Goal: Task Accomplishment & Management: Manage account settings

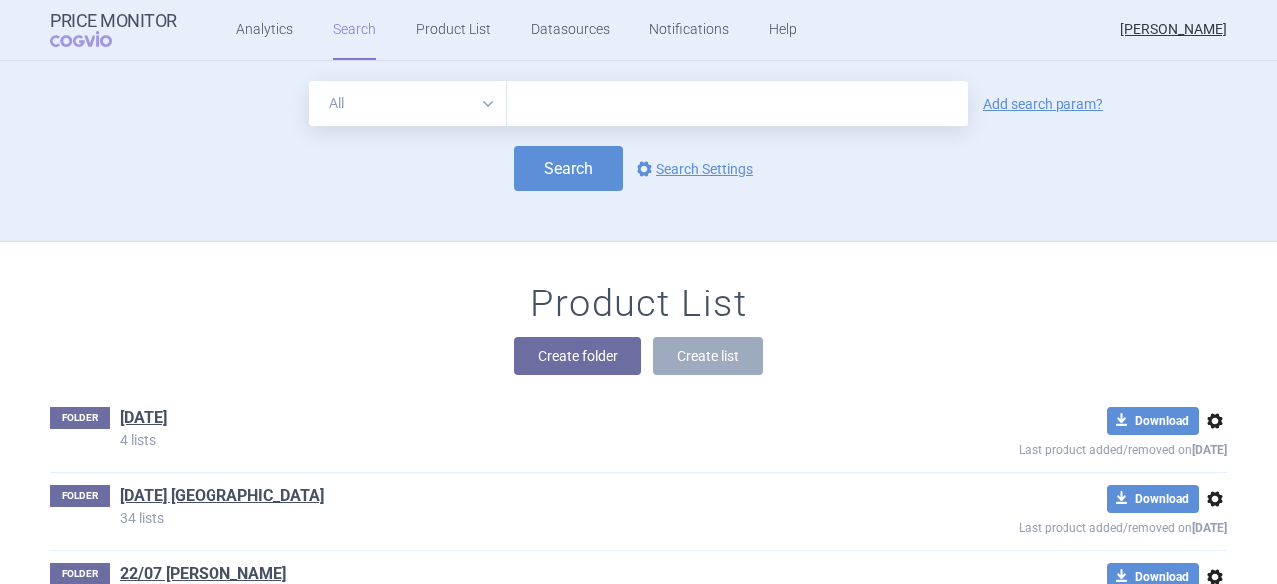
click at [536, 109] on input "text" at bounding box center [737, 103] width 461 height 45
type input "[MEDICAL_DATA]"
click at [565, 160] on button "Search" at bounding box center [568, 168] width 109 height 45
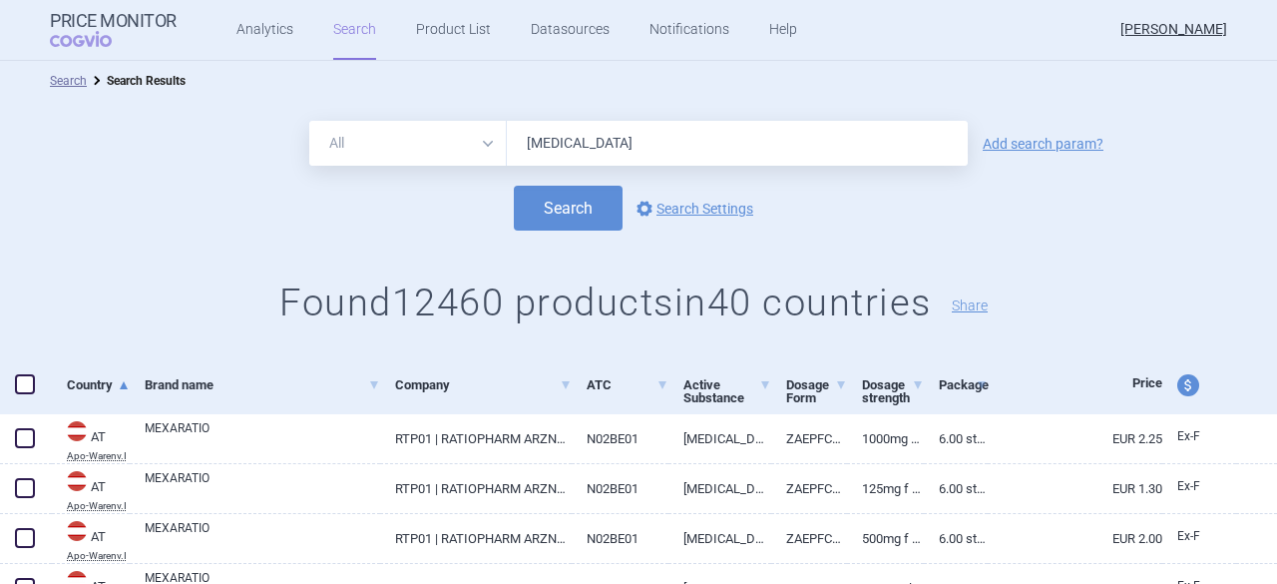
click at [24, 387] on span at bounding box center [25, 384] width 20 height 20
checkbox input "true"
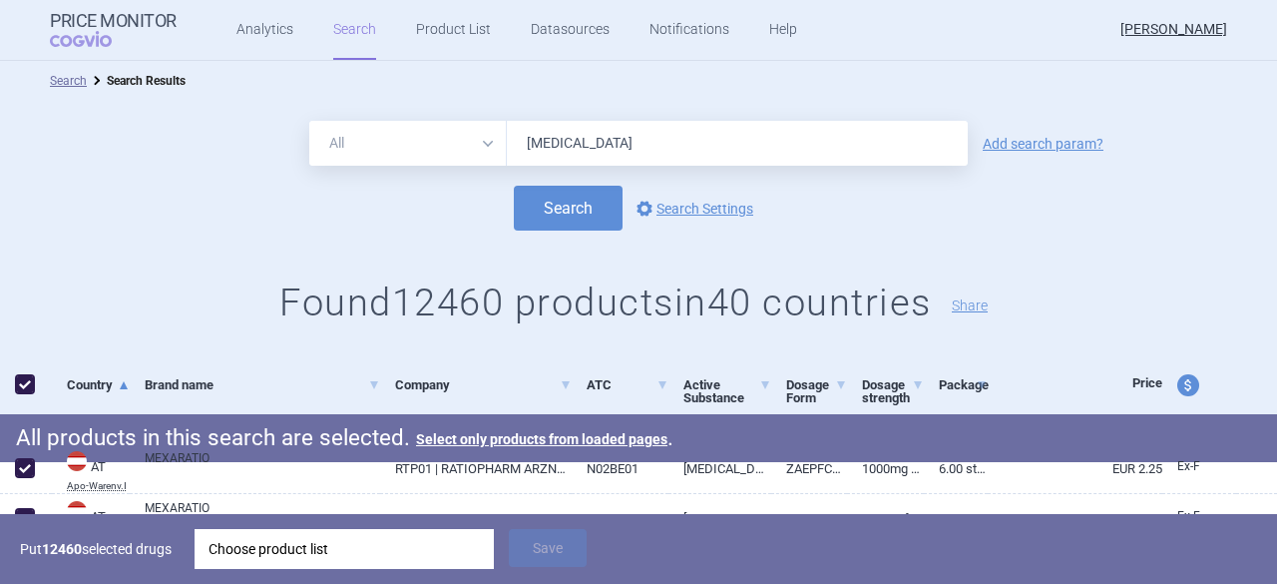
click at [322, 552] on div "Choose product list" at bounding box center [344, 549] width 271 height 40
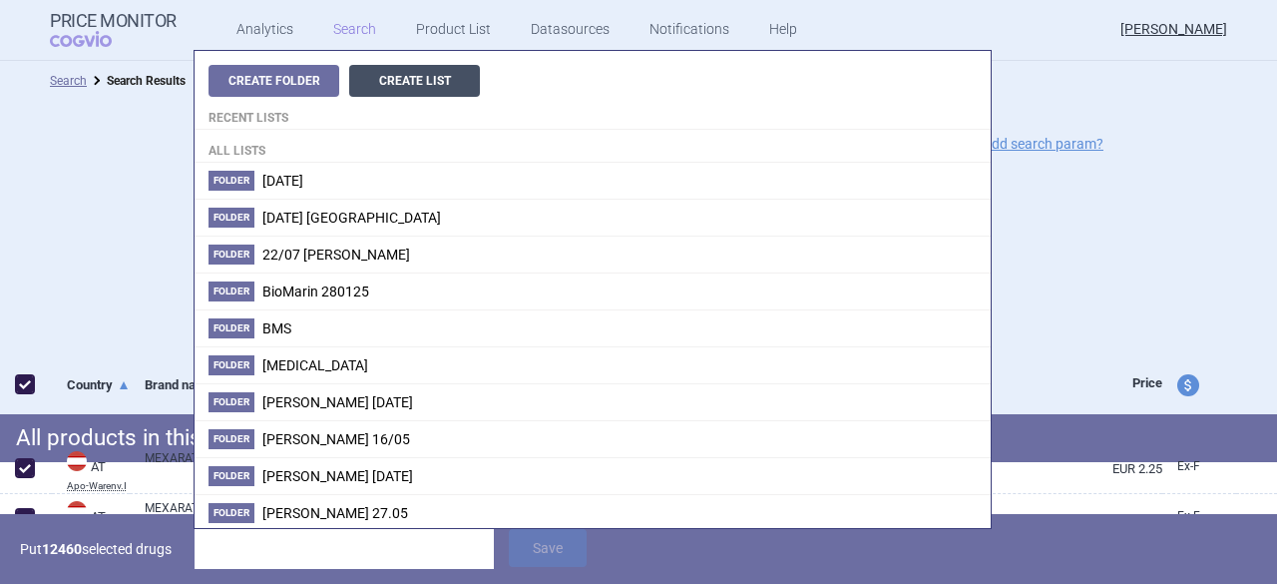
click at [413, 78] on button "Create List" at bounding box center [414, 81] width 131 height 32
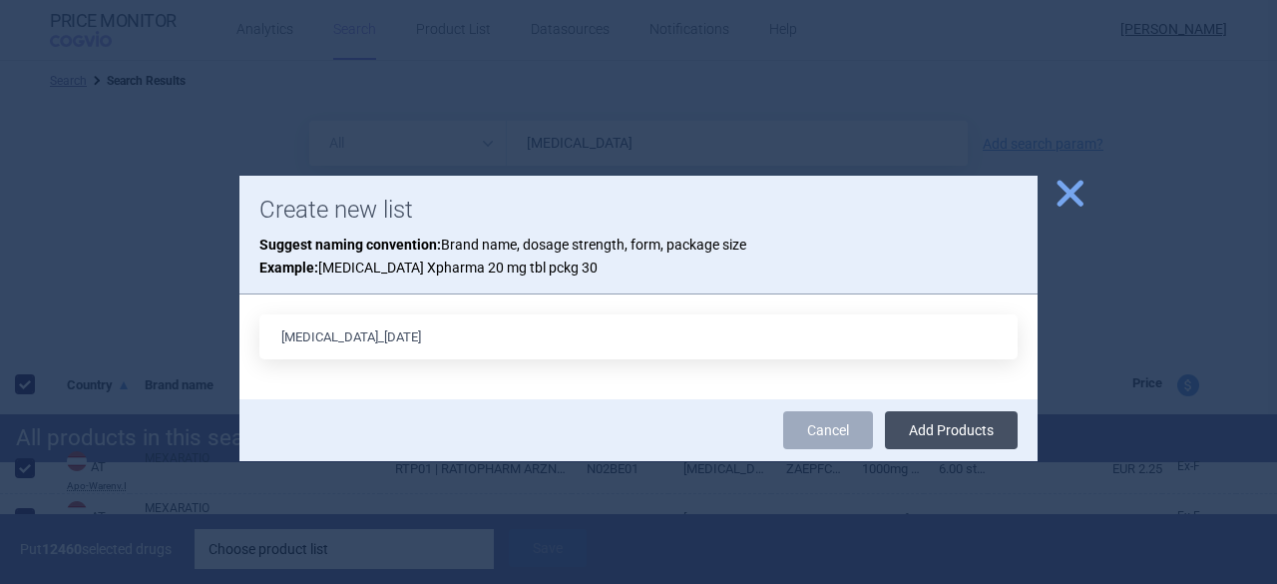
type input "[MEDICAL_DATA]_[DATE]"
click at [955, 428] on button "Add Products" at bounding box center [951, 430] width 133 height 38
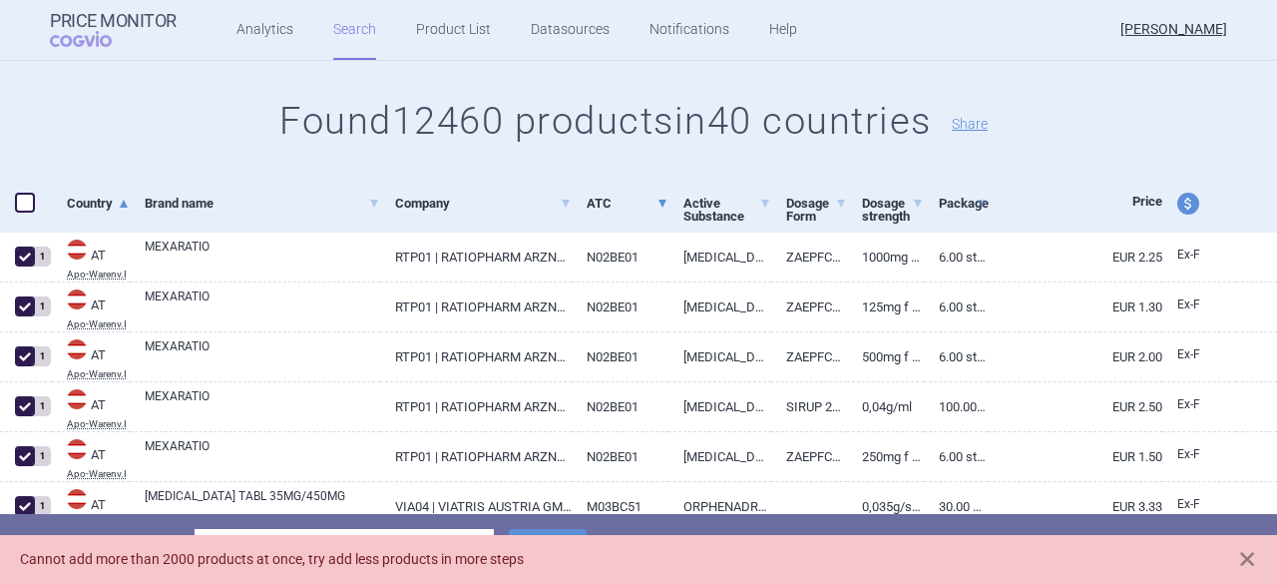
scroll to position [200, 0]
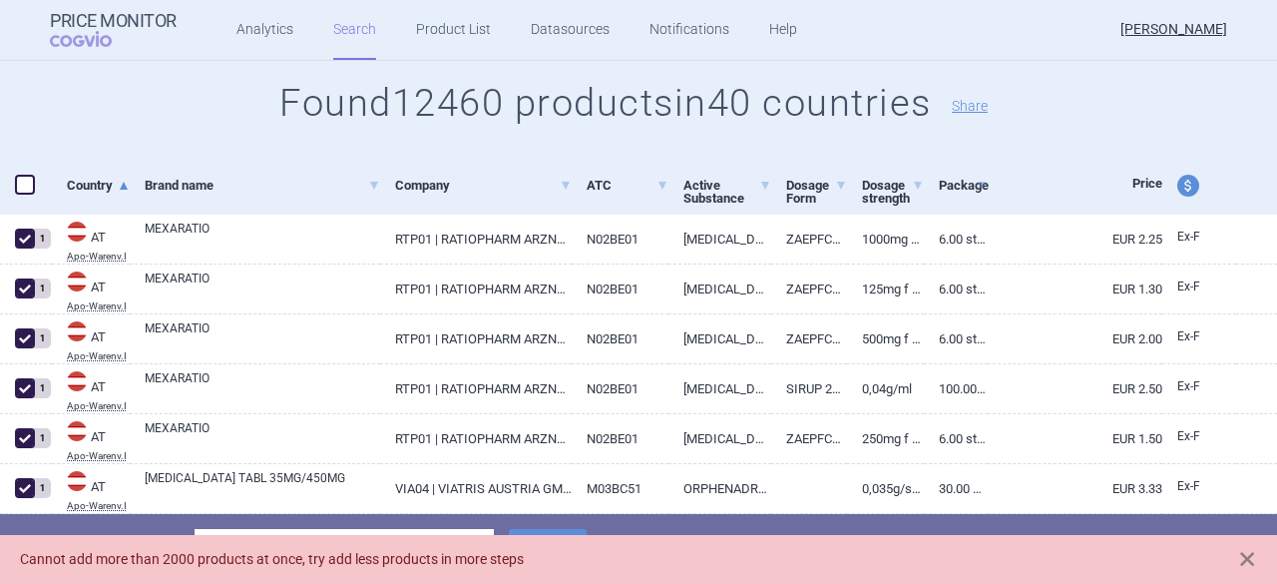
click at [21, 184] on span at bounding box center [25, 185] width 20 height 20
checkbox input "true"
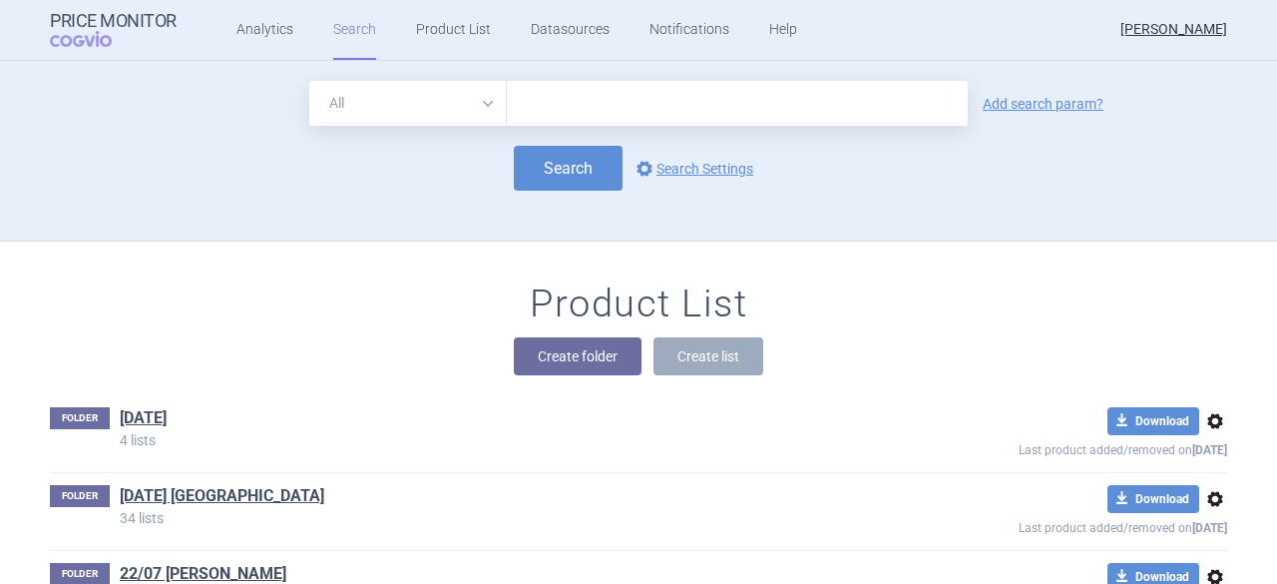
click at [531, 119] on input "text" at bounding box center [737, 103] width 461 height 45
type input "[MEDICAL_DATA]"
click at [568, 167] on button "Search" at bounding box center [568, 168] width 109 height 45
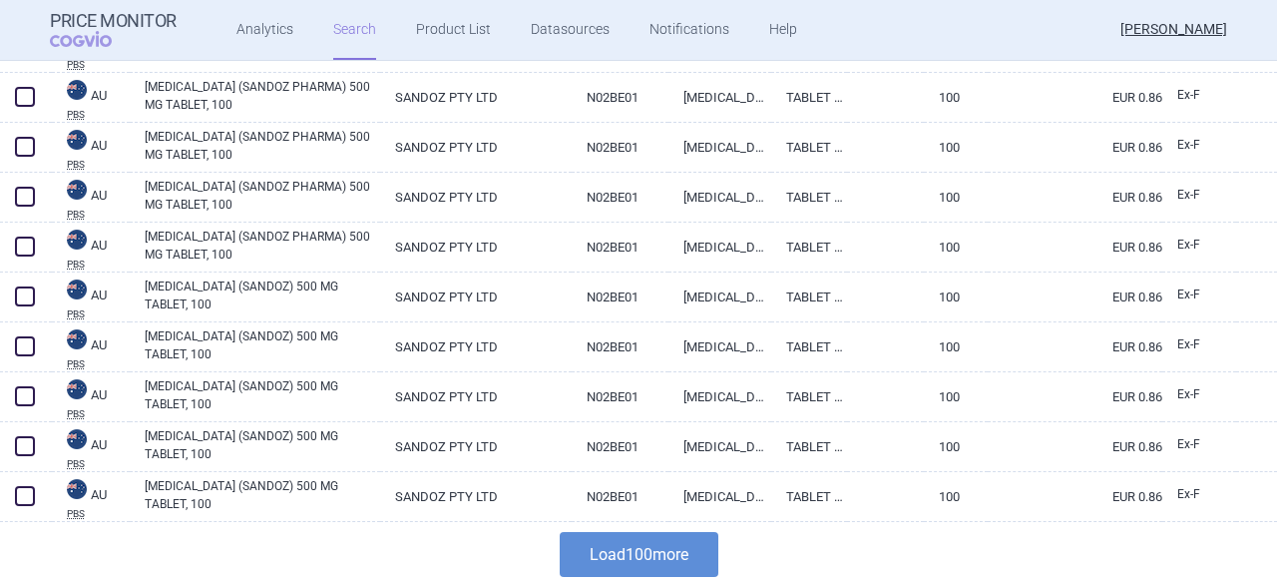
scroll to position [4884, 0]
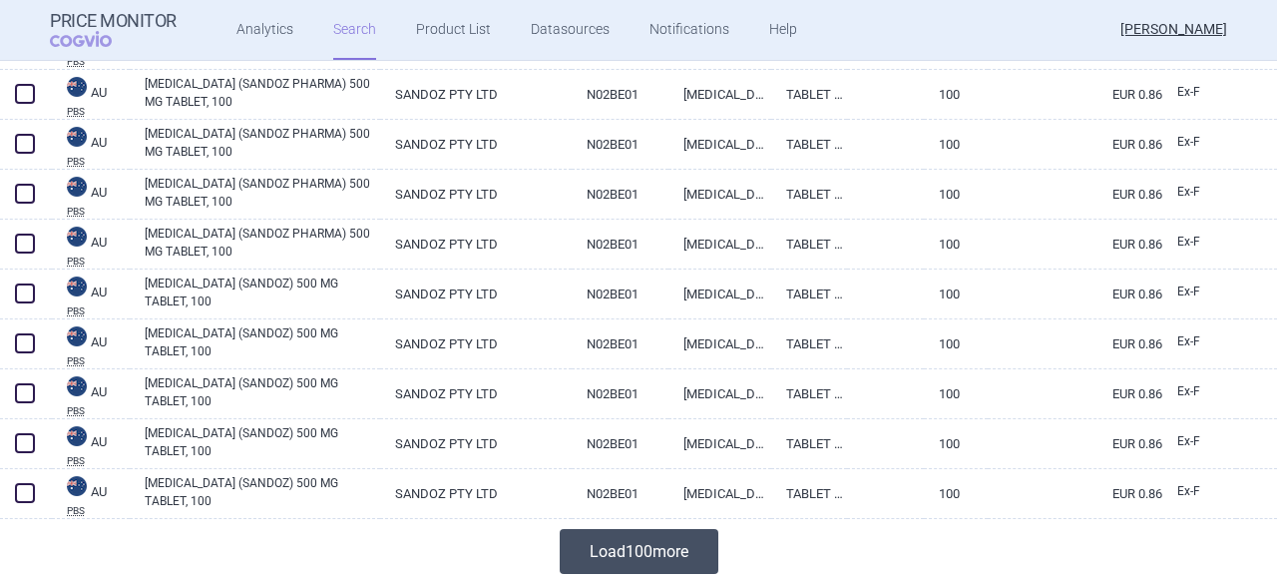
click at [657, 552] on button "Load 100 more" at bounding box center [639, 551] width 159 height 45
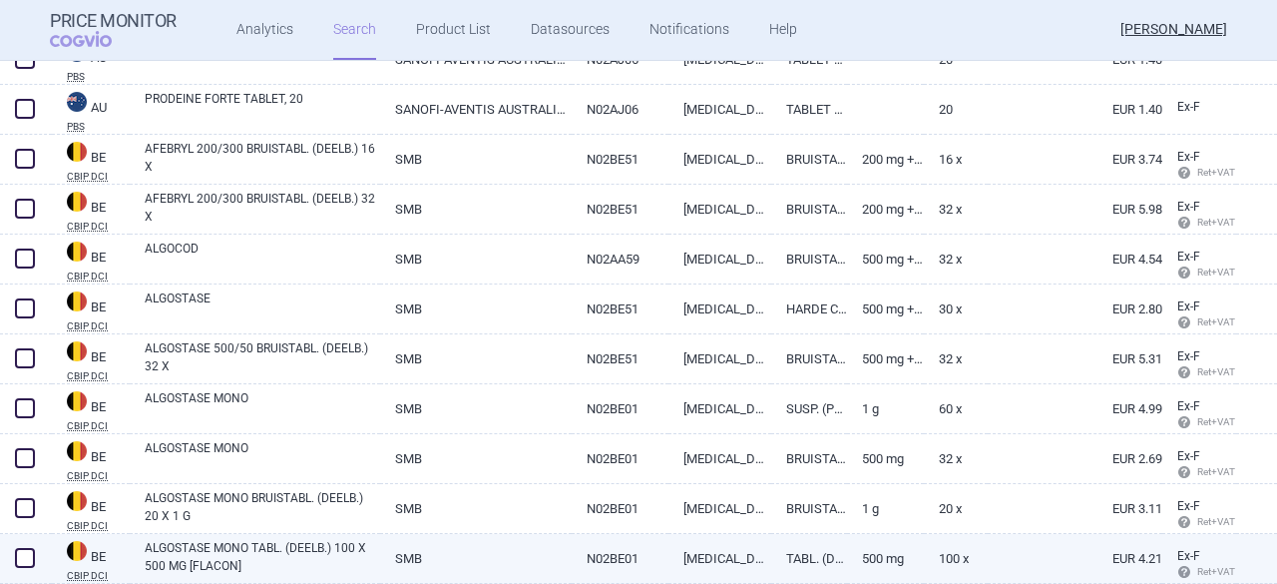
scroll to position [7079, 0]
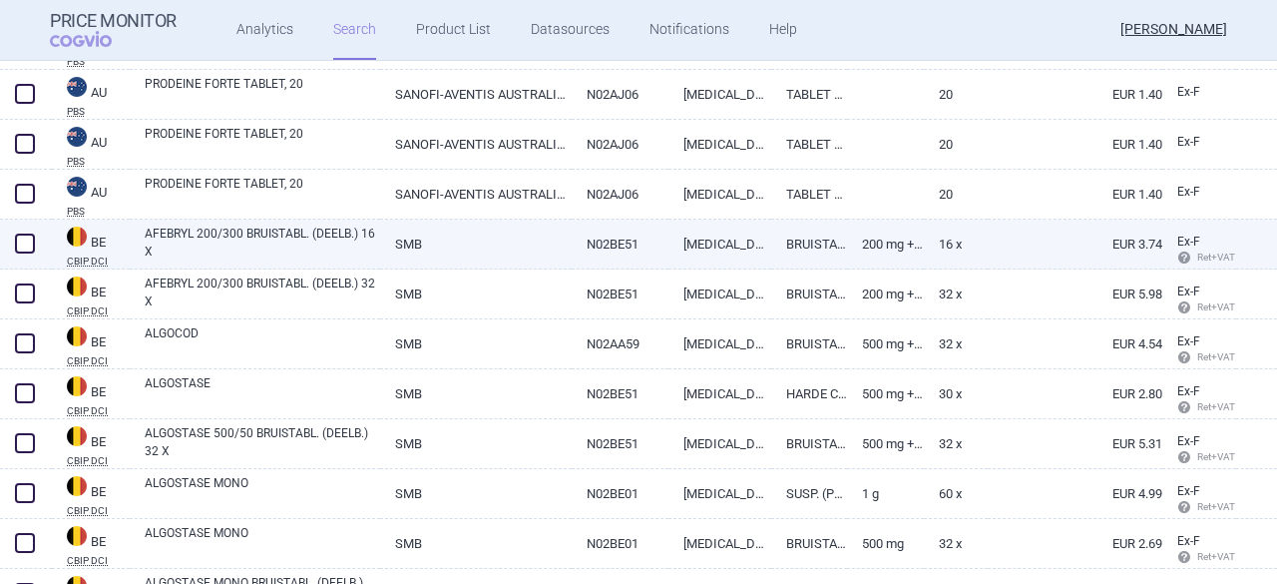
click at [24, 245] on span at bounding box center [25, 243] width 20 height 20
checkbox input "true"
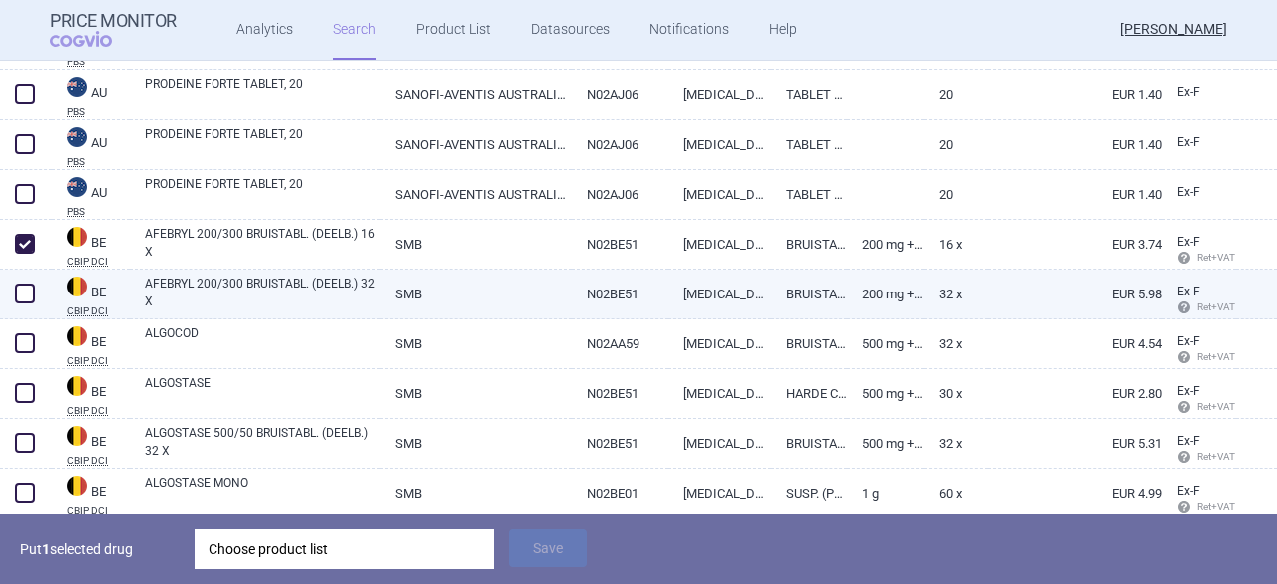
click at [23, 291] on span at bounding box center [25, 293] width 20 height 20
checkbox input "true"
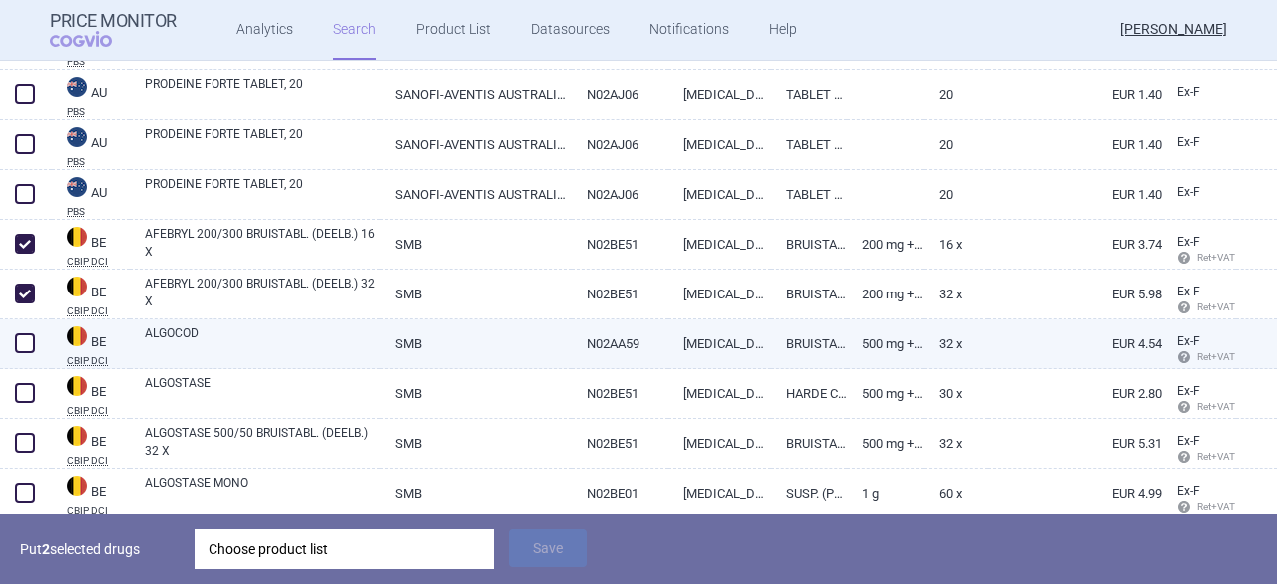
click at [21, 347] on span at bounding box center [25, 343] width 20 height 20
checkbox input "true"
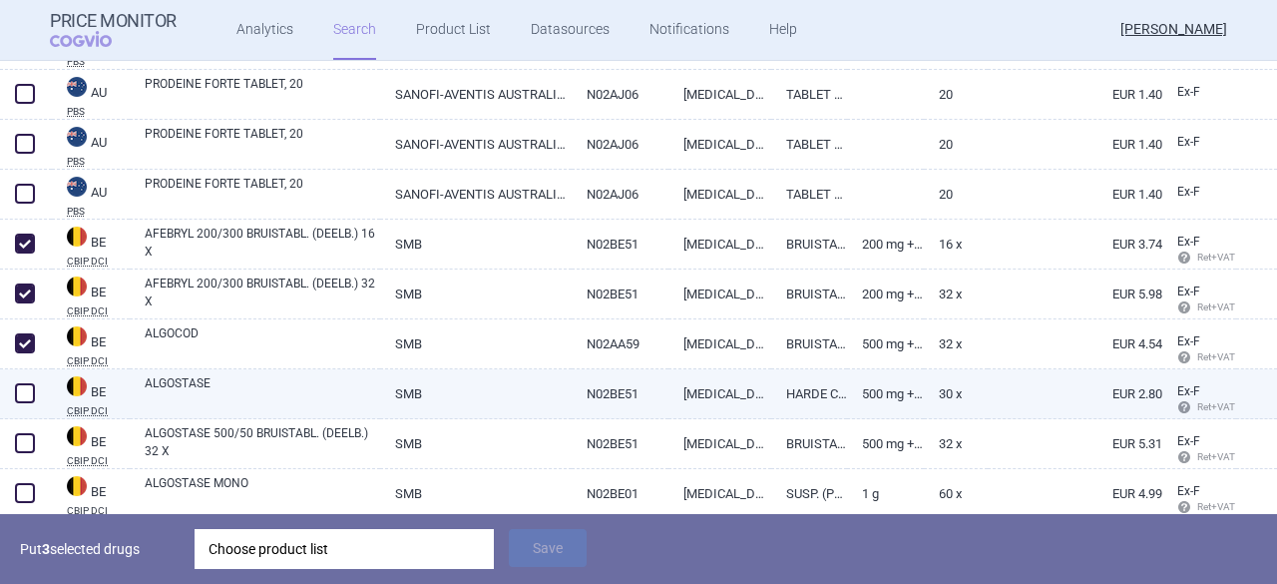
click at [28, 393] on span at bounding box center [25, 393] width 20 height 20
checkbox input "true"
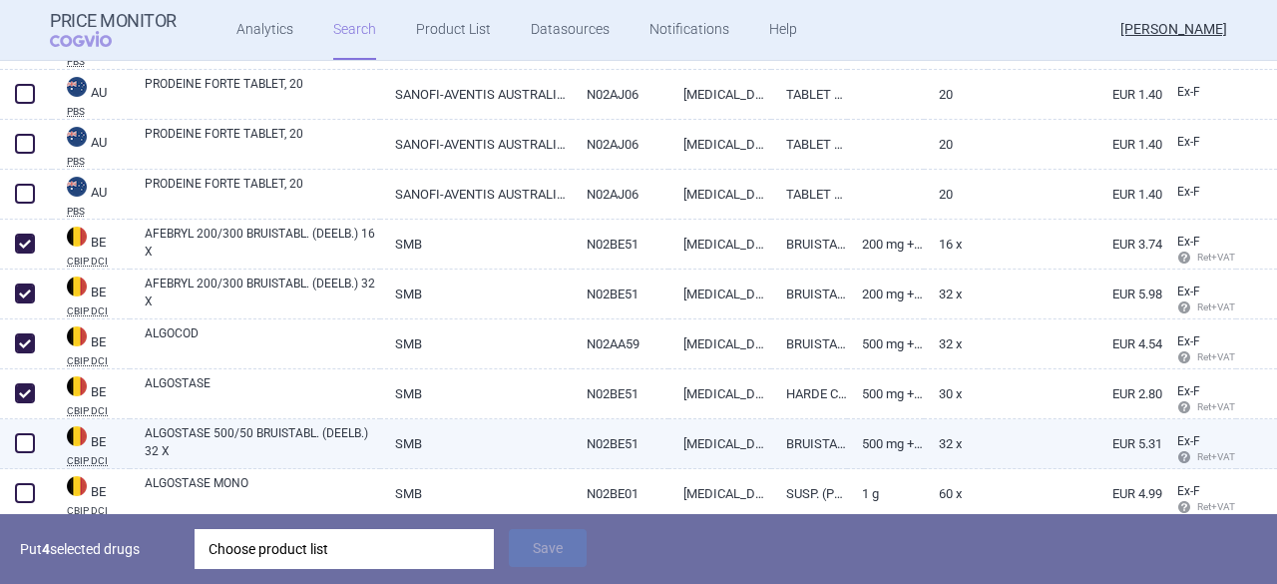
click at [24, 451] on span at bounding box center [25, 443] width 20 height 20
checkbox input "true"
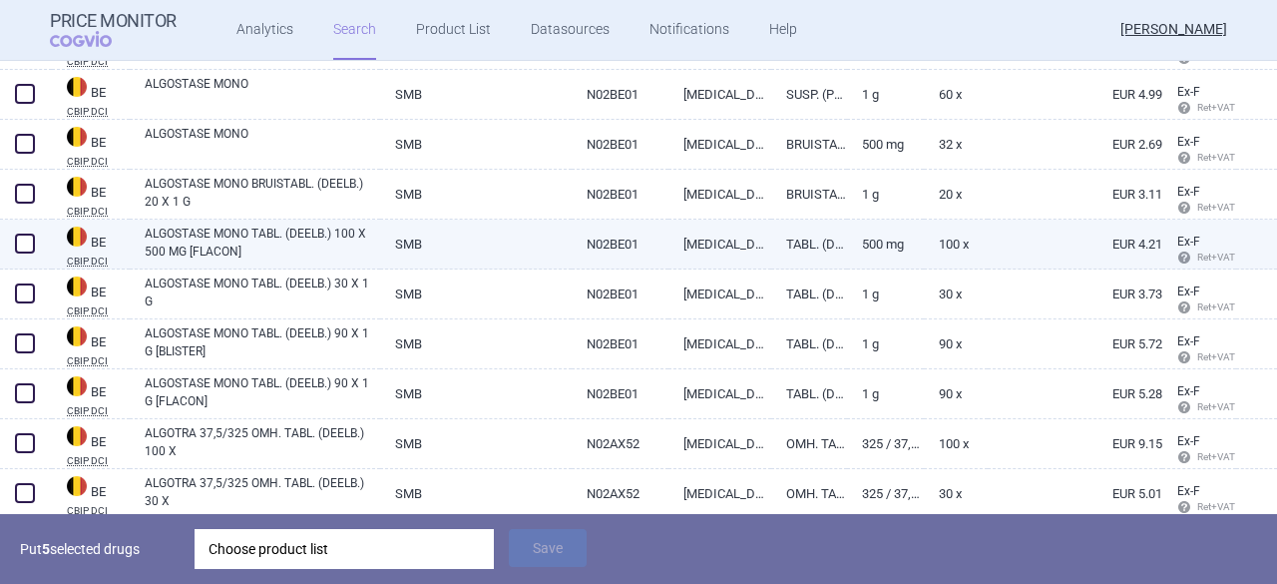
scroll to position [7278, 0]
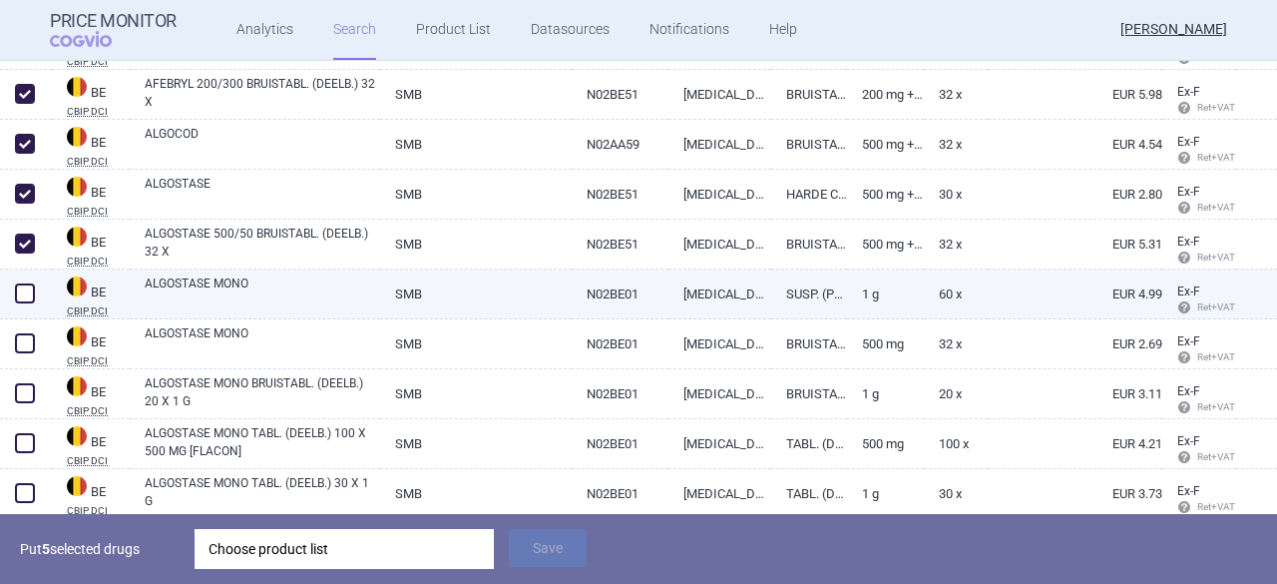
click at [26, 292] on span at bounding box center [25, 293] width 20 height 20
checkbox input "true"
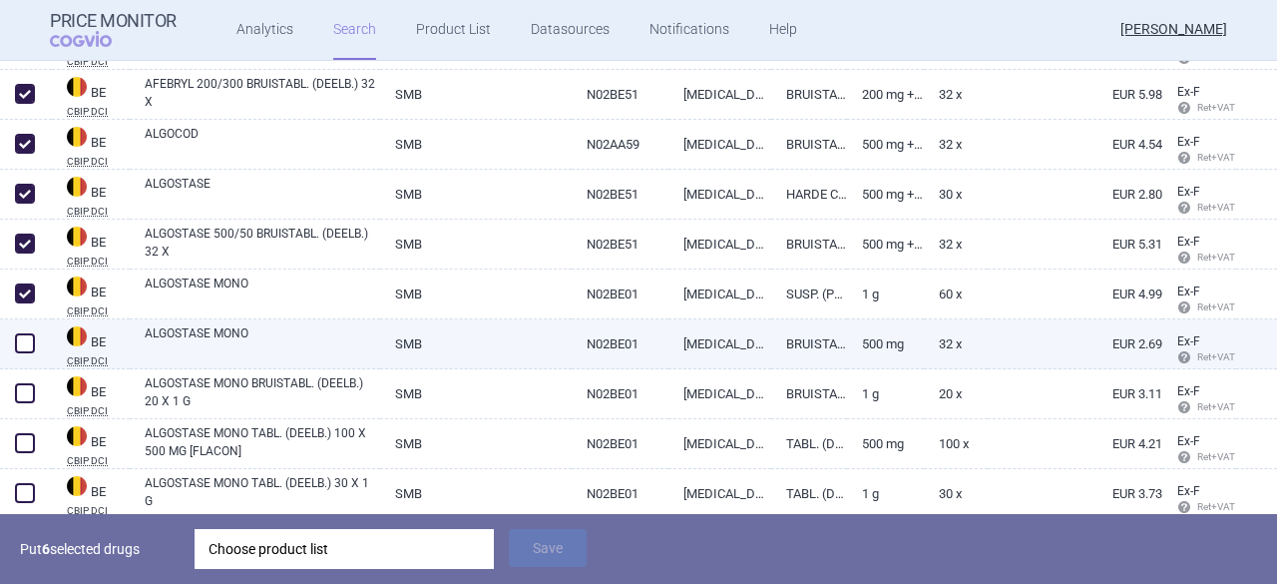
click at [19, 357] on span at bounding box center [25, 343] width 30 height 30
checkbox input "true"
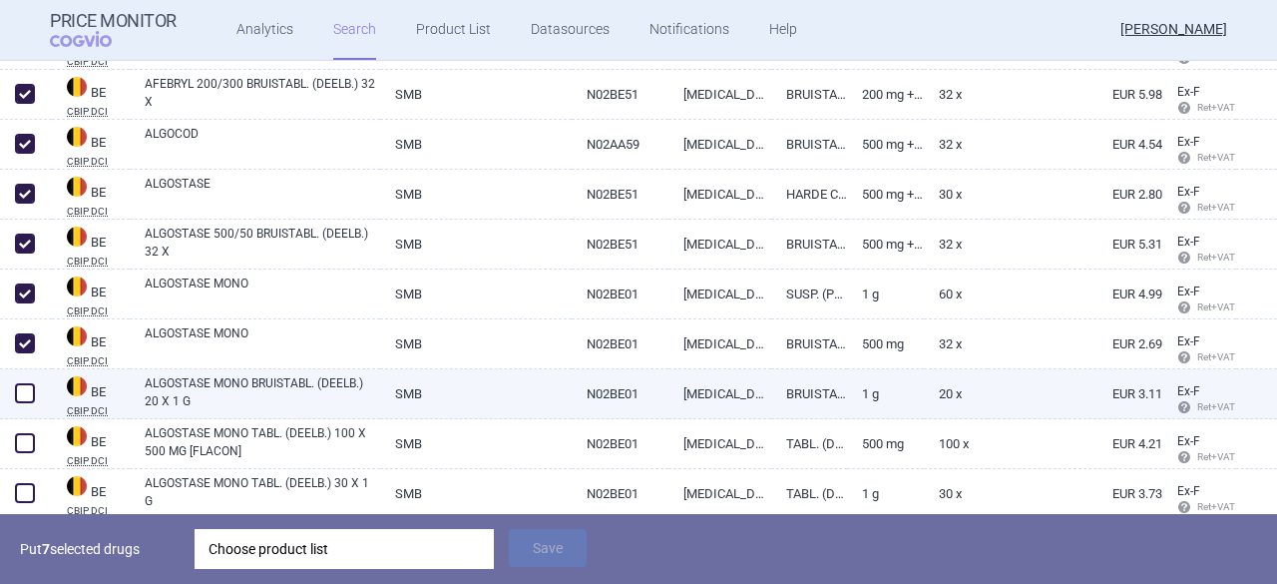
click at [24, 394] on span at bounding box center [25, 393] width 20 height 20
checkbox input "true"
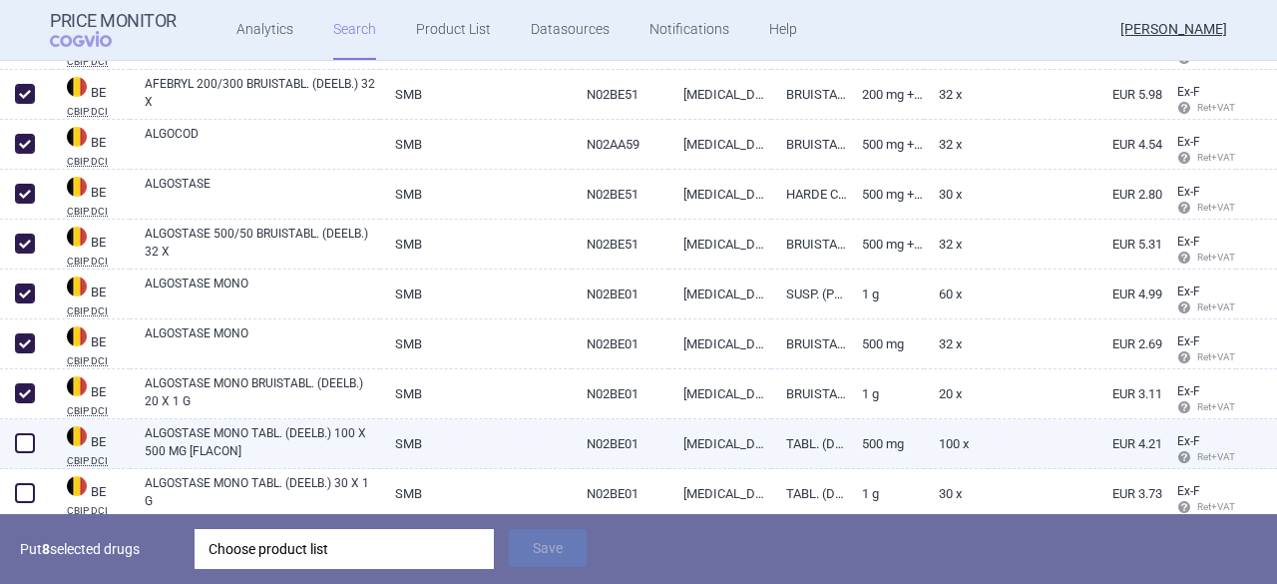
click at [26, 443] on span at bounding box center [25, 443] width 20 height 20
checkbox input "true"
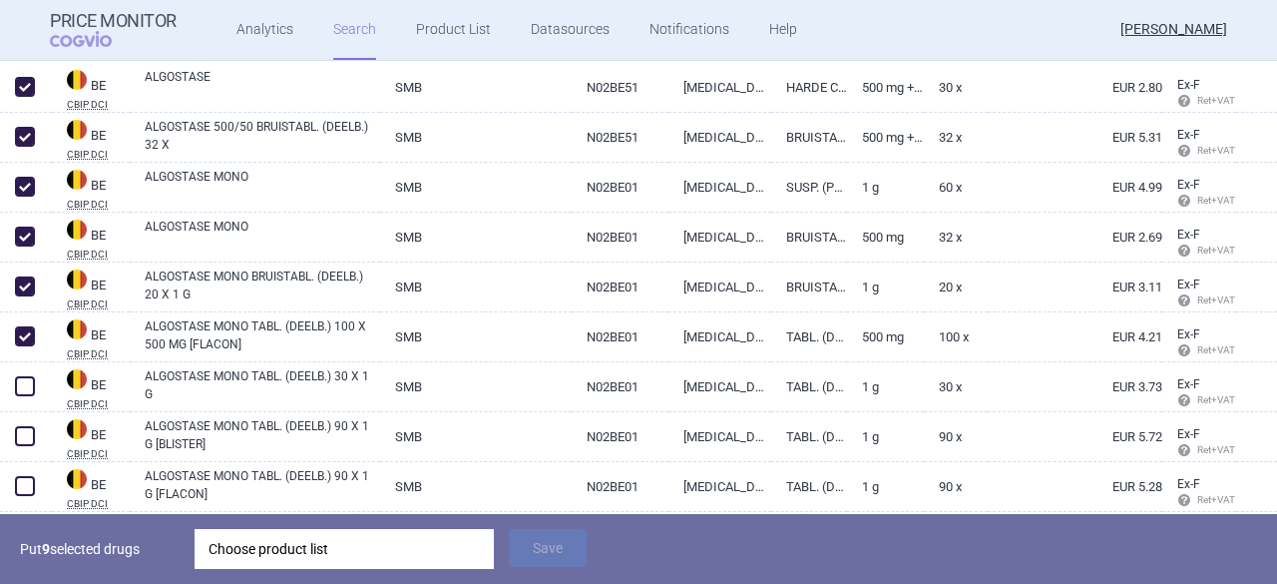
scroll to position [7478, 0]
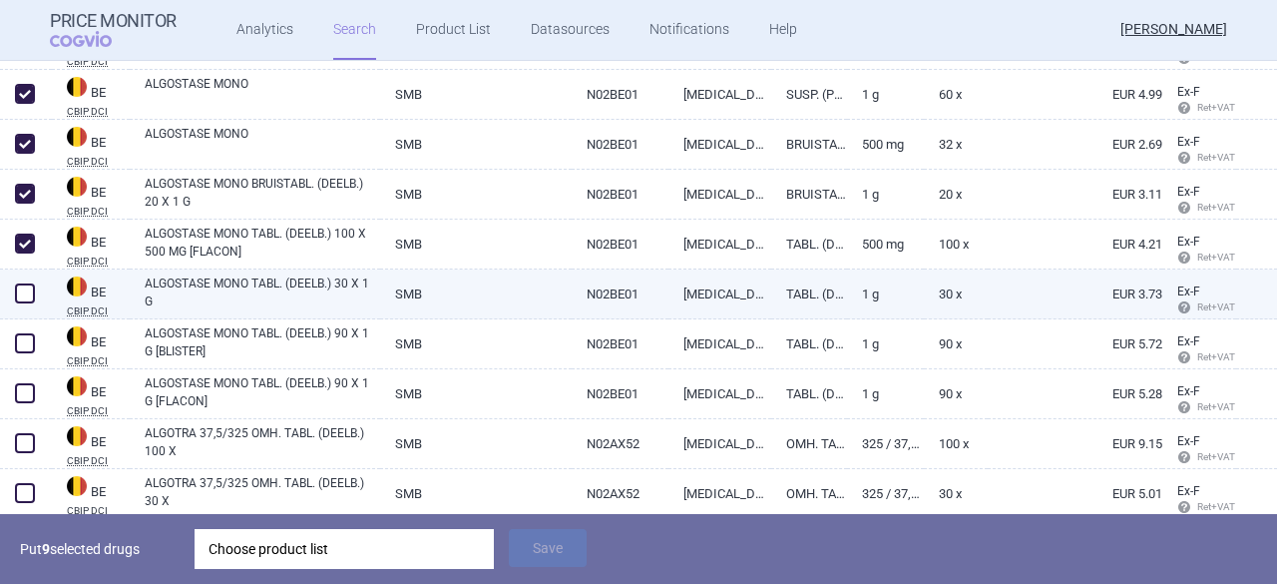
click at [15, 298] on span at bounding box center [25, 293] width 20 height 20
checkbox input "true"
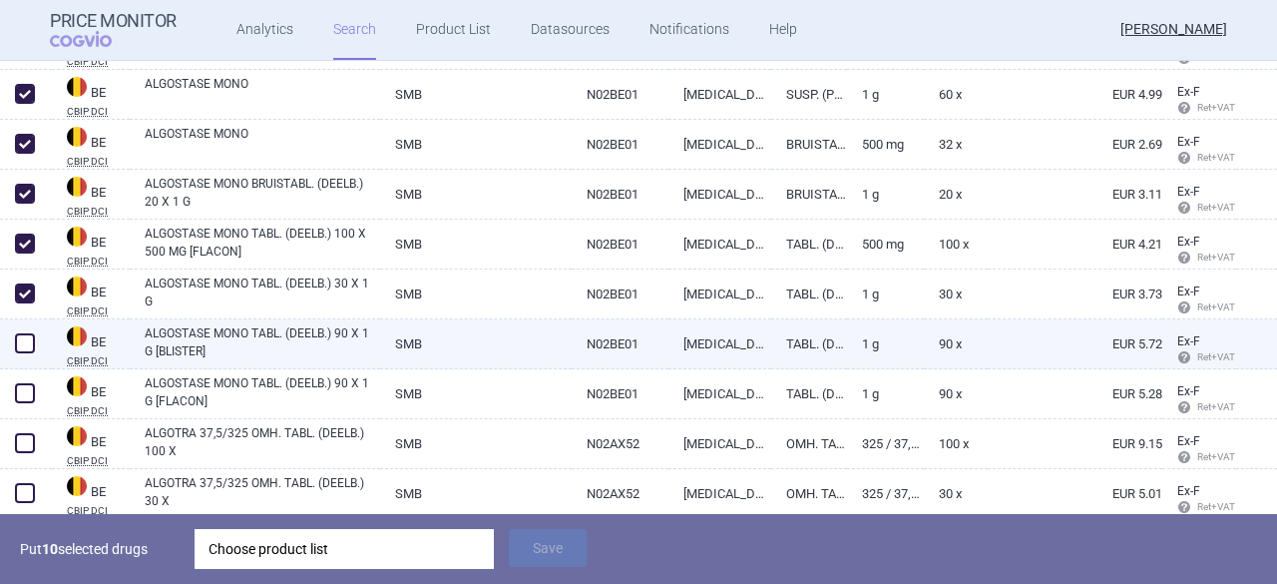
click at [25, 344] on span at bounding box center [25, 343] width 20 height 20
checkbox input "true"
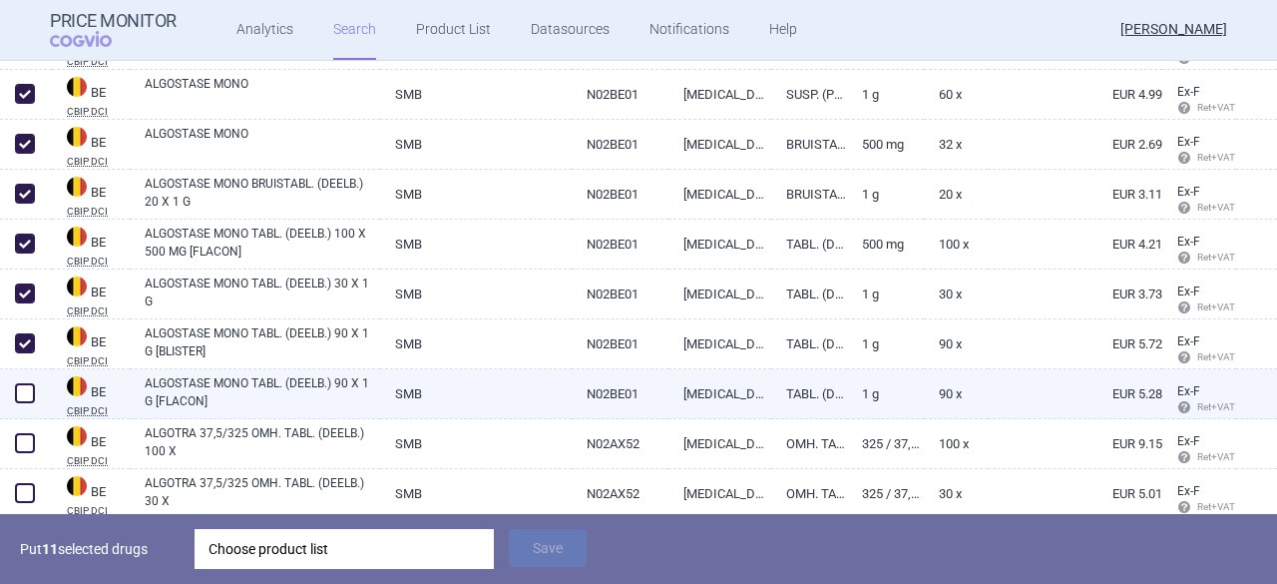
click at [21, 395] on span at bounding box center [25, 393] width 20 height 20
checkbox input "true"
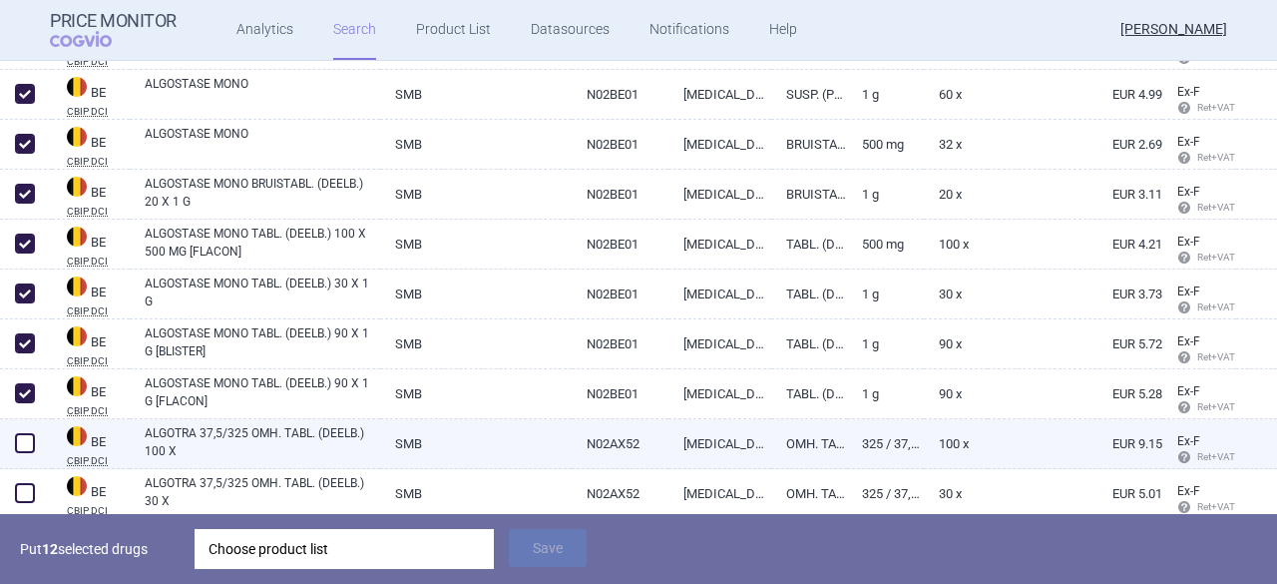
click at [26, 442] on span at bounding box center [25, 443] width 20 height 20
checkbox input "true"
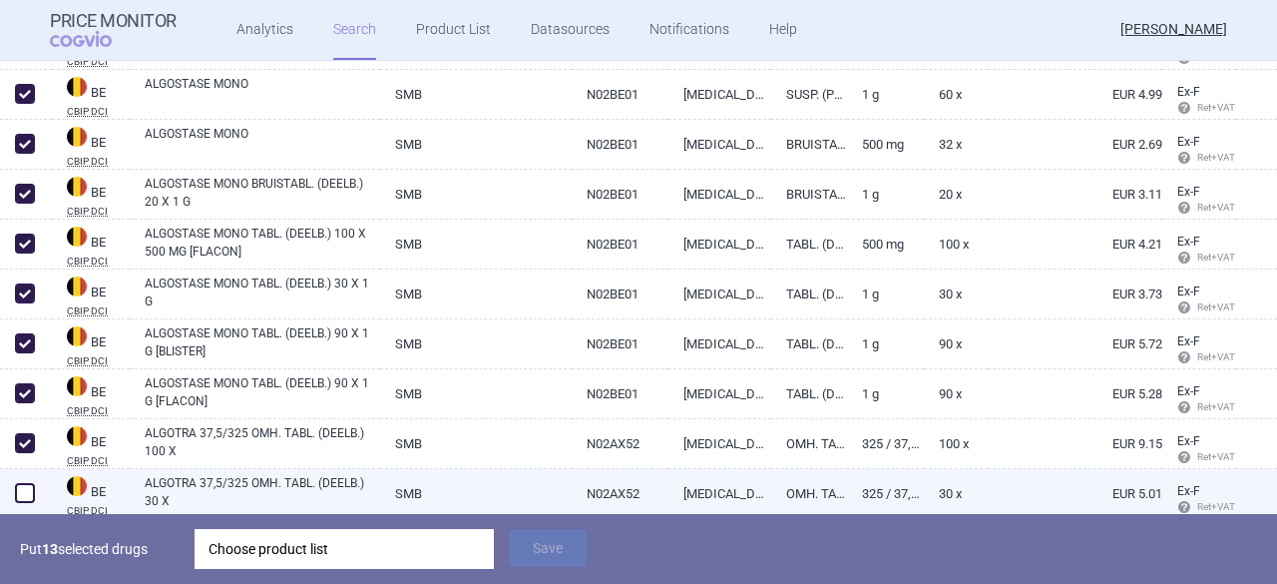
click at [22, 499] on span at bounding box center [25, 493] width 20 height 20
checkbox input "true"
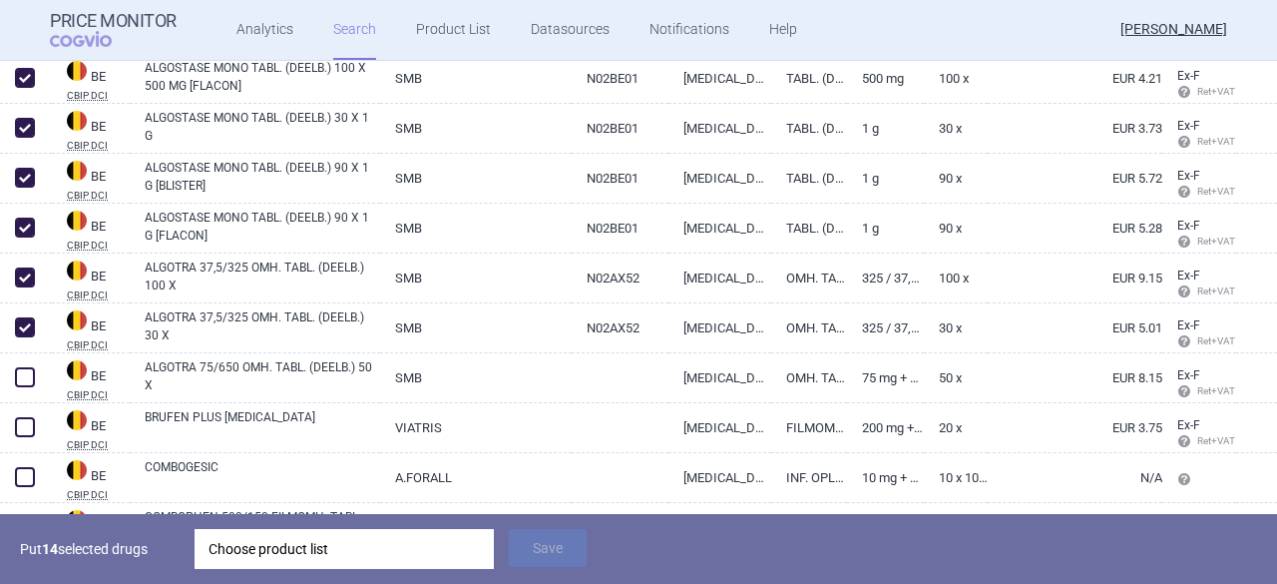
scroll to position [7777, 0]
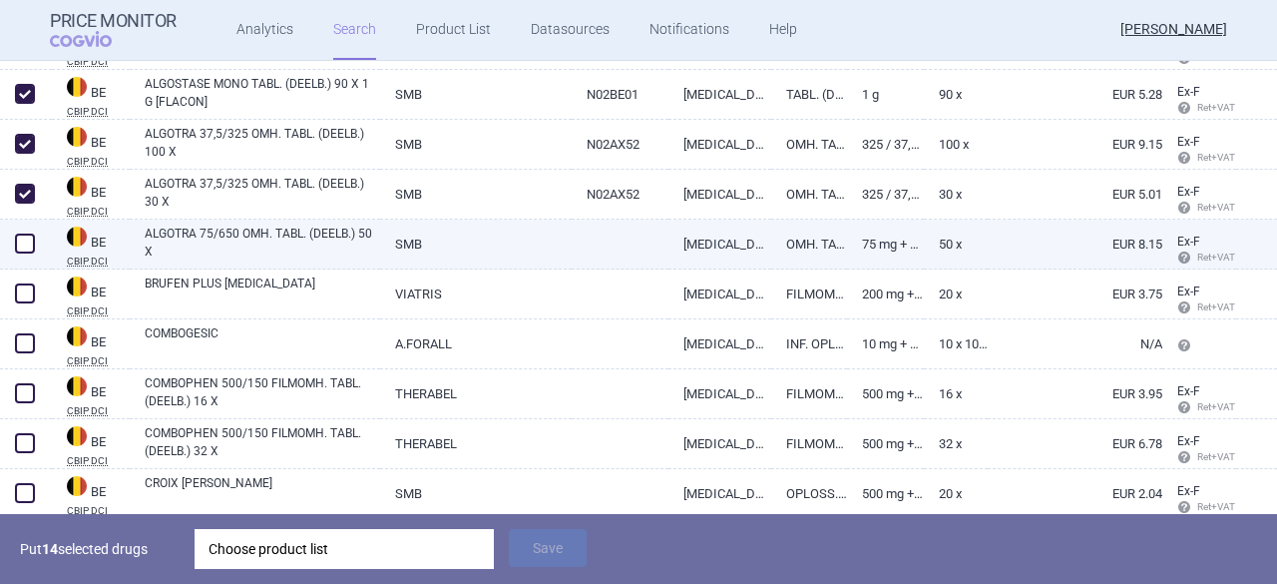
click at [32, 242] on span at bounding box center [25, 243] width 20 height 20
checkbox input "true"
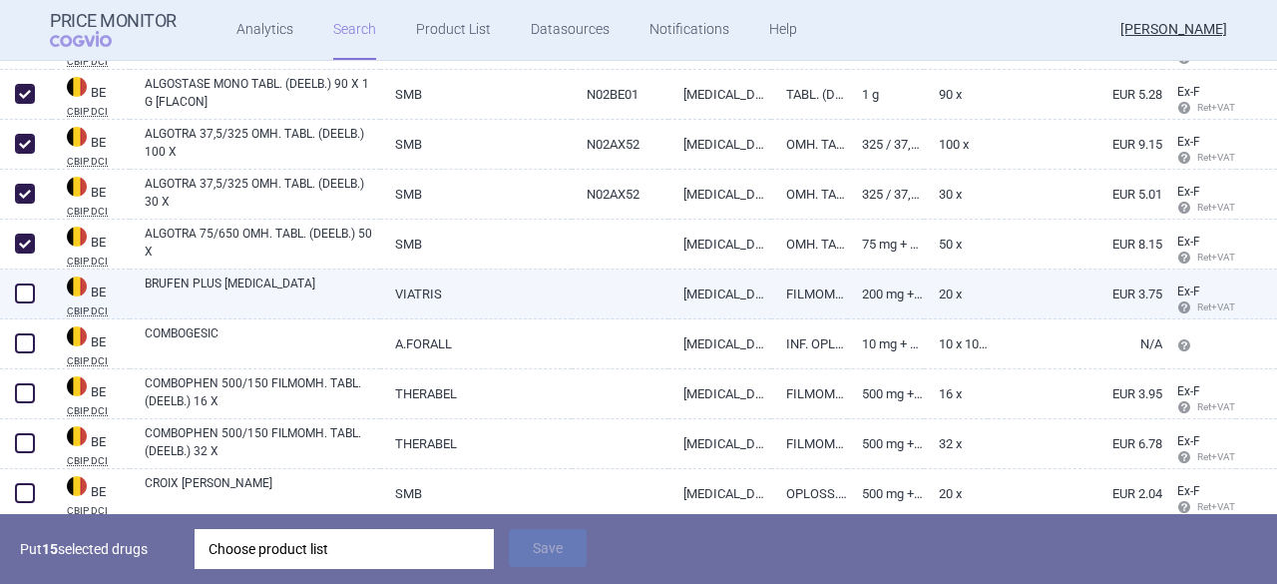
click at [26, 292] on span at bounding box center [25, 293] width 20 height 20
checkbox input "true"
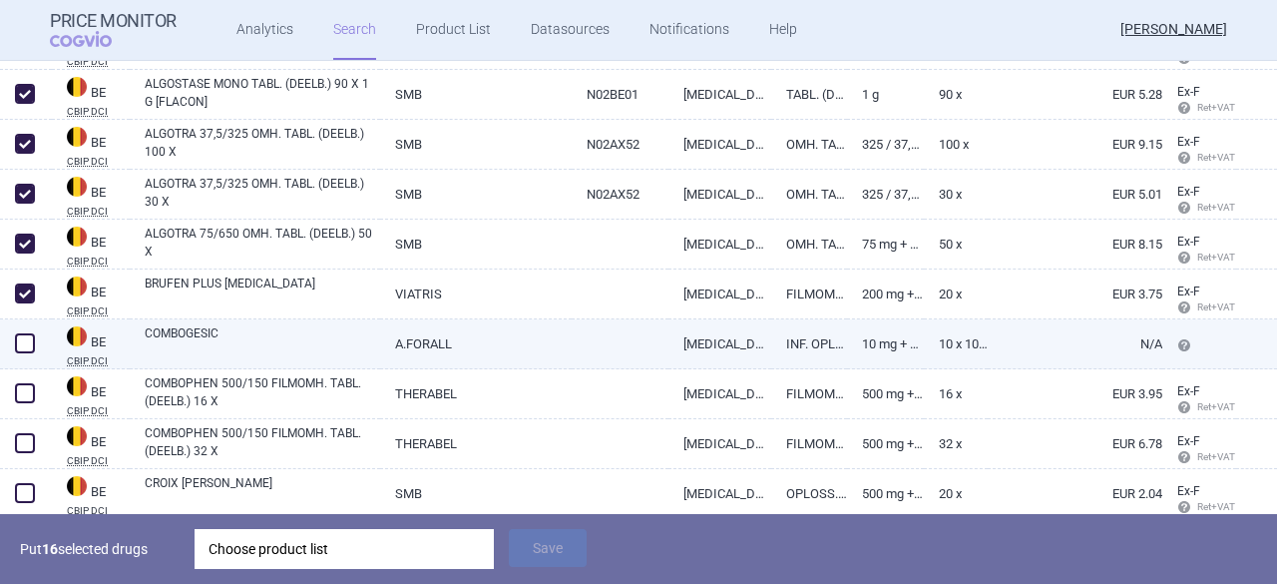
click at [24, 344] on span at bounding box center [25, 343] width 20 height 20
checkbox input "true"
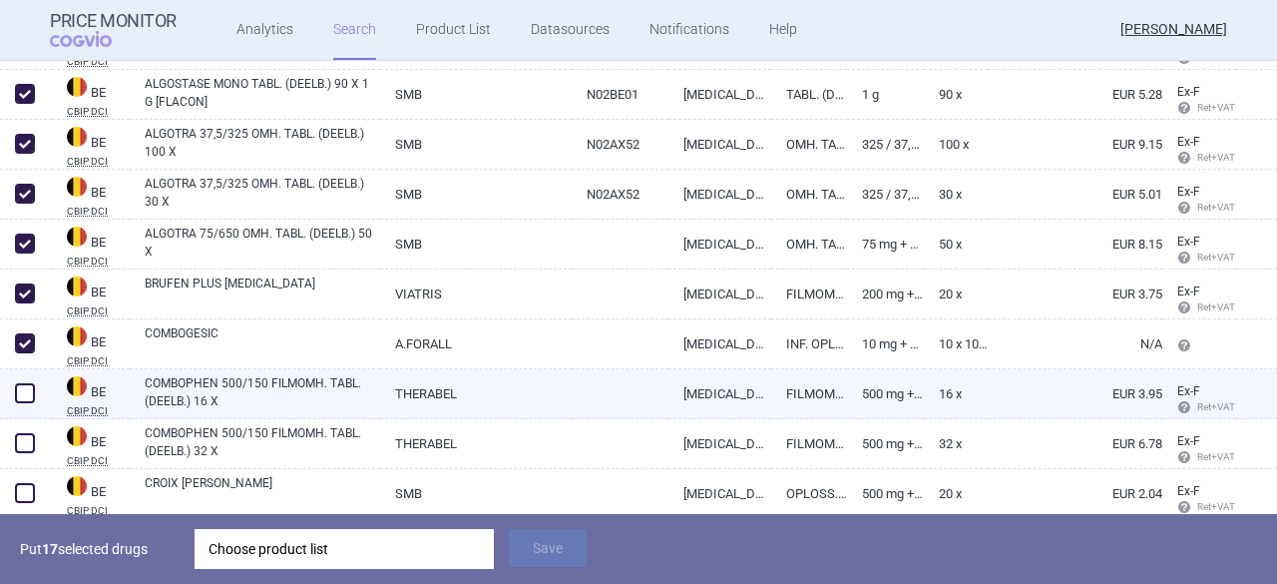
click at [26, 392] on span at bounding box center [25, 393] width 20 height 20
checkbox input "true"
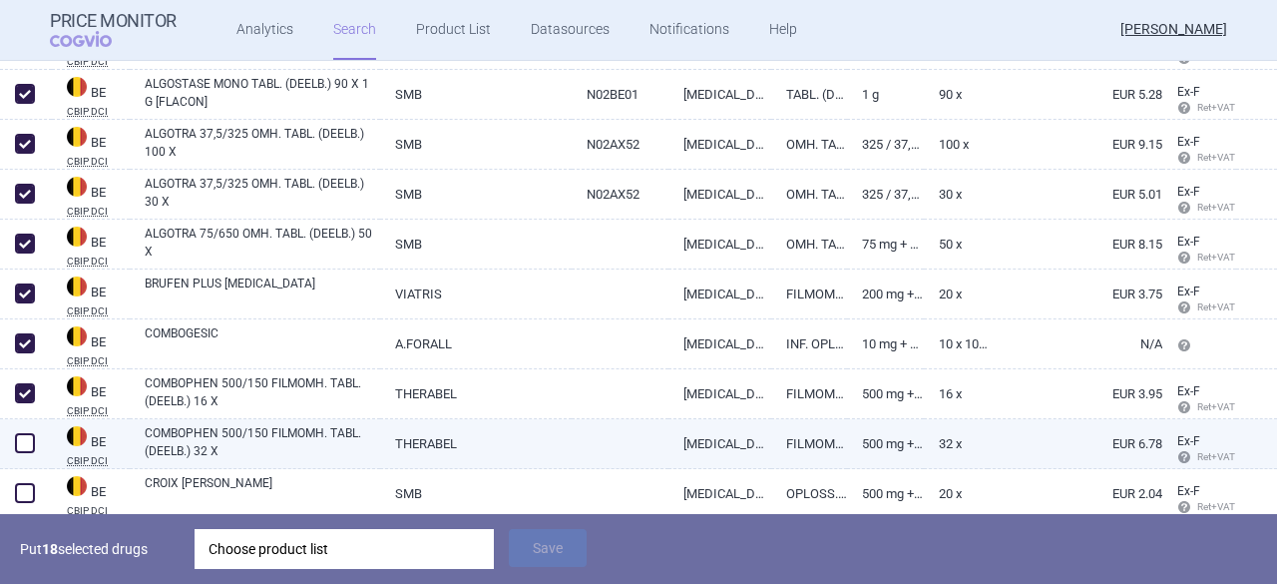
click at [20, 448] on span at bounding box center [25, 443] width 20 height 20
checkbox input "true"
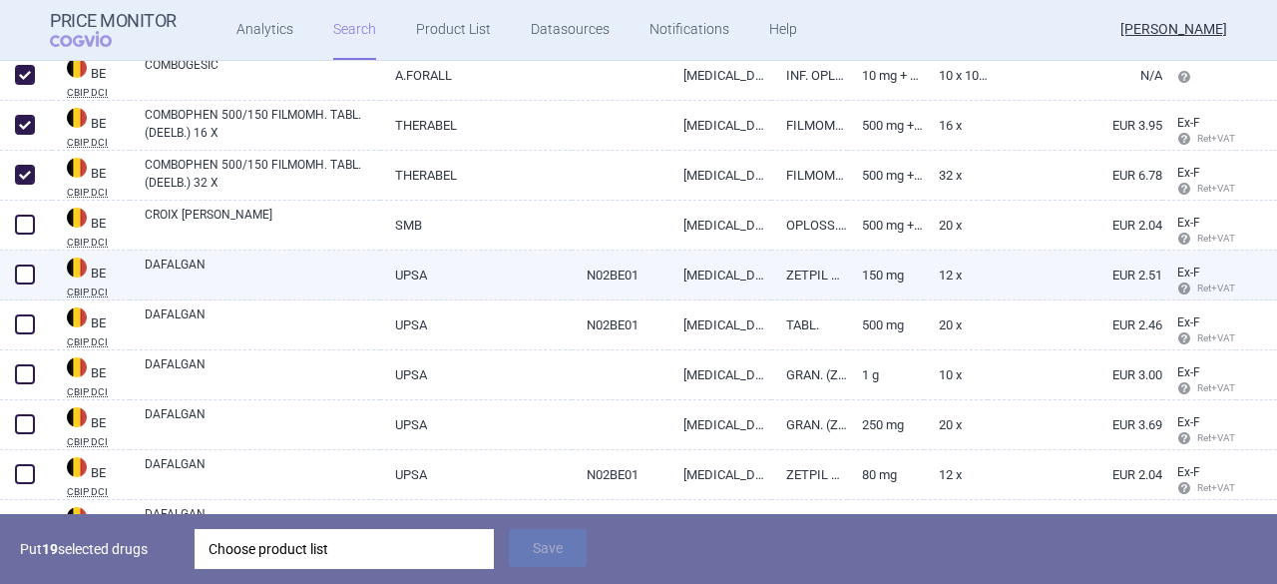
scroll to position [8077, 0]
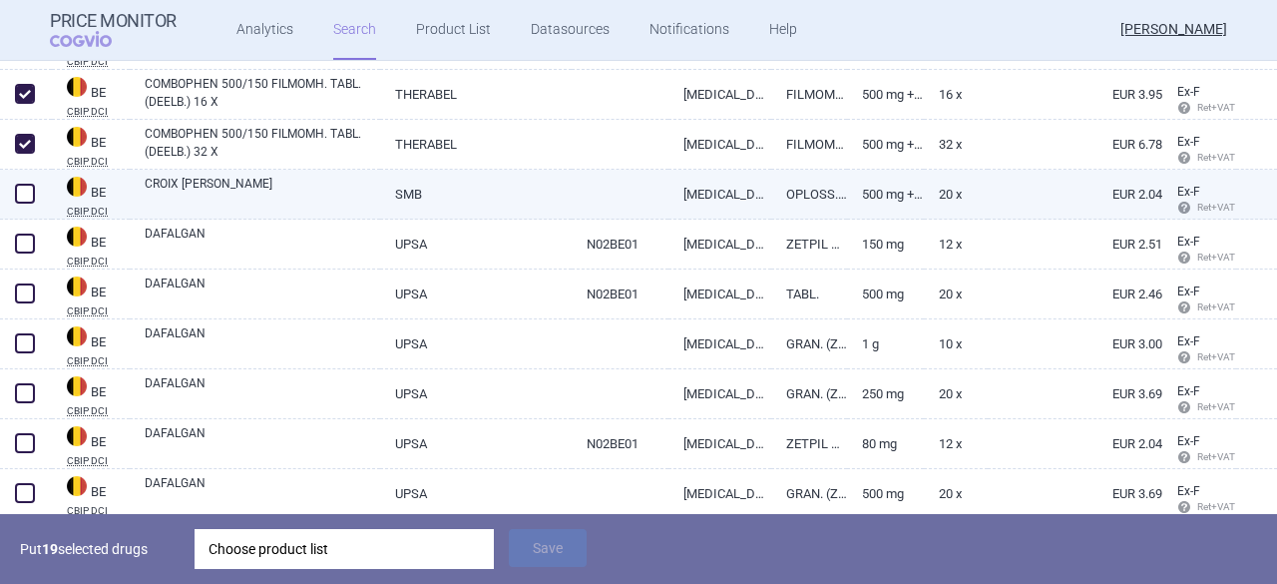
click at [22, 198] on span at bounding box center [25, 194] width 20 height 20
checkbox input "true"
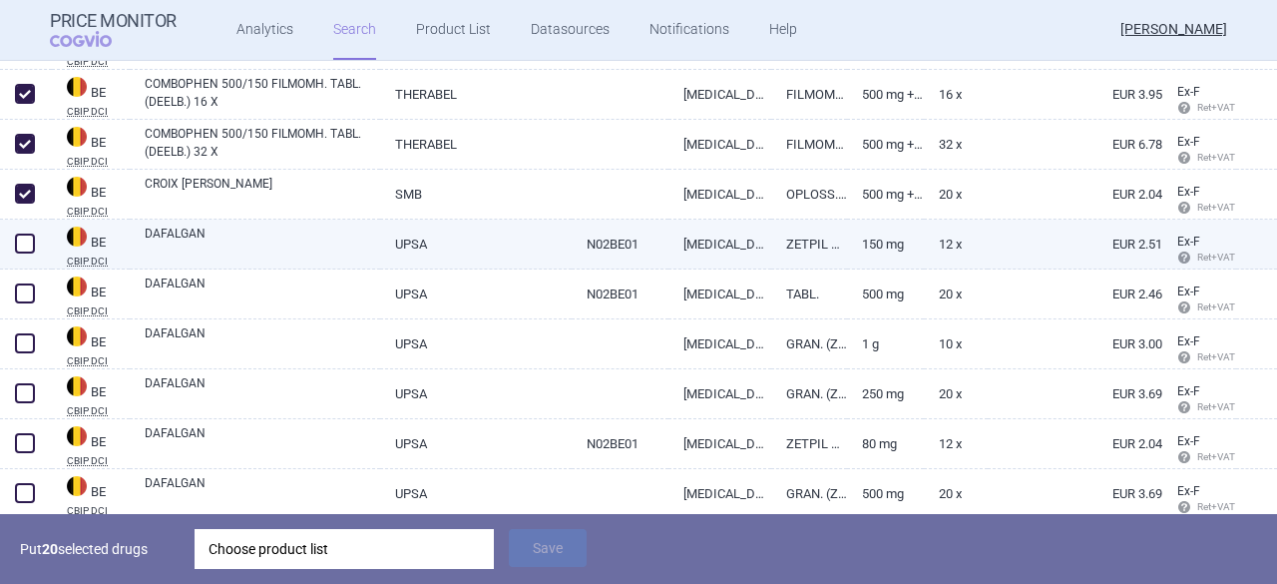
click at [24, 242] on span at bounding box center [25, 243] width 20 height 20
checkbox input "true"
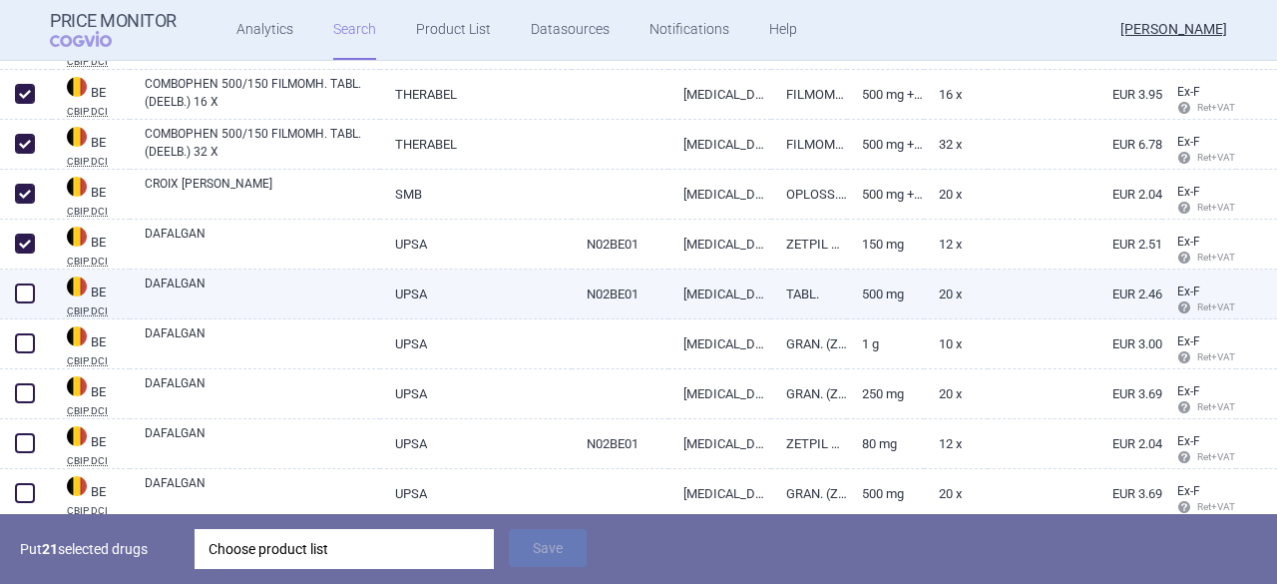
click at [24, 286] on span at bounding box center [25, 293] width 20 height 20
checkbox input "true"
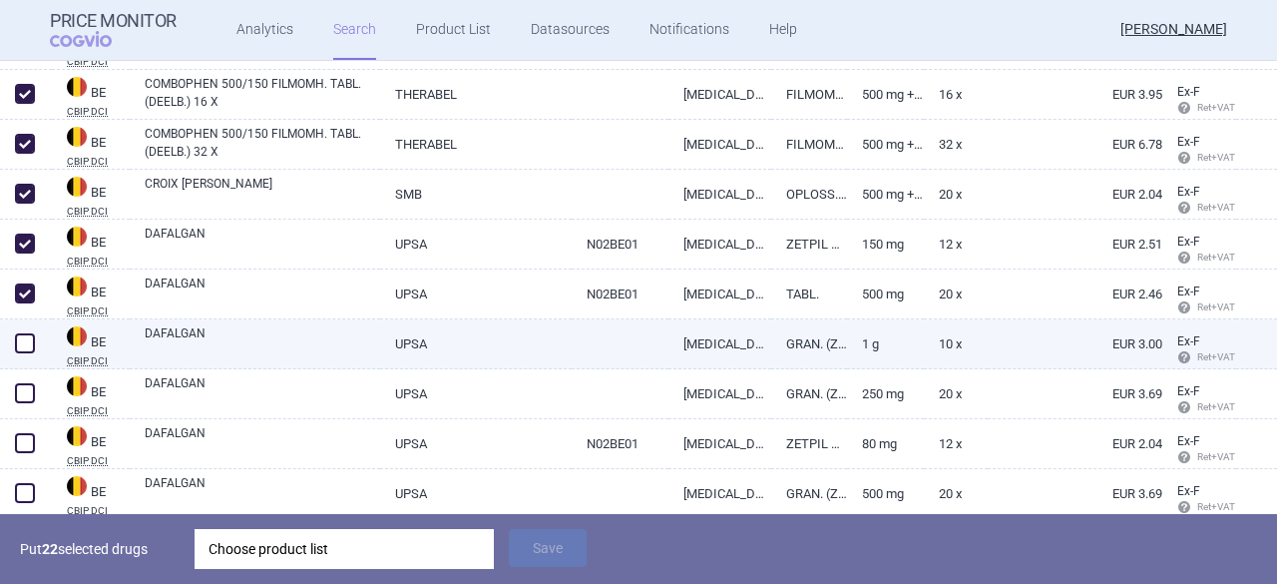
click at [20, 351] on span at bounding box center [25, 343] width 20 height 20
checkbox input "true"
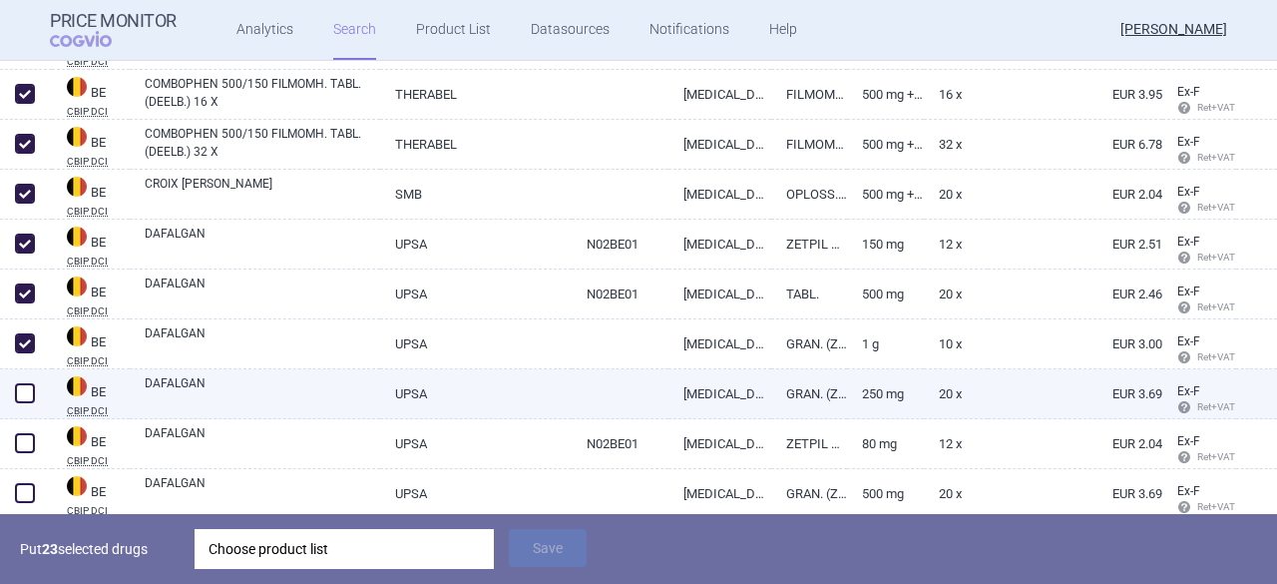
click at [26, 400] on span at bounding box center [25, 393] width 20 height 20
checkbox input "true"
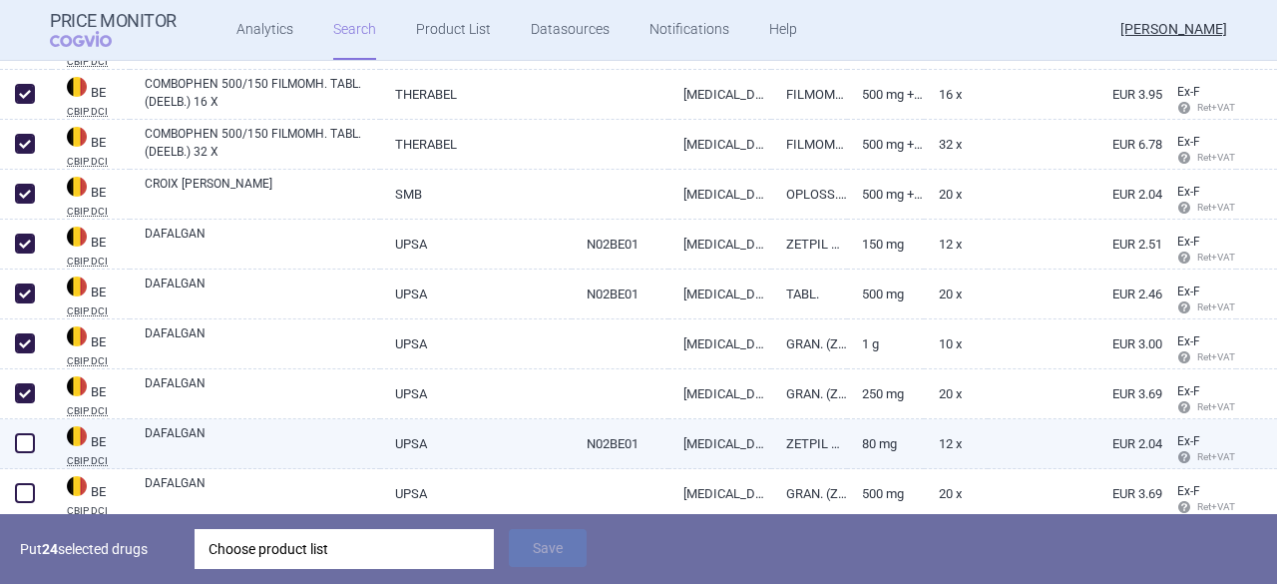
click at [28, 440] on span at bounding box center [25, 443] width 20 height 20
checkbox input "true"
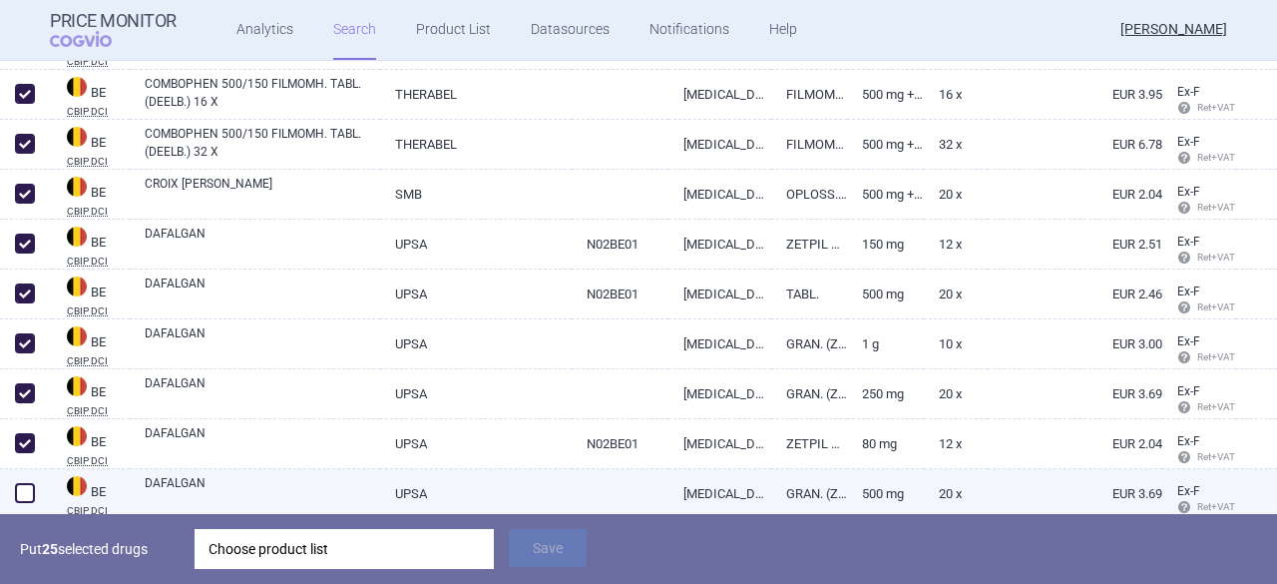
click at [26, 490] on span at bounding box center [25, 493] width 20 height 20
checkbox input "true"
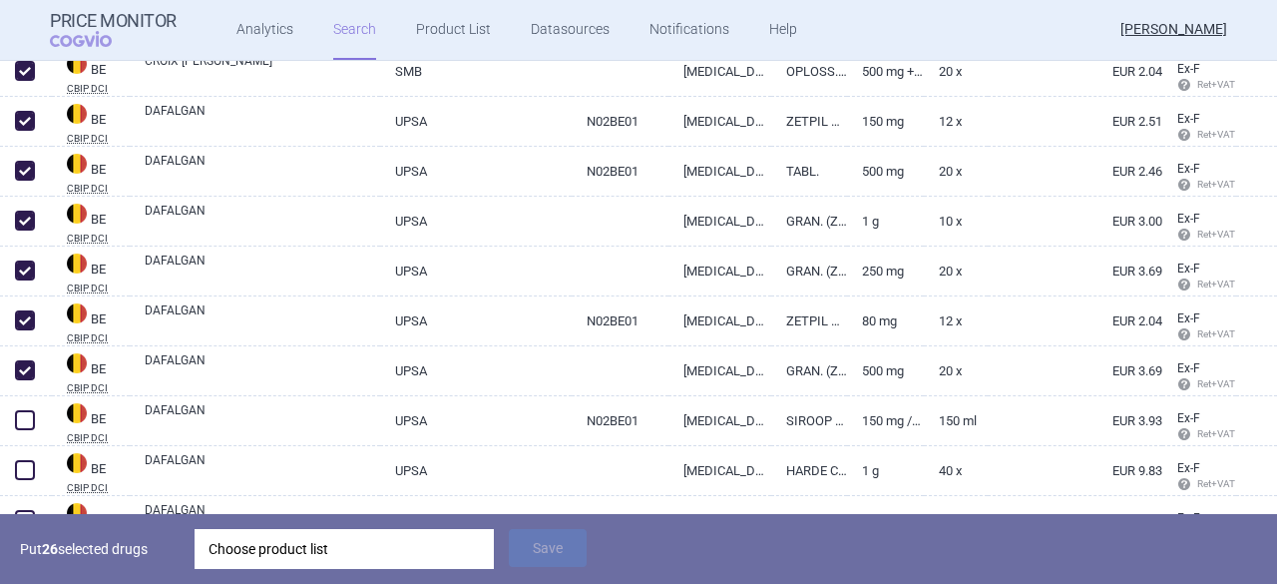
scroll to position [8276, 0]
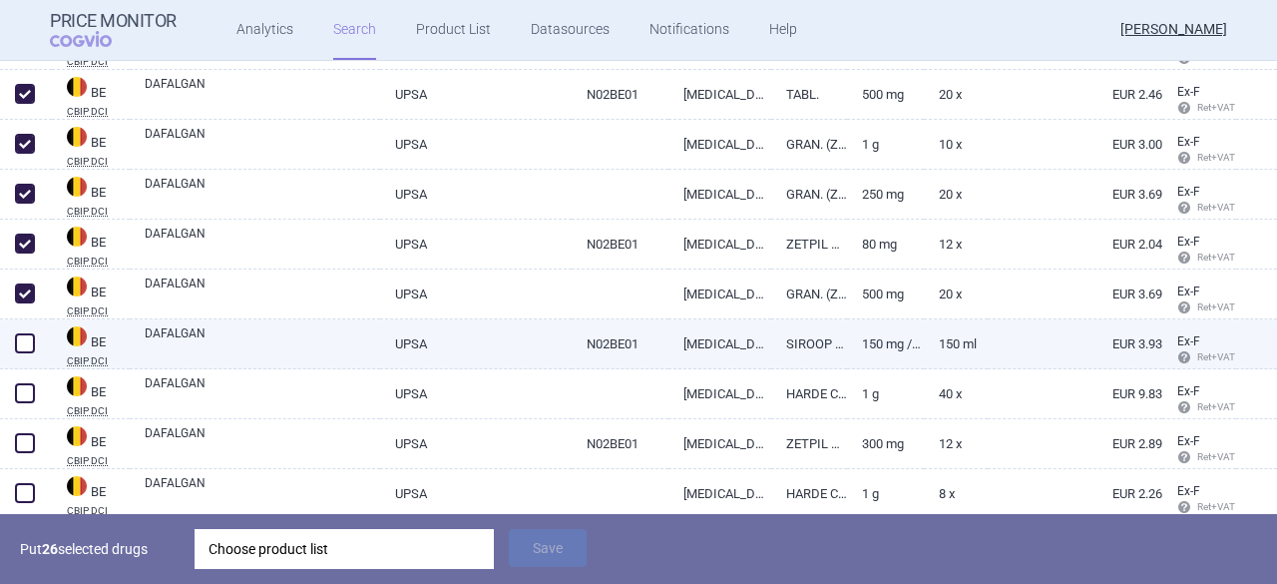
click at [28, 346] on span at bounding box center [25, 343] width 20 height 20
checkbox input "true"
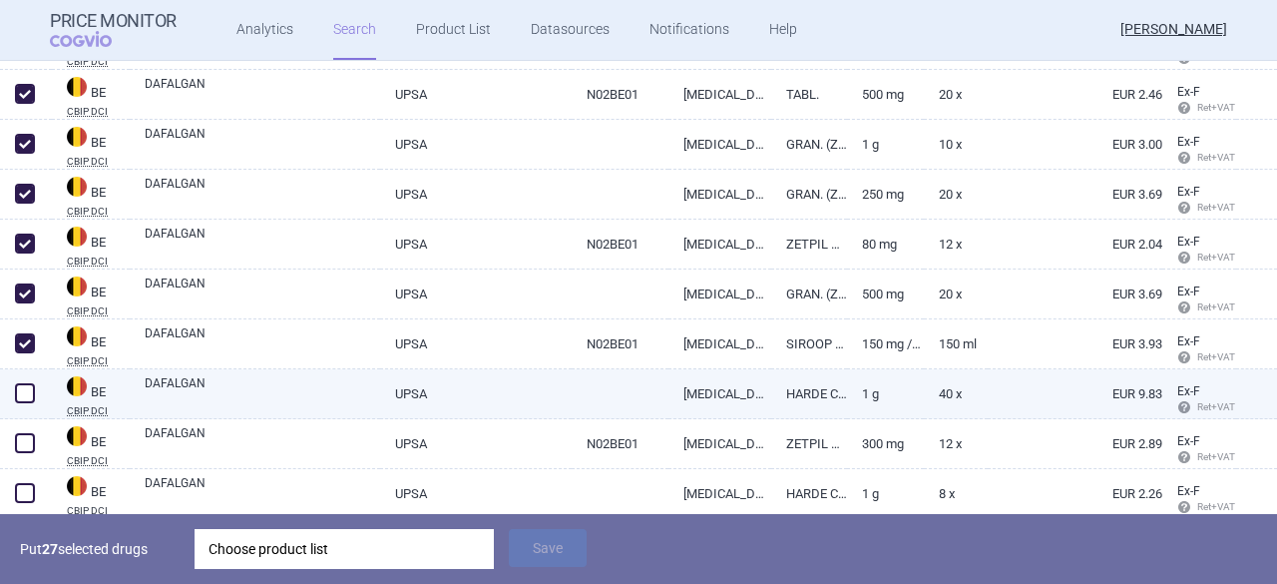
click at [32, 401] on span at bounding box center [25, 393] width 20 height 20
checkbox input "true"
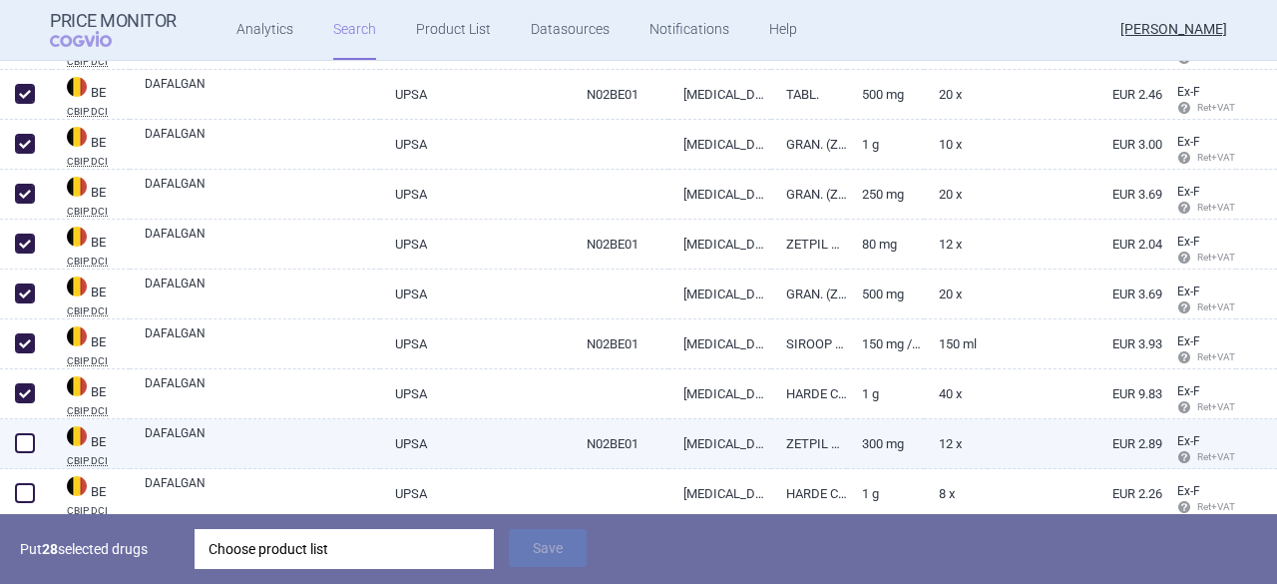
click at [28, 438] on span at bounding box center [25, 443] width 20 height 20
checkbox input "true"
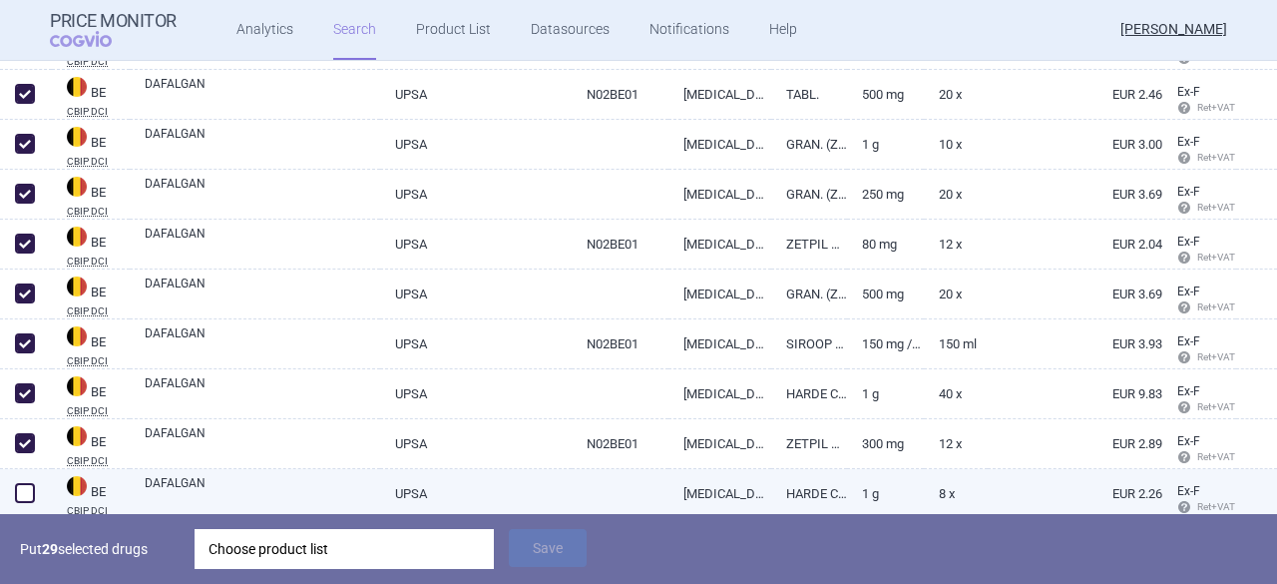
click at [26, 488] on span at bounding box center [25, 493] width 20 height 20
checkbox input "true"
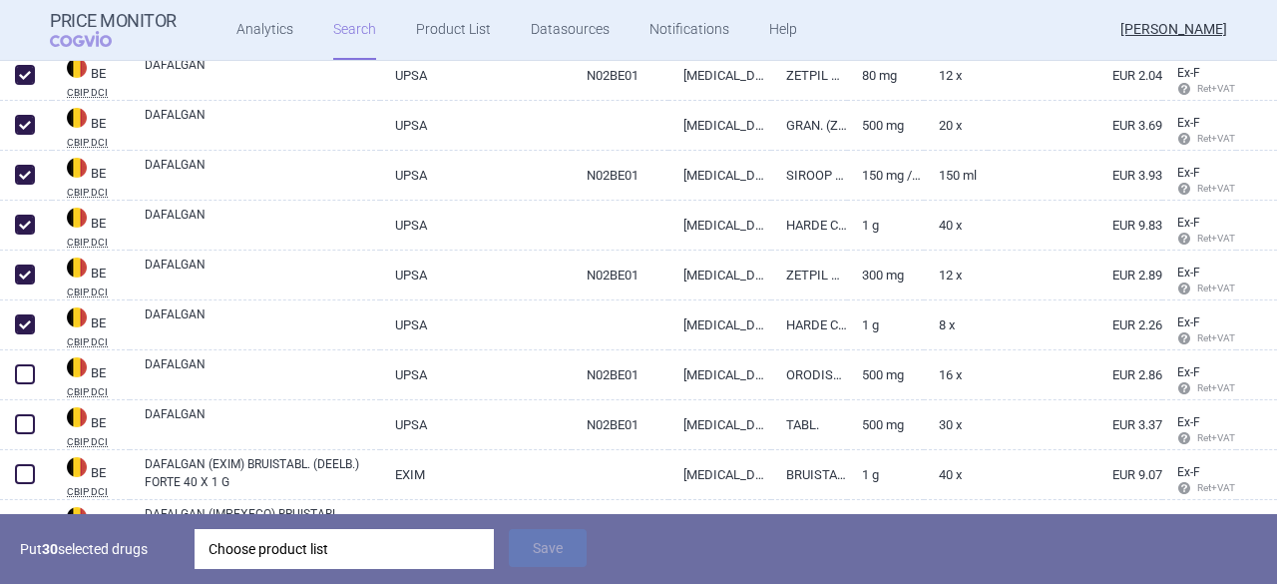
scroll to position [8476, 0]
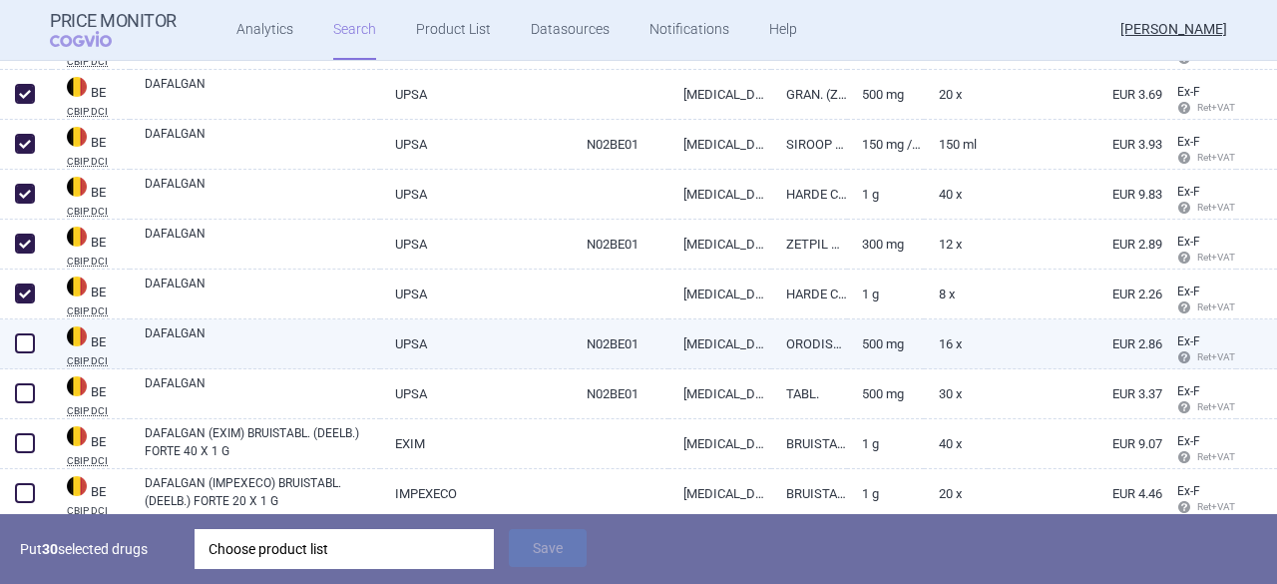
click at [27, 345] on span at bounding box center [25, 343] width 20 height 20
checkbox input "true"
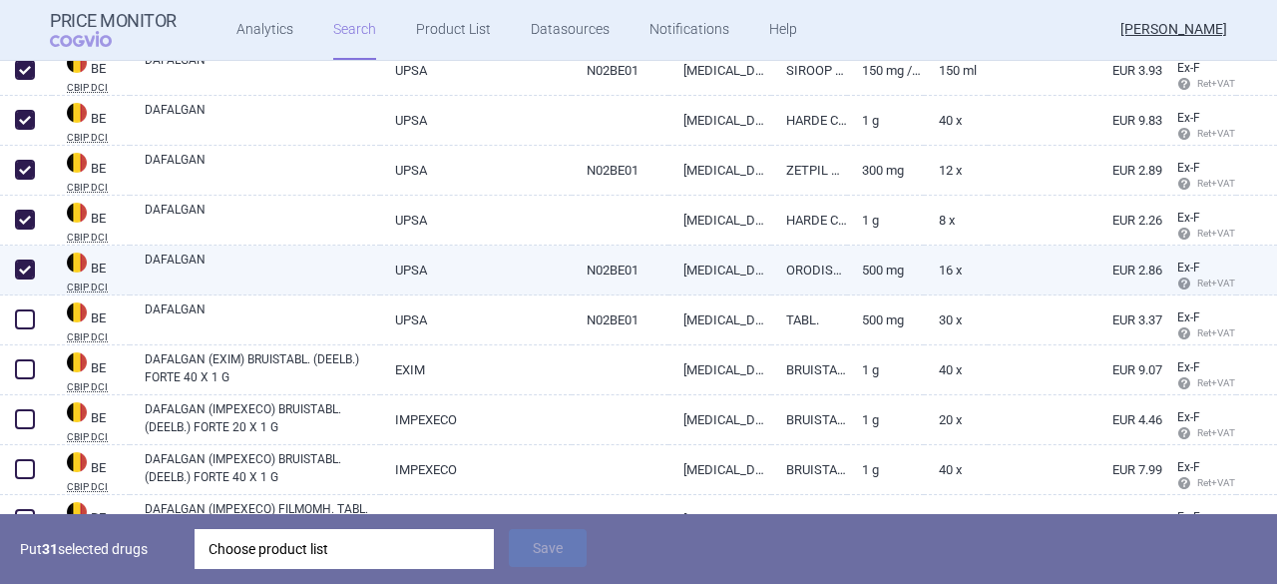
scroll to position [8576, 0]
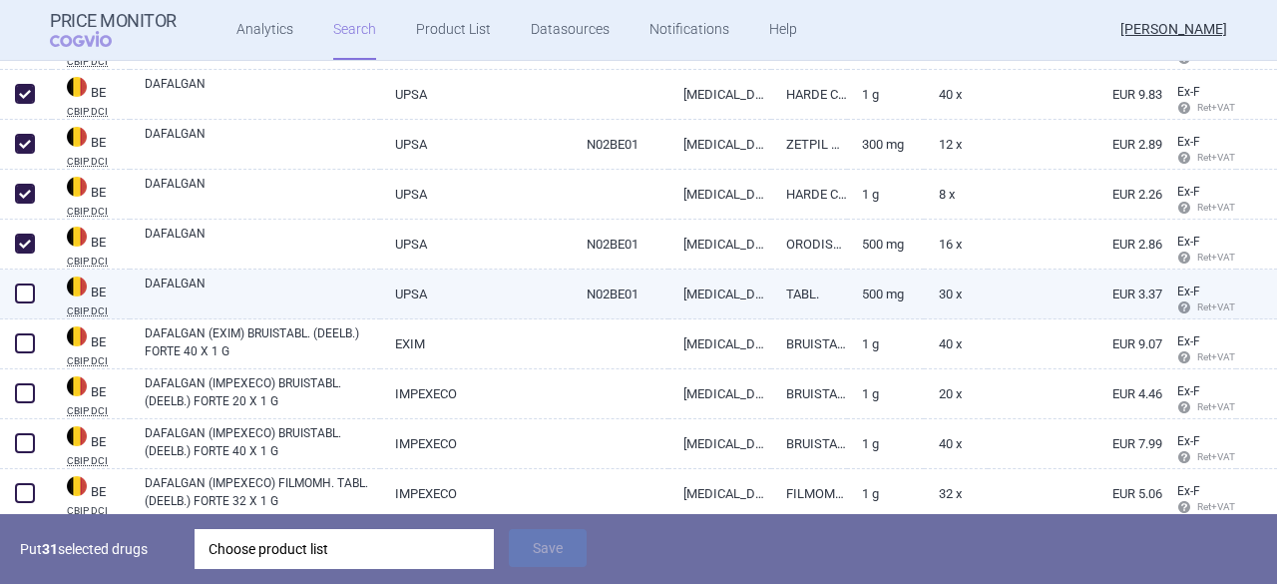
click at [30, 289] on span at bounding box center [25, 293] width 20 height 20
checkbox input "true"
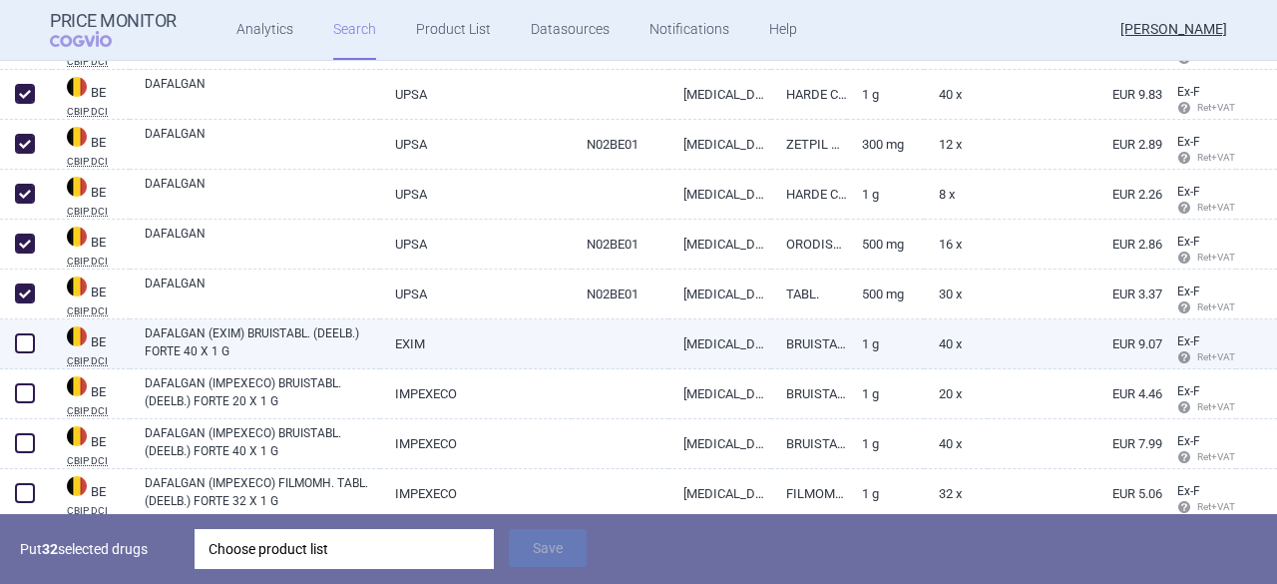
click at [32, 346] on span at bounding box center [25, 343] width 20 height 20
checkbox input "true"
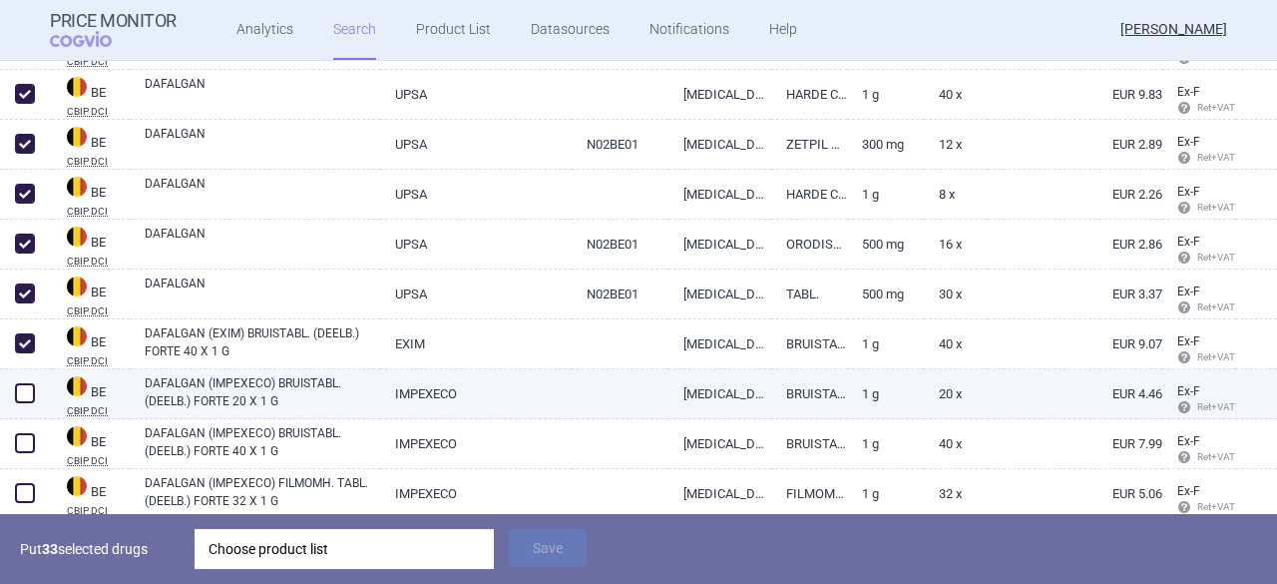
click at [22, 400] on span at bounding box center [25, 393] width 20 height 20
checkbox input "true"
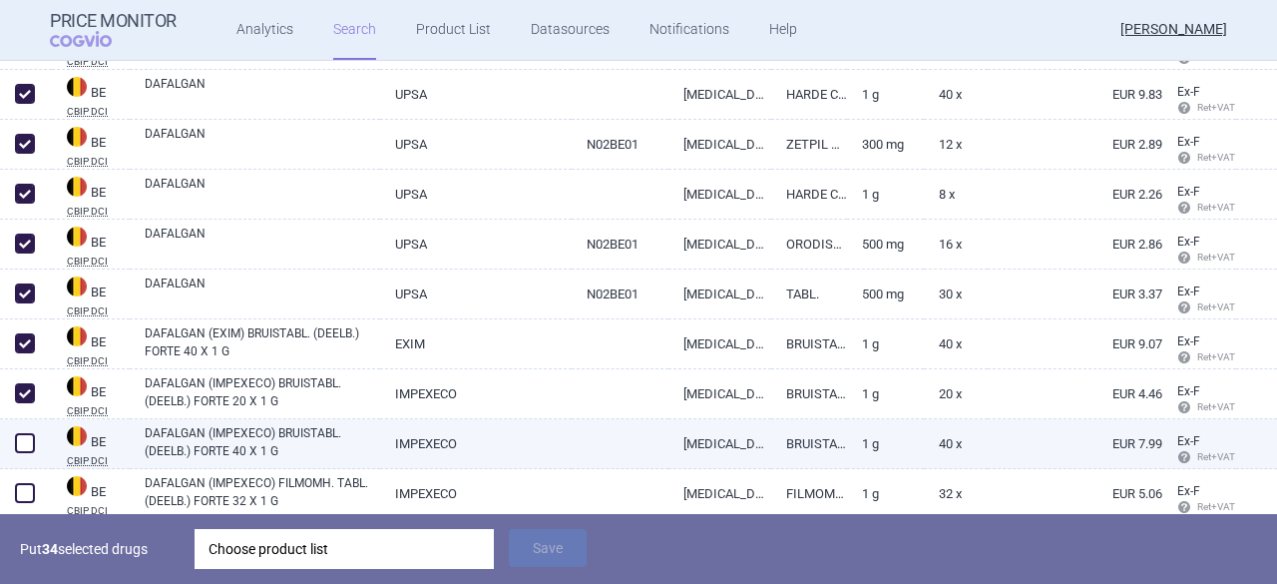
click at [18, 440] on span at bounding box center [25, 443] width 20 height 20
checkbox input "true"
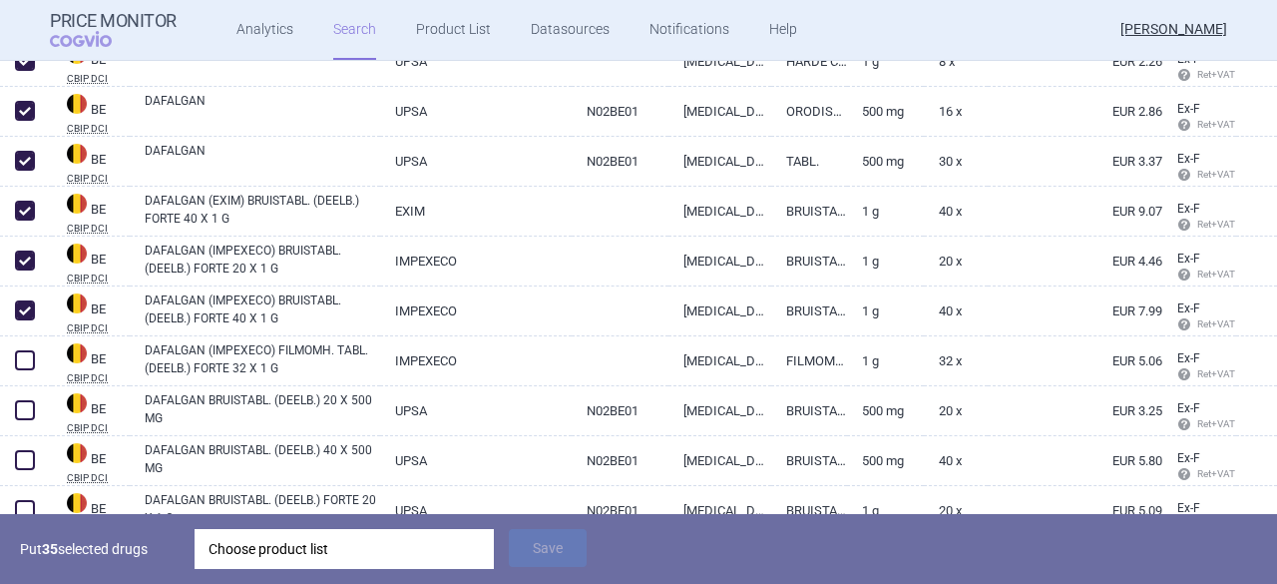
scroll to position [8775, 0]
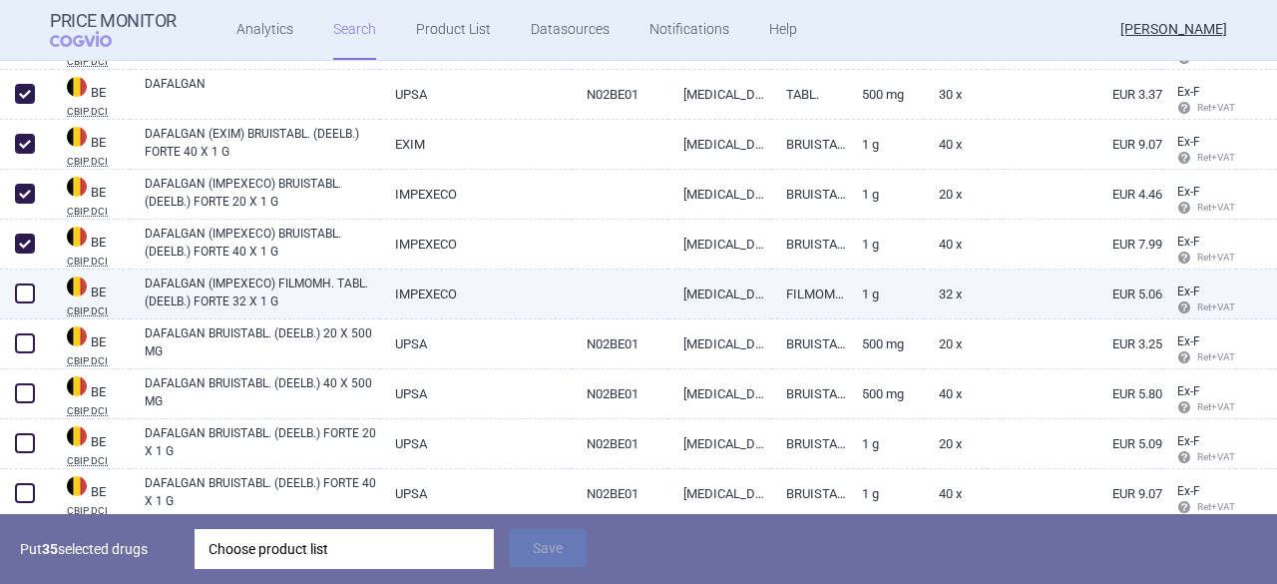
click at [28, 292] on span at bounding box center [25, 293] width 20 height 20
checkbox input "true"
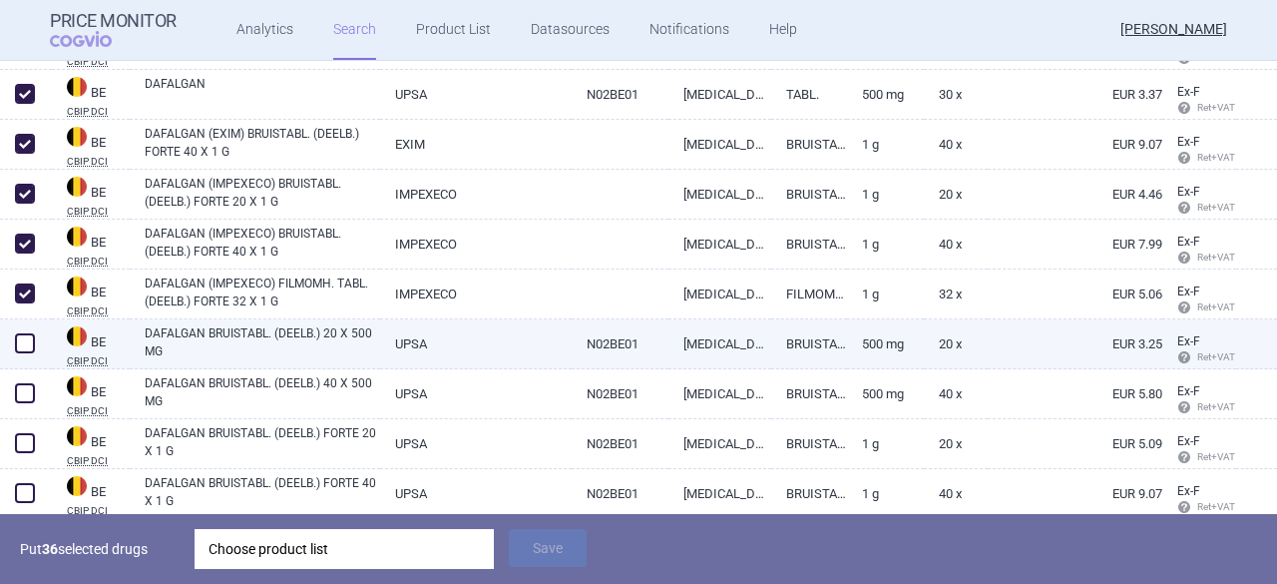
click at [28, 344] on span at bounding box center [25, 343] width 20 height 20
checkbox input "true"
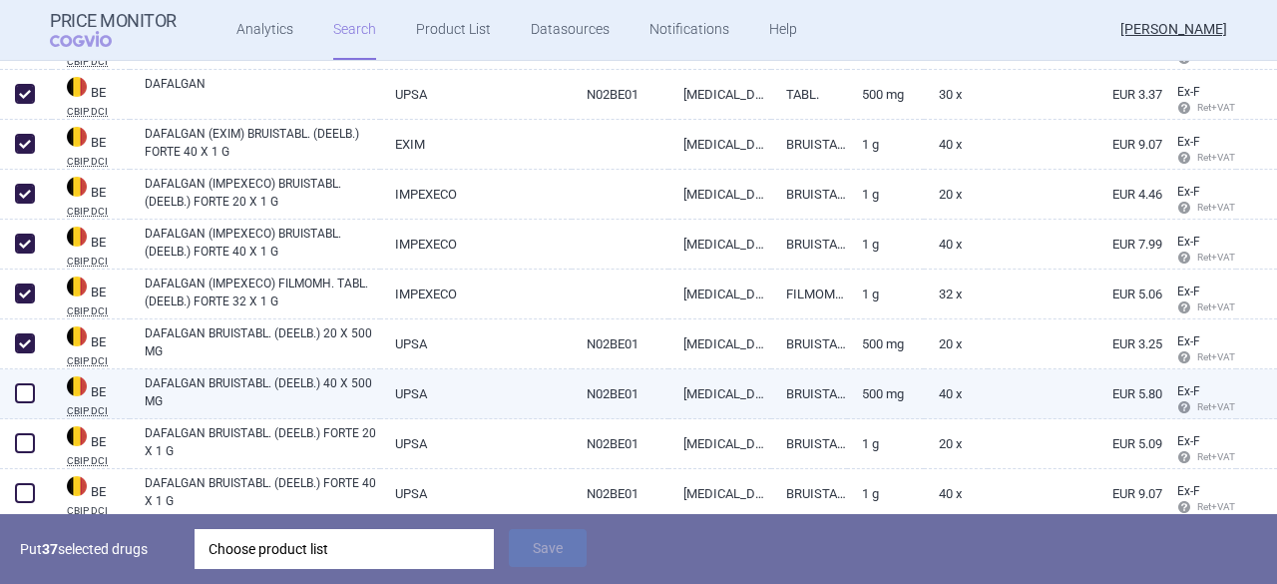
click at [24, 406] on span at bounding box center [25, 393] width 30 height 30
checkbox input "true"
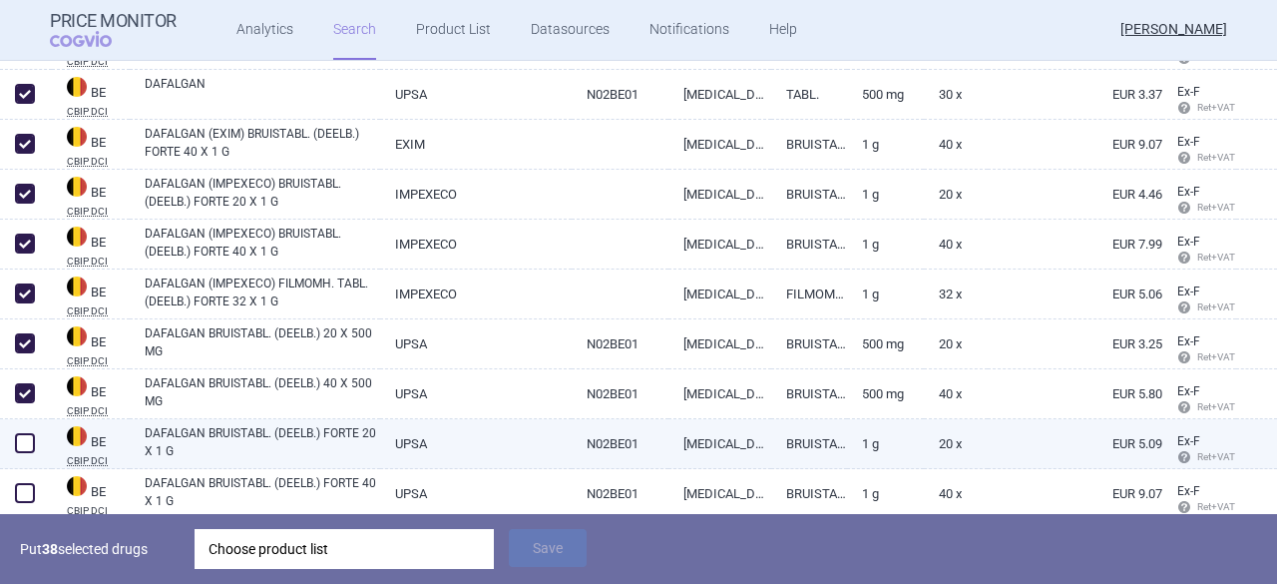
click at [26, 442] on span at bounding box center [25, 443] width 20 height 20
checkbox input "true"
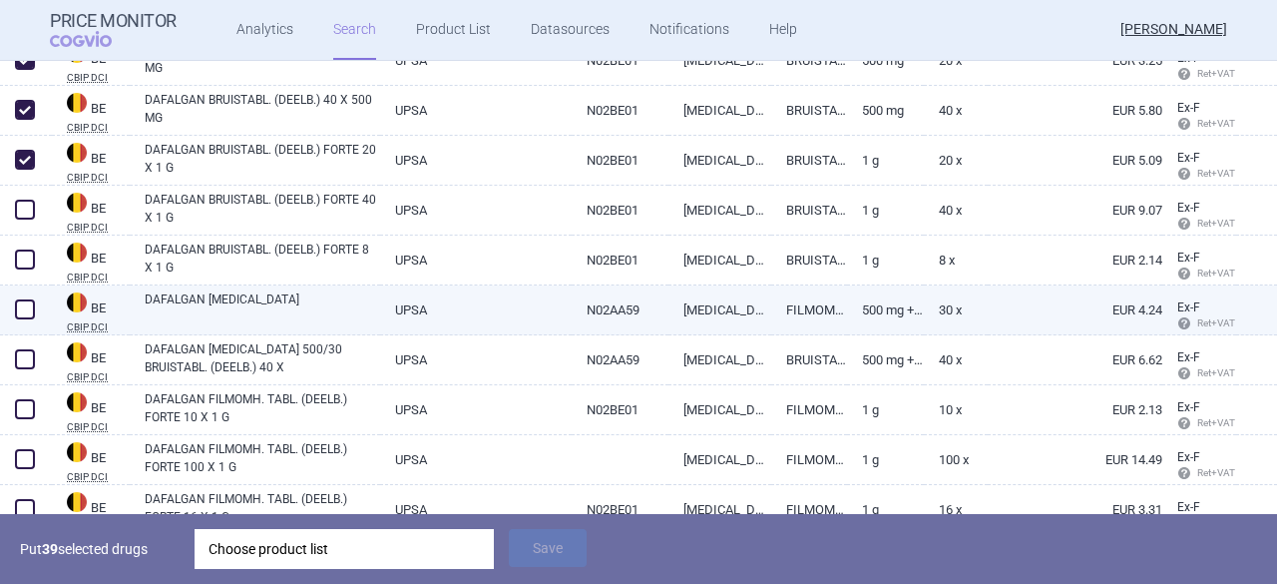
scroll to position [9074, 0]
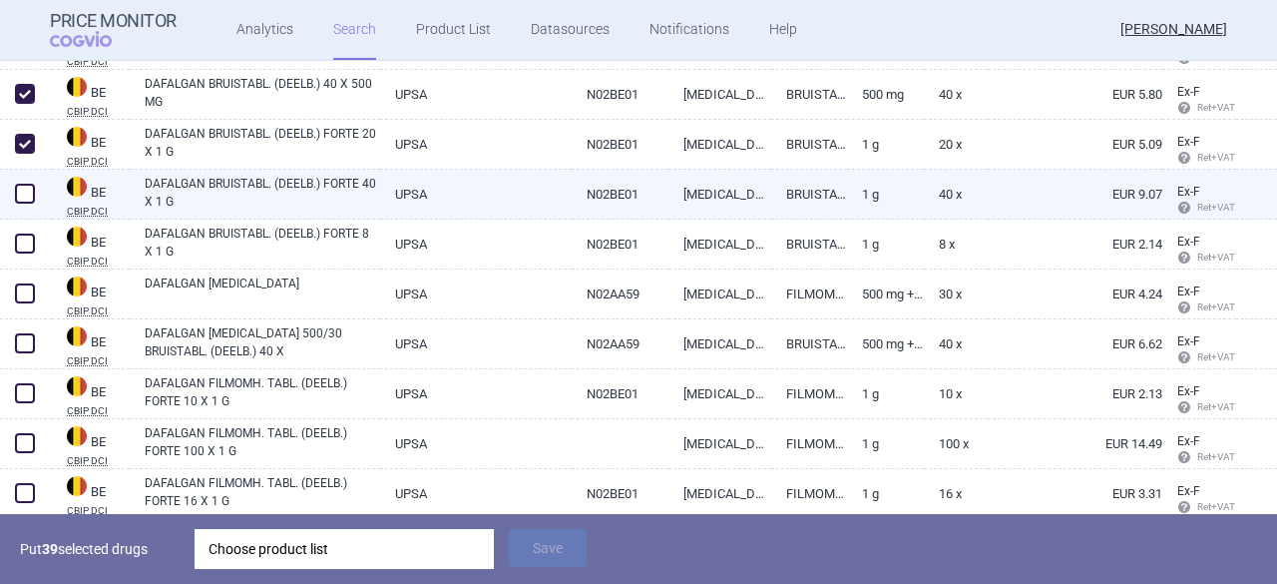
click at [27, 188] on span at bounding box center [25, 194] width 20 height 20
checkbox input "true"
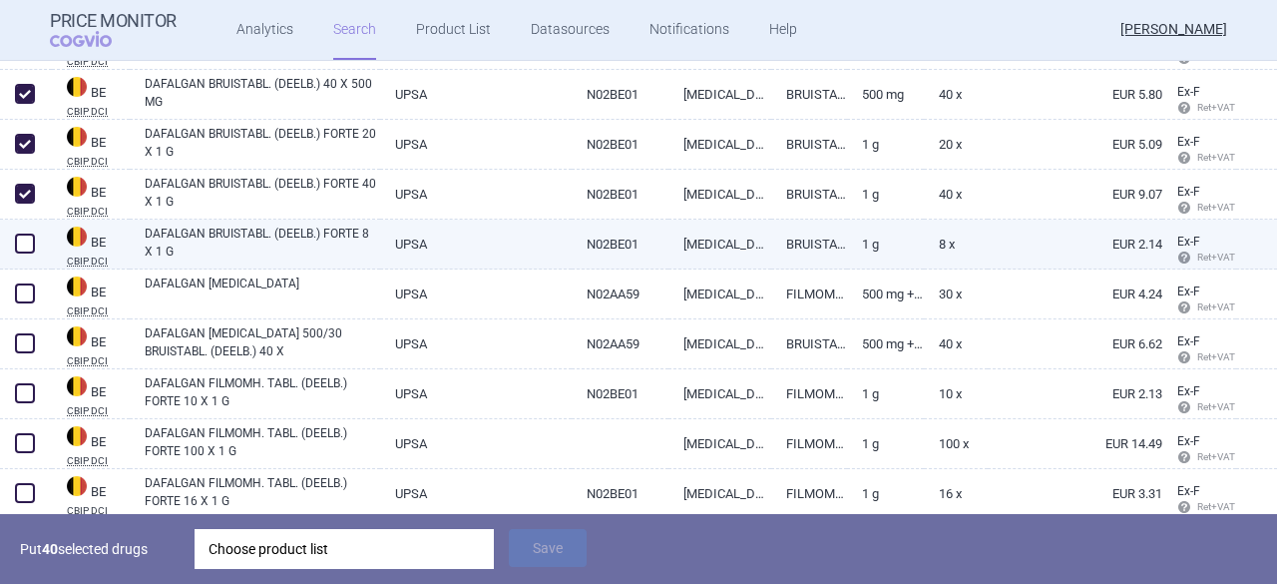
click at [20, 246] on span at bounding box center [25, 243] width 20 height 20
checkbox input "true"
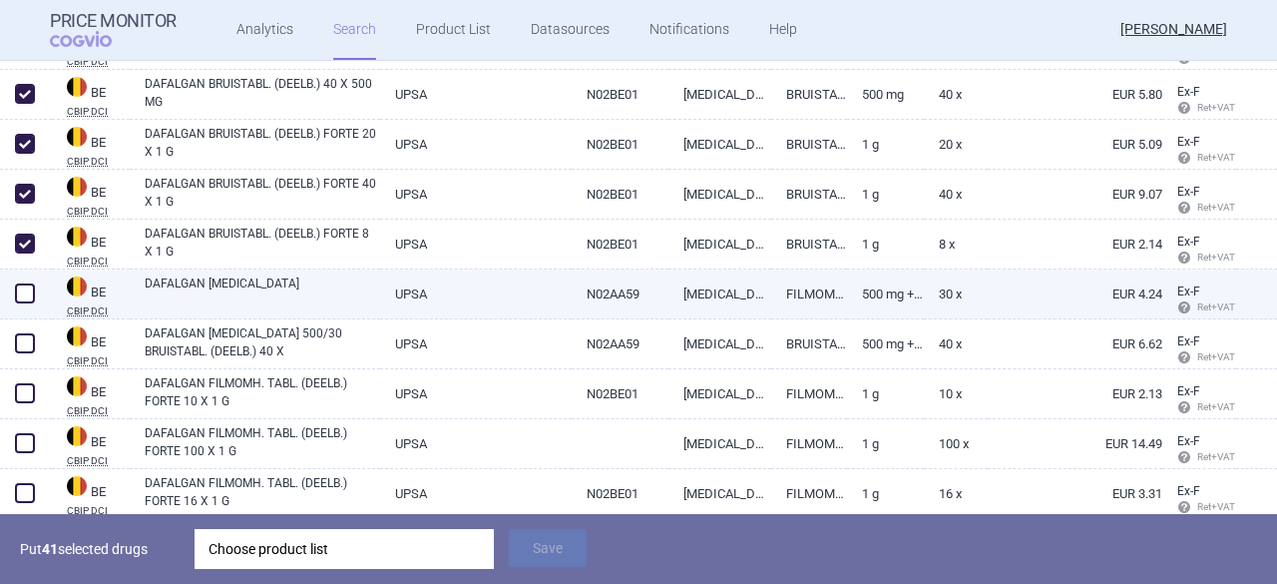
click at [26, 299] on span at bounding box center [25, 293] width 20 height 20
checkbox input "true"
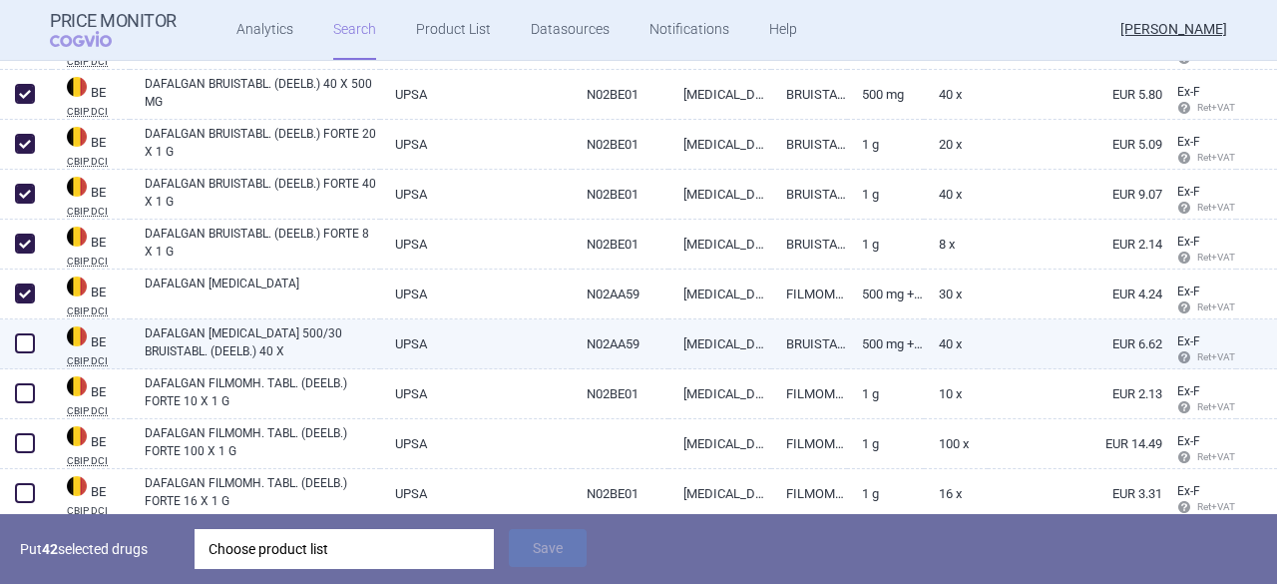
click at [26, 340] on span at bounding box center [25, 343] width 20 height 20
checkbox input "true"
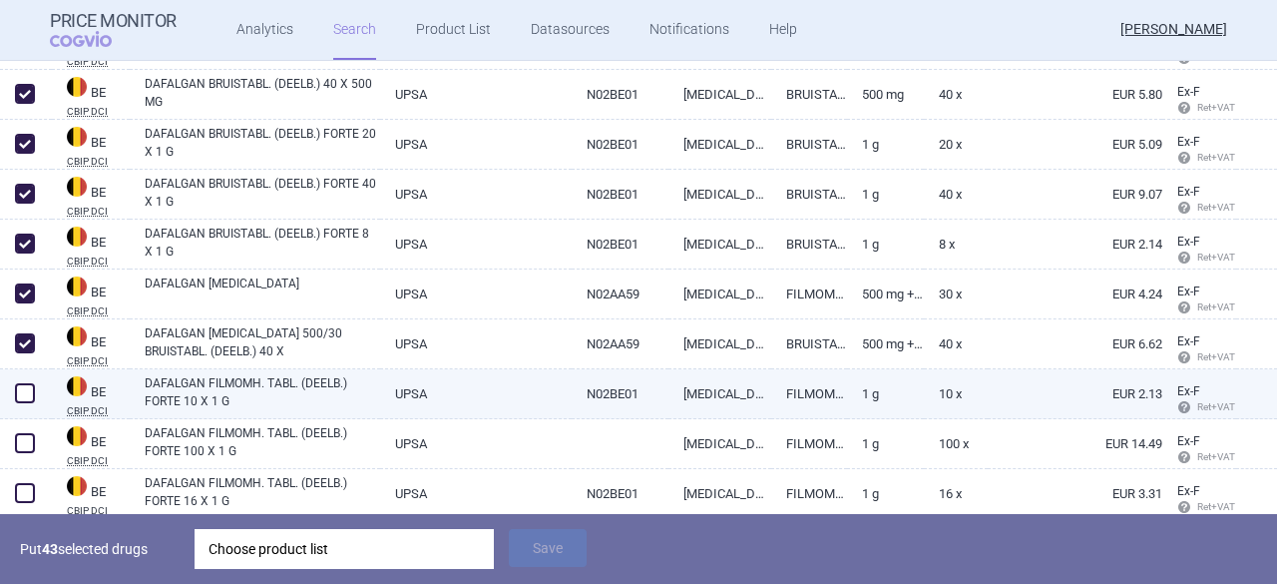
click at [28, 397] on span at bounding box center [25, 393] width 20 height 20
checkbox input "true"
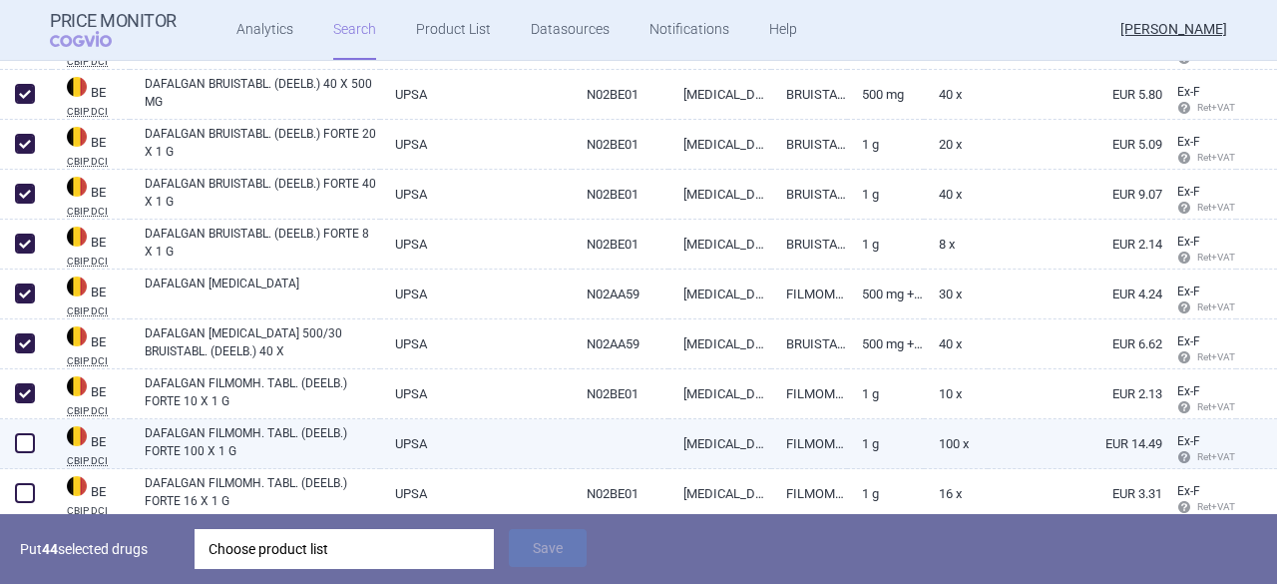
click at [22, 446] on span at bounding box center [25, 443] width 20 height 20
checkbox input "true"
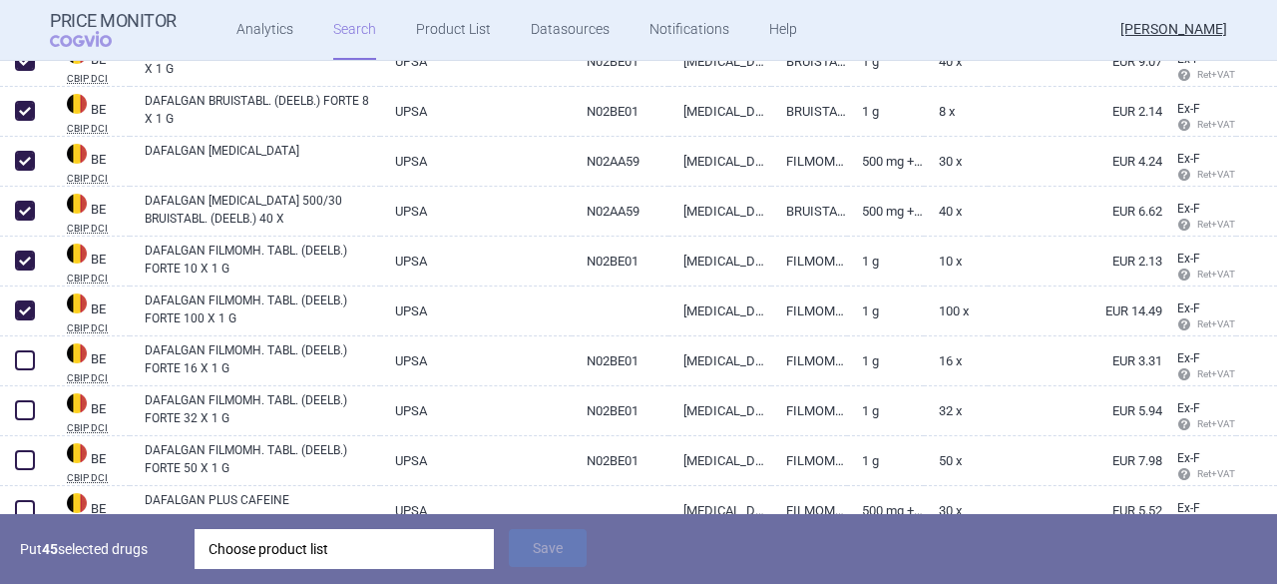
scroll to position [9274, 0]
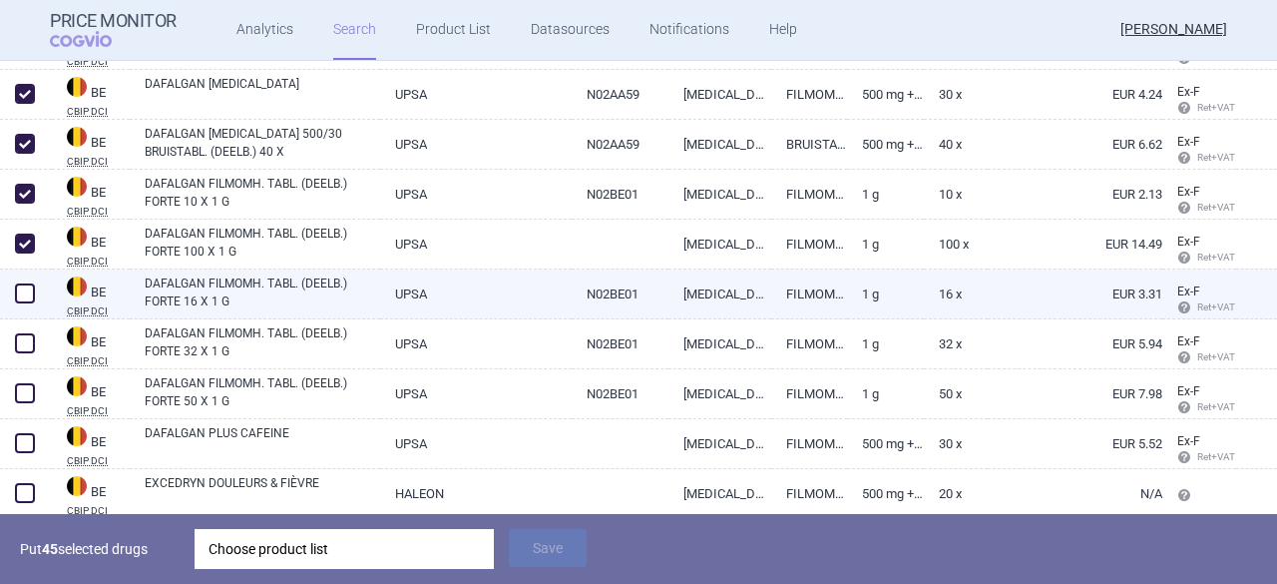
click at [27, 294] on span at bounding box center [25, 293] width 20 height 20
checkbox input "true"
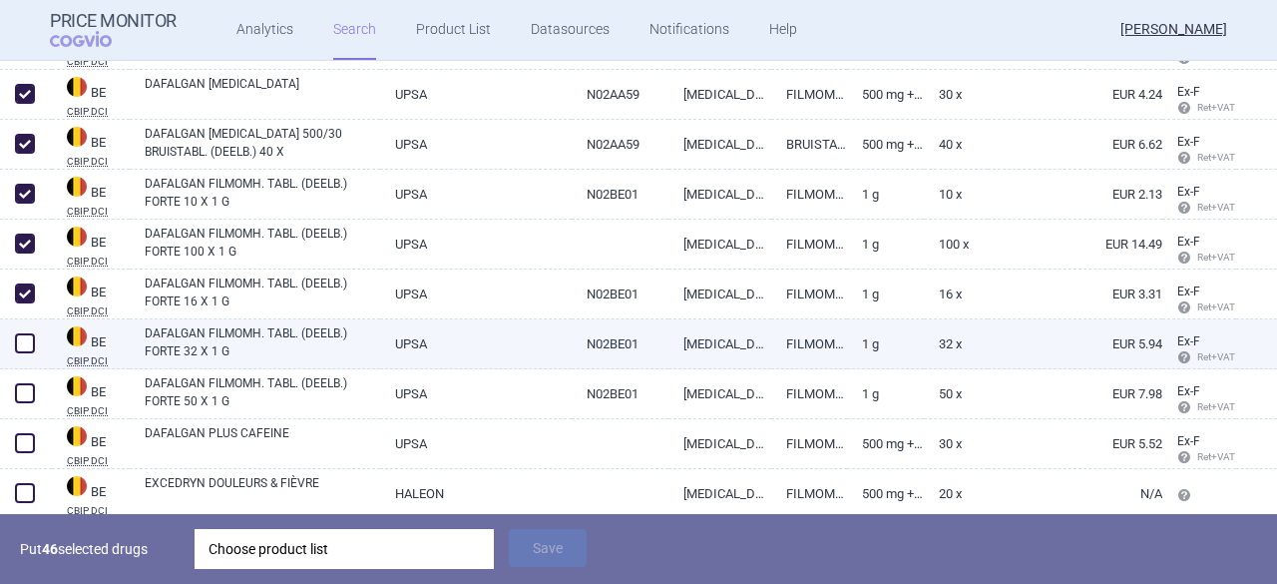
click at [31, 340] on span at bounding box center [25, 343] width 20 height 20
checkbox input "true"
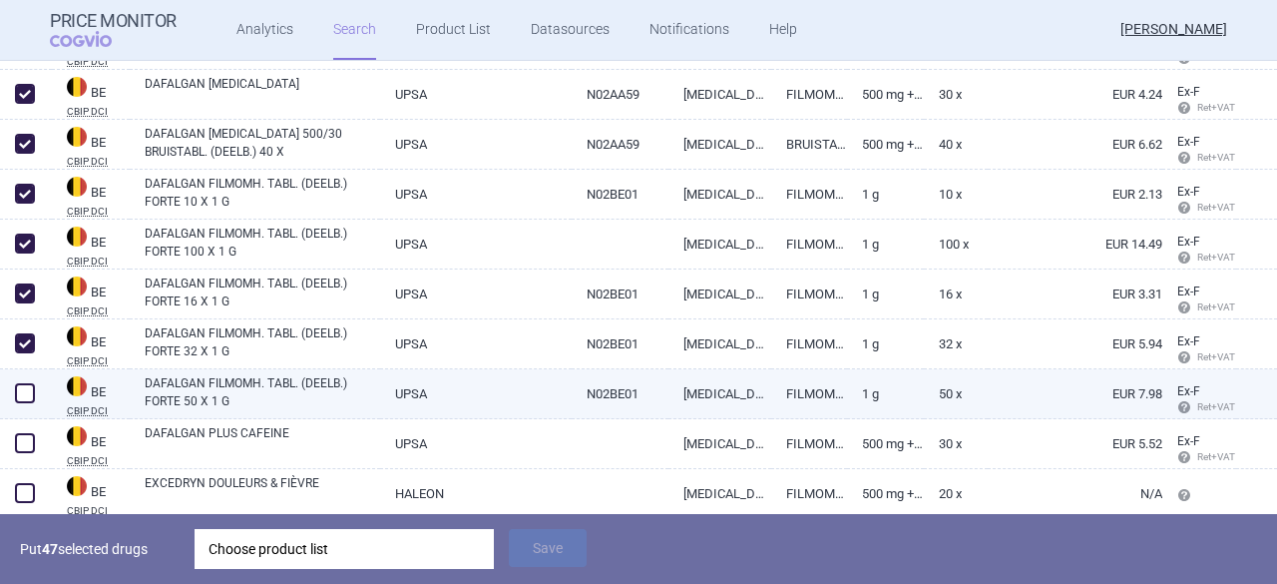
click at [26, 396] on span at bounding box center [25, 393] width 20 height 20
checkbox input "true"
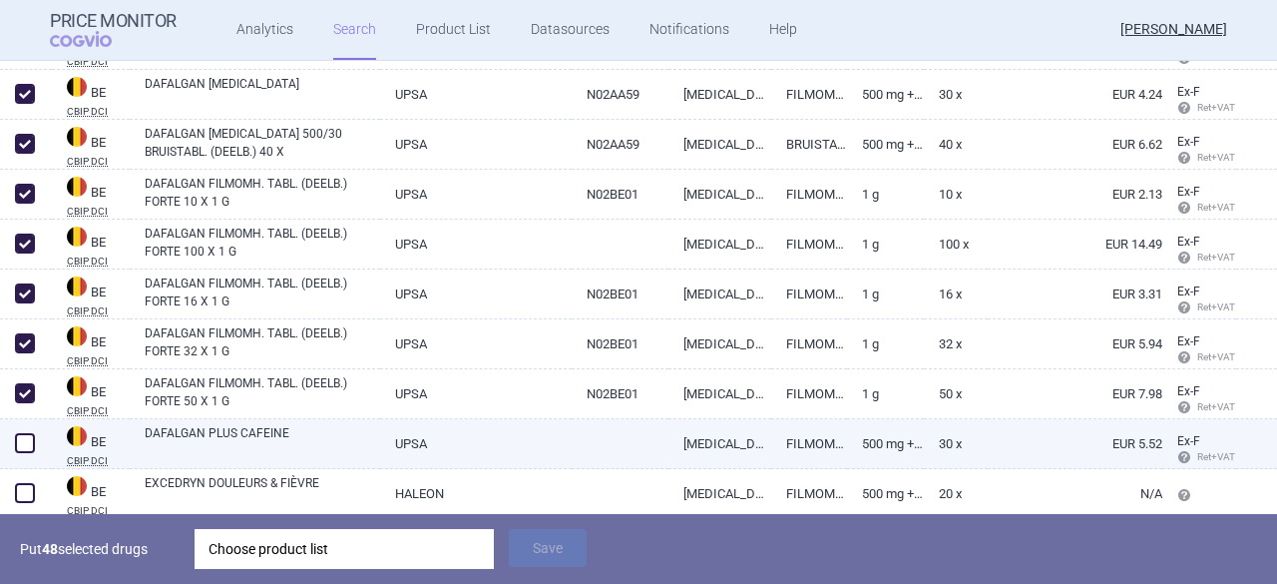
click at [24, 448] on span at bounding box center [25, 443] width 20 height 20
checkbox input "true"
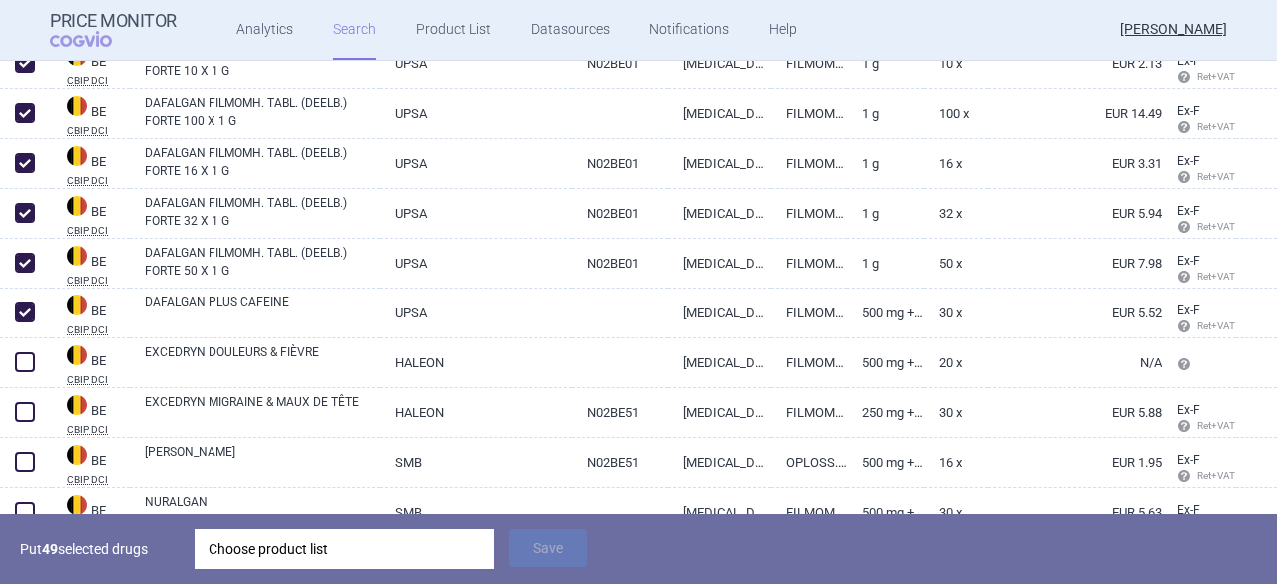
scroll to position [9474, 0]
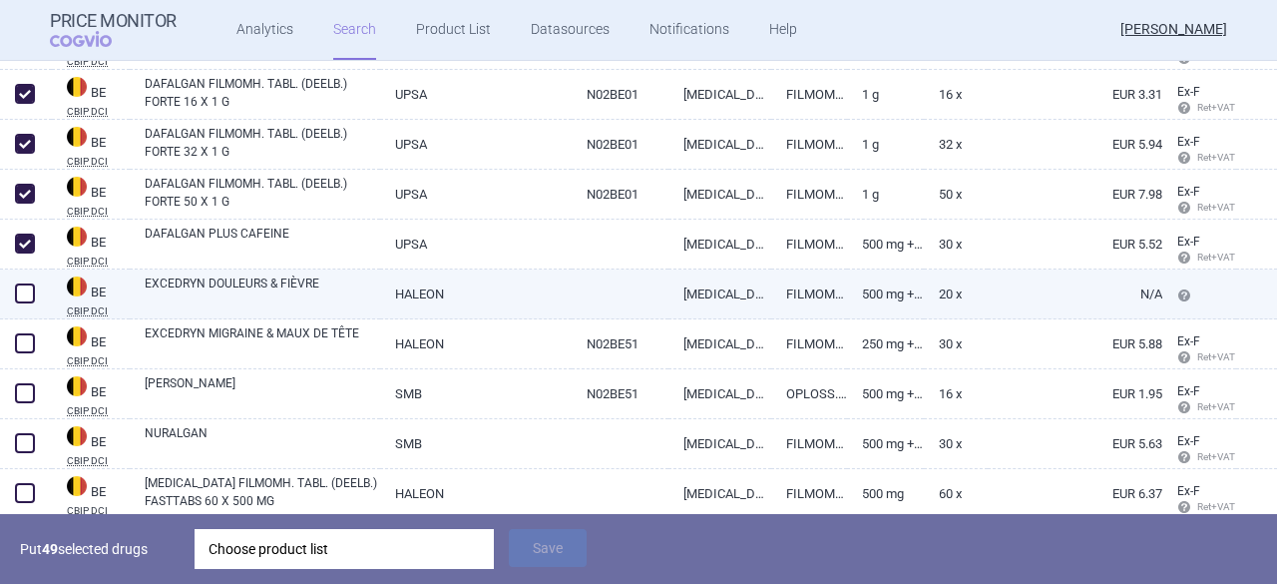
click at [29, 294] on span at bounding box center [25, 293] width 20 height 20
checkbox input "true"
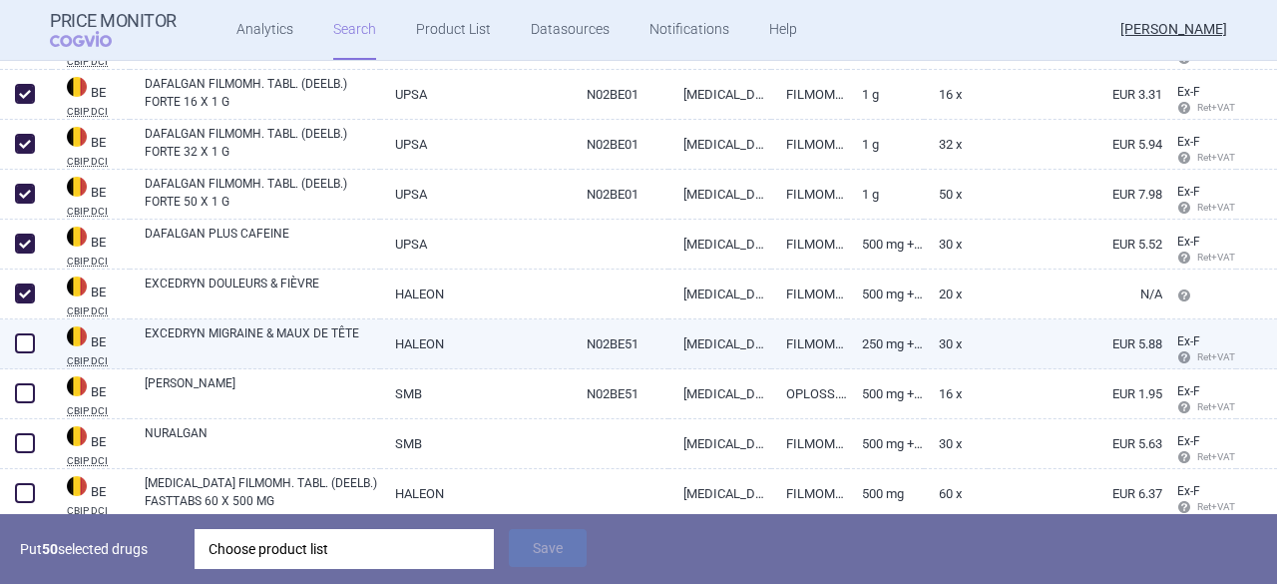
click at [28, 346] on span at bounding box center [25, 343] width 20 height 20
checkbox input "true"
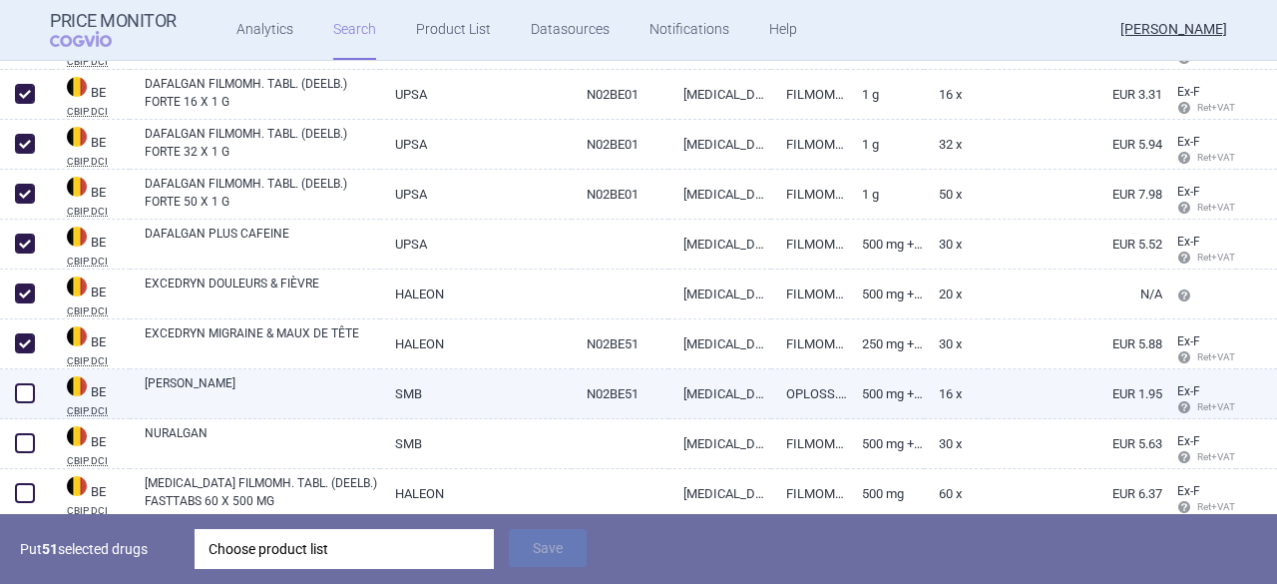
click at [22, 402] on span at bounding box center [25, 393] width 20 height 20
checkbox input "true"
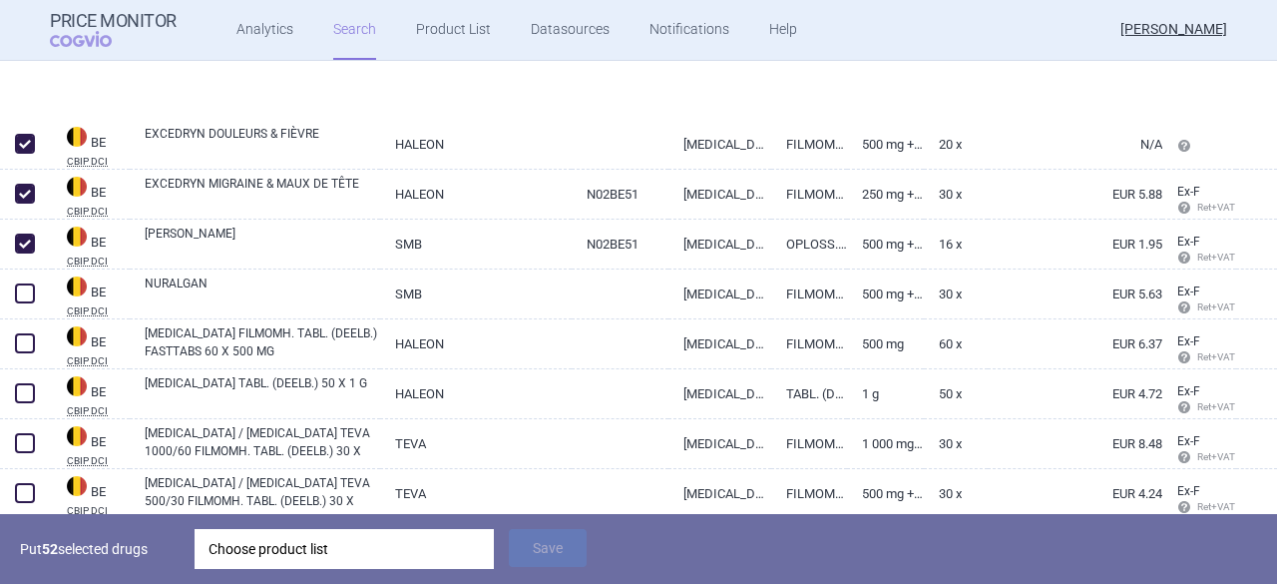
scroll to position [9773, 0]
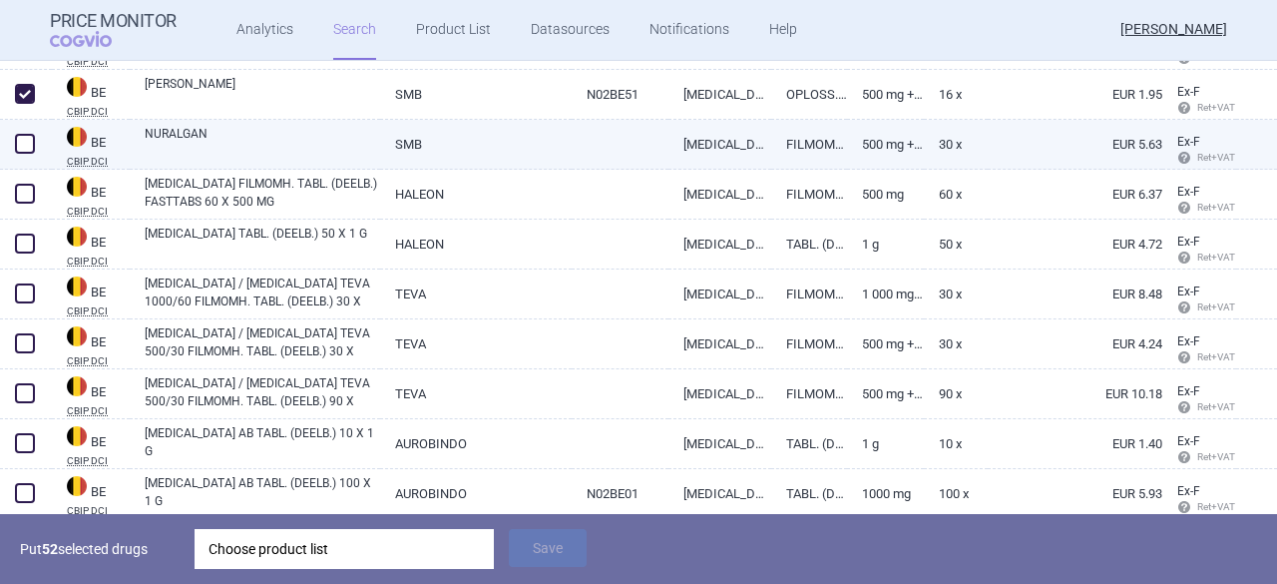
click at [30, 145] on span at bounding box center [25, 144] width 20 height 20
checkbox input "true"
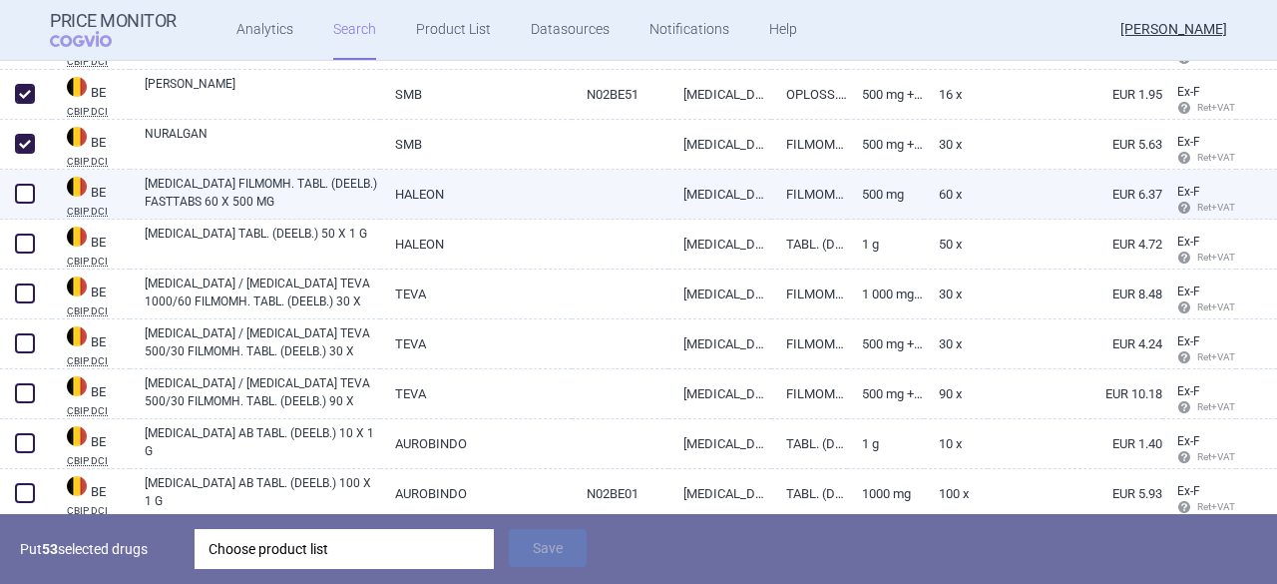
click at [22, 194] on span at bounding box center [25, 194] width 20 height 20
checkbox input "true"
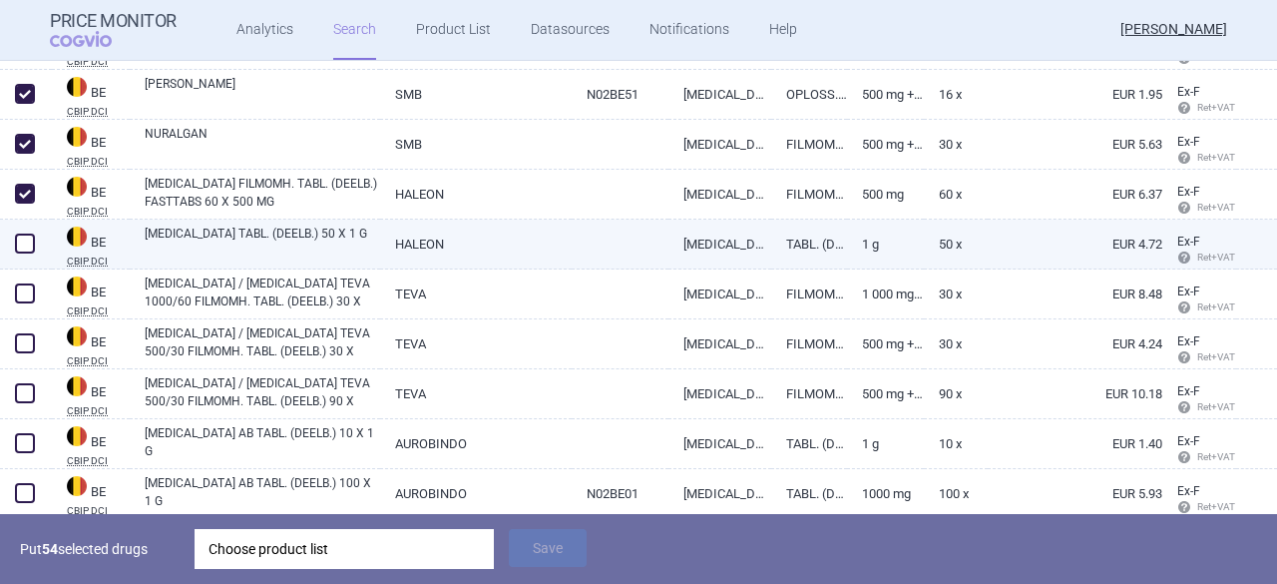
drag, startPoint x: 23, startPoint y: 242, endPoint x: 29, endPoint y: 260, distance: 18.9
click at [22, 242] on span at bounding box center [25, 243] width 20 height 20
checkbox input "true"
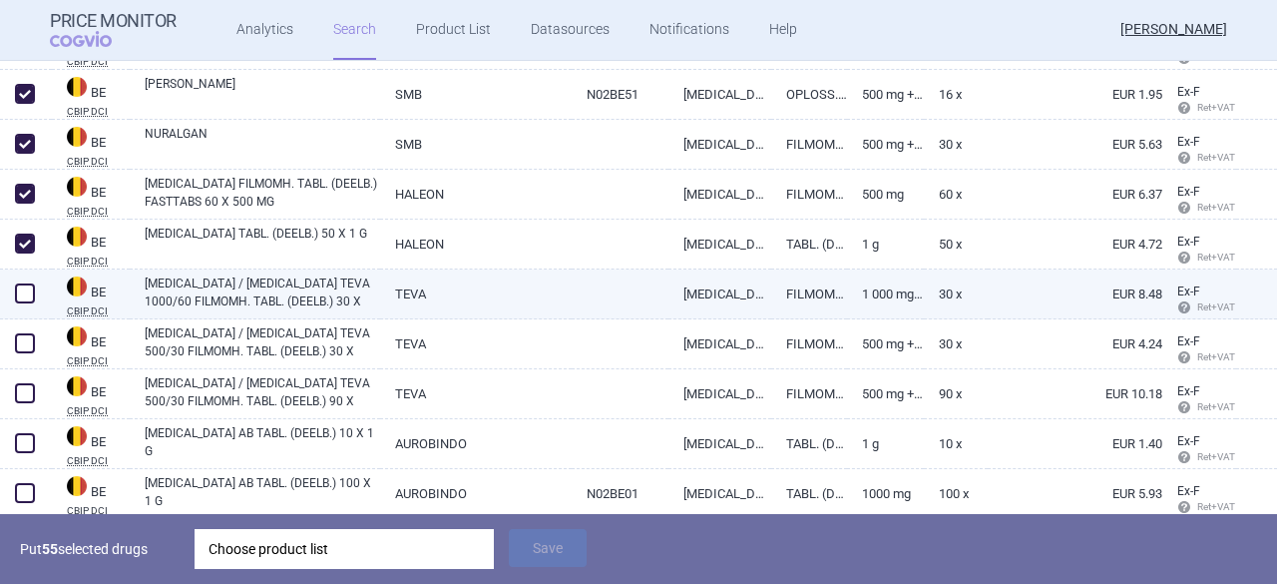
click at [24, 300] on span at bounding box center [25, 293] width 20 height 20
checkbox input "true"
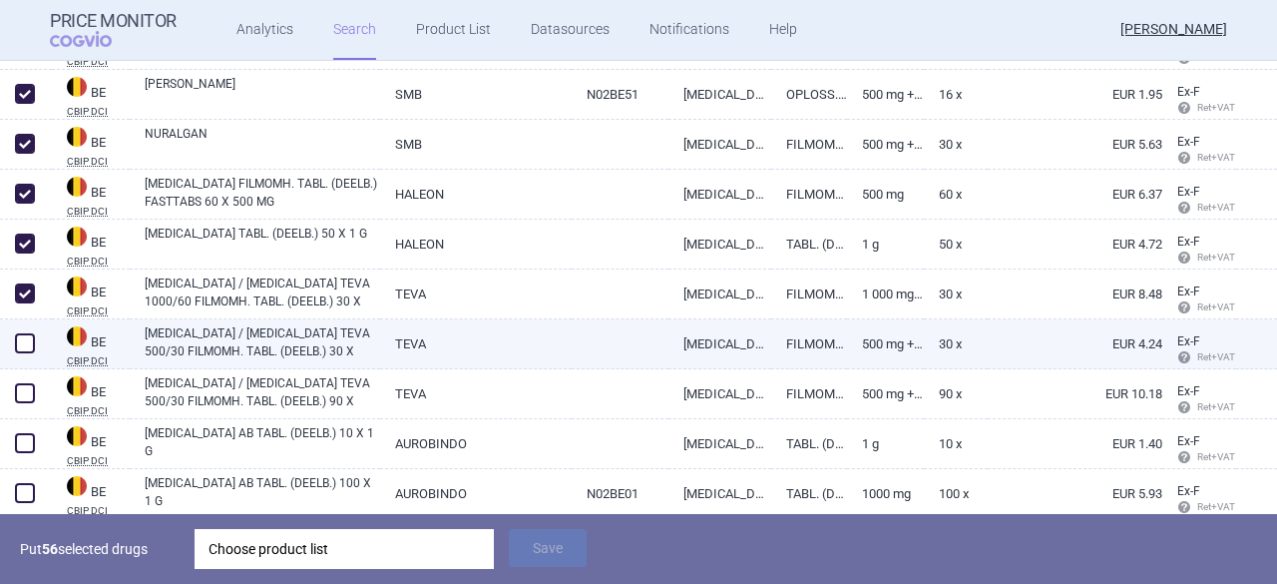
click at [25, 343] on span at bounding box center [25, 343] width 20 height 20
checkbox input "true"
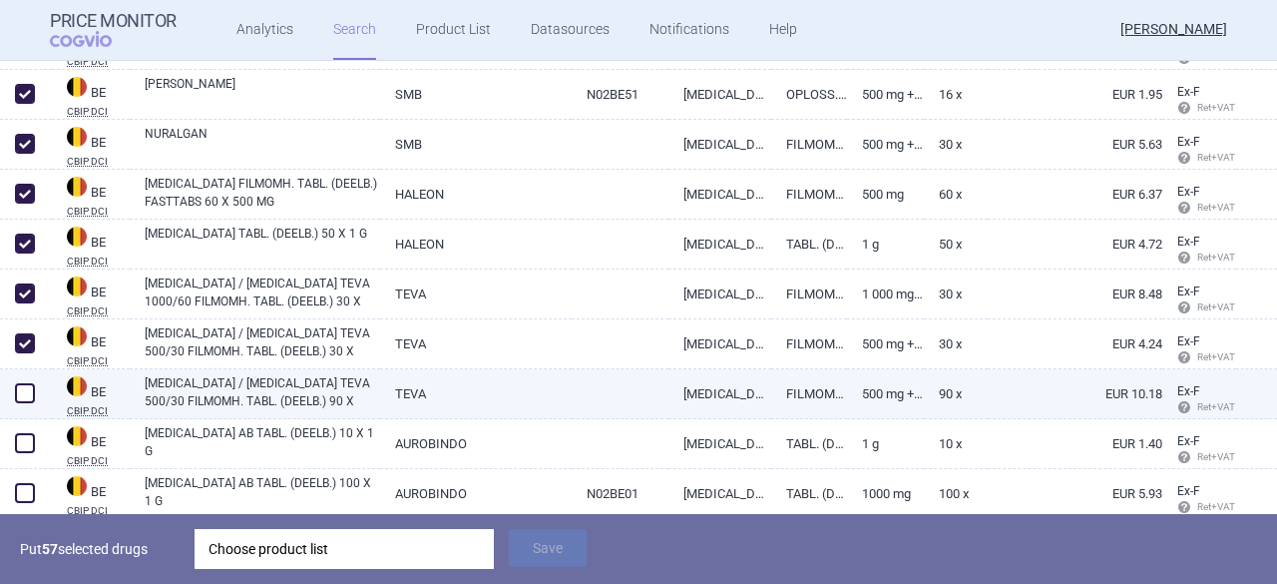
click at [20, 390] on span at bounding box center [25, 393] width 20 height 20
checkbox input "true"
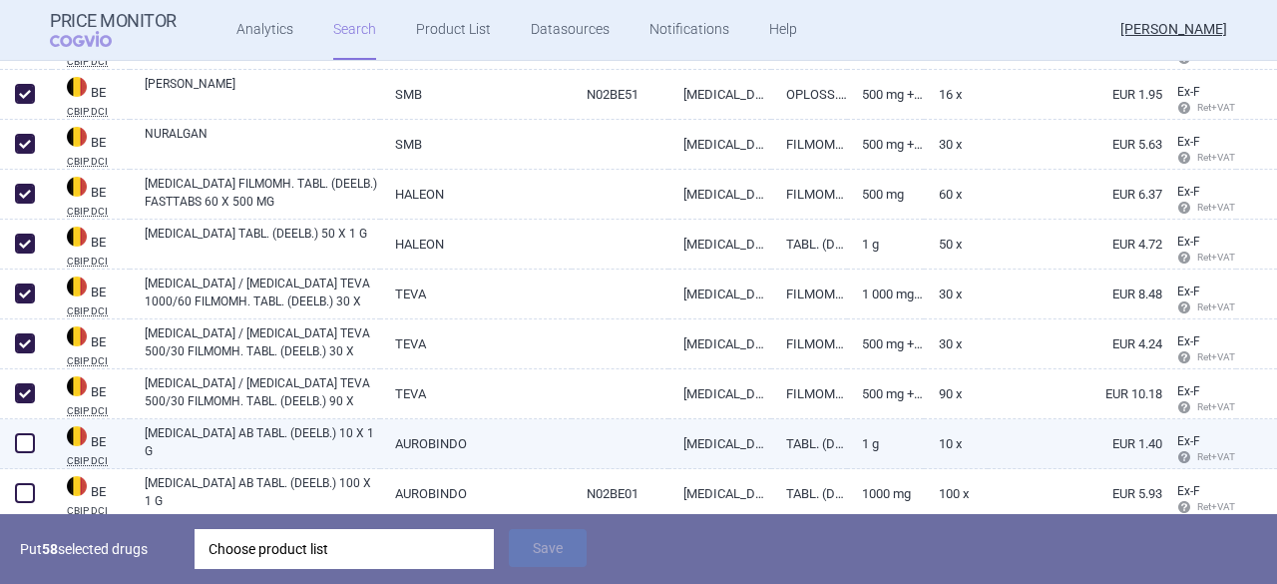
click at [29, 444] on span at bounding box center [25, 443] width 20 height 20
checkbox input "true"
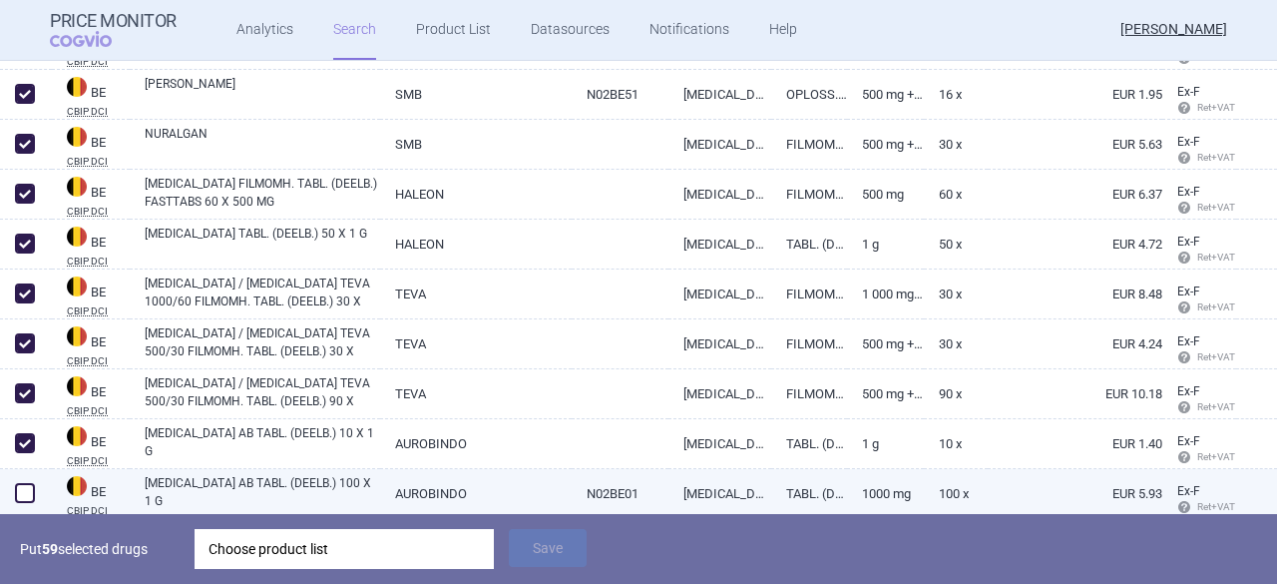
click at [26, 495] on span at bounding box center [25, 493] width 20 height 20
checkbox input "true"
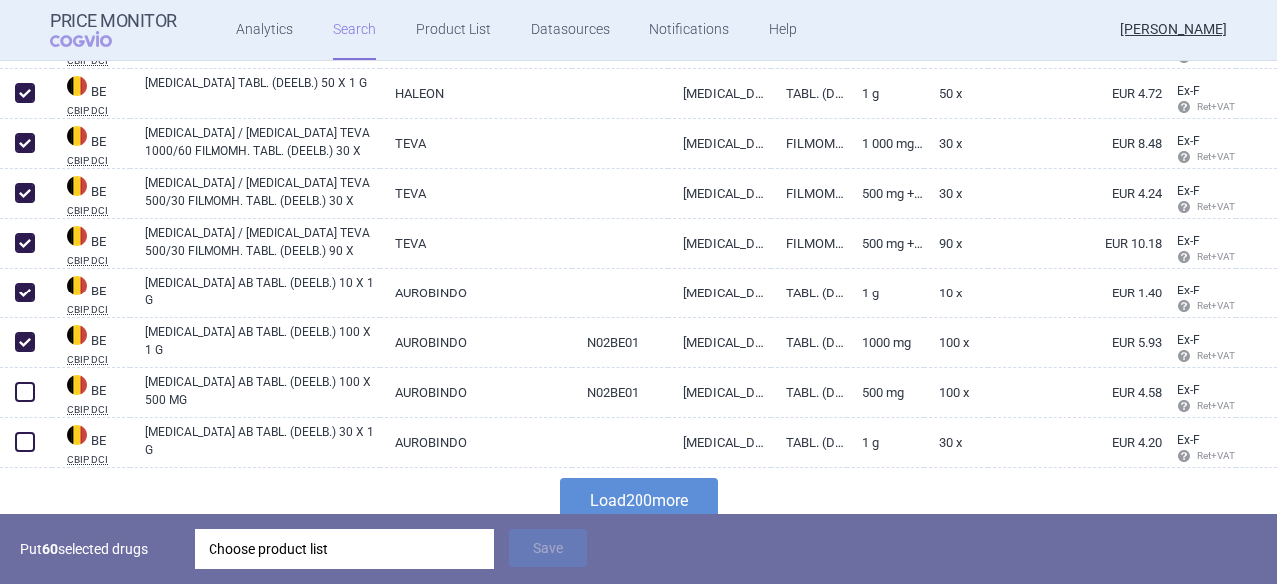
scroll to position [9942, 0]
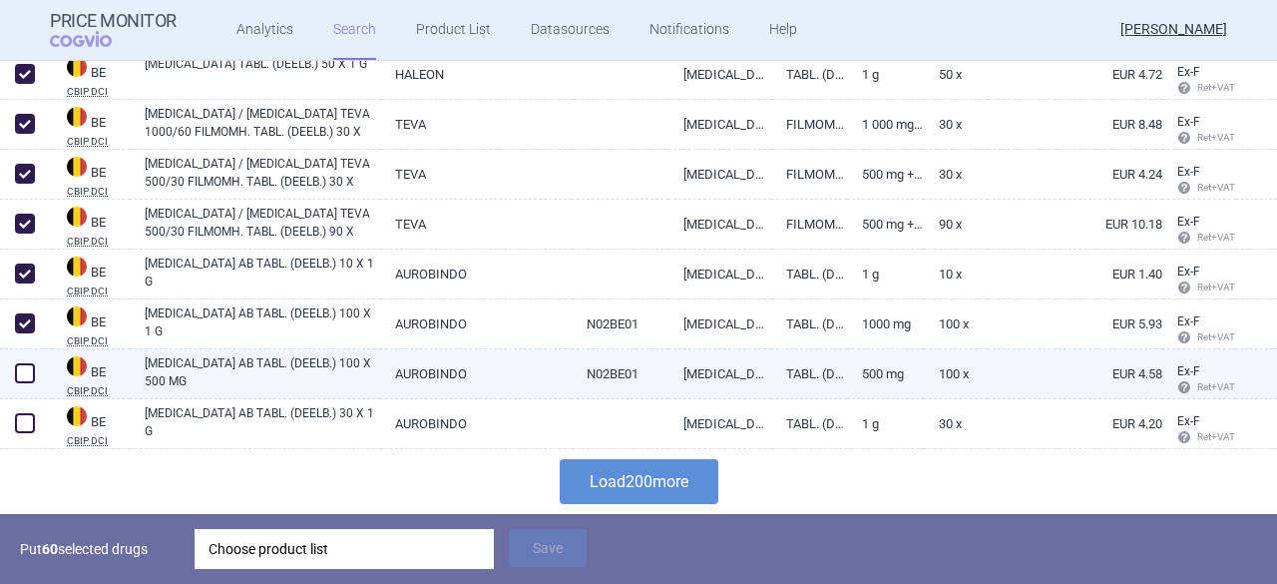
click at [25, 376] on span at bounding box center [25, 373] width 20 height 20
checkbox input "true"
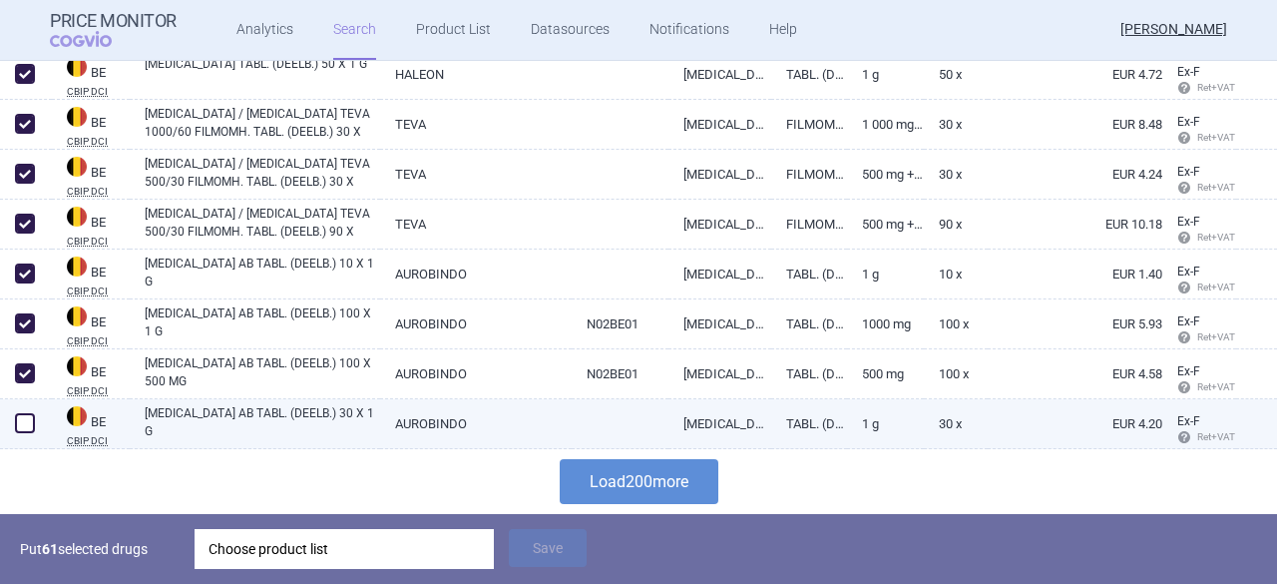
click at [22, 426] on span at bounding box center [25, 423] width 20 height 20
checkbox input "true"
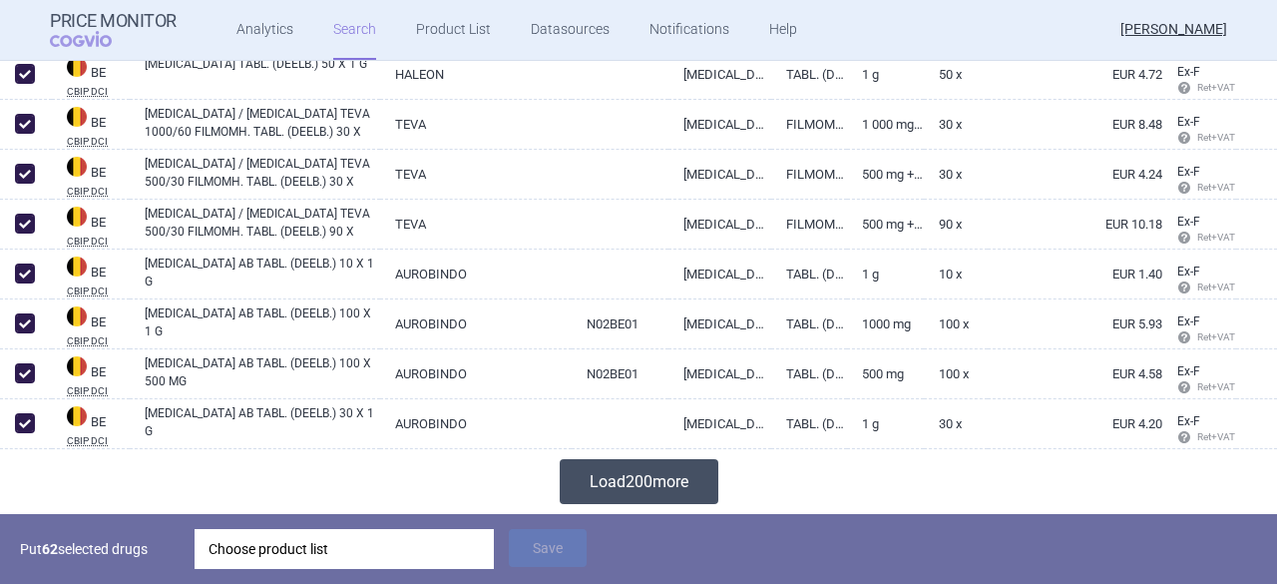
click at [647, 478] on button "Load 200 more" at bounding box center [639, 481] width 159 height 45
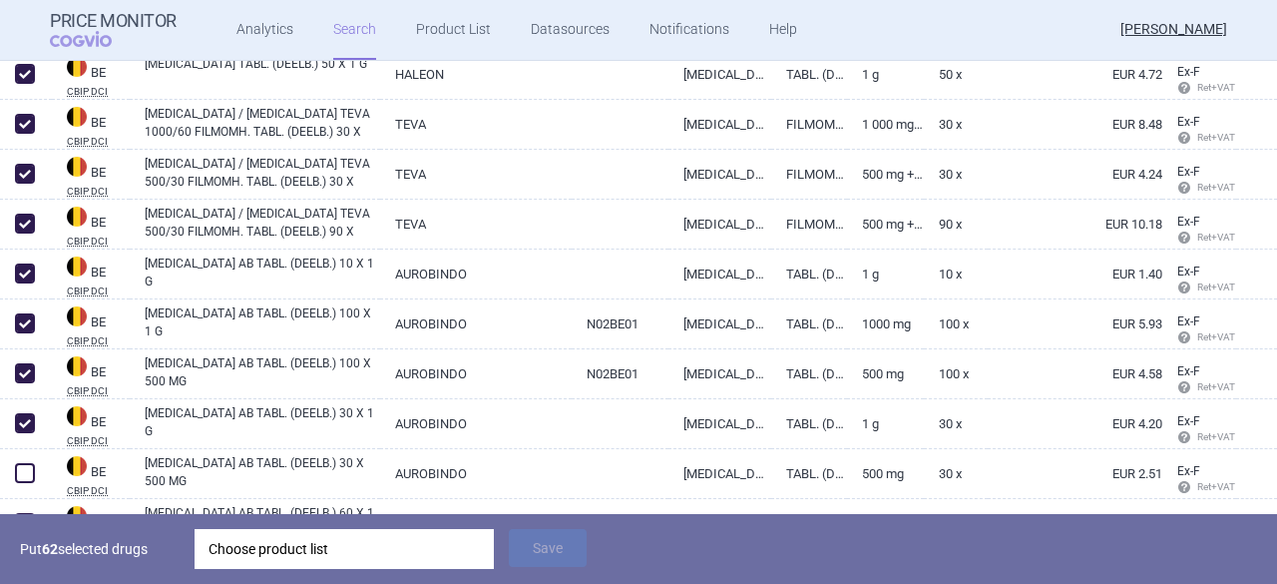
scroll to position [10242, 0]
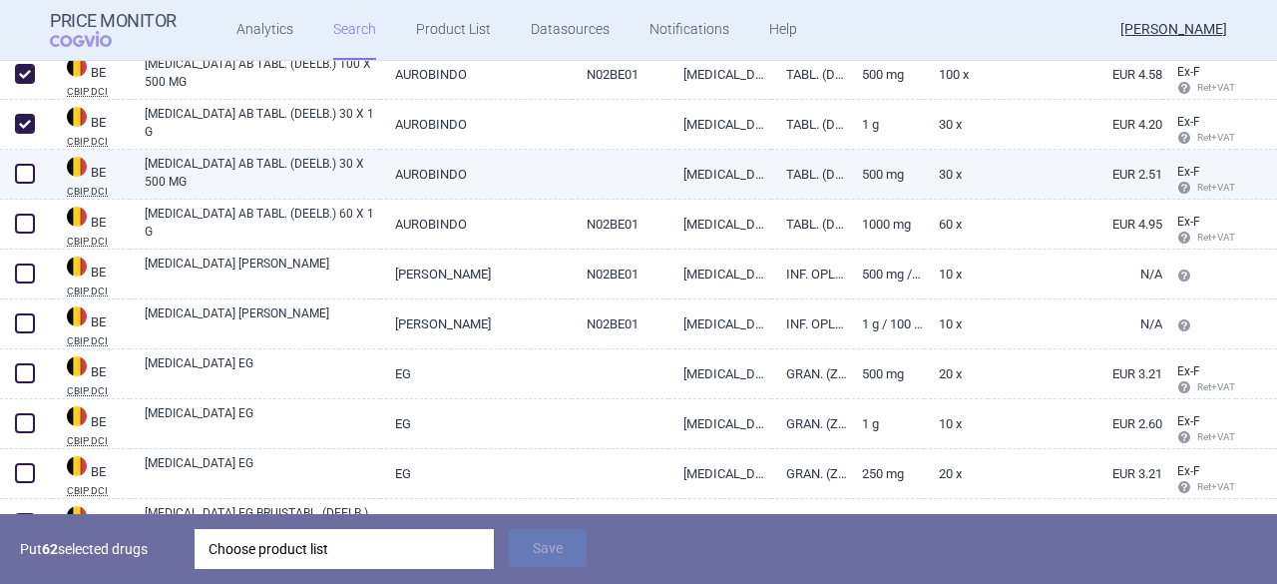
click at [28, 176] on span at bounding box center [25, 174] width 20 height 20
checkbox input "true"
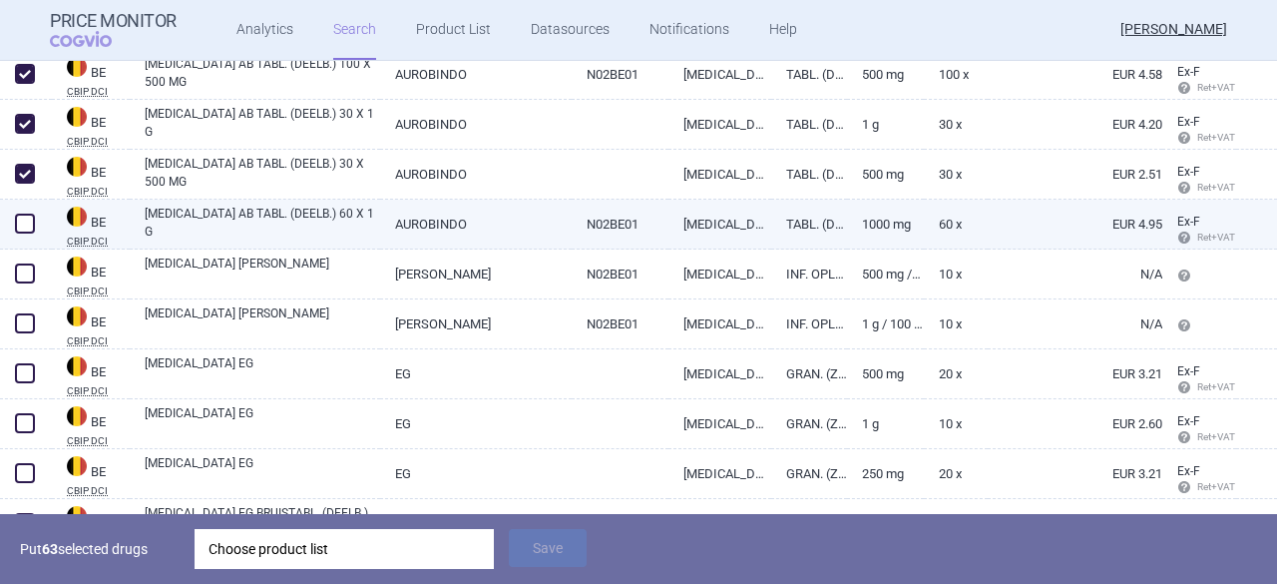
click at [25, 220] on span at bounding box center [25, 224] width 20 height 20
checkbox input "true"
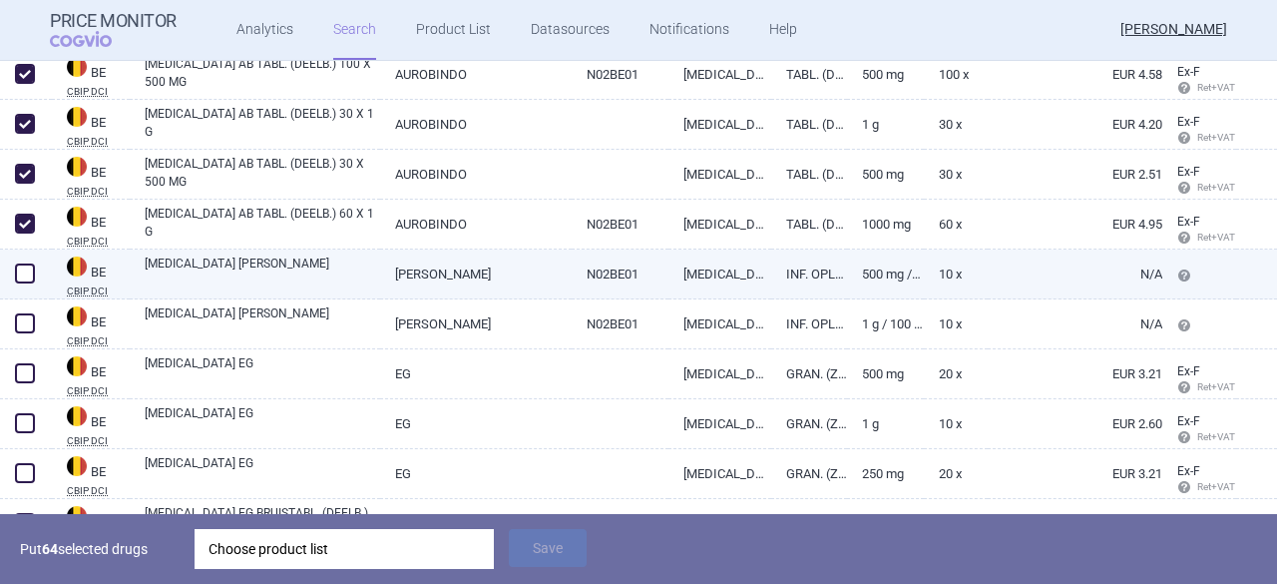
click at [33, 279] on span at bounding box center [25, 273] width 20 height 20
checkbox input "true"
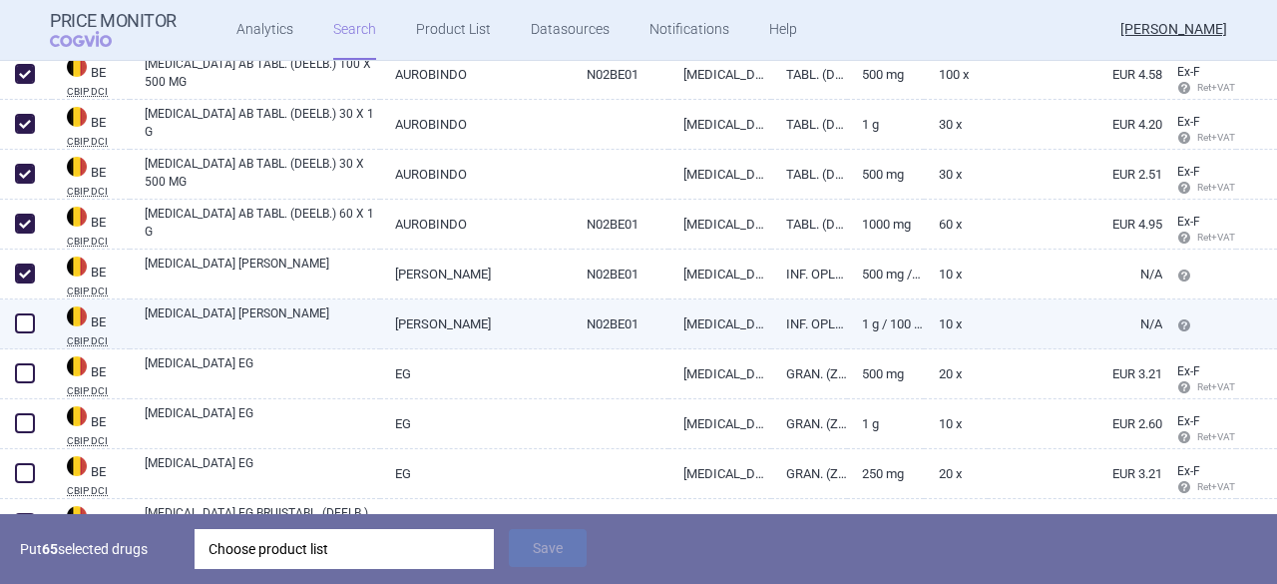
click at [23, 326] on span at bounding box center [25, 323] width 20 height 20
checkbox input "true"
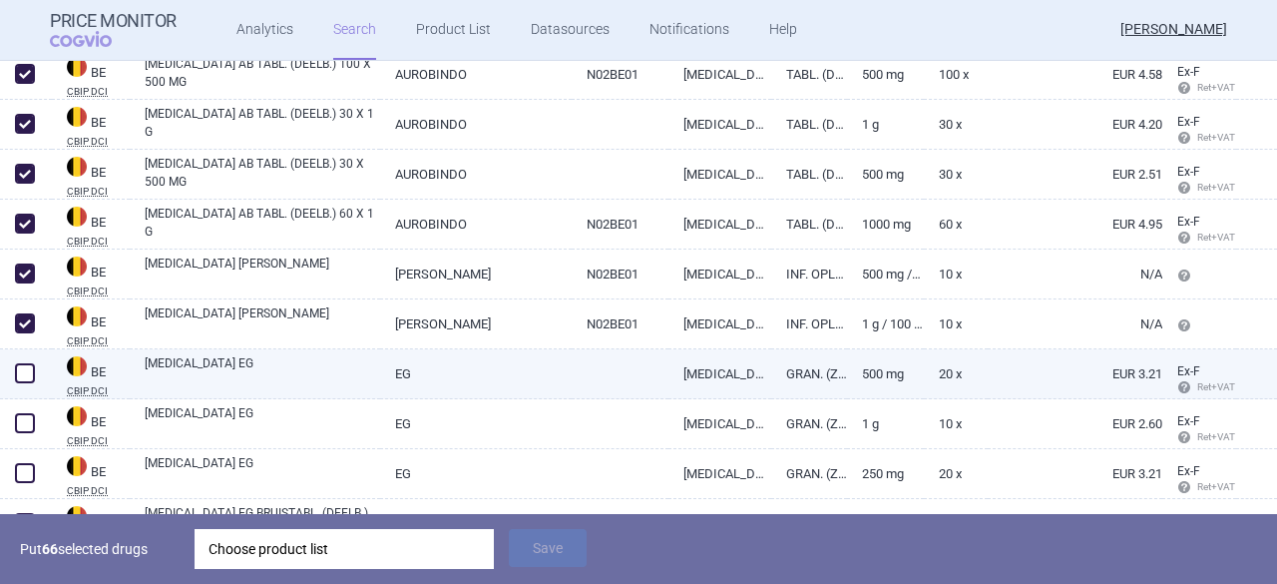
click at [20, 378] on span at bounding box center [25, 373] width 20 height 20
checkbox input "true"
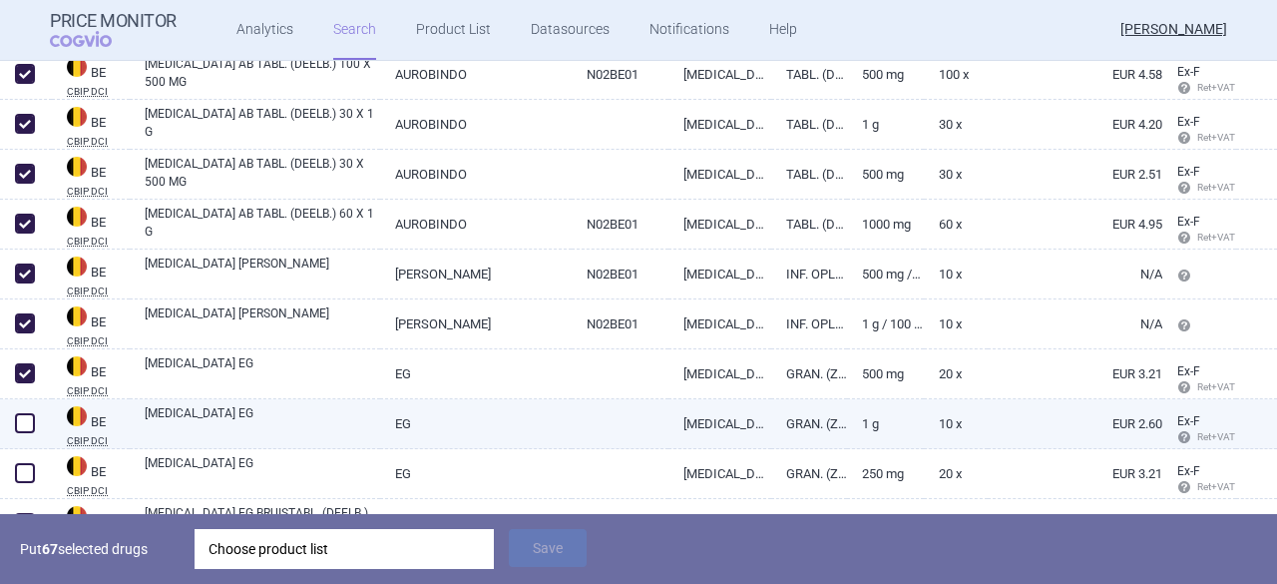
click at [27, 430] on span at bounding box center [25, 423] width 20 height 20
checkbox input "true"
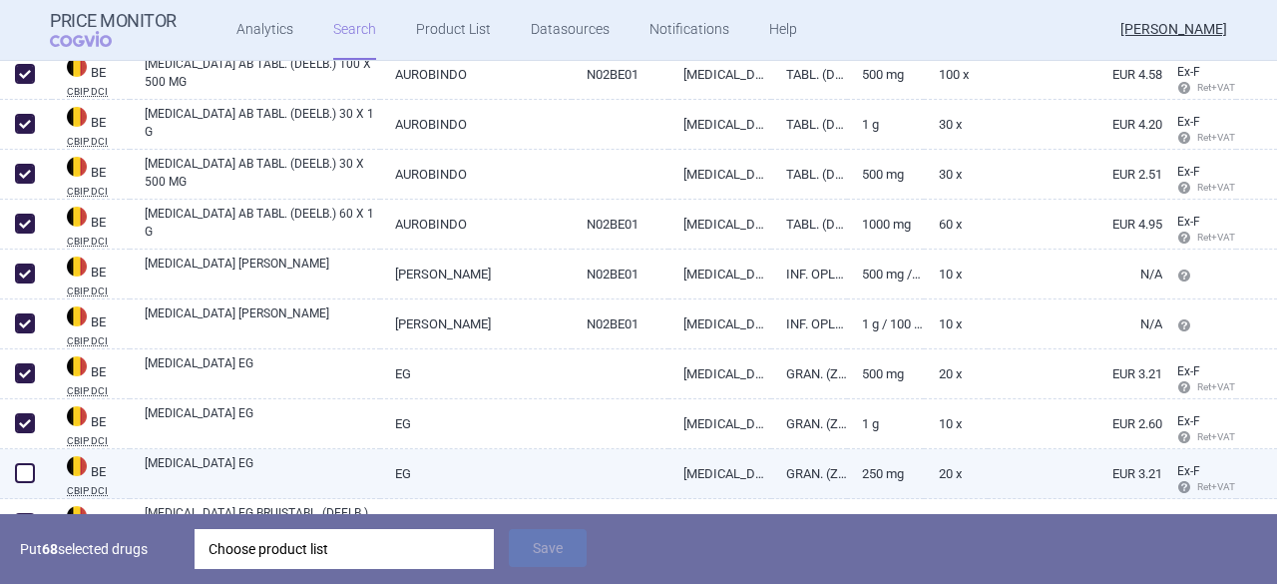
click at [26, 471] on span at bounding box center [25, 473] width 20 height 20
checkbox input "true"
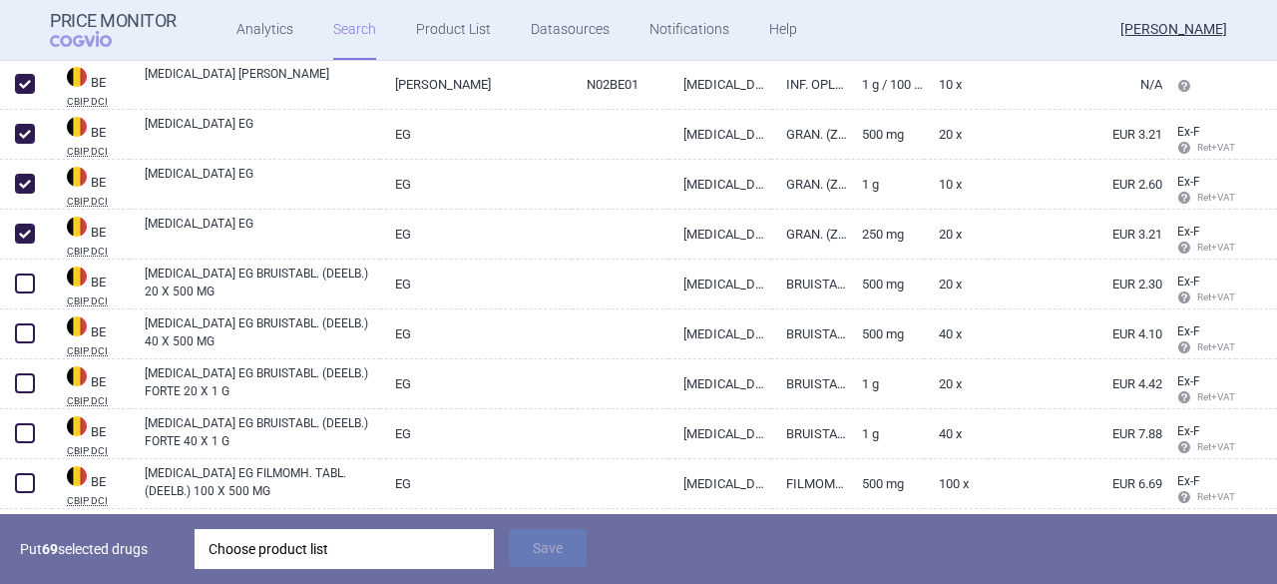
scroll to position [10541, 0]
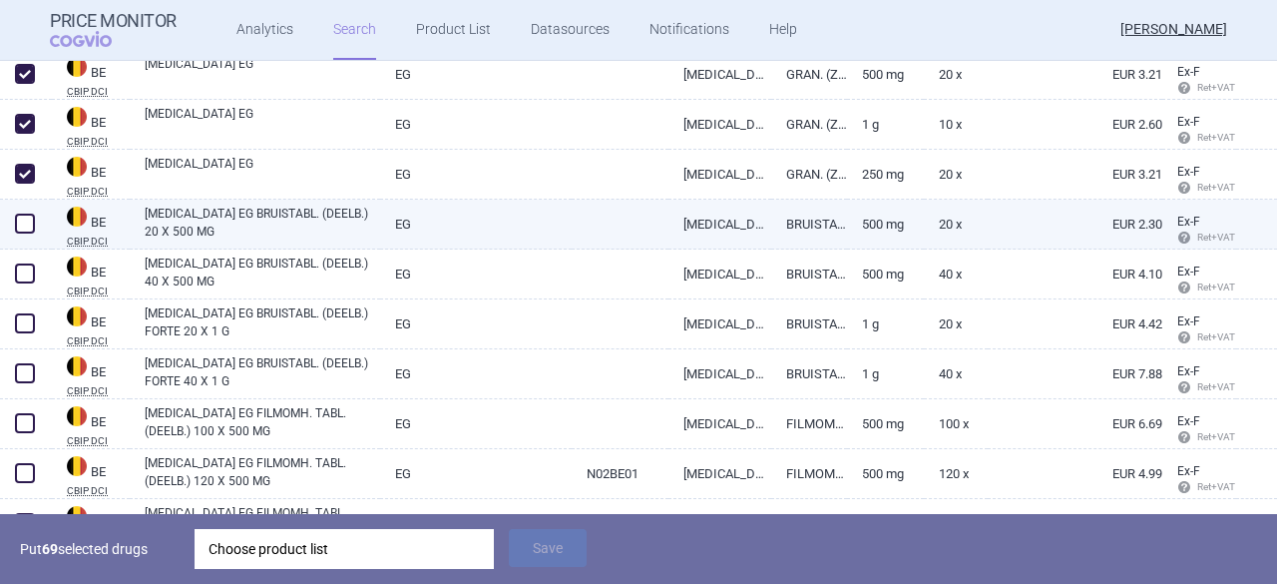
drag, startPoint x: 20, startPoint y: 224, endPoint x: 24, endPoint y: 236, distance: 12.6
click at [20, 224] on span at bounding box center [25, 224] width 20 height 20
checkbox input "true"
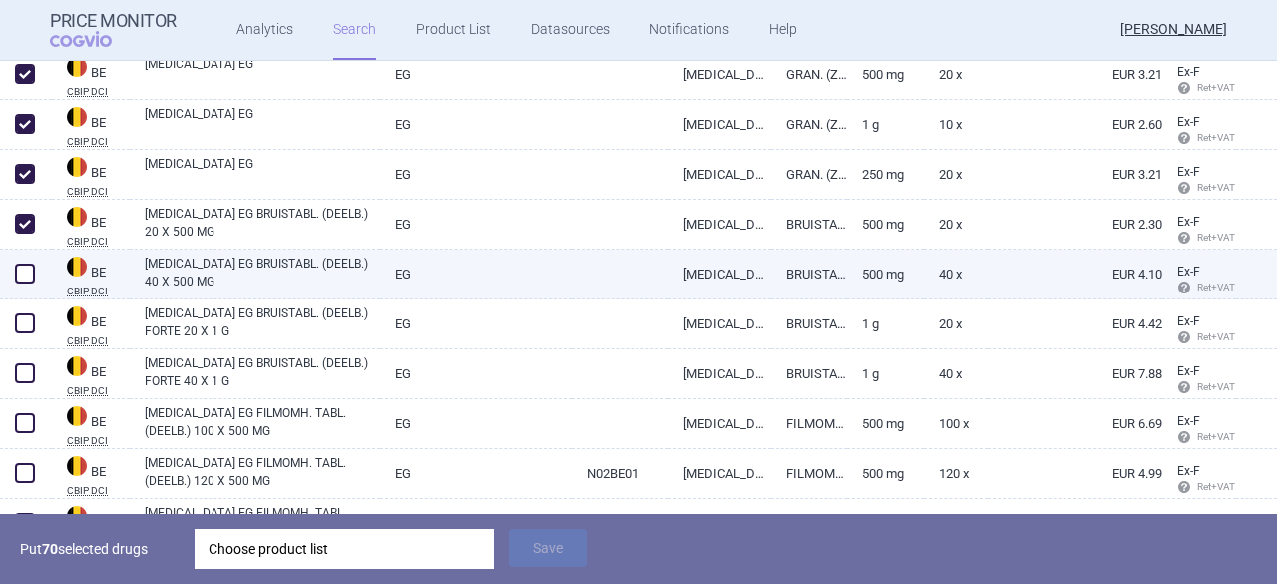
click at [20, 271] on span at bounding box center [25, 273] width 20 height 20
checkbox input "true"
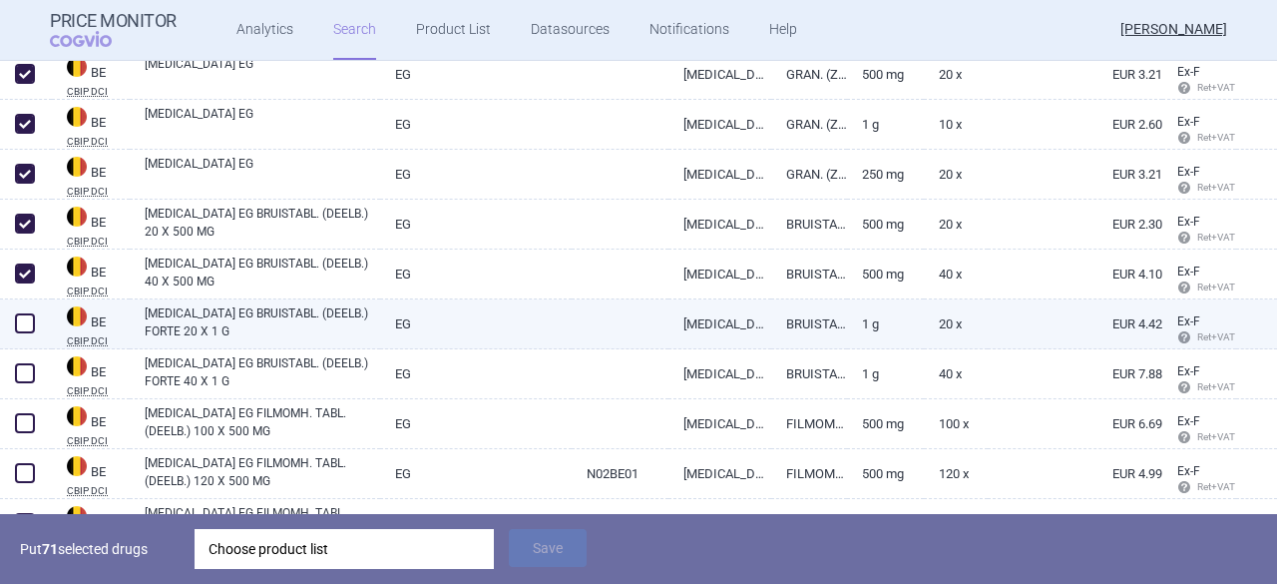
click at [26, 331] on span at bounding box center [25, 323] width 20 height 20
checkbox input "true"
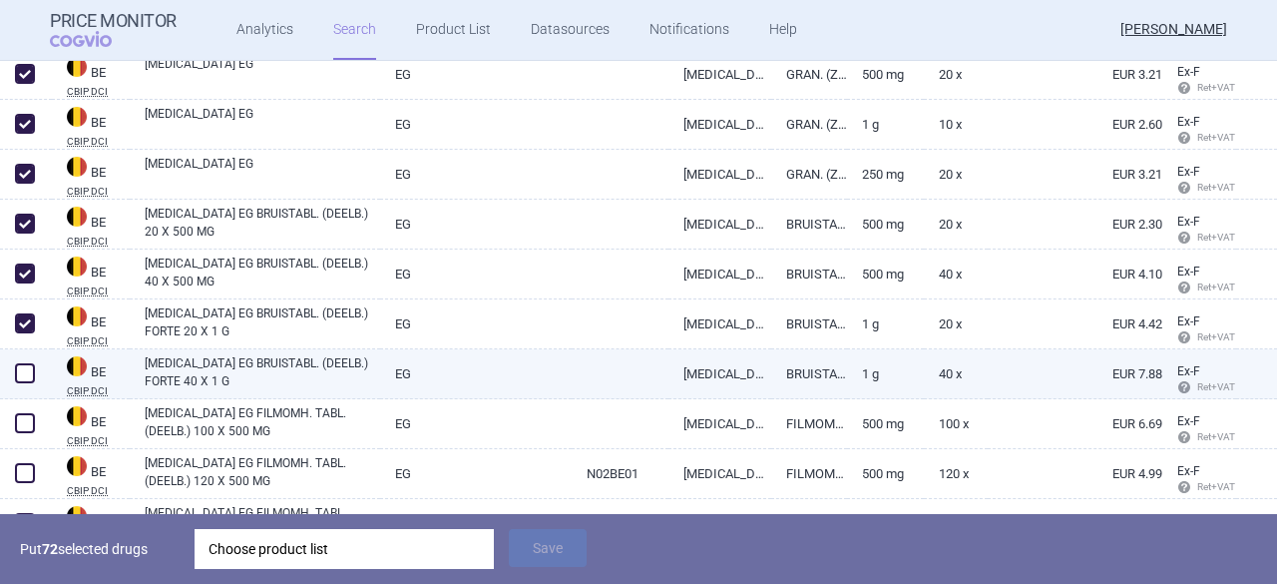
click at [25, 370] on span at bounding box center [25, 373] width 20 height 20
checkbox input "true"
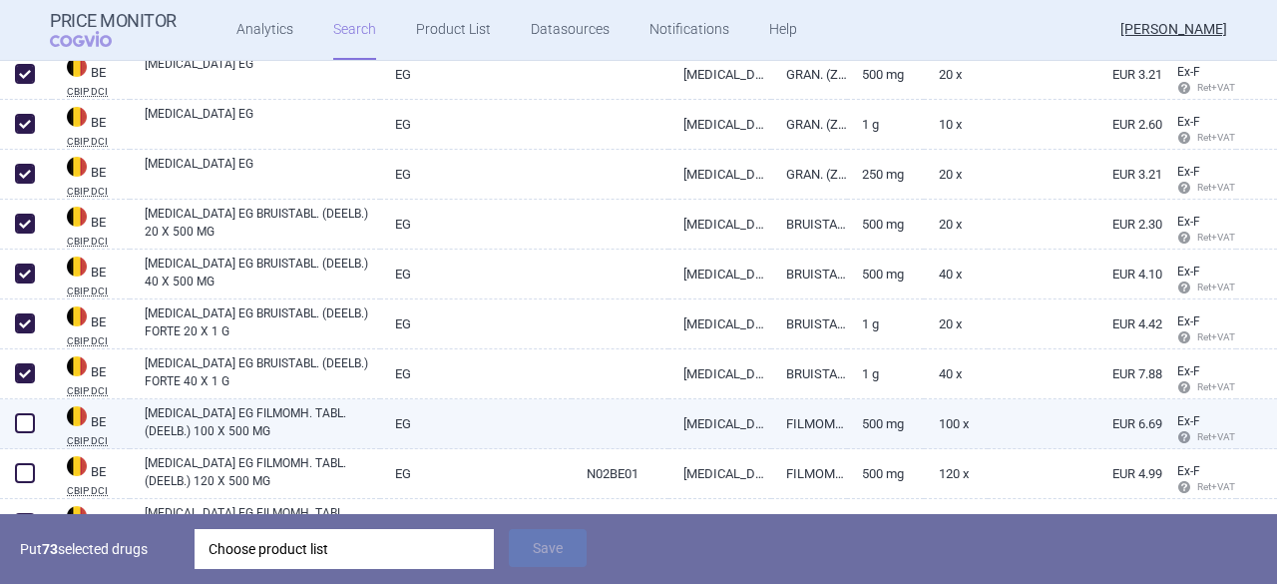
click at [28, 427] on span at bounding box center [25, 423] width 20 height 20
checkbox input "true"
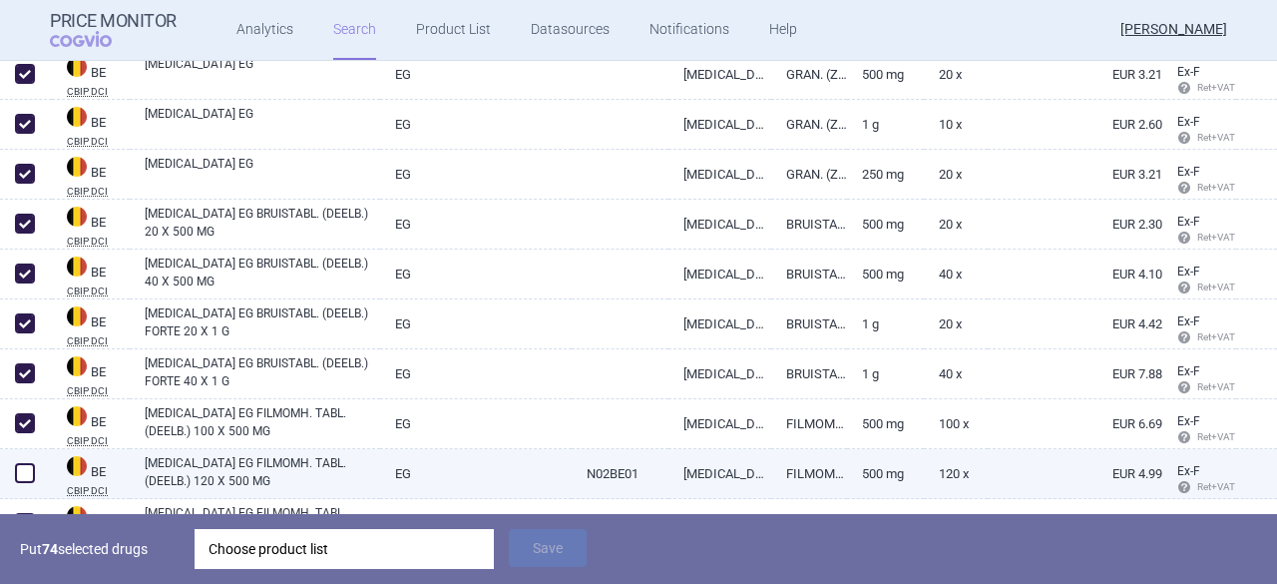
click at [22, 470] on span at bounding box center [25, 473] width 20 height 20
checkbox input "true"
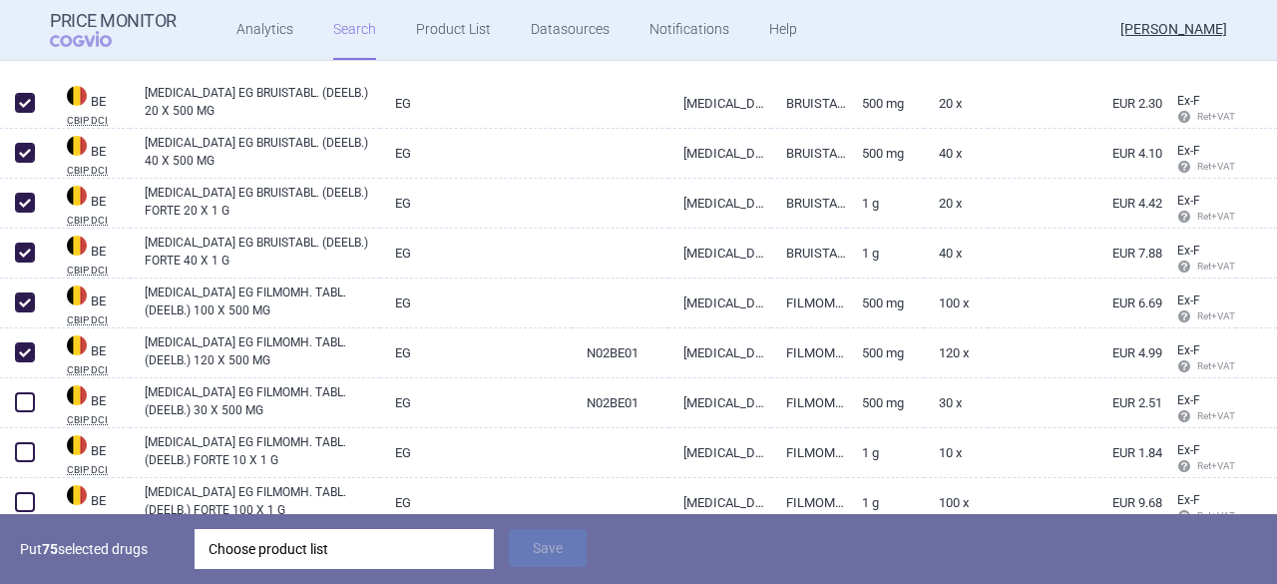
scroll to position [10741, 0]
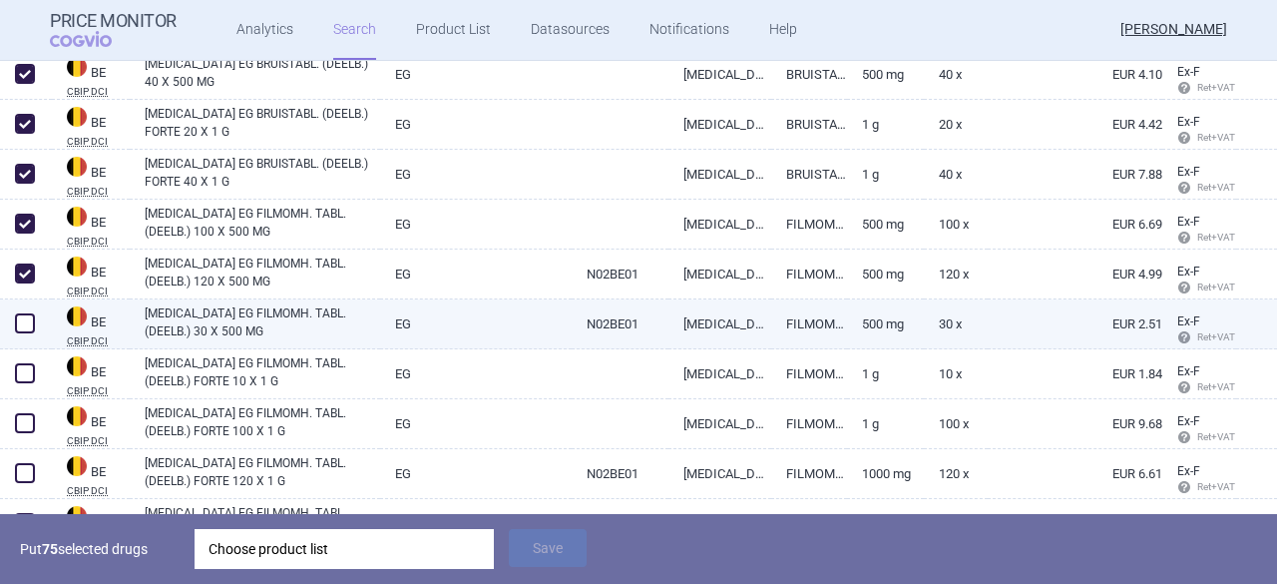
click at [26, 324] on span at bounding box center [25, 323] width 20 height 20
checkbox input "true"
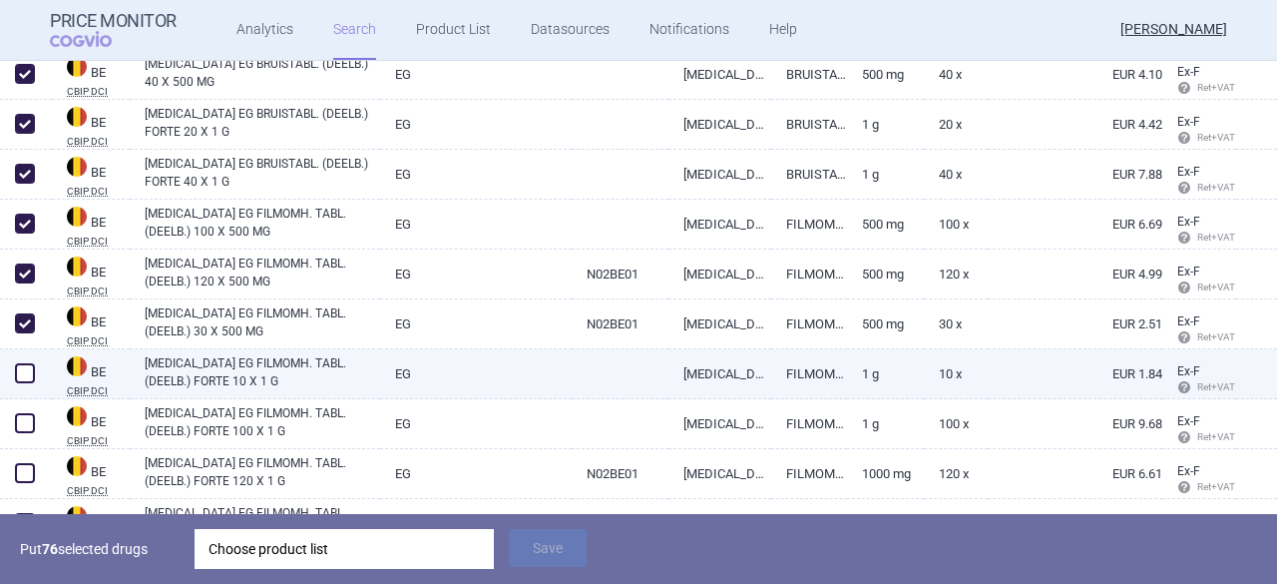
click at [27, 384] on span at bounding box center [25, 373] width 30 height 30
checkbox input "true"
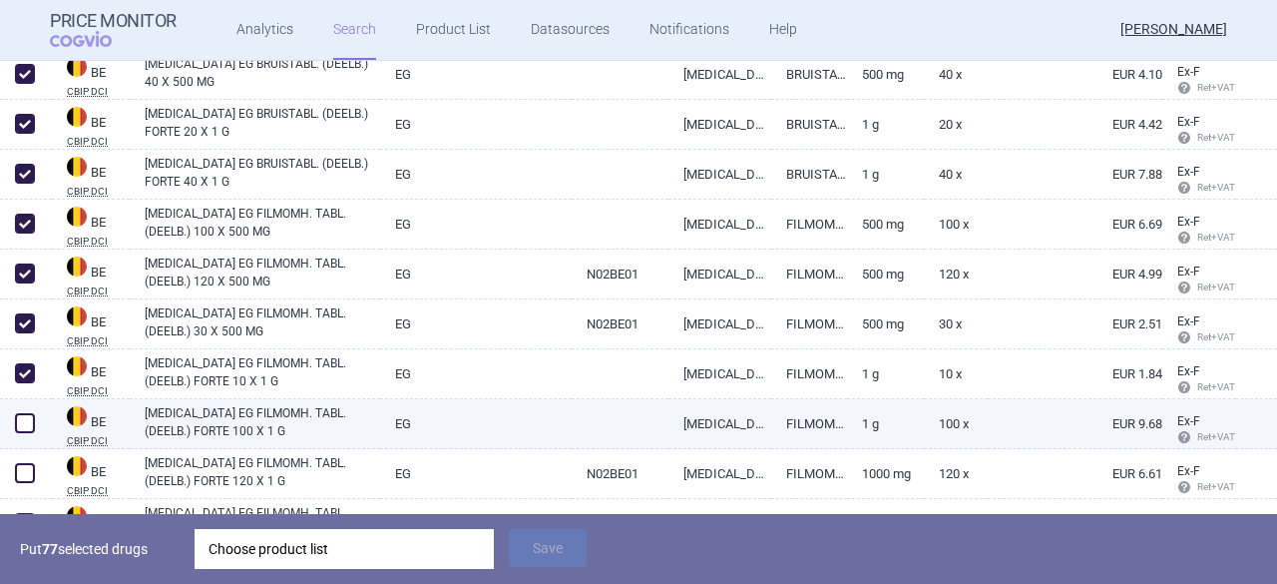
click at [31, 424] on span at bounding box center [25, 423] width 20 height 20
checkbox input "true"
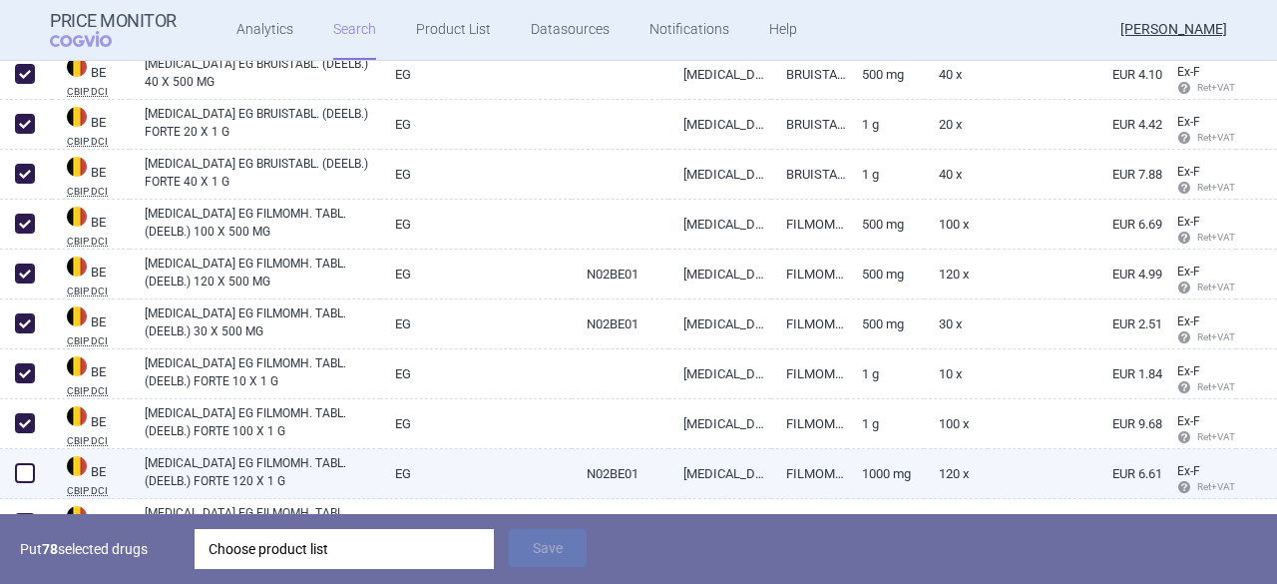
click at [29, 482] on span at bounding box center [25, 473] width 20 height 20
checkbox input "true"
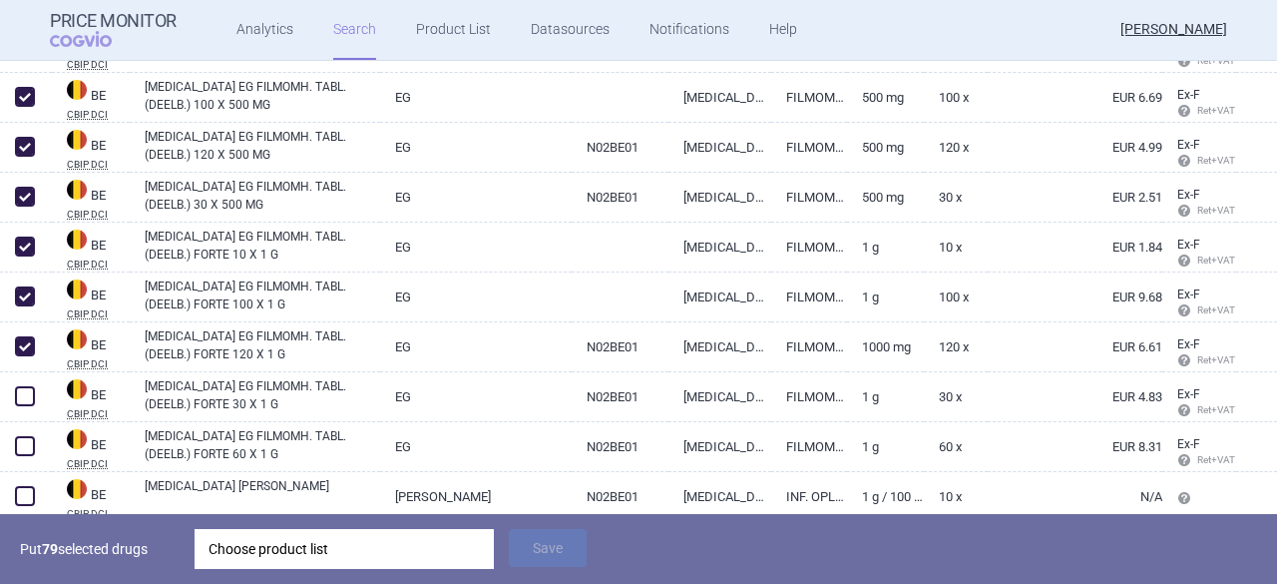
scroll to position [10940, 0]
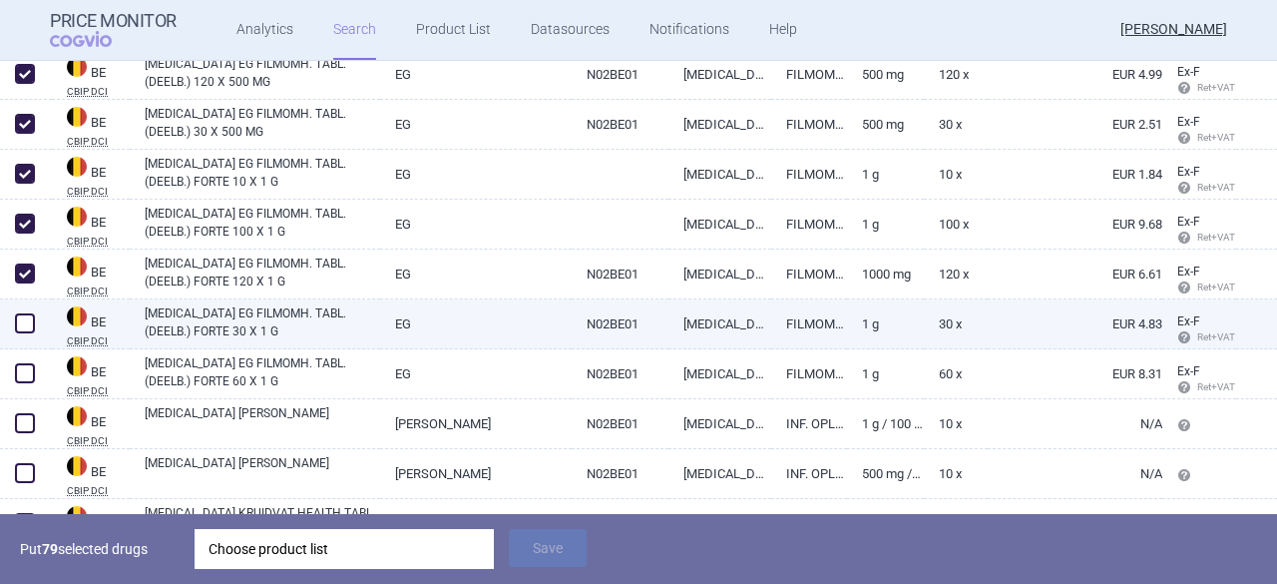
click at [23, 328] on span at bounding box center [25, 323] width 20 height 20
checkbox input "true"
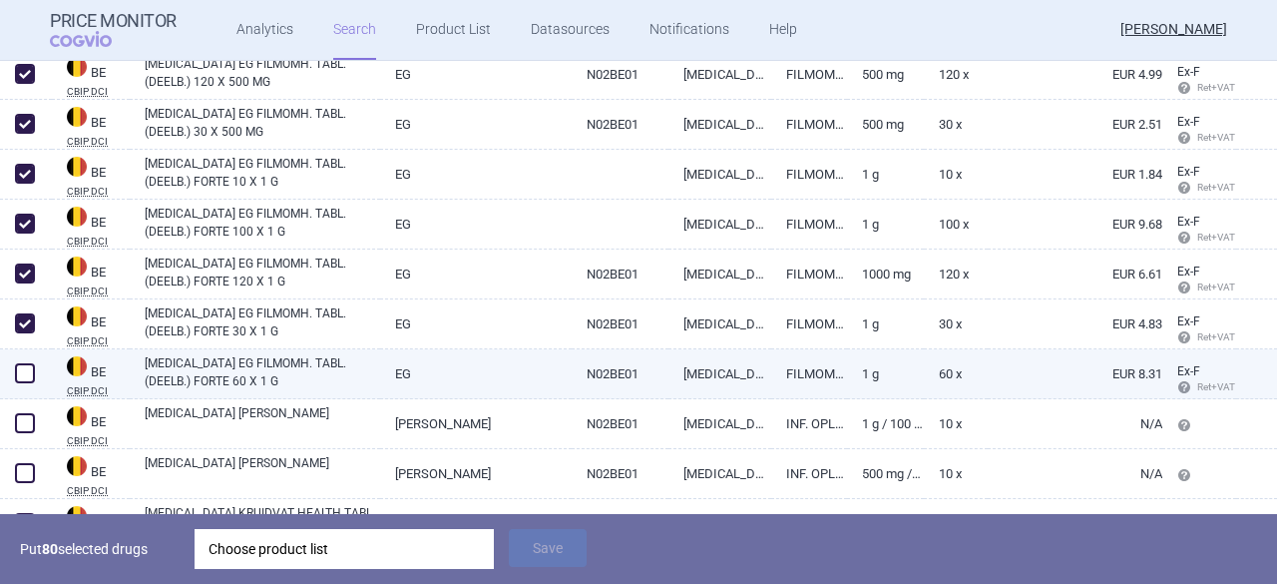
click at [24, 376] on span at bounding box center [25, 373] width 20 height 20
checkbox input "true"
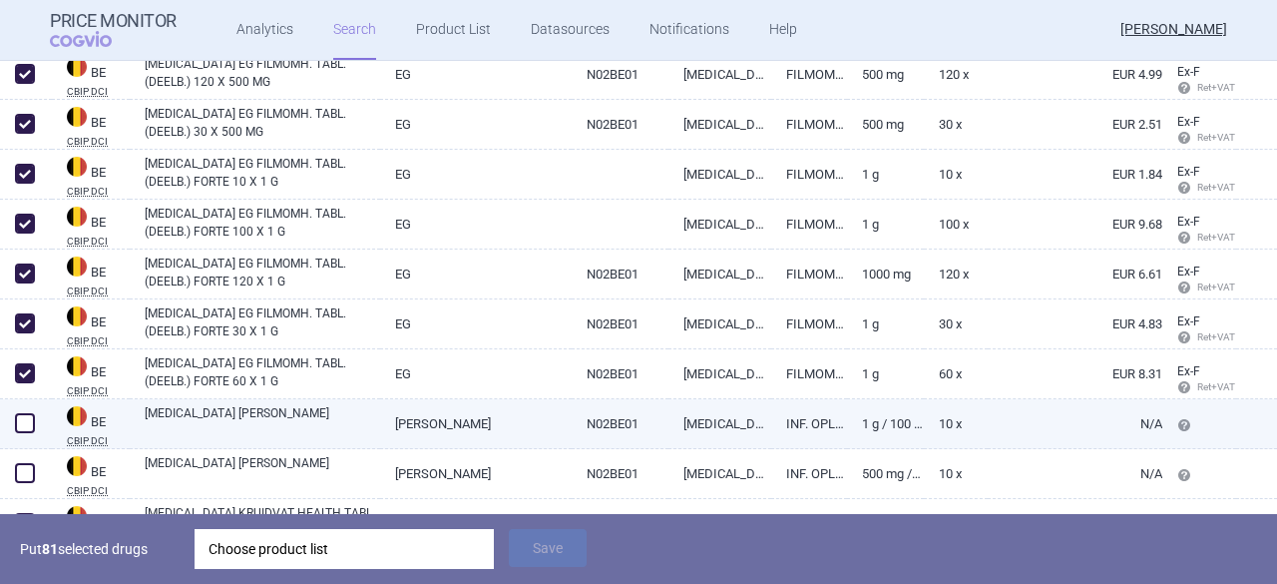
click at [26, 419] on span at bounding box center [25, 423] width 20 height 20
checkbox input "true"
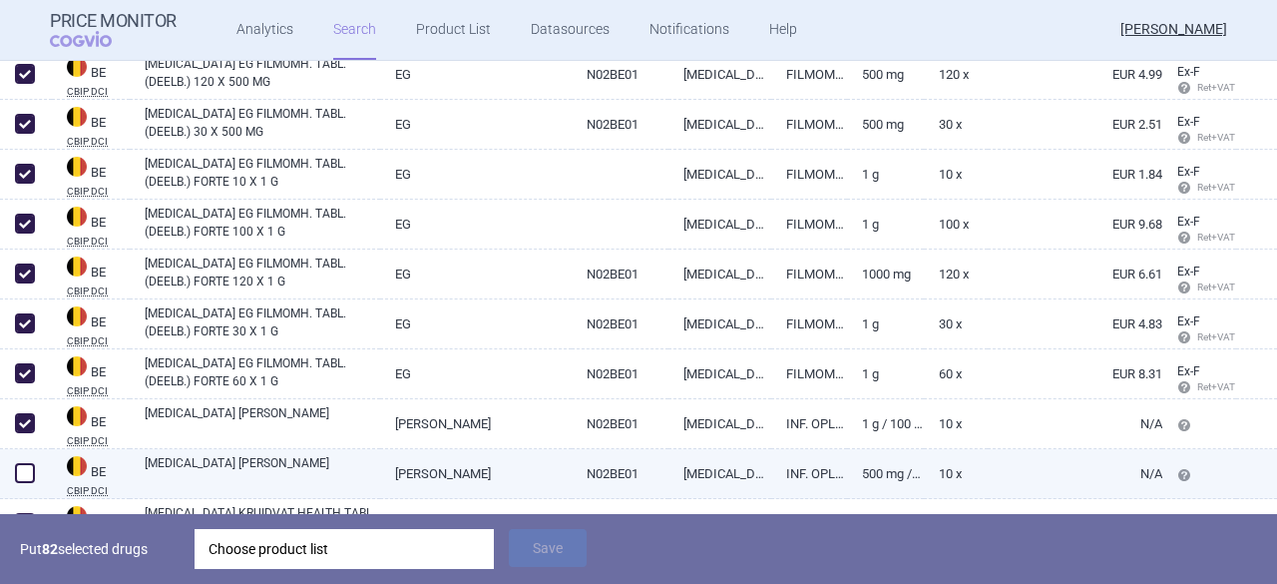
click at [29, 476] on span at bounding box center [25, 473] width 20 height 20
checkbox input "true"
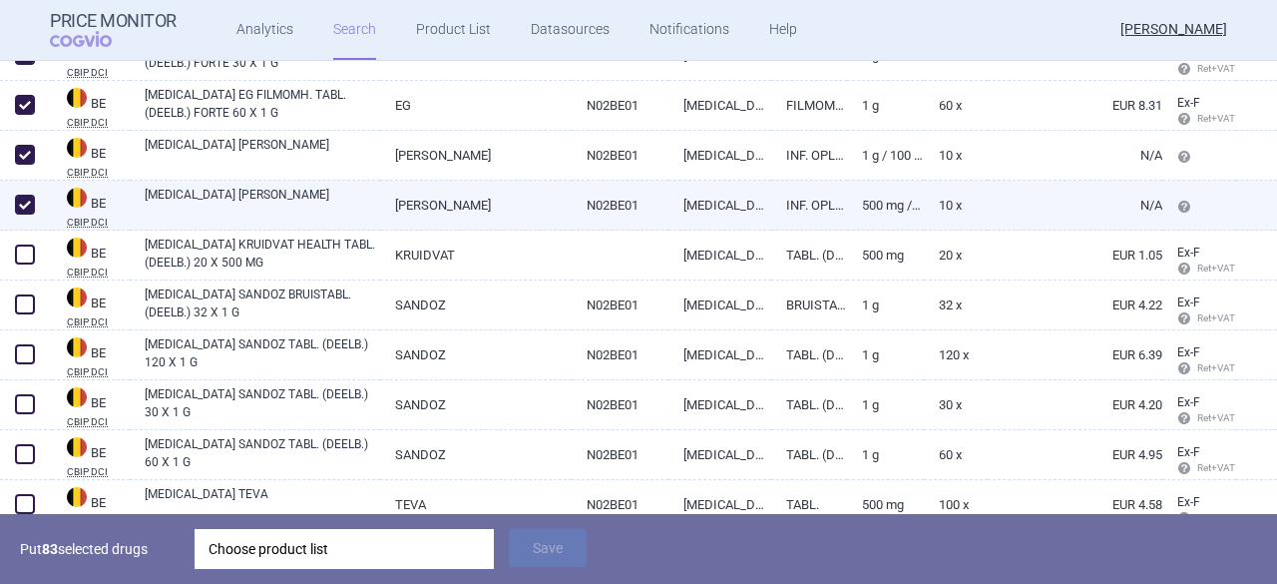
scroll to position [11240, 0]
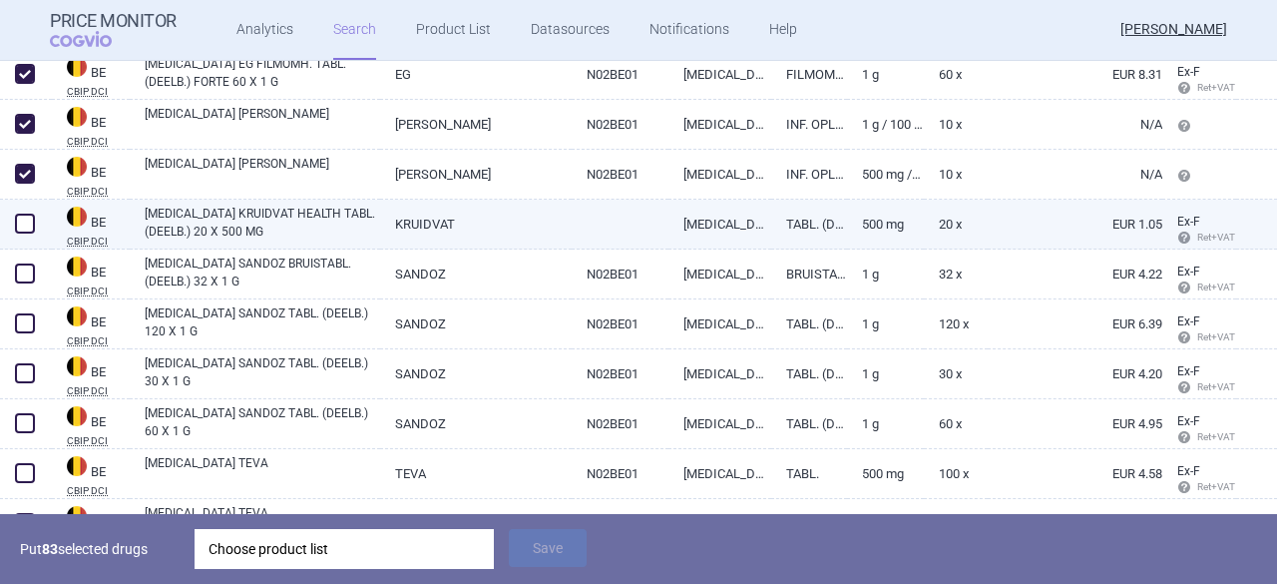
click at [23, 224] on span at bounding box center [25, 224] width 20 height 20
checkbox input "true"
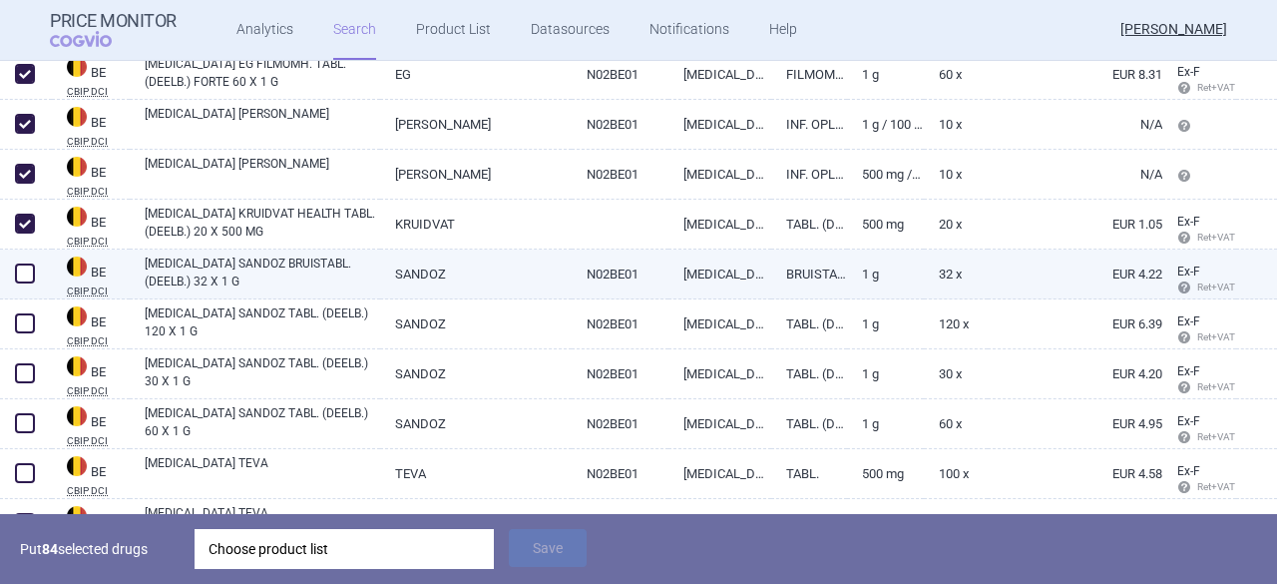
click at [28, 276] on span at bounding box center [25, 273] width 20 height 20
checkbox input "true"
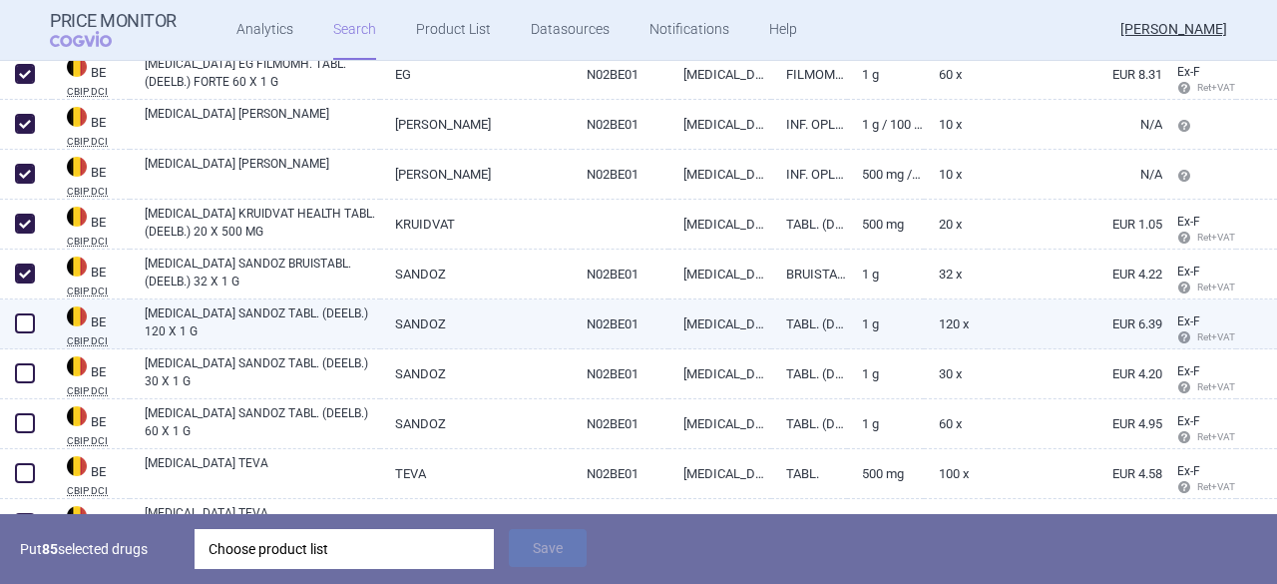
click at [24, 324] on span at bounding box center [25, 323] width 20 height 20
checkbox input "true"
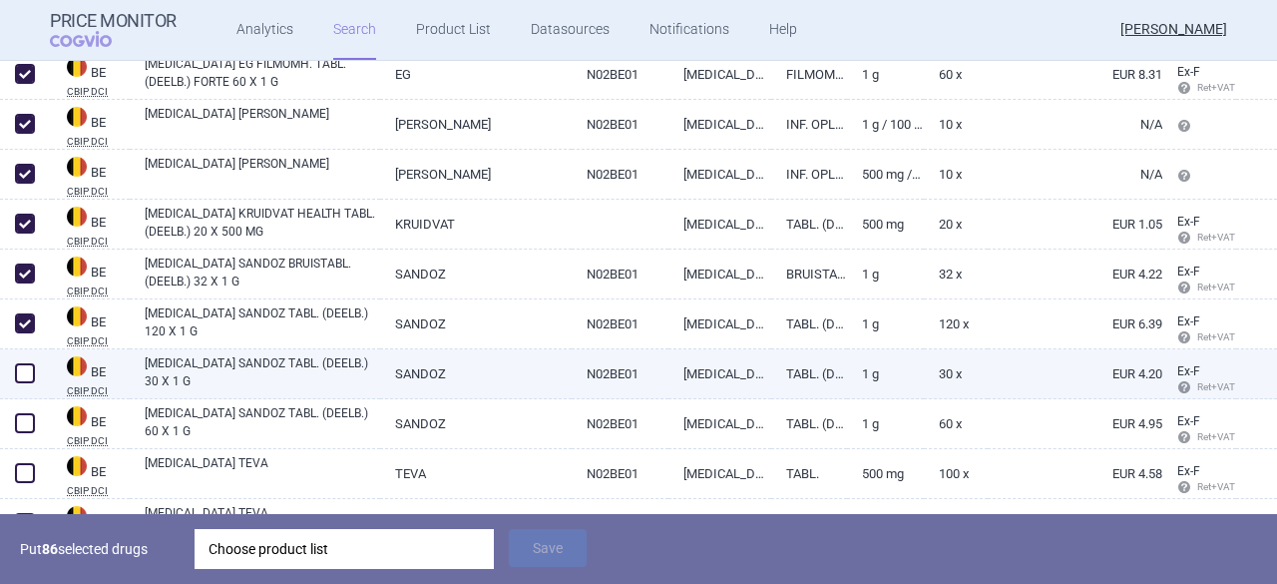
click at [24, 376] on span at bounding box center [25, 373] width 20 height 20
checkbox input "true"
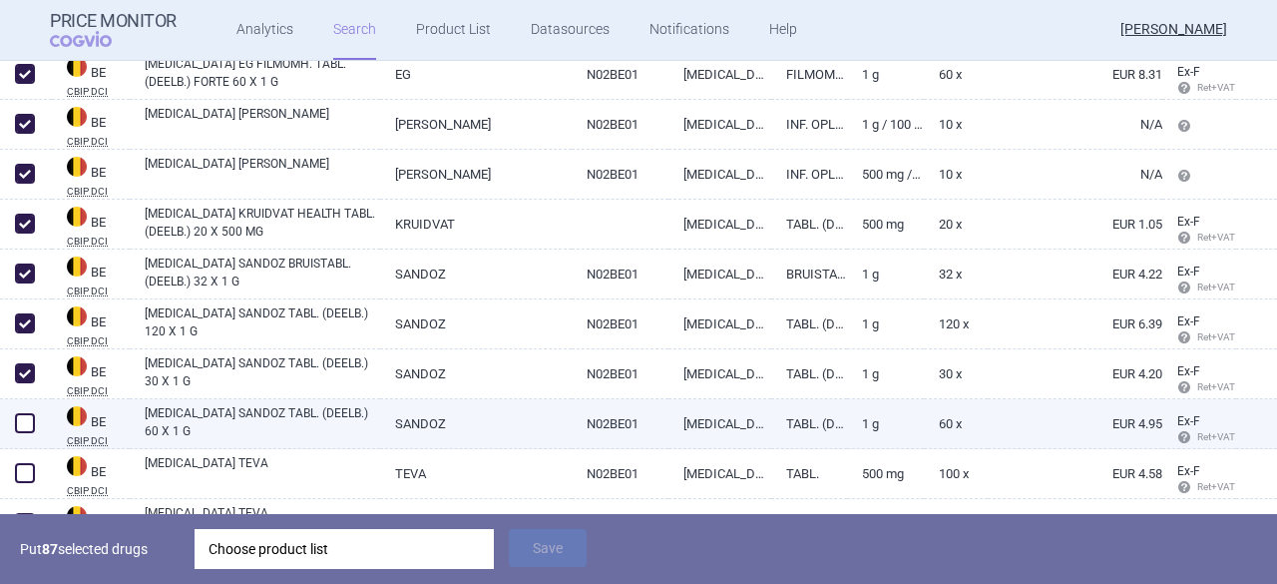
click at [32, 428] on span at bounding box center [25, 423] width 20 height 20
checkbox input "true"
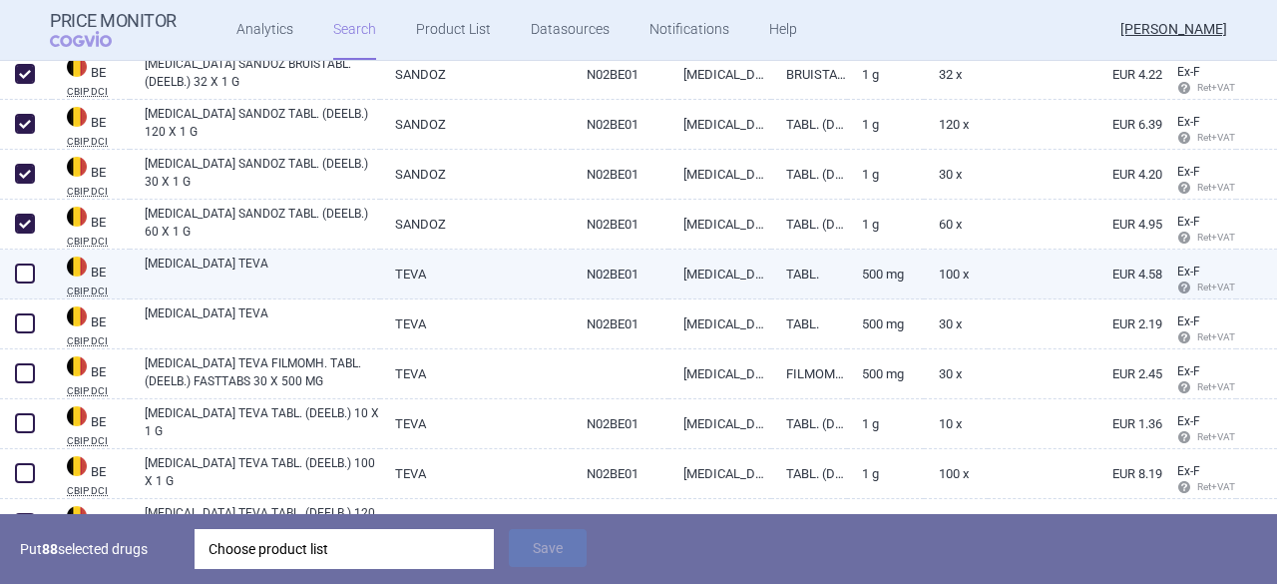
click at [26, 272] on span at bounding box center [25, 273] width 20 height 20
checkbox input "true"
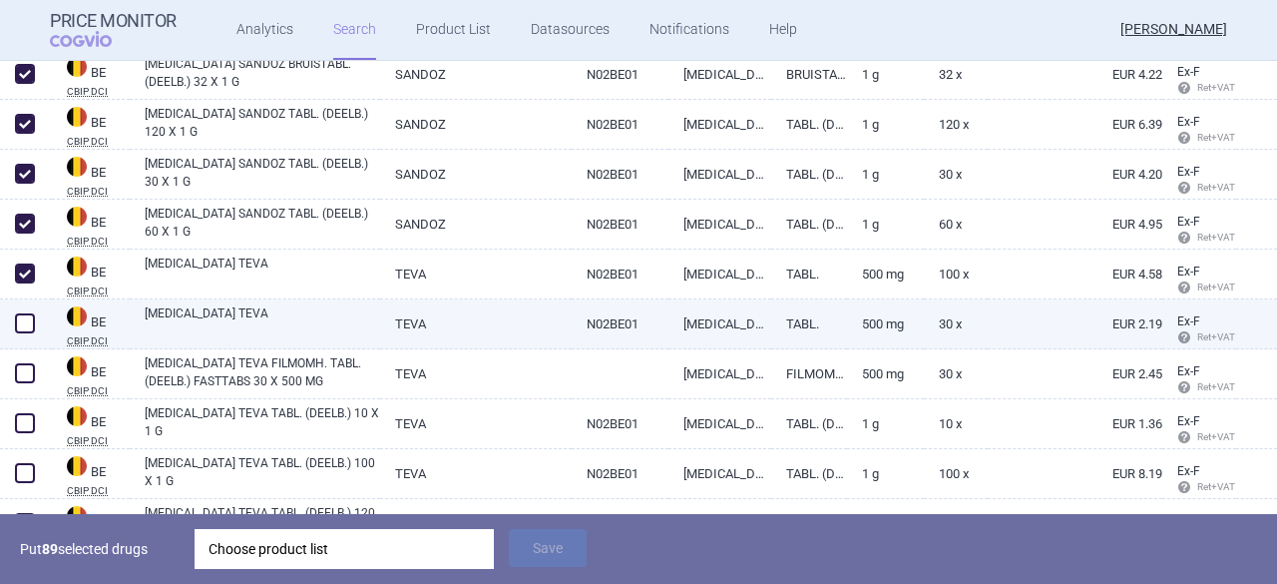
click at [24, 325] on span at bounding box center [25, 323] width 20 height 20
checkbox input "true"
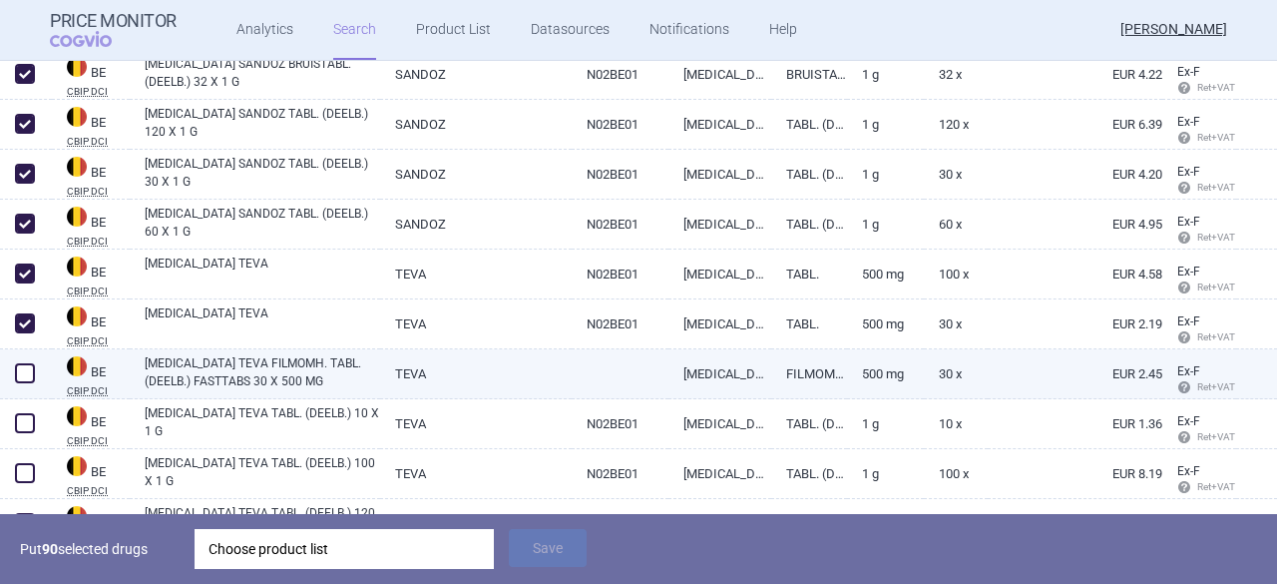
click at [33, 382] on span at bounding box center [25, 373] width 30 height 30
checkbox input "true"
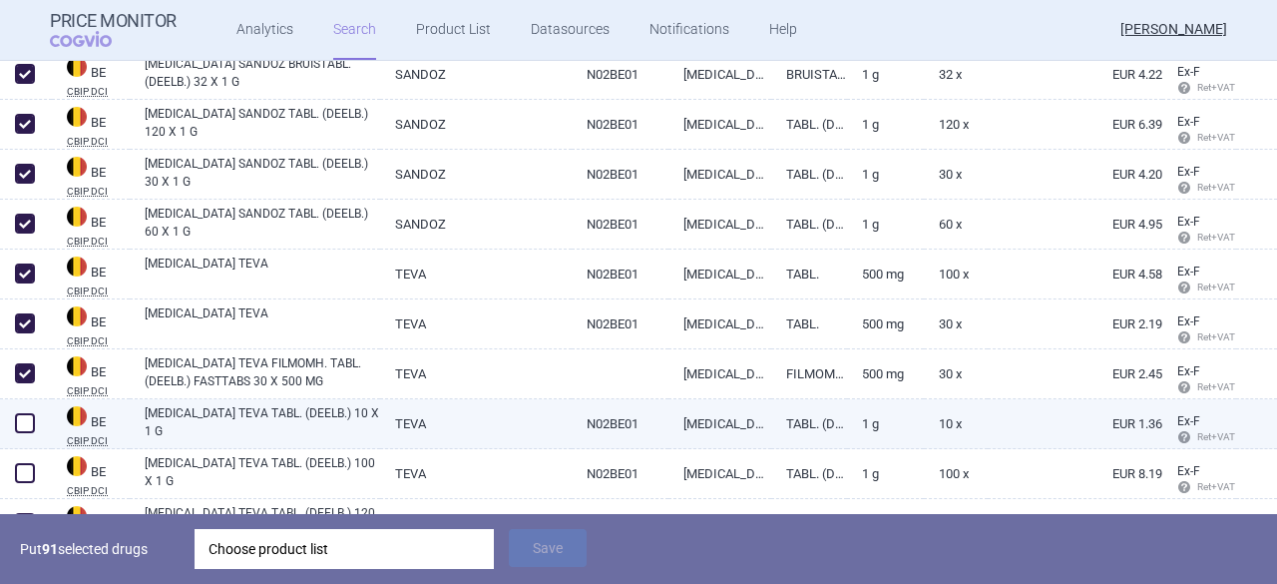
click at [26, 423] on span at bounding box center [25, 423] width 20 height 20
checkbox input "true"
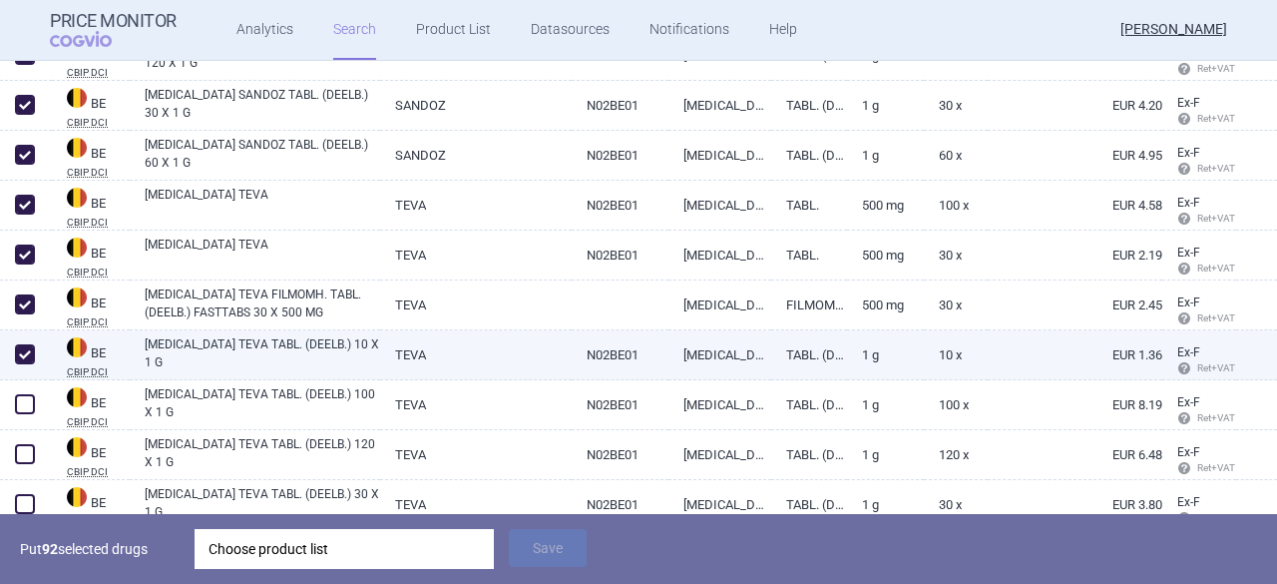
scroll to position [11539, 0]
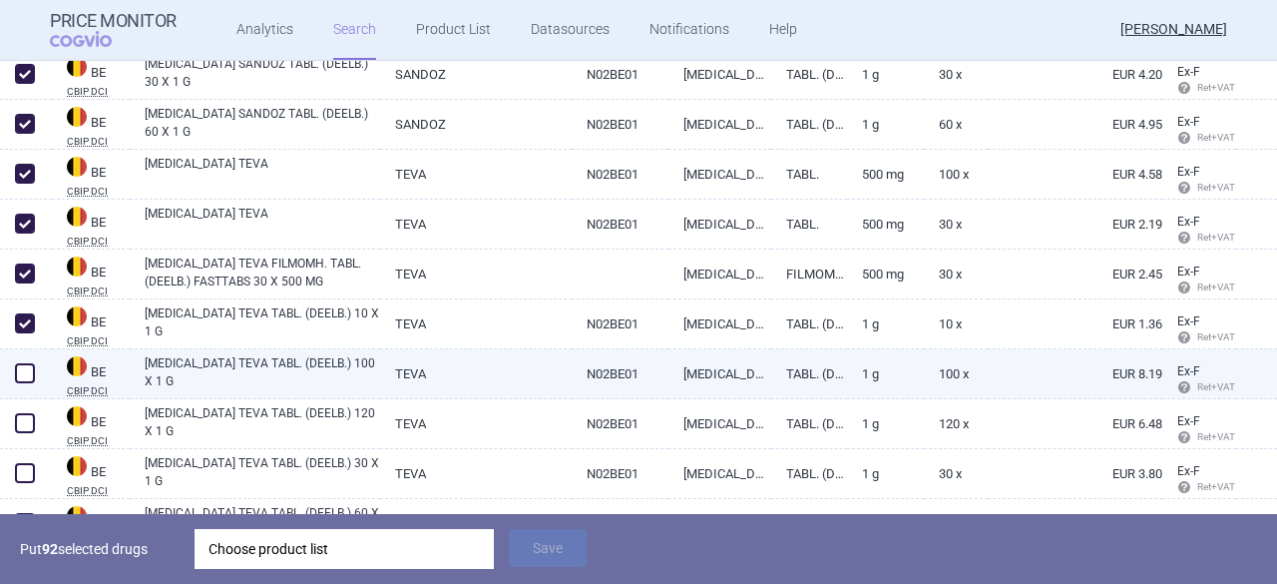
click at [29, 376] on span at bounding box center [25, 373] width 20 height 20
checkbox input "true"
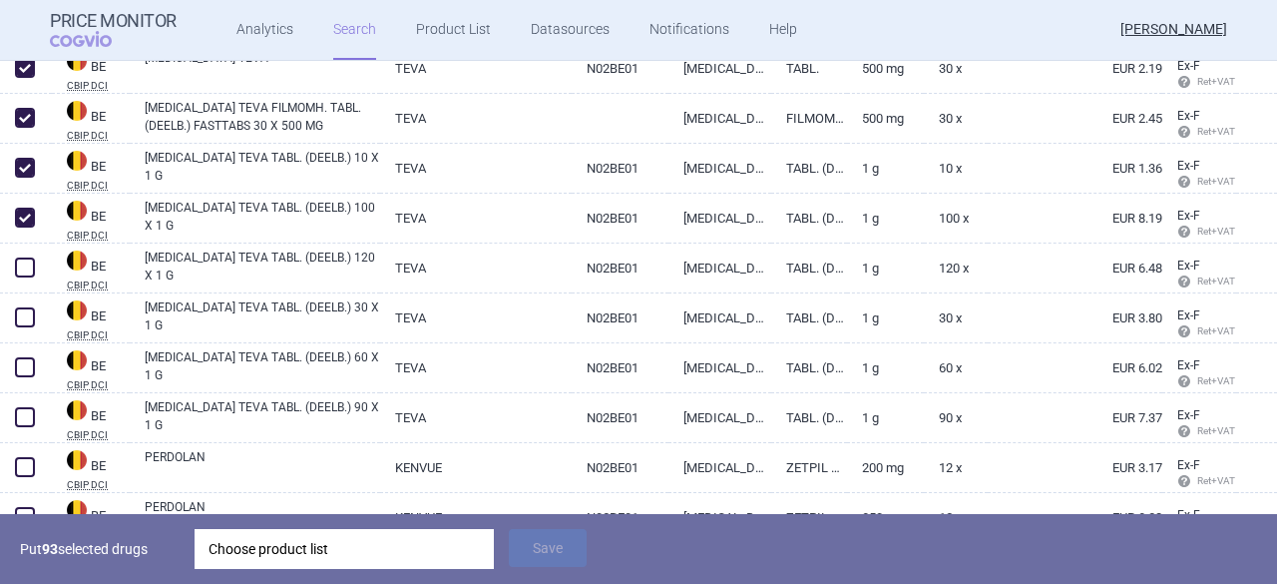
scroll to position [11738, 0]
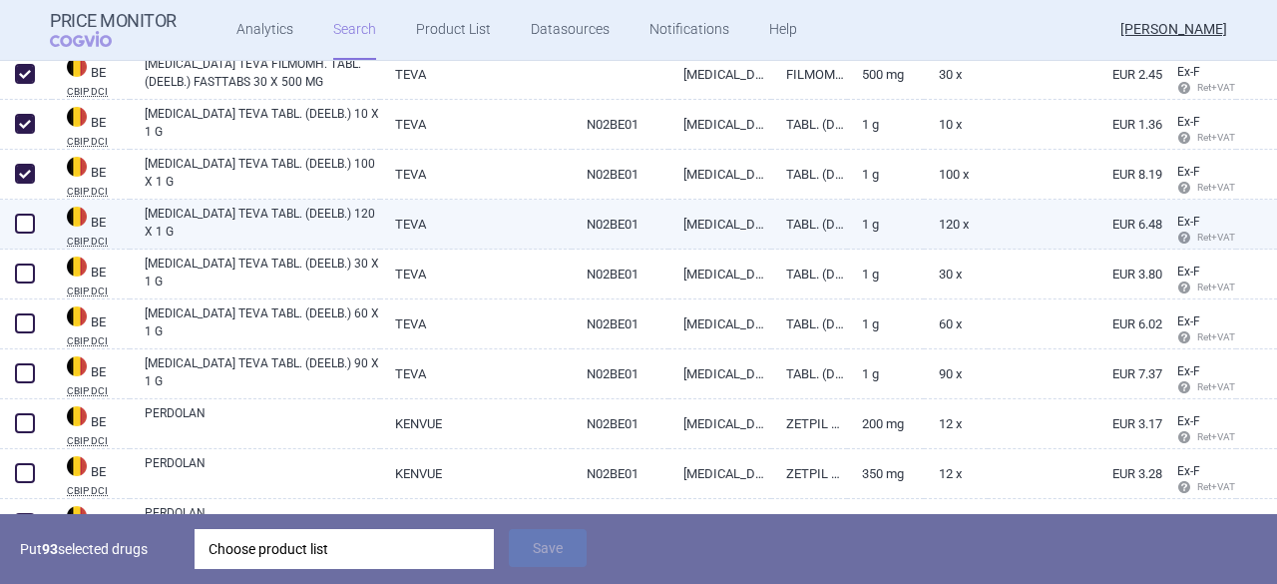
click at [25, 218] on span at bounding box center [25, 224] width 20 height 20
checkbox input "true"
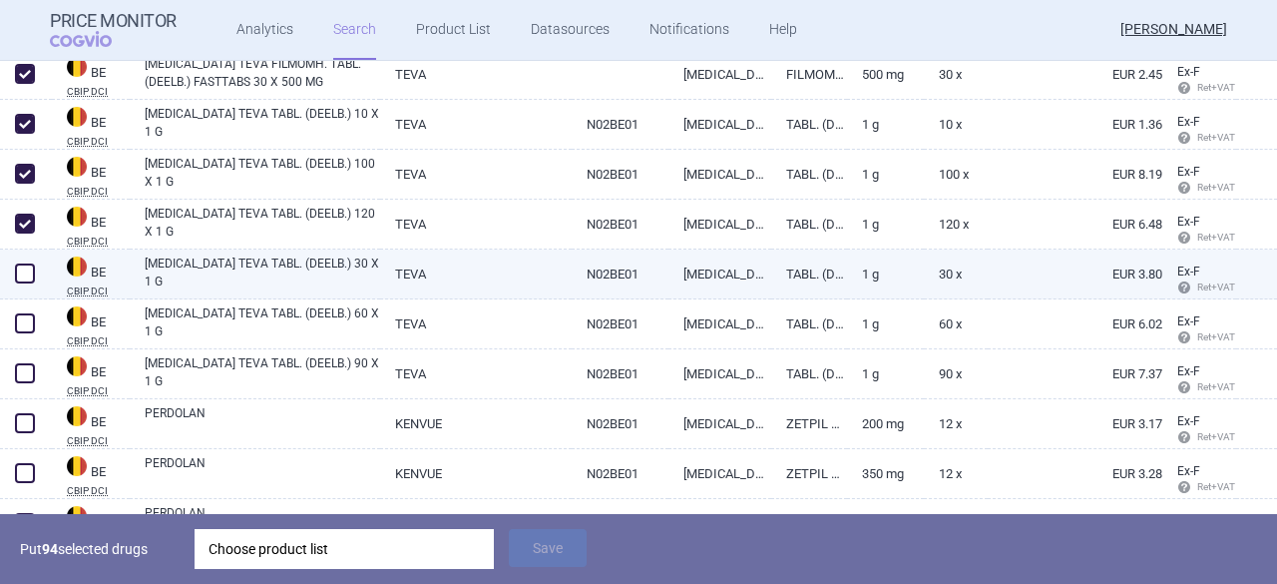
click at [29, 278] on span at bounding box center [25, 273] width 20 height 20
checkbox input "true"
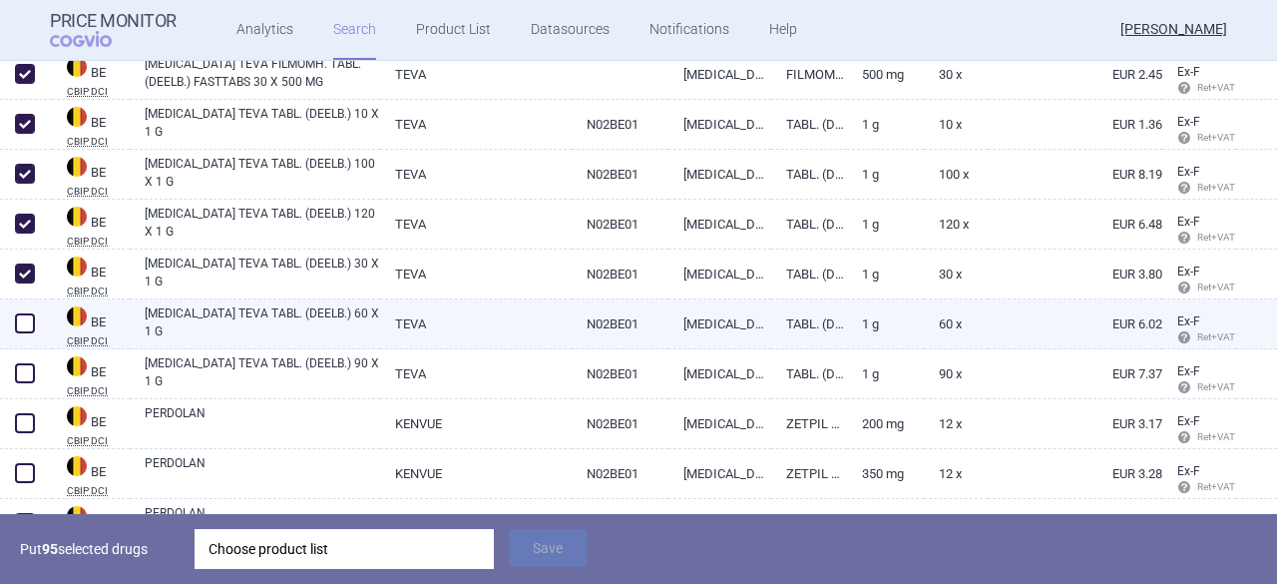
click at [26, 324] on span at bounding box center [25, 323] width 20 height 20
checkbox input "true"
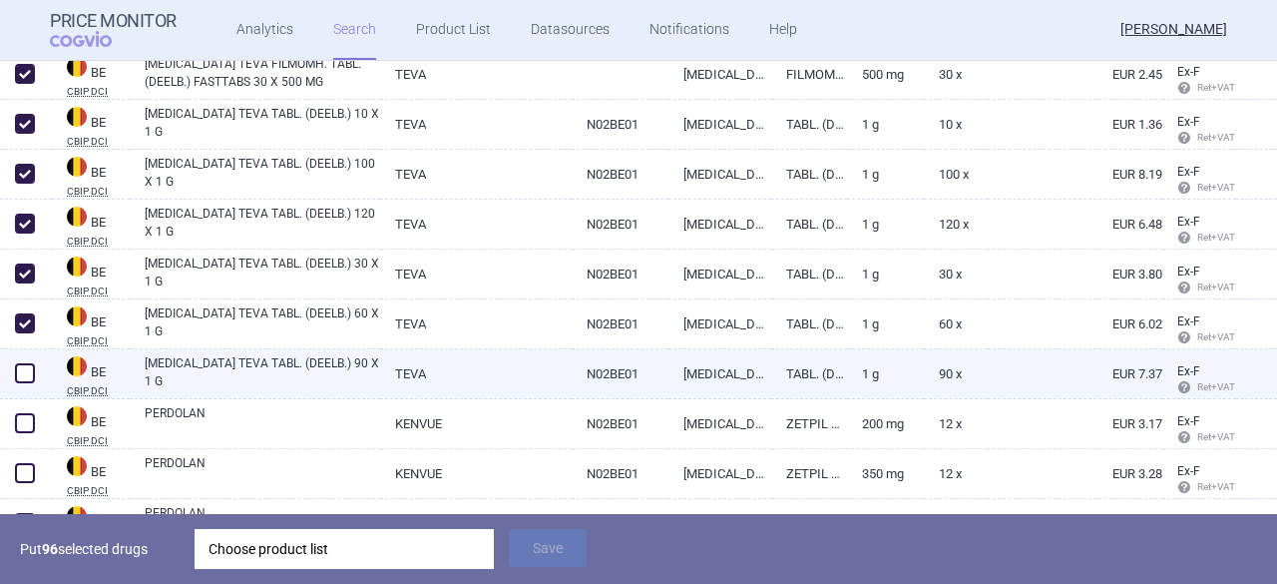
click at [24, 386] on span at bounding box center [25, 373] width 30 height 30
checkbox input "true"
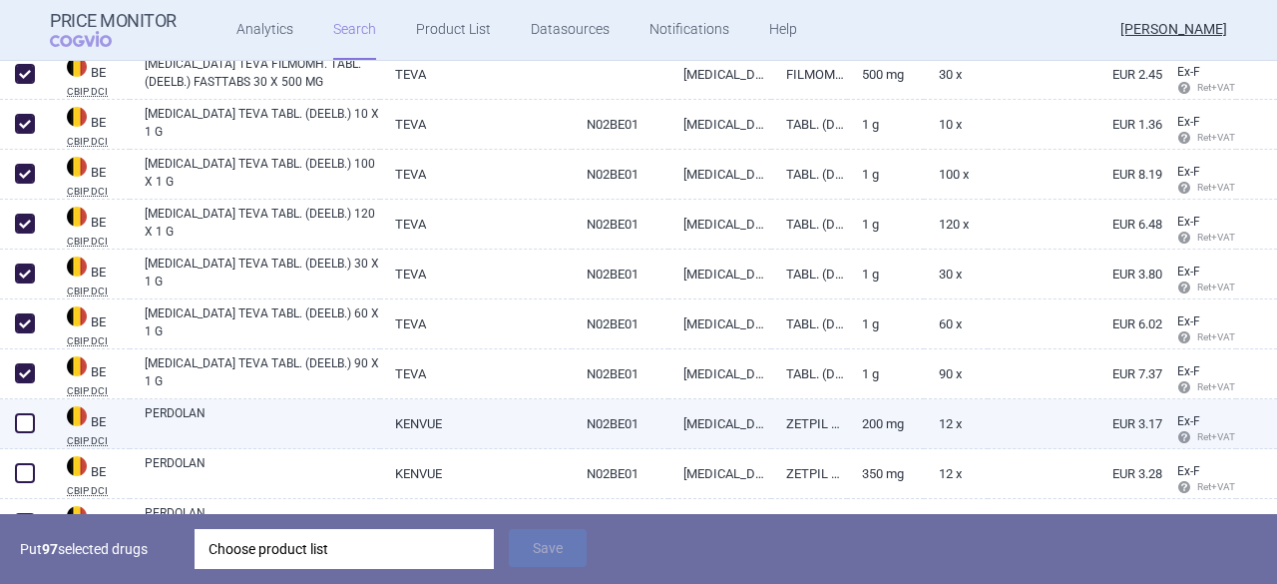
click at [19, 426] on span at bounding box center [25, 423] width 20 height 20
checkbox input "true"
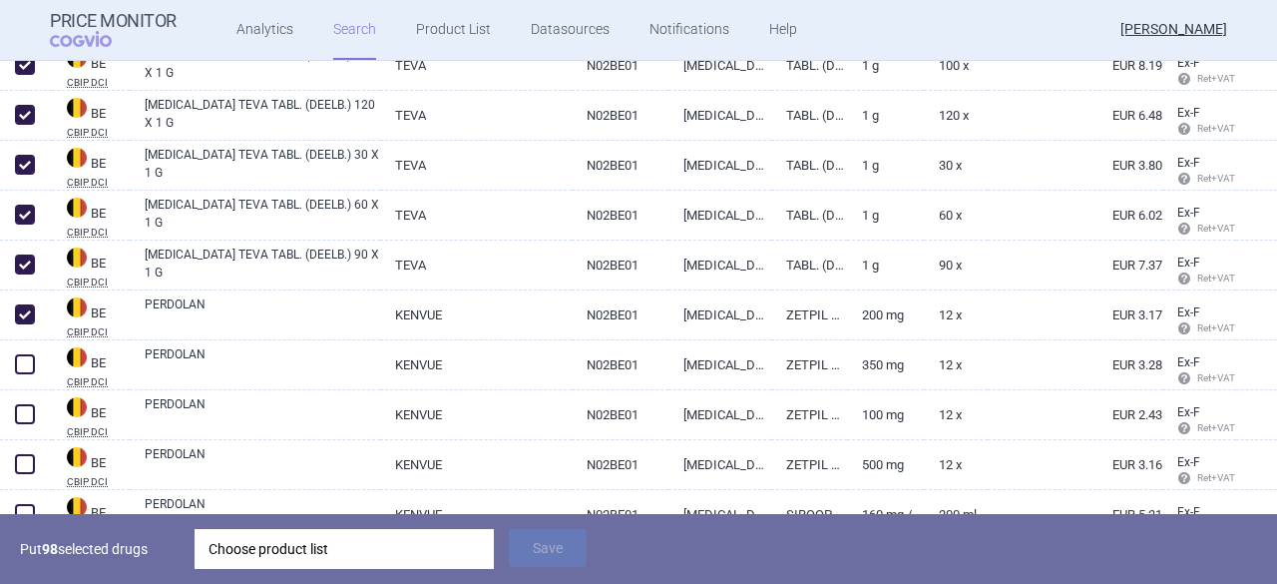
scroll to position [11938, 0]
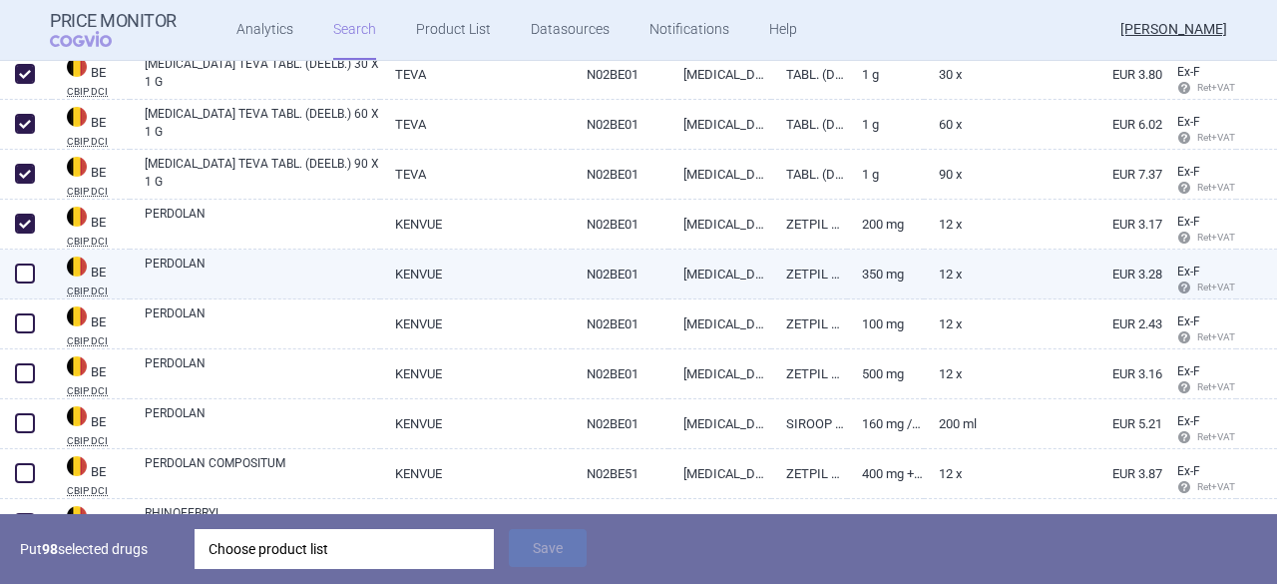
click at [25, 275] on span at bounding box center [25, 273] width 20 height 20
checkbox input "true"
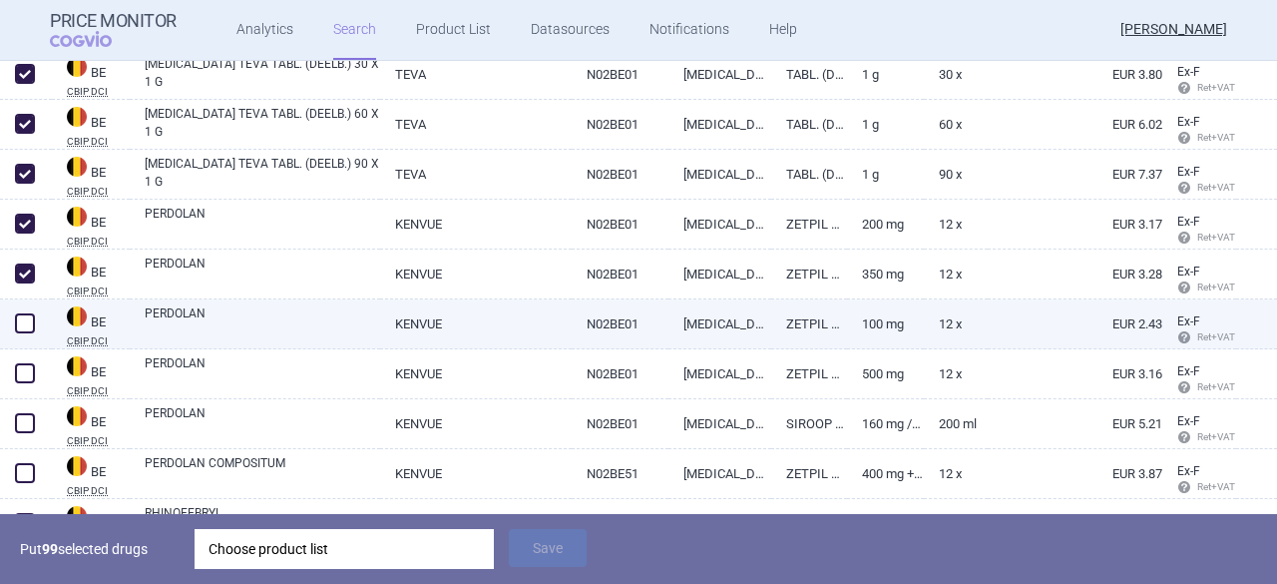
click at [34, 326] on span at bounding box center [25, 323] width 20 height 20
checkbox input "true"
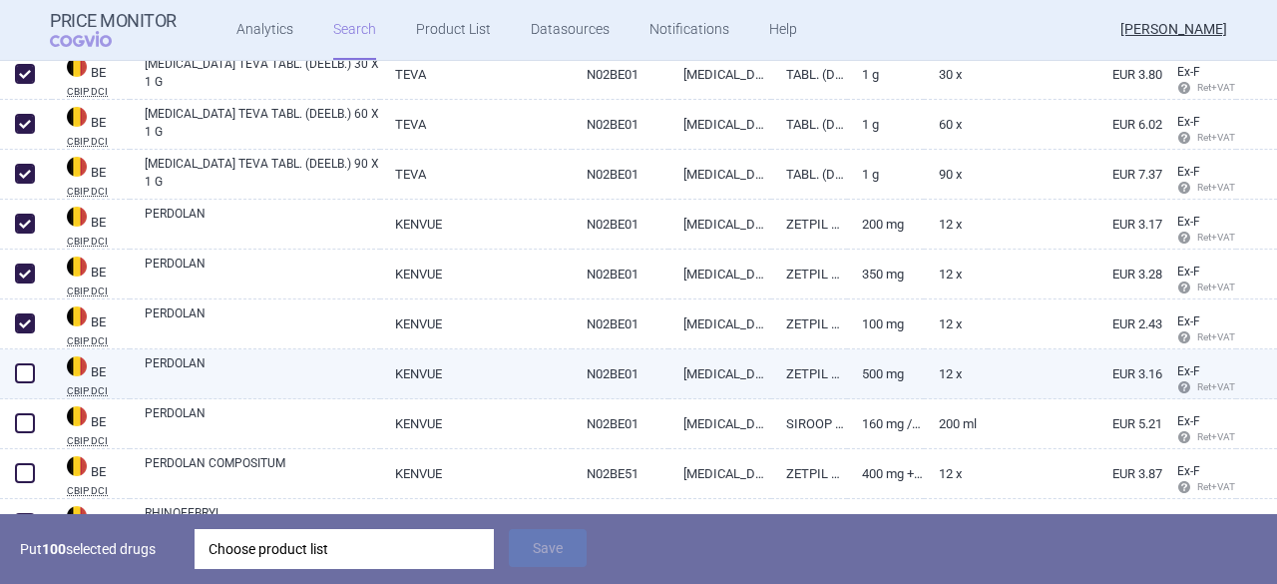
click at [32, 370] on span at bounding box center [25, 373] width 20 height 20
checkbox input "true"
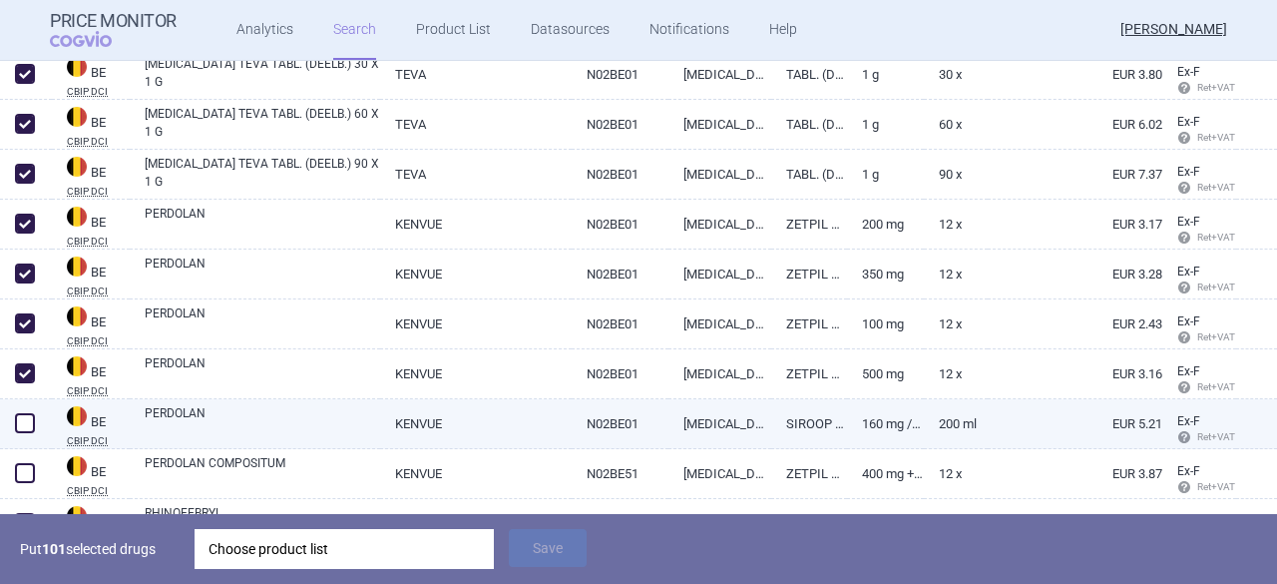
click at [27, 430] on span at bounding box center [25, 423] width 20 height 20
checkbox input "true"
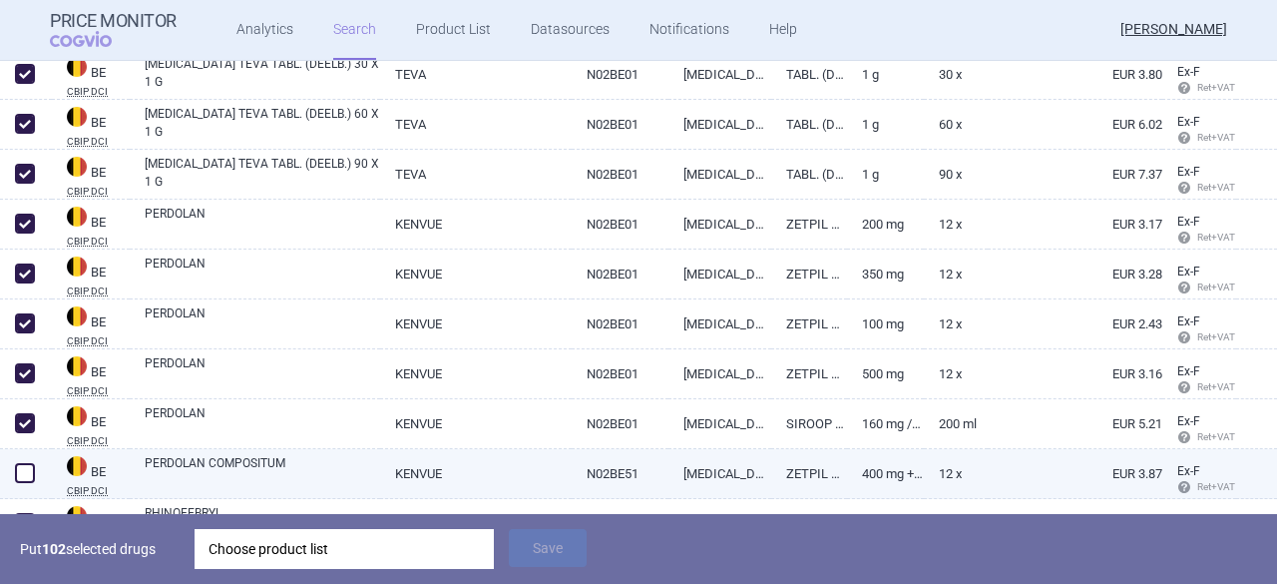
click at [30, 475] on span at bounding box center [25, 473] width 20 height 20
checkbox input "true"
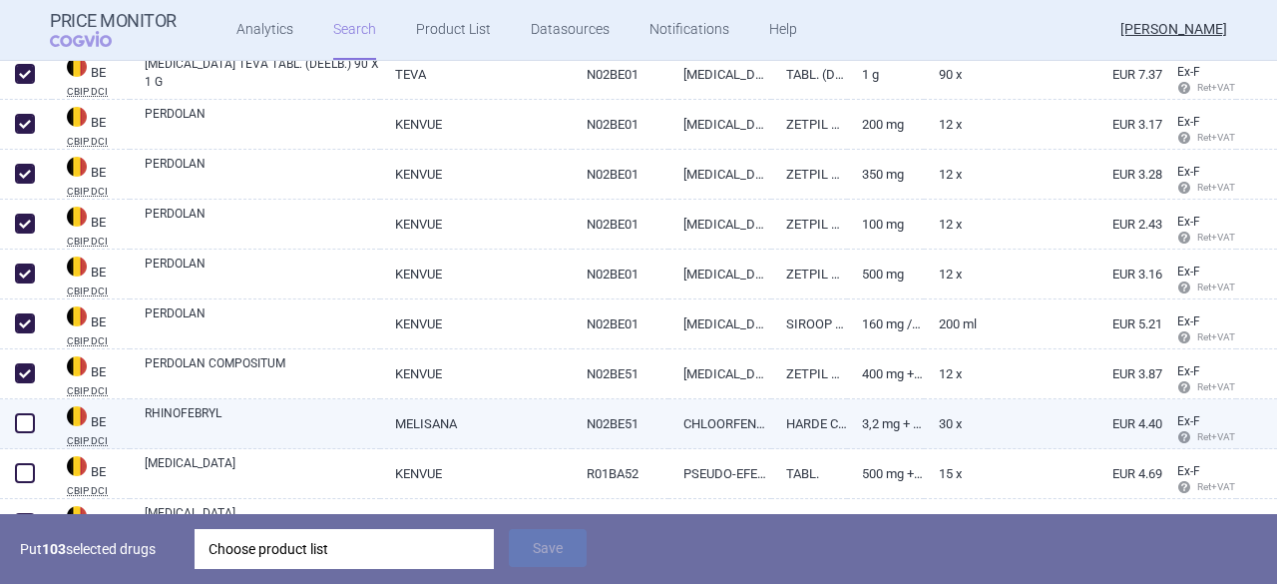
scroll to position [12137, 0]
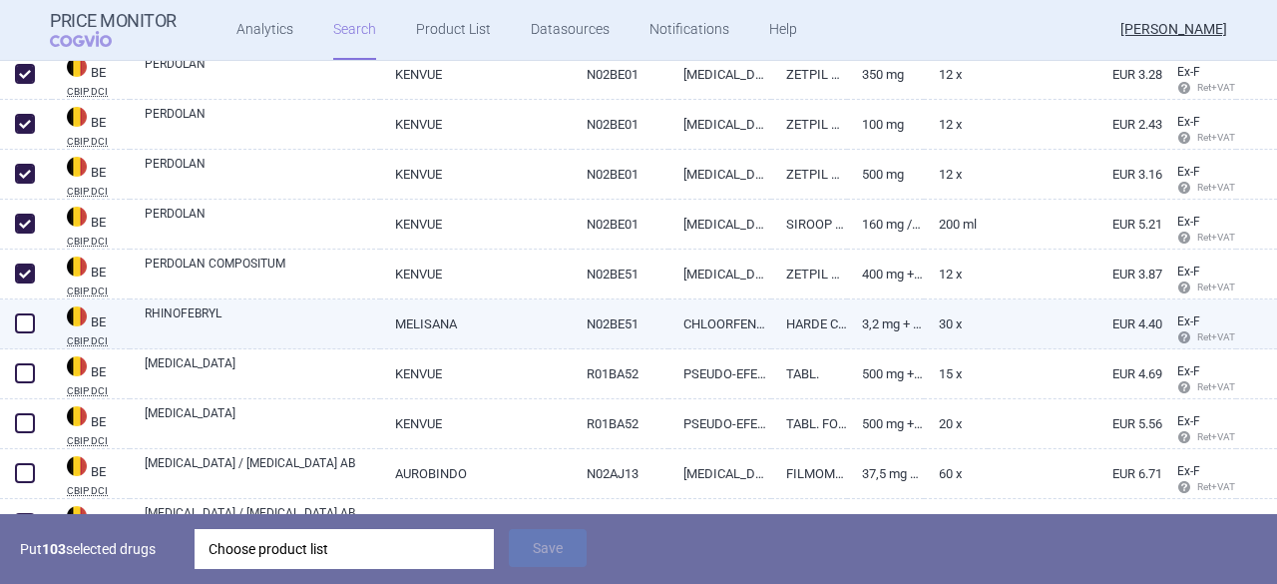
click at [24, 321] on span at bounding box center [25, 323] width 20 height 20
checkbox input "true"
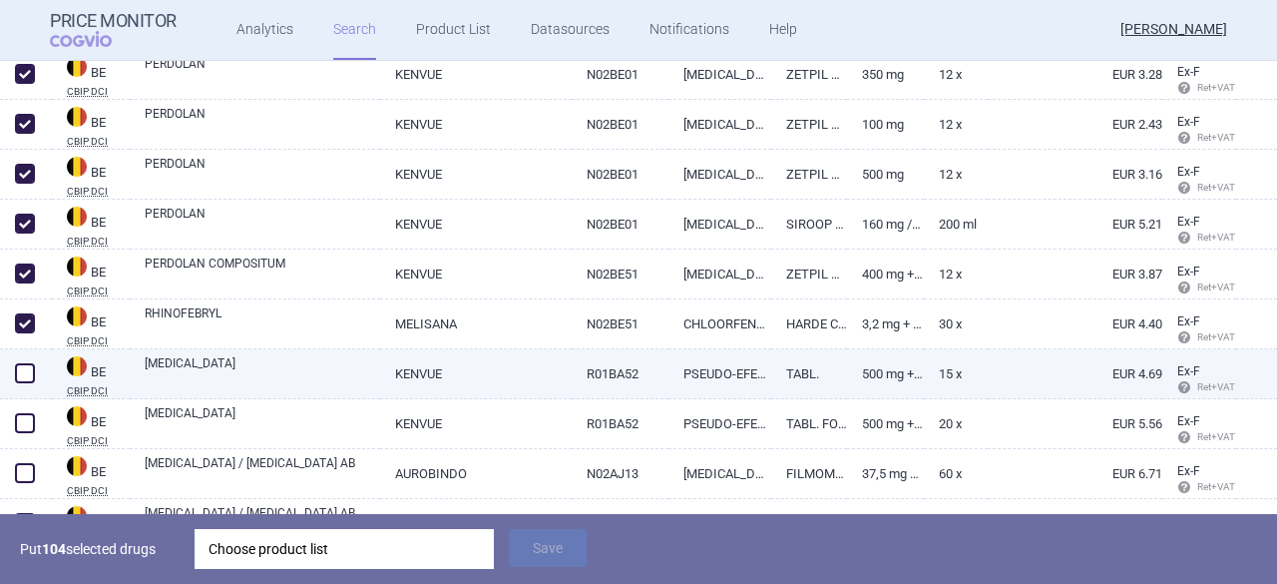
click at [29, 376] on span at bounding box center [25, 373] width 20 height 20
checkbox input "true"
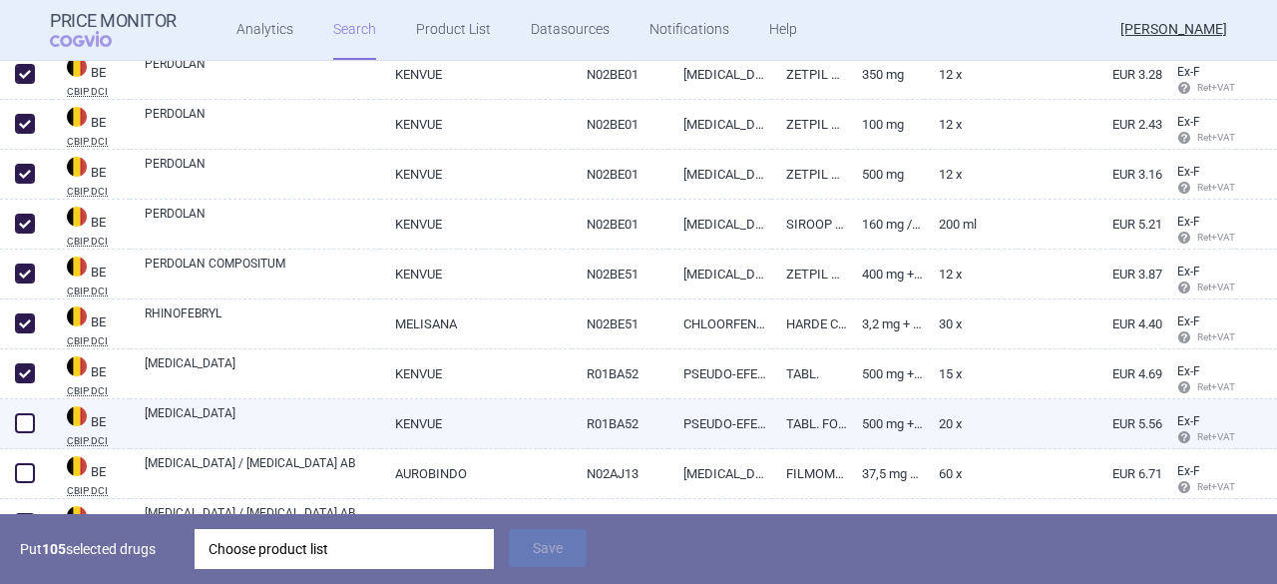
click at [26, 421] on span at bounding box center [25, 423] width 20 height 20
checkbox input "true"
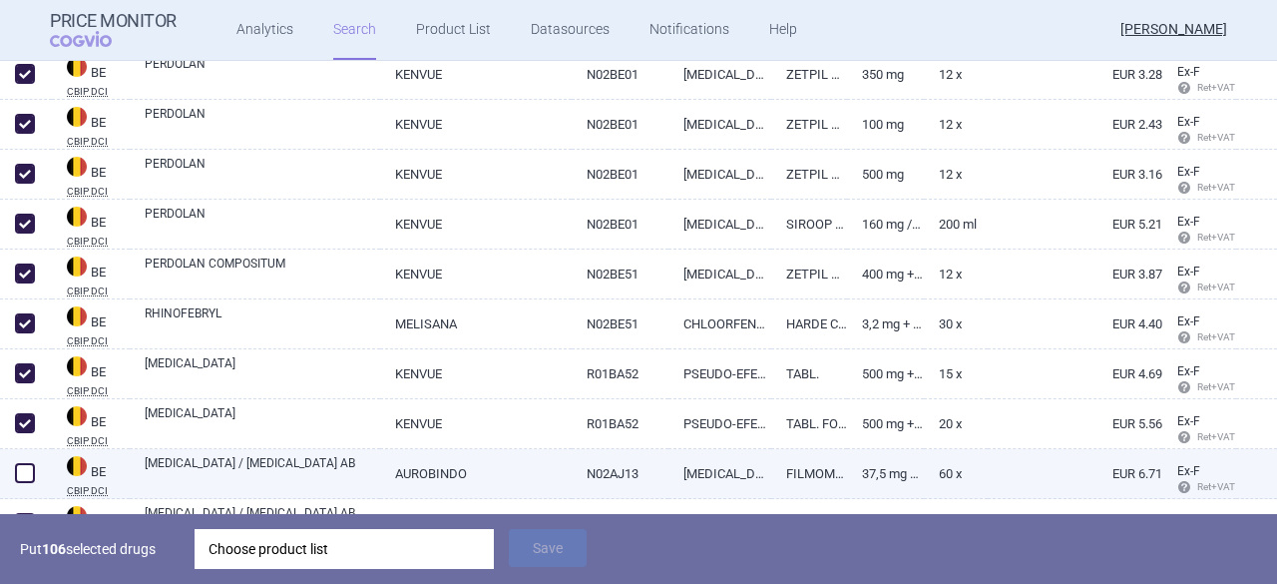
click at [28, 478] on span at bounding box center [25, 473] width 20 height 20
checkbox input "true"
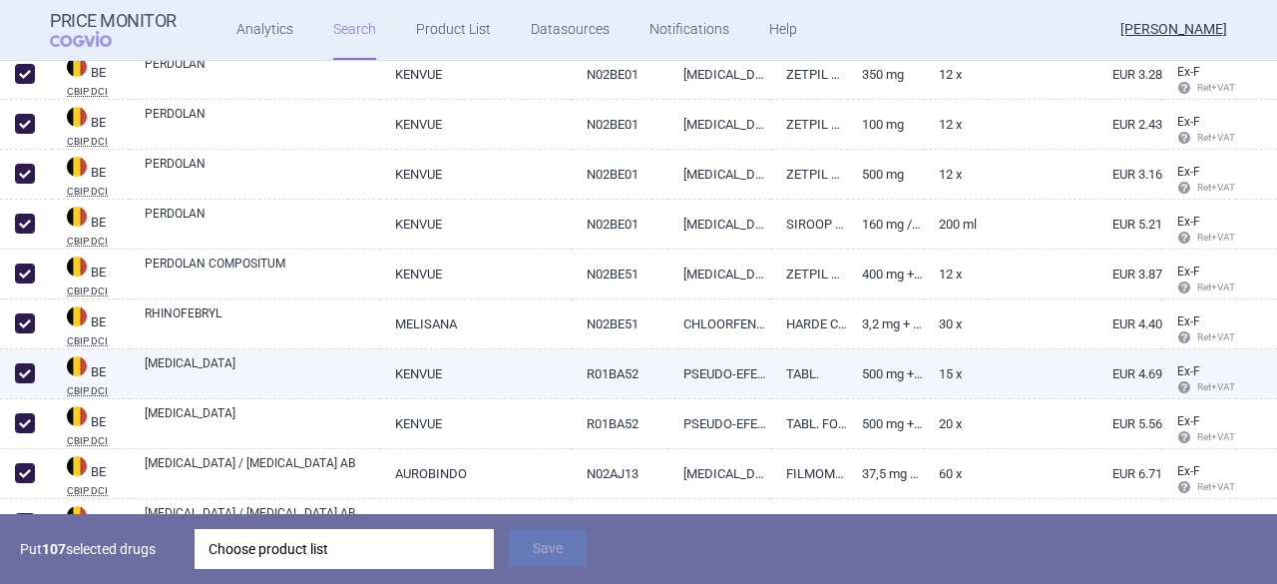
scroll to position [12337, 0]
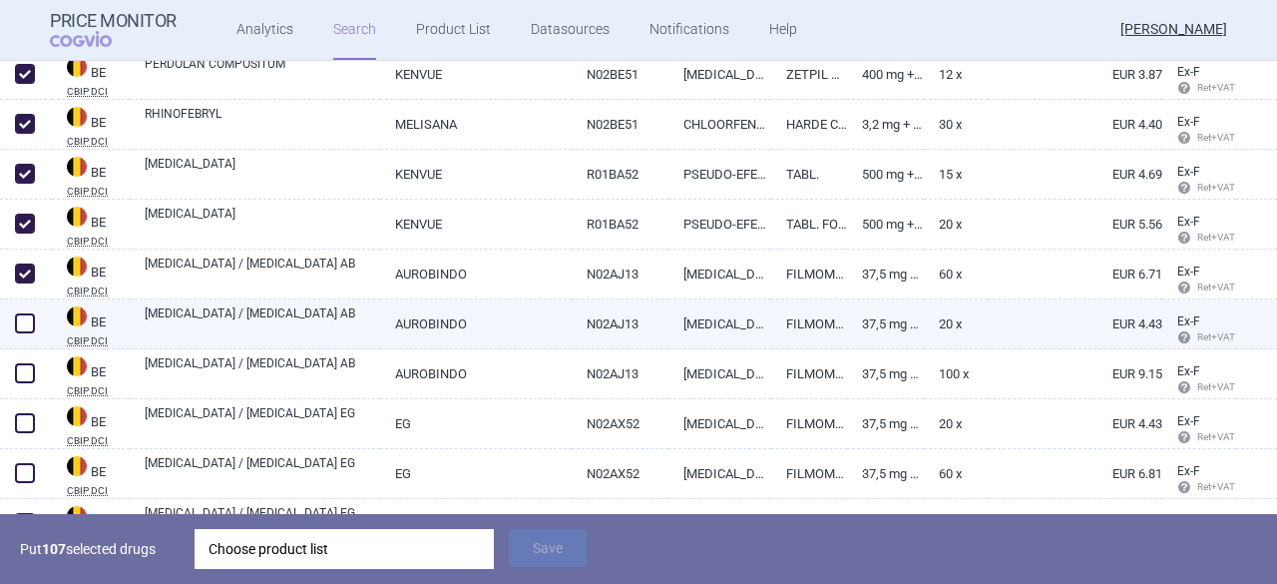
click at [24, 326] on span at bounding box center [25, 323] width 20 height 20
checkbox input "true"
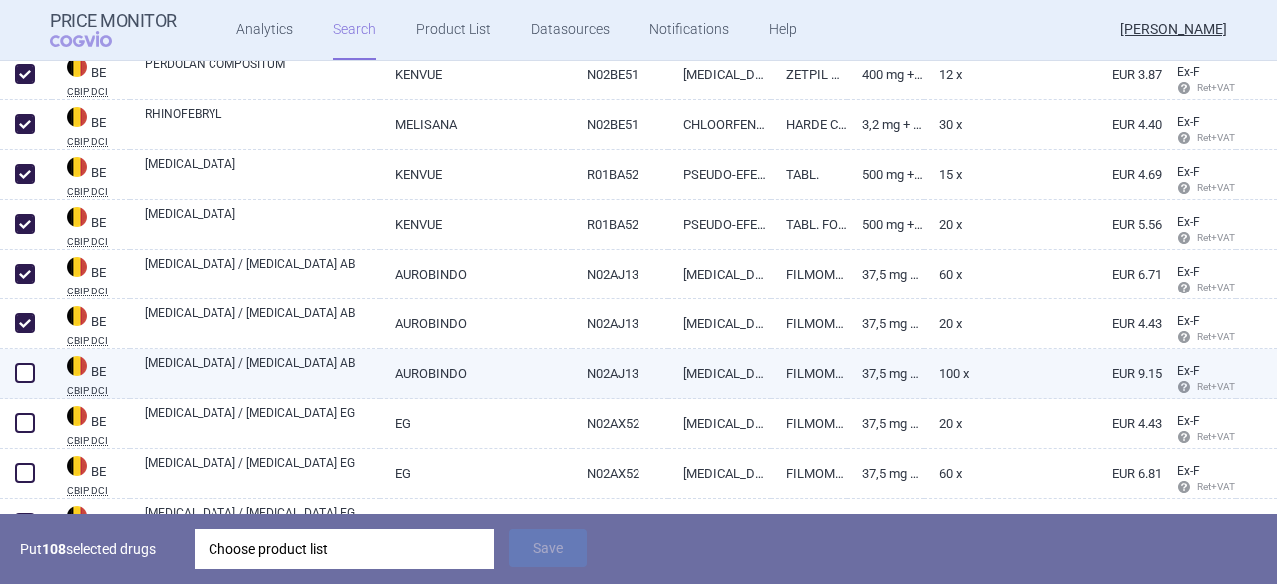
click at [24, 376] on span at bounding box center [25, 373] width 20 height 20
checkbox input "true"
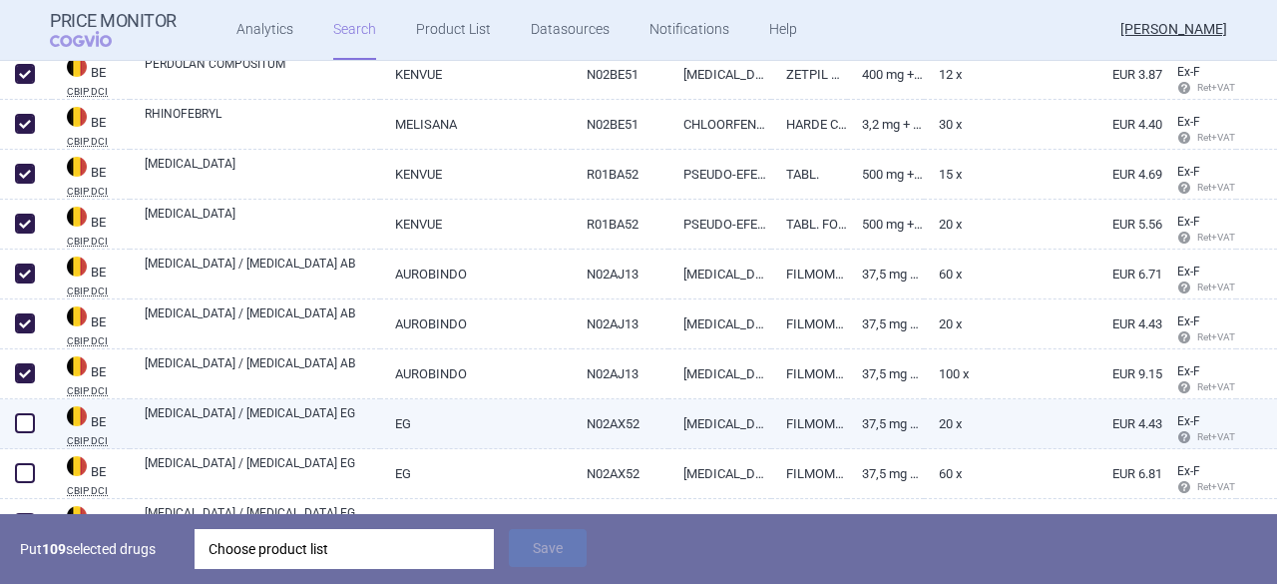
click at [28, 426] on span at bounding box center [25, 423] width 20 height 20
checkbox input "true"
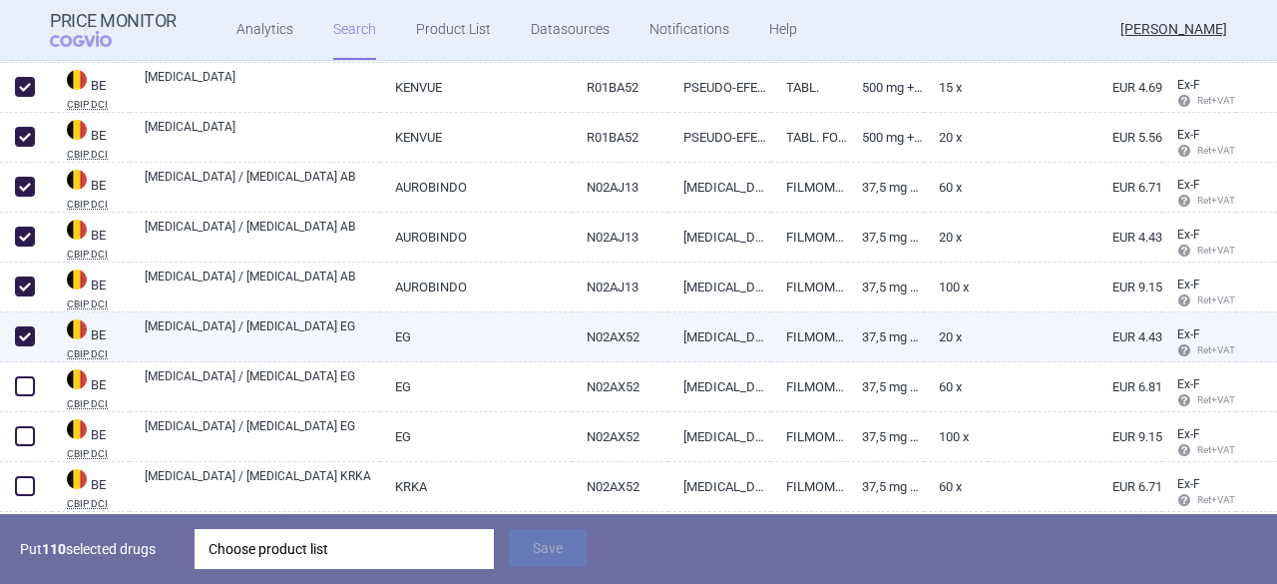
scroll to position [12537, 0]
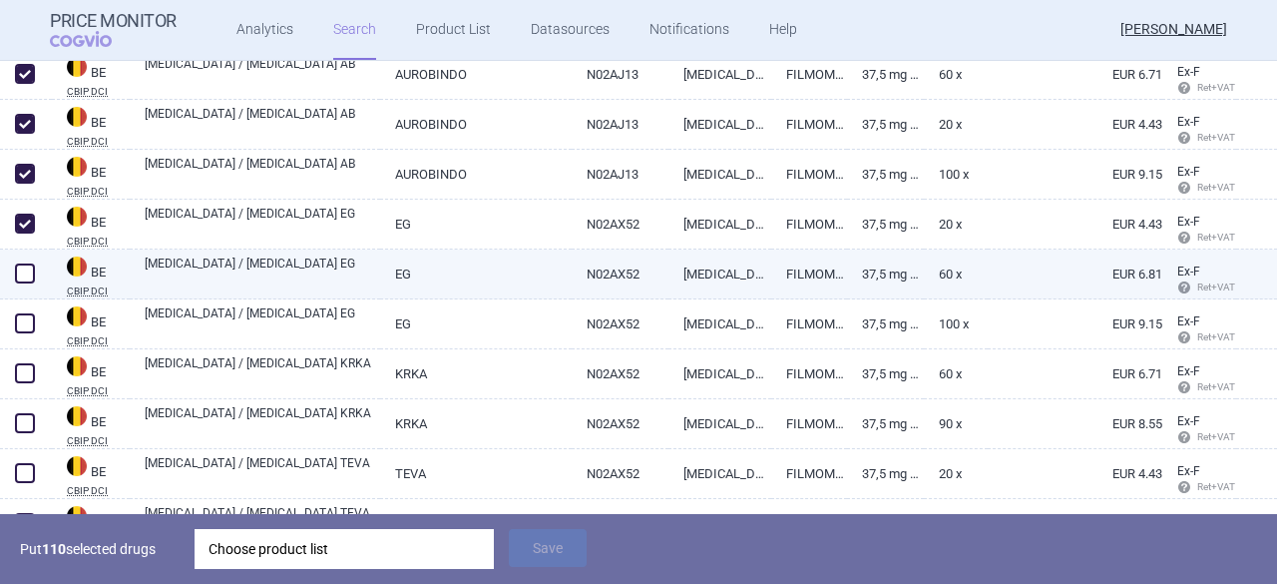
click at [22, 274] on span at bounding box center [25, 273] width 20 height 20
checkbox input "true"
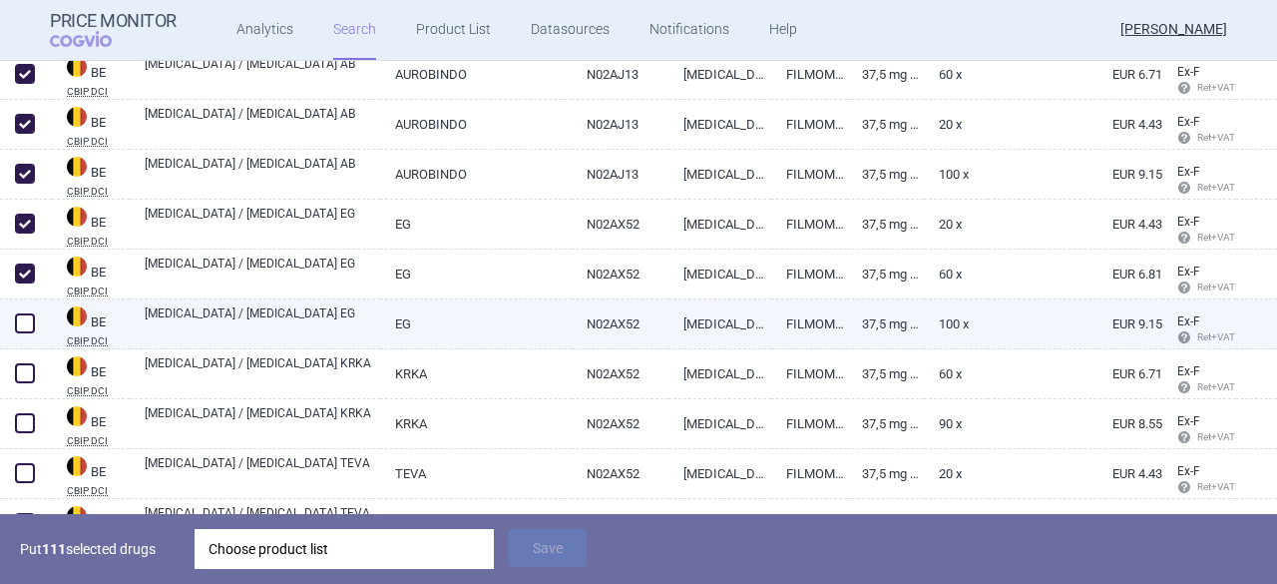
click at [25, 328] on span at bounding box center [25, 323] width 20 height 20
checkbox input "true"
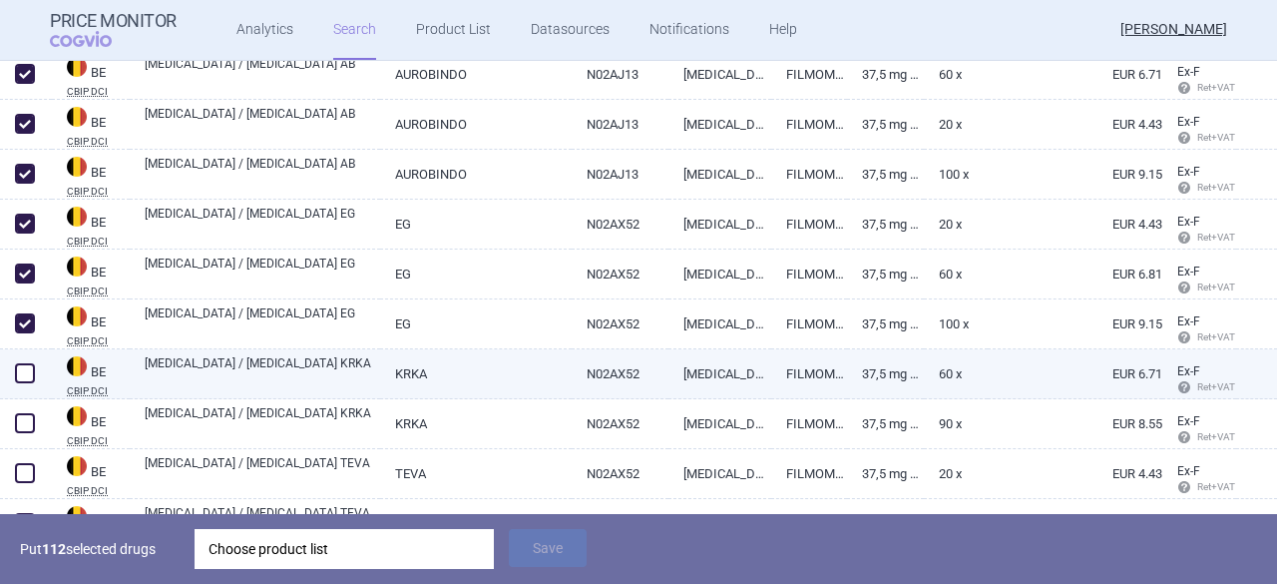
click at [27, 376] on span at bounding box center [25, 373] width 20 height 20
checkbox input "true"
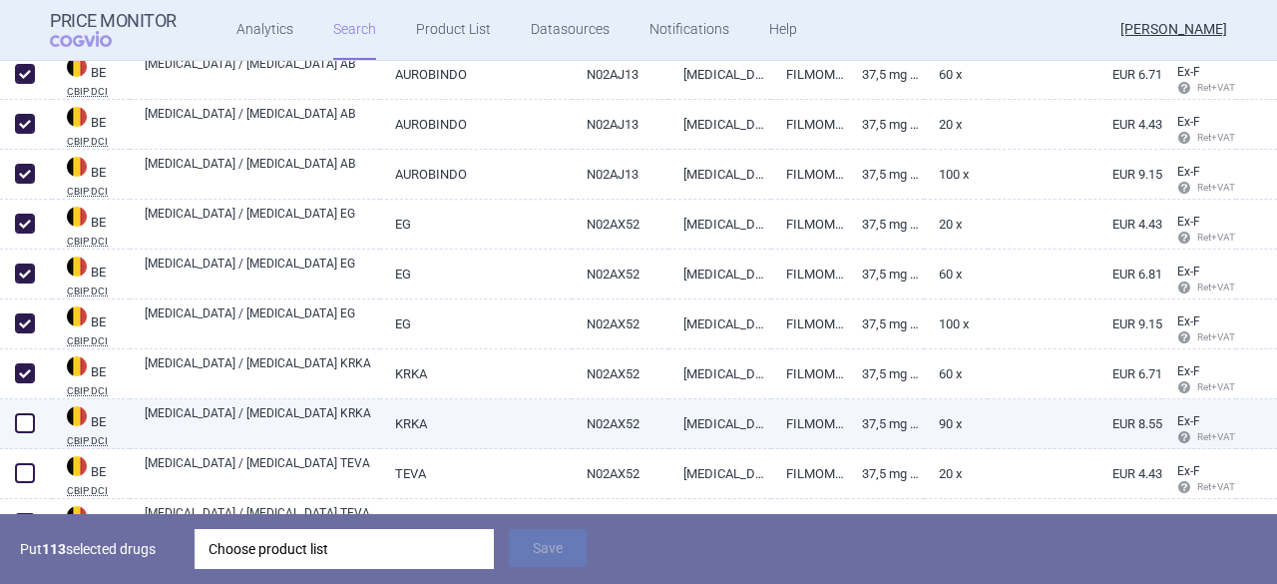
click at [28, 424] on span at bounding box center [25, 423] width 20 height 20
checkbox input "true"
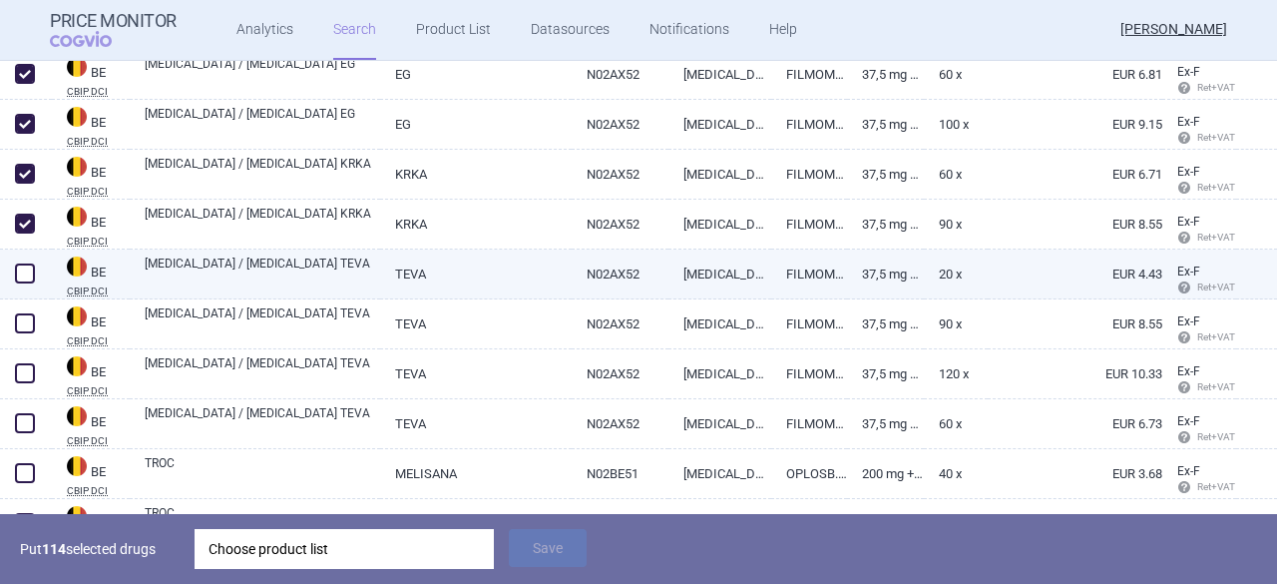
click at [29, 278] on span at bounding box center [25, 273] width 20 height 20
checkbox input "true"
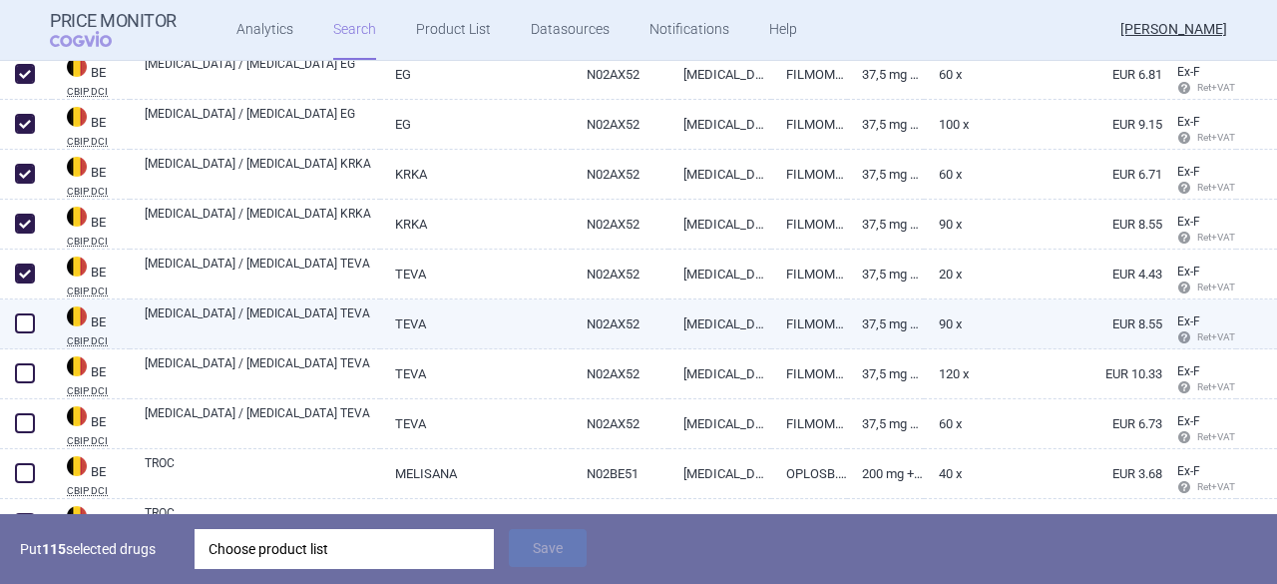
click at [31, 321] on span at bounding box center [25, 323] width 20 height 20
checkbox input "true"
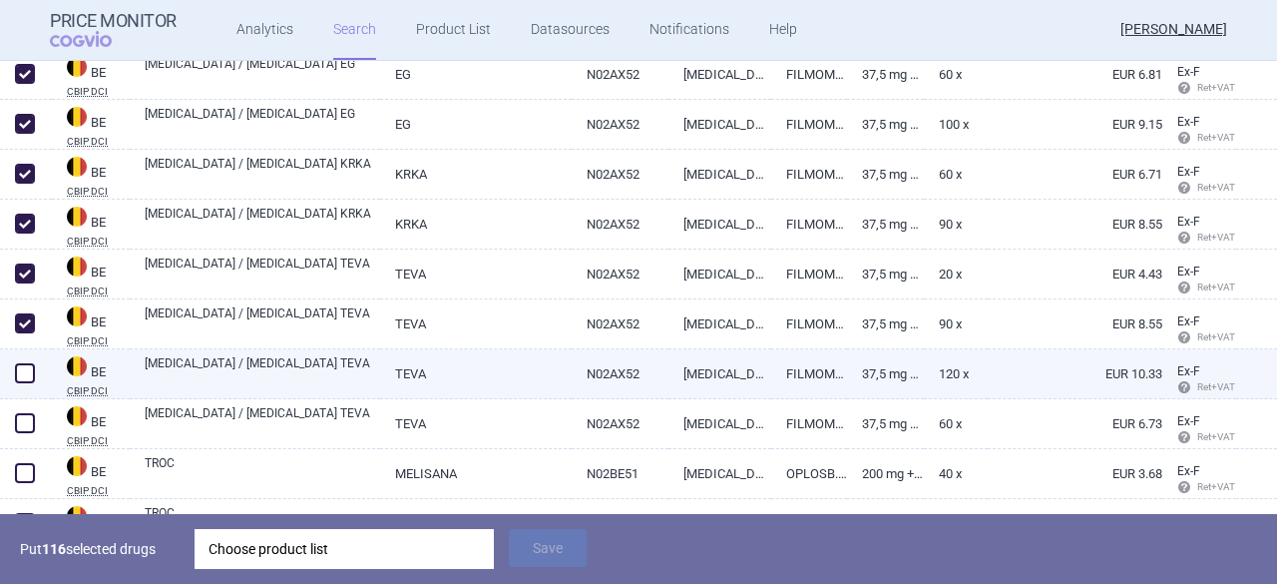
click at [21, 373] on span at bounding box center [25, 373] width 20 height 20
checkbox input "true"
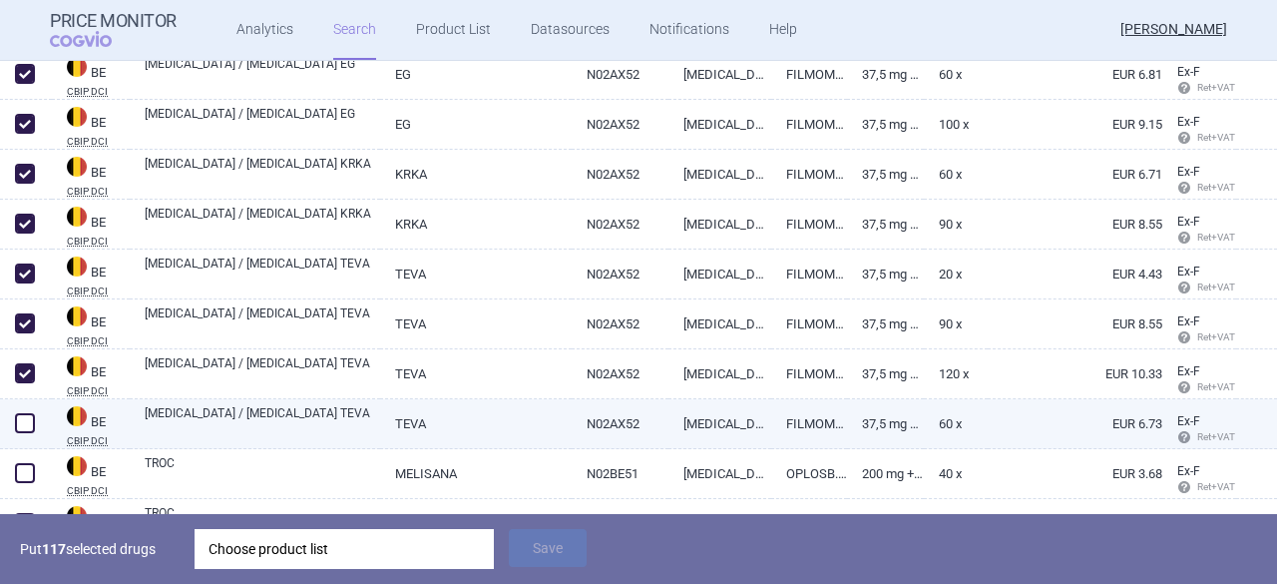
click at [30, 428] on span at bounding box center [25, 423] width 20 height 20
checkbox input "true"
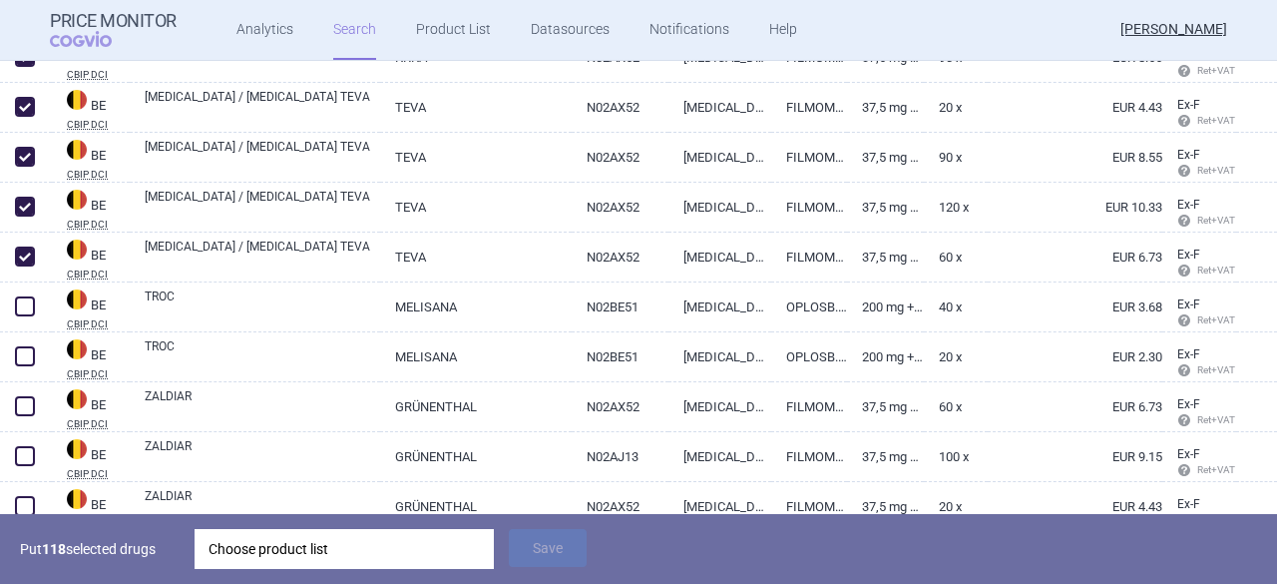
scroll to position [13035, 0]
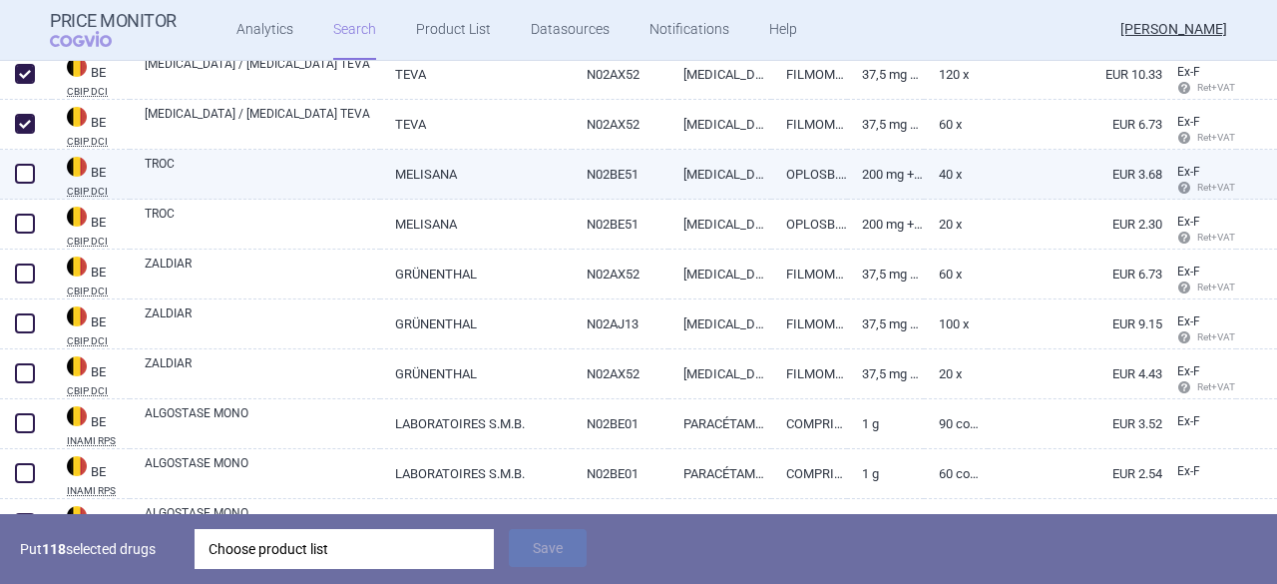
click at [24, 170] on span at bounding box center [25, 174] width 20 height 20
checkbox input "true"
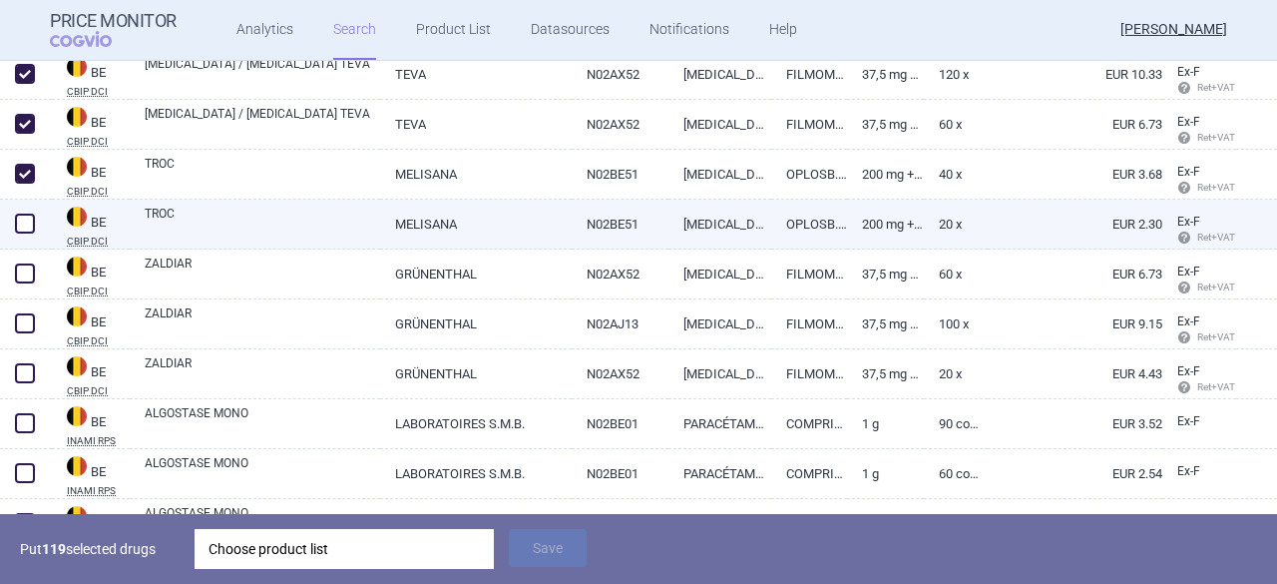
click at [28, 220] on span at bounding box center [25, 224] width 20 height 20
checkbox input "true"
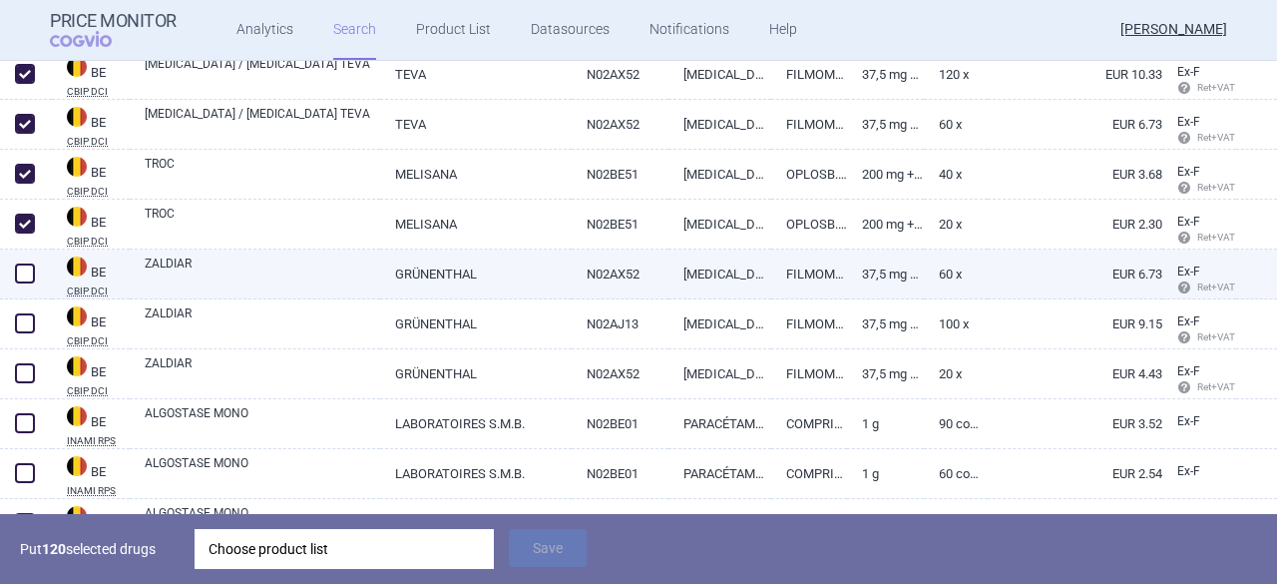
click at [34, 269] on span at bounding box center [25, 273] width 20 height 20
checkbox input "true"
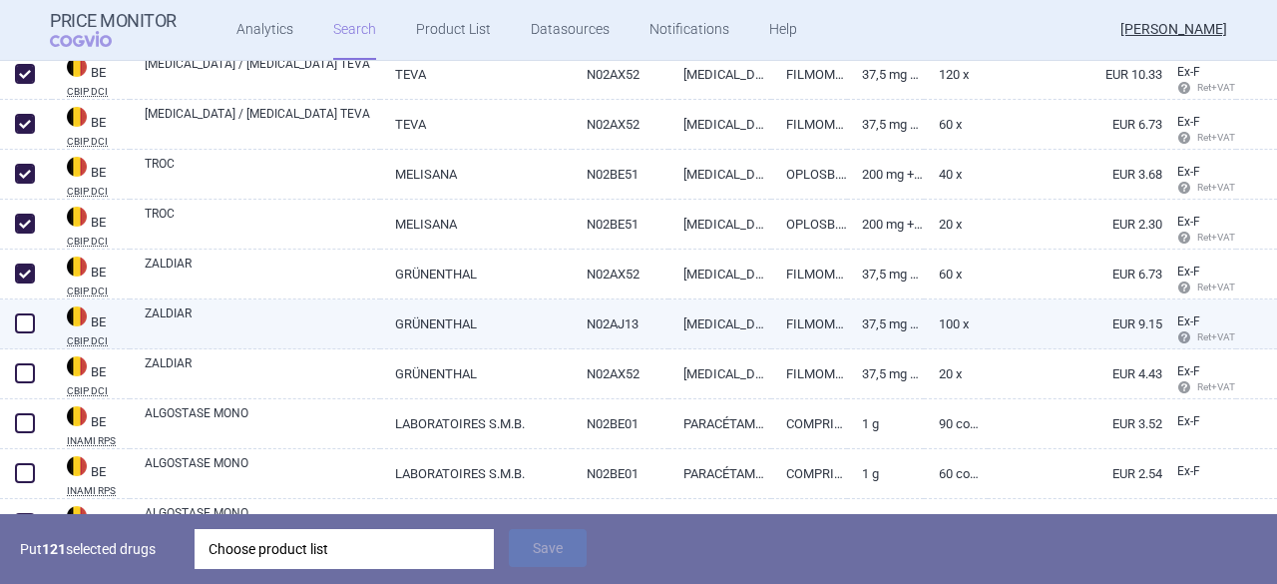
click at [18, 325] on span at bounding box center [25, 323] width 20 height 20
checkbox input "true"
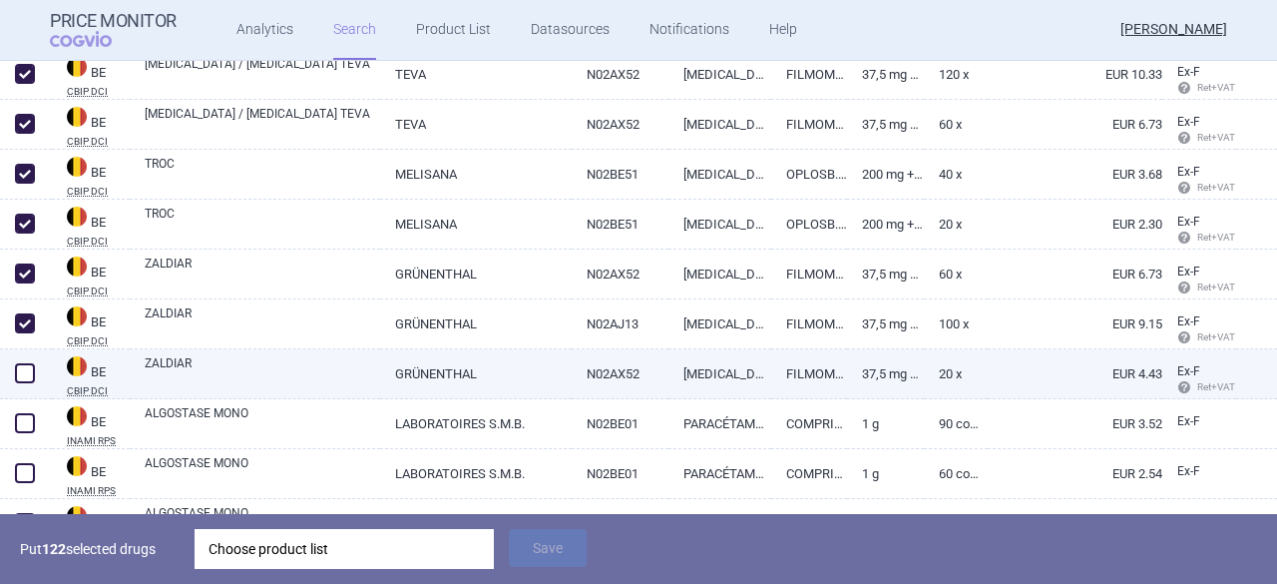
click at [17, 374] on span at bounding box center [25, 373] width 20 height 20
checkbox input "true"
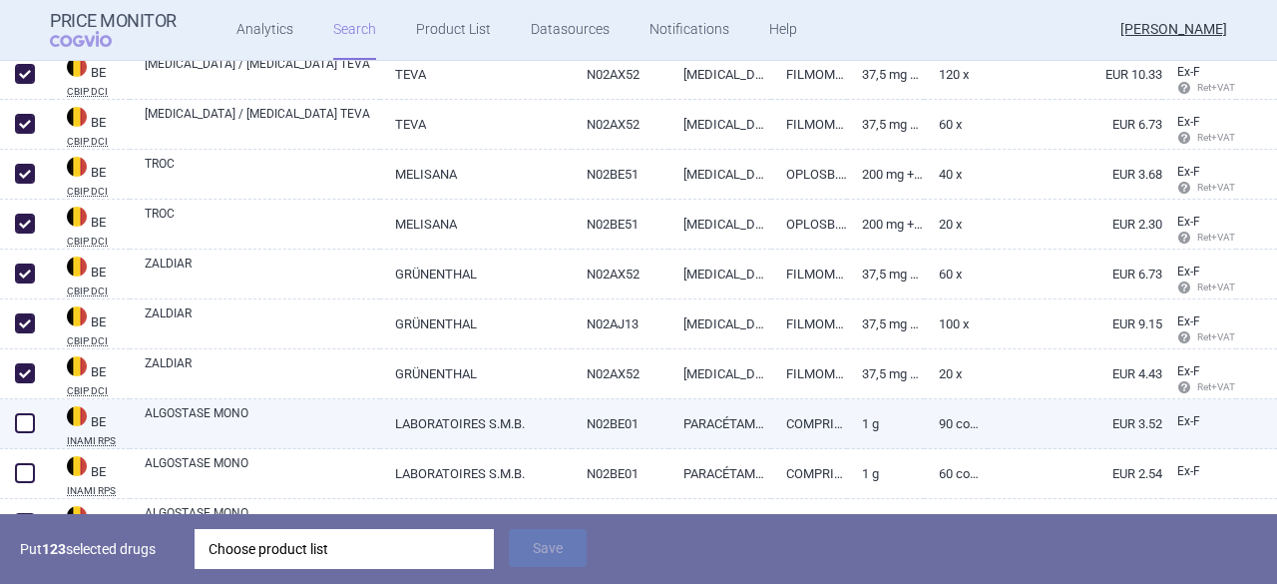
click at [24, 421] on span at bounding box center [25, 423] width 20 height 20
checkbox input "true"
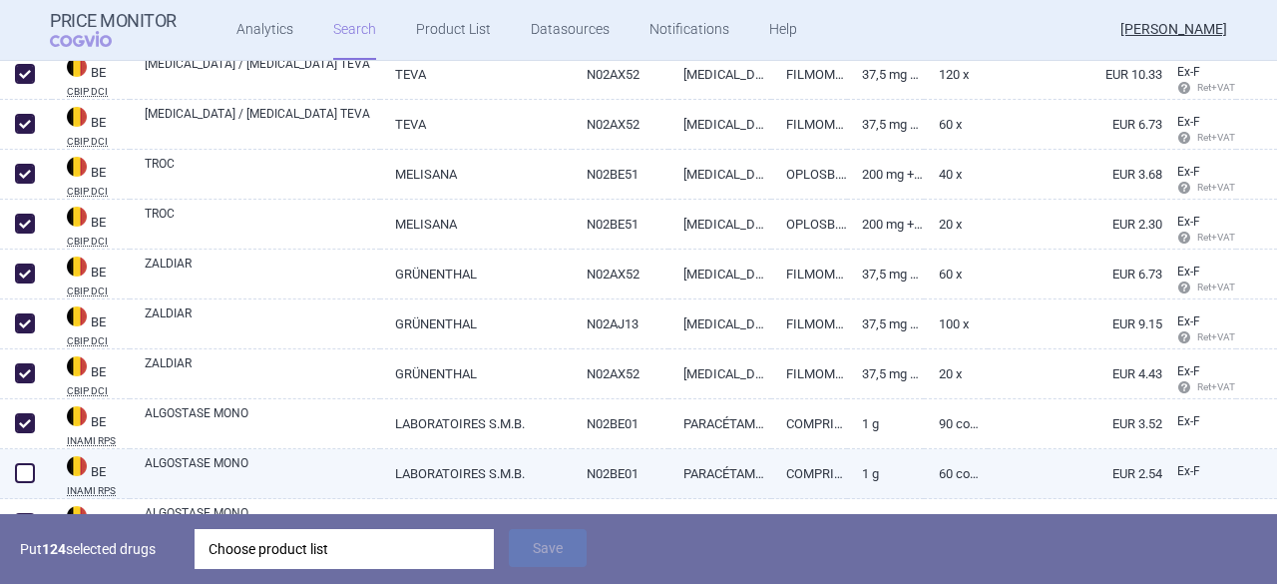
click at [24, 472] on span at bounding box center [25, 473] width 20 height 20
checkbox input "true"
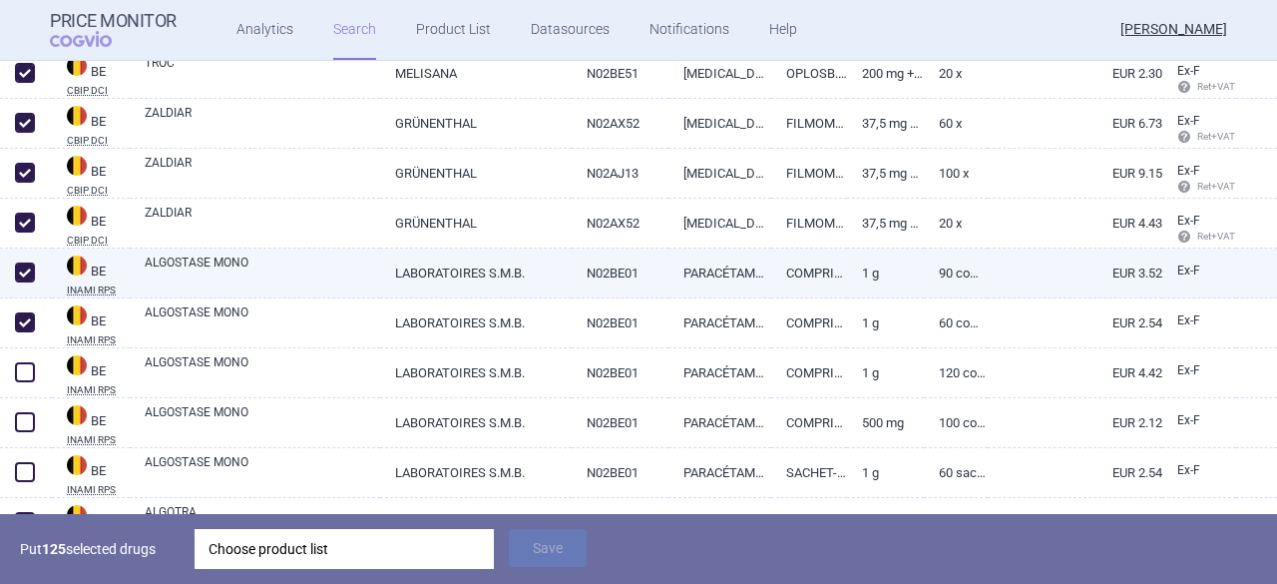
scroll to position [13235, 0]
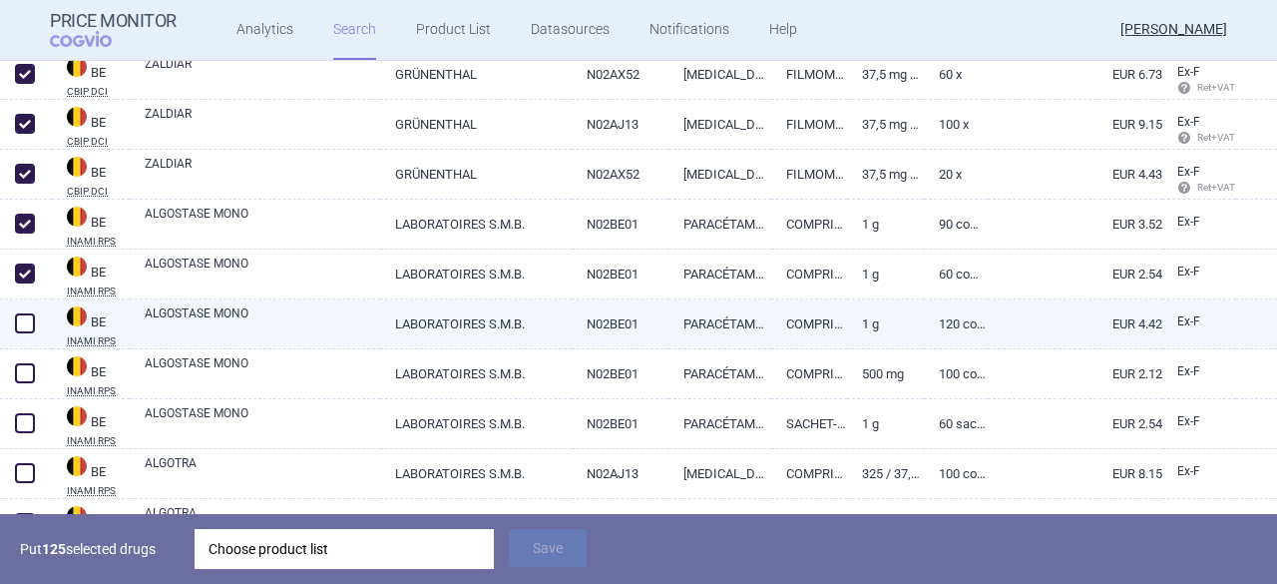
click at [25, 326] on span at bounding box center [25, 323] width 20 height 20
checkbox input "true"
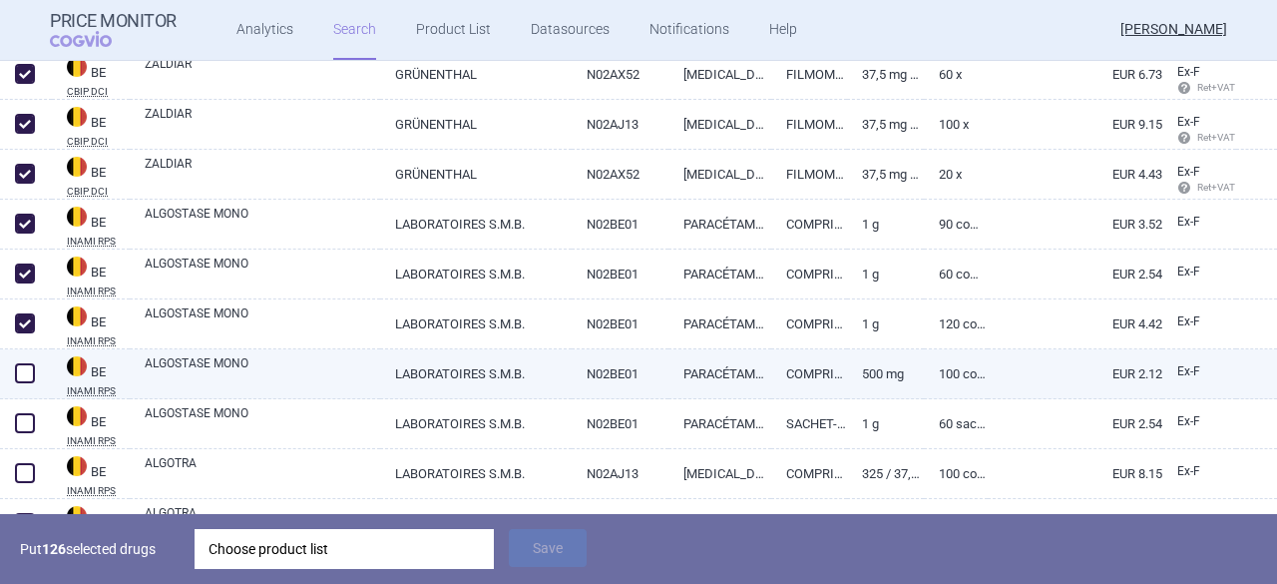
click at [32, 379] on span at bounding box center [25, 373] width 20 height 20
checkbox input "true"
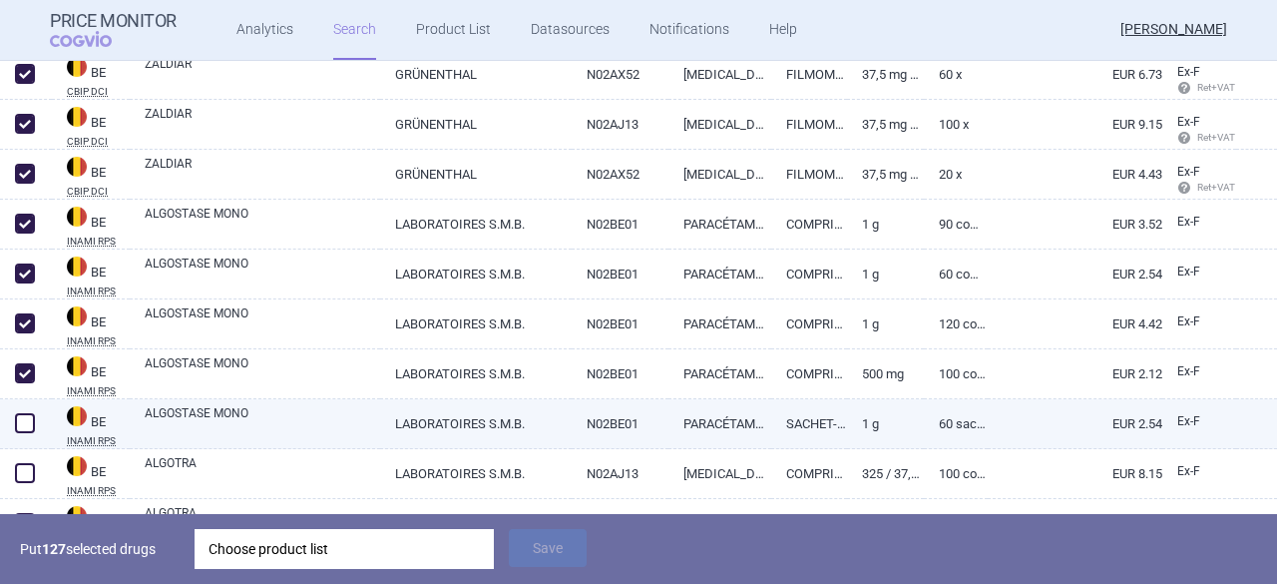
click at [28, 430] on span at bounding box center [25, 423] width 20 height 20
checkbox input "true"
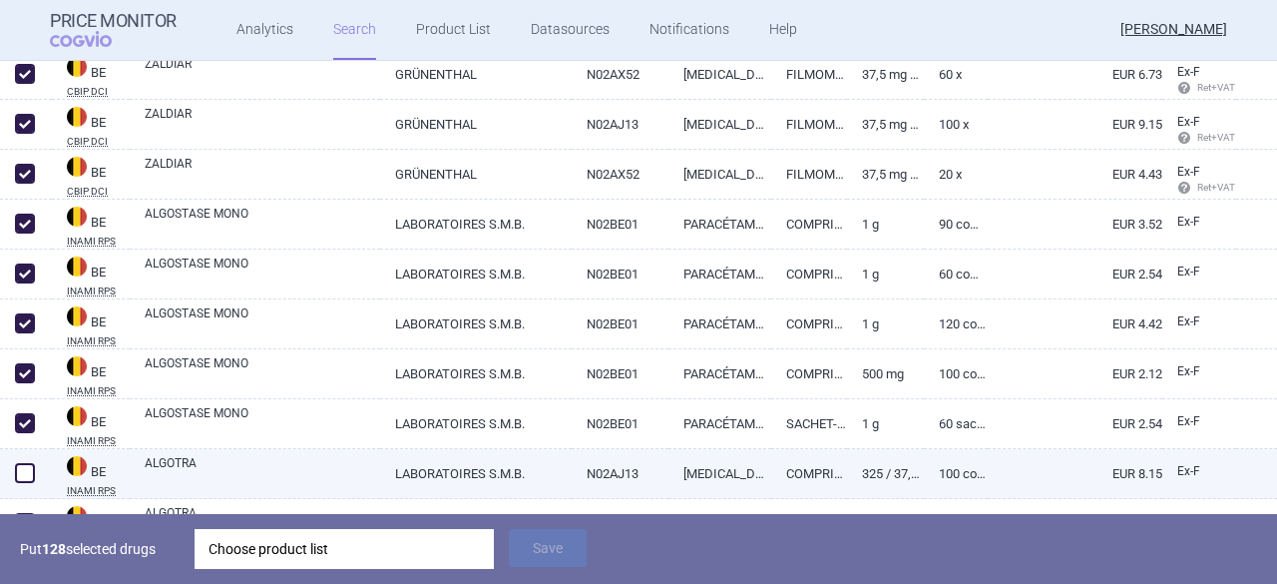
click at [28, 474] on span at bounding box center [25, 473] width 20 height 20
checkbox input "true"
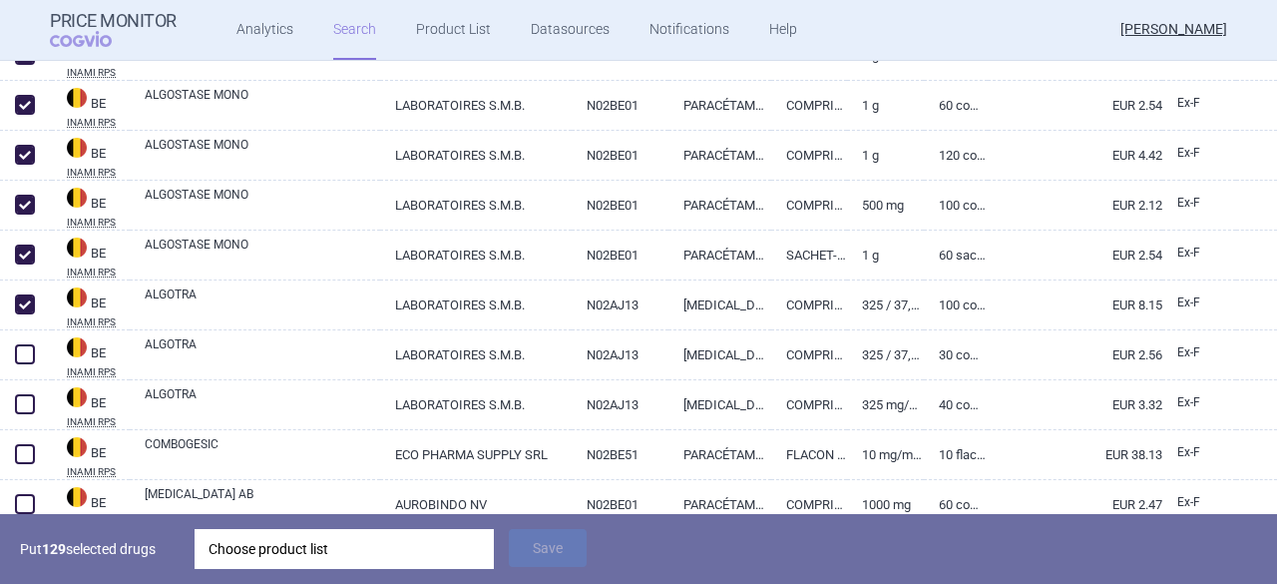
scroll to position [13435, 0]
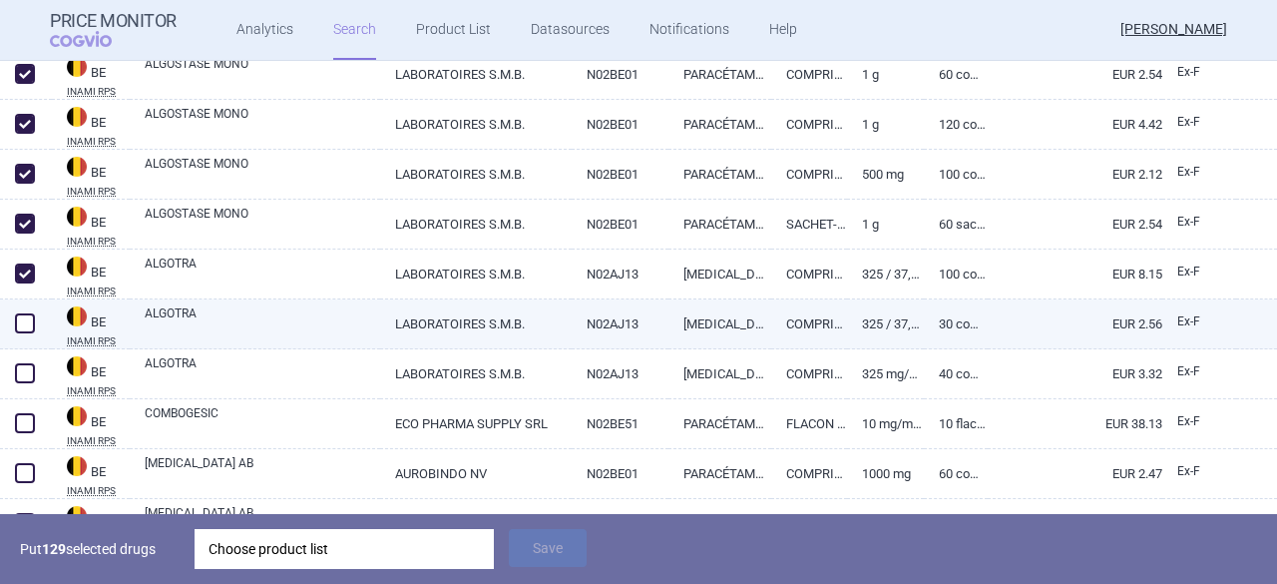
click at [24, 328] on span at bounding box center [25, 323] width 20 height 20
checkbox input "true"
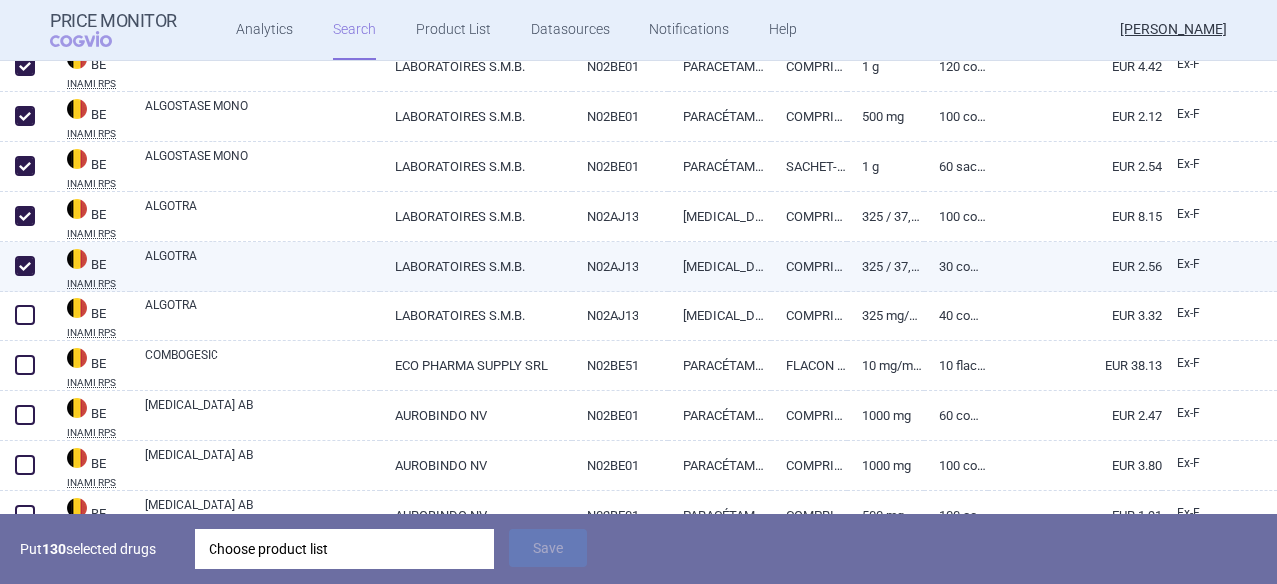
scroll to position [13534, 0]
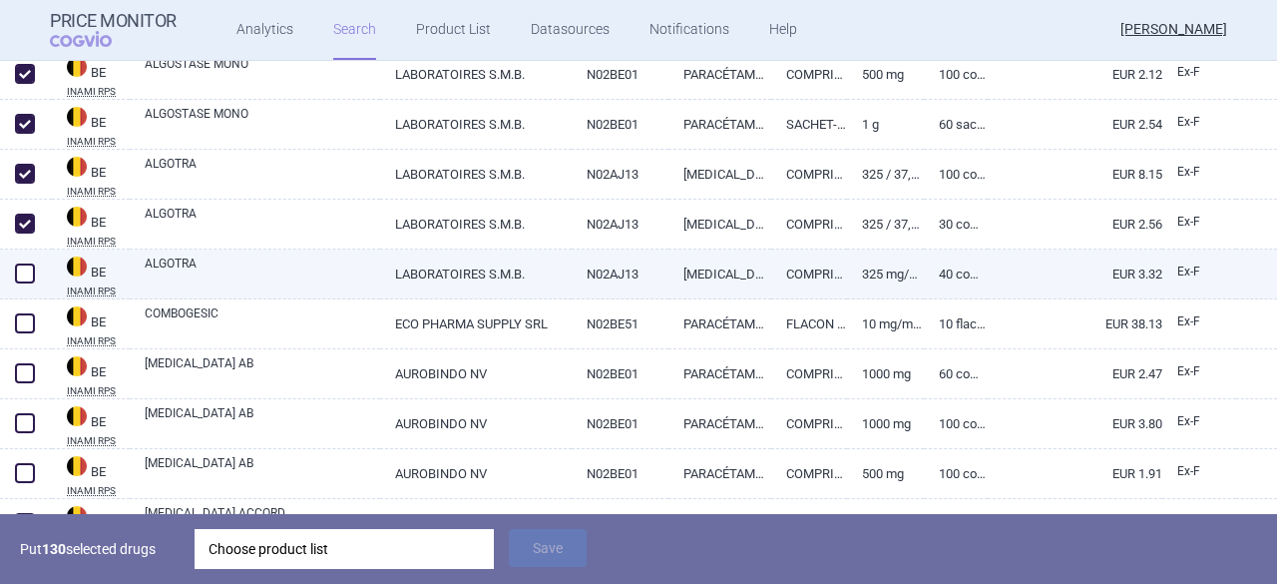
click at [24, 269] on span at bounding box center [25, 273] width 20 height 20
checkbox input "true"
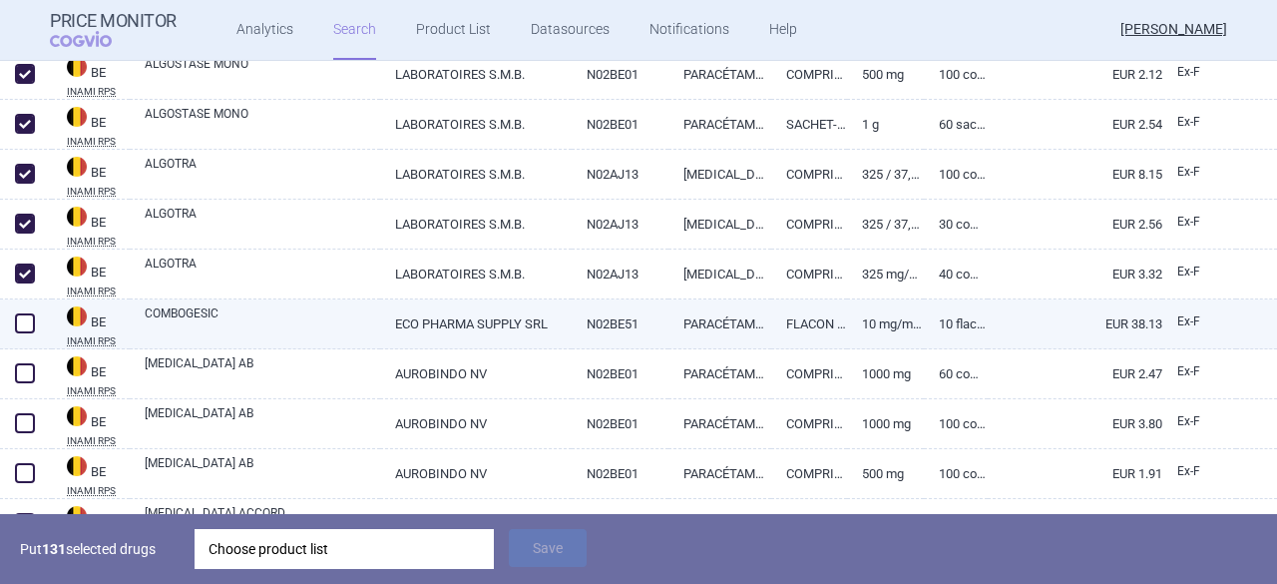
click at [28, 327] on span at bounding box center [25, 323] width 20 height 20
checkbox input "true"
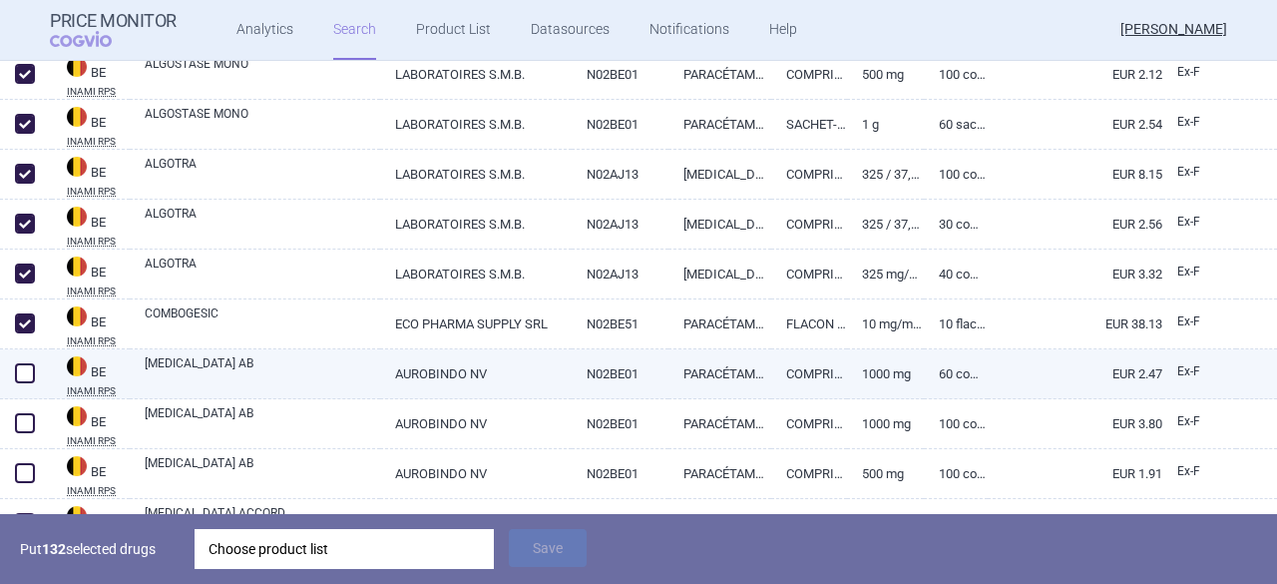
click at [22, 376] on span at bounding box center [25, 373] width 20 height 20
checkbox input "true"
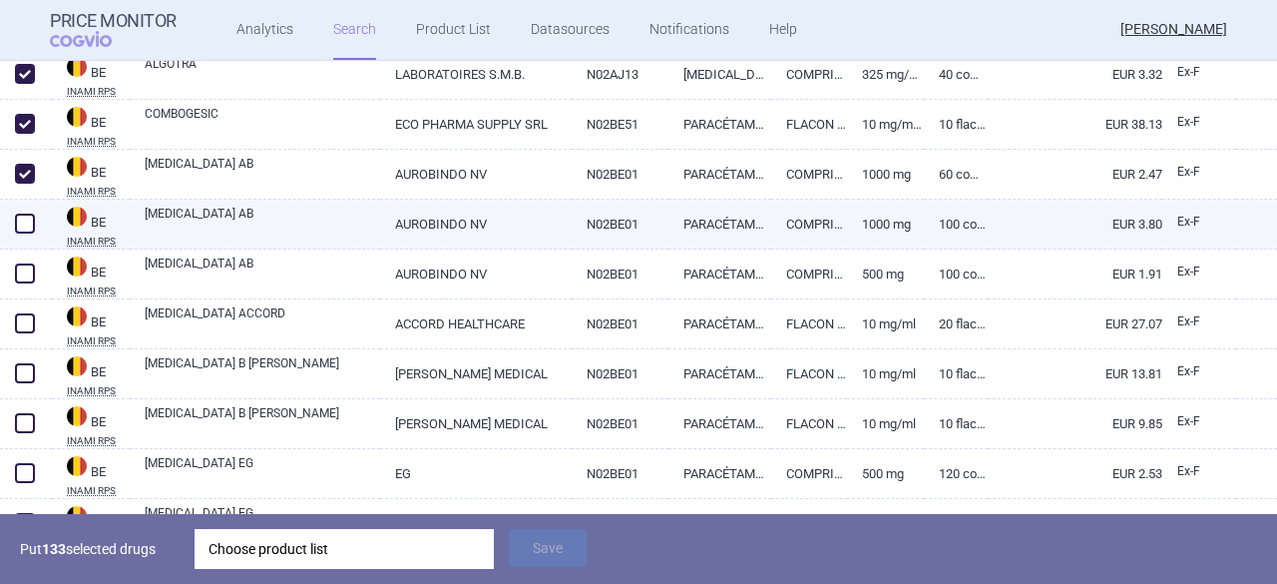
click at [28, 220] on span at bounding box center [25, 224] width 20 height 20
checkbox input "true"
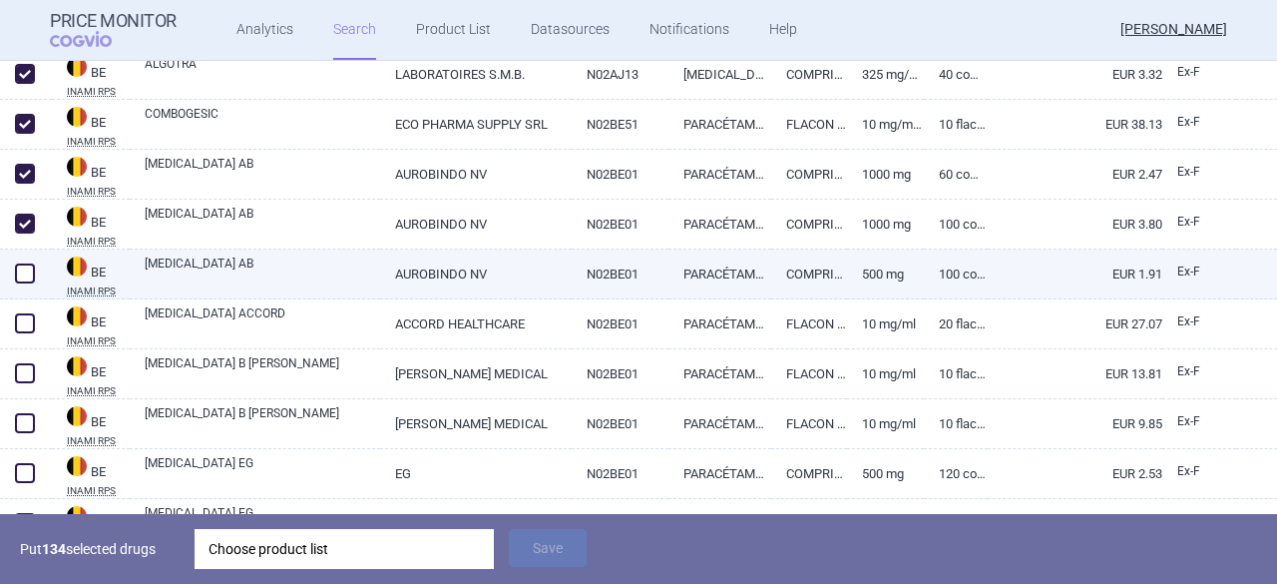
click at [20, 268] on span at bounding box center [25, 273] width 20 height 20
checkbox input "true"
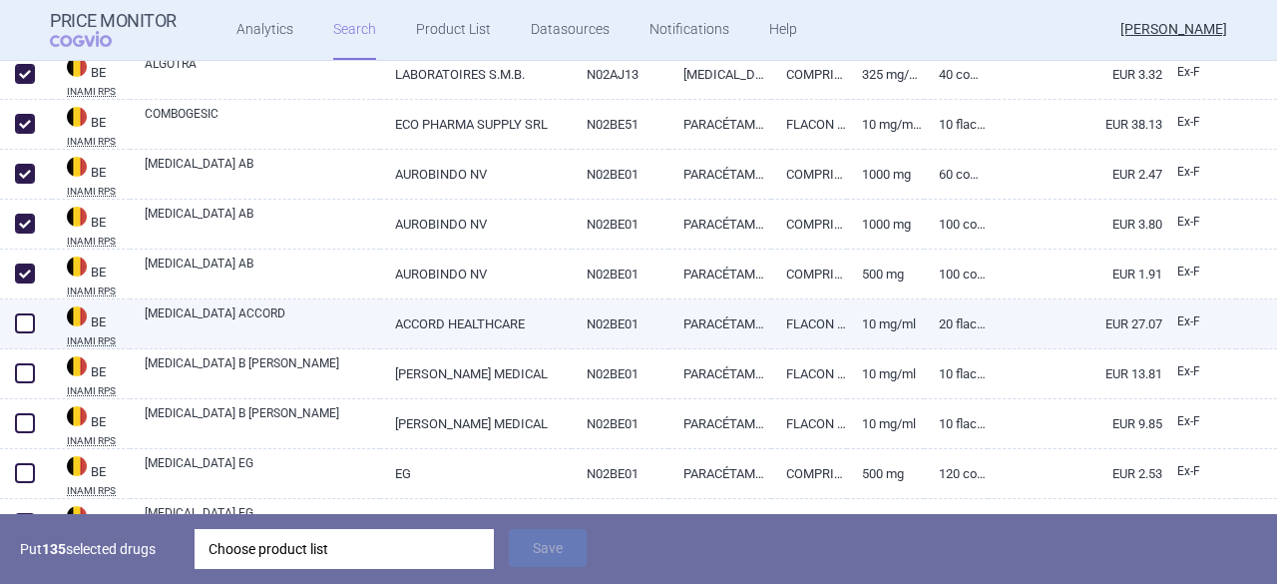
click at [26, 324] on span at bounding box center [25, 323] width 20 height 20
checkbox input "true"
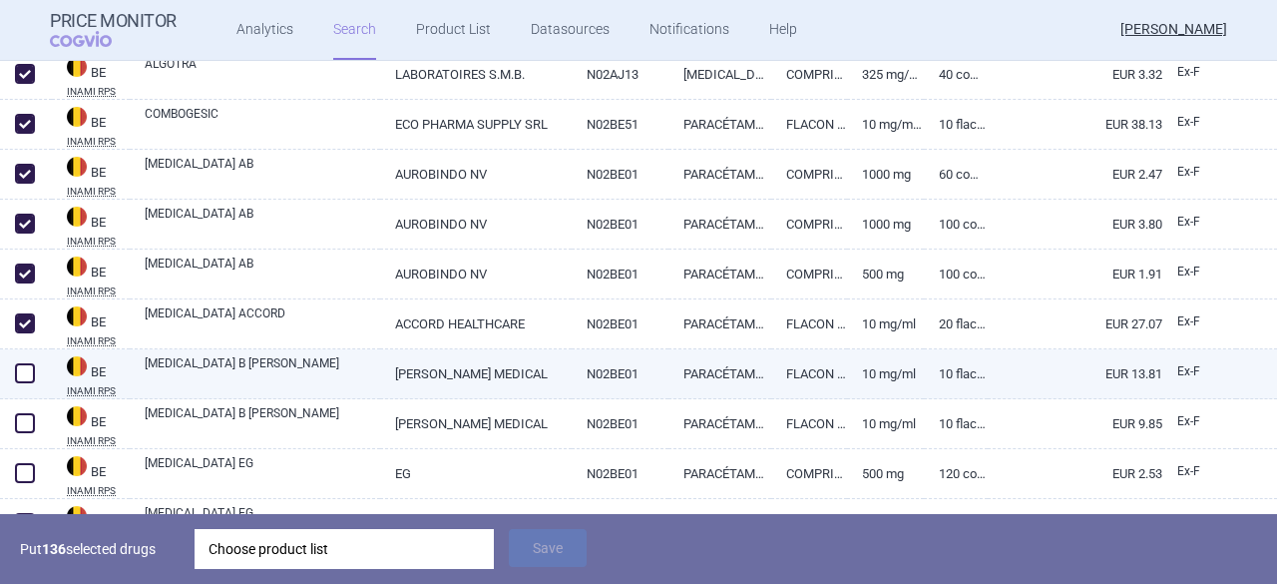
click at [25, 375] on span at bounding box center [25, 373] width 20 height 20
checkbox input "true"
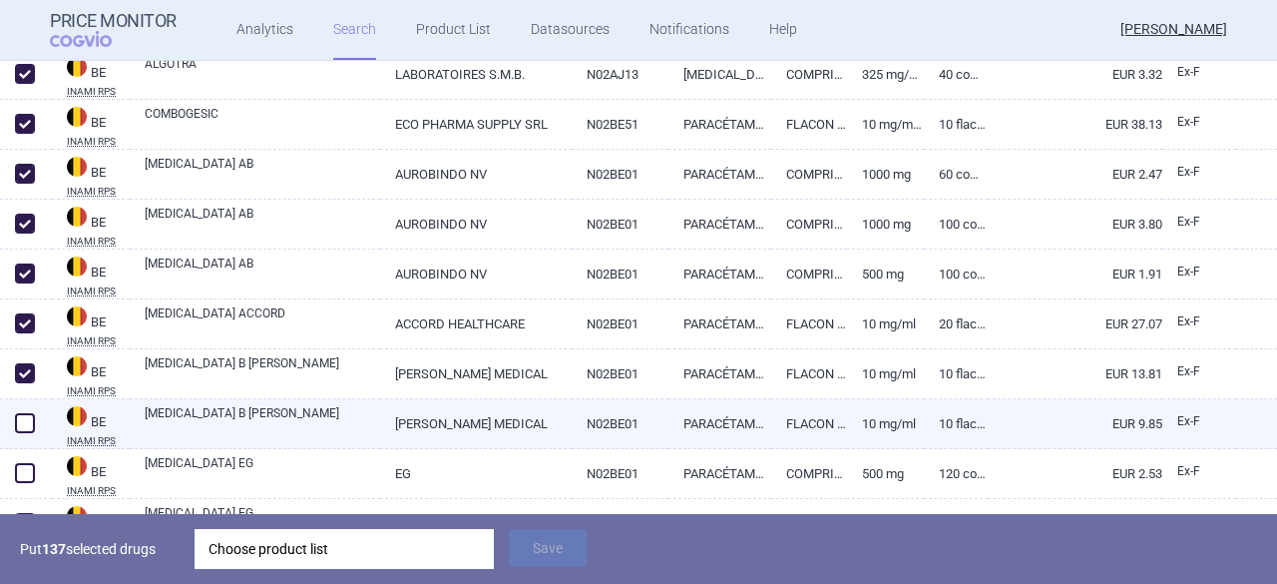
click at [26, 418] on span at bounding box center [25, 423] width 20 height 20
checkbox input "true"
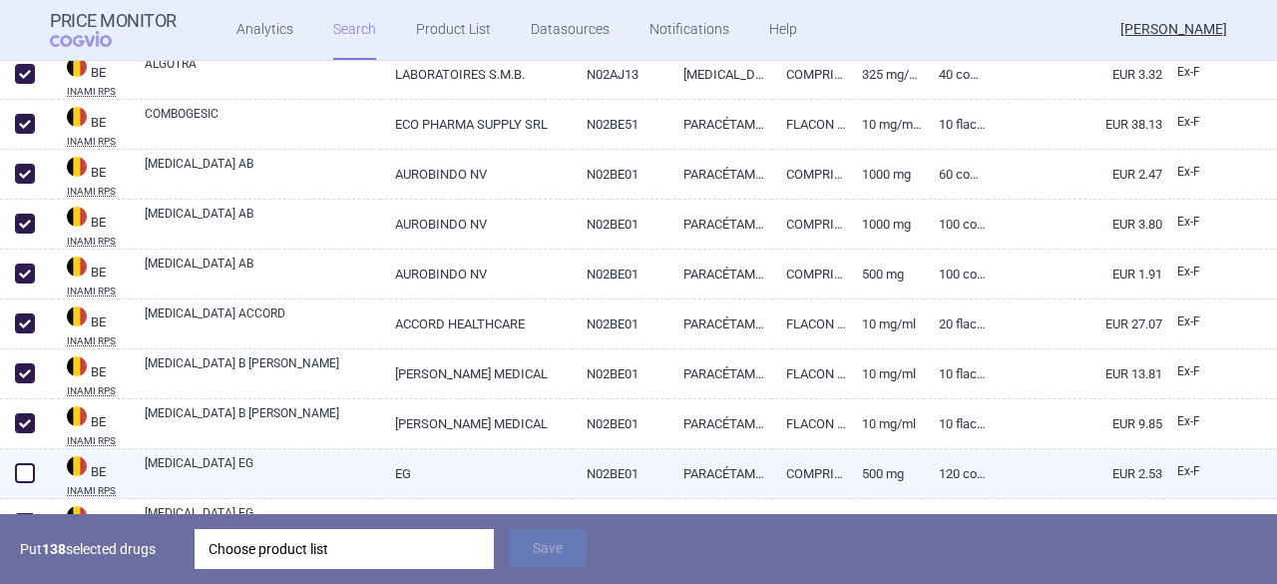
click at [23, 480] on span at bounding box center [25, 473] width 20 height 20
checkbox input "true"
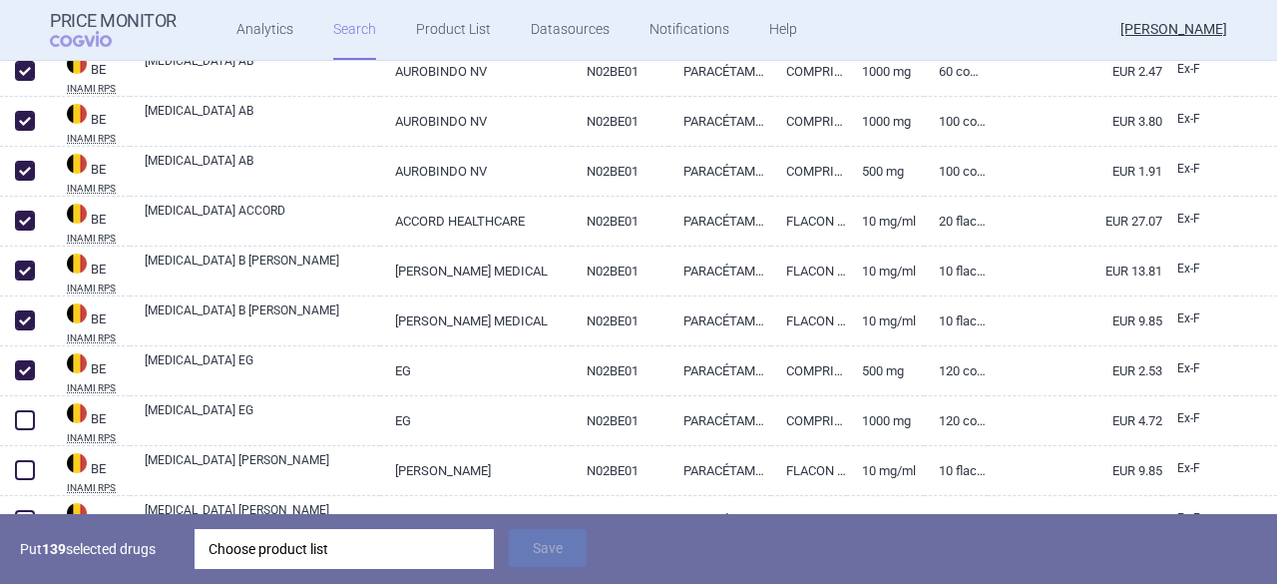
scroll to position [13933, 0]
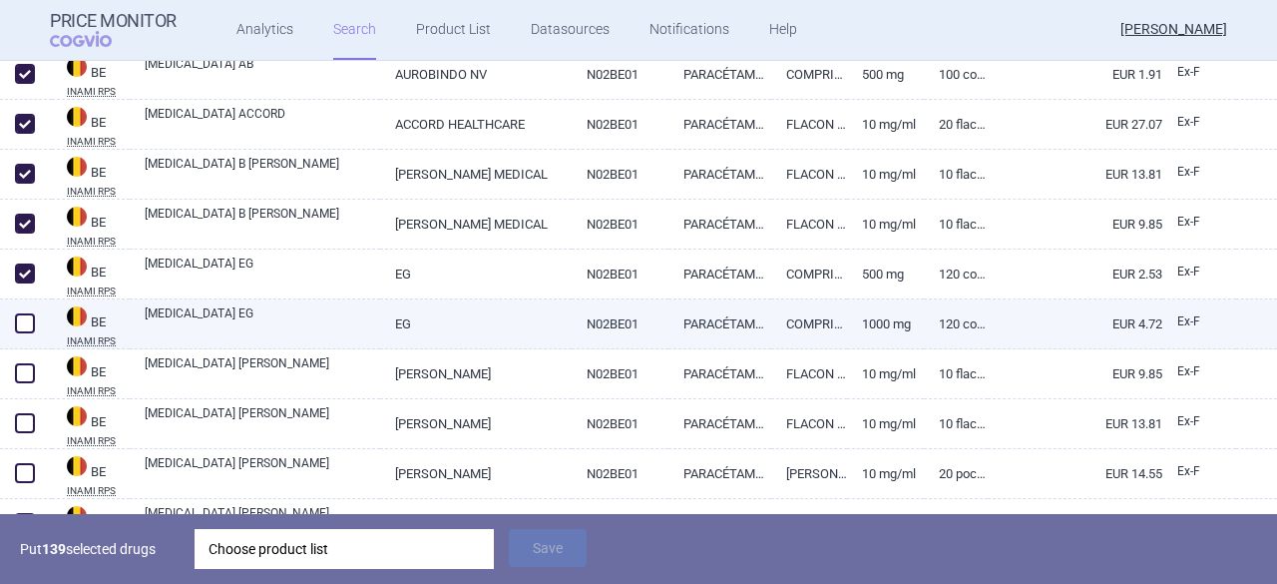
click at [30, 325] on span at bounding box center [25, 323] width 20 height 20
checkbox input "true"
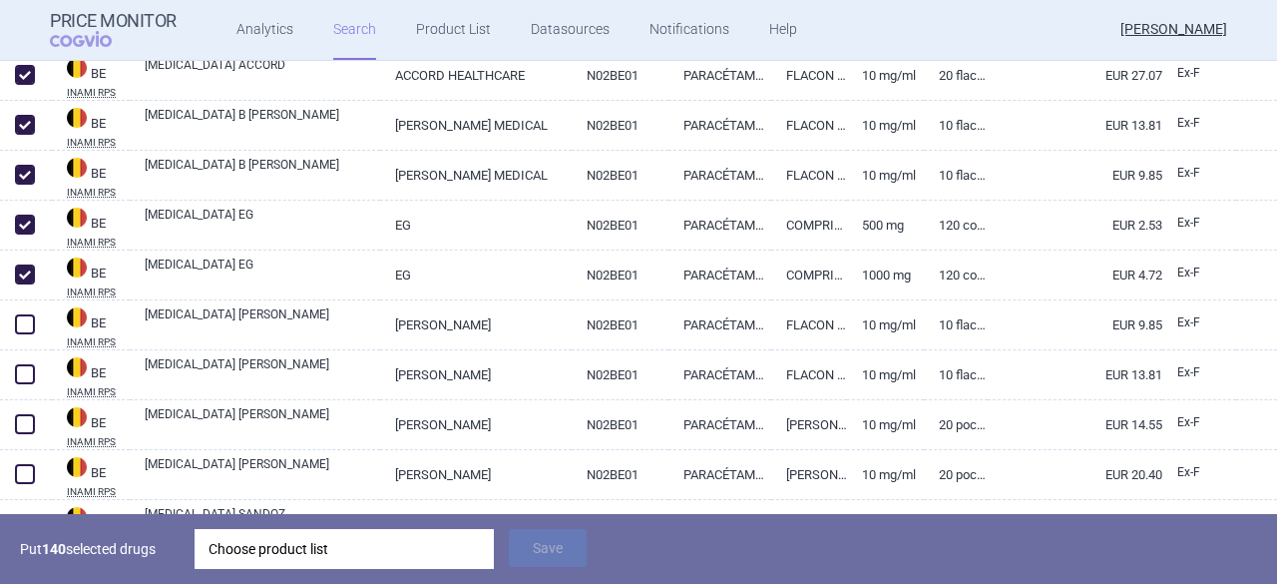
scroll to position [14133, 0]
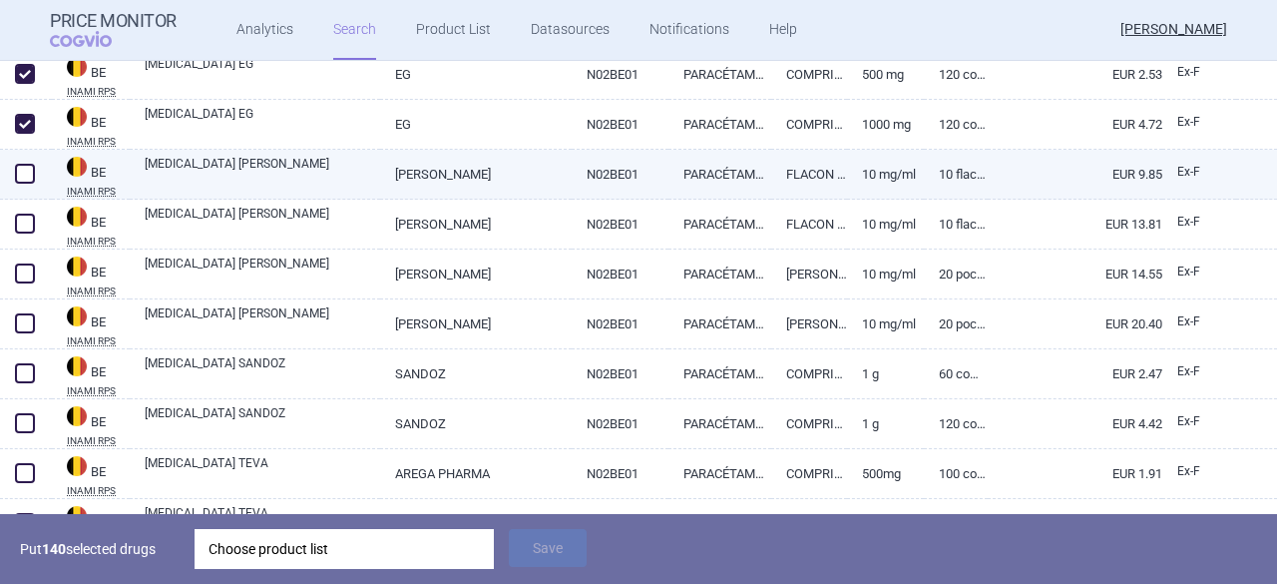
click at [28, 173] on span at bounding box center [25, 174] width 20 height 20
checkbox input "true"
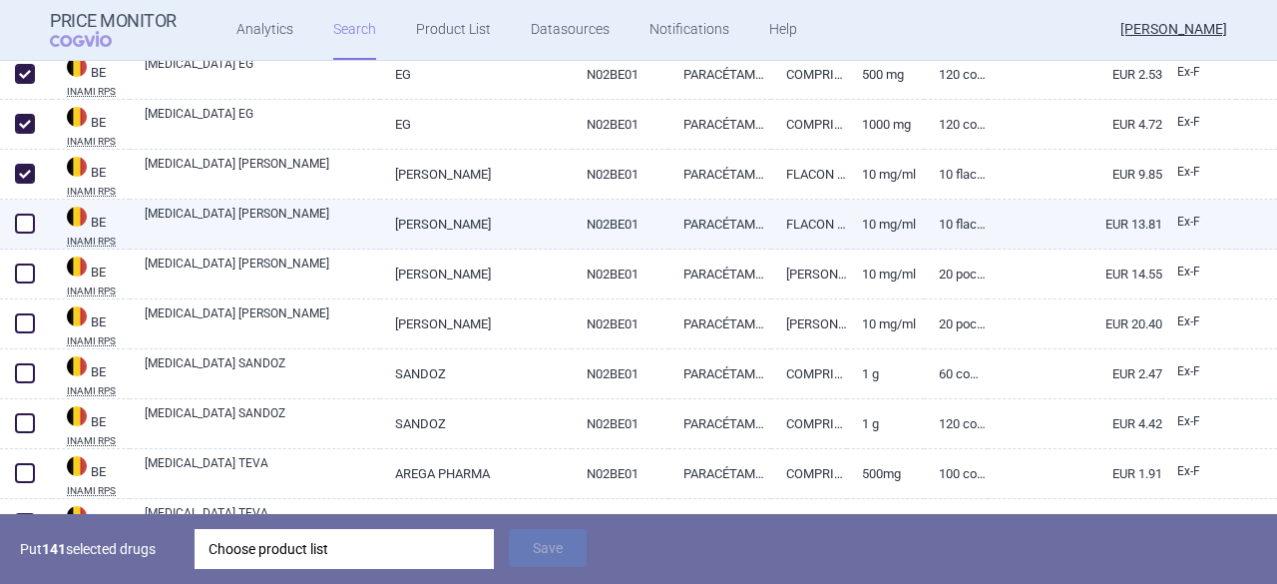
drag, startPoint x: 28, startPoint y: 223, endPoint x: 28, endPoint y: 239, distance: 16.0
click at [28, 223] on span at bounding box center [25, 224] width 20 height 20
checkbox input "true"
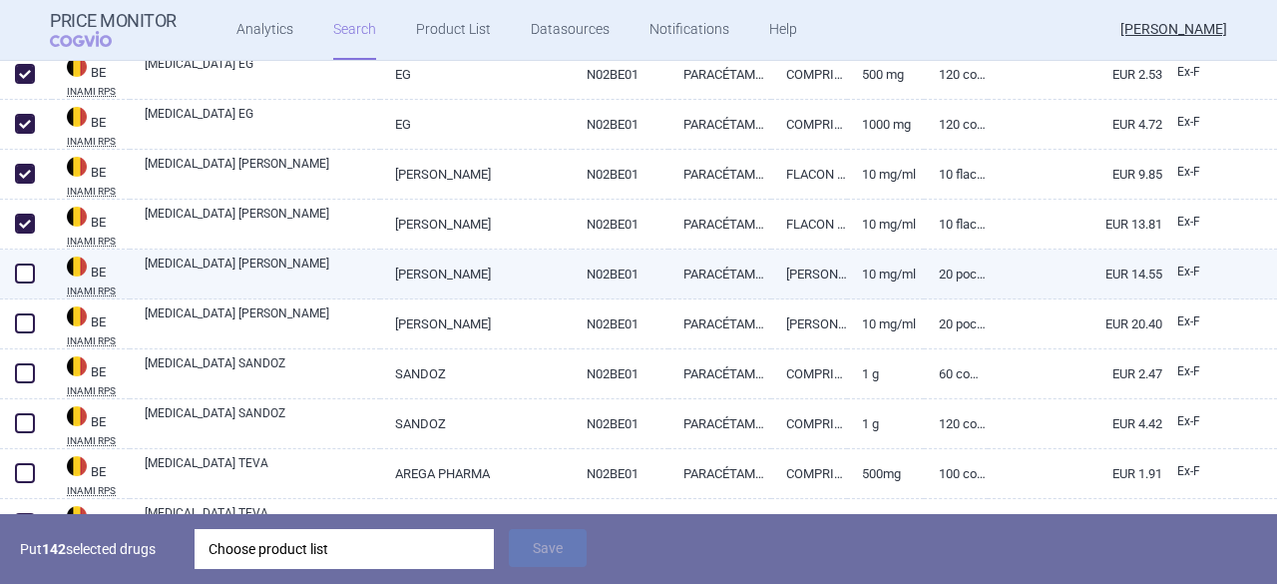
click at [27, 282] on span at bounding box center [25, 273] width 20 height 20
checkbox input "true"
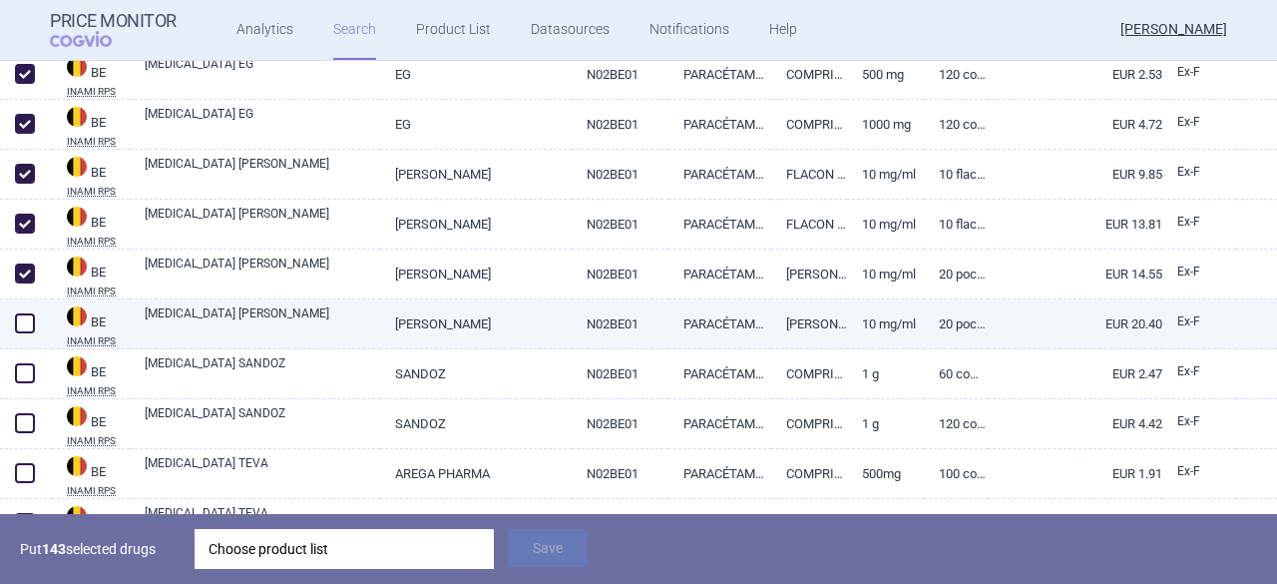
click at [24, 327] on span at bounding box center [25, 323] width 20 height 20
checkbox input "true"
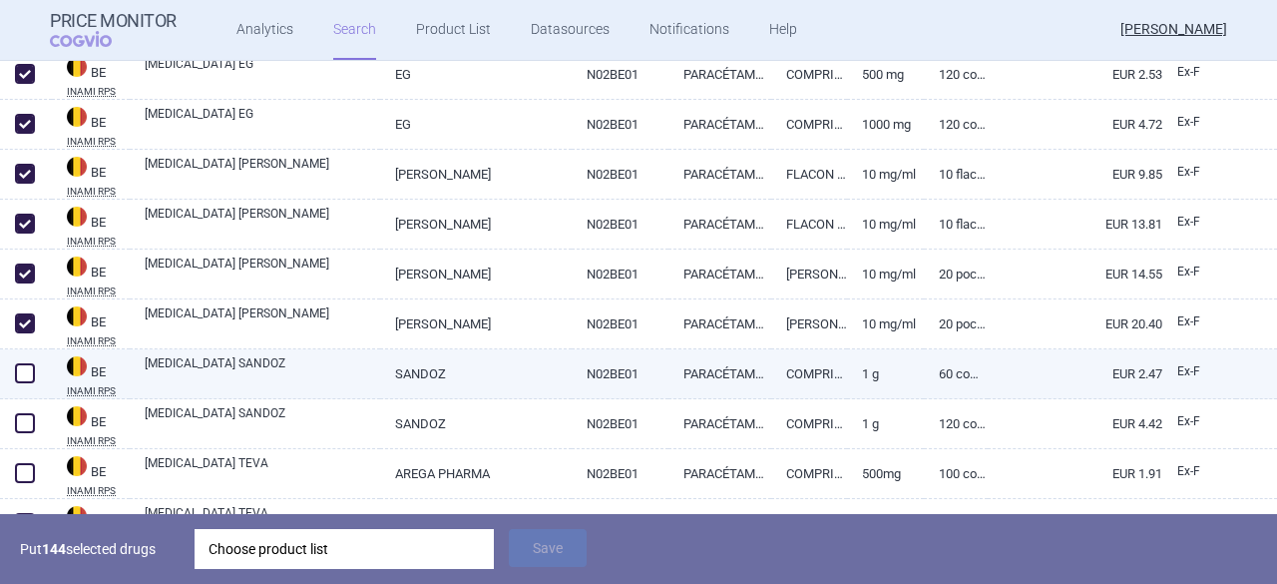
click at [22, 376] on span at bounding box center [25, 373] width 20 height 20
checkbox input "true"
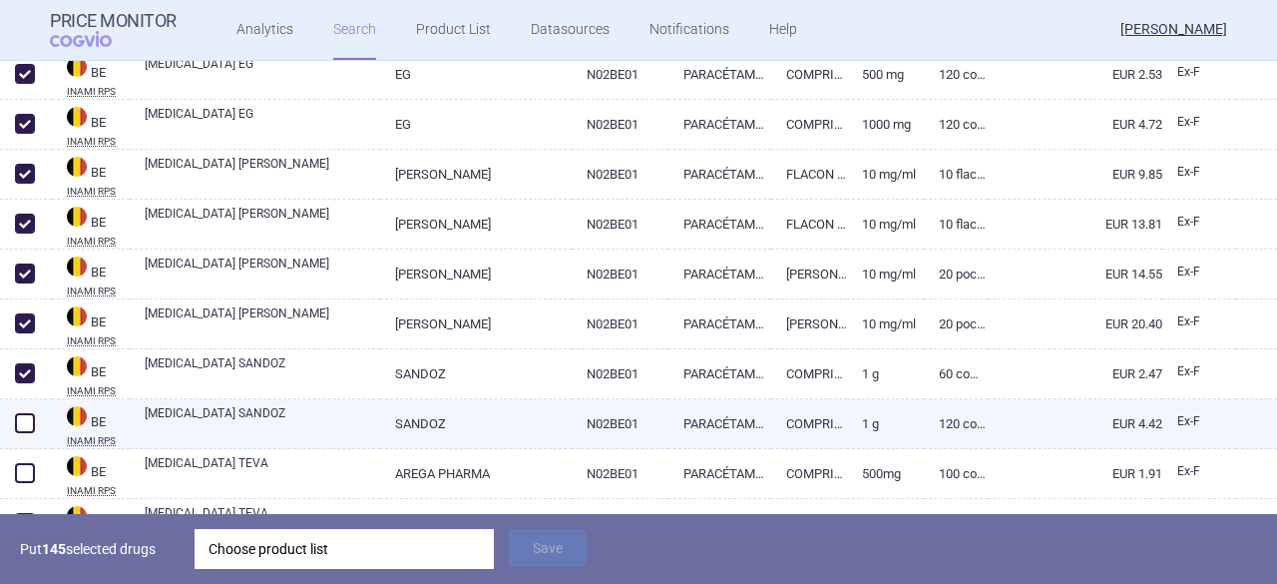
click at [24, 426] on span at bounding box center [25, 423] width 20 height 20
checkbox input "true"
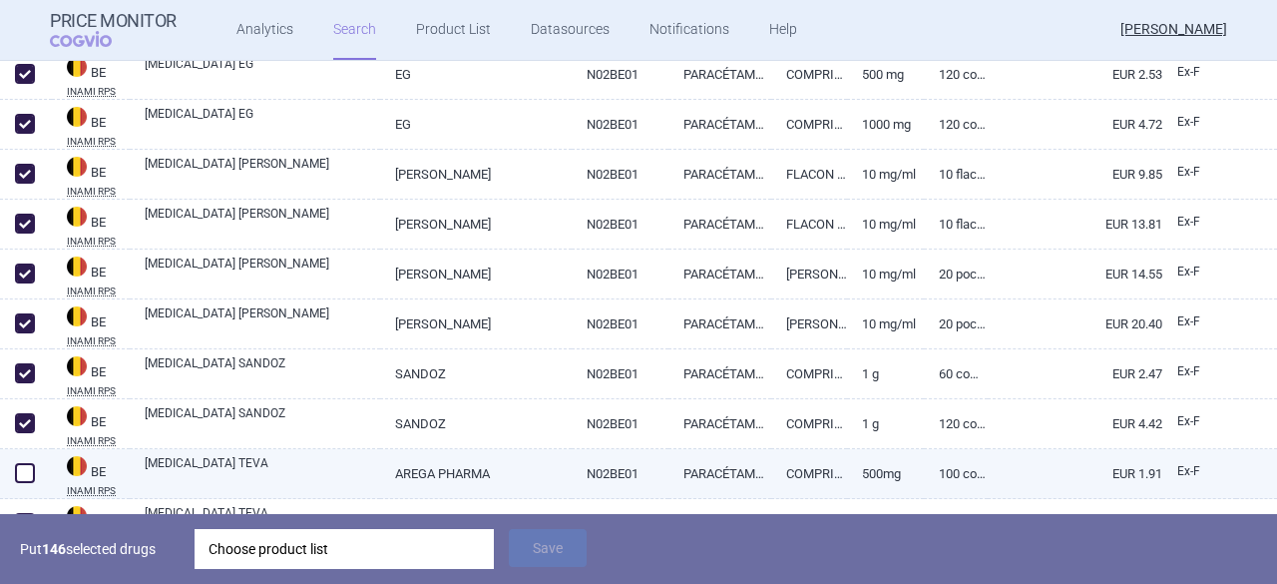
click at [28, 476] on span at bounding box center [25, 473] width 20 height 20
checkbox input "true"
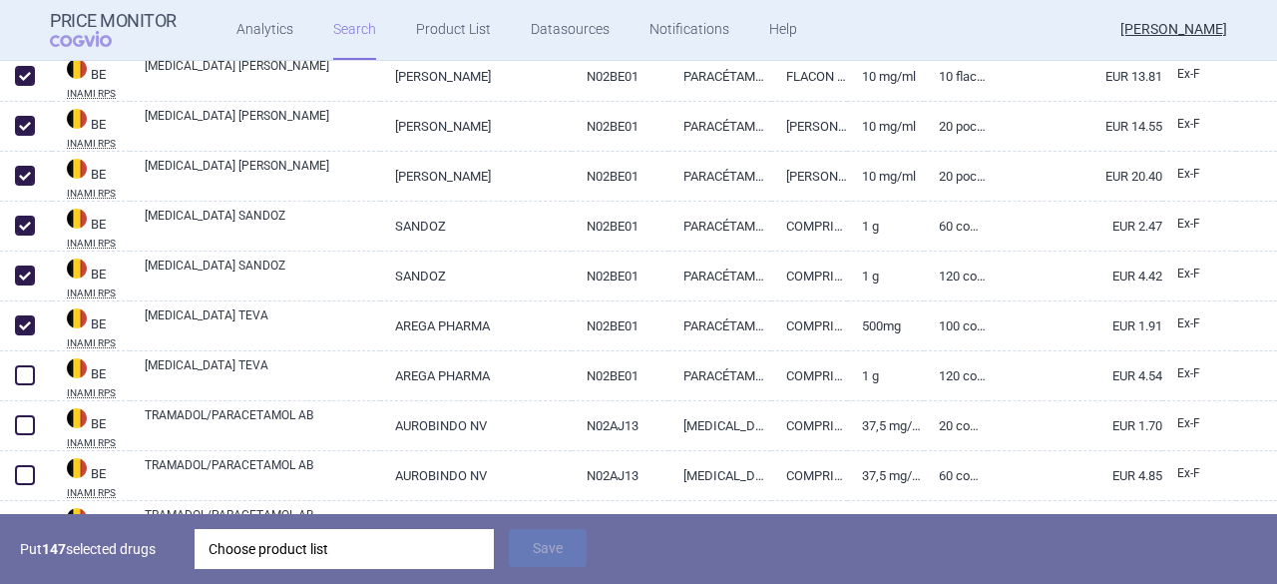
scroll to position [14332, 0]
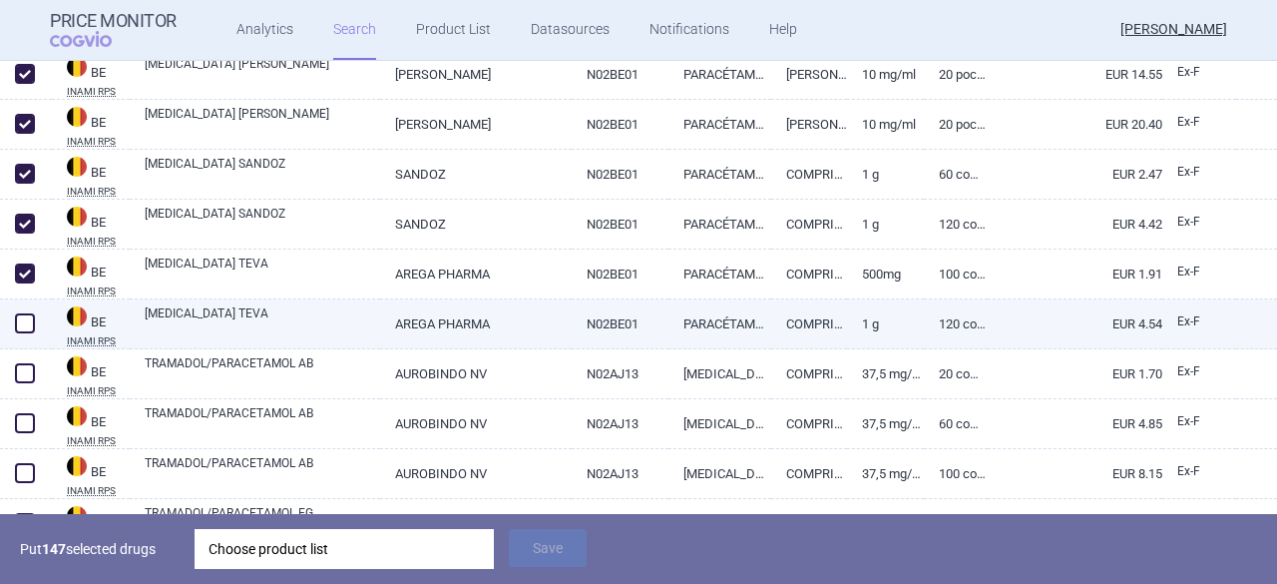
click at [21, 324] on span at bounding box center [25, 323] width 20 height 20
checkbox input "true"
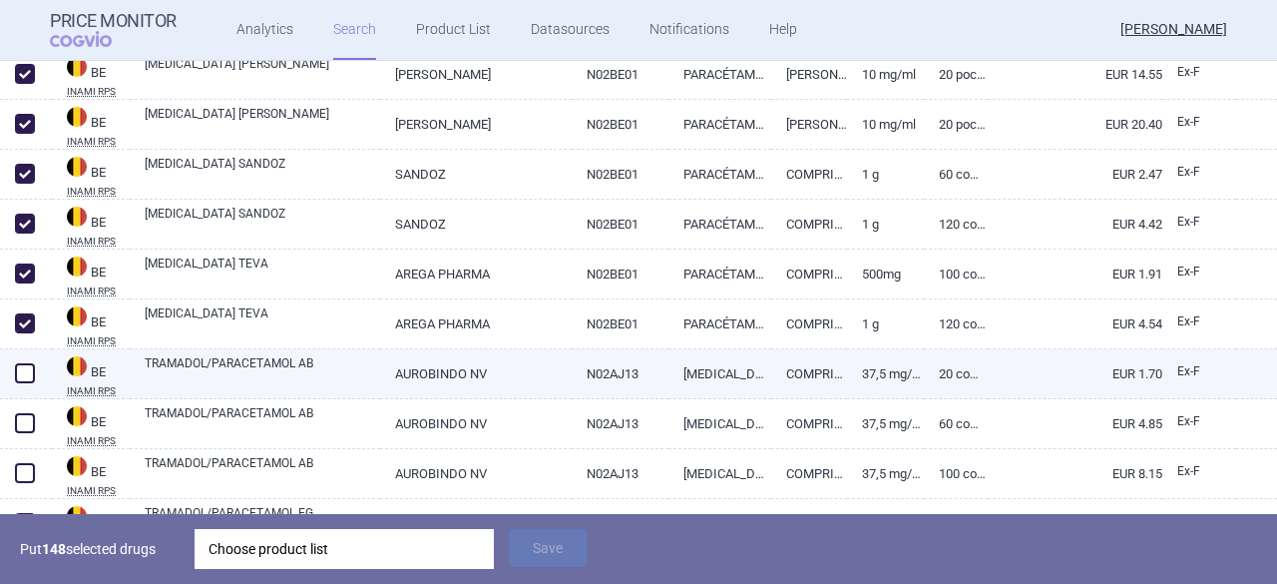
click at [17, 370] on span at bounding box center [25, 373] width 20 height 20
checkbox input "true"
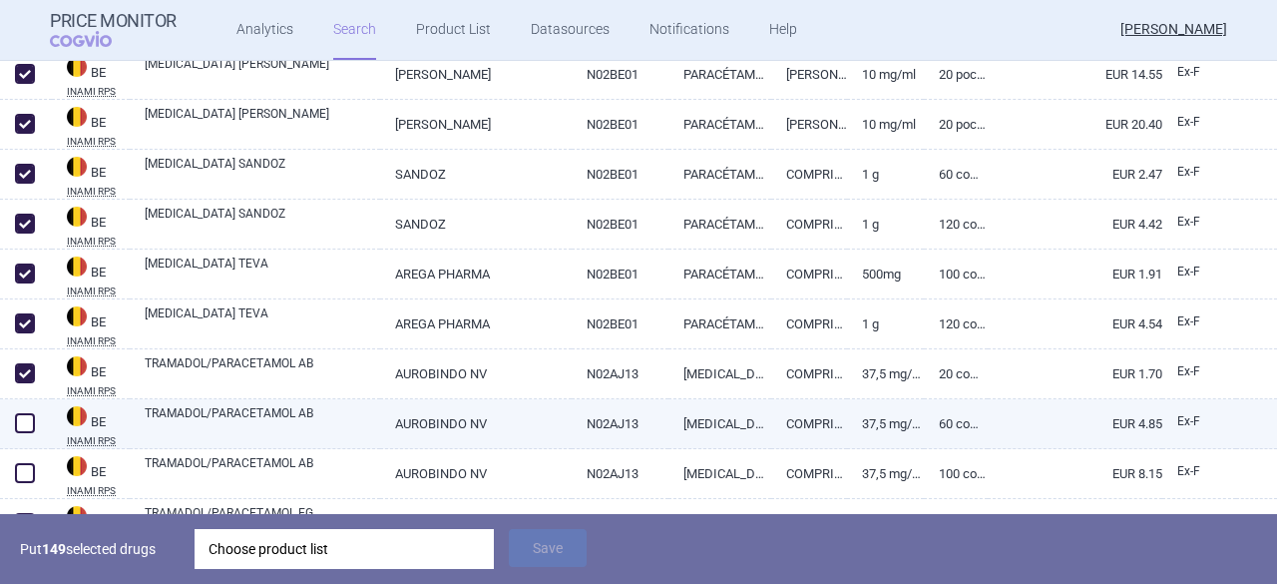
click at [29, 420] on span at bounding box center [25, 423] width 20 height 20
checkbox input "true"
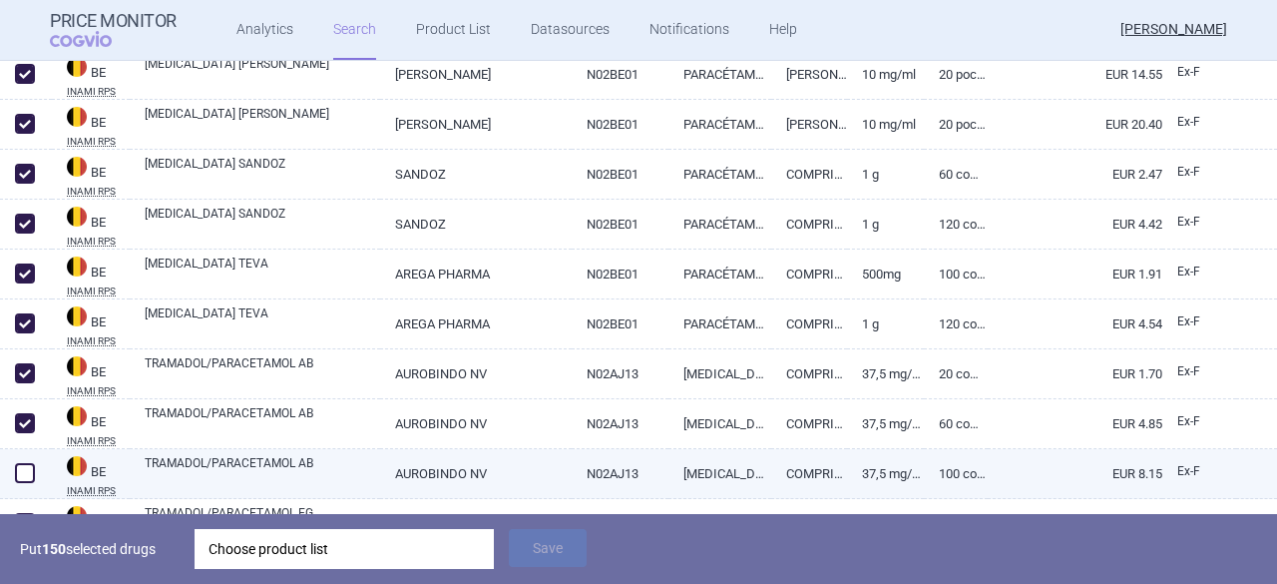
click at [28, 477] on span at bounding box center [25, 473] width 20 height 20
checkbox input "true"
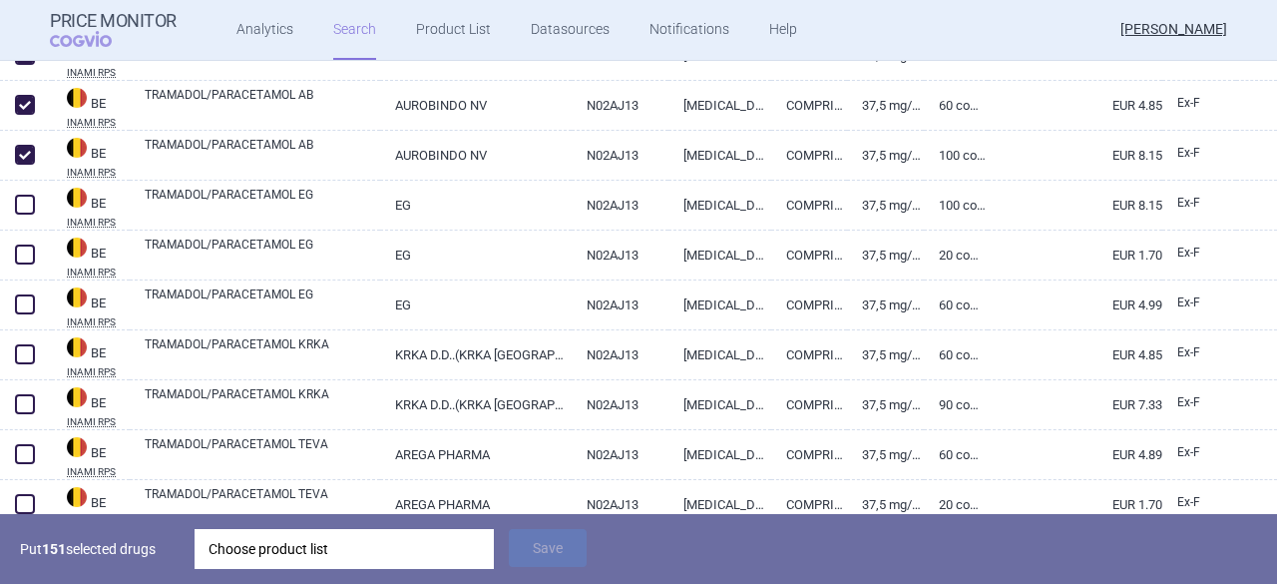
scroll to position [14632, 0]
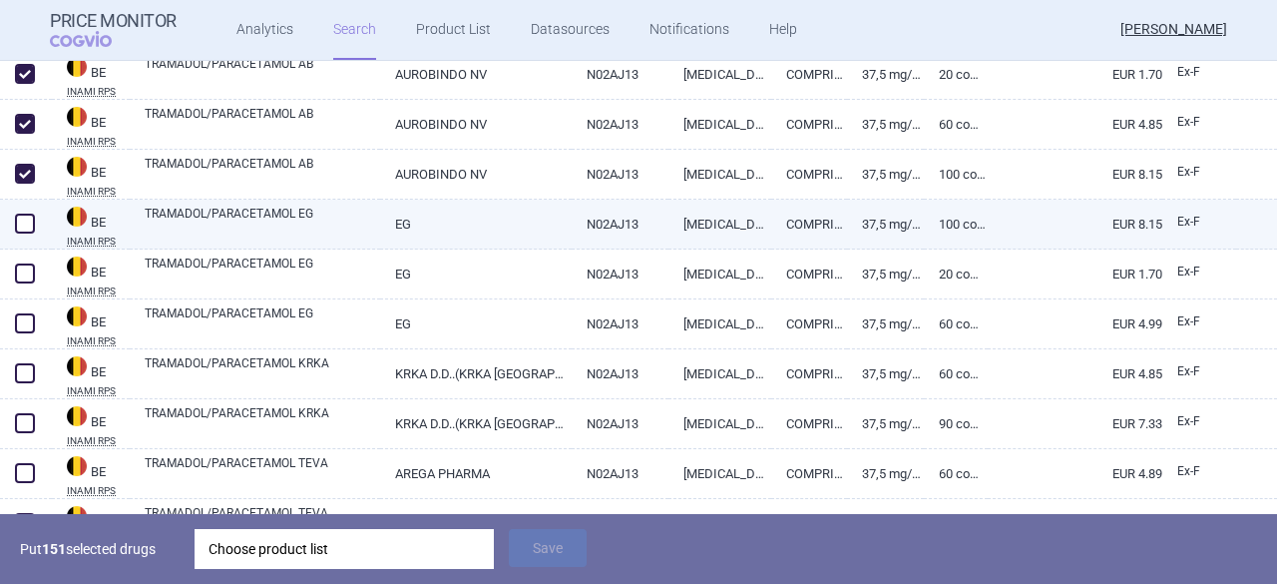
click at [28, 226] on span at bounding box center [25, 224] width 20 height 20
checkbox input "true"
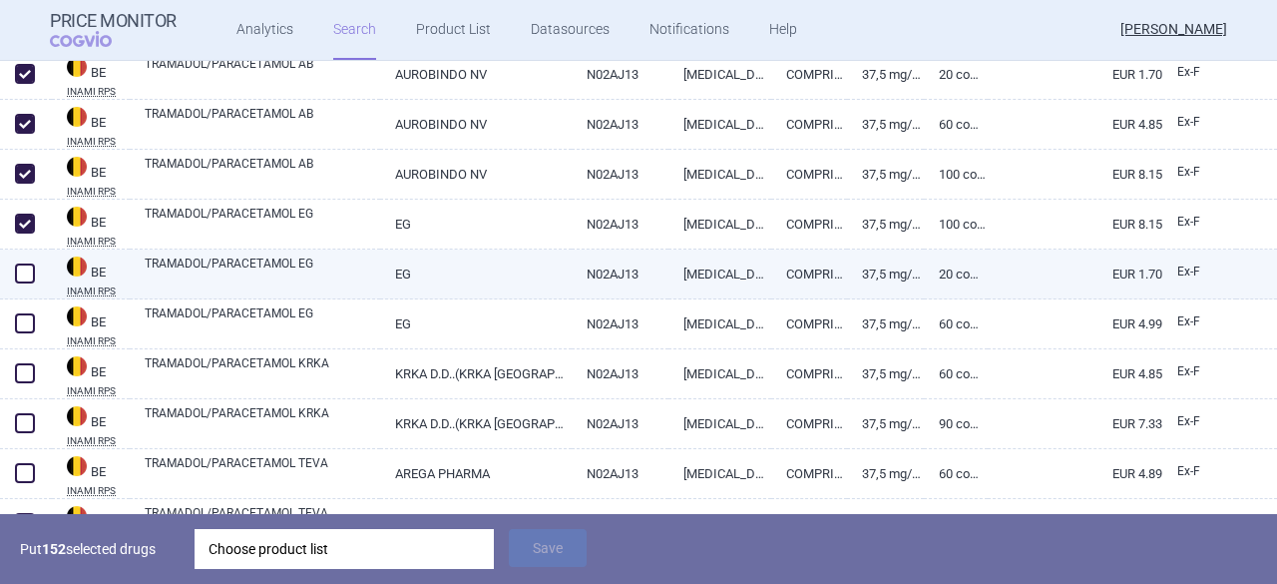
drag, startPoint x: 27, startPoint y: 276, endPoint x: 30, endPoint y: 292, distance: 16.2
click at [27, 278] on span at bounding box center [25, 273] width 20 height 20
checkbox input "true"
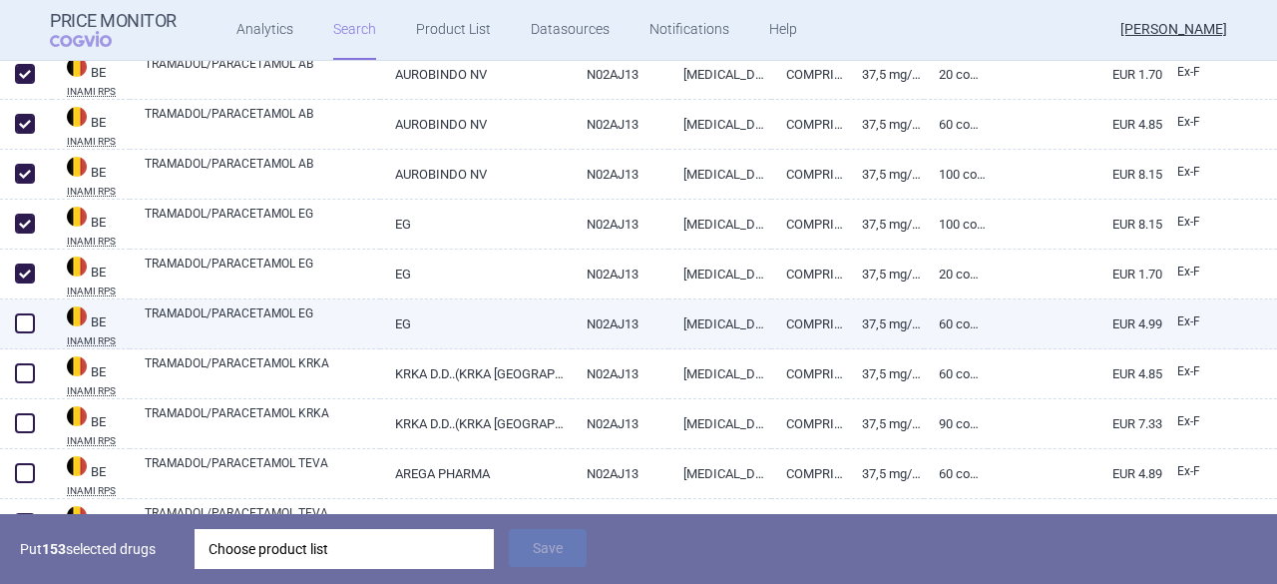
click at [26, 325] on span at bounding box center [25, 323] width 20 height 20
checkbox input "true"
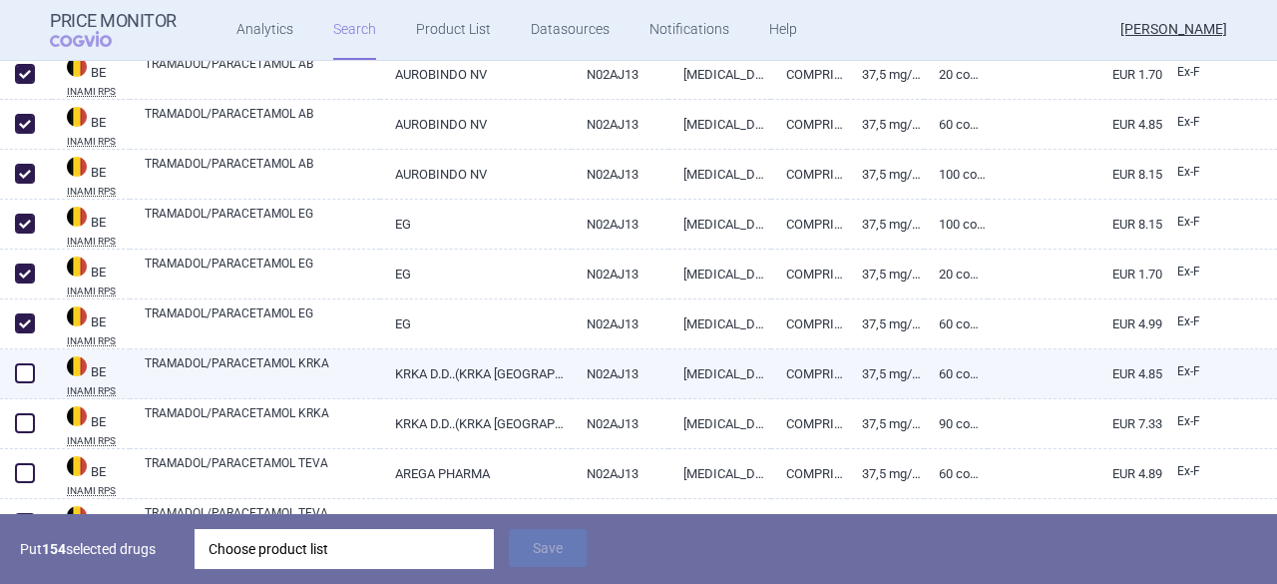
click at [22, 373] on span at bounding box center [25, 373] width 20 height 20
checkbox input "true"
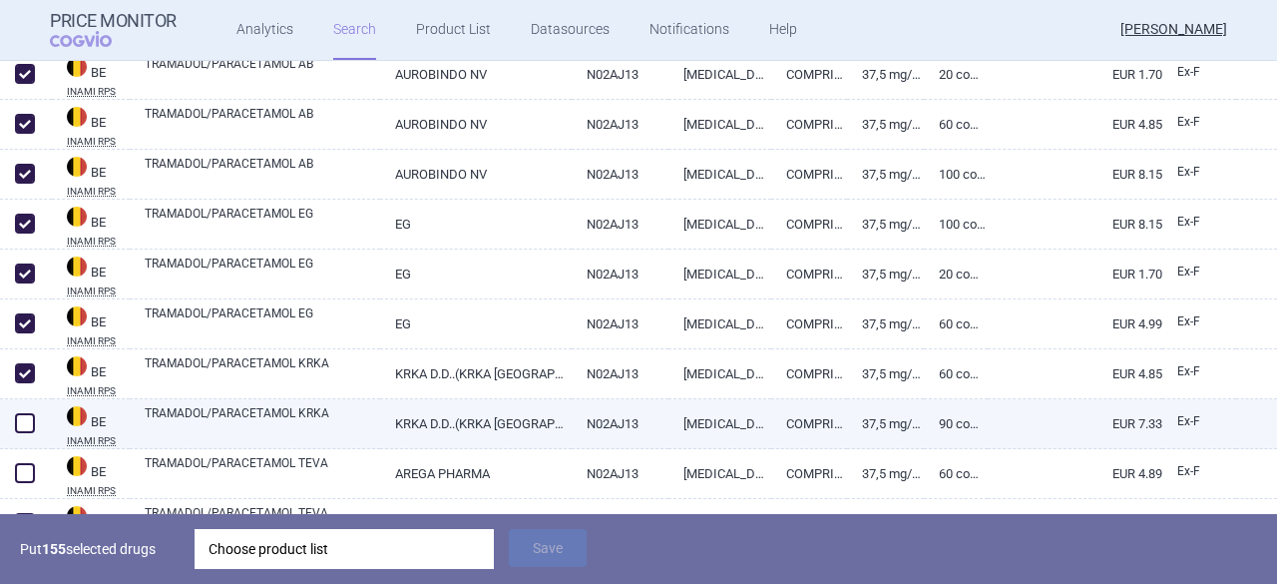
click at [19, 419] on span at bounding box center [25, 423] width 20 height 20
checkbox input "true"
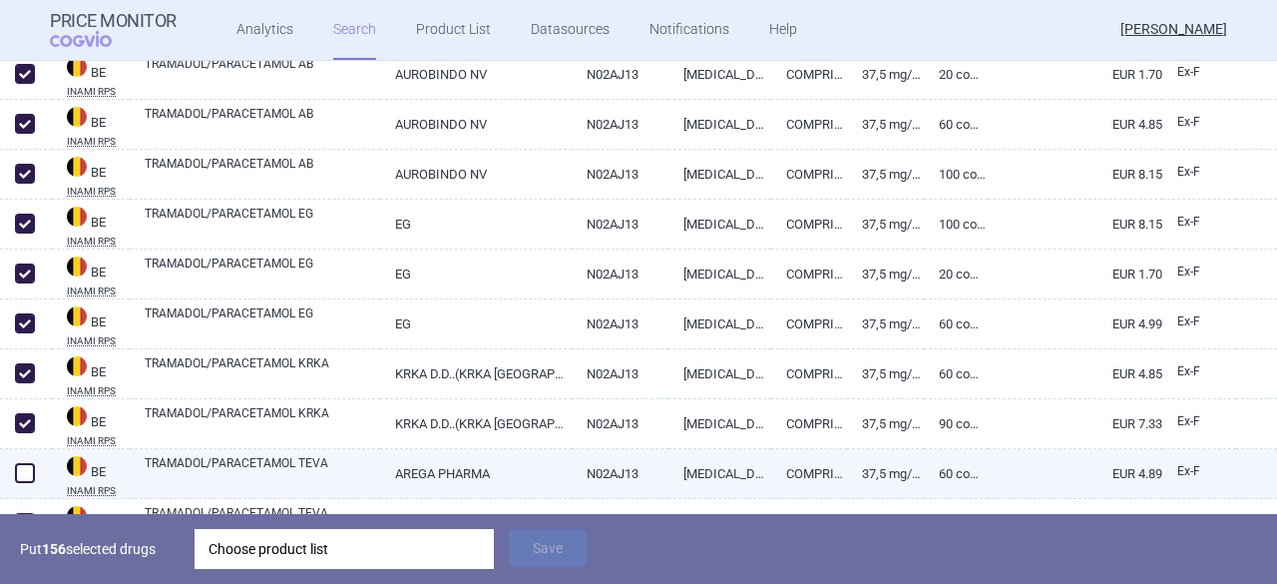
click at [21, 471] on span at bounding box center [25, 473] width 20 height 20
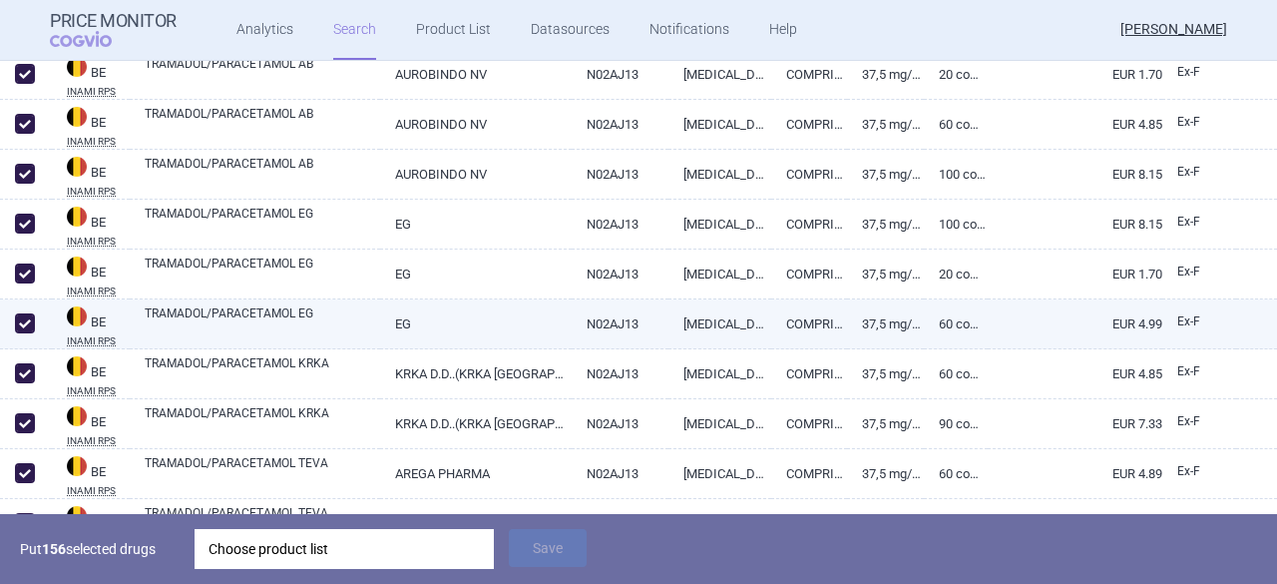
checkbox input "true"
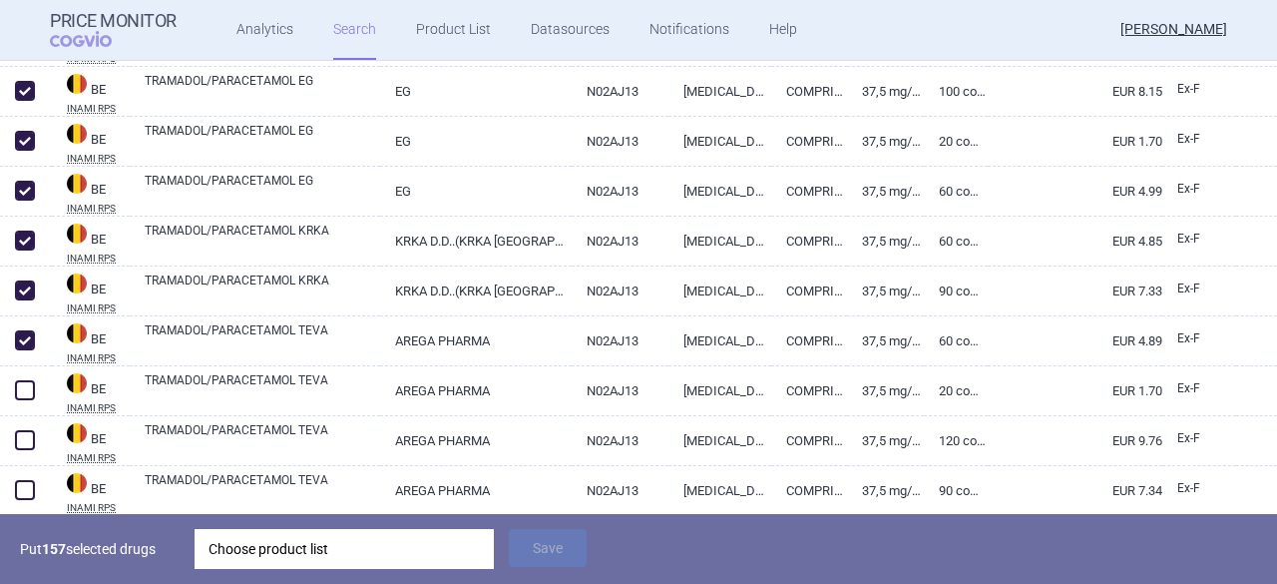
scroll to position [14931, 0]
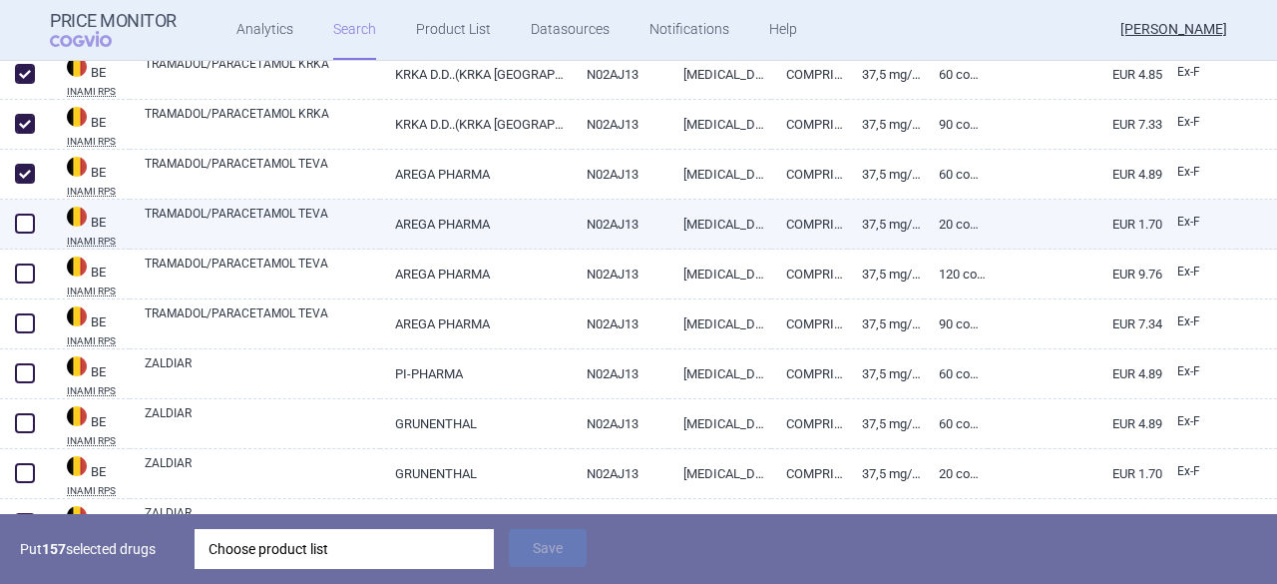
click at [29, 227] on span at bounding box center [25, 224] width 20 height 20
checkbox input "true"
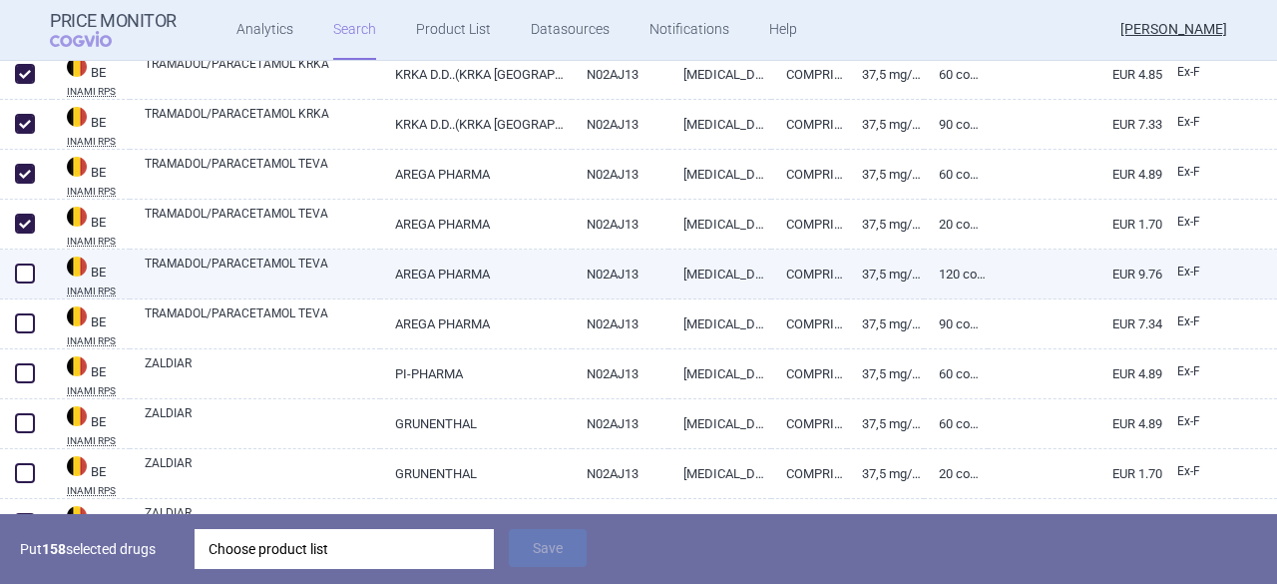
click at [21, 273] on span at bounding box center [25, 273] width 20 height 20
checkbox input "true"
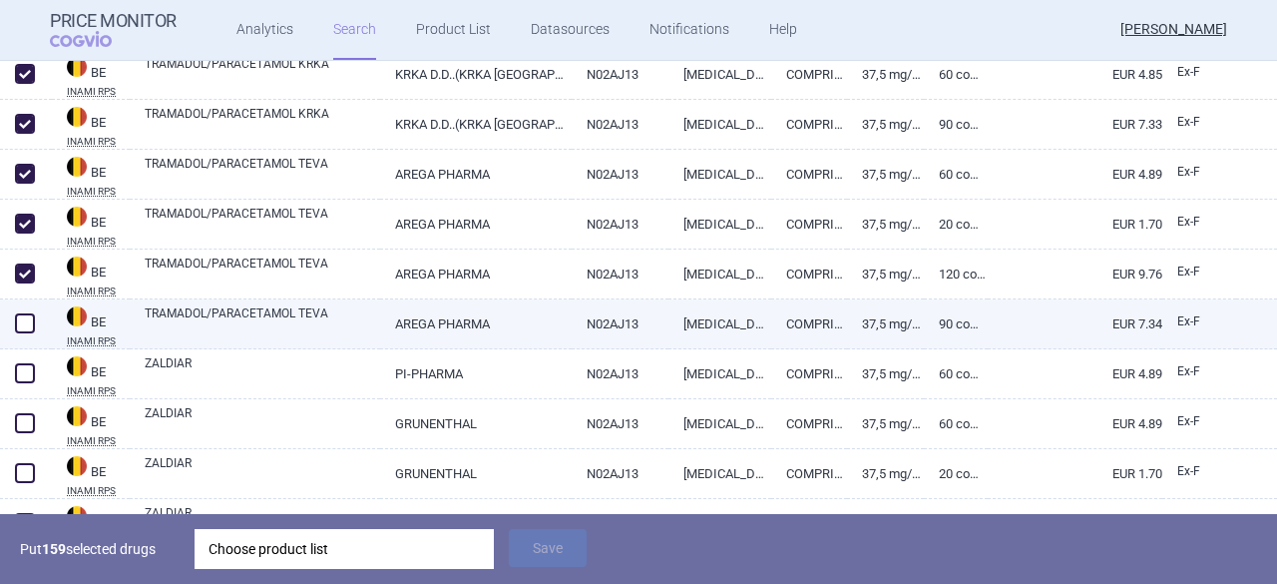
click at [26, 319] on span at bounding box center [25, 323] width 20 height 20
checkbox input "true"
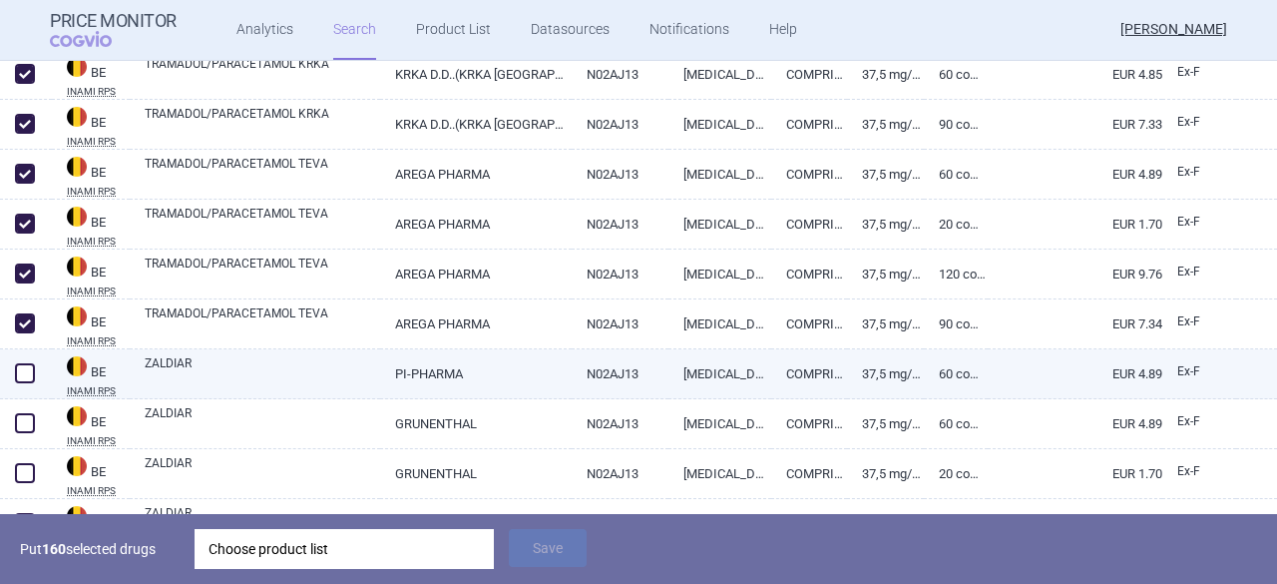
click at [25, 376] on span at bounding box center [25, 373] width 20 height 20
checkbox input "true"
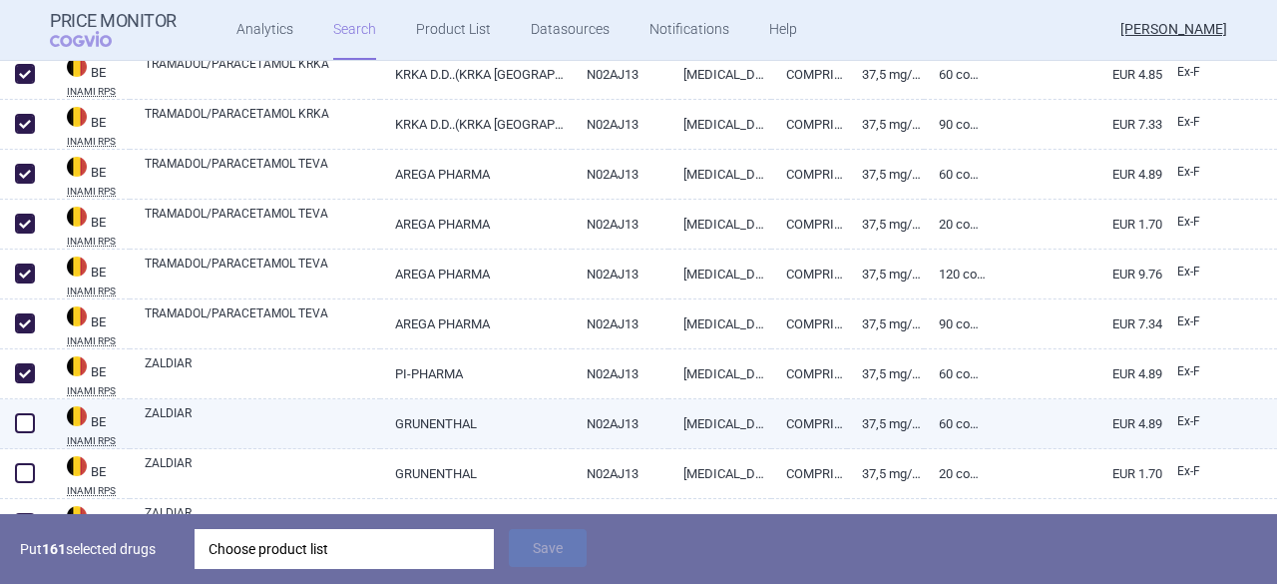
click at [28, 424] on span at bounding box center [25, 423] width 20 height 20
checkbox input "true"
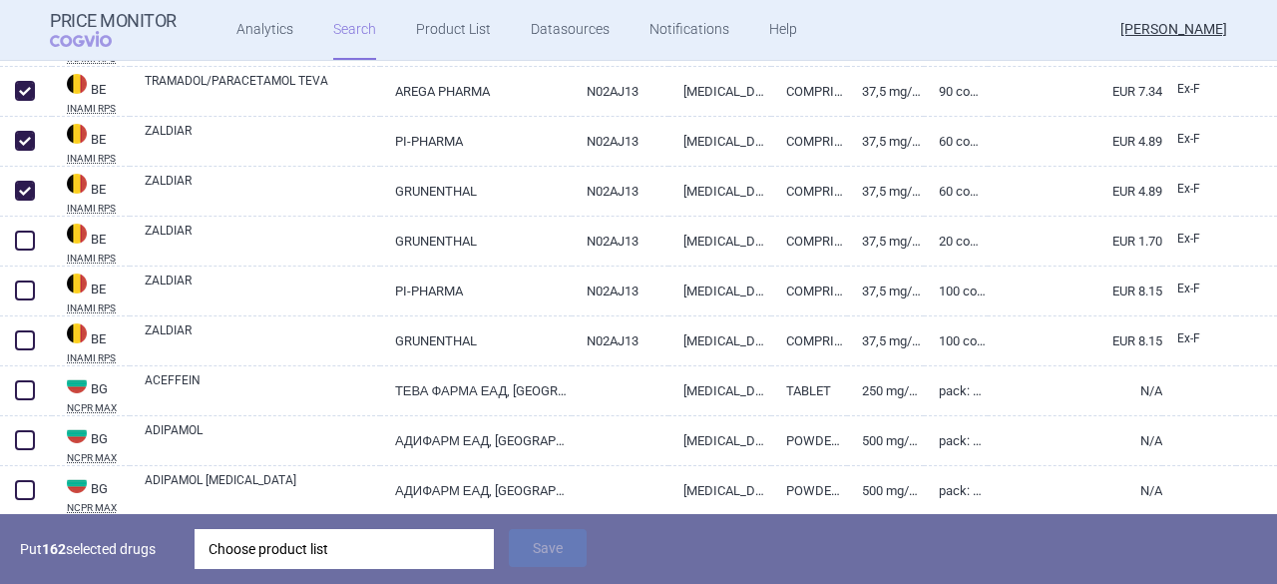
scroll to position [15230, 0]
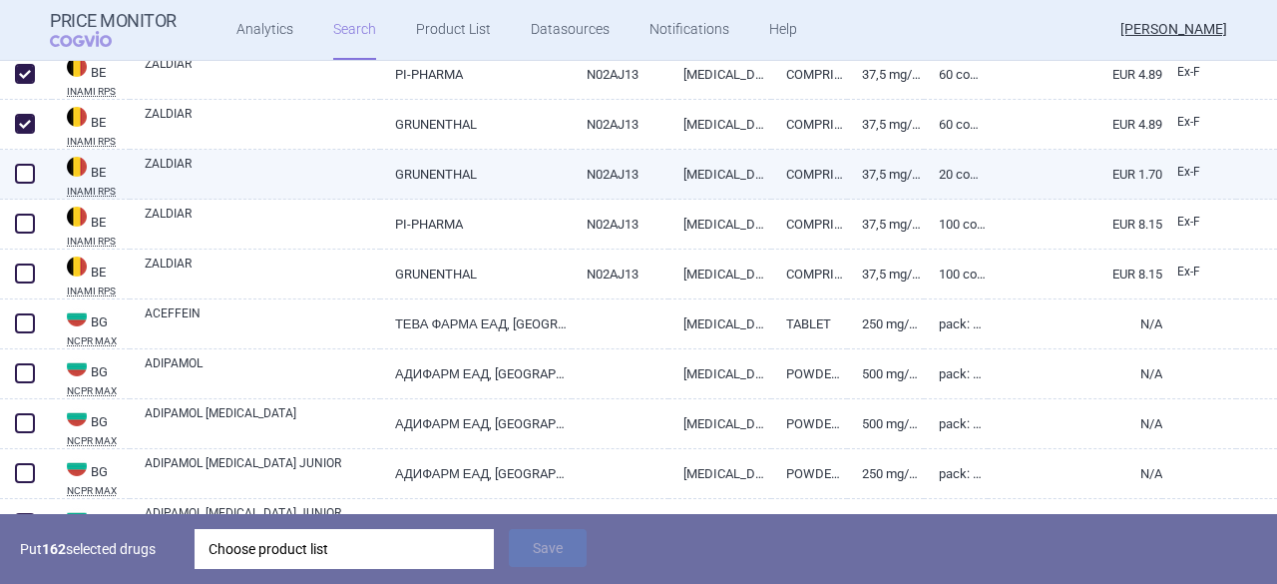
click at [22, 173] on span at bounding box center [25, 174] width 20 height 20
checkbox input "true"
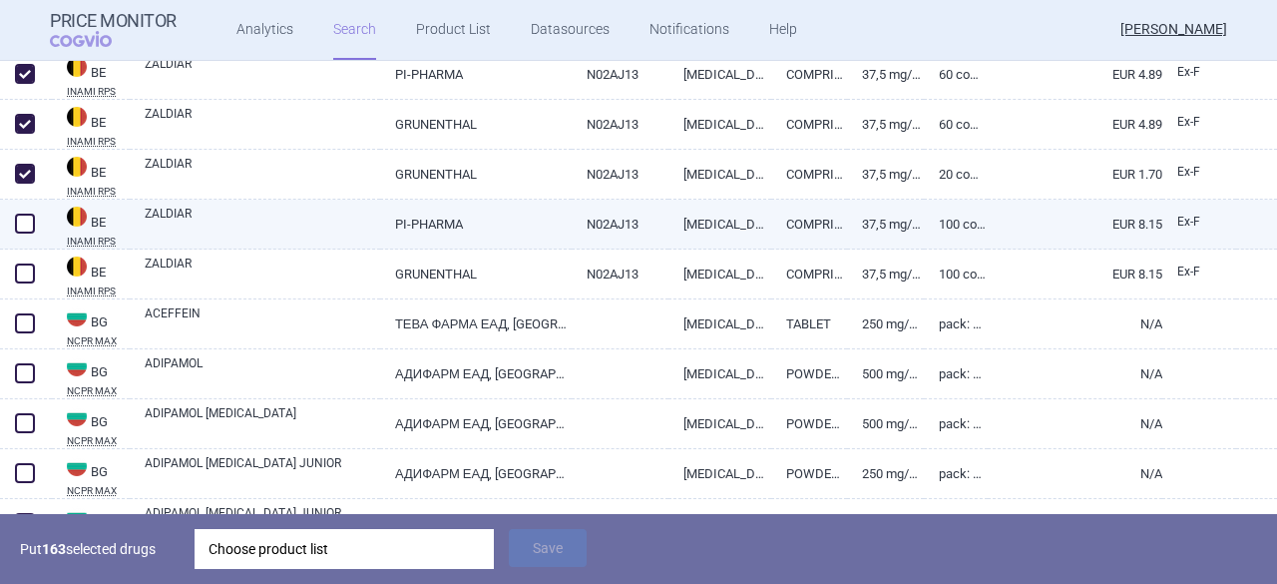
click at [24, 224] on span at bounding box center [25, 224] width 20 height 20
checkbox input "true"
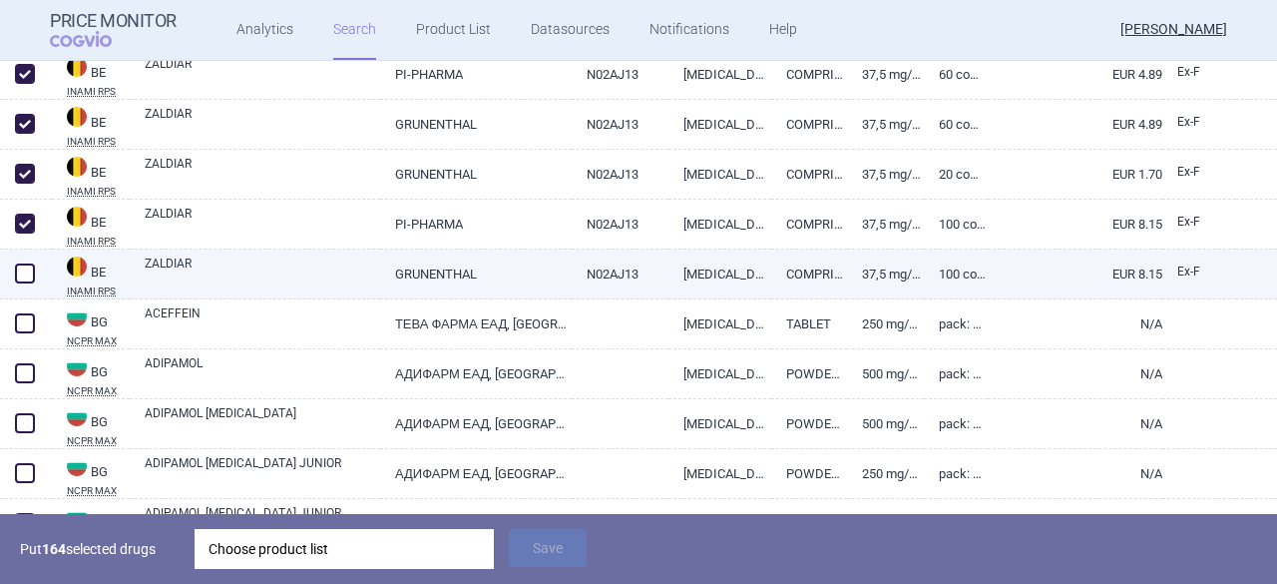
click at [33, 274] on span at bounding box center [25, 273] width 20 height 20
checkbox input "true"
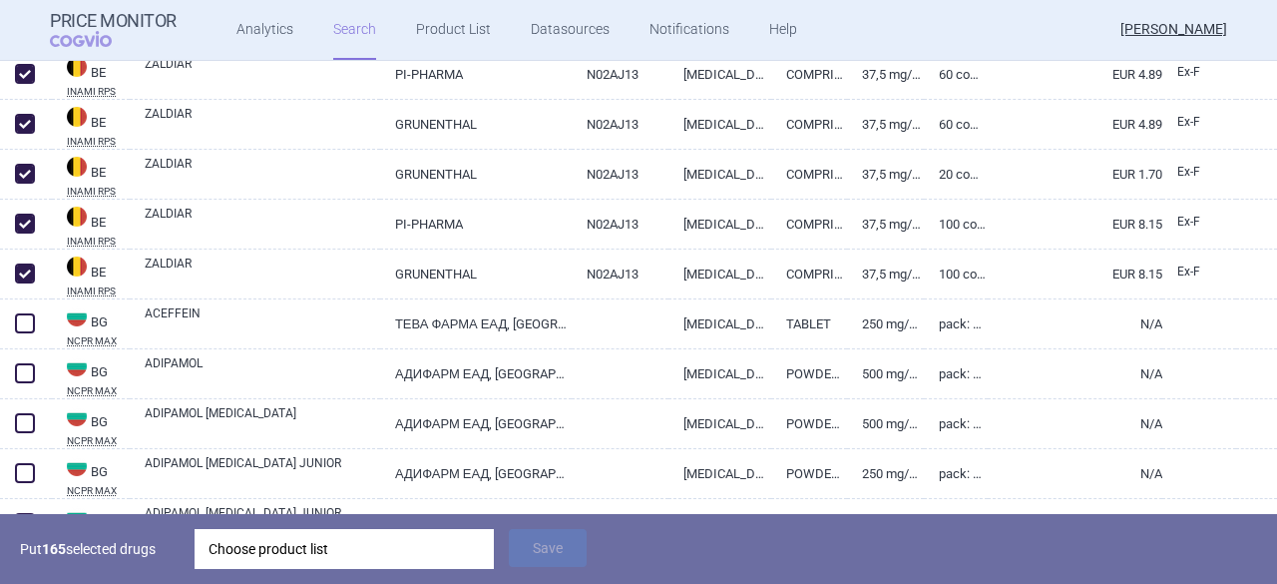
click at [312, 543] on div "Choose product list" at bounding box center [344, 549] width 271 height 40
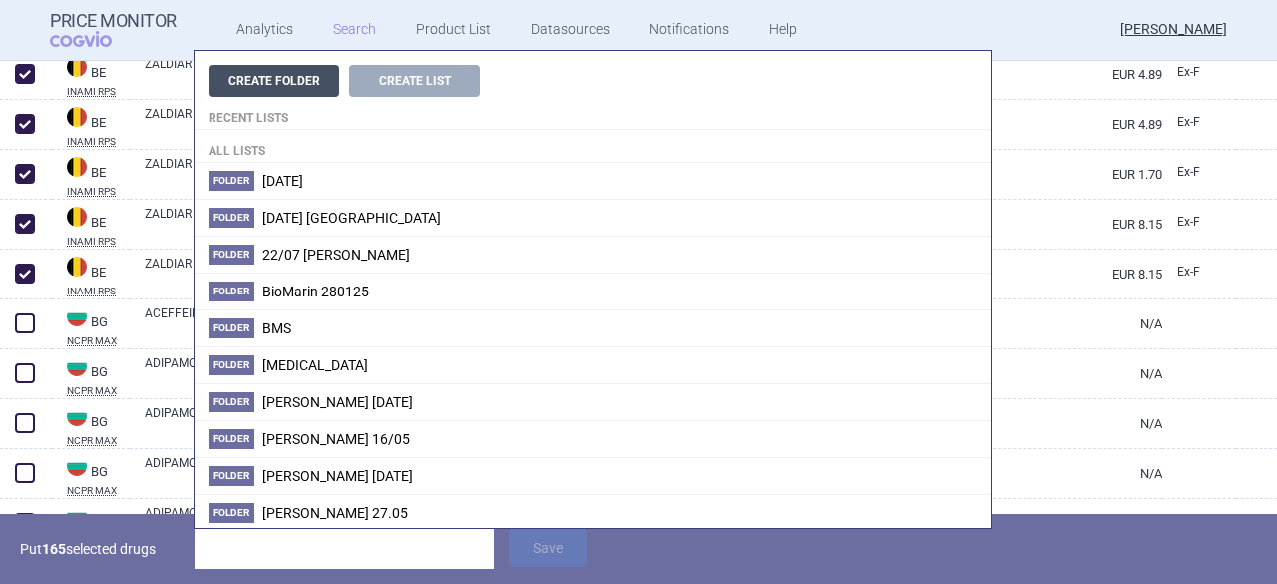
click at [287, 84] on button "Create Folder" at bounding box center [274, 81] width 131 height 32
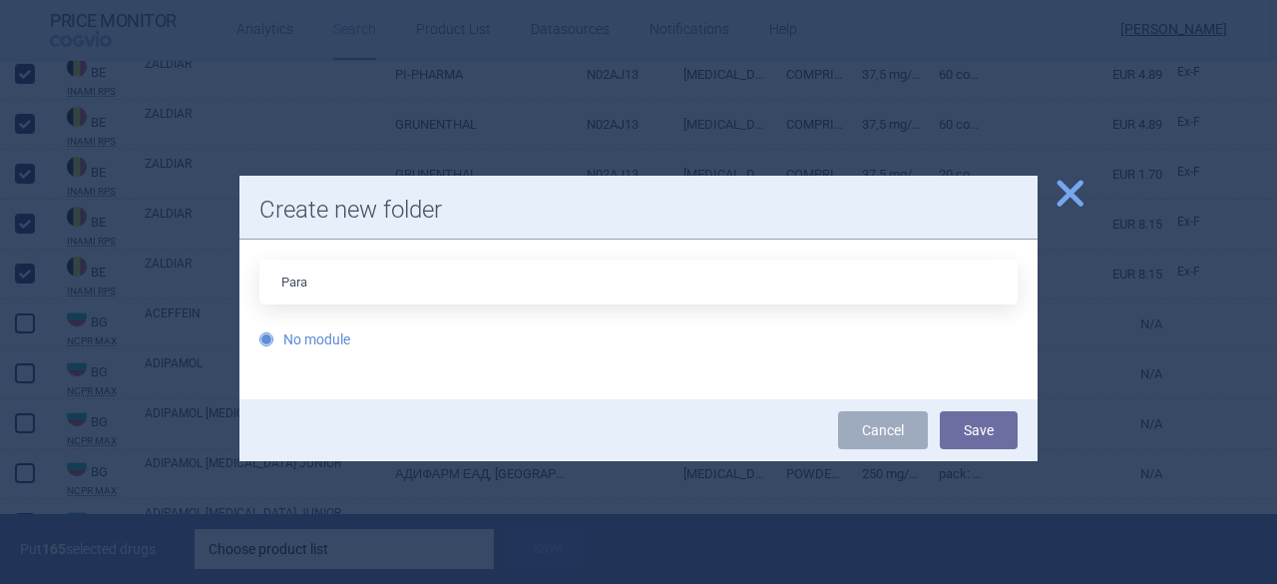
type input "[MEDICAL_DATA]_[DATE]"
click at [972, 434] on button "Save" at bounding box center [979, 430] width 78 height 38
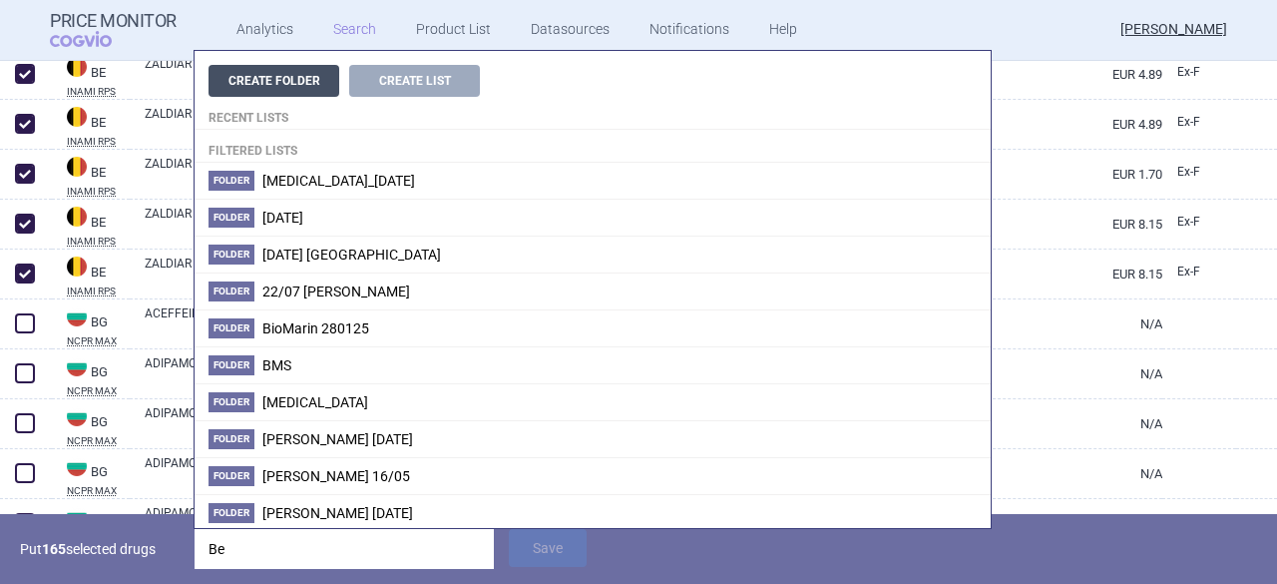
type input "Be"
click at [289, 81] on button "Create Folder" at bounding box center [274, 81] width 131 height 32
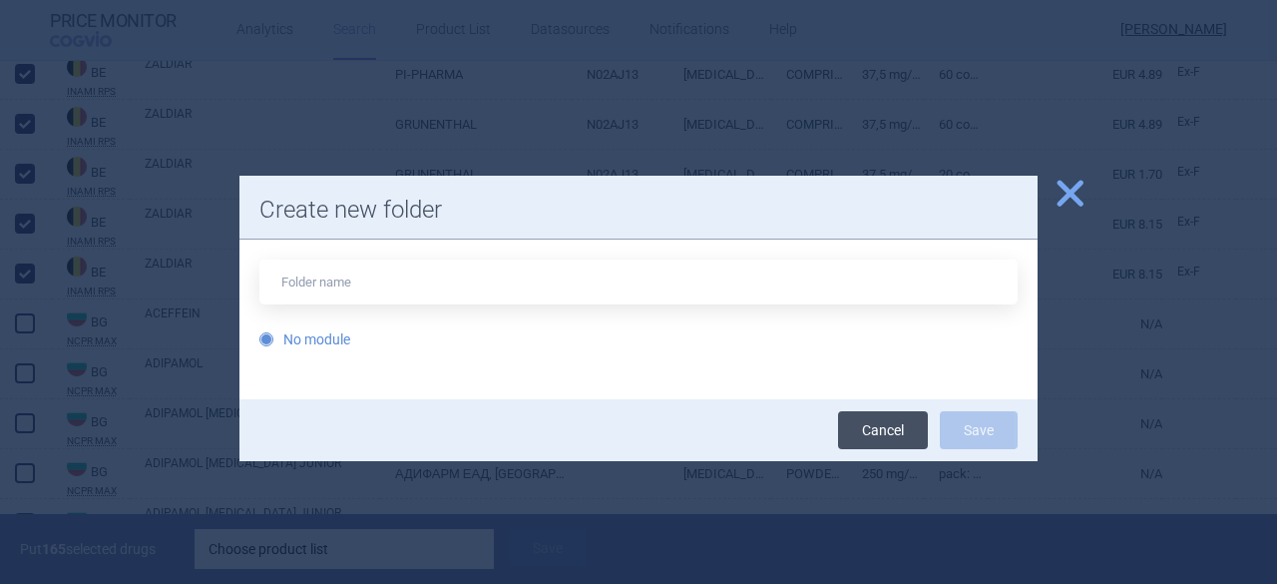
click at [864, 428] on link "Cancel" at bounding box center [883, 430] width 90 height 38
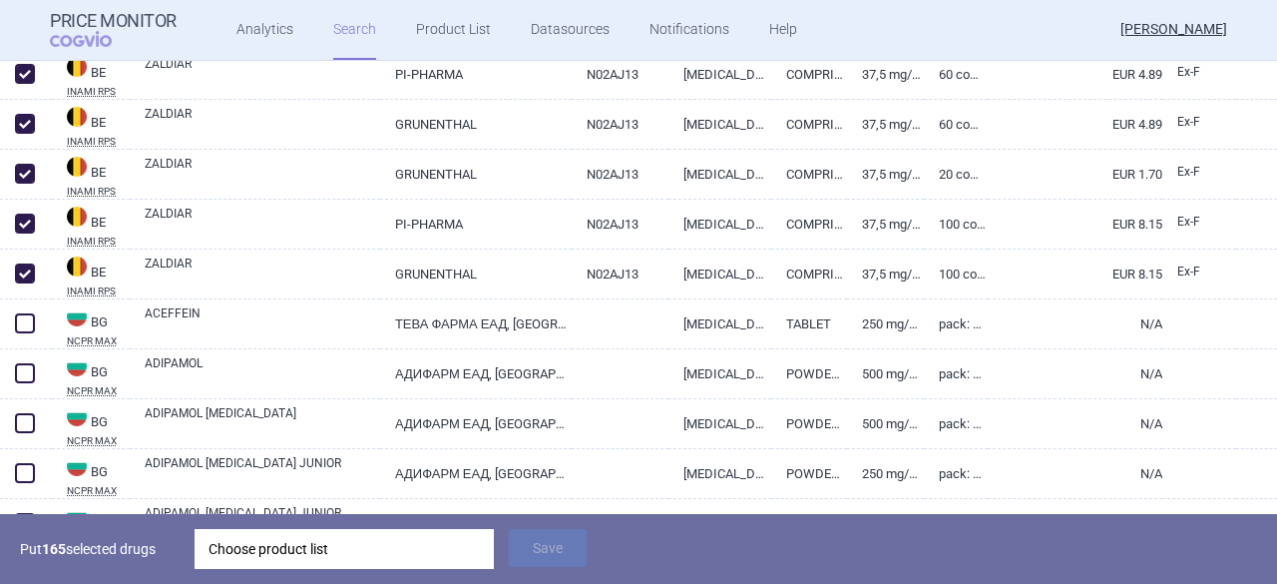
click at [332, 552] on div "Choose product list" at bounding box center [344, 549] width 271 height 40
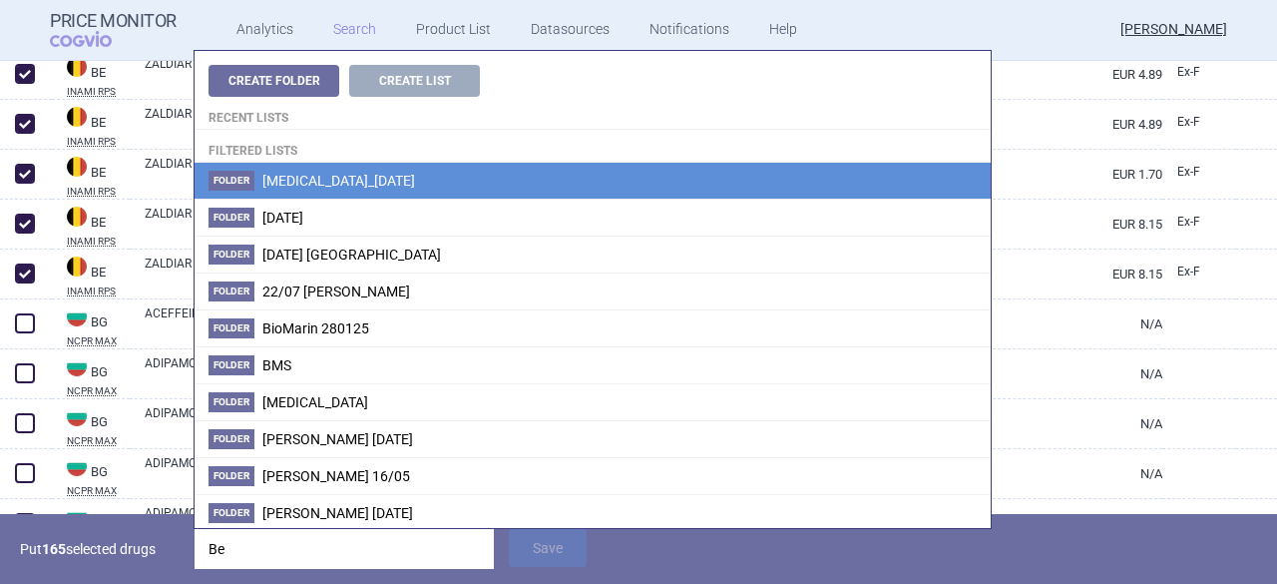
click at [348, 189] on li "Folder [MEDICAL_DATA]_[DATE]" at bounding box center [593, 181] width 796 height 36
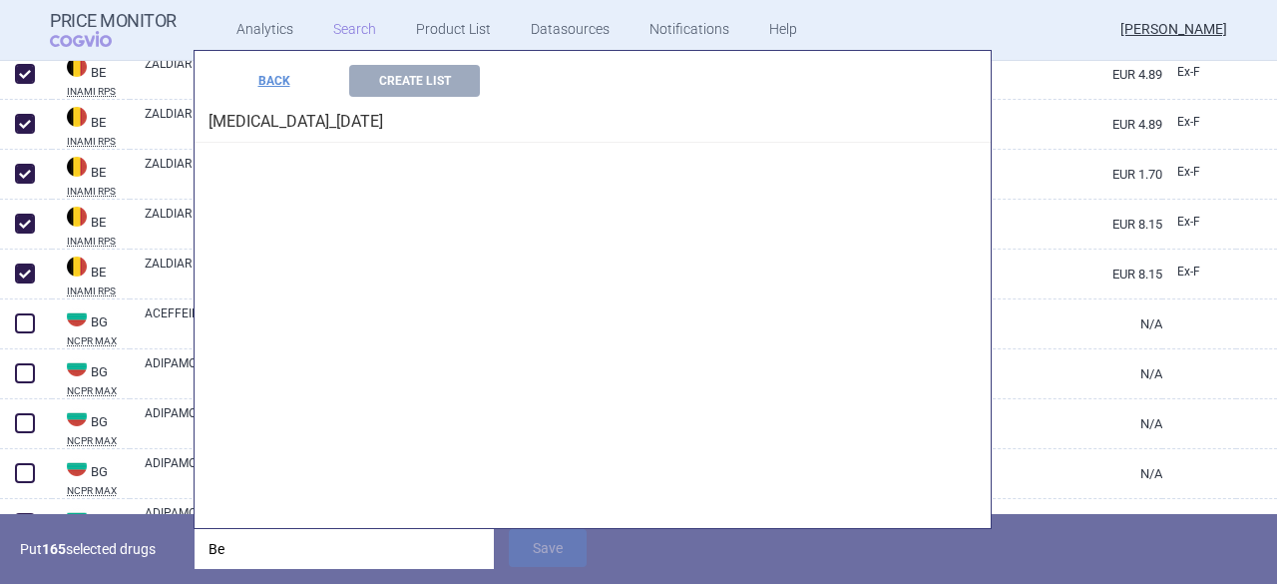
click at [348, 189] on div "Create Folder Create List Recent lists Filtered lists Folder [MEDICAL_DATA]_[DA…" at bounding box center [593, 289] width 796 height 477
click at [428, 79] on button "Create List" at bounding box center [414, 81] width 131 height 32
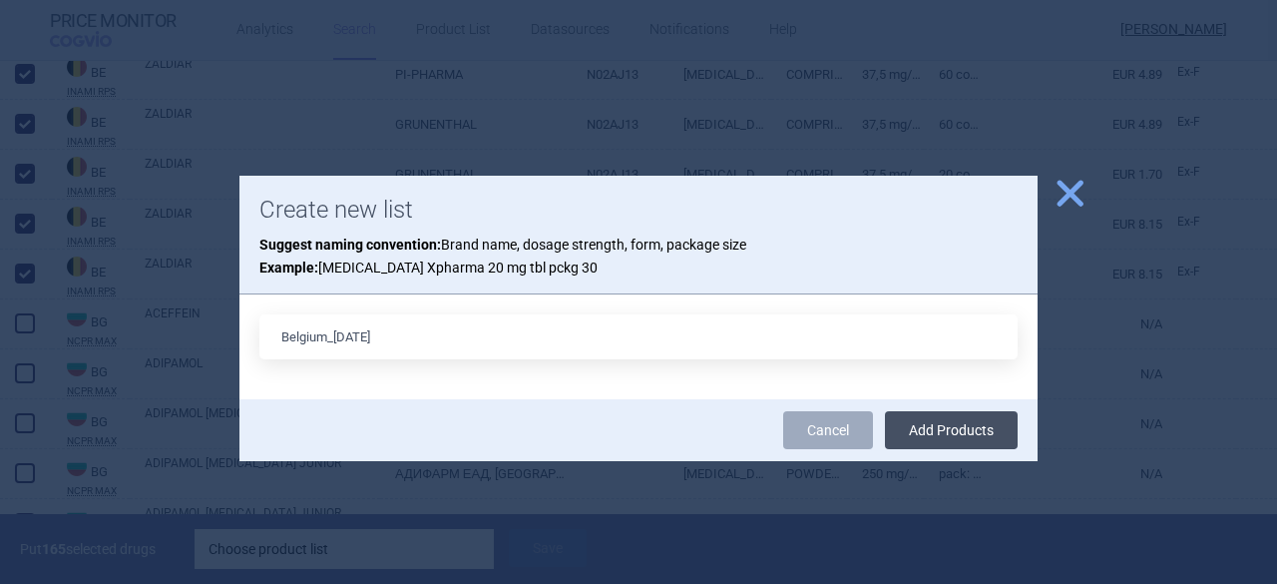
type input "Belgium_[DATE]"
click at [946, 430] on button "Add Products" at bounding box center [951, 430] width 133 height 38
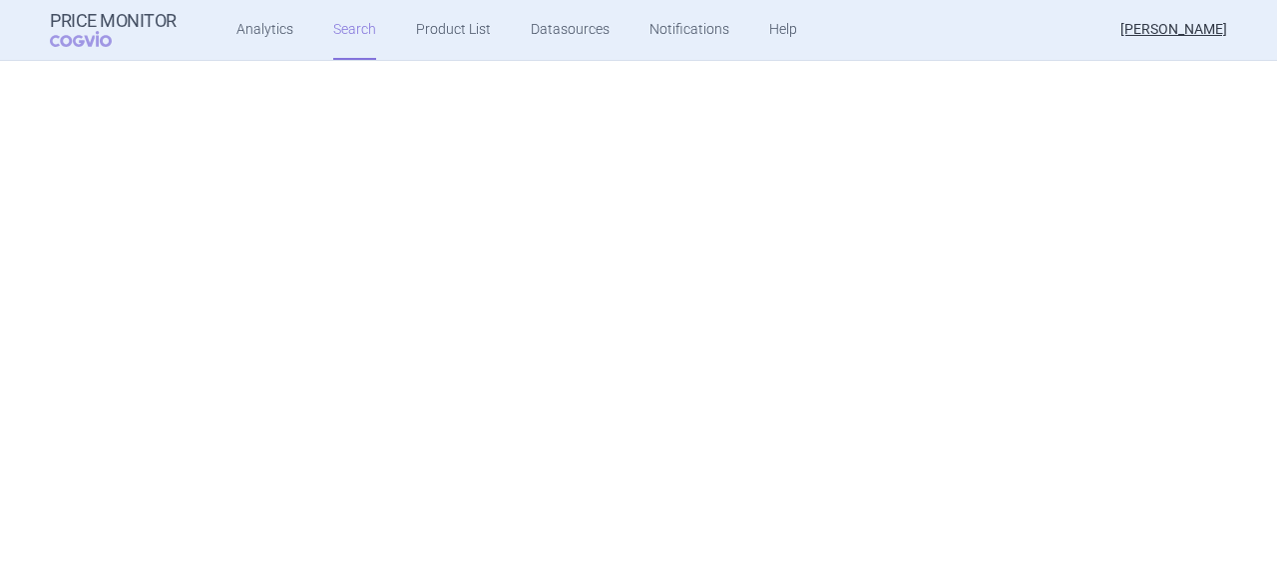
scroll to position [0, 0]
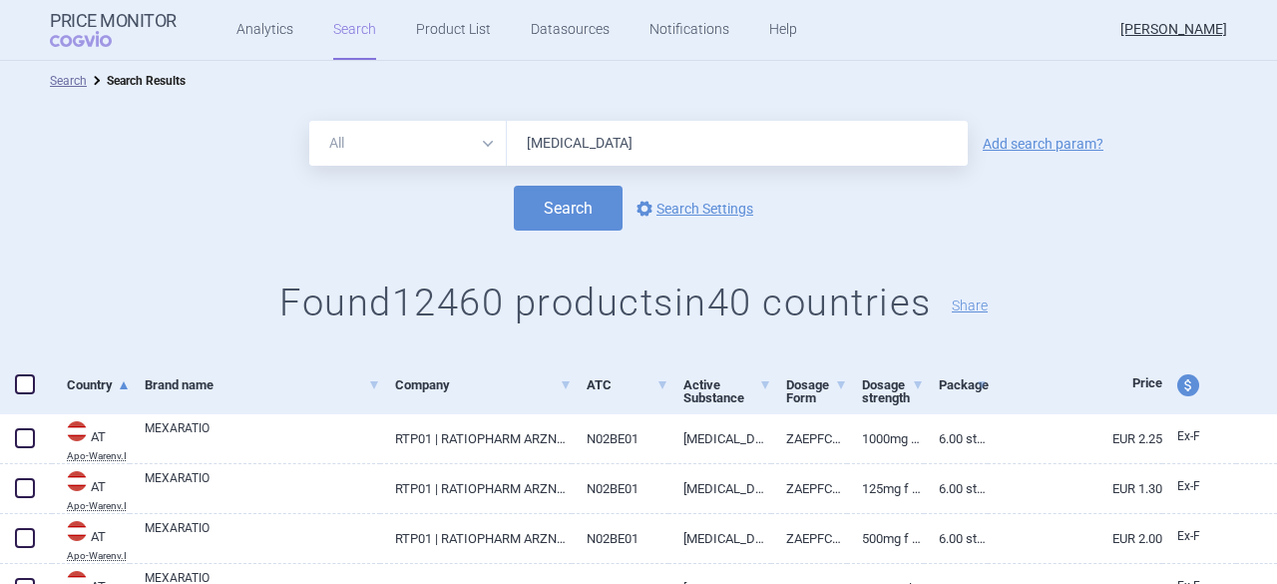
click at [1177, 385] on span "price and currency" at bounding box center [1188, 385] width 22 height 22
select select "ex-factory"
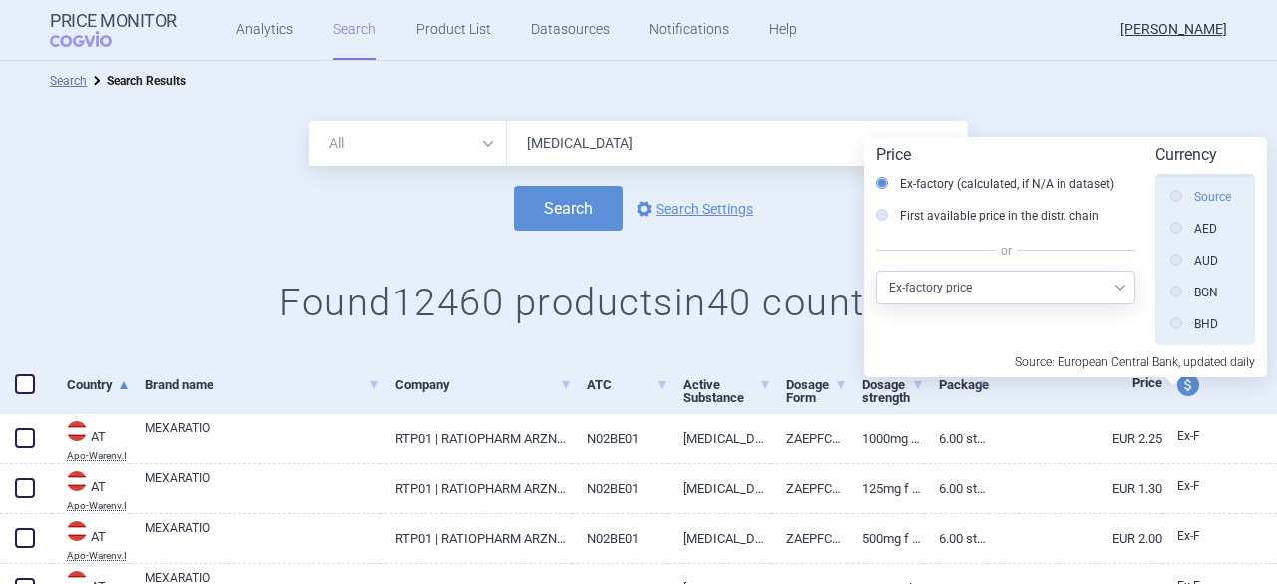
click at [1217, 199] on label "Source" at bounding box center [1200, 197] width 61 height 20
click at [1191, 199] on input "Source" at bounding box center [1181, 198] width 20 height 20
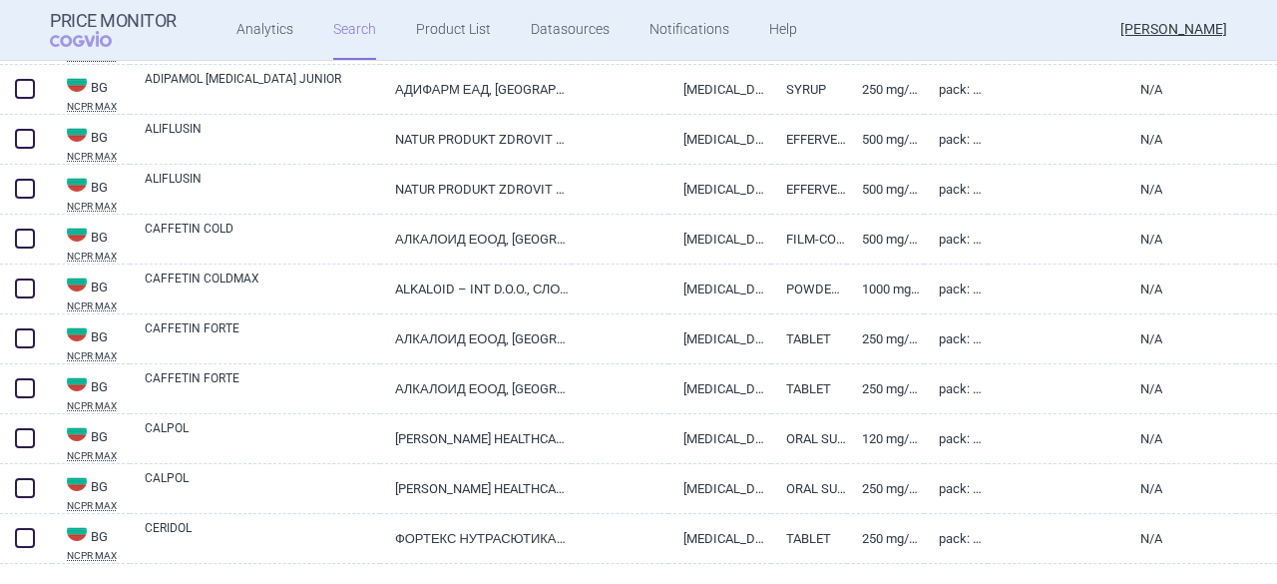
scroll to position [15066, 0]
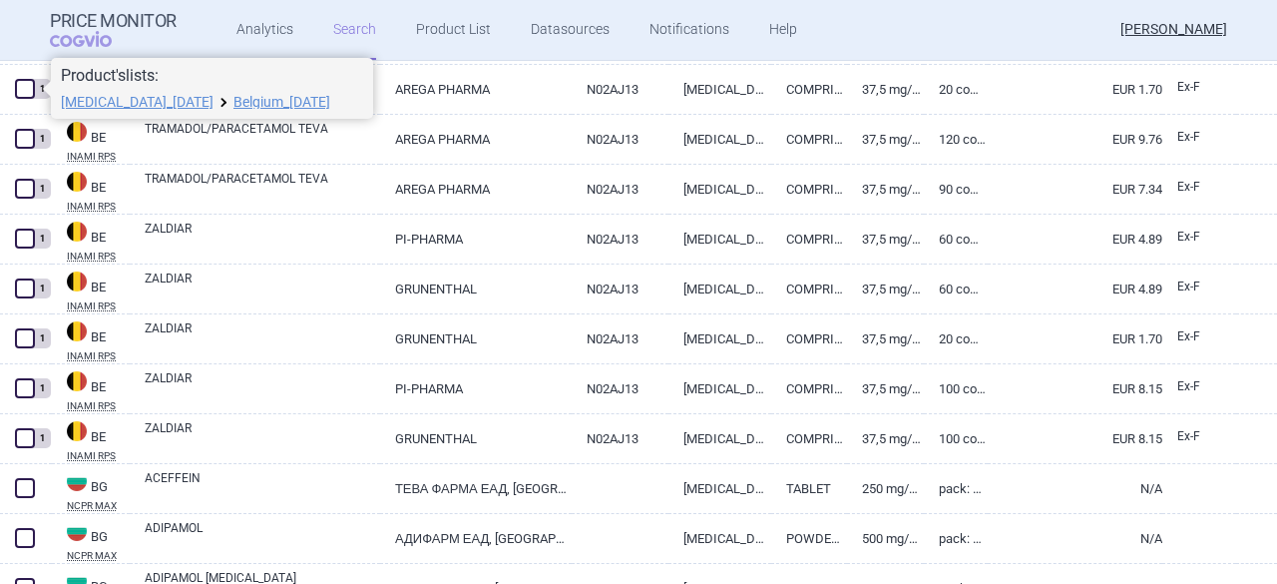
click at [284, 99] on link "Belgium_[DATE]" at bounding box center [281, 102] width 97 height 14
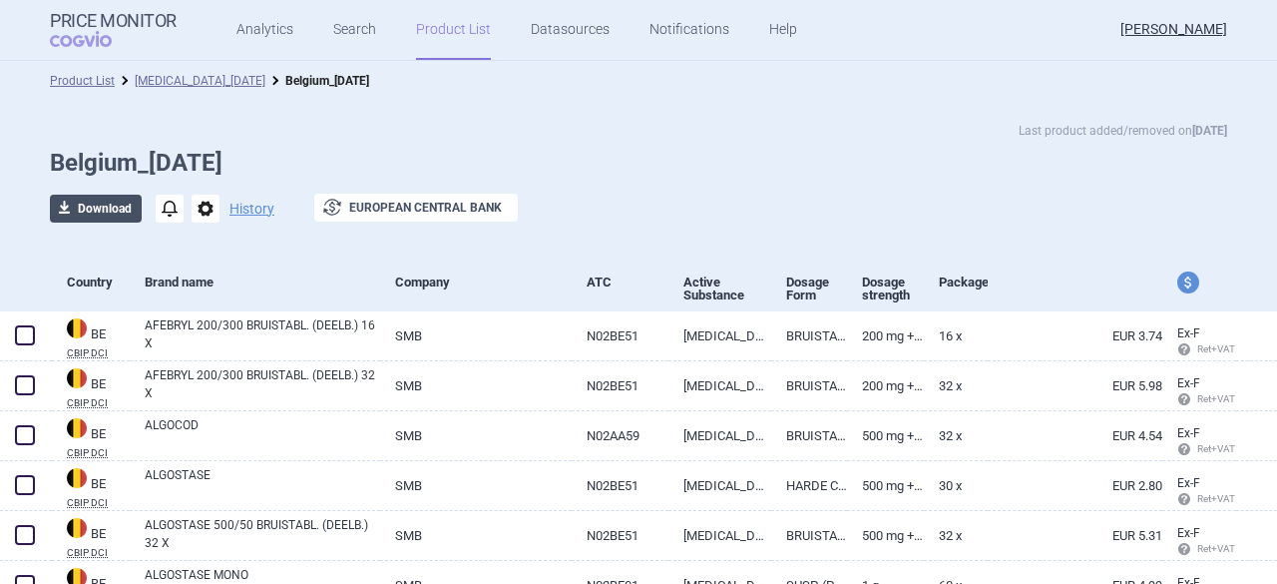
click at [90, 206] on button "download Download" at bounding box center [96, 209] width 92 height 28
select select "EUR"
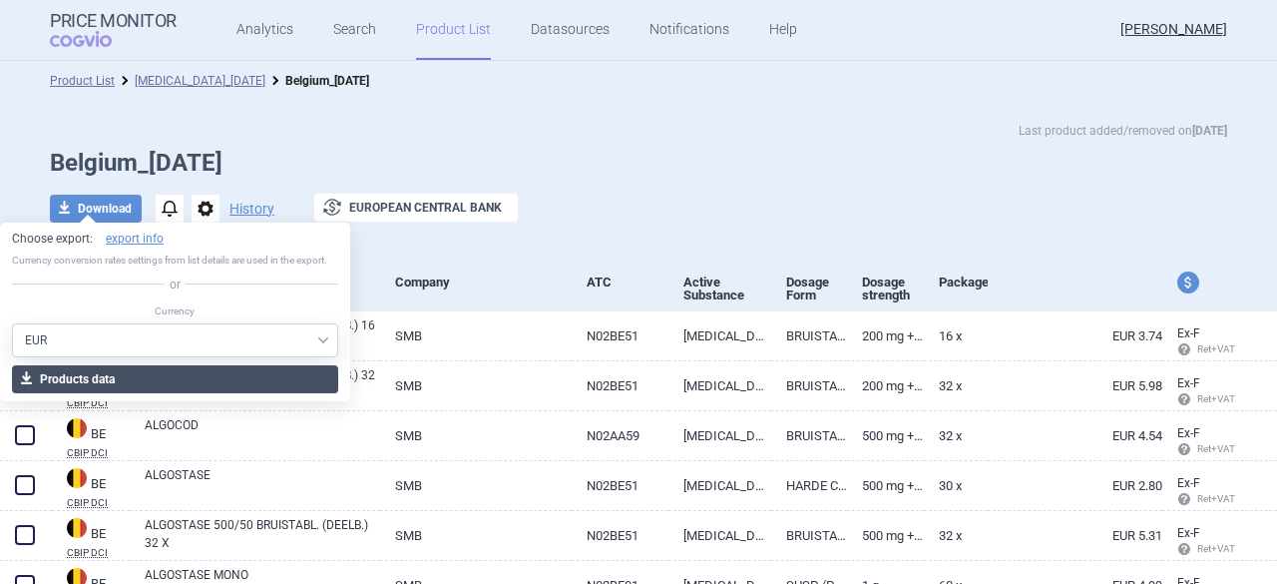
click at [137, 382] on button "download Products data" at bounding box center [175, 379] width 326 height 28
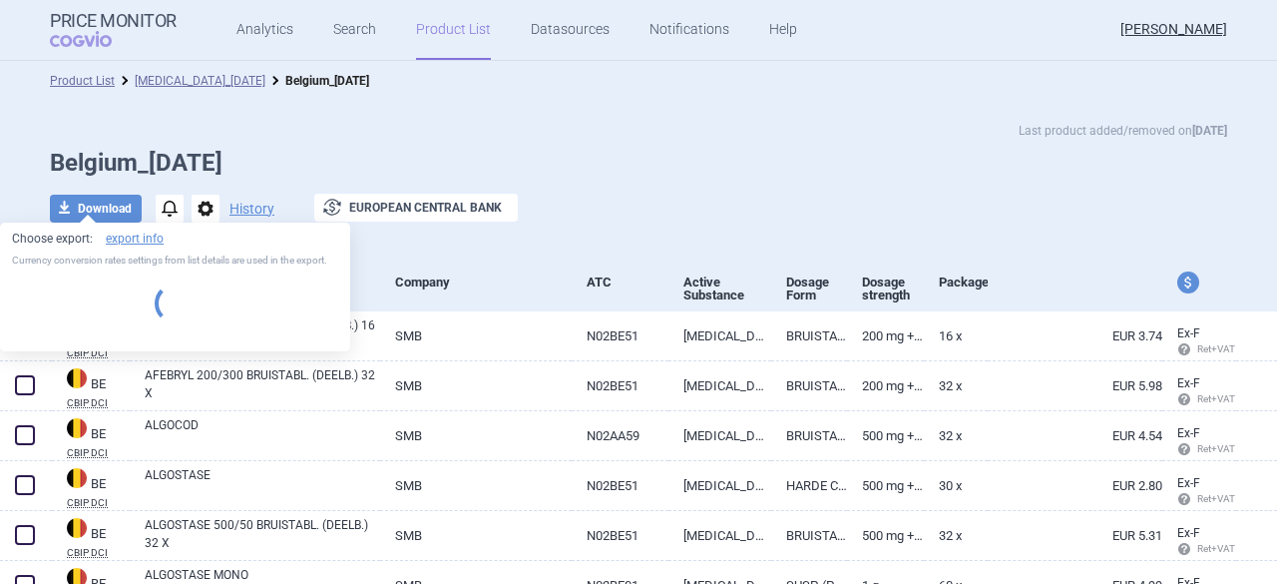
select select "EUR"
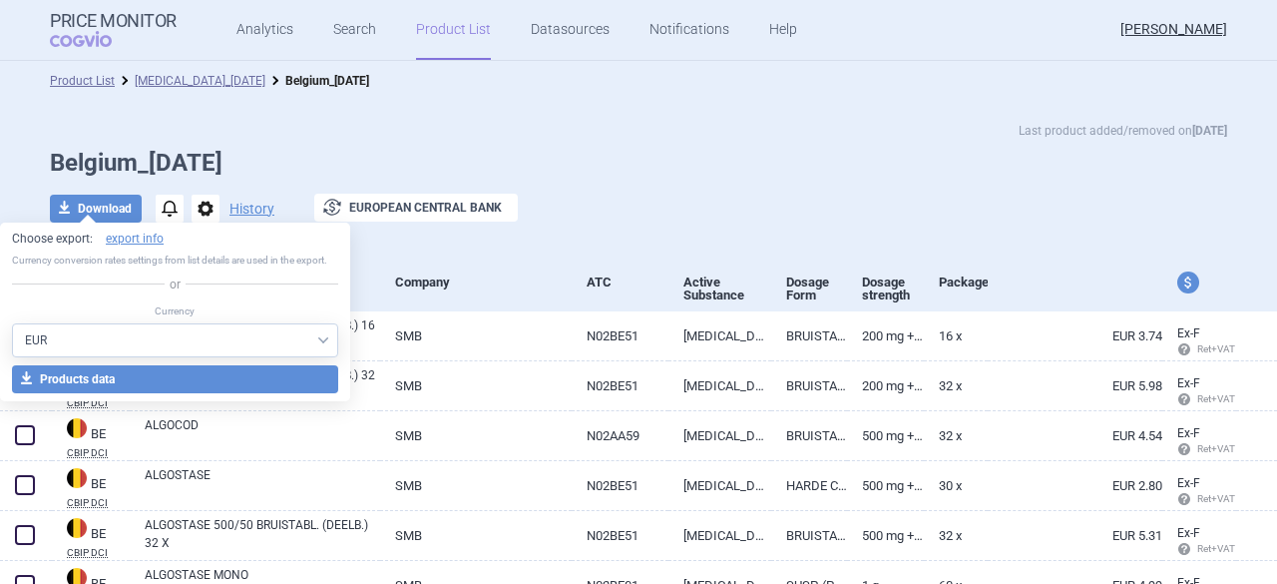
click at [699, 170] on h1 "Belgium_[DATE]" at bounding box center [638, 163] width 1177 height 29
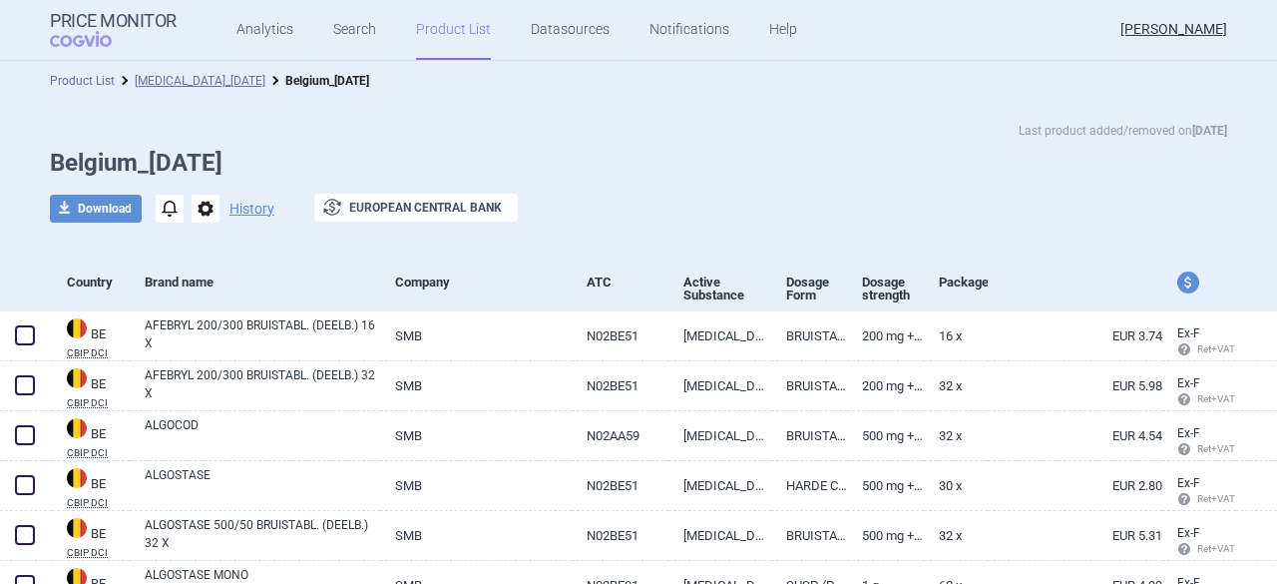
click at [66, 77] on link "Product List" at bounding box center [82, 81] width 65 height 14
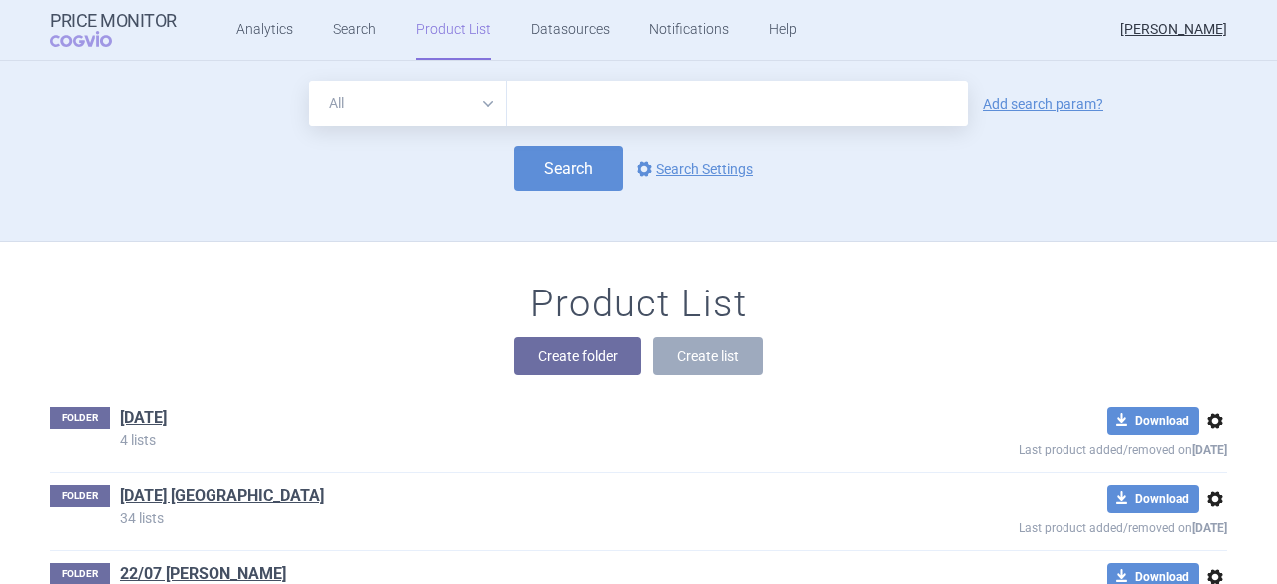
click at [540, 101] on input "text" at bounding box center [737, 103] width 461 height 45
click at [481, 111] on select "All Brand Name ATC Company Active Substance Country Newer than" at bounding box center [408, 103] width 198 height 45
click at [540, 103] on input "text" at bounding box center [737, 103] width 461 height 45
type input "[MEDICAL_DATA]"
click at [1018, 107] on link "Add search param?" at bounding box center [1043, 104] width 121 height 14
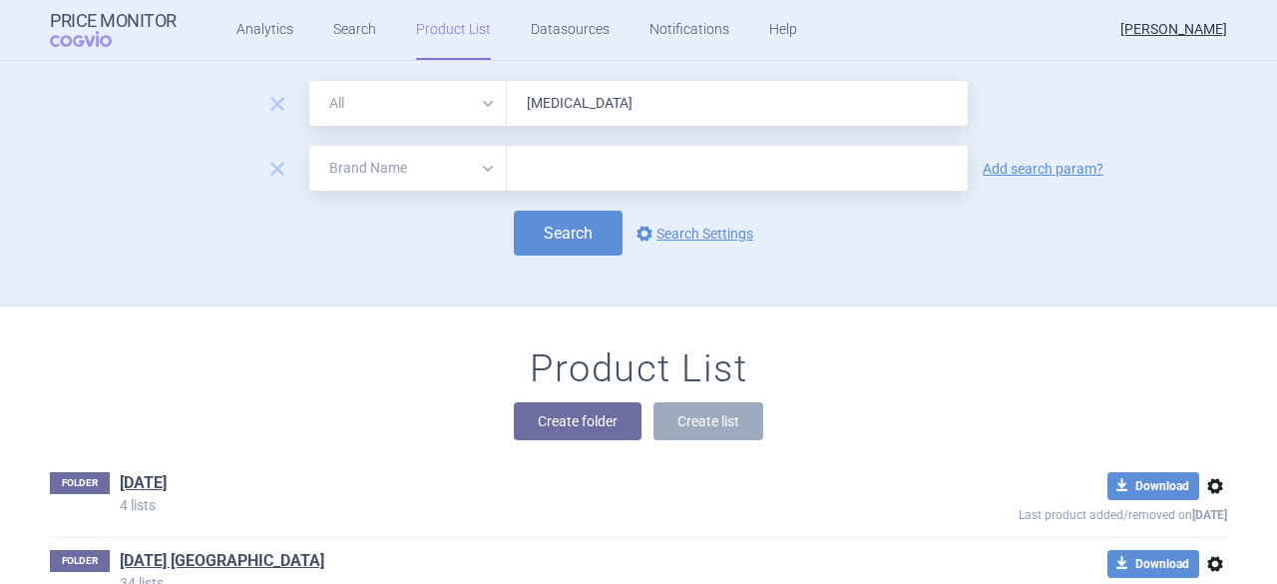
click at [478, 166] on select "All Brand Name ATC Company Active Substance Country Newer than" at bounding box center [408, 168] width 198 height 45
select select "country"
click at [309, 146] on select "All Brand Name ATC Company Active Substance Country Newer than" at bounding box center [408, 168] width 198 height 45
click at [537, 174] on input "text" at bounding box center [737, 169] width 441 height 26
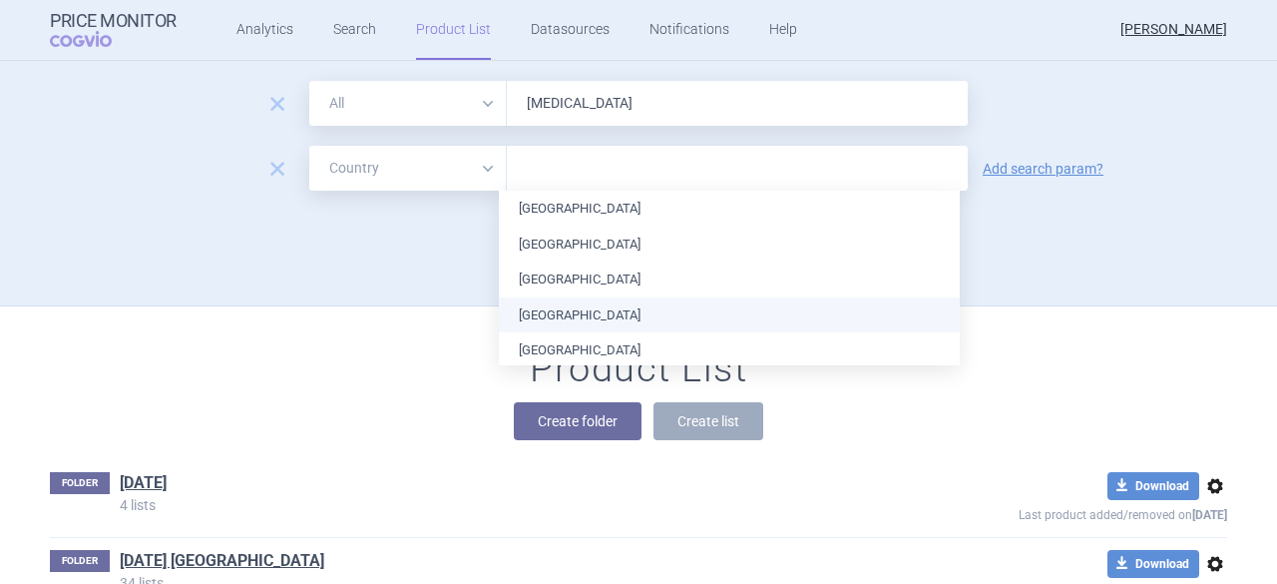
click at [602, 324] on li "[GEOGRAPHIC_DATA]" at bounding box center [729, 315] width 461 height 36
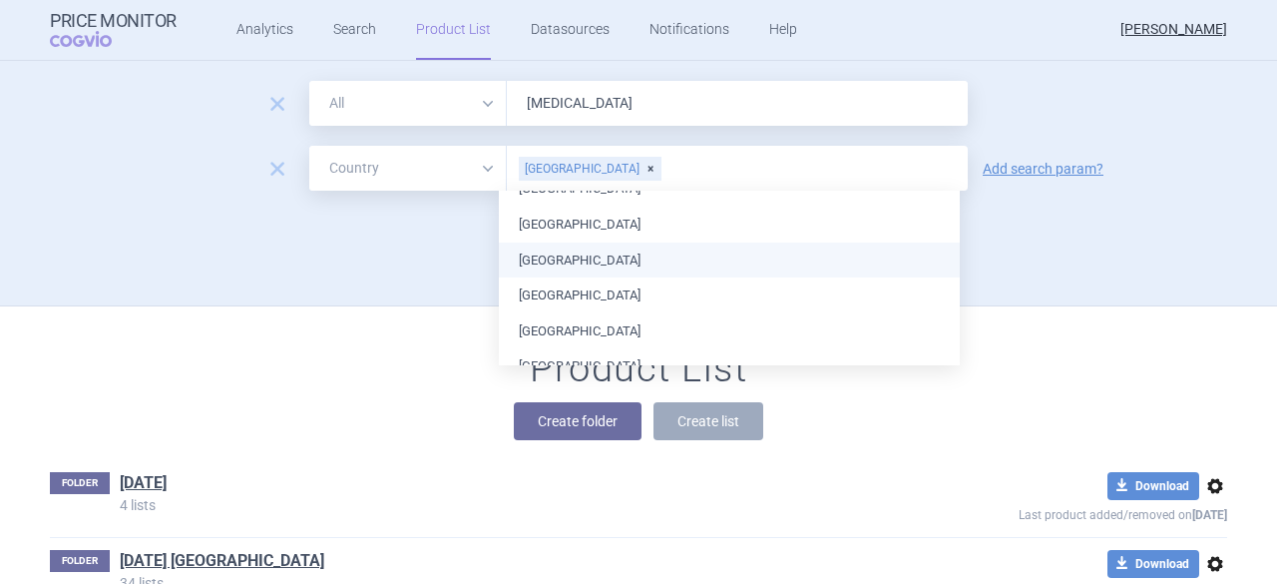
scroll to position [200, 0]
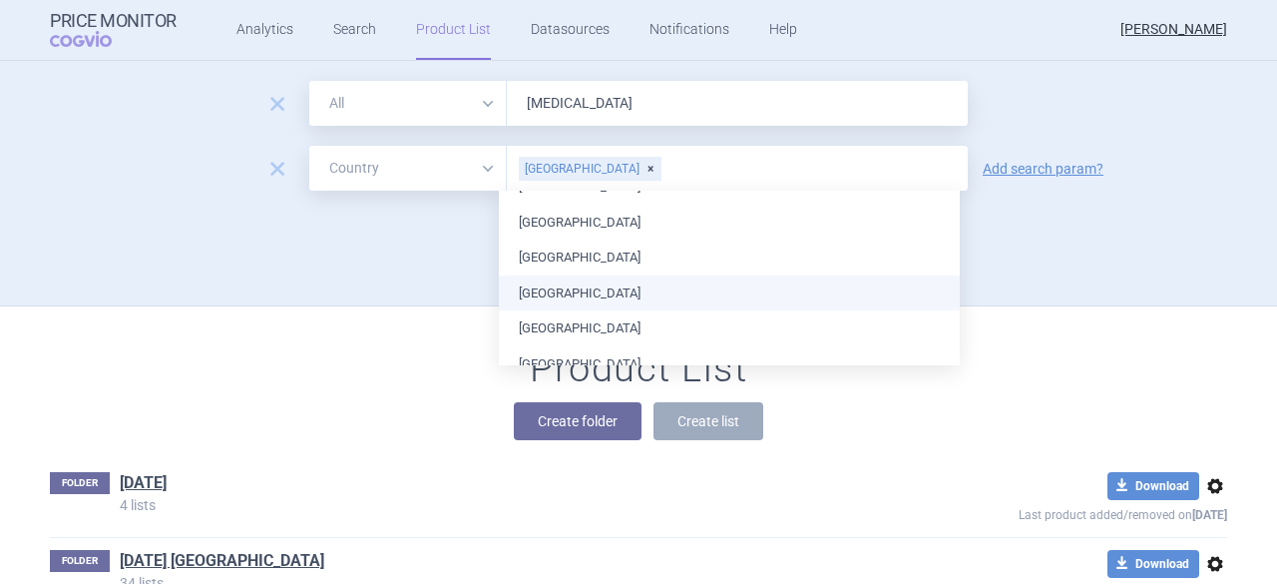
click at [601, 296] on li "[GEOGRAPHIC_DATA]" at bounding box center [729, 293] width 461 height 36
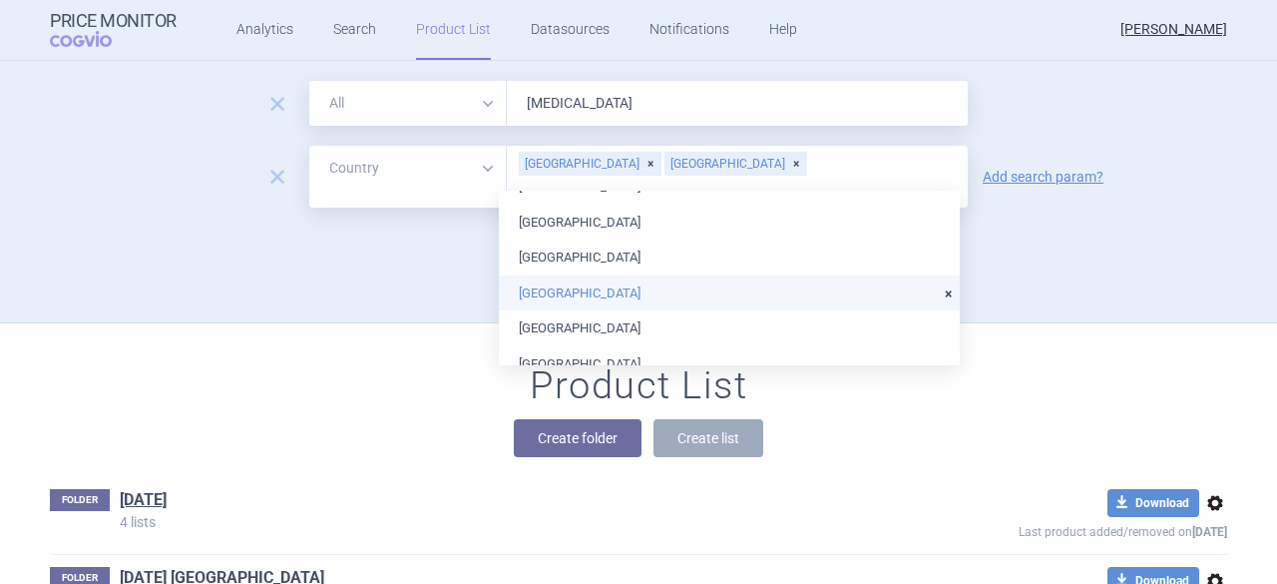
scroll to position [299, 0]
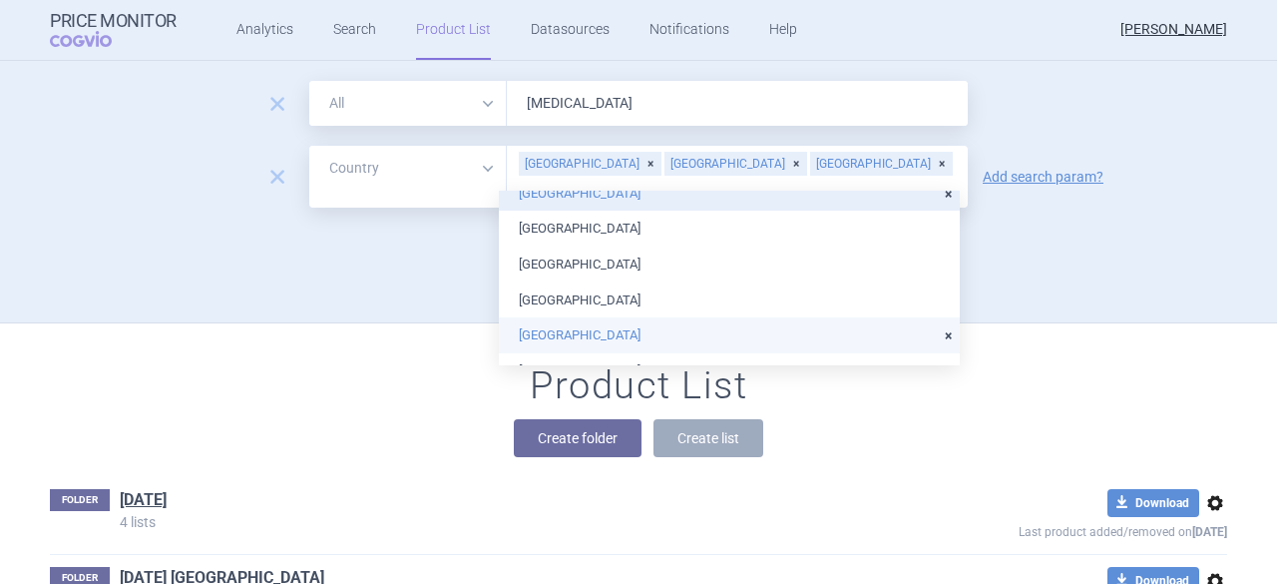
click at [559, 338] on li "[GEOGRAPHIC_DATA]" at bounding box center [729, 335] width 461 height 36
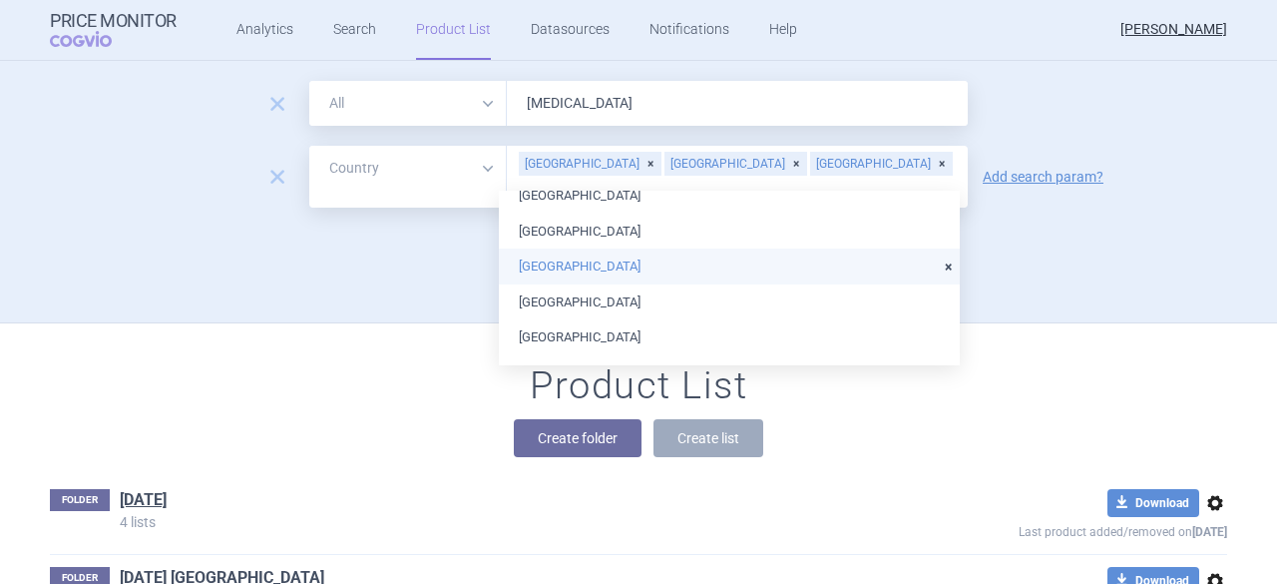
scroll to position [399, 0]
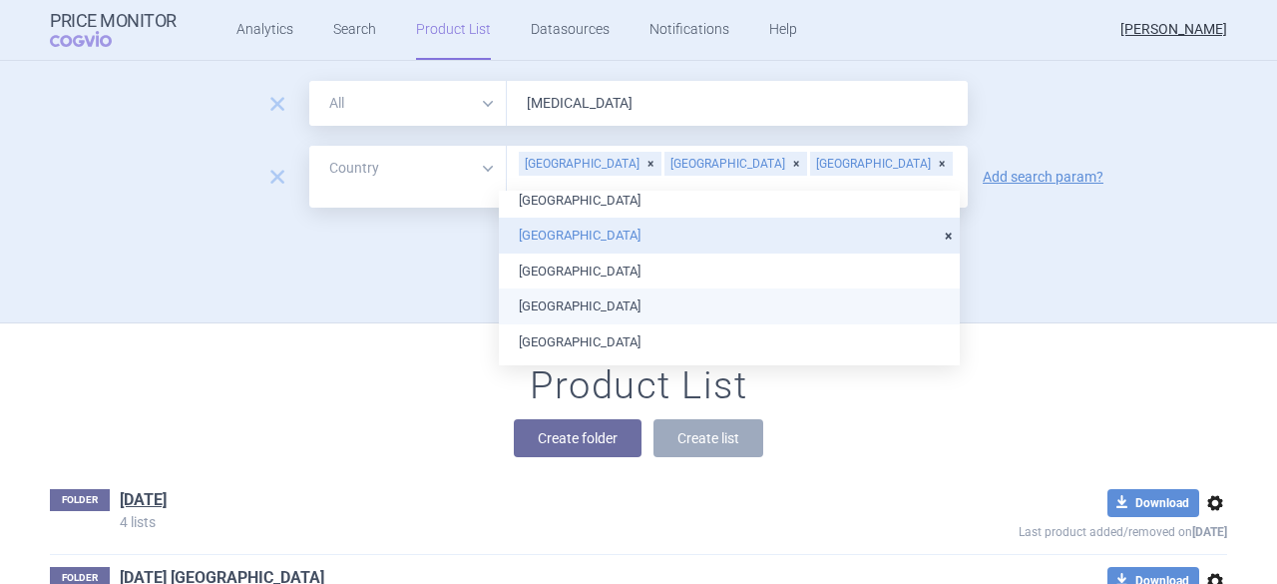
click at [581, 309] on li "[GEOGRAPHIC_DATA]" at bounding box center [729, 306] width 461 height 36
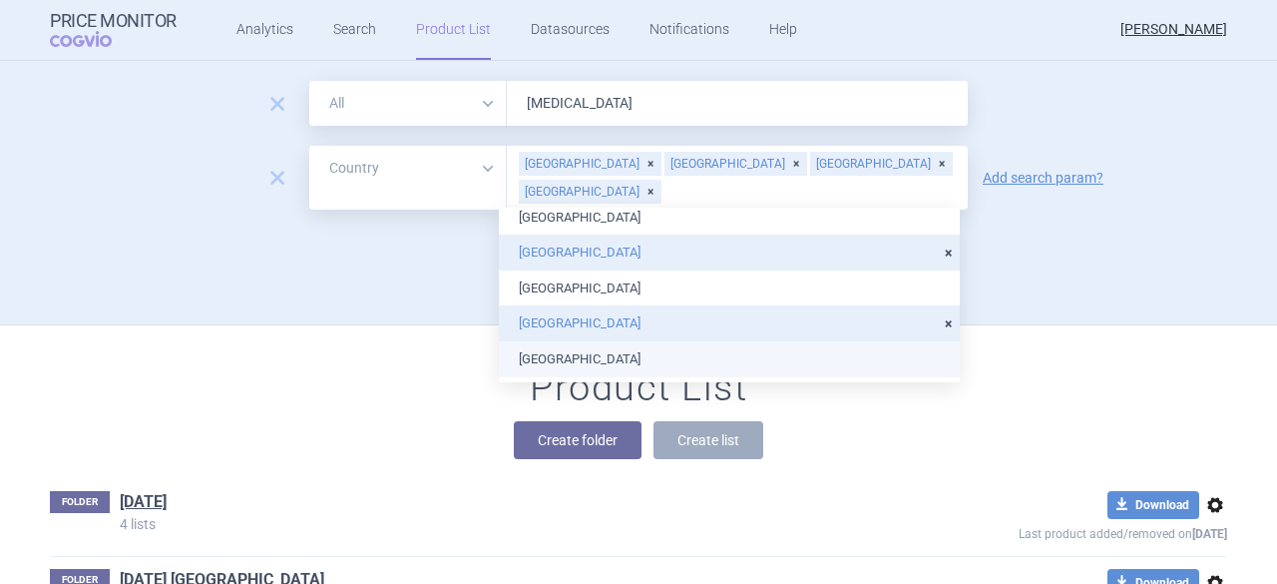
click at [561, 357] on li "[GEOGRAPHIC_DATA]" at bounding box center [729, 359] width 461 height 36
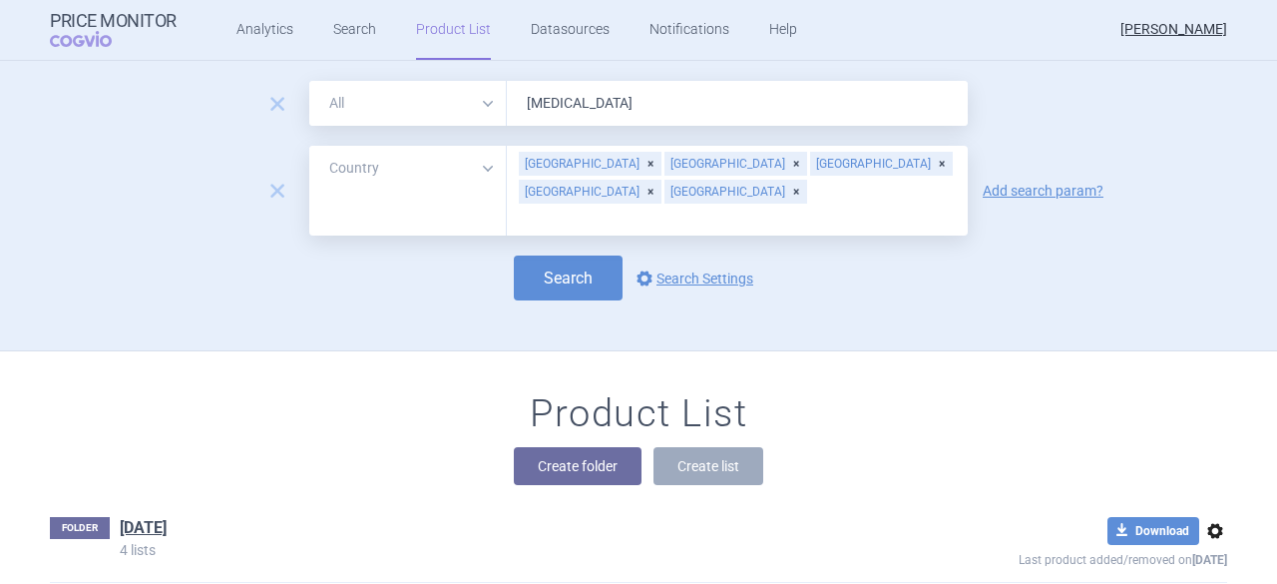
click at [960, 464] on div "Product List Create folder Create list" at bounding box center [638, 448] width 1257 height 114
click at [566, 255] on button "Search" at bounding box center [568, 277] width 109 height 45
select select "country"
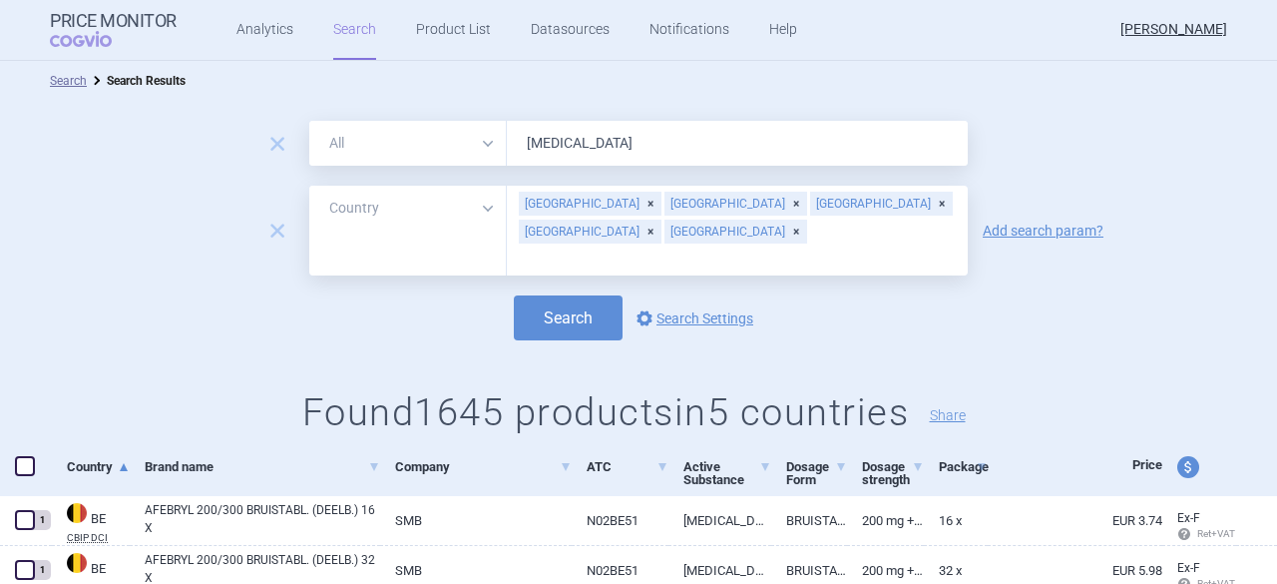
click at [1177, 464] on span "price and currency" at bounding box center [1188, 467] width 22 height 22
select select "ex-factory"
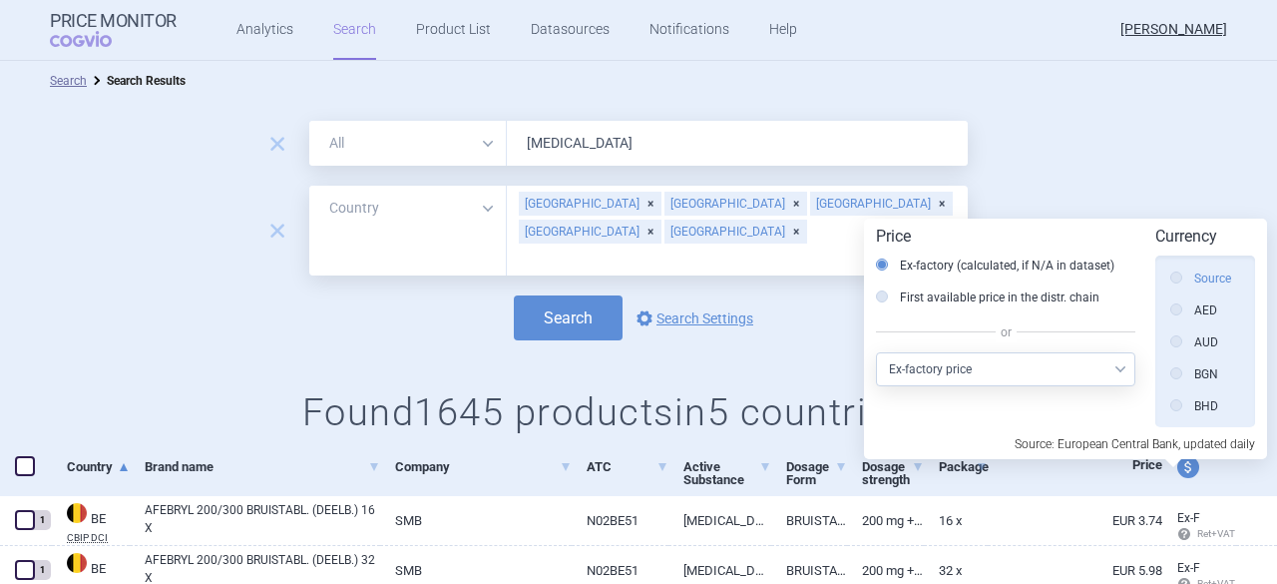
click at [1223, 279] on label "Source" at bounding box center [1200, 278] width 61 height 20
click at [1191, 279] on input "Source" at bounding box center [1181, 279] width 20 height 20
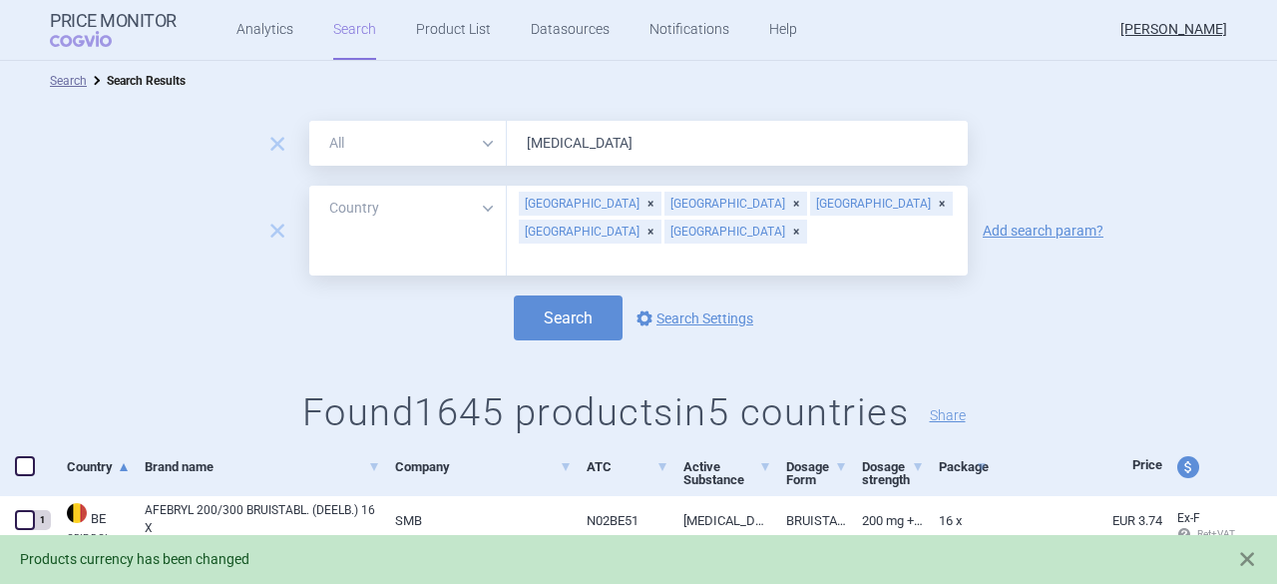
click at [27, 470] on span at bounding box center [25, 466] width 20 height 20
checkbox input "true"
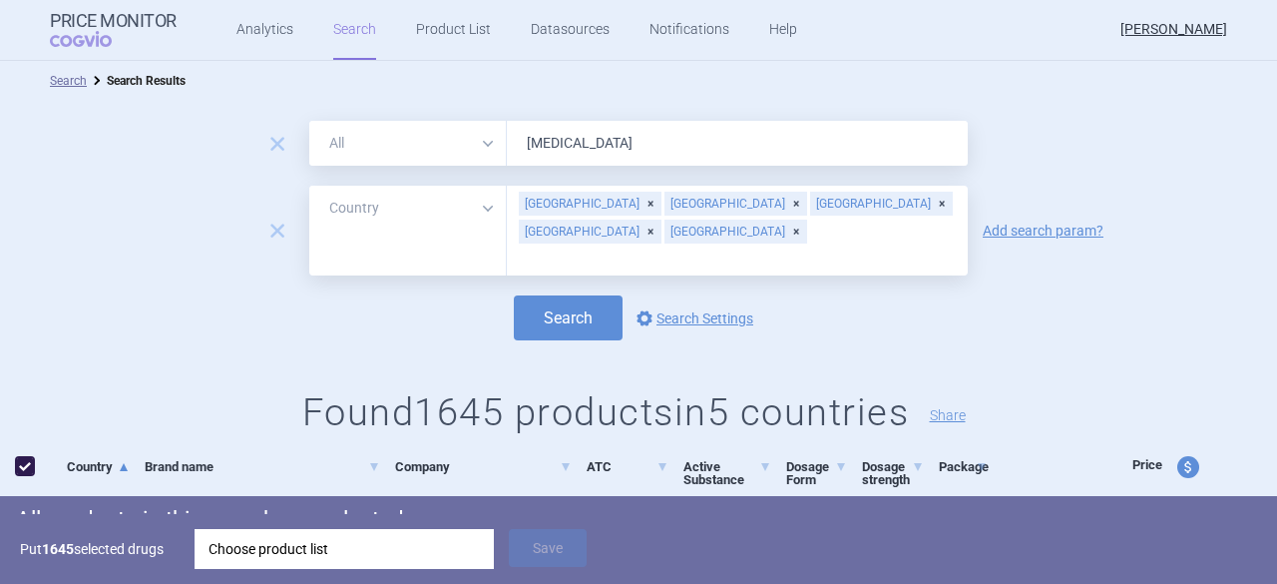
click at [300, 547] on div "Choose product list" at bounding box center [344, 549] width 271 height 40
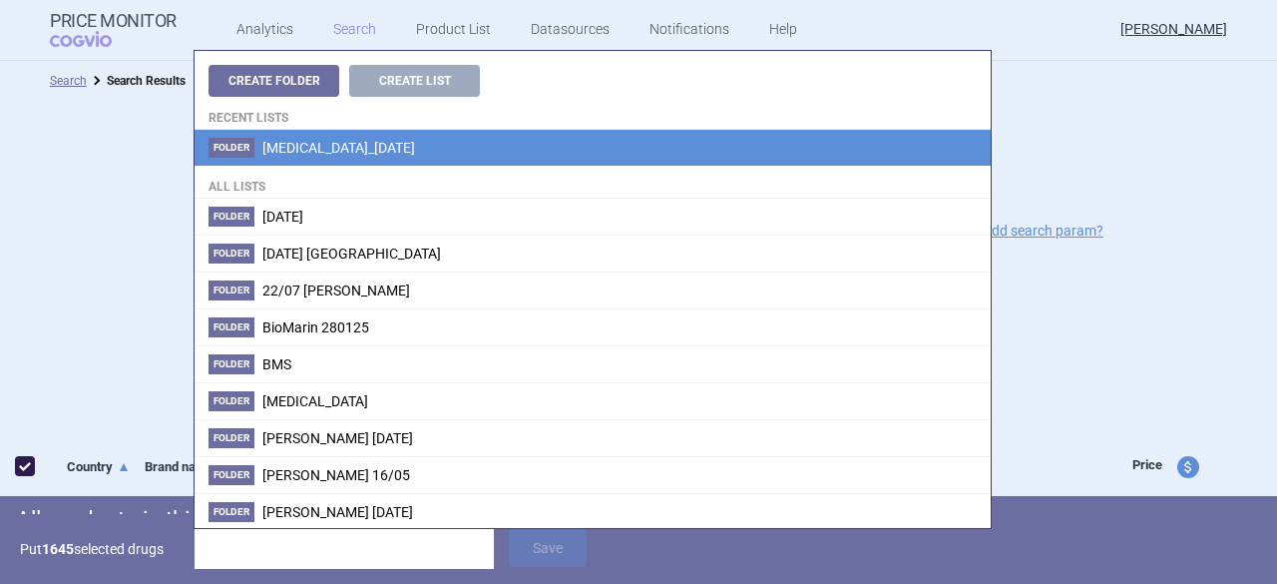
click at [341, 143] on span "[MEDICAL_DATA]_[DATE]" at bounding box center [338, 148] width 153 height 16
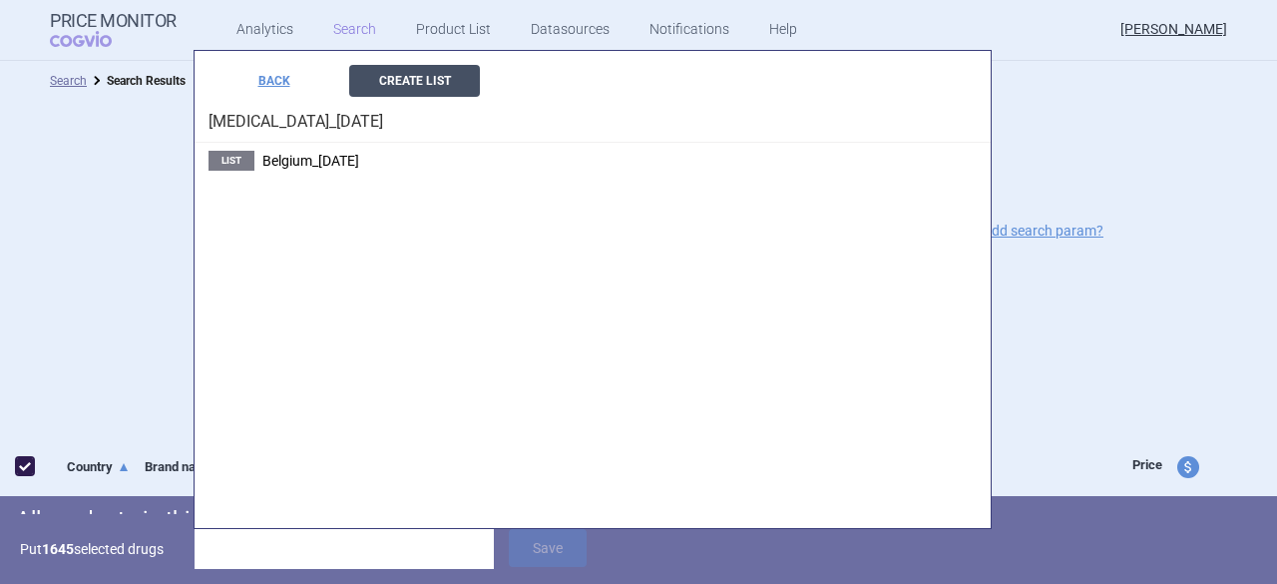
click at [431, 75] on button "Create List" at bounding box center [414, 81] width 131 height 32
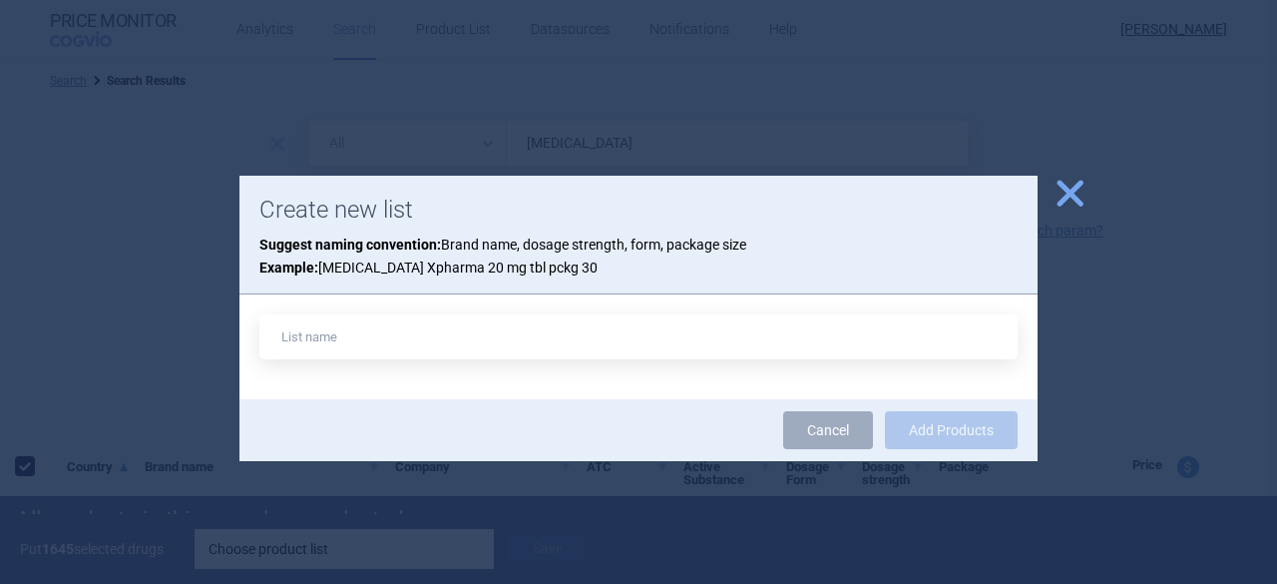
drag, startPoint x: 575, startPoint y: 189, endPoint x: 587, endPoint y: 213, distance: 26.8
click at [587, 213] on div "Create new list Suggest naming convention: Brand name, dosage strength, form, p…" at bounding box center [638, 236] width 798 height 120
click at [1068, 193] on span "close" at bounding box center [1070, 193] width 35 height 35
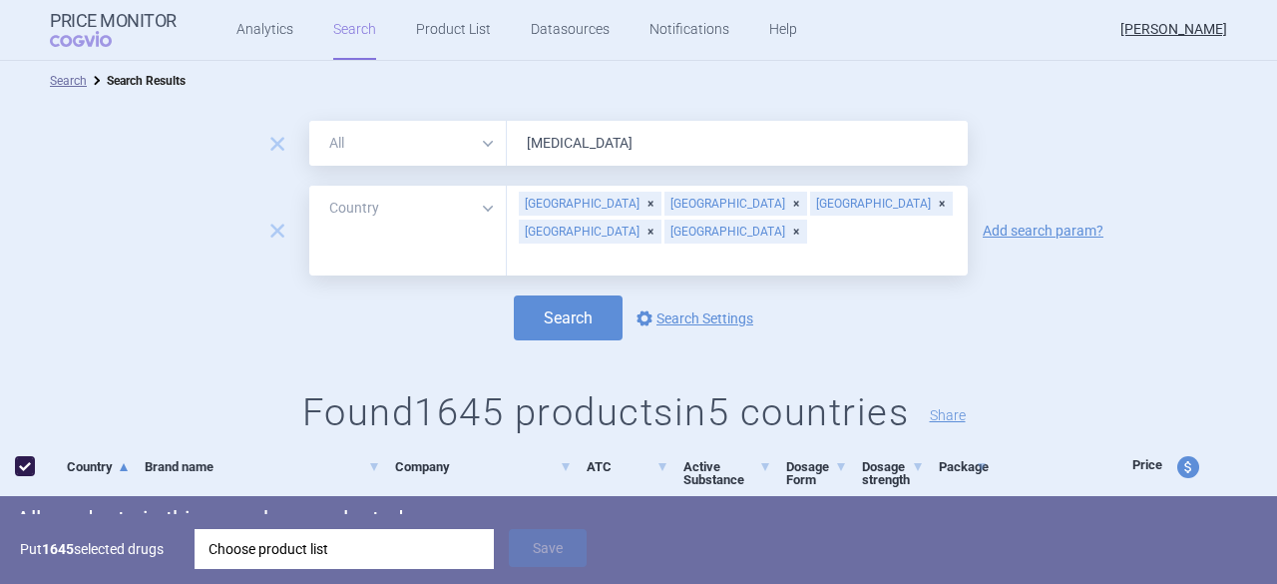
click at [315, 543] on div "Choose product list" at bounding box center [344, 549] width 271 height 40
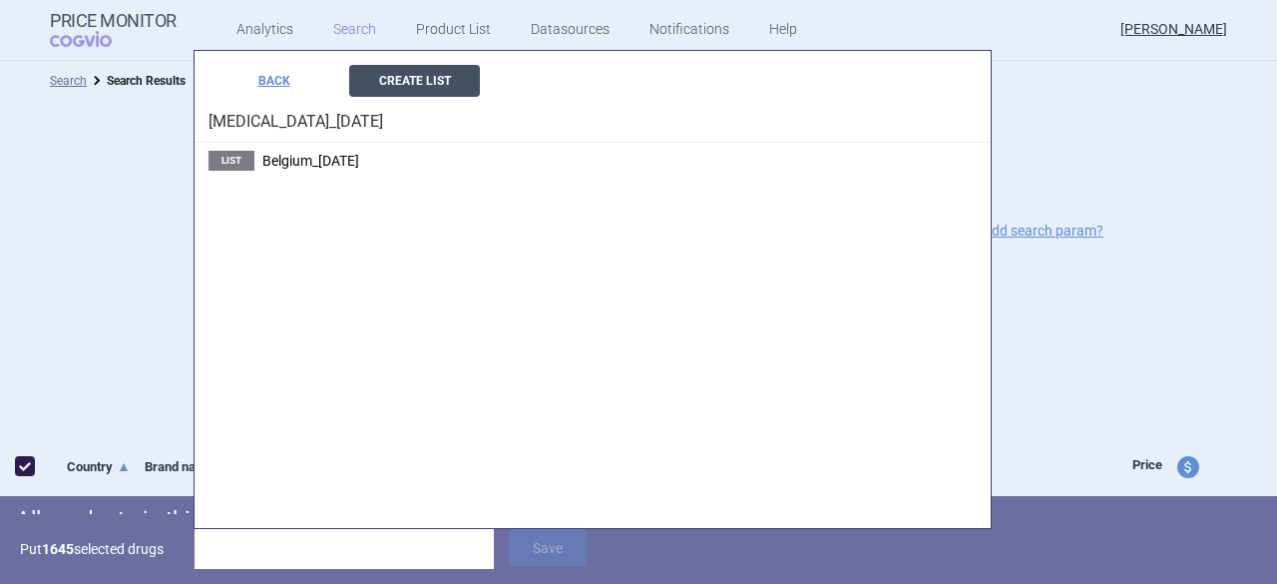
click at [416, 85] on button "Create List" at bounding box center [414, 81] width 131 height 32
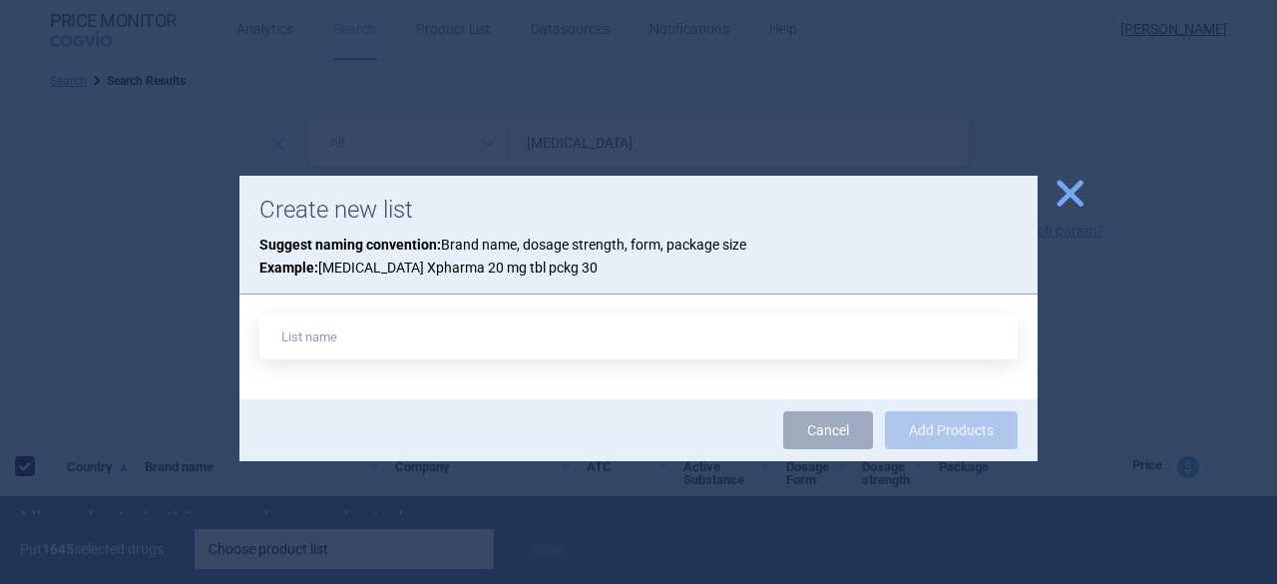
type input "[PERSON_NAME]"
drag, startPoint x: 411, startPoint y: 338, endPoint x: 335, endPoint y: 341, distance: 75.9
click at [335, 341] on input "Belgium_[DATE]" at bounding box center [638, 336] width 758 height 45
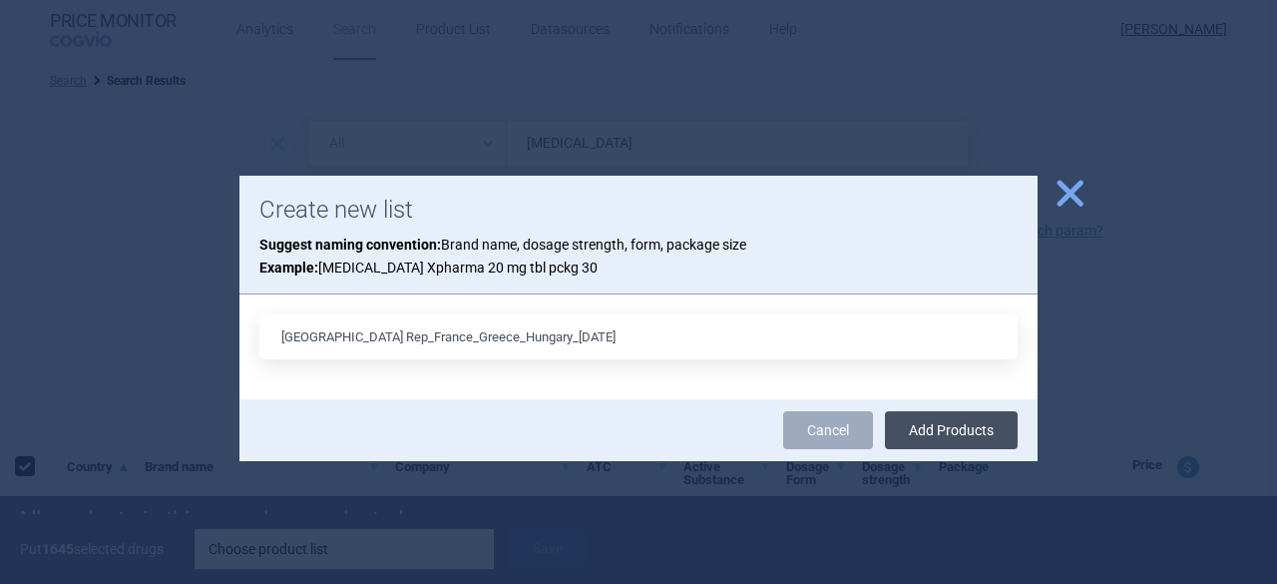
type input "[GEOGRAPHIC_DATA] Rep_France_Greece_Hungary_[DATE]"
click at [979, 438] on button "Add Products" at bounding box center [951, 430] width 133 height 38
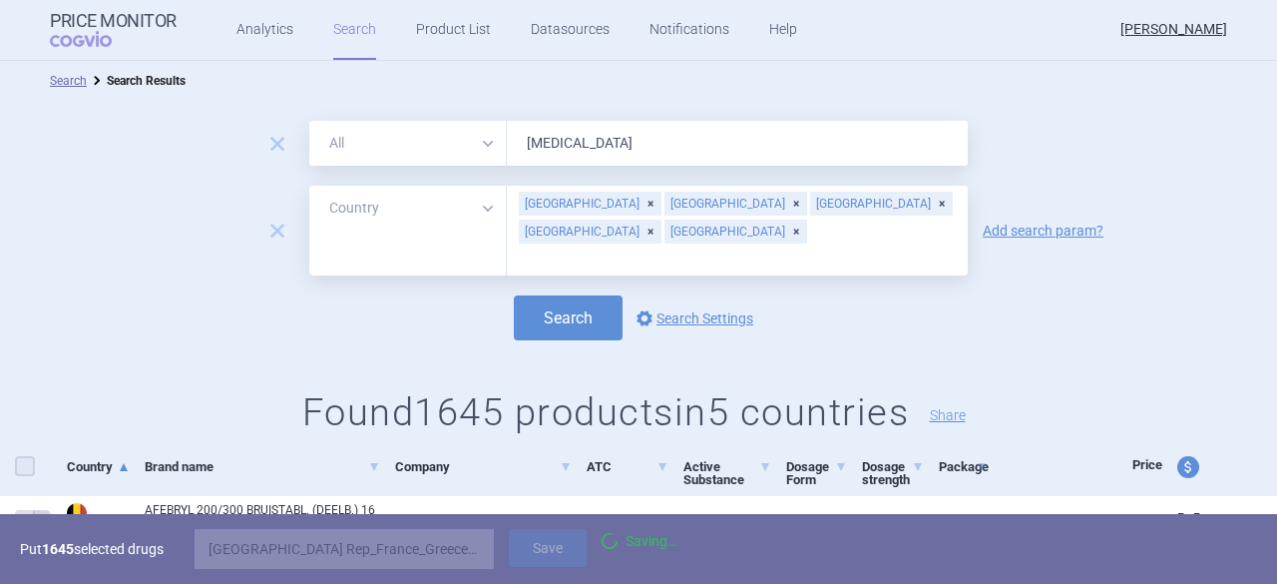
checkbox input "false"
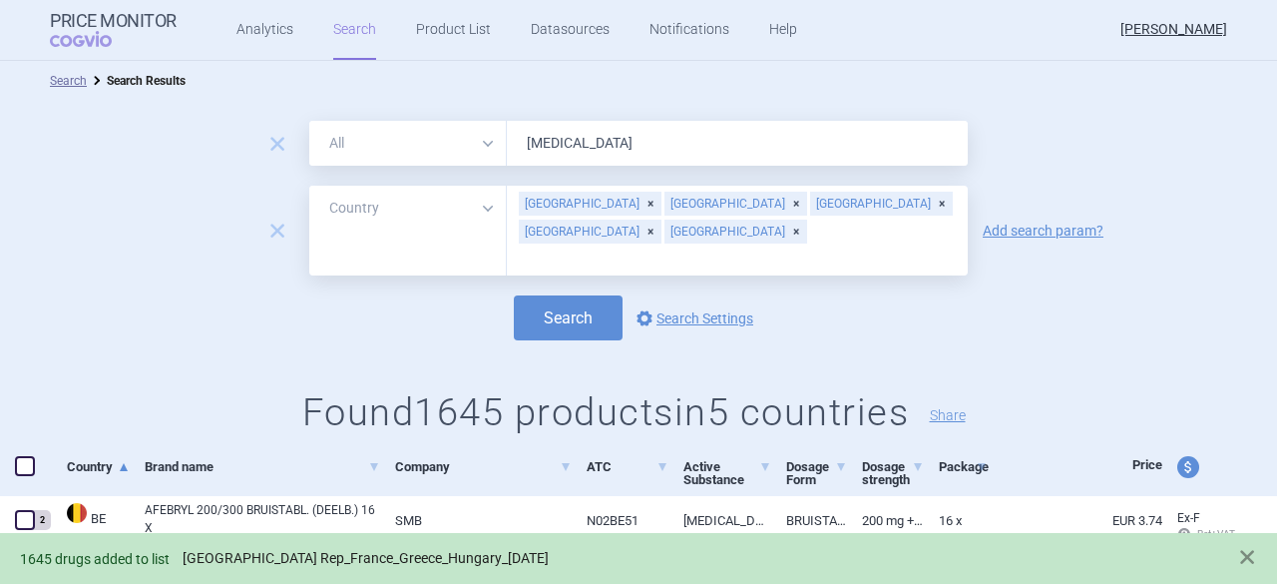
click at [445, 556] on link "[GEOGRAPHIC_DATA] Rep_France_Greece_Hungary_[DATE]" at bounding box center [366, 558] width 366 height 17
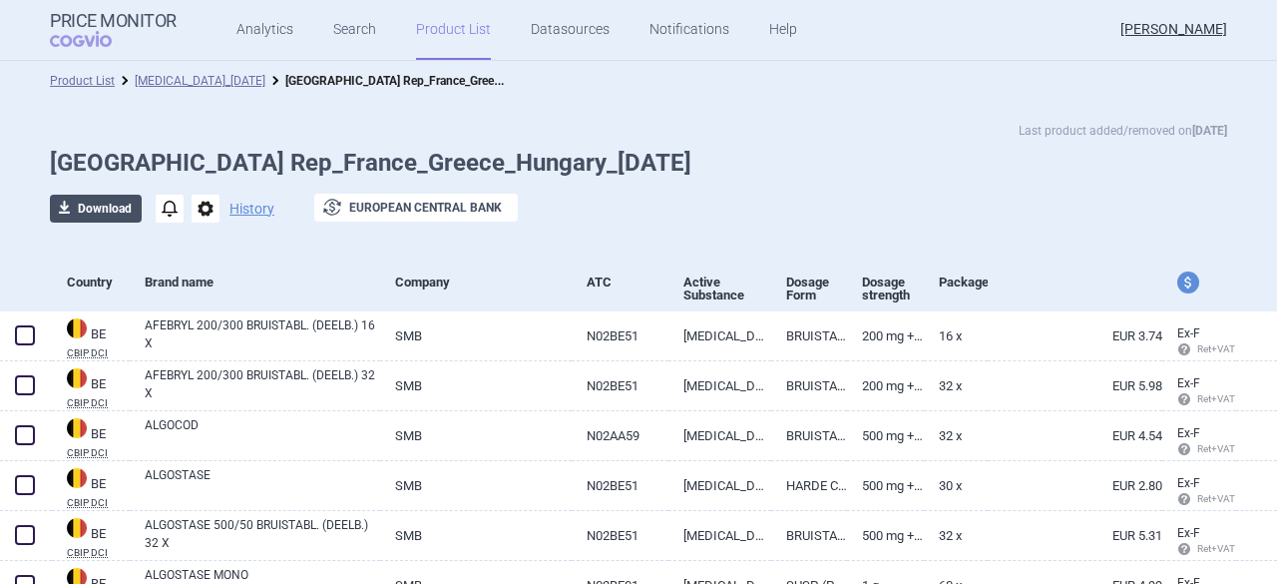
click at [91, 211] on button "download Download" at bounding box center [96, 209] width 92 height 28
select select "EUR"
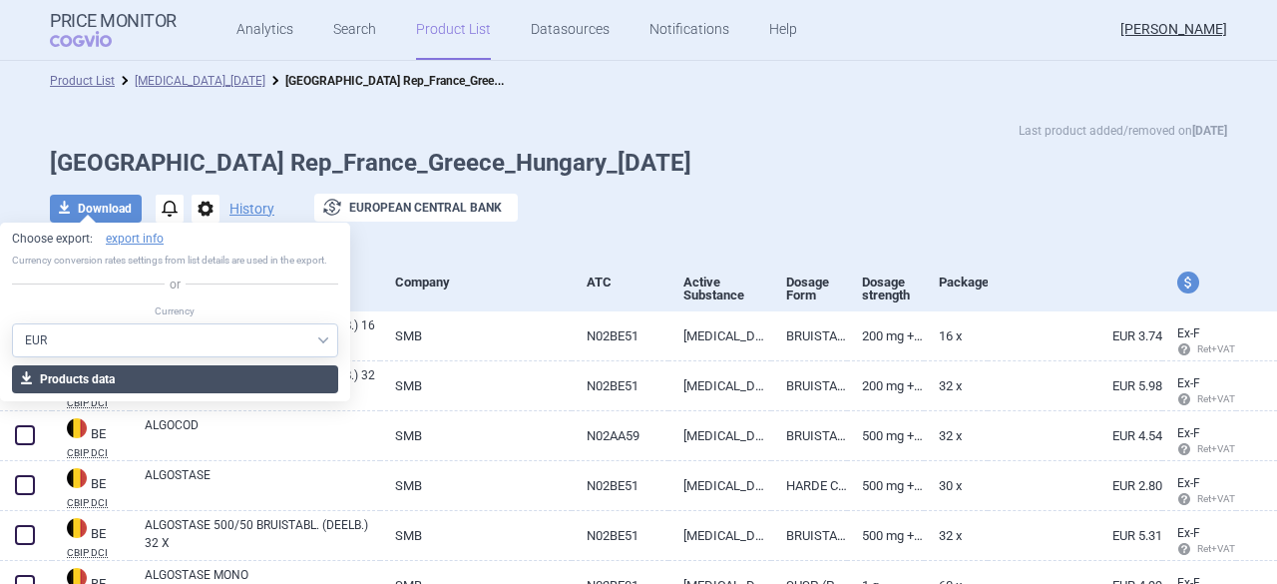
click at [97, 377] on button "download Products data" at bounding box center [175, 379] width 326 height 28
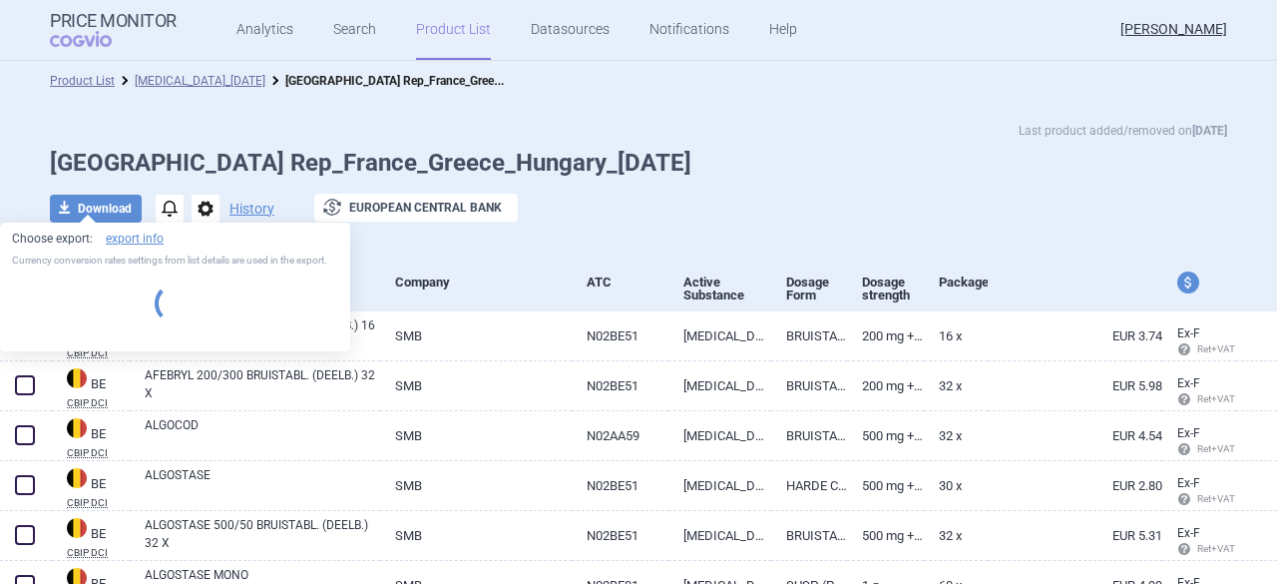
select select "EUR"
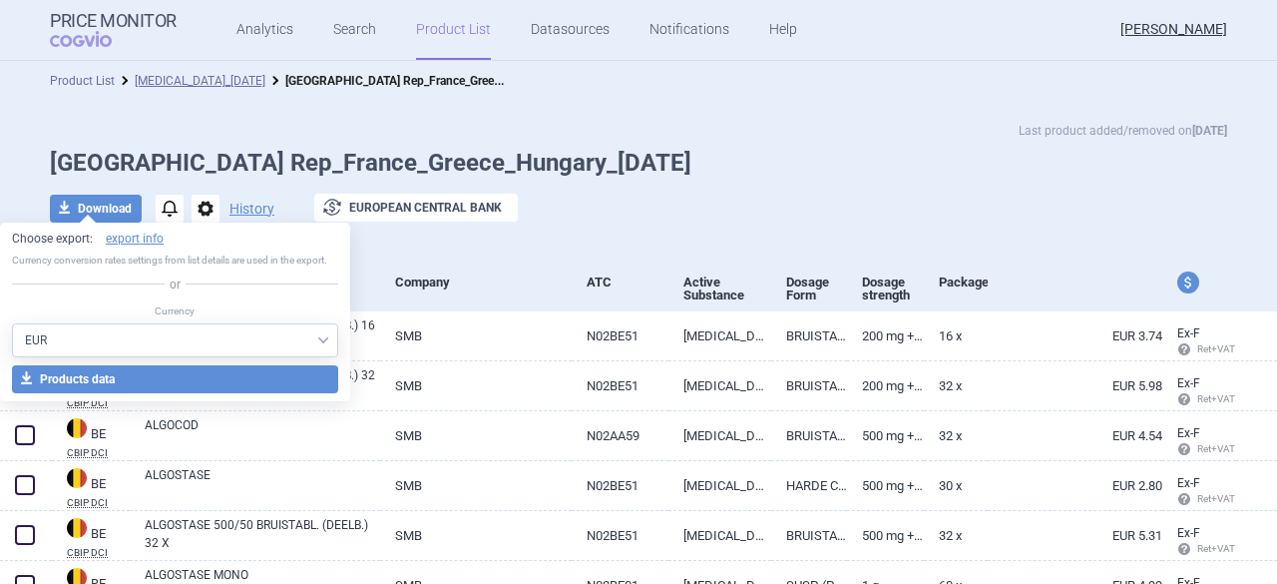
click at [82, 81] on link "Product List" at bounding box center [82, 81] width 65 height 14
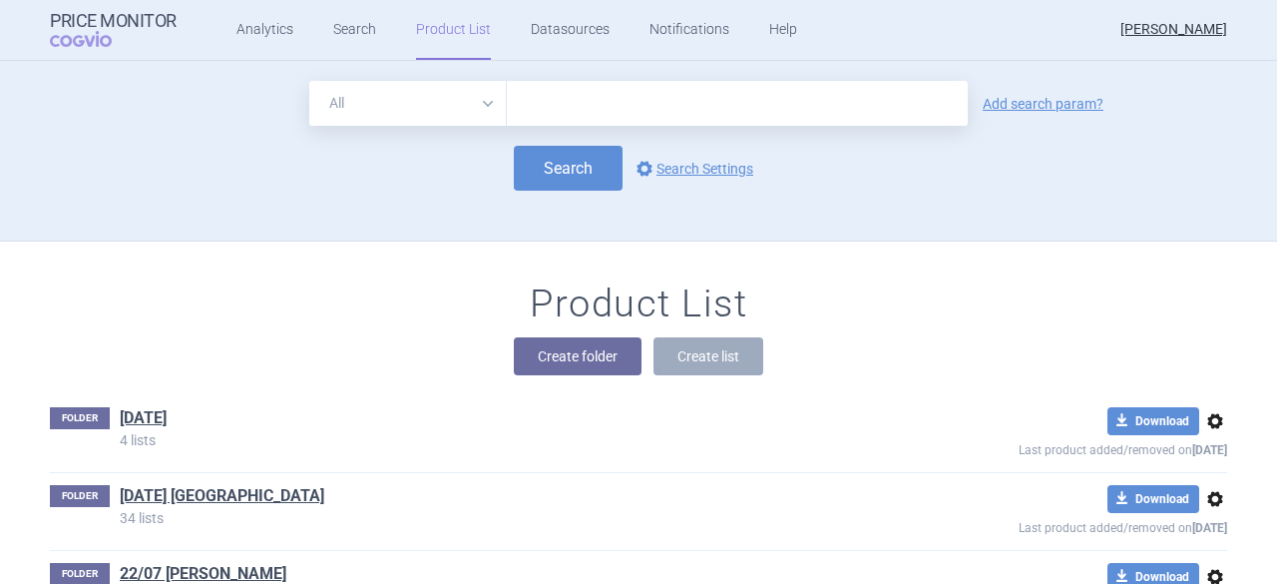
click at [536, 107] on input "text" at bounding box center [737, 103] width 461 height 45
type input "[MEDICAL_DATA]"
click at [1050, 102] on link "Add search param?" at bounding box center [1043, 104] width 121 height 14
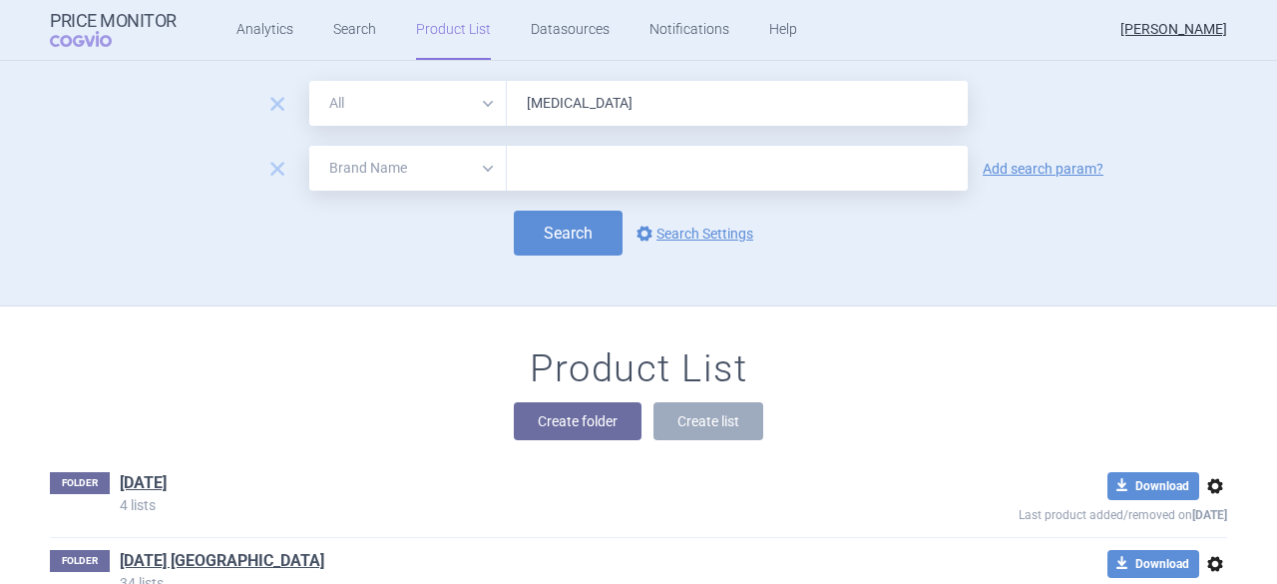
click at [514, 163] on input "text" at bounding box center [737, 168] width 461 height 45
click at [483, 167] on select "All Brand Name ATC Company Active Substance Country Newer than" at bounding box center [408, 168] width 198 height 45
select select "country"
click at [309, 146] on select "All Brand Name ATC Company Active Substance Country Newer than" at bounding box center [408, 168] width 198 height 45
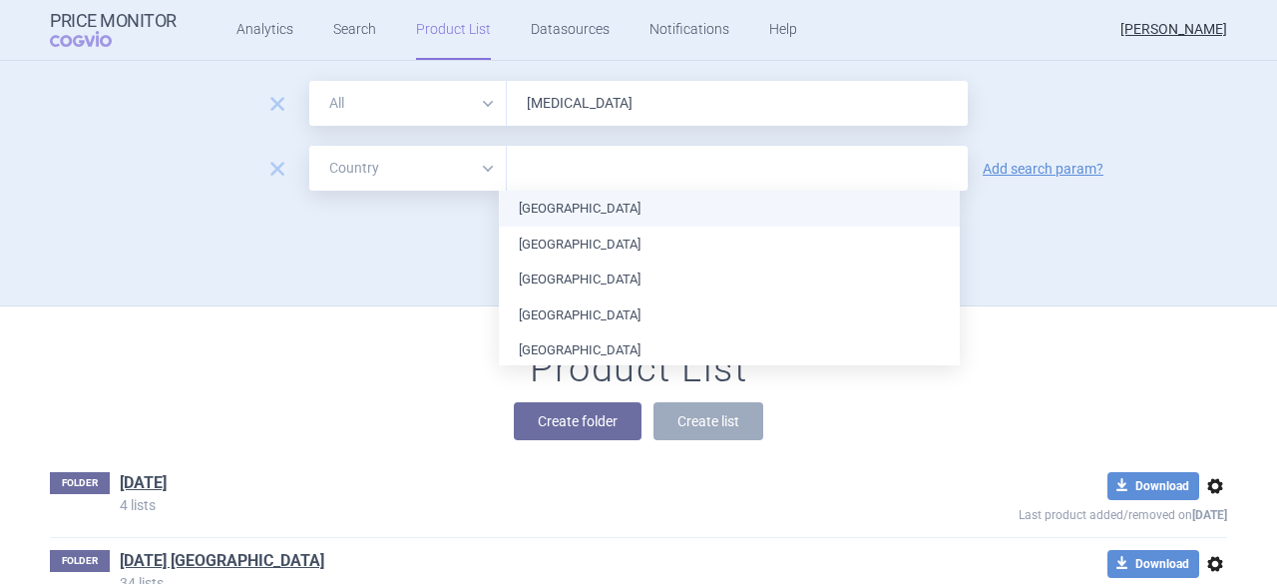
click at [578, 169] on input "text" at bounding box center [737, 169] width 441 height 26
type input "Ne"
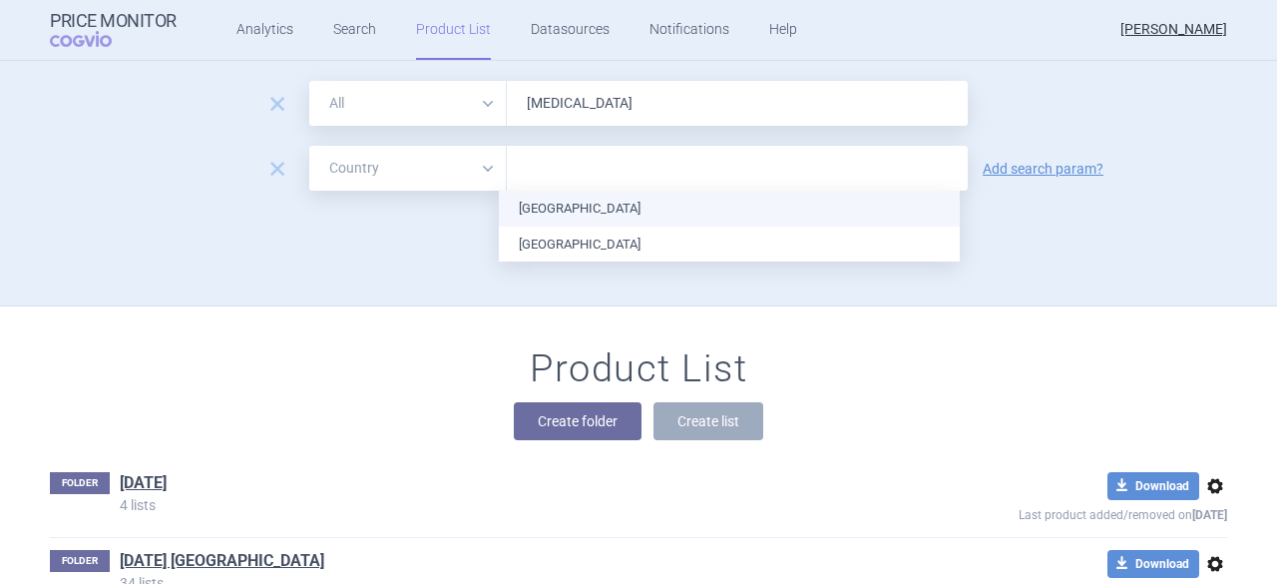
click at [571, 207] on ul "Netherlands [GEOGRAPHIC_DATA]" at bounding box center [729, 226] width 461 height 71
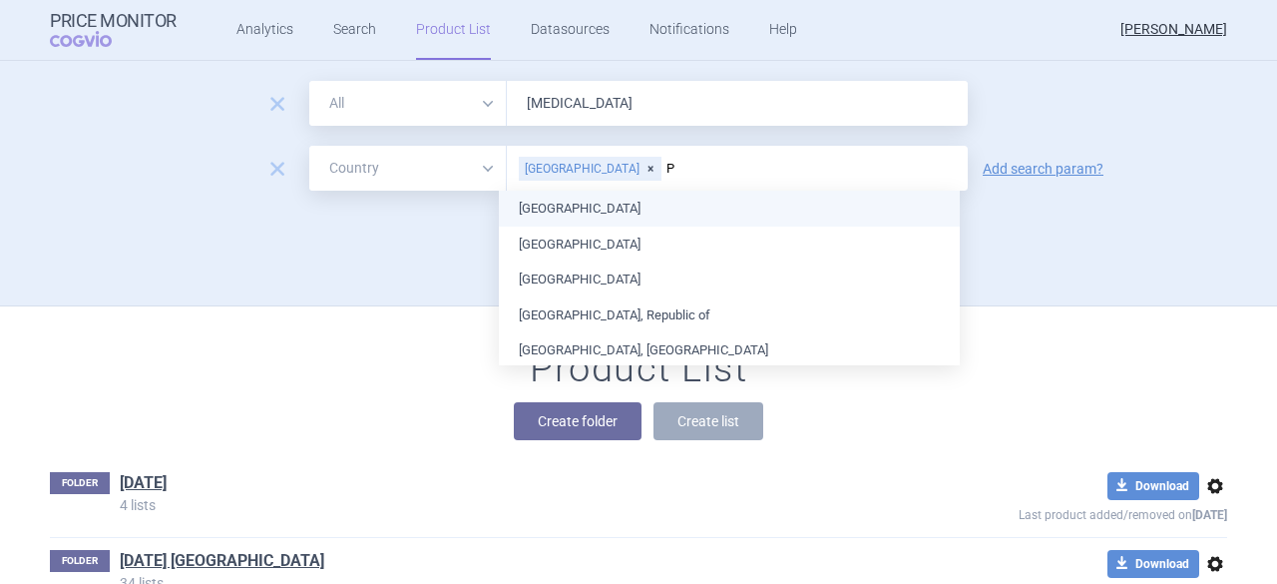
type input "Po"
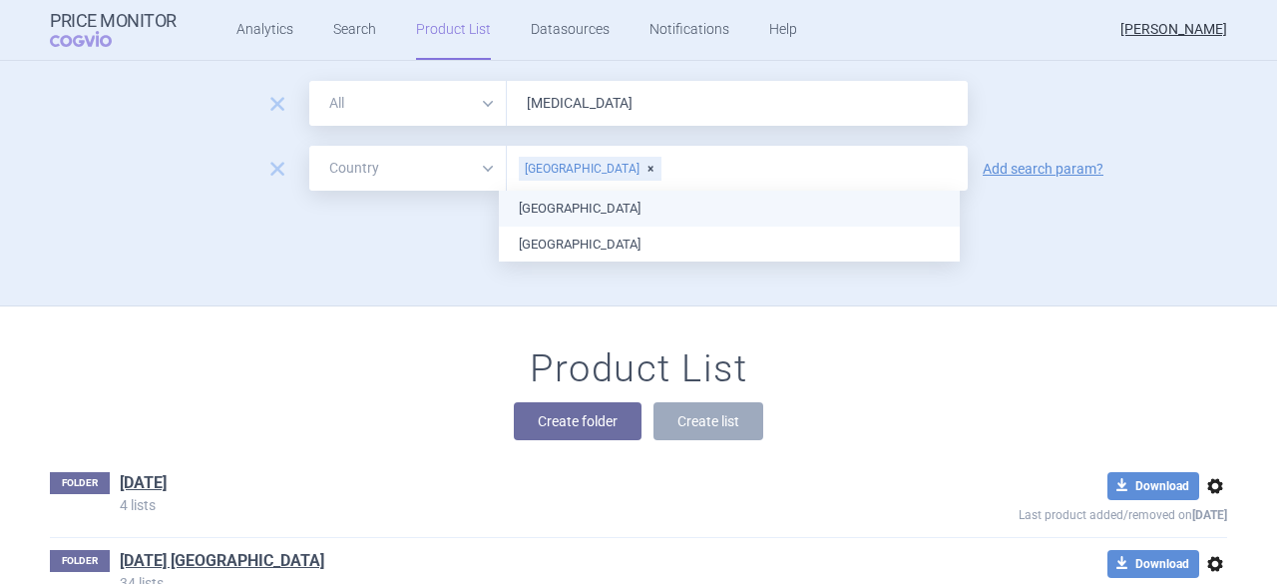
click at [579, 199] on ul "[GEOGRAPHIC_DATA] [GEOGRAPHIC_DATA]" at bounding box center [729, 226] width 461 height 71
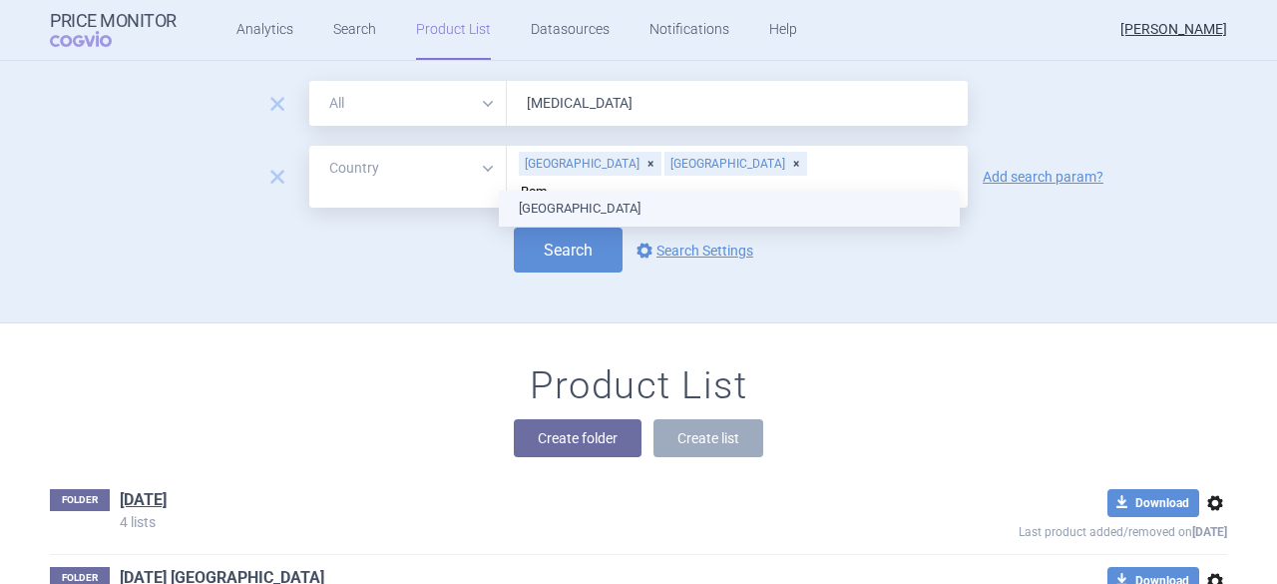
type input "[GEOGRAPHIC_DATA]"
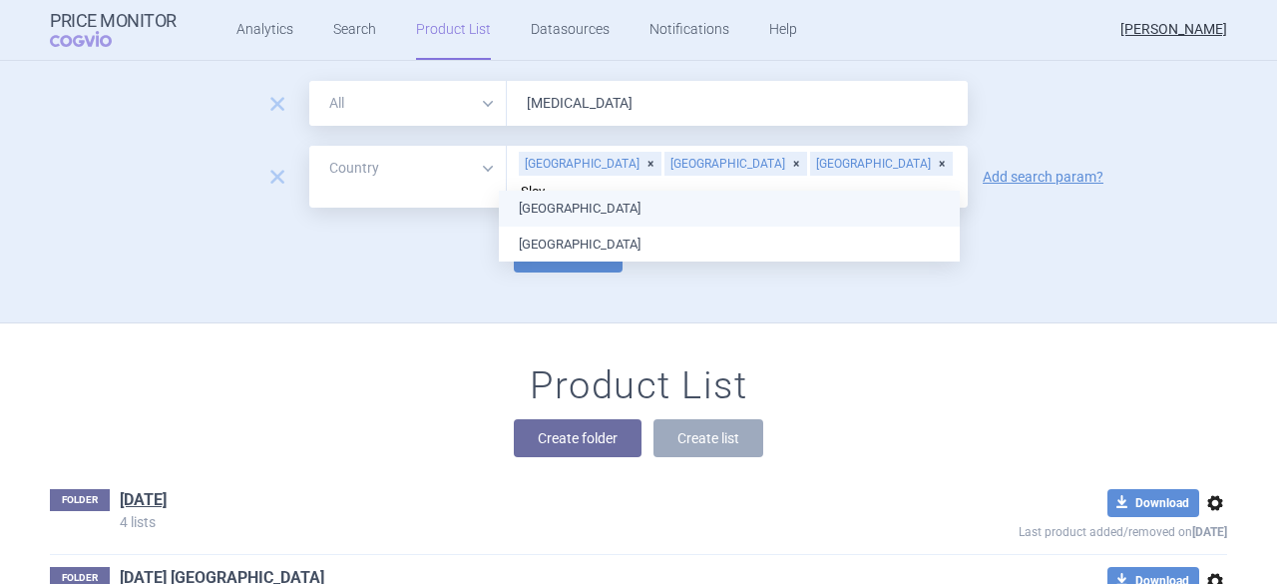
type input "Slova"
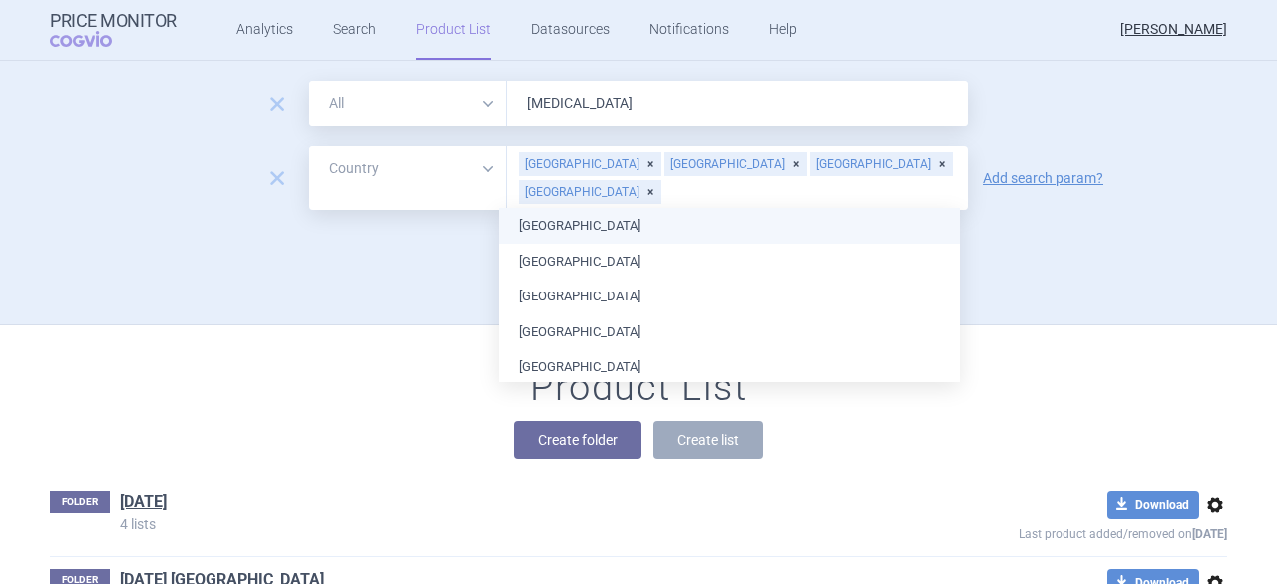
click at [559, 206] on body "Price Monitor COGVIO Analytics Search Product List Datasources Notifications He…" at bounding box center [638, 292] width 1277 height 584
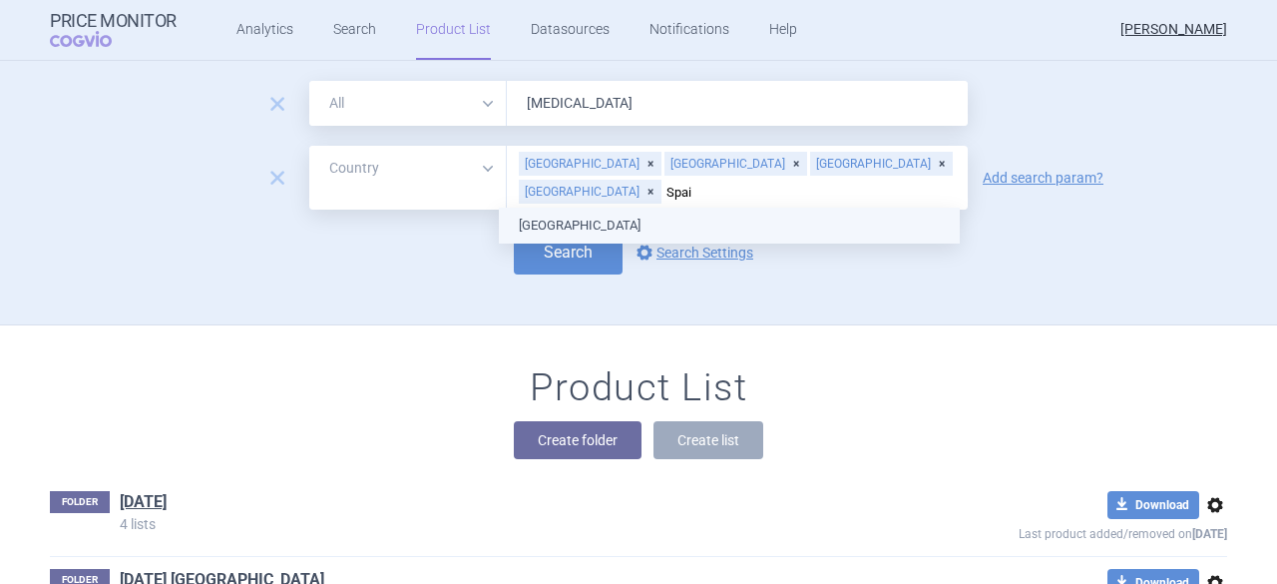
type input "[GEOGRAPHIC_DATA]"
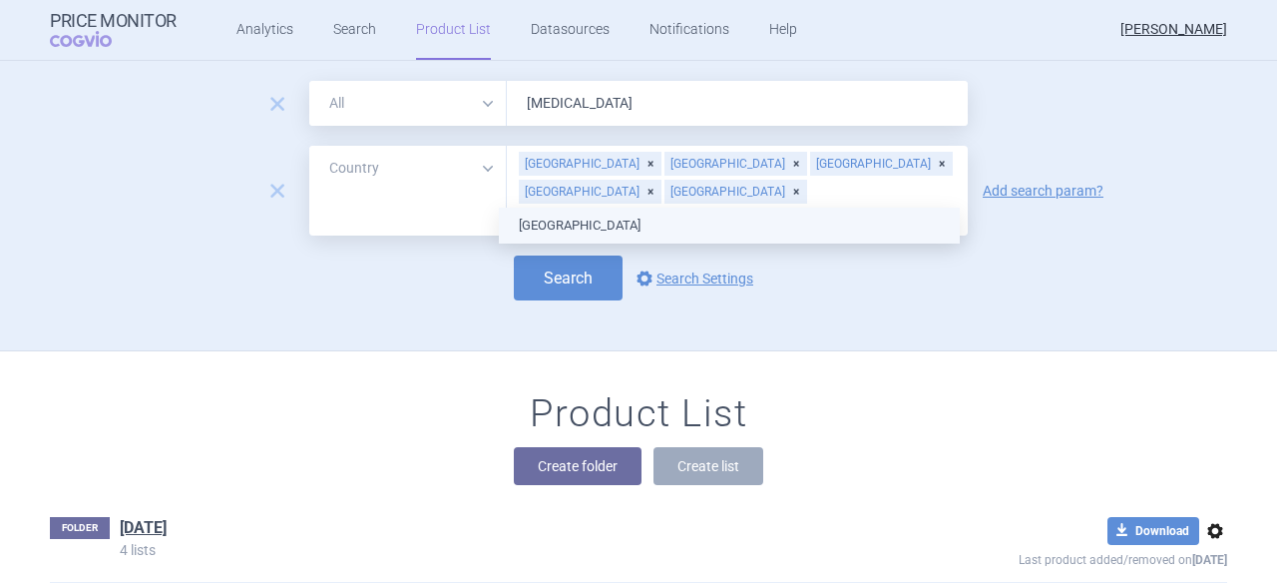
type input "[GEOGRAPHIC_DATA]"
click at [547, 220] on ul "[GEOGRAPHIC_DATA]" at bounding box center [729, 226] width 461 height 36
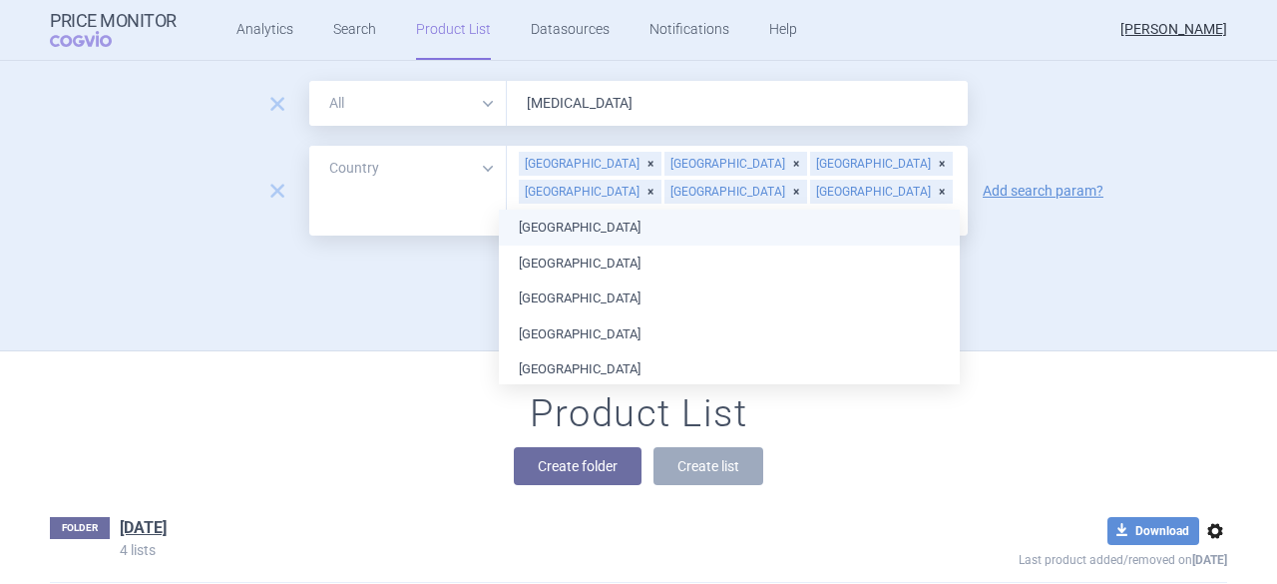
click at [1181, 260] on div "Search options Search Settings" at bounding box center [638, 277] width 1177 height 45
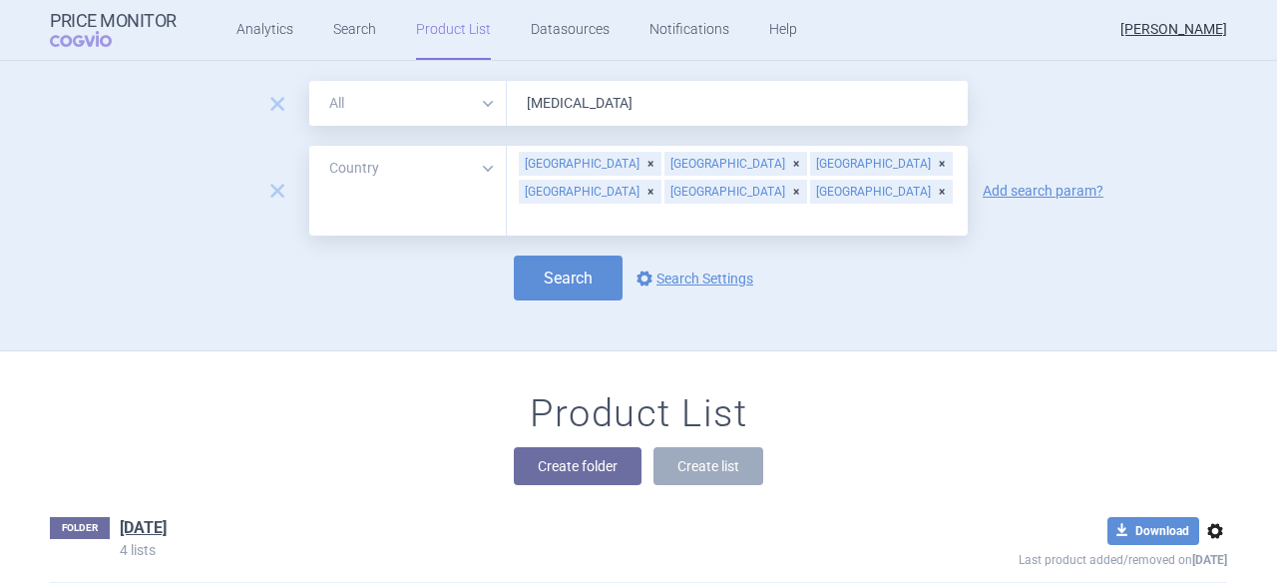
click at [589, 206] on input "text" at bounding box center [737, 219] width 441 height 26
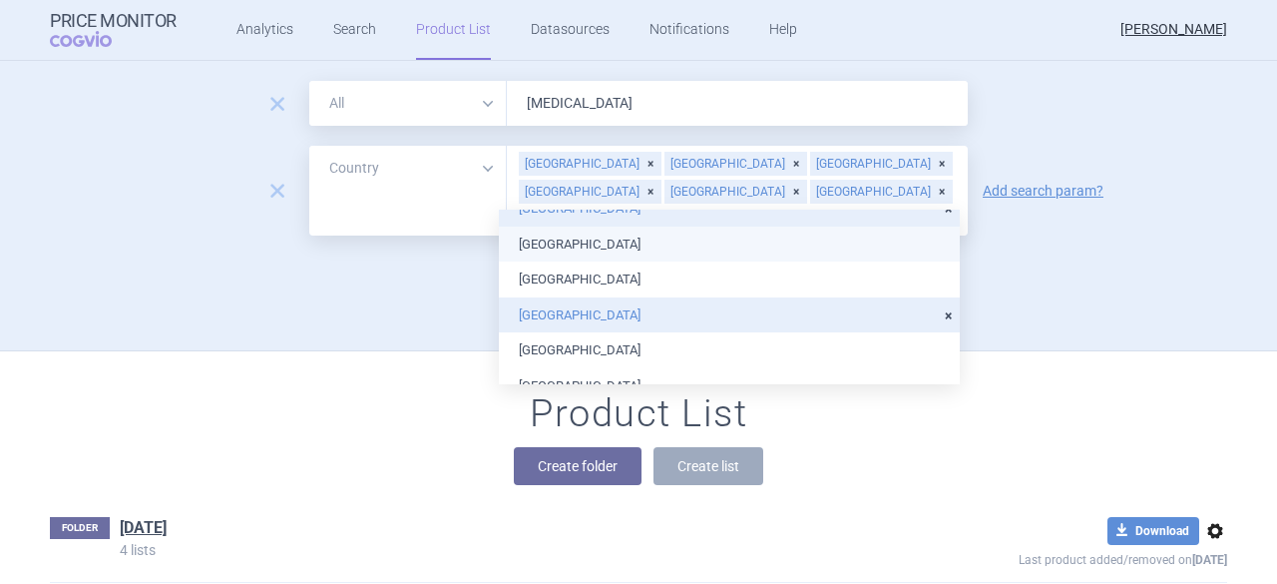
scroll to position [1352, 0]
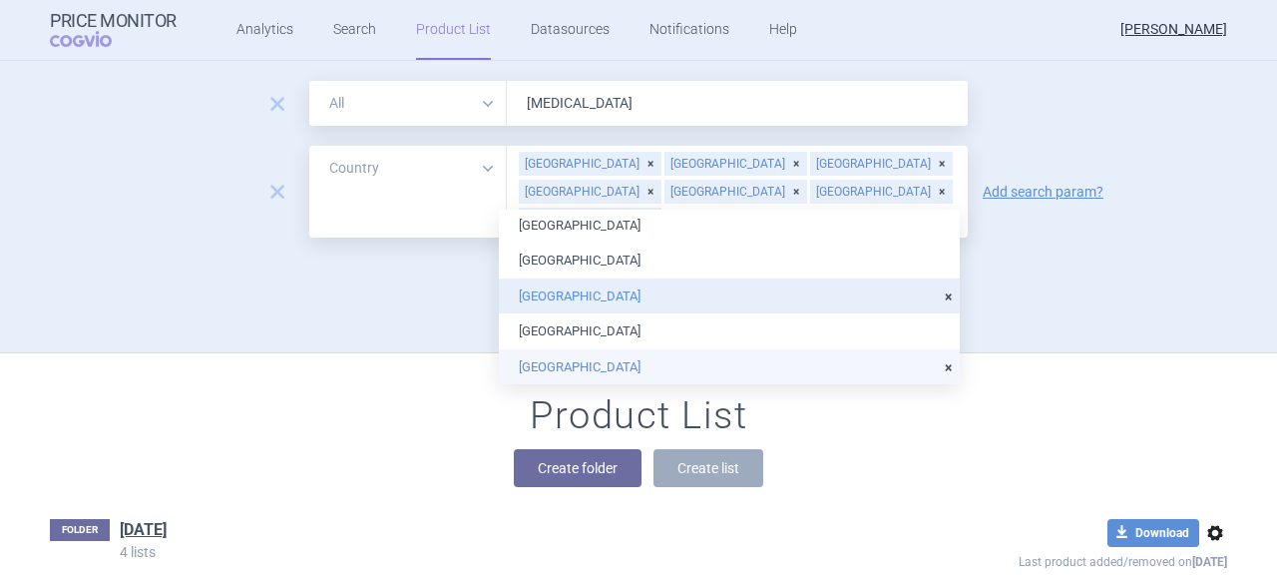
click at [607, 373] on li "[GEOGRAPHIC_DATA]" at bounding box center [729, 367] width 461 height 36
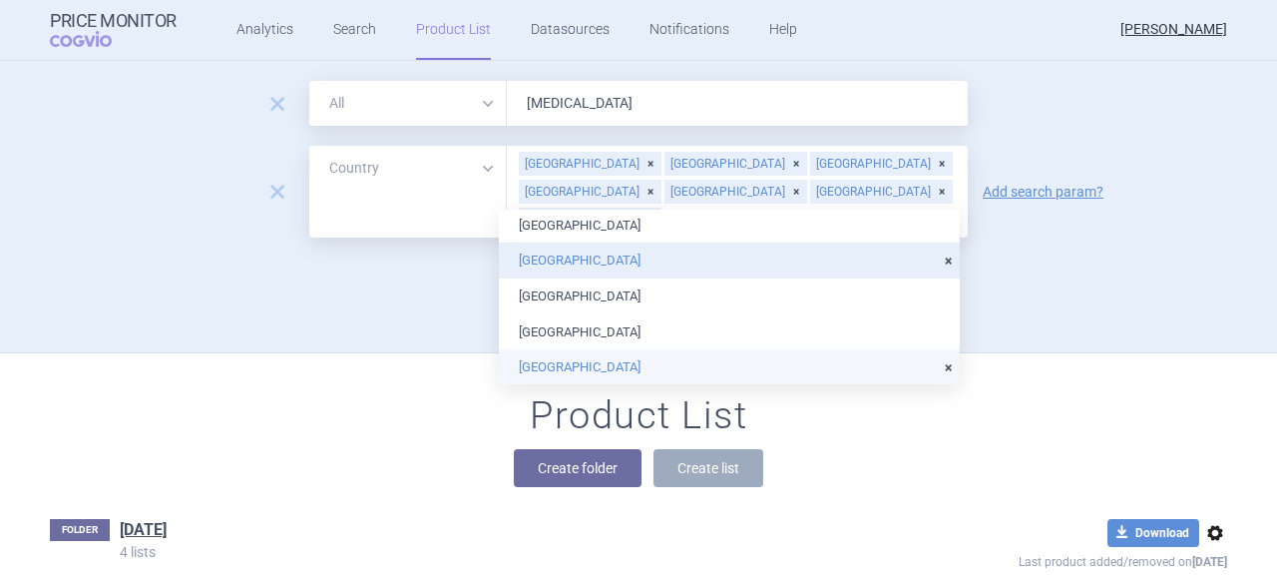
scroll to position [2, 0]
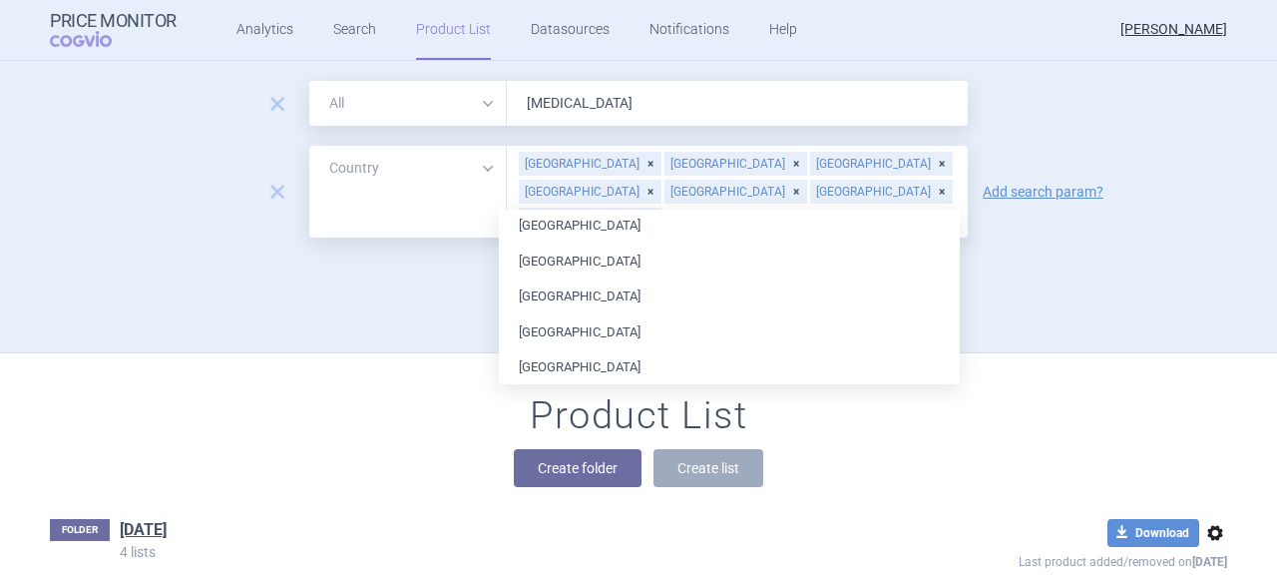
type input "Ita"
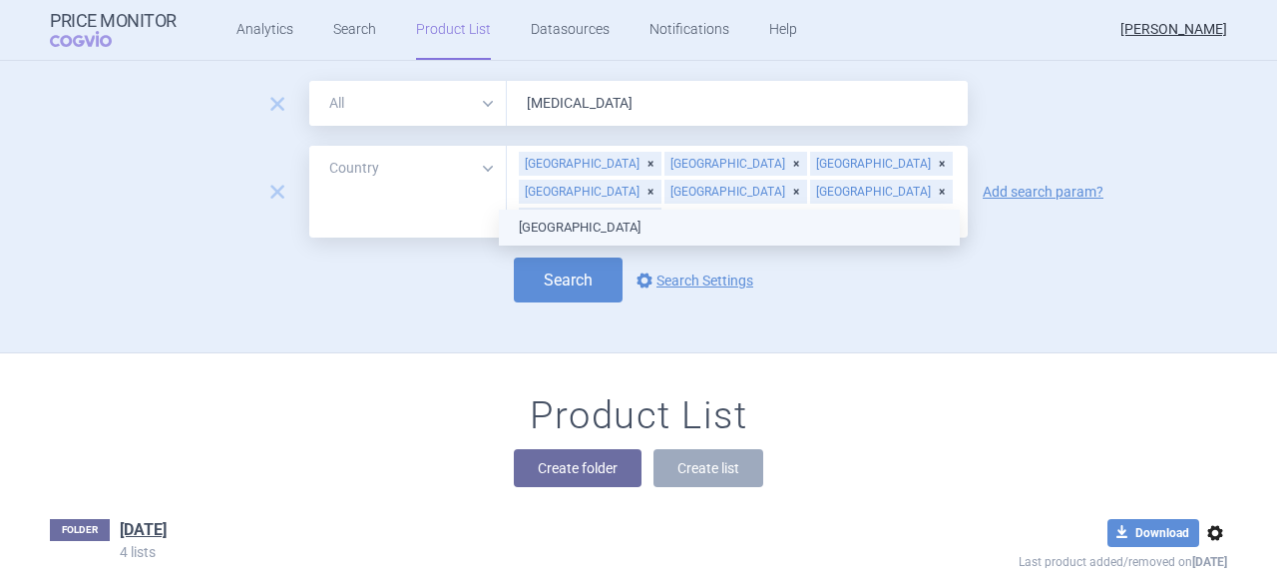
scroll to position [0, 0]
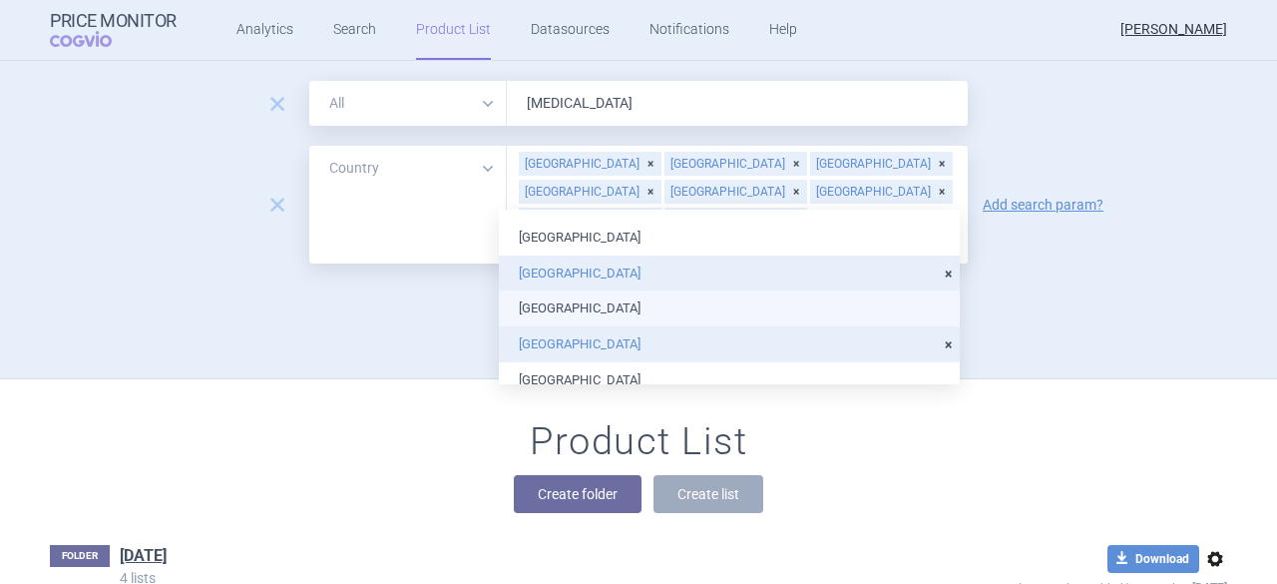
scroll to position [1297, 0]
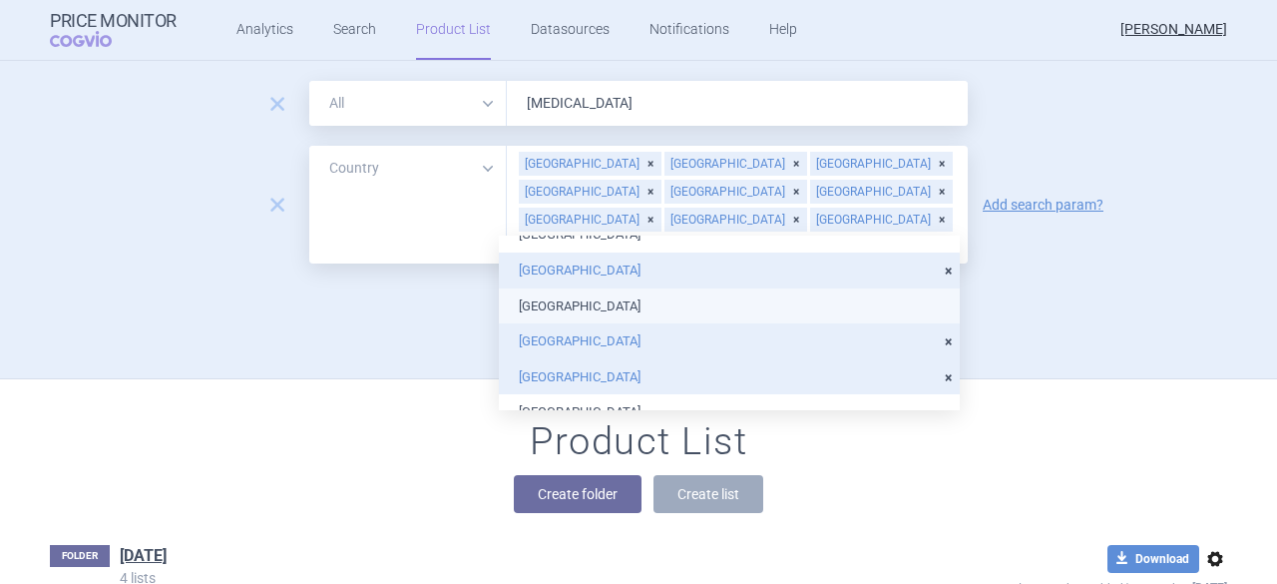
click at [1050, 248] on form "remove All Brand Name ATC Company Active Substance Country Newer than [MEDICAL_…" at bounding box center [638, 204] width 1177 height 247
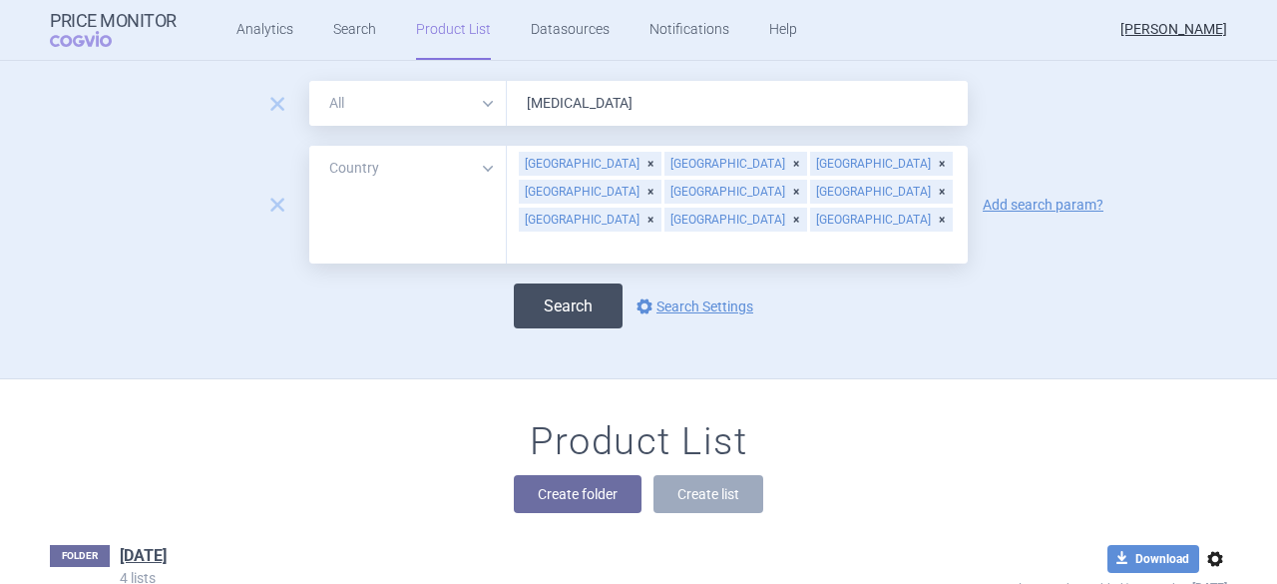
click at [562, 283] on button "Search" at bounding box center [568, 305] width 109 height 45
select select "country"
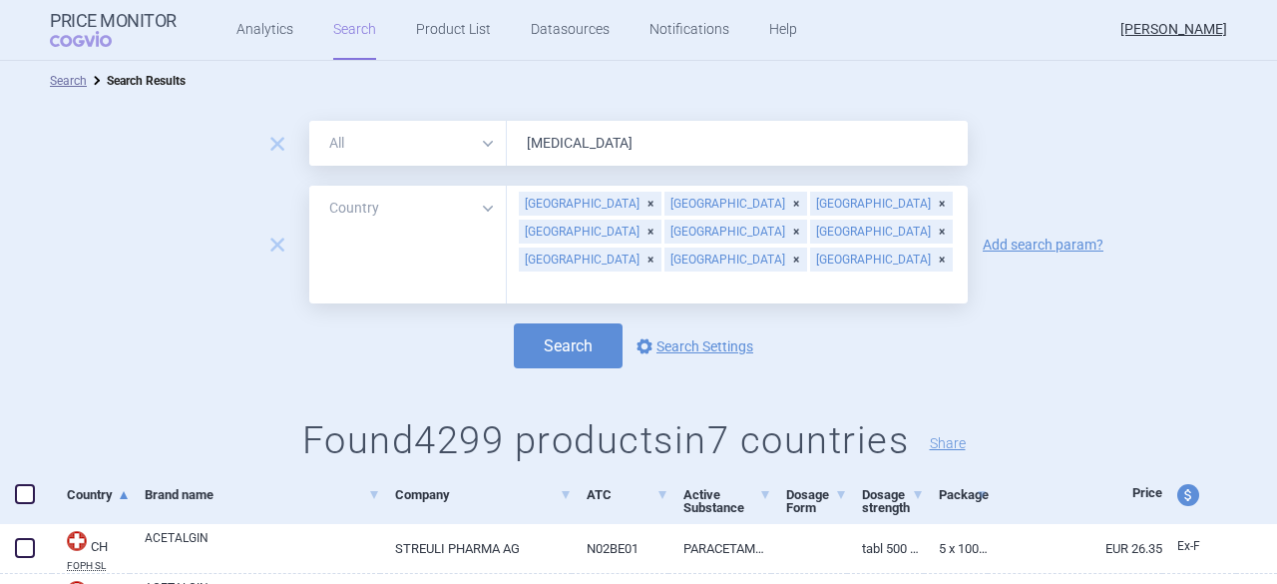
click at [1177, 494] on span "price and currency" at bounding box center [1188, 495] width 22 height 22
select select "ex-factory"
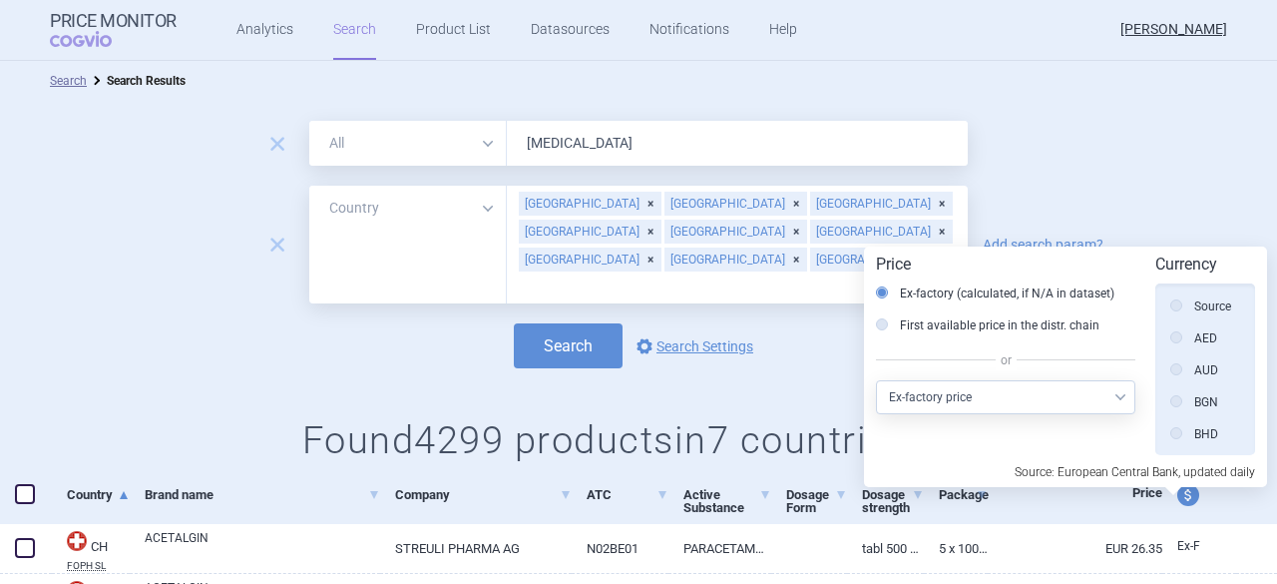
click at [1215, 300] on label "Source" at bounding box center [1200, 306] width 61 height 20
click at [1191, 300] on input "Source" at bounding box center [1181, 307] width 20 height 20
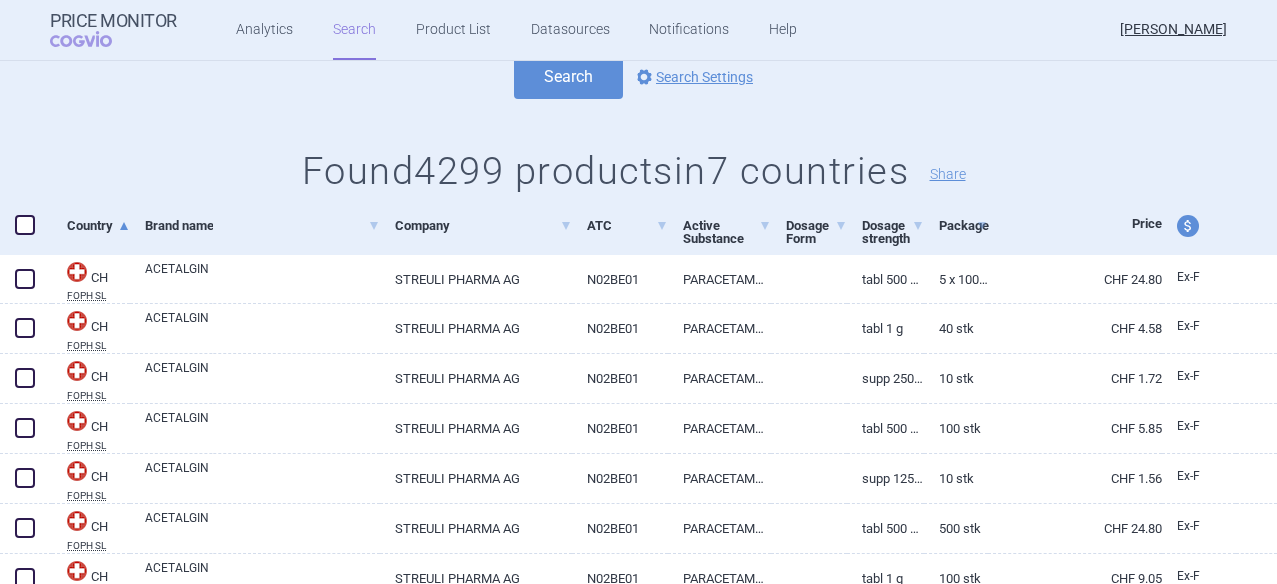
scroll to position [399, 0]
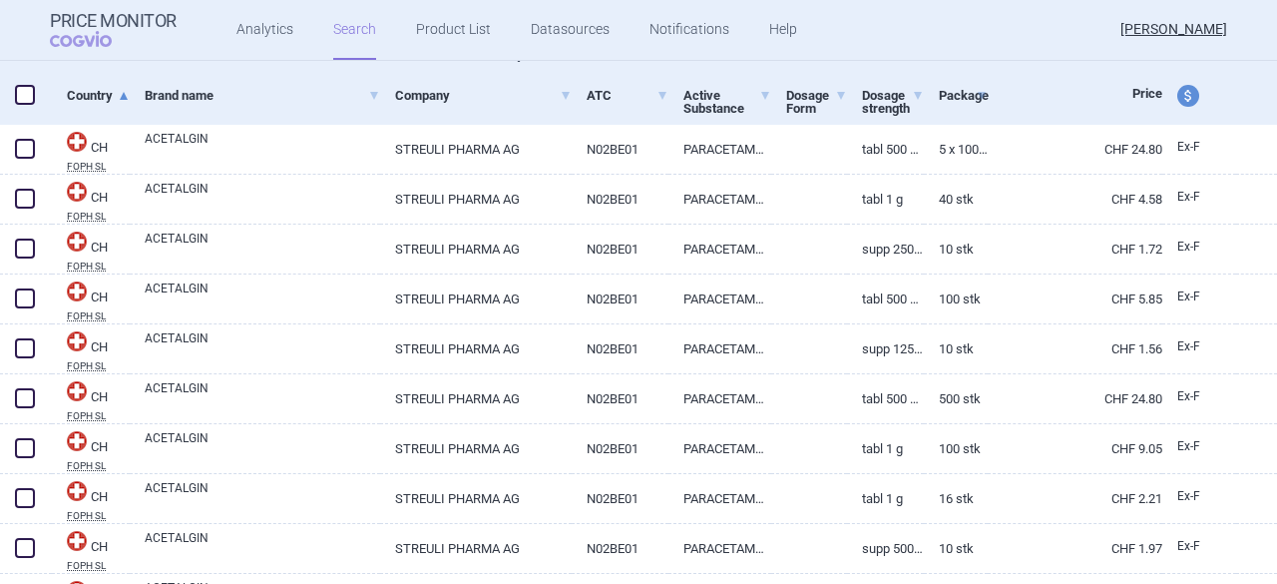
click at [24, 89] on span at bounding box center [25, 95] width 20 height 20
checkbox input "true"
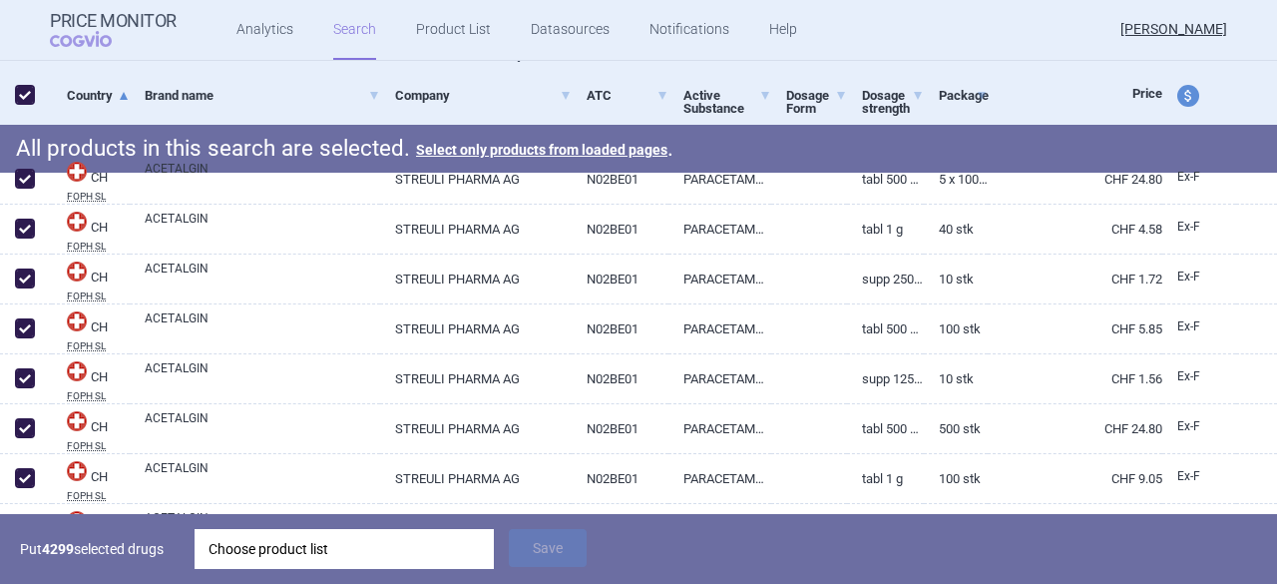
click at [334, 543] on div "Choose product list" at bounding box center [344, 549] width 271 height 40
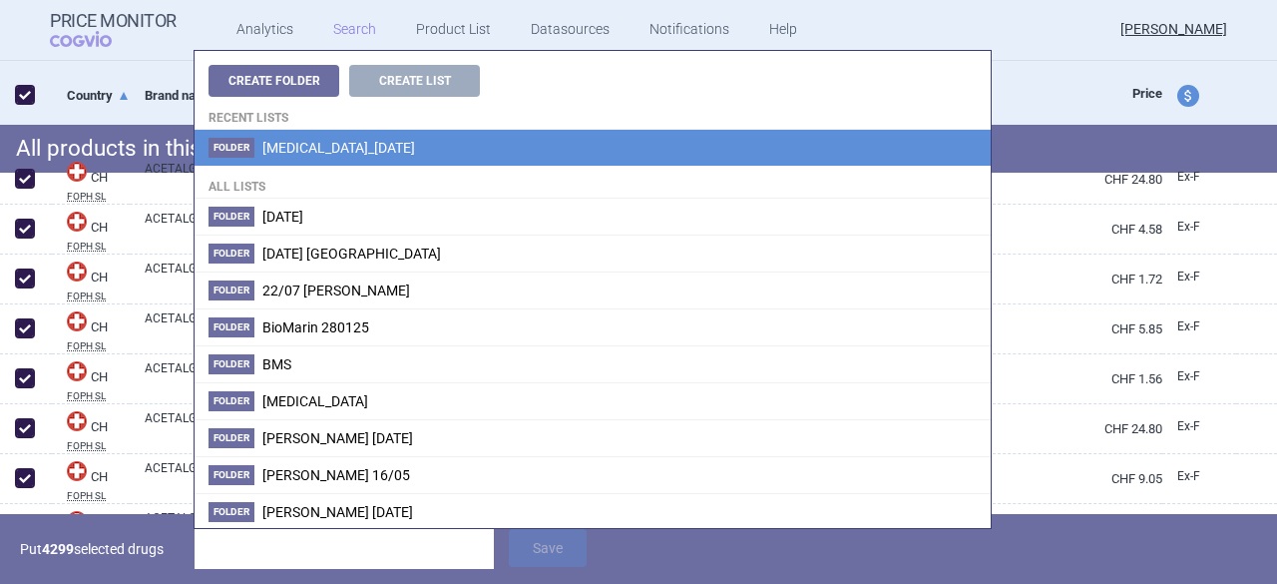
click at [333, 145] on span "[MEDICAL_DATA]_[DATE]" at bounding box center [338, 148] width 153 height 16
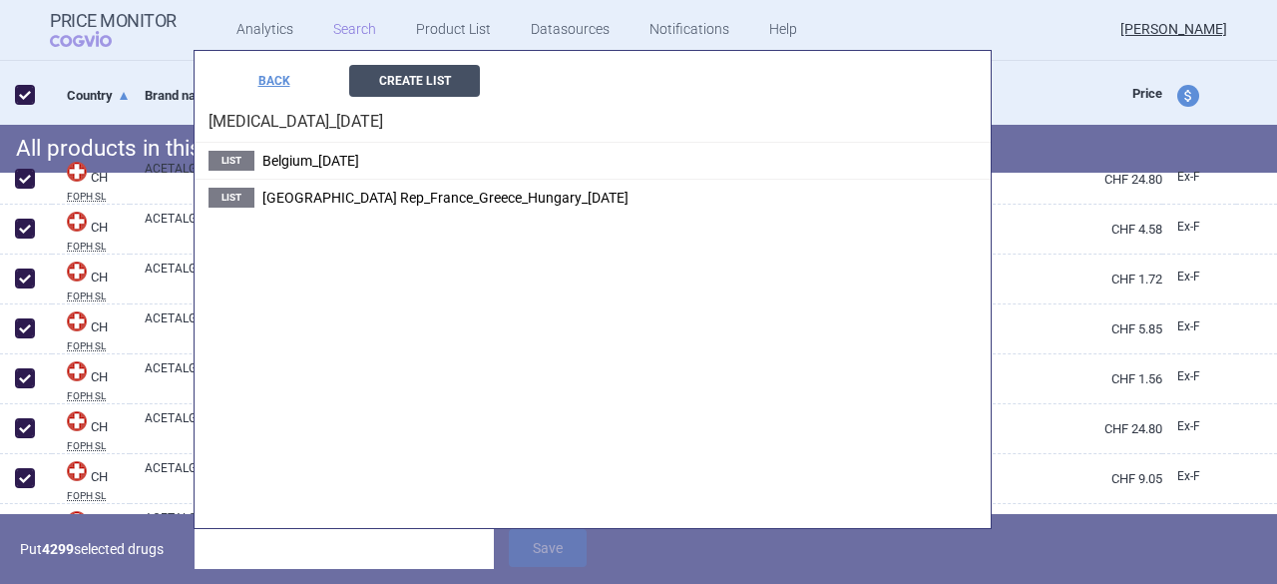
click at [415, 75] on button "Create List" at bounding box center [414, 81] width 131 height 32
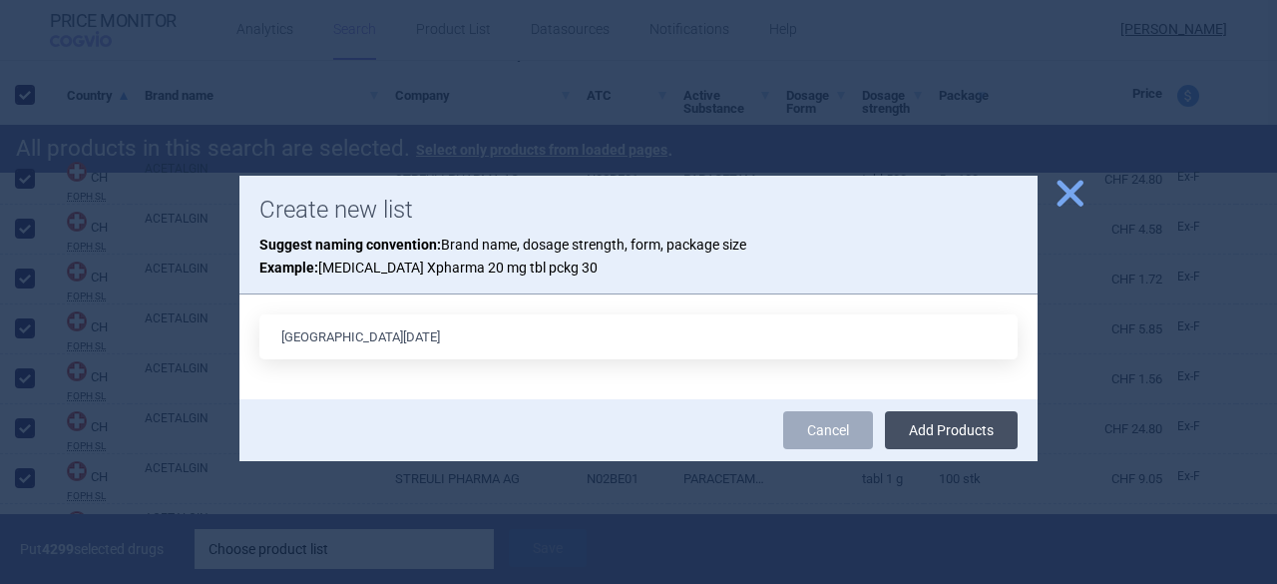
type input "[GEOGRAPHIC_DATA][DATE]"
click at [966, 428] on button "Add Products" at bounding box center [951, 430] width 133 height 38
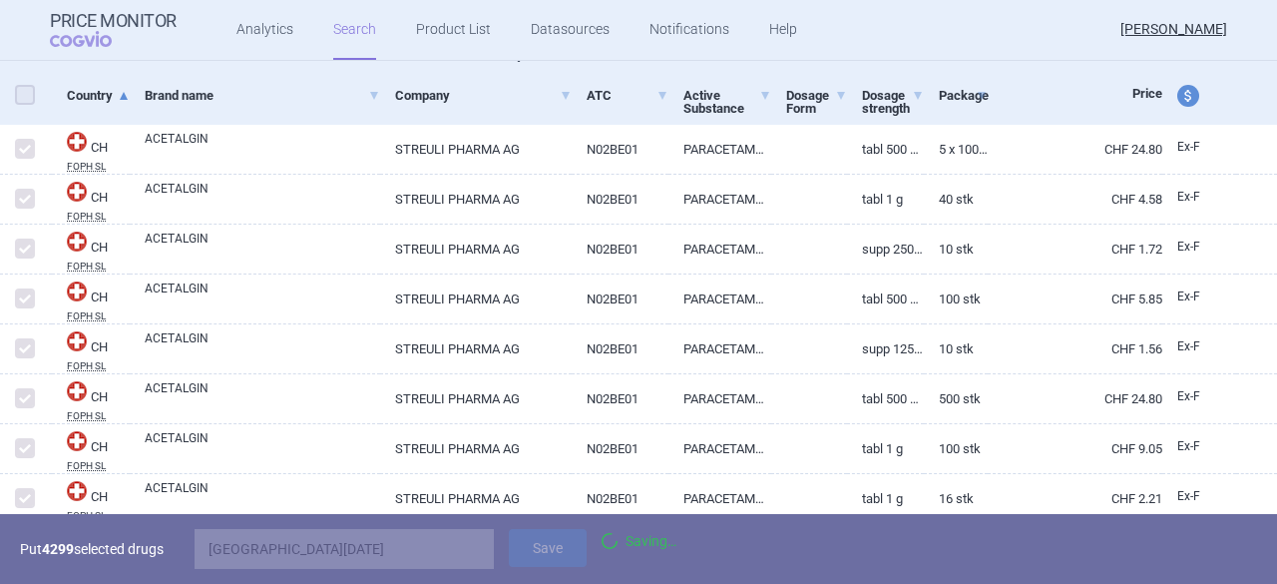
checkbox input "false"
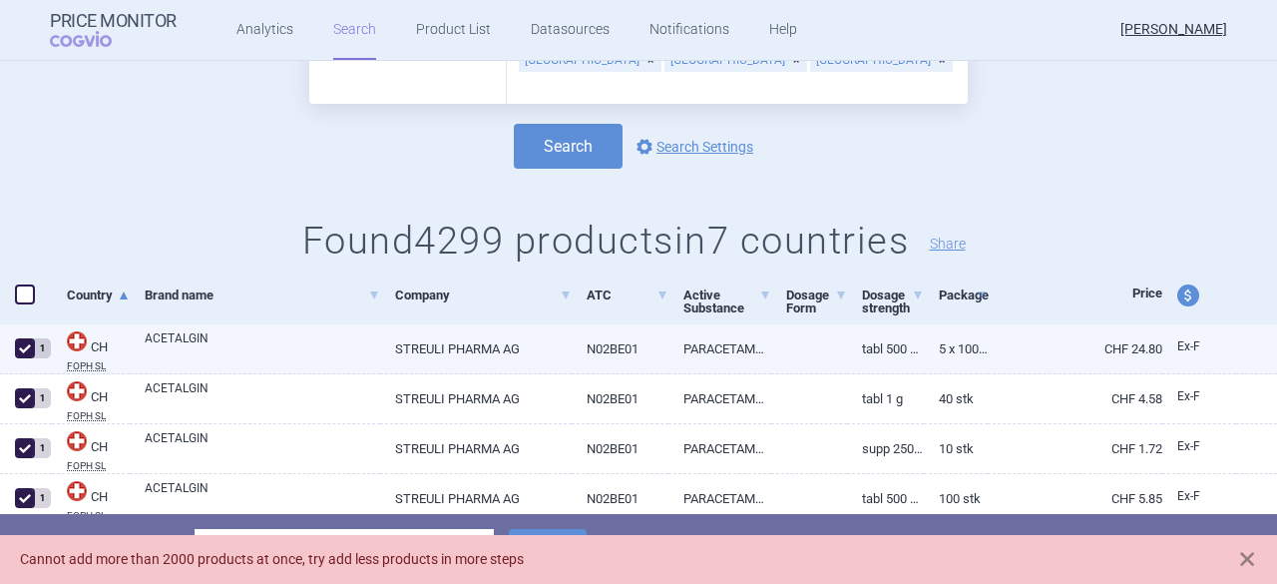
scroll to position [0, 0]
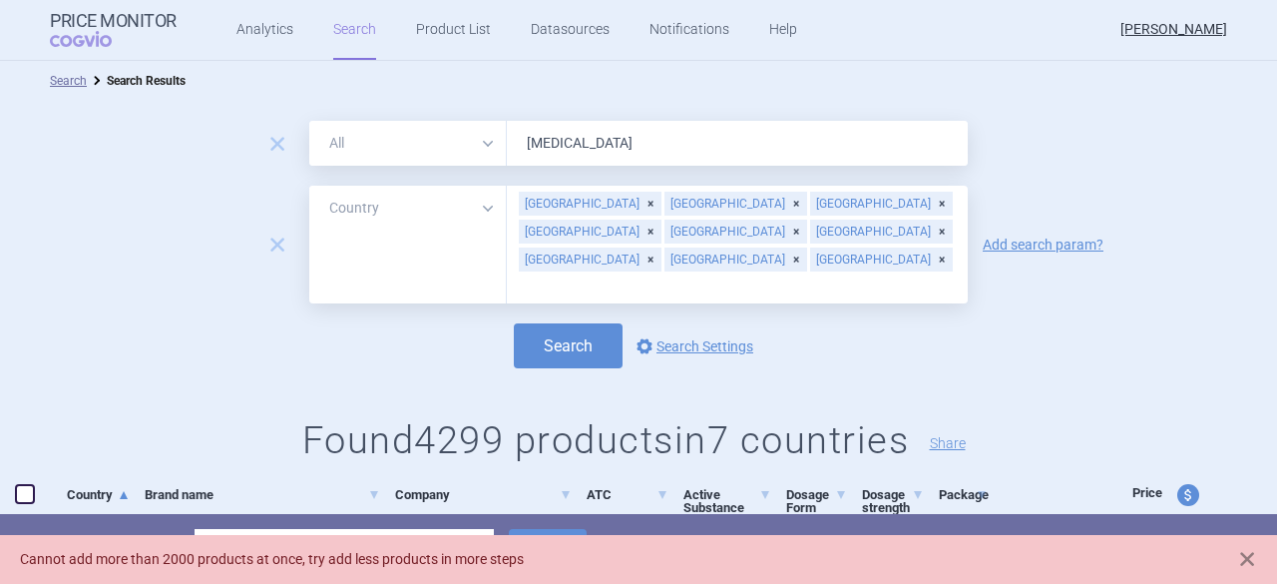
click at [661, 247] on div "[GEOGRAPHIC_DATA]" at bounding box center [590, 259] width 143 height 24
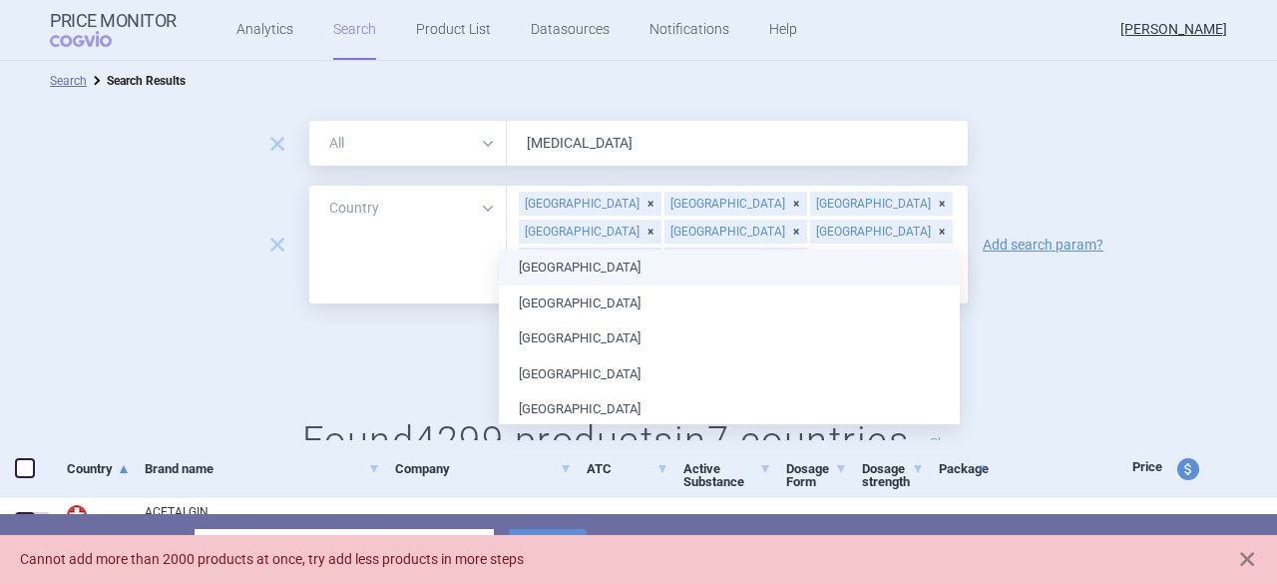
click at [615, 247] on div "[GEOGRAPHIC_DATA]" at bounding box center [590, 259] width 143 height 24
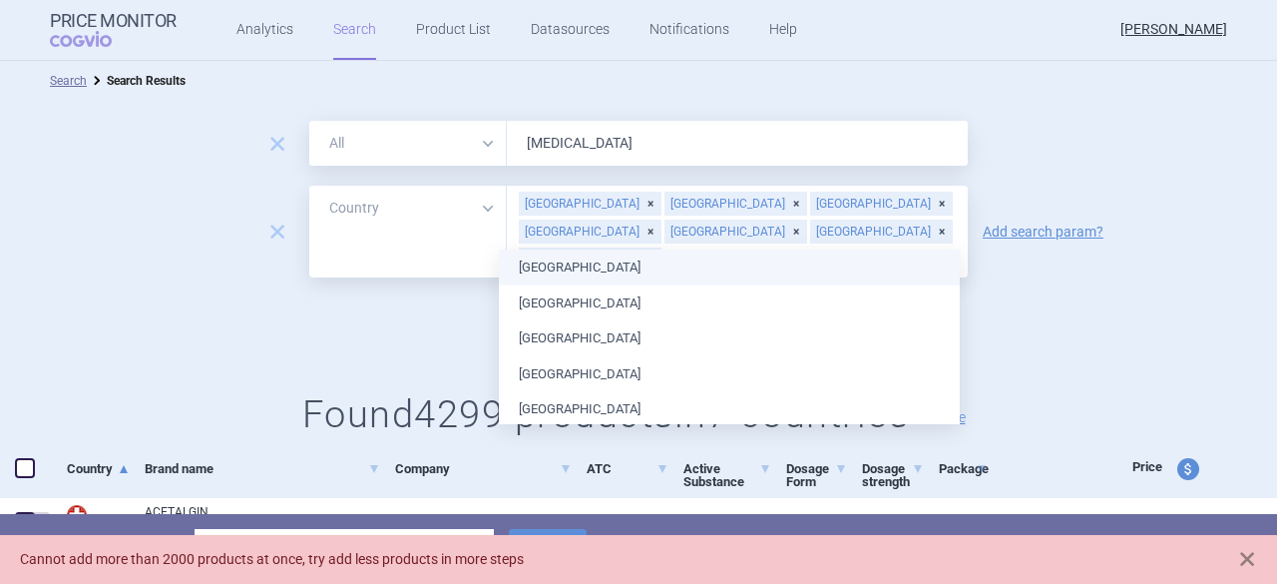
click at [657, 247] on div "[GEOGRAPHIC_DATA]" at bounding box center [590, 259] width 143 height 24
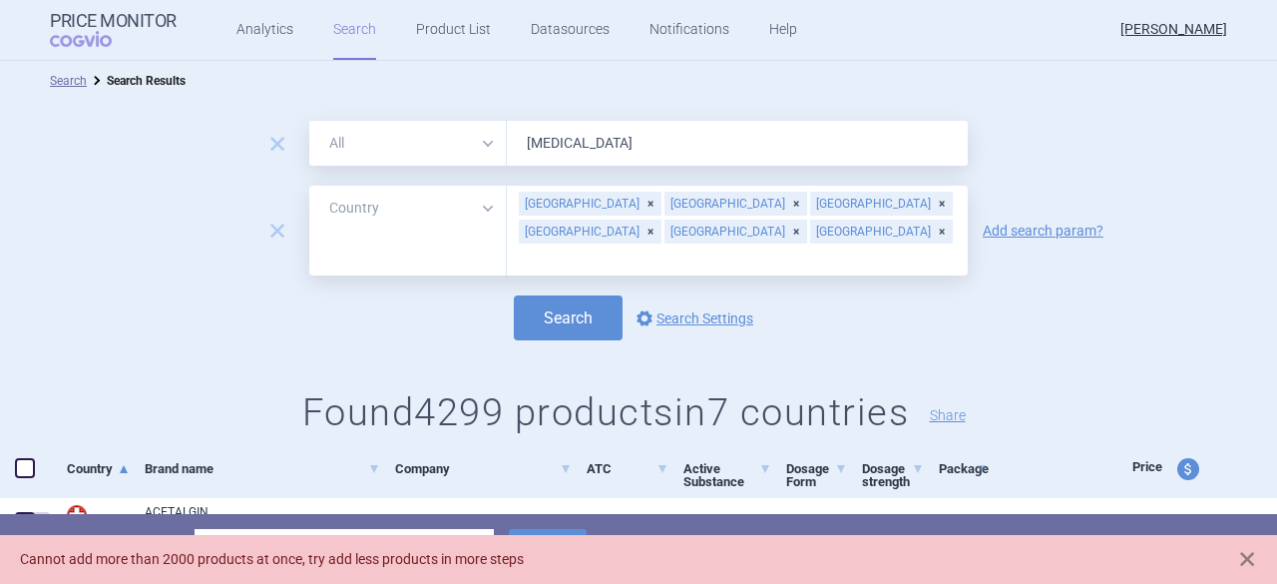
click at [1109, 296] on div "Search options Search Settings" at bounding box center [638, 317] width 1277 height 45
click at [540, 295] on button "Search" at bounding box center [568, 317] width 109 height 45
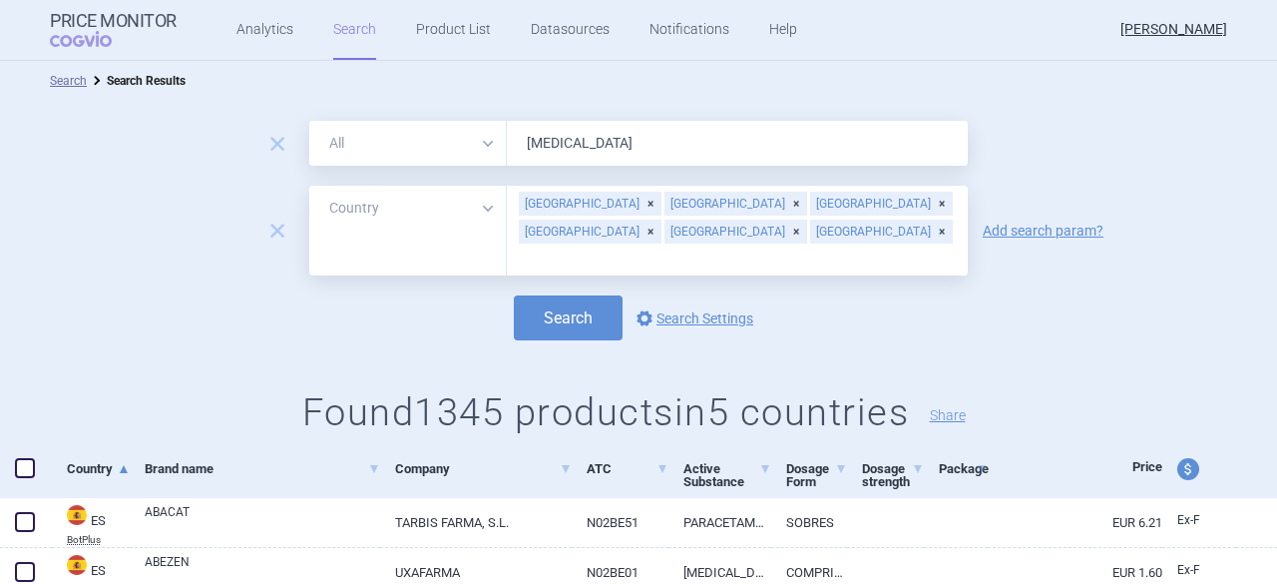
click at [1177, 470] on span "price and currency" at bounding box center [1188, 469] width 22 height 22
select select "ex-factory"
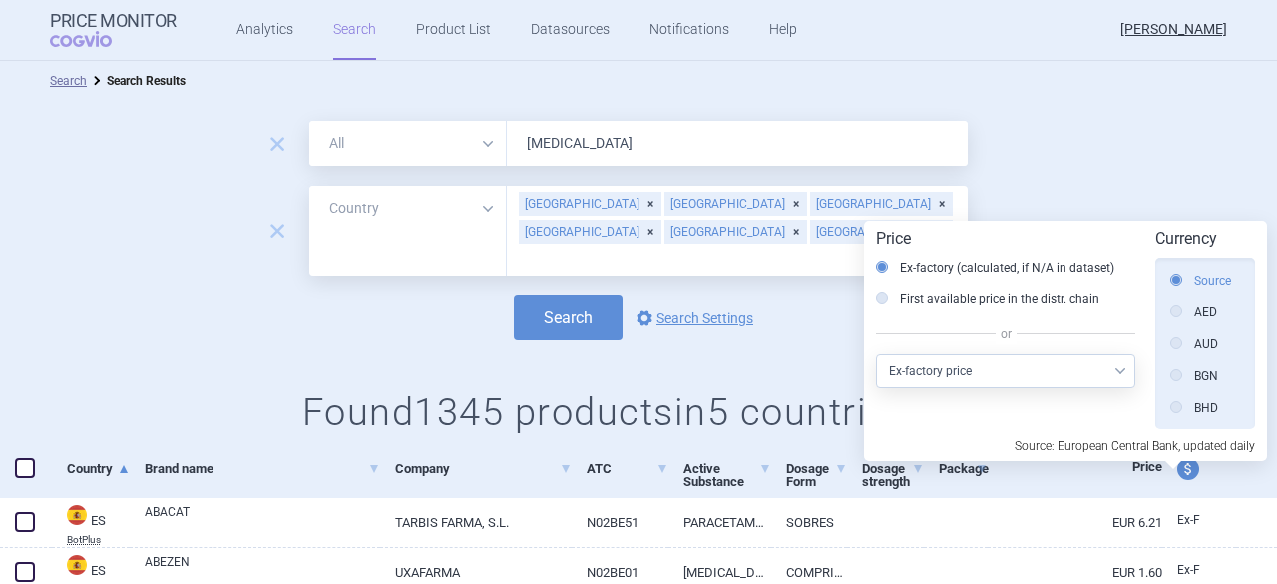
click at [1216, 280] on label "Source" at bounding box center [1200, 280] width 61 height 20
click at [1191, 280] on input "Source" at bounding box center [1181, 281] width 20 height 20
click at [1209, 286] on label "Source" at bounding box center [1200, 280] width 61 height 20
click at [1191, 286] on input "Source" at bounding box center [1181, 281] width 20 height 20
click at [393, 361] on div "remove All Brand Name ATC Company Active Substance Country Newer than [MEDICAL_…" at bounding box center [638, 284] width 1277 height 366
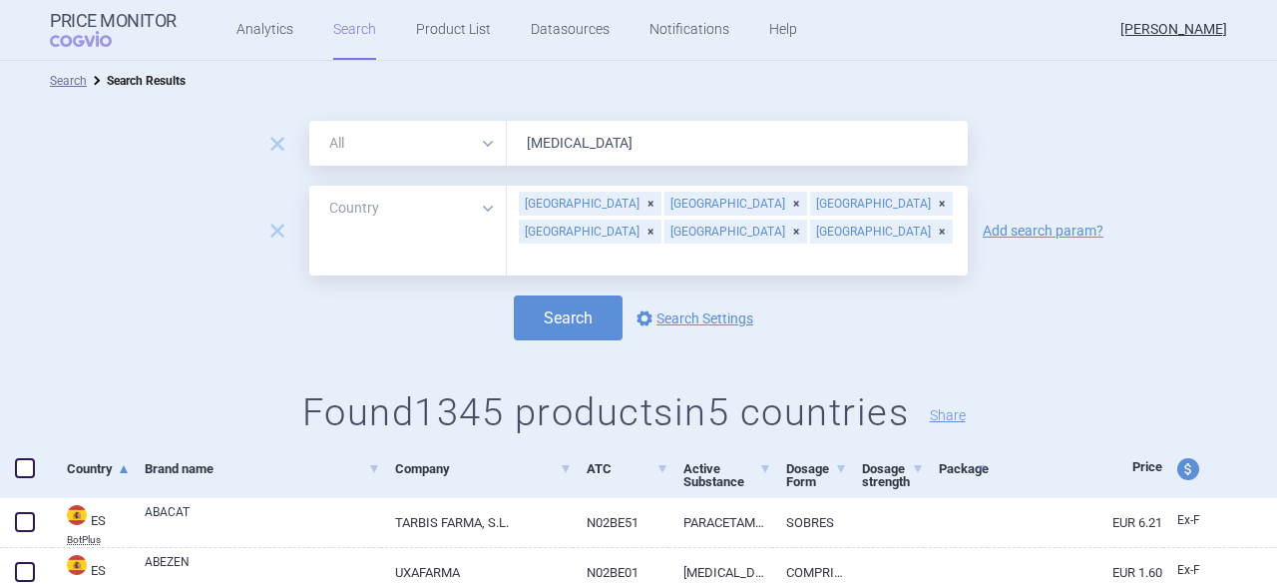
click at [26, 471] on span at bounding box center [25, 468] width 20 height 20
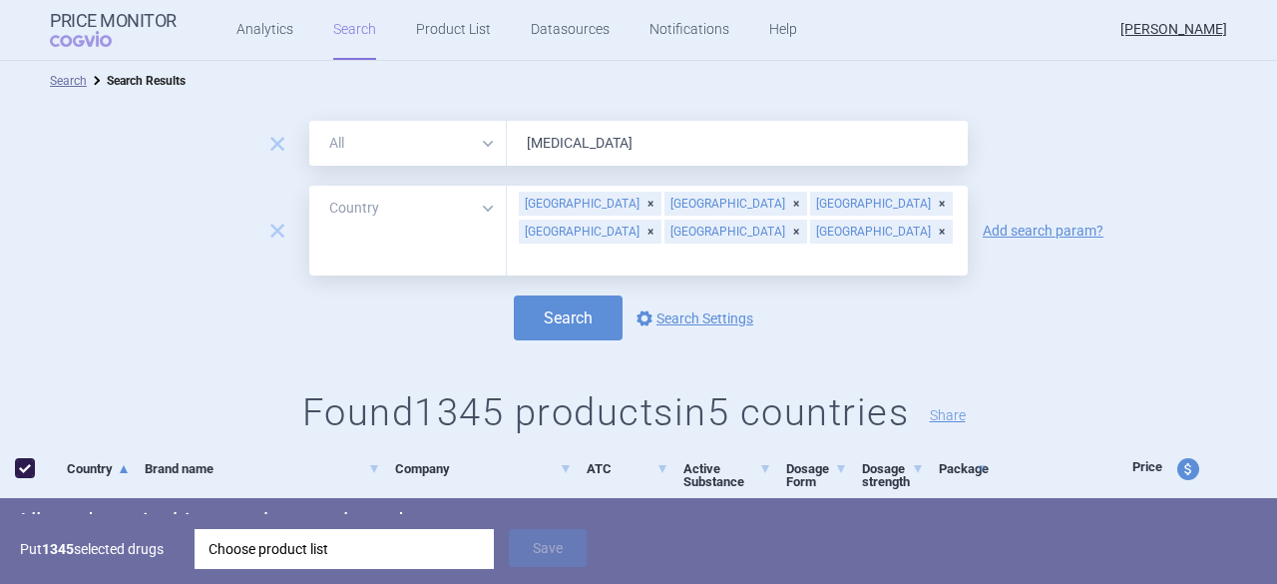
click at [316, 557] on div "Choose product list" at bounding box center [344, 549] width 271 height 40
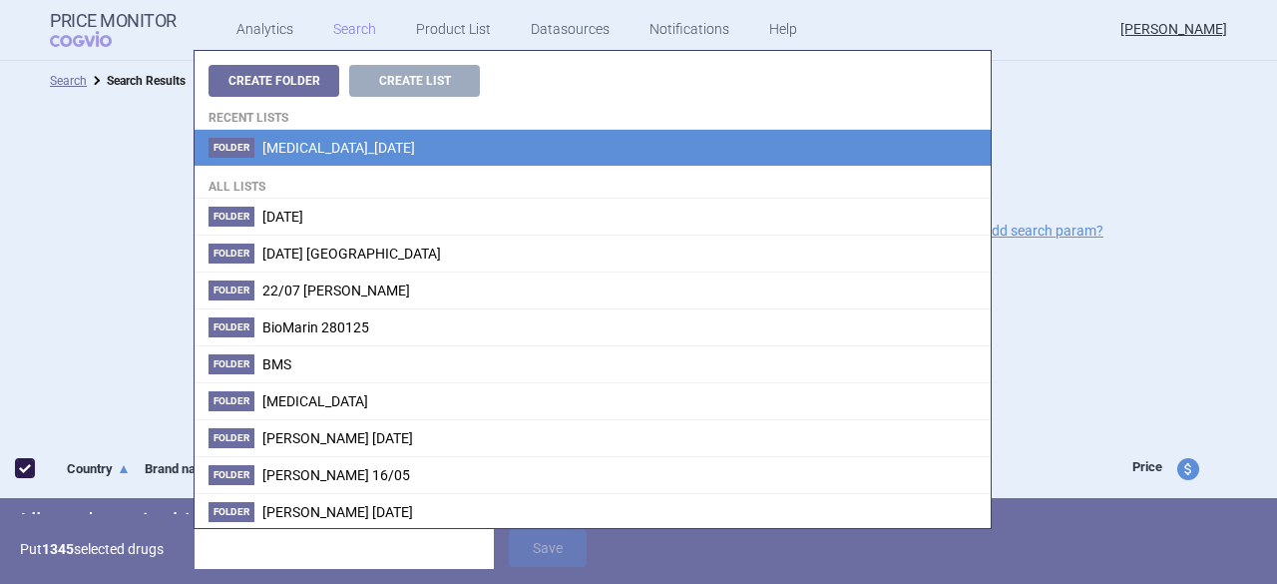
click at [389, 161] on li "Folder [MEDICAL_DATA]_[DATE]" at bounding box center [593, 148] width 796 height 36
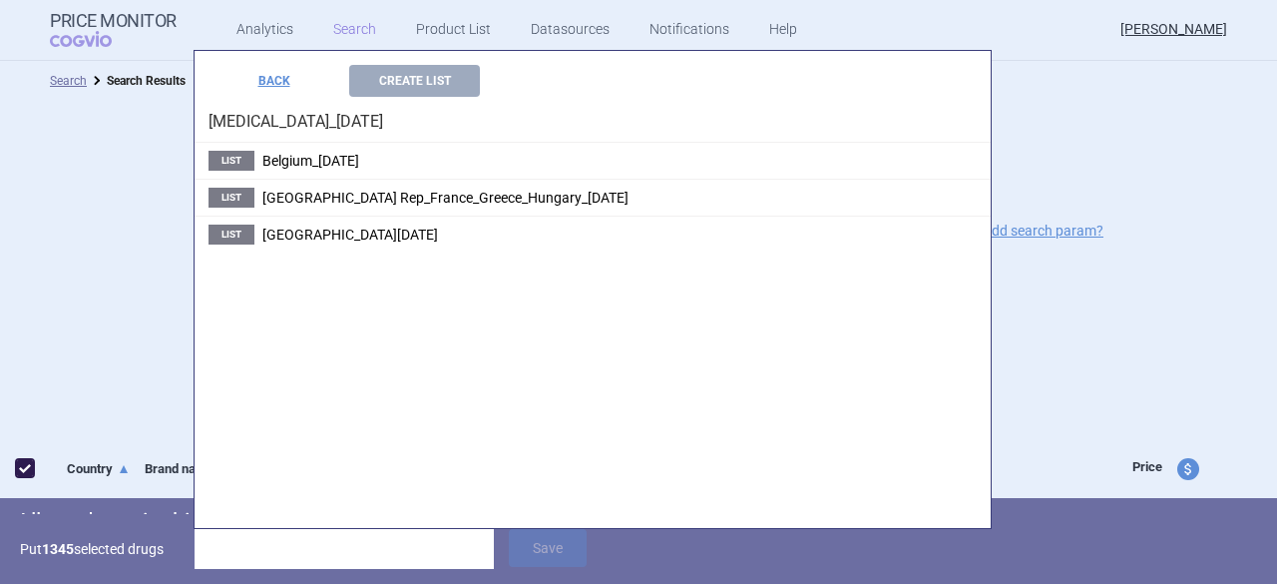
drag, startPoint x: 718, startPoint y: 228, endPoint x: 610, endPoint y: 238, distance: 109.2
click at [438, 238] on span "[GEOGRAPHIC_DATA][DATE]" at bounding box center [350, 234] width 176 height 16
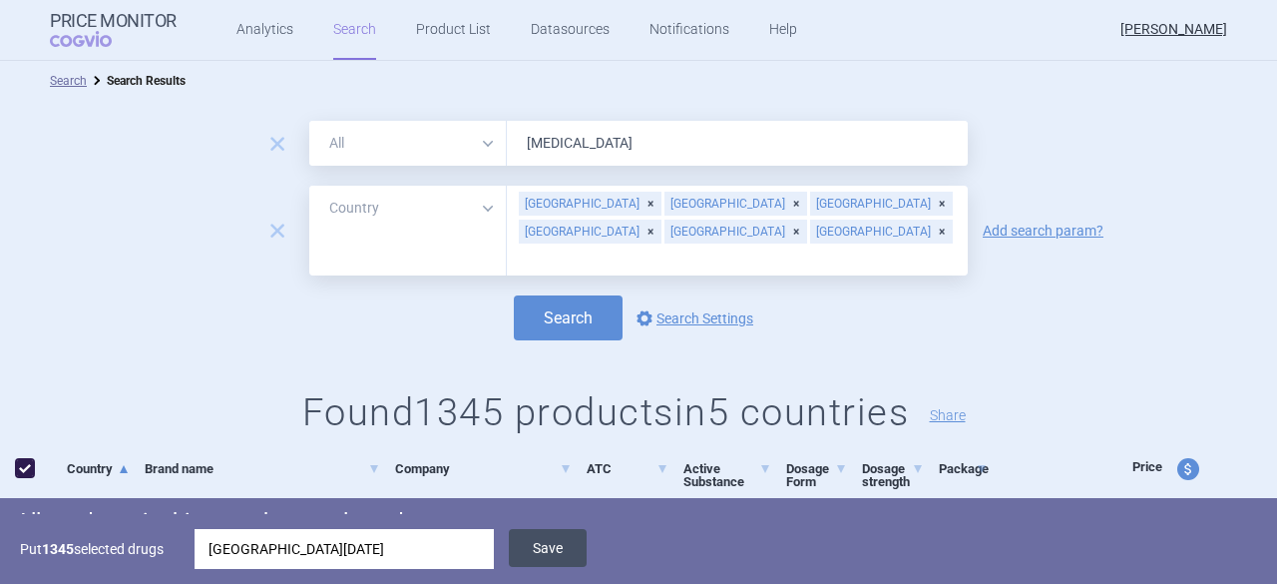
click at [547, 551] on button "Save" at bounding box center [548, 548] width 78 height 38
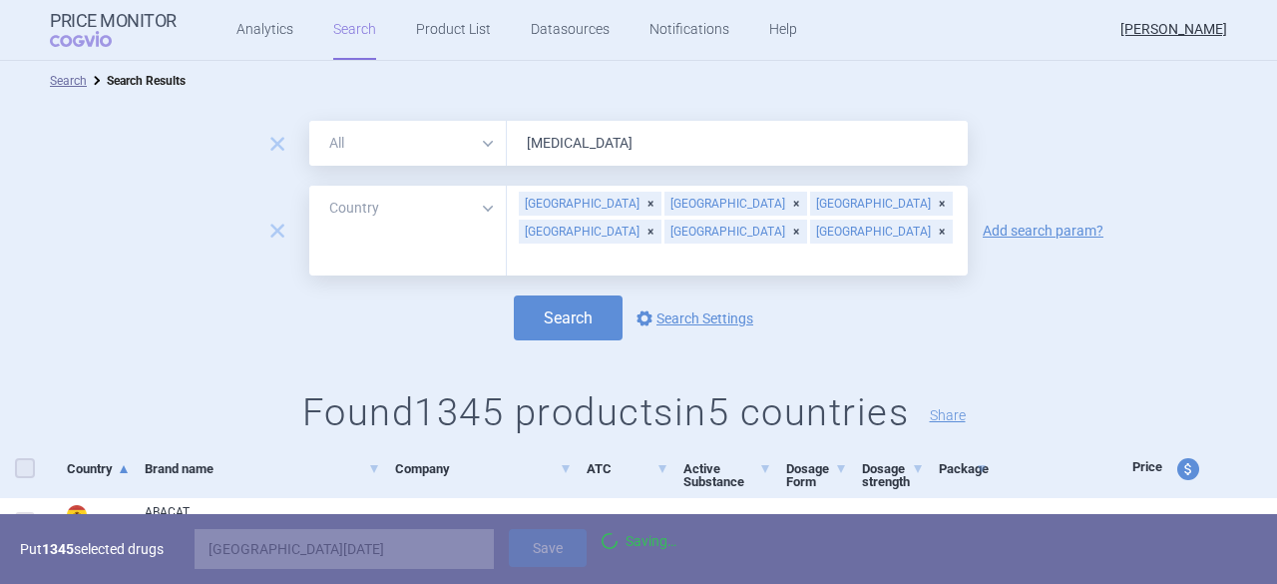
checkbox input "false"
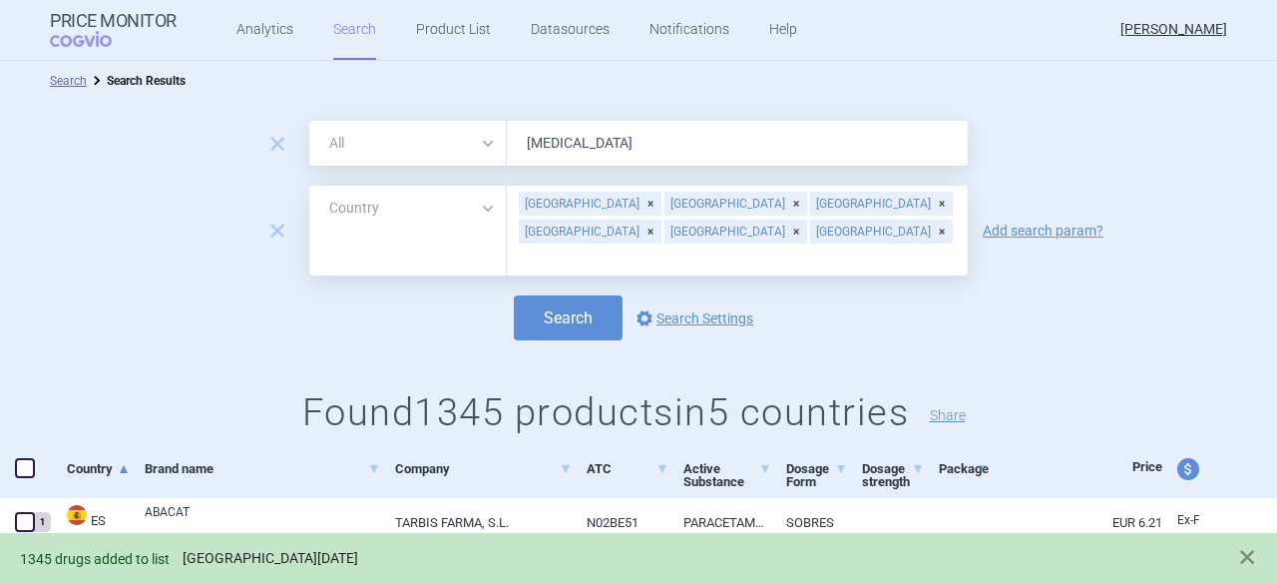
click at [358, 556] on link "[GEOGRAPHIC_DATA][DATE]" at bounding box center [271, 558] width 176 height 17
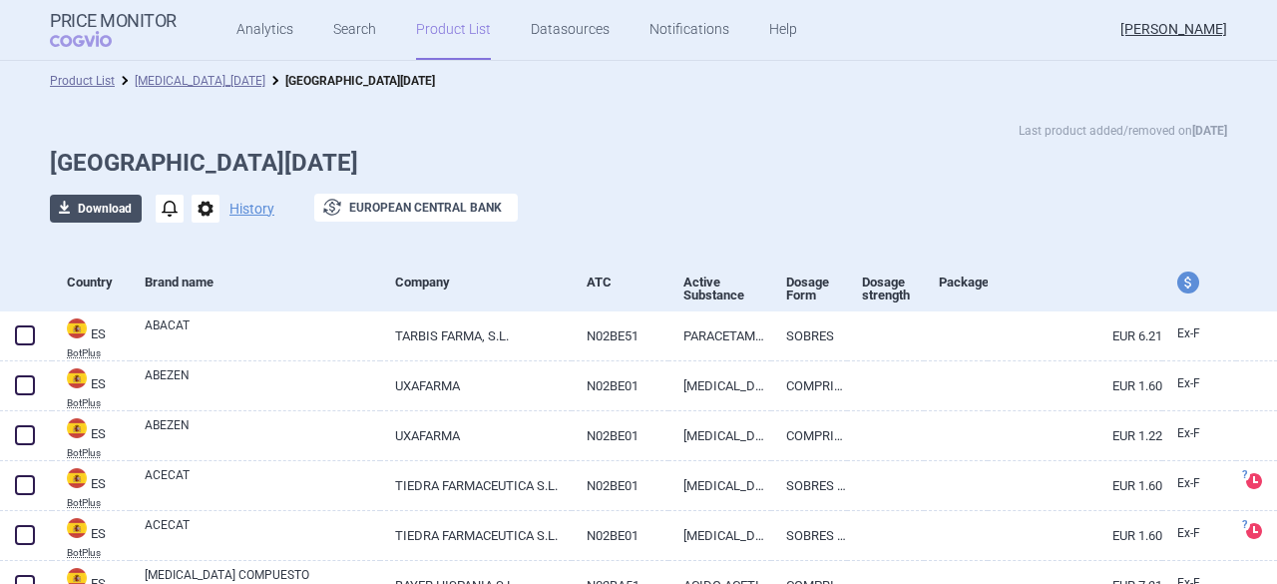
click at [77, 205] on button "download Download" at bounding box center [96, 209] width 92 height 28
select select "EUR"
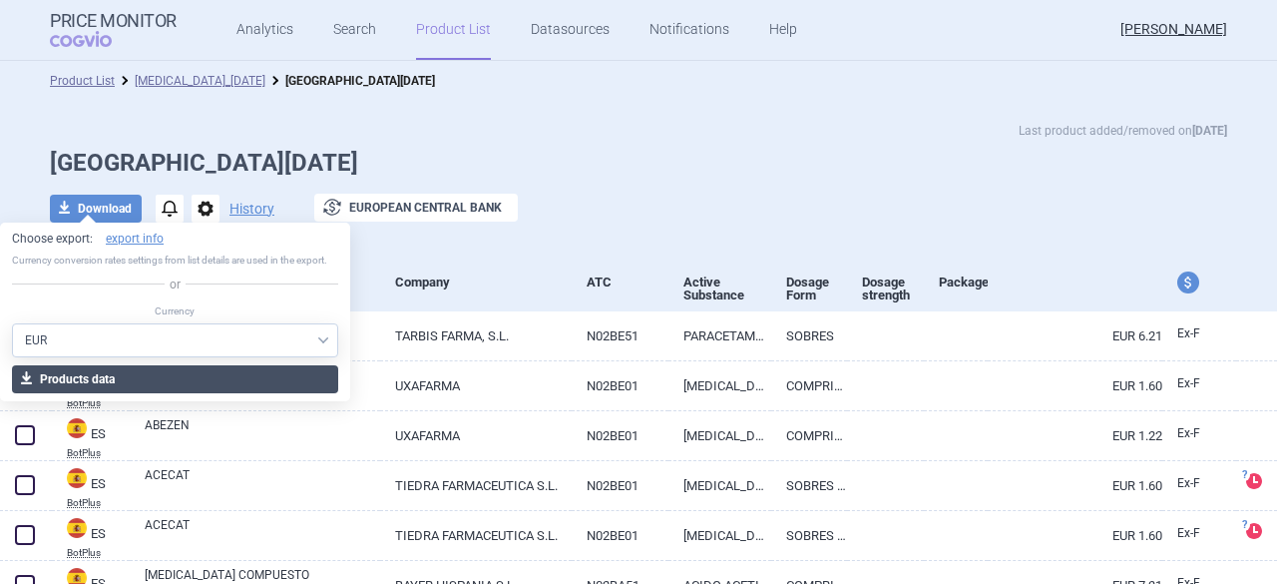
click at [51, 374] on button "download Products data" at bounding box center [175, 379] width 326 height 28
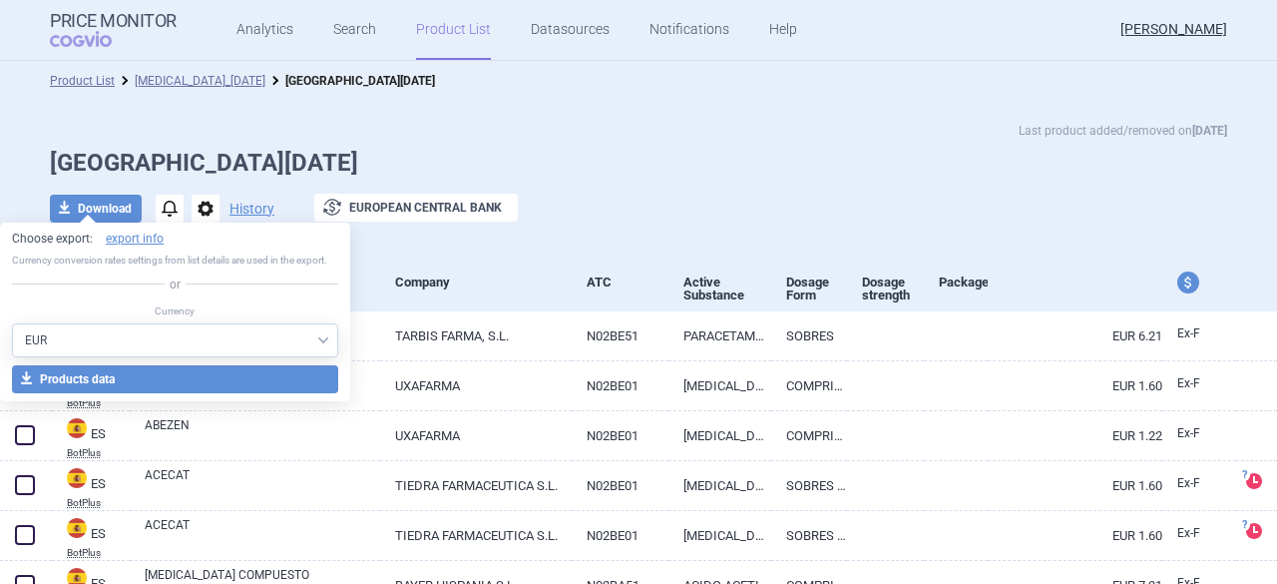
drag, startPoint x: 622, startPoint y: 220, endPoint x: 611, endPoint y: 227, distance: 13.6
click at [621, 222] on div at bounding box center [598, 209] width 100 height 30
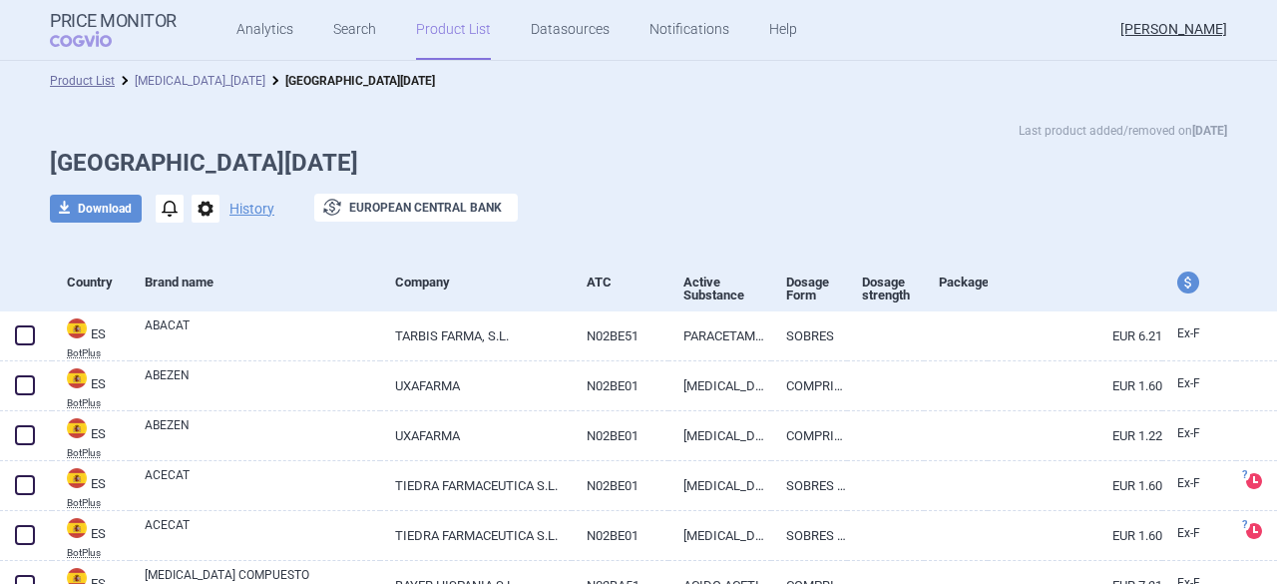
click at [176, 81] on link "[MEDICAL_DATA]_[DATE]" at bounding box center [200, 81] width 131 height 14
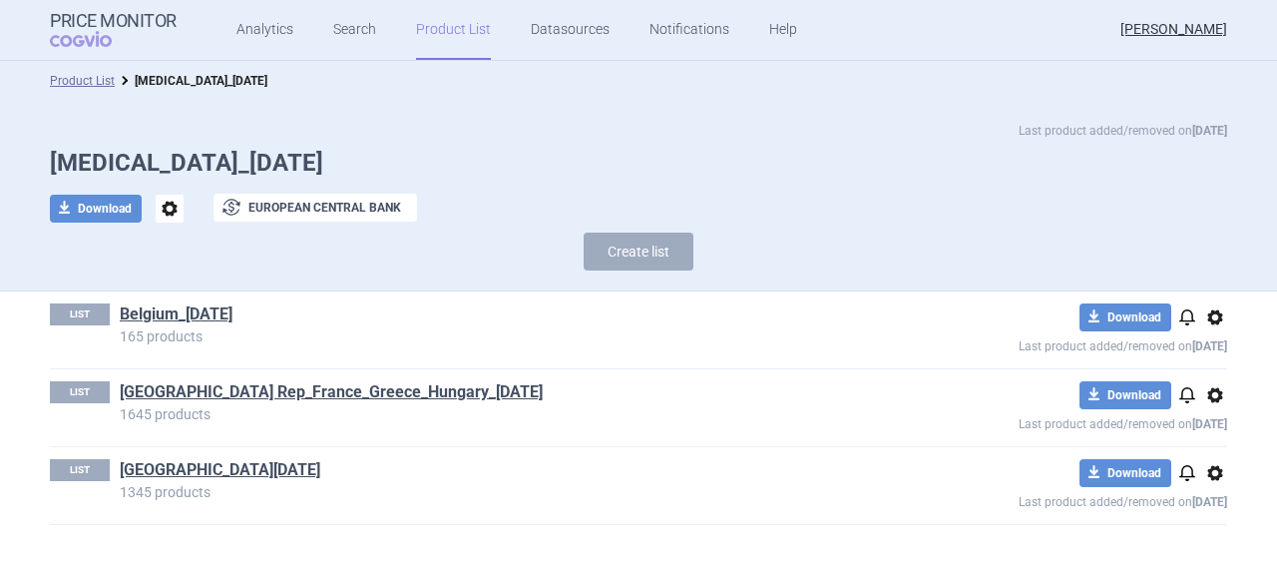
click at [1215, 322] on span "options" at bounding box center [1215, 317] width 24 height 24
click at [1209, 434] on button "Delete" at bounding box center [1215, 433] width 64 height 29
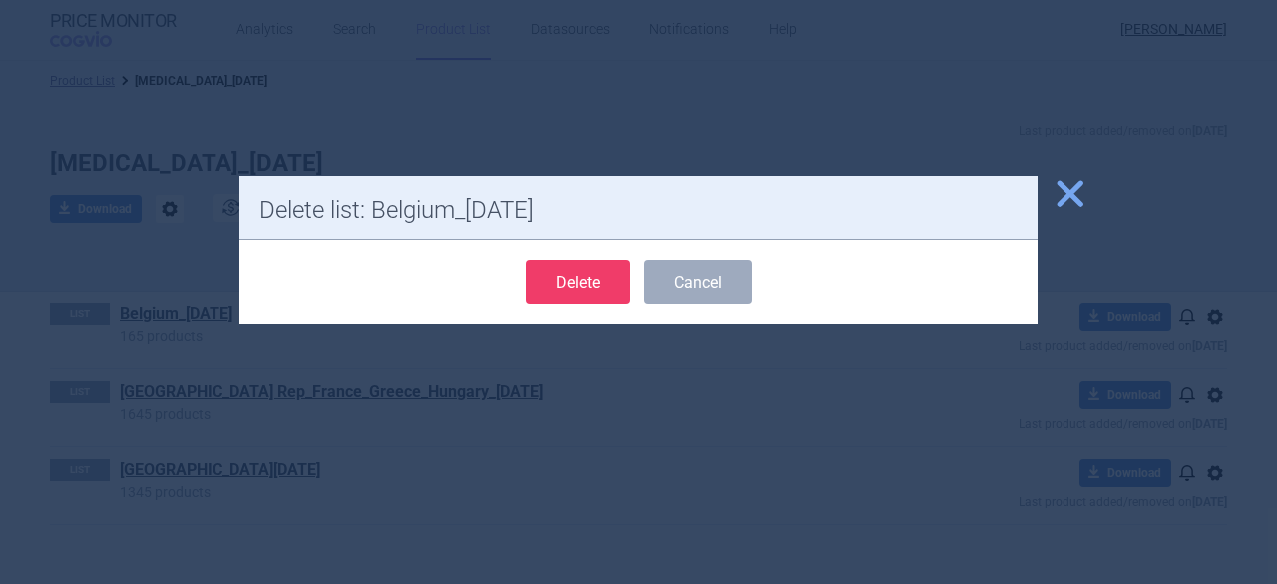
click at [586, 279] on button "Delete" at bounding box center [578, 281] width 104 height 45
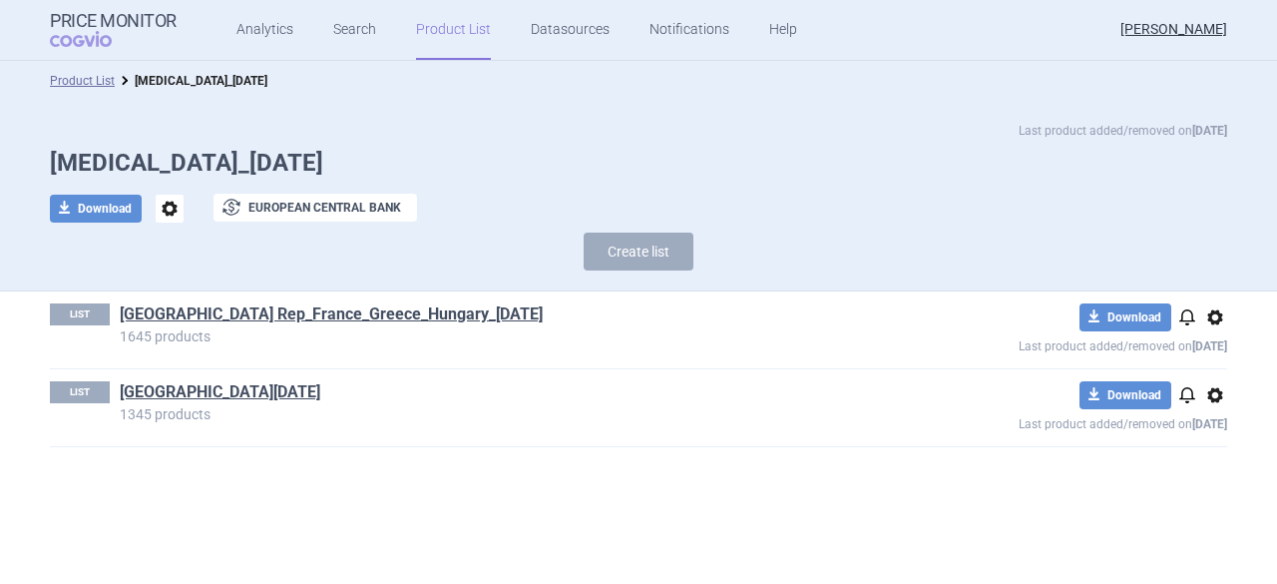
click at [1217, 396] on span "options" at bounding box center [1215, 395] width 24 height 24
click at [1213, 473] on button "Rename" at bounding box center [1215, 473] width 64 height 29
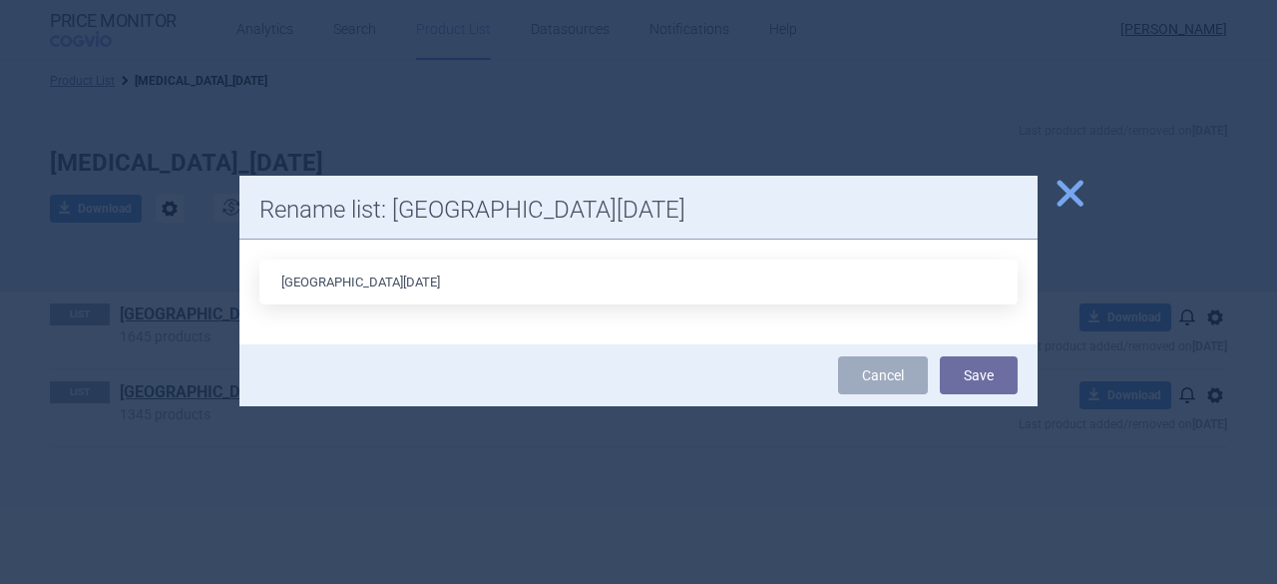
click at [714, 304] on input "[GEOGRAPHIC_DATA][DATE]" at bounding box center [638, 281] width 758 height 45
click at [975, 394] on button "Save" at bounding box center [979, 375] width 78 height 38
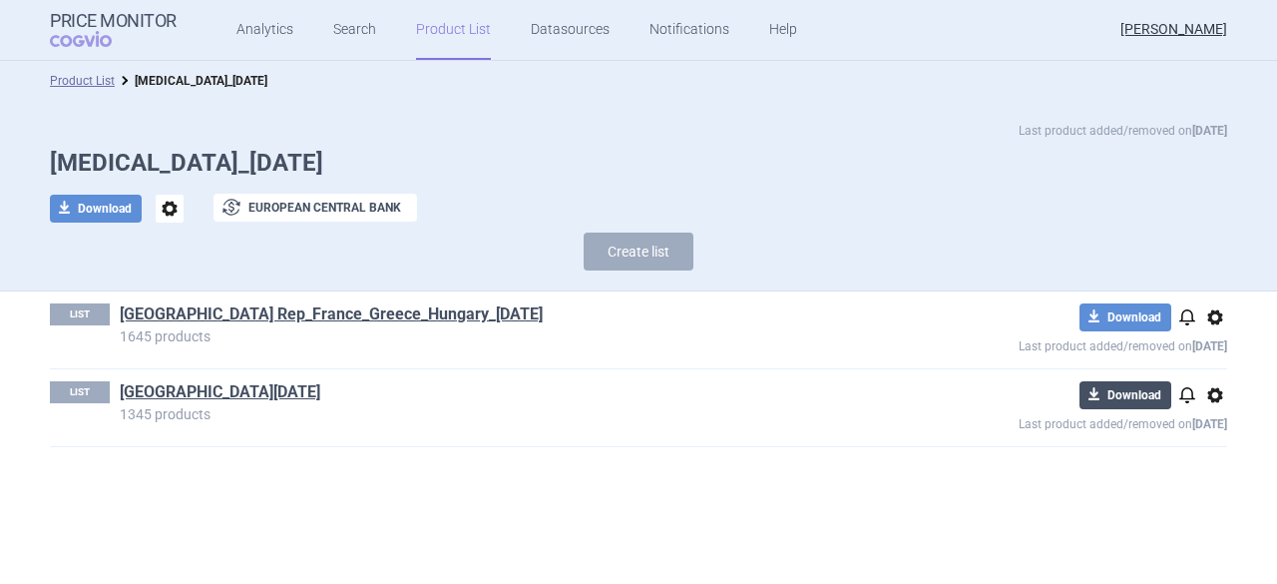
click at [1129, 402] on button "download Download" at bounding box center [1126, 395] width 92 height 28
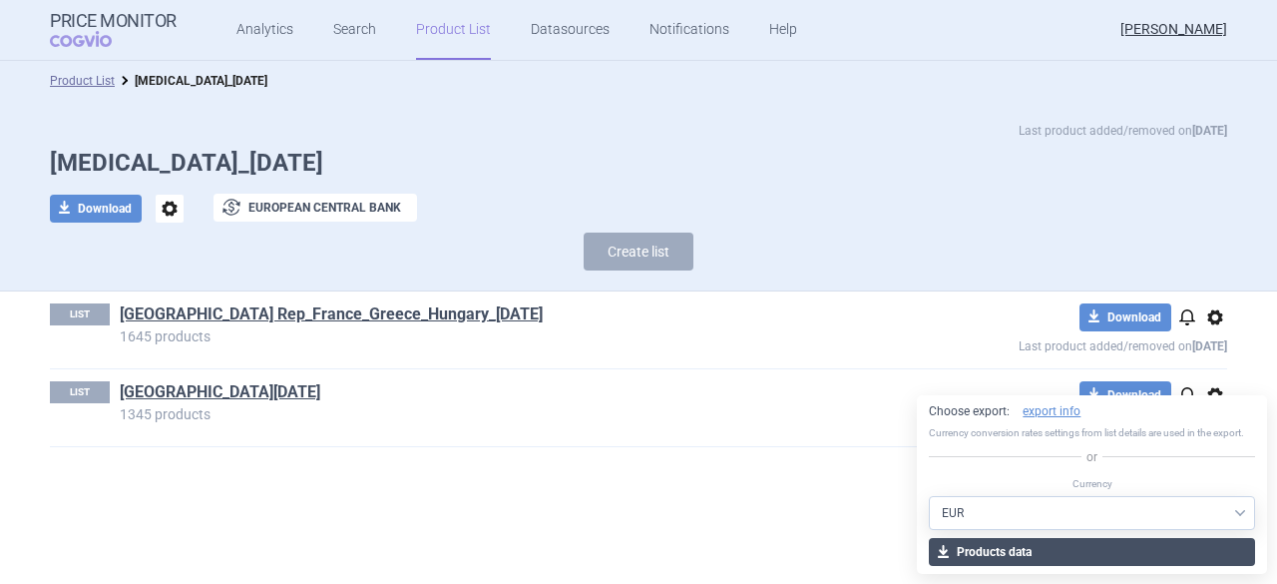
click at [1092, 548] on button "download Products data" at bounding box center [1092, 552] width 326 height 28
click at [1040, 548] on button "download Products data" at bounding box center [1092, 552] width 326 height 28
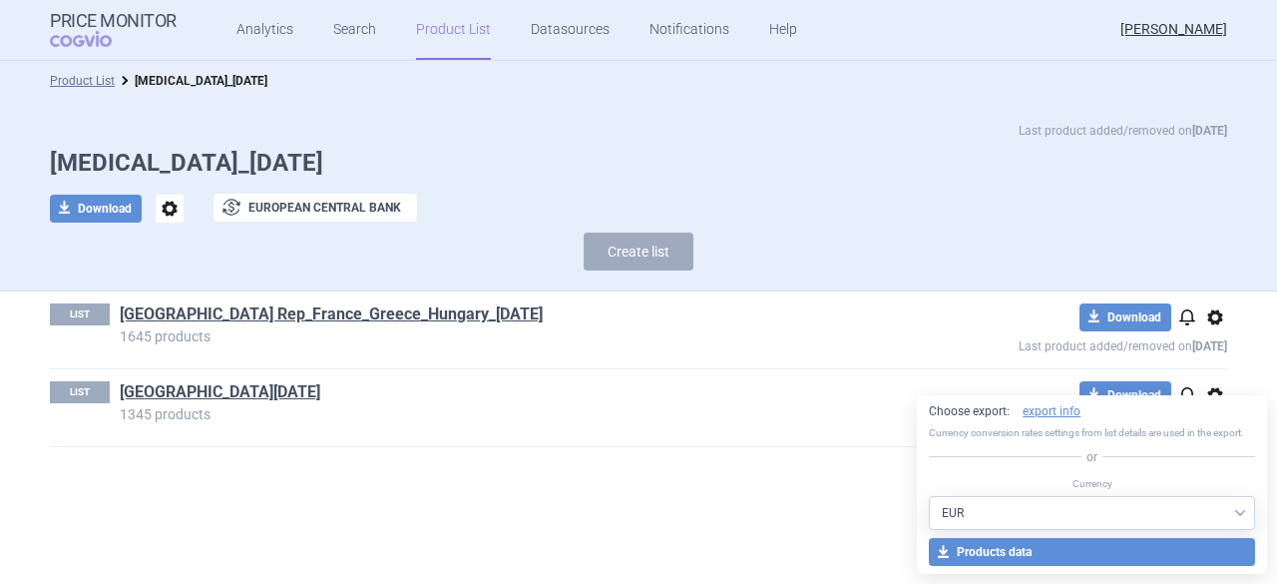
click at [840, 182] on div "Last product added/removed on [DATE] [MEDICAL_DATA]_[DATE] download Download op…" at bounding box center [638, 201] width 1257 height 160
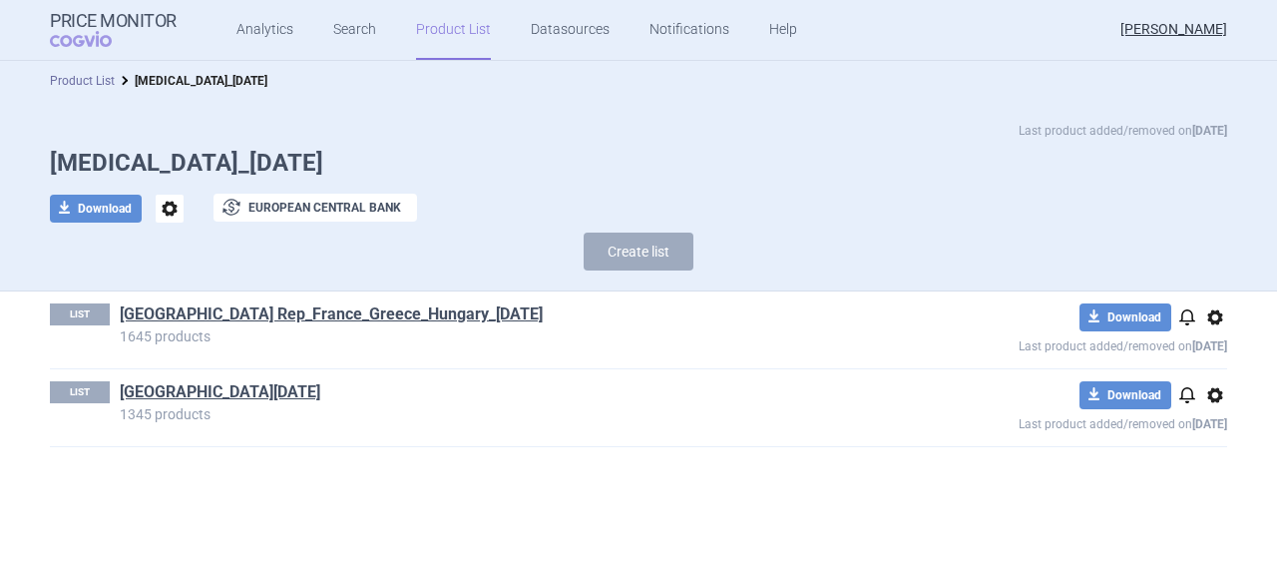
click at [69, 83] on link "Product List" at bounding box center [82, 81] width 65 height 14
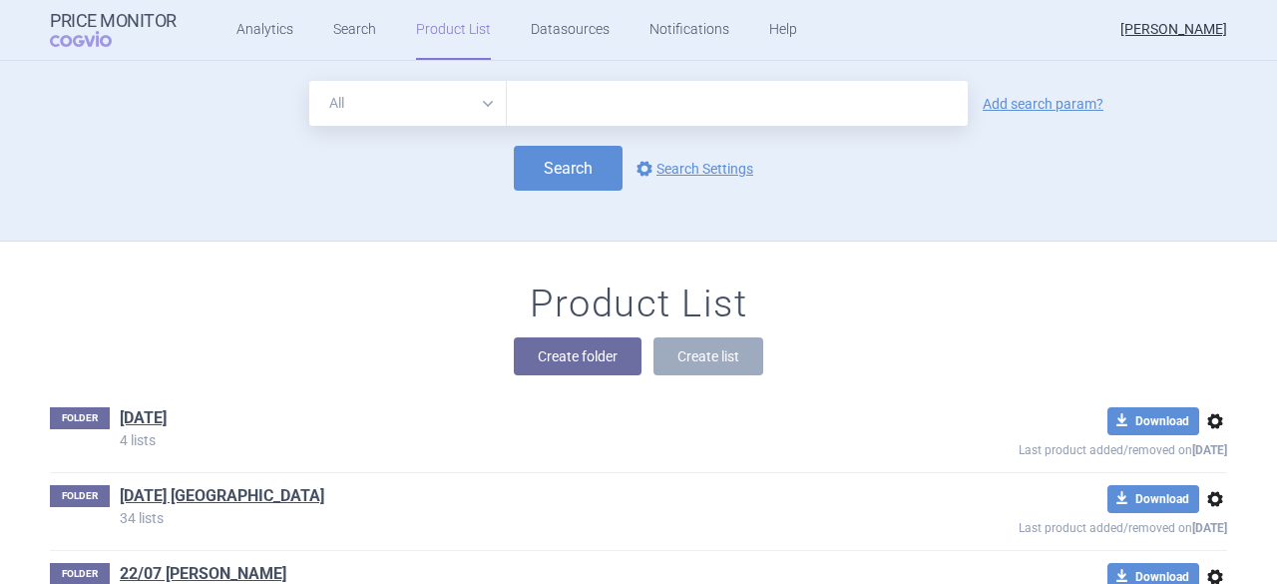
click at [544, 112] on input "text" at bounding box center [737, 103] width 461 height 45
click at [1025, 97] on link "Add search param?" at bounding box center [1043, 104] width 121 height 14
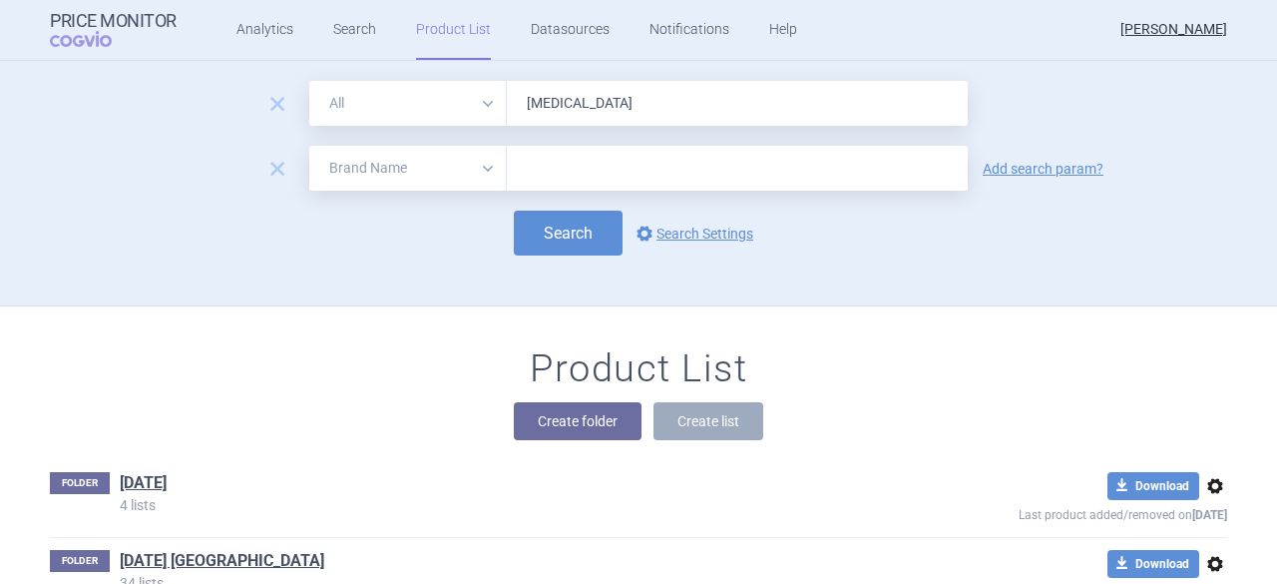
click at [564, 179] on input "text" at bounding box center [737, 168] width 461 height 45
click at [481, 165] on select "All Brand Name ATC Company Active Substance Country Newer than" at bounding box center [408, 168] width 198 height 45
click at [309, 146] on select "All Brand Name ATC Company Active Substance Country Newer than" at bounding box center [408, 168] width 198 height 45
click at [539, 153] on div at bounding box center [737, 168] width 461 height 45
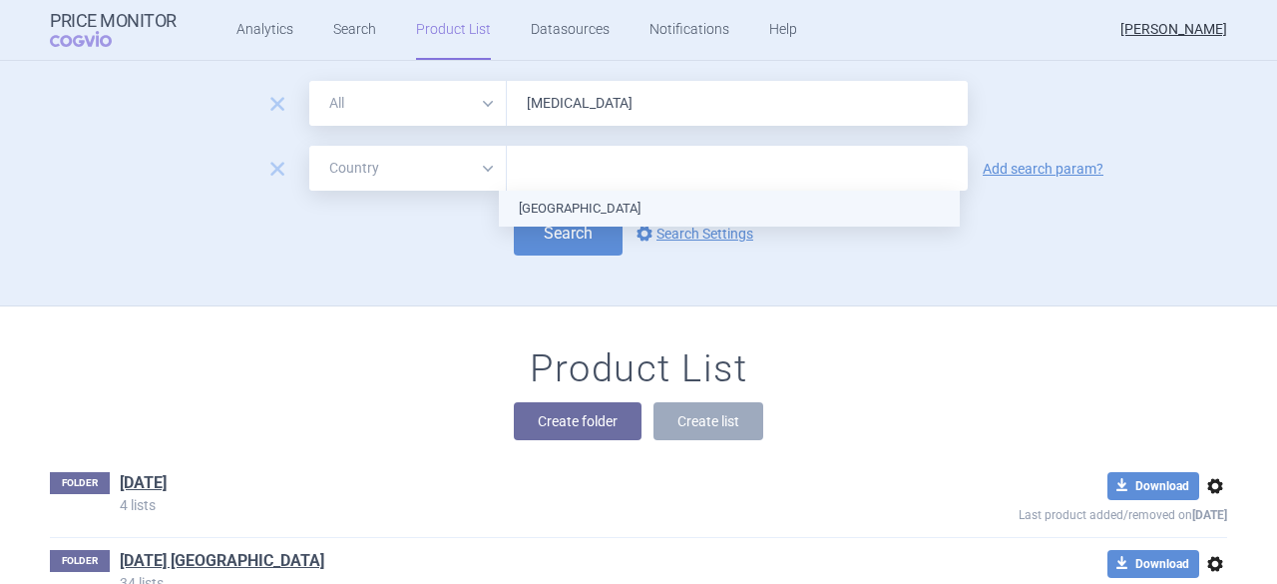
click at [552, 206] on ul "[GEOGRAPHIC_DATA]" at bounding box center [729, 209] width 461 height 36
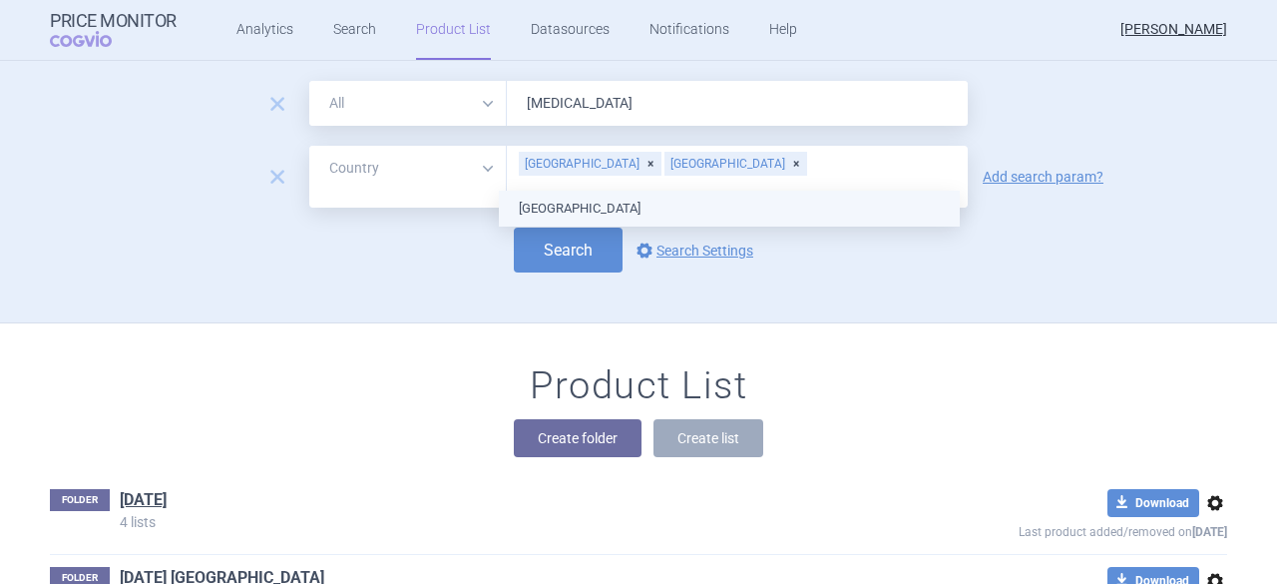
click at [537, 212] on ul "[GEOGRAPHIC_DATA]" at bounding box center [729, 209] width 461 height 36
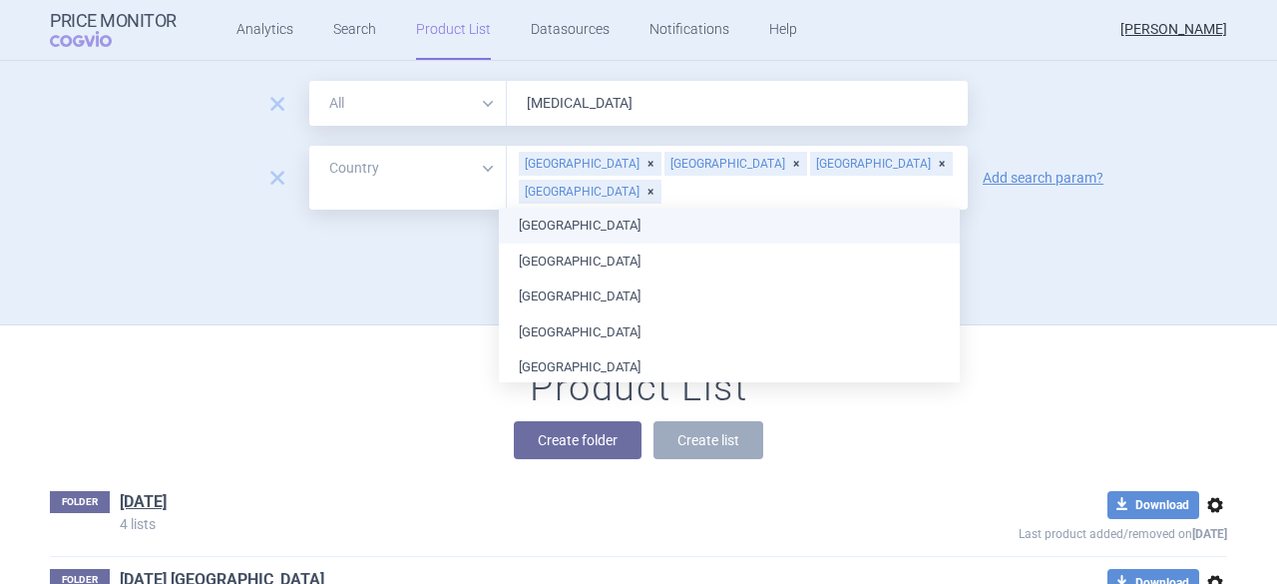
click at [1044, 234] on div "Search options Search Settings" at bounding box center [638, 251] width 1177 height 45
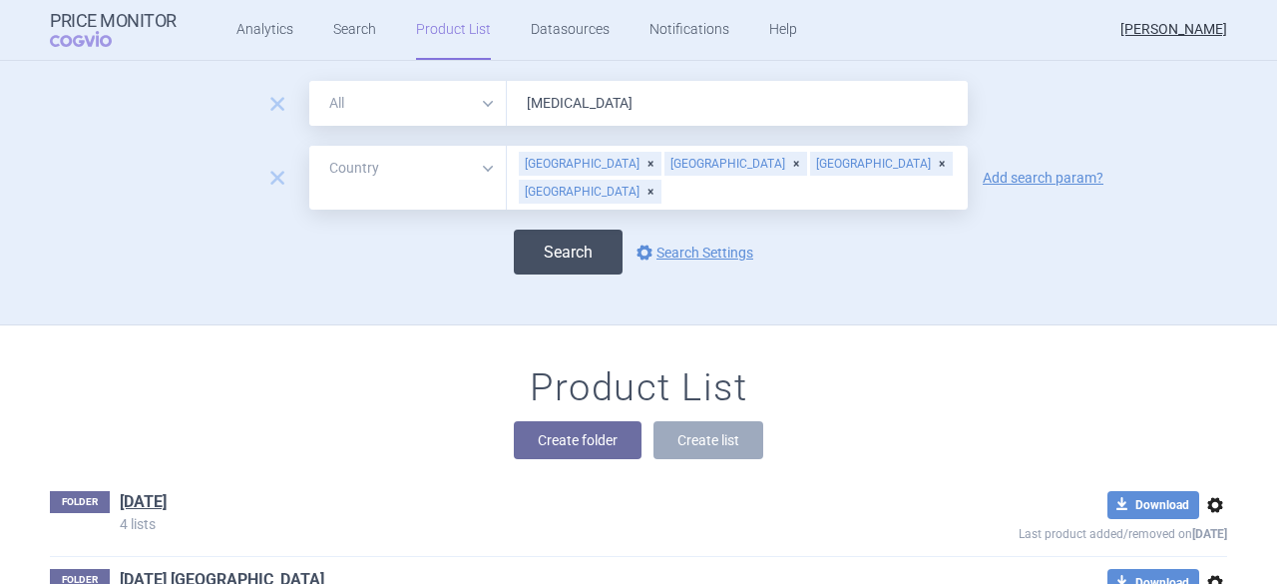
click at [562, 247] on button "Search" at bounding box center [568, 251] width 109 height 45
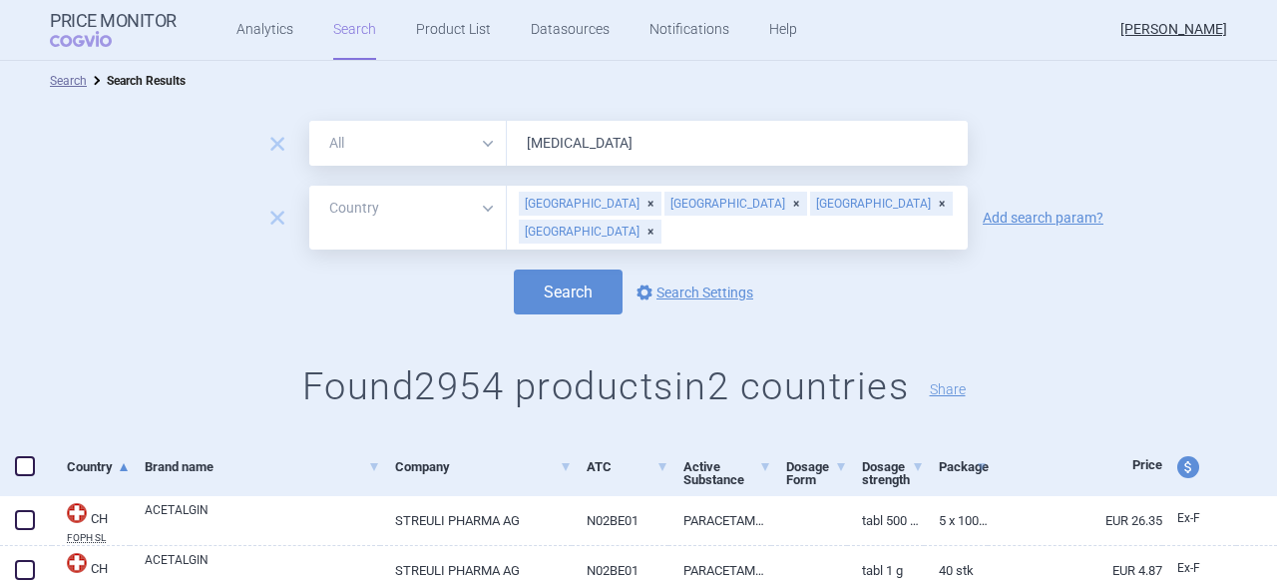
click at [26, 469] on span at bounding box center [25, 466] width 20 height 20
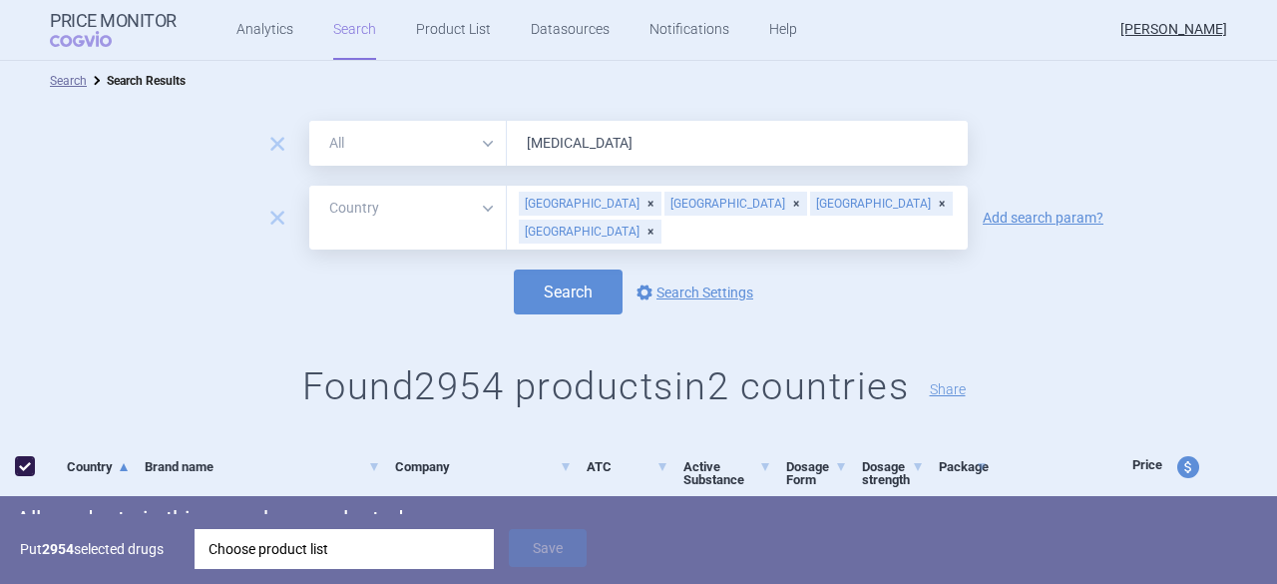
click at [318, 550] on div "Choose product list" at bounding box center [344, 549] width 271 height 40
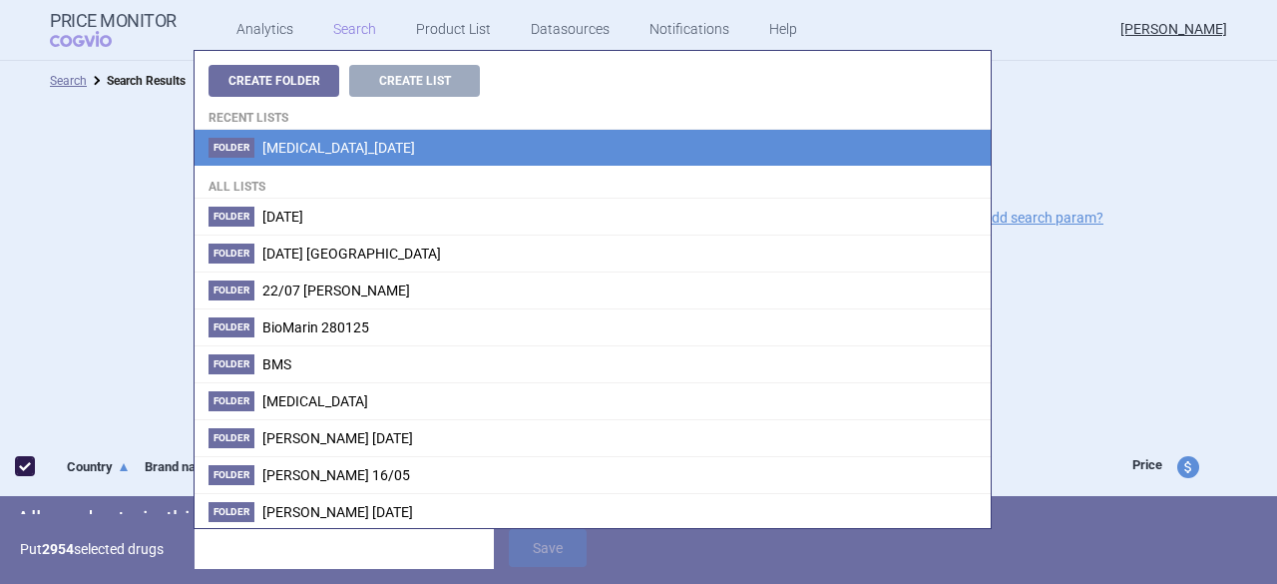
click at [273, 142] on span "[MEDICAL_DATA]_[DATE]" at bounding box center [338, 148] width 153 height 16
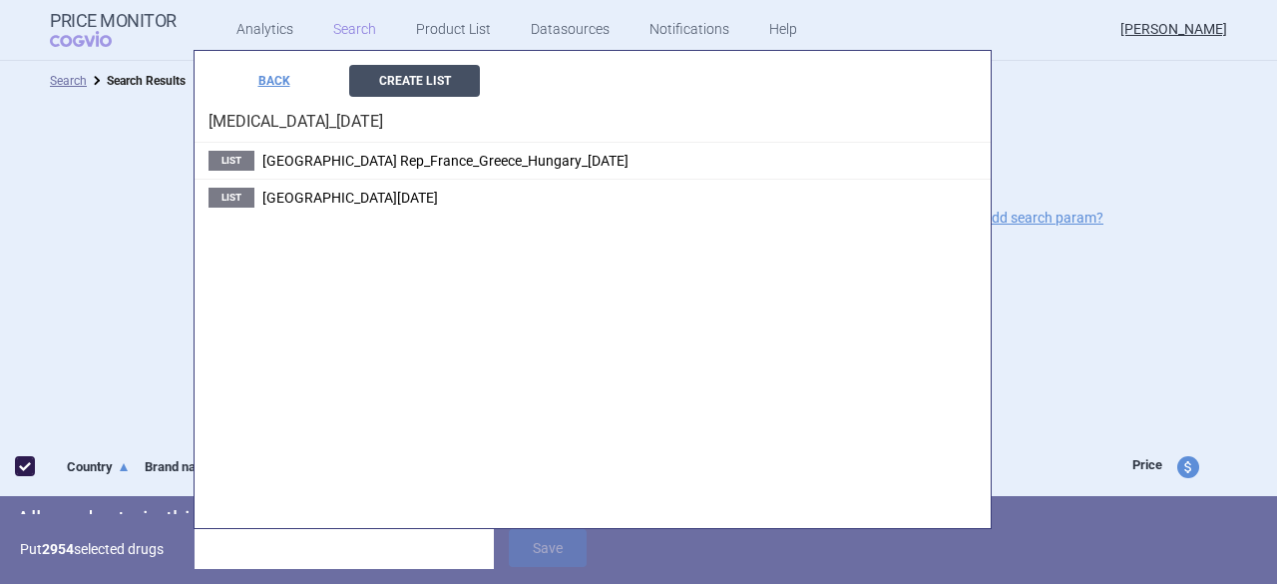
click at [400, 79] on button "Create List" at bounding box center [414, 81] width 131 height 32
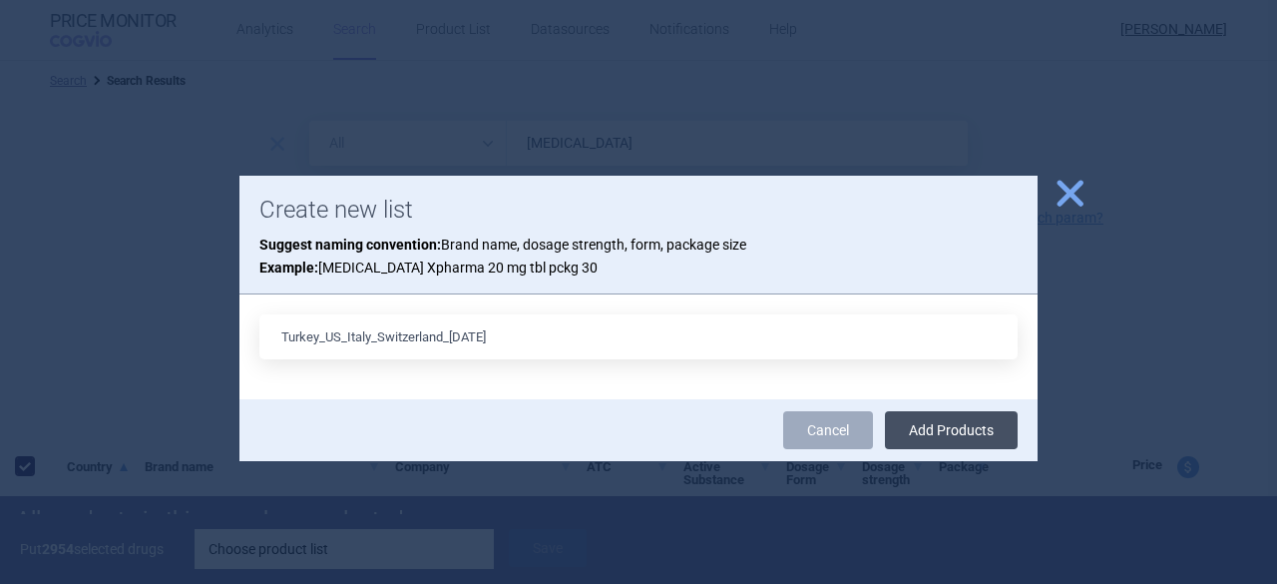
click at [958, 428] on button "Add Products" at bounding box center [951, 430] width 133 height 38
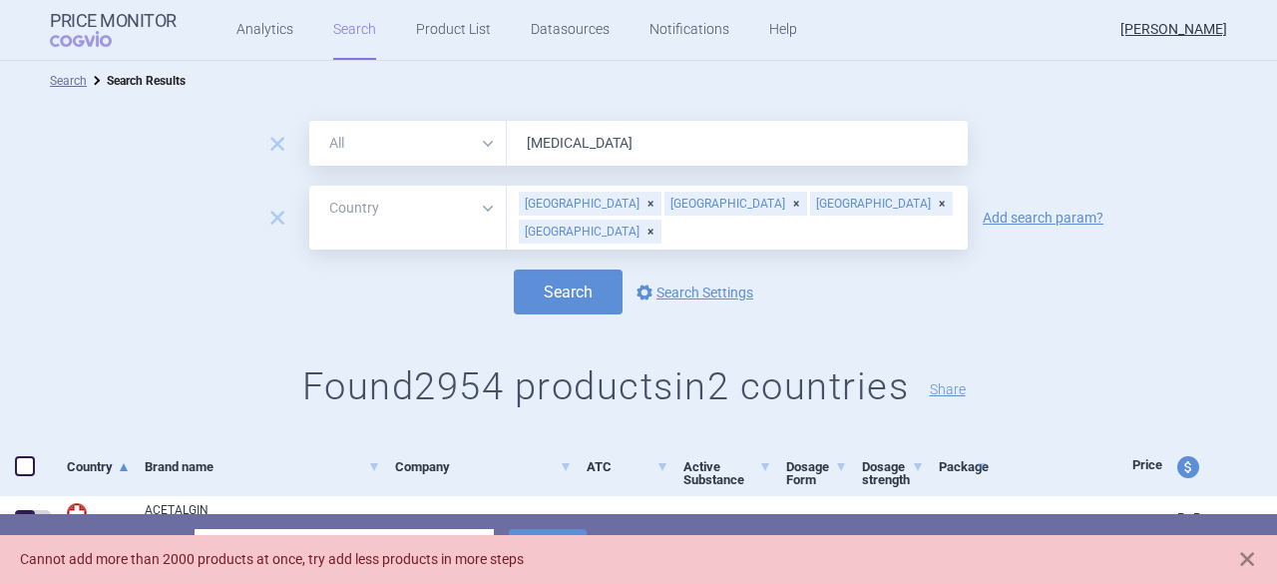
click at [350, 558] on div "Cannot add more than 2000 products at once, try add less products in more steps" at bounding box center [618, 559] width 1197 height 21
click at [661, 220] on div "[GEOGRAPHIC_DATA]" at bounding box center [590, 232] width 143 height 24
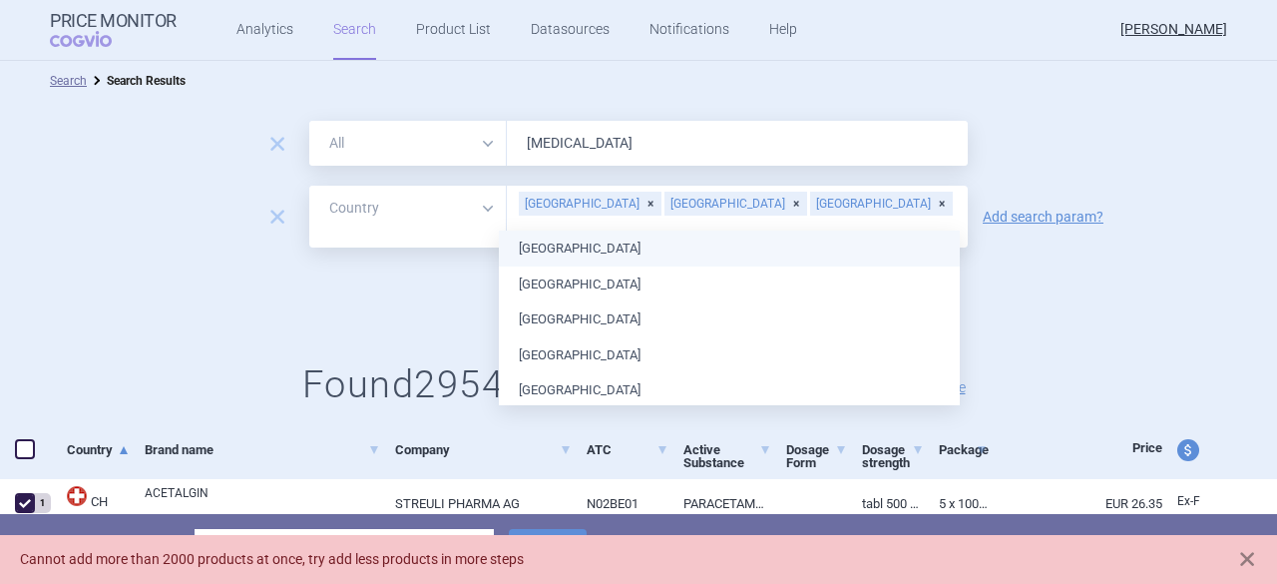
click at [810, 205] on div "[GEOGRAPHIC_DATA]" at bounding box center [881, 204] width 143 height 24
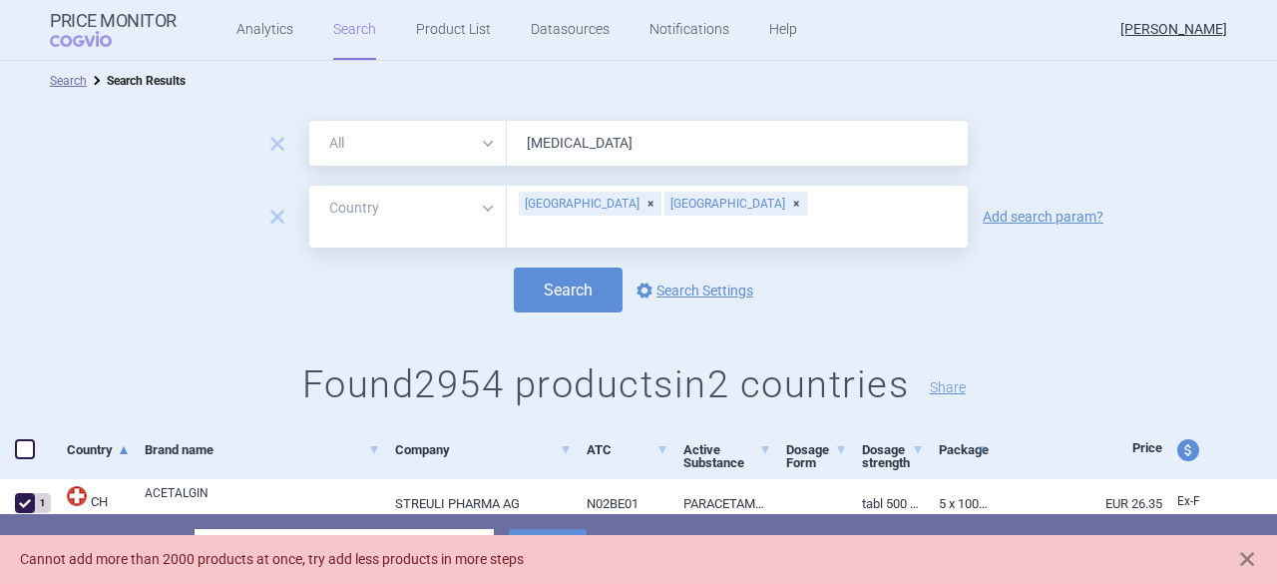
click at [978, 267] on div "Search options Search Settings" at bounding box center [638, 289] width 1277 height 45
click at [563, 269] on button "Search" at bounding box center [568, 289] width 109 height 45
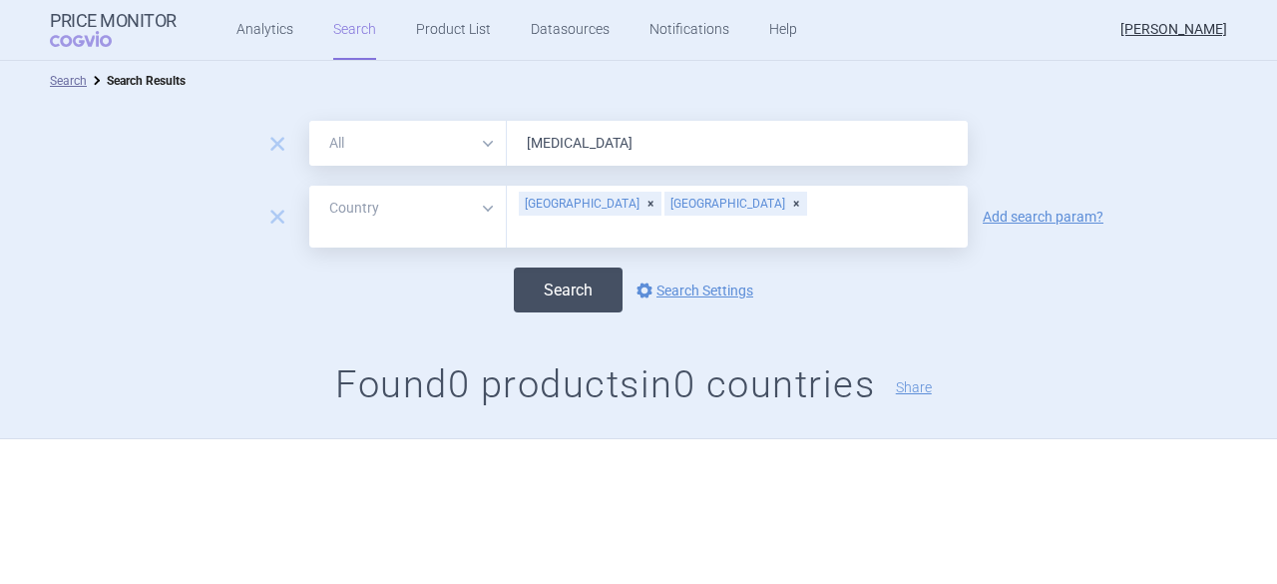
click at [573, 274] on button "Search" at bounding box center [568, 289] width 109 height 45
click at [571, 274] on button "Search" at bounding box center [568, 289] width 109 height 45
click at [674, 206] on div "[GEOGRAPHIC_DATA]" at bounding box center [735, 204] width 143 height 24
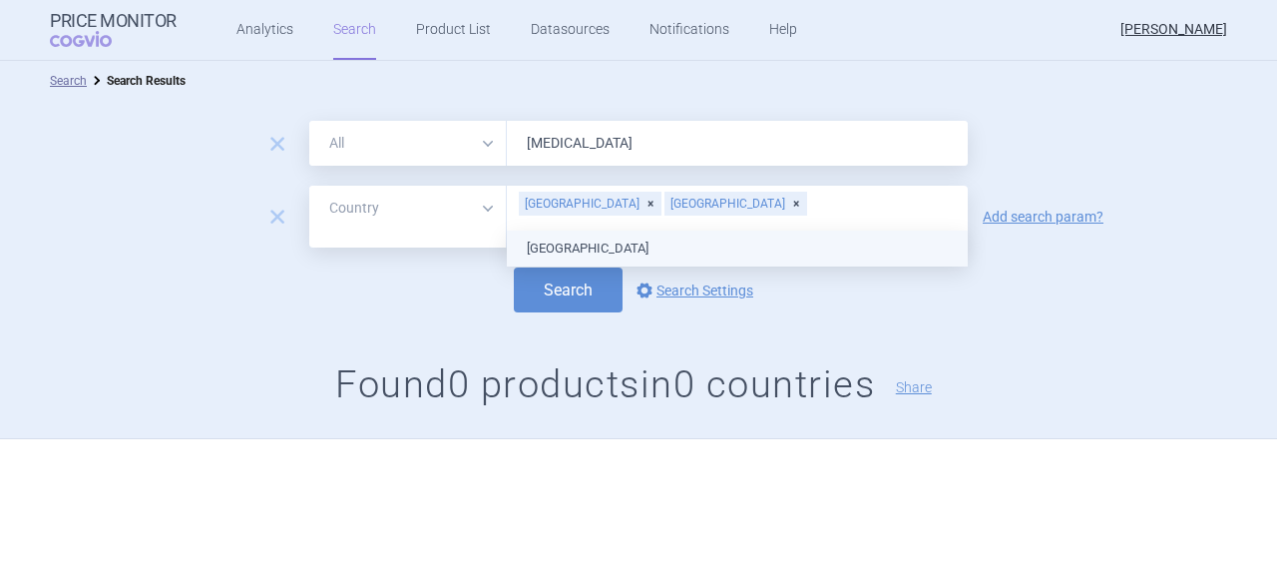
click at [573, 250] on ul "[GEOGRAPHIC_DATA]" at bounding box center [737, 248] width 461 height 36
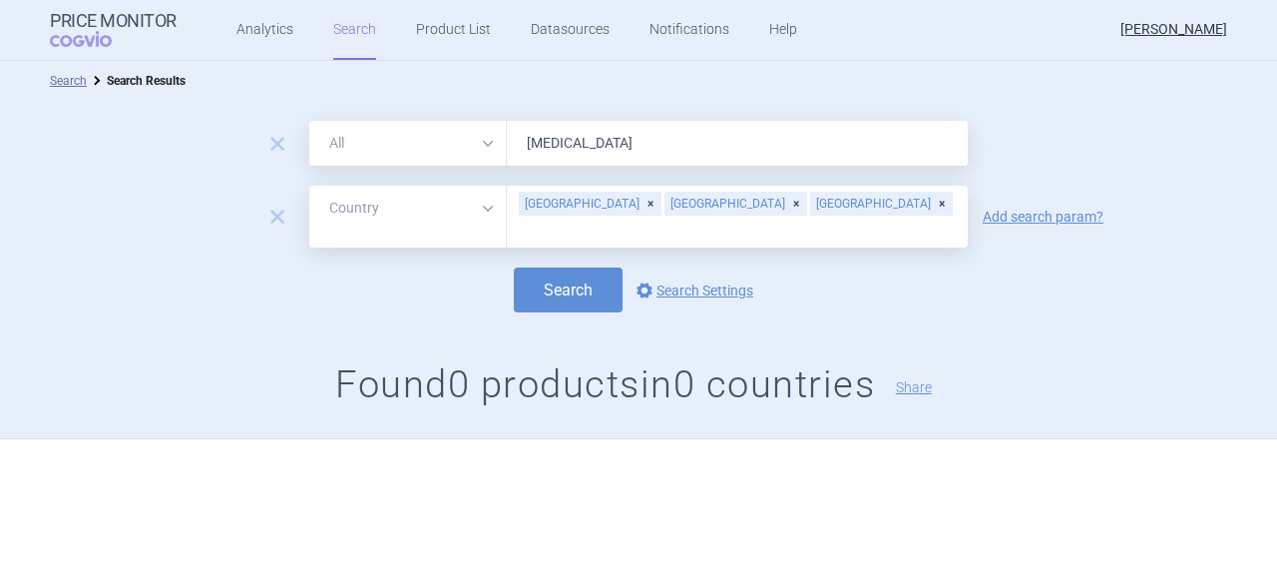
click at [399, 310] on div "remove All Brand Name ATC Company Active Substance Country Newer than [MEDICAL_…" at bounding box center [638, 270] width 1277 height 338
click at [571, 271] on button "Search" at bounding box center [568, 289] width 109 height 45
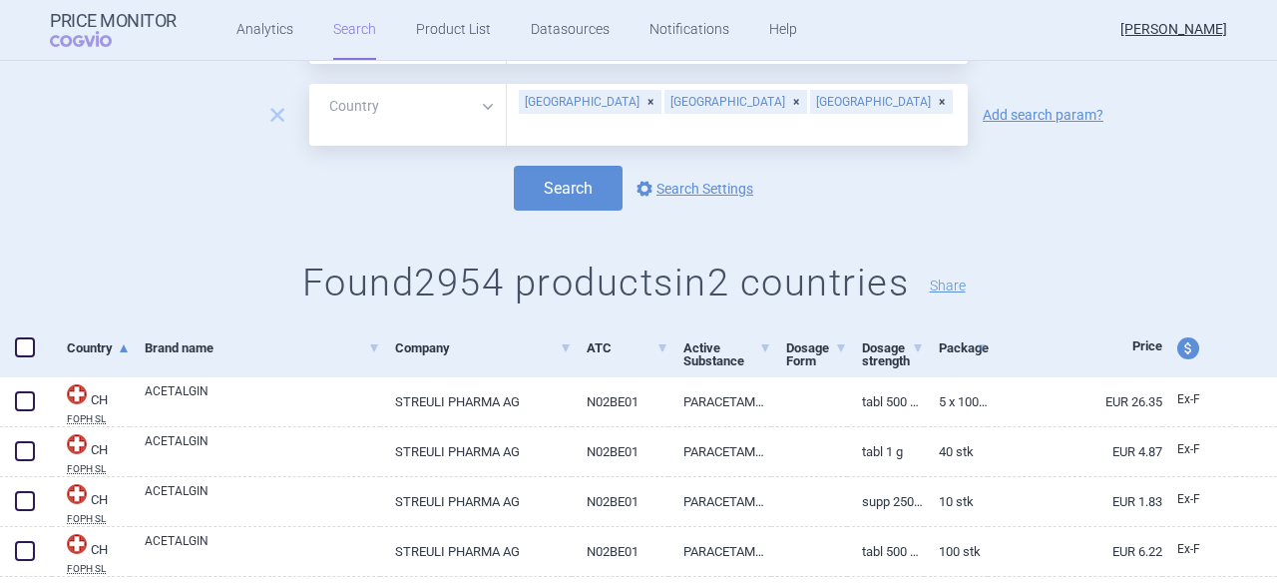
scroll to position [200, 0]
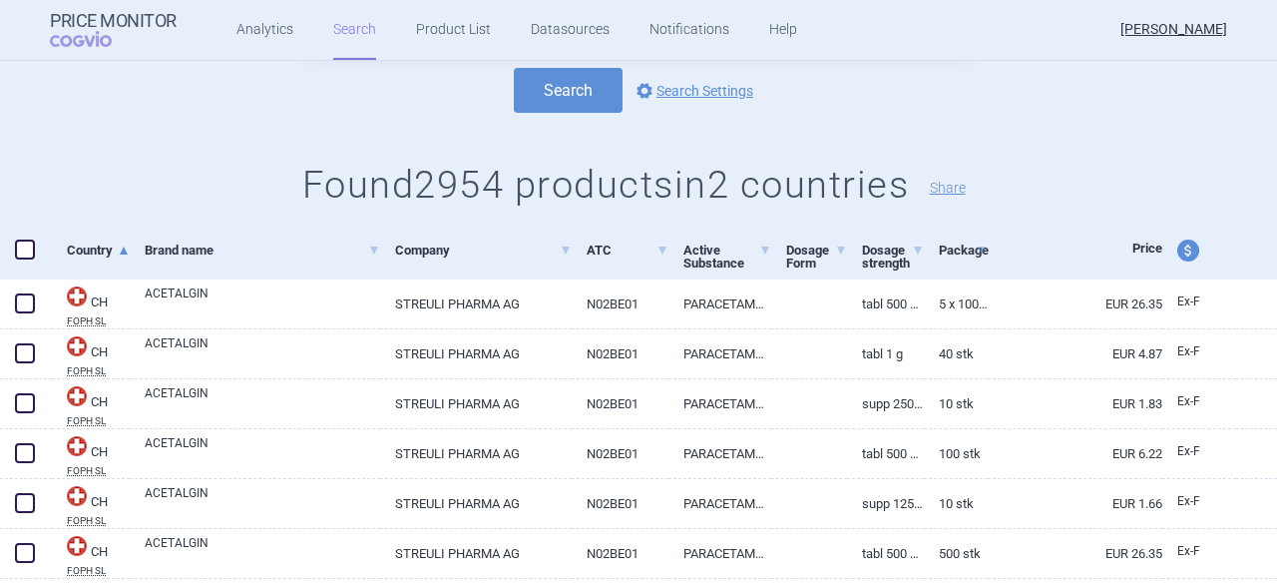
click at [1177, 255] on span "price and currency" at bounding box center [1188, 250] width 22 height 22
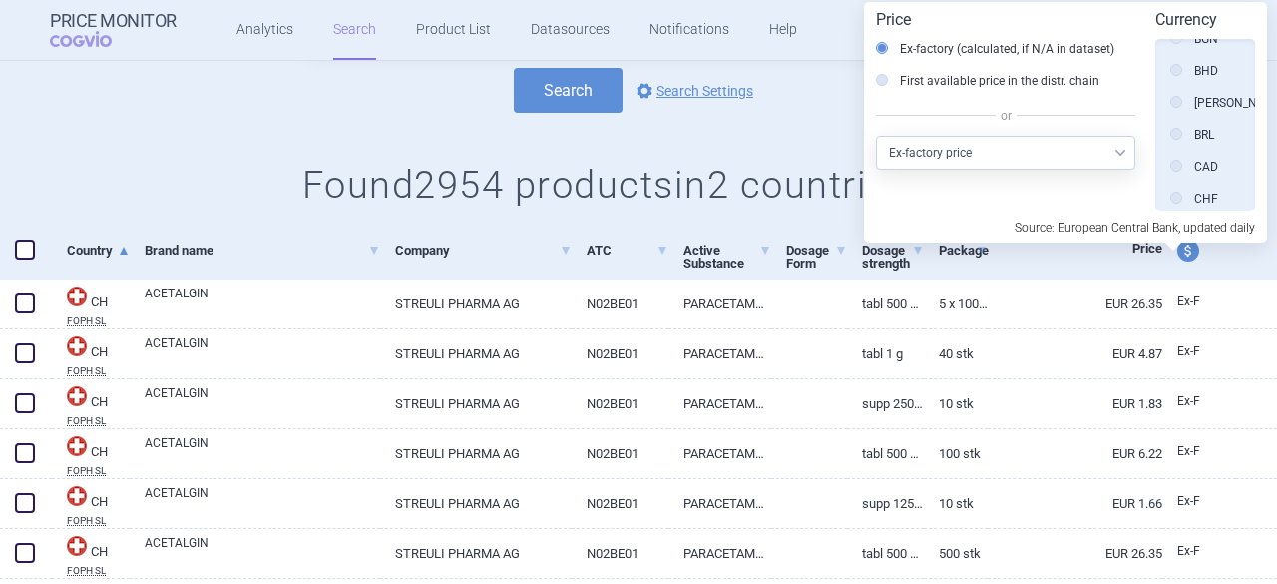
scroll to position [0, 0]
click at [1211, 63] on label "Source" at bounding box center [1200, 62] width 61 height 20
click at [1191, 63] on input "Source" at bounding box center [1181, 63] width 20 height 20
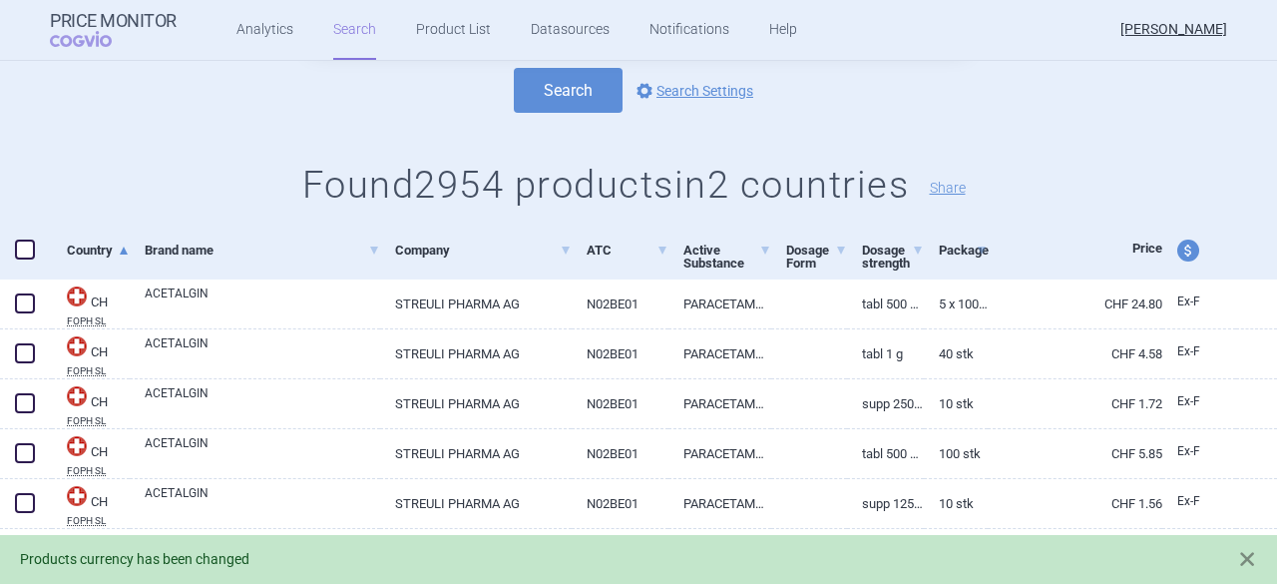
click at [28, 252] on span at bounding box center [25, 249] width 20 height 20
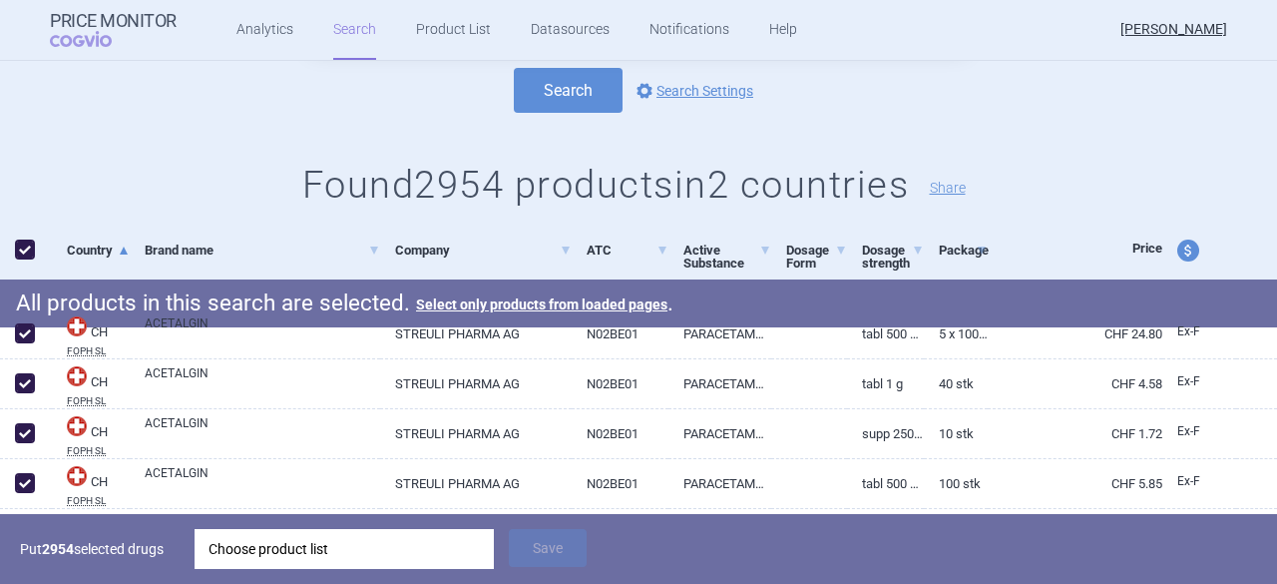
click at [375, 550] on div "Choose product list" at bounding box center [344, 549] width 271 height 40
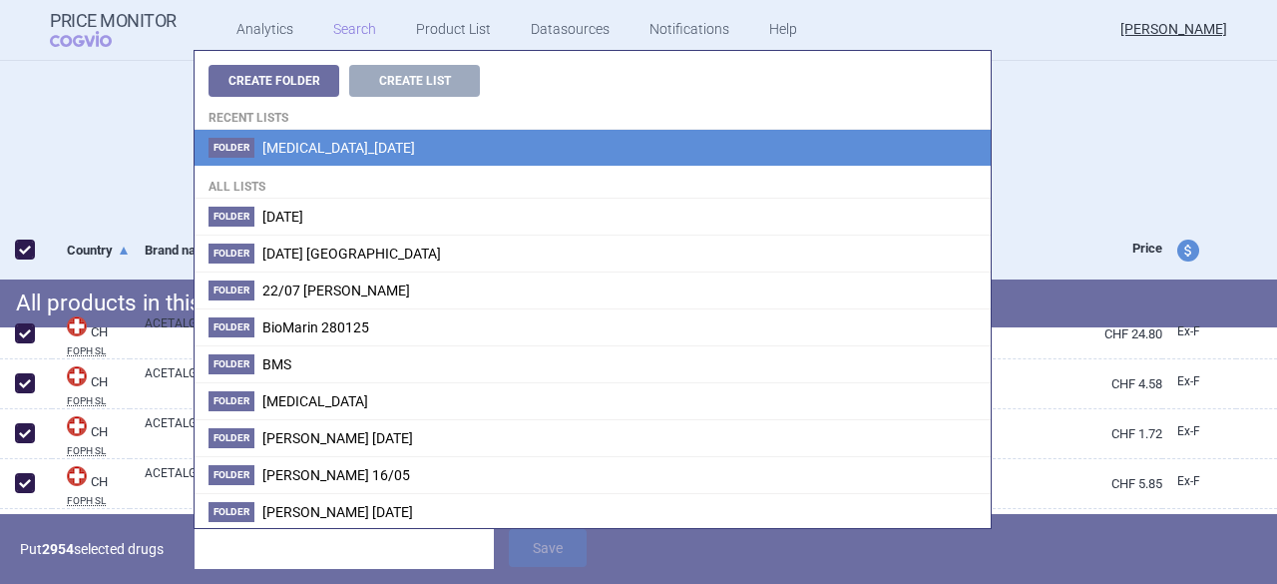
click at [297, 147] on span "[MEDICAL_DATA]_[DATE]" at bounding box center [338, 148] width 153 height 16
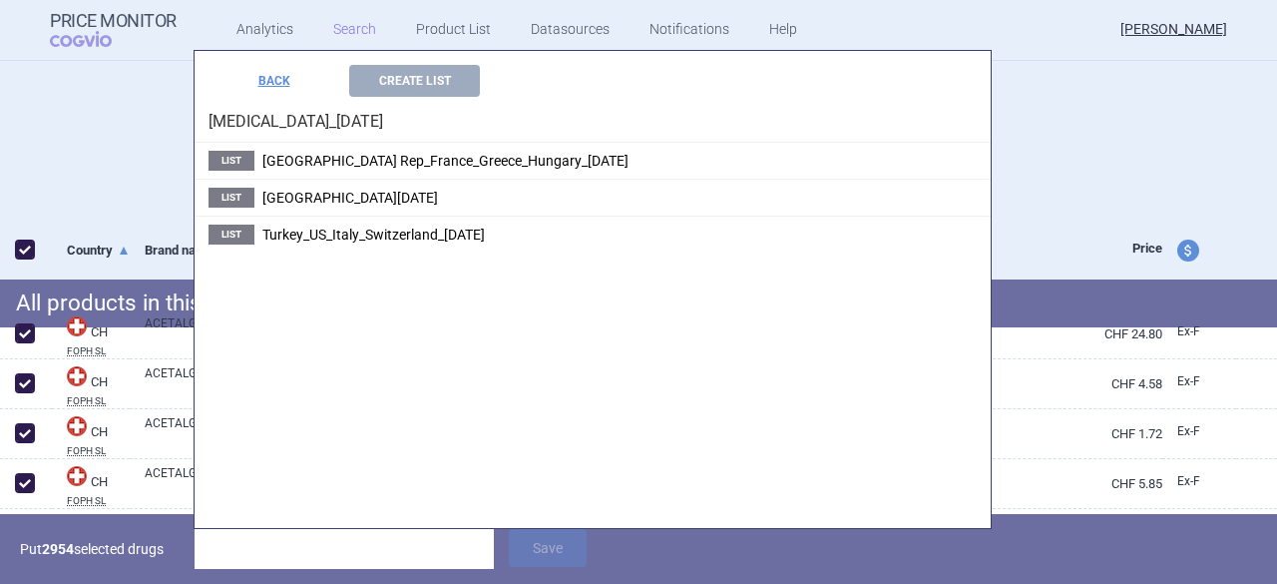
click at [447, 234] on span "Turkey_US_Italy_Switzerland_[DATE]" at bounding box center [373, 234] width 222 height 16
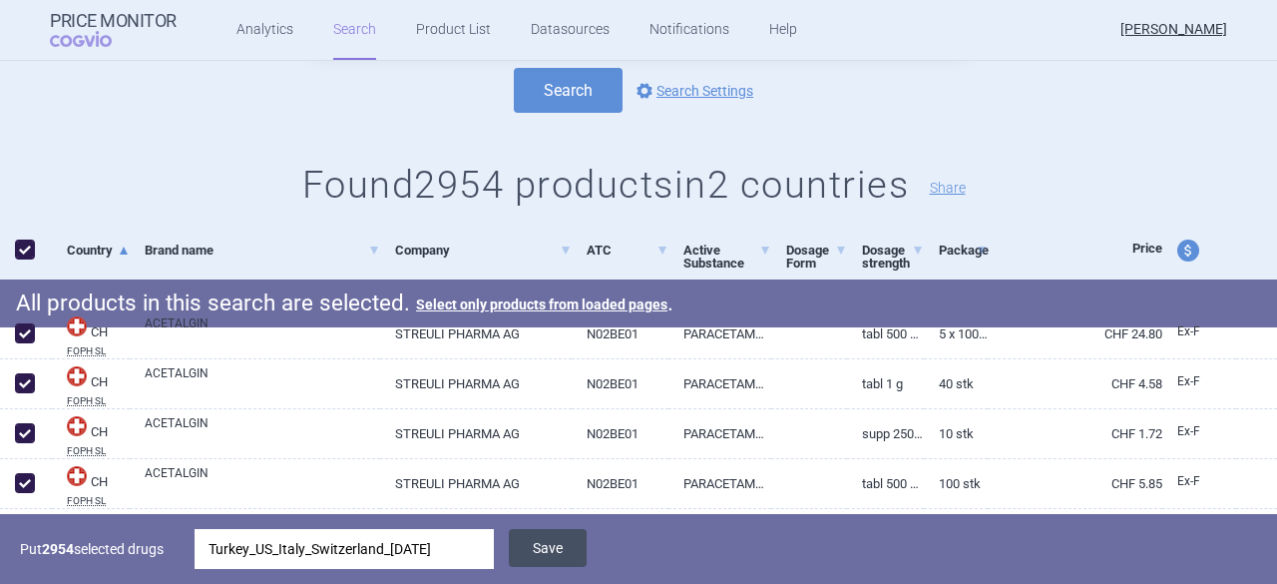
click at [551, 557] on button "Save" at bounding box center [548, 548] width 78 height 38
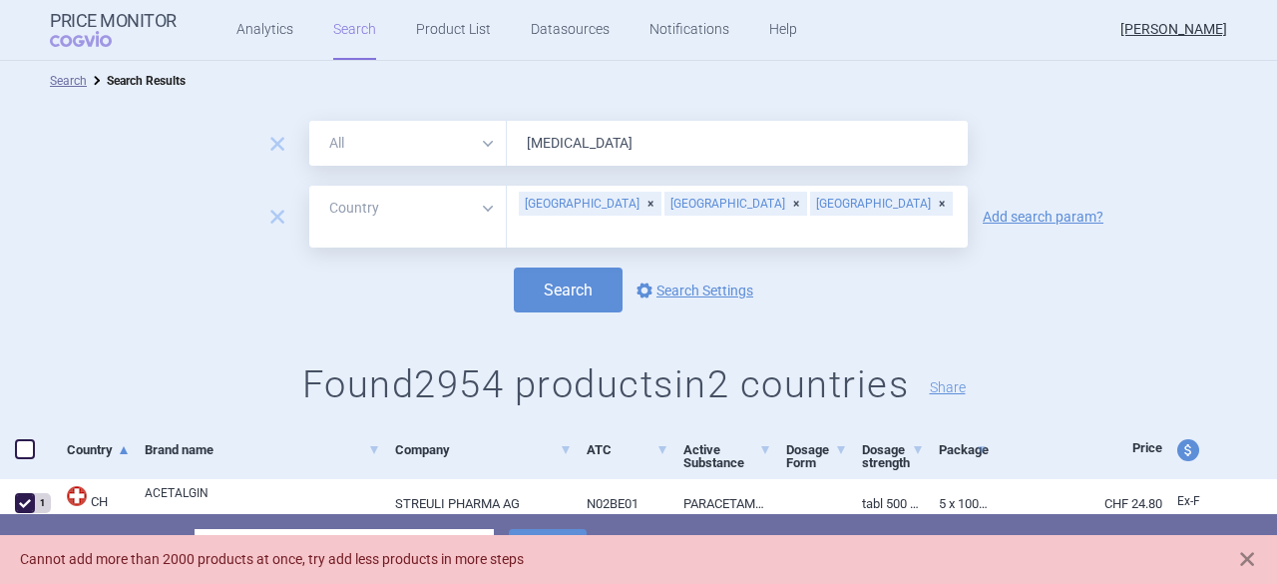
drag, startPoint x: 712, startPoint y: 202, endPoint x: 691, endPoint y: 210, distance: 22.4
click at [810, 203] on div "[GEOGRAPHIC_DATA]" at bounding box center [881, 204] width 143 height 24
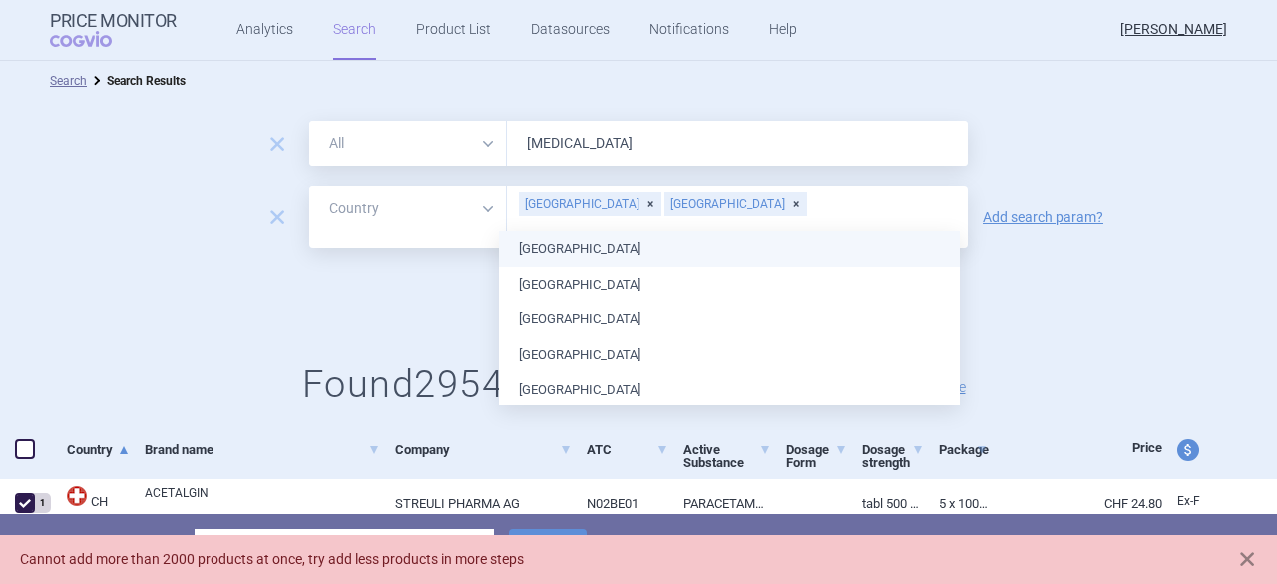
click at [664, 211] on div "[GEOGRAPHIC_DATA]" at bounding box center [735, 204] width 143 height 24
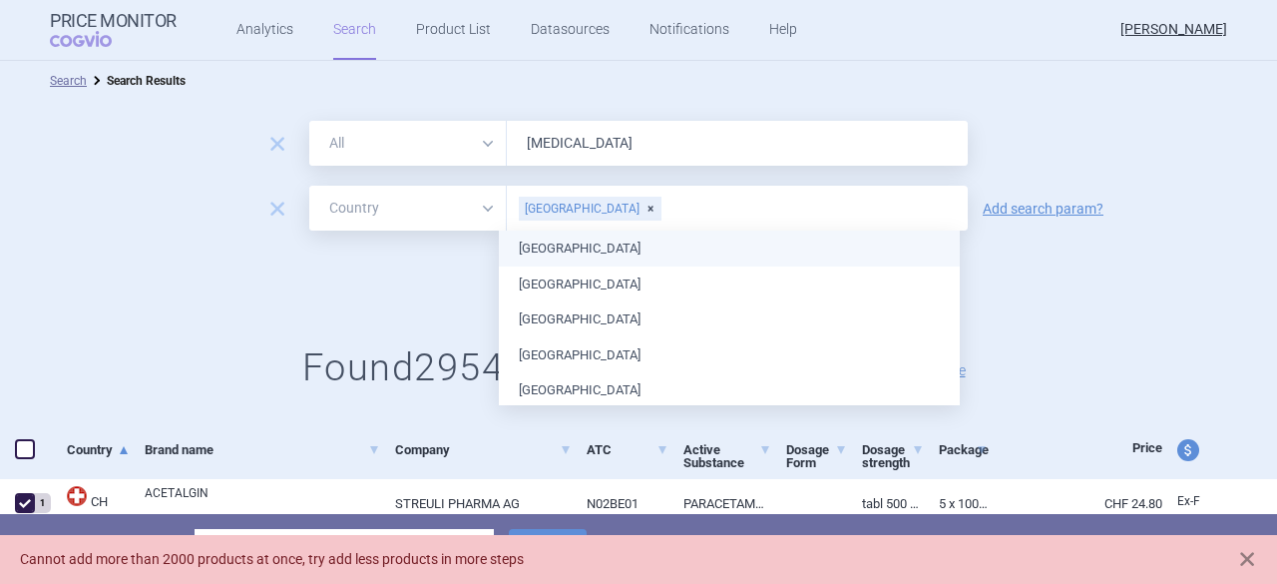
click at [564, 205] on div "[GEOGRAPHIC_DATA]" at bounding box center [590, 209] width 143 height 24
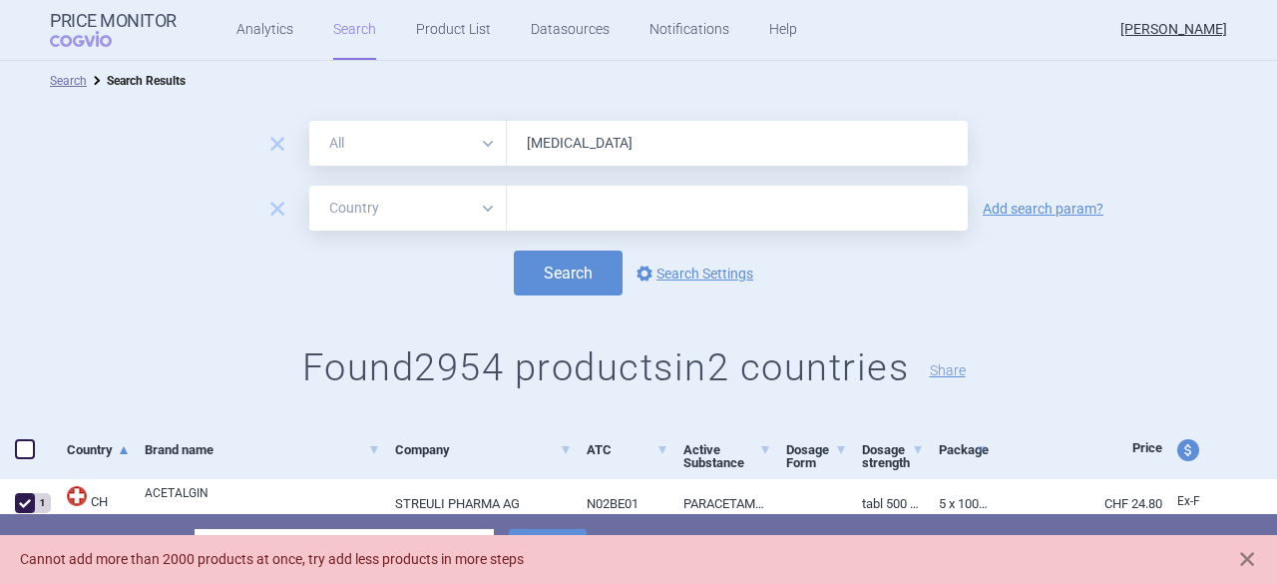
click at [272, 273] on div "Search options Search Settings" at bounding box center [638, 272] width 1277 height 45
click at [63, 85] on link "Search" at bounding box center [68, 81] width 37 height 14
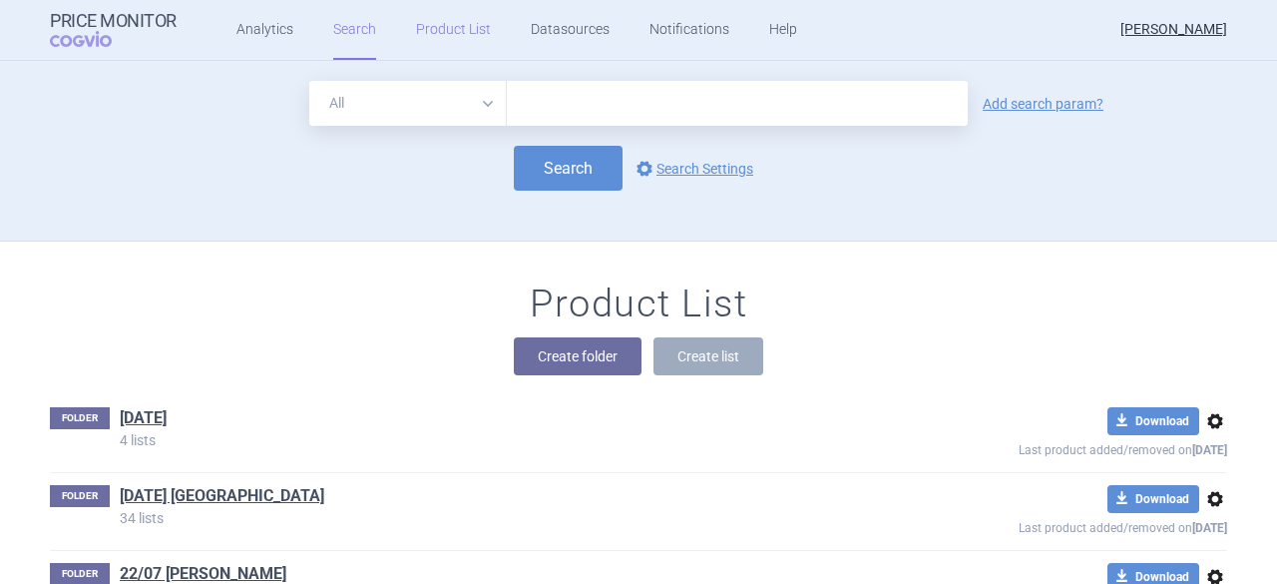
click at [433, 33] on link "Product List" at bounding box center [453, 30] width 75 height 60
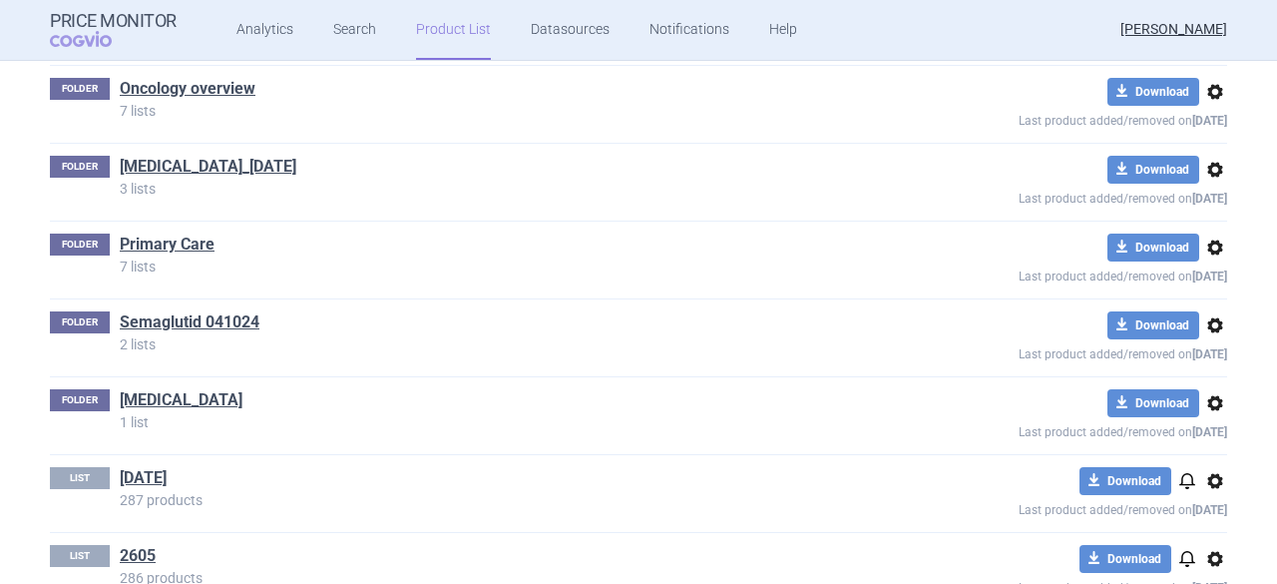
scroll to position [1776, 0]
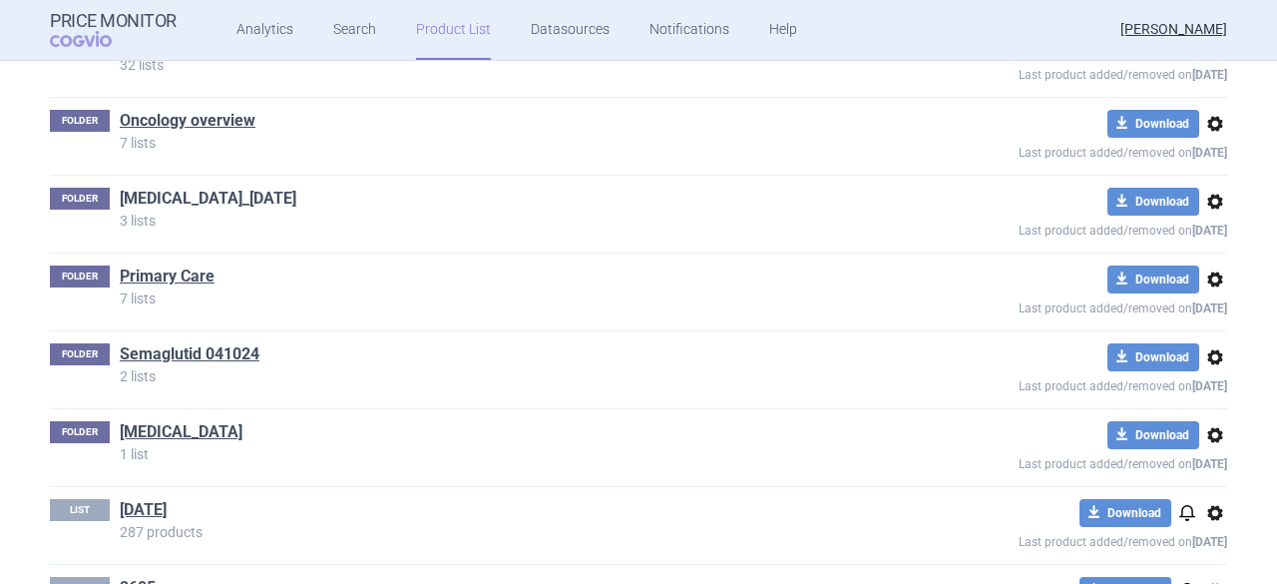
click at [187, 189] on link "[MEDICAL_DATA]_[DATE]" at bounding box center [208, 199] width 177 height 22
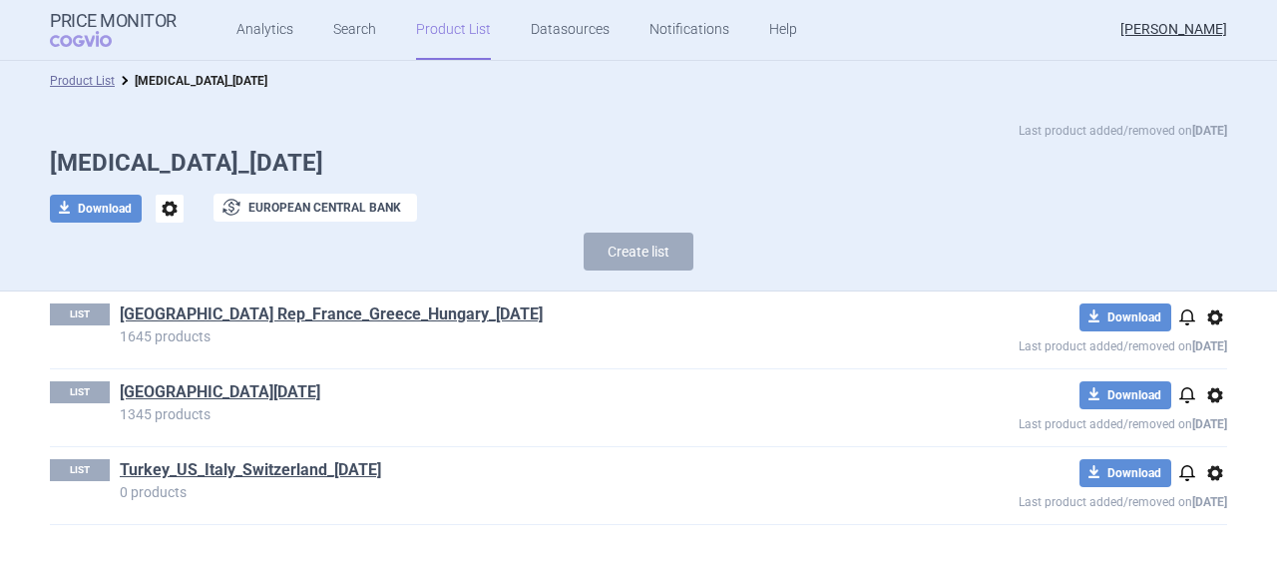
click at [1219, 473] on span "options" at bounding box center [1215, 473] width 24 height 24
click at [1217, 550] on button "Delete" at bounding box center [1215, 551] width 64 height 29
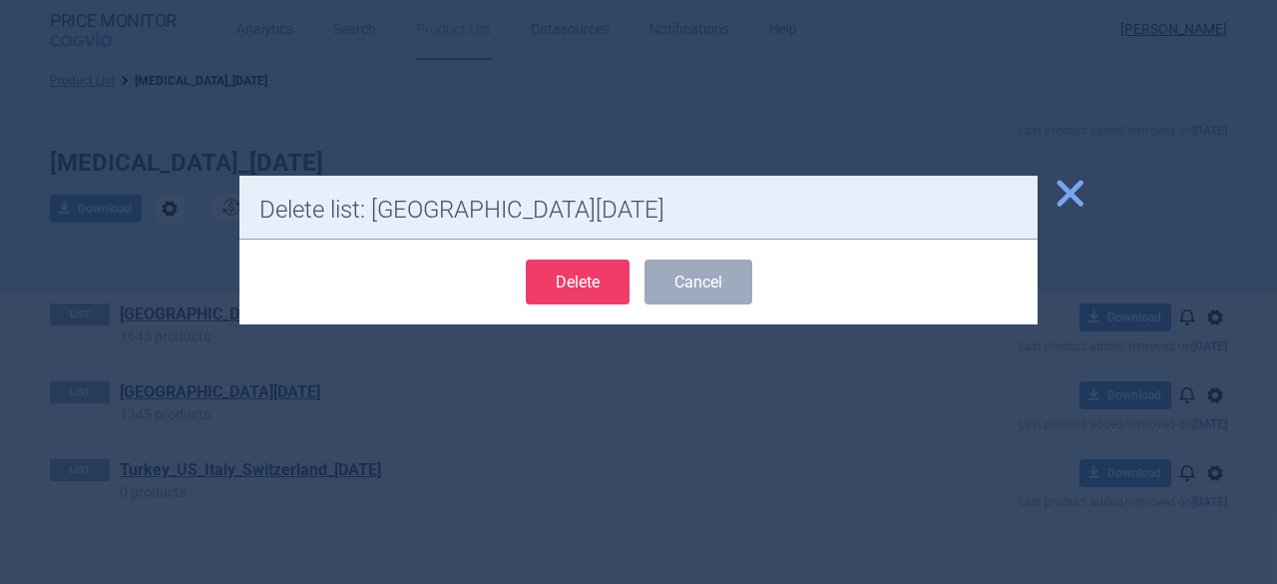
click at [553, 276] on button "Delete" at bounding box center [578, 281] width 104 height 45
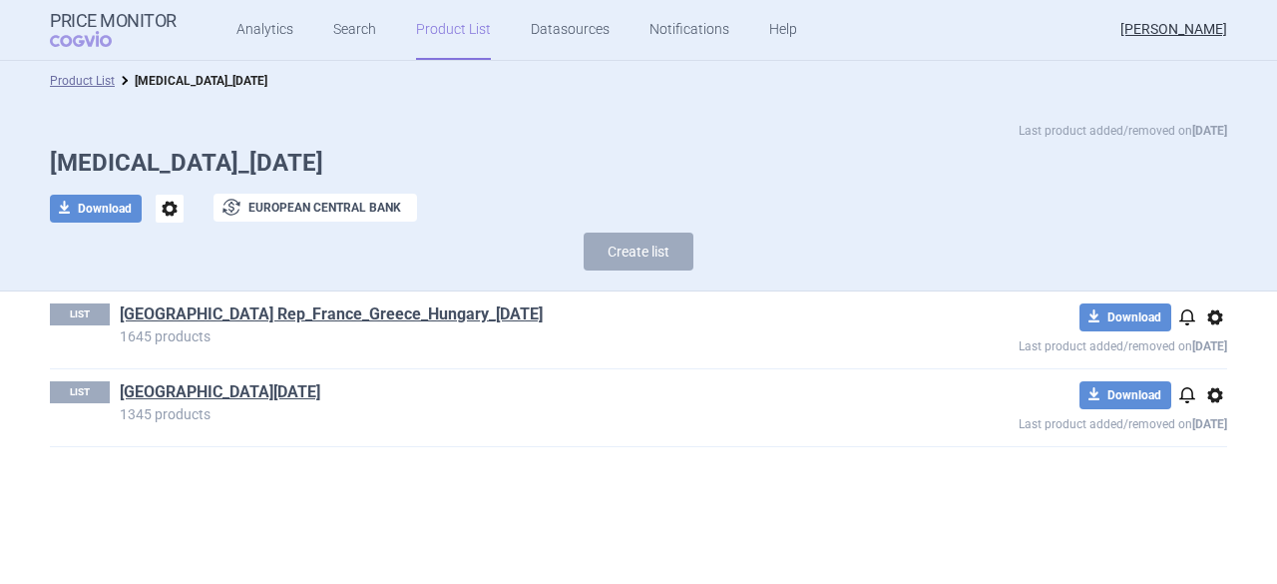
click at [541, 155] on h1 "[MEDICAL_DATA]_[DATE]" at bounding box center [638, 163] width 1177 height 29
click at [74, 83] on link "Product List" at bounding box center [82, 81] width 65 height 14
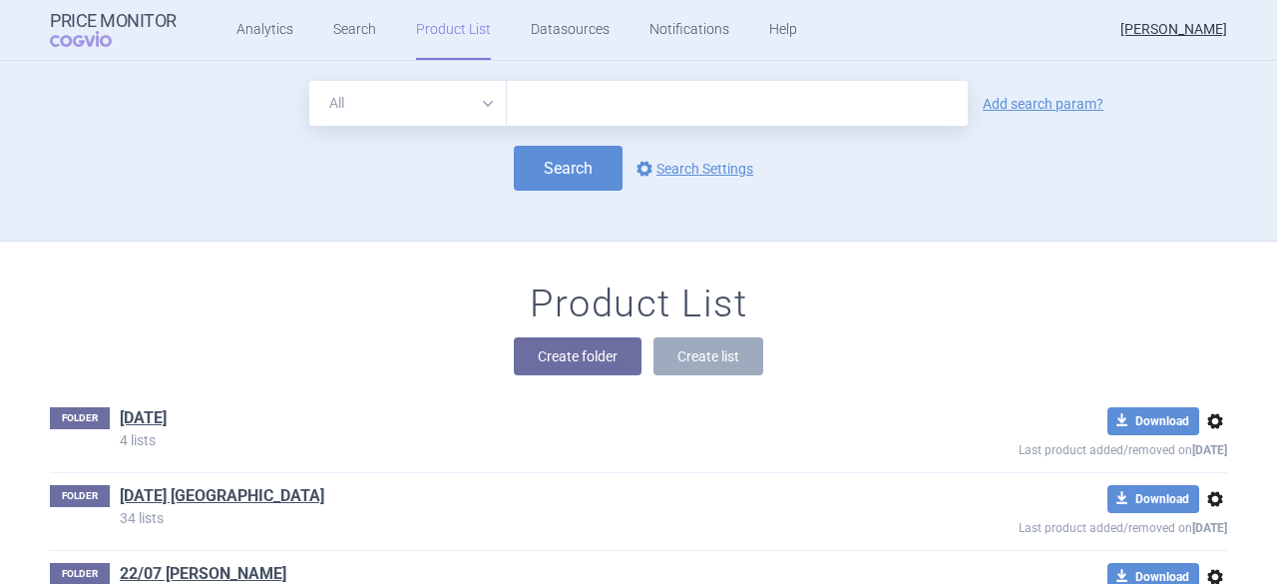
click at [539, 93] on input "text" at bounding box center [737, 103] width 461 height 45
click at [1013, 104] on link "Add search param?" at bounding box center [1043, 104] width 121 height 14
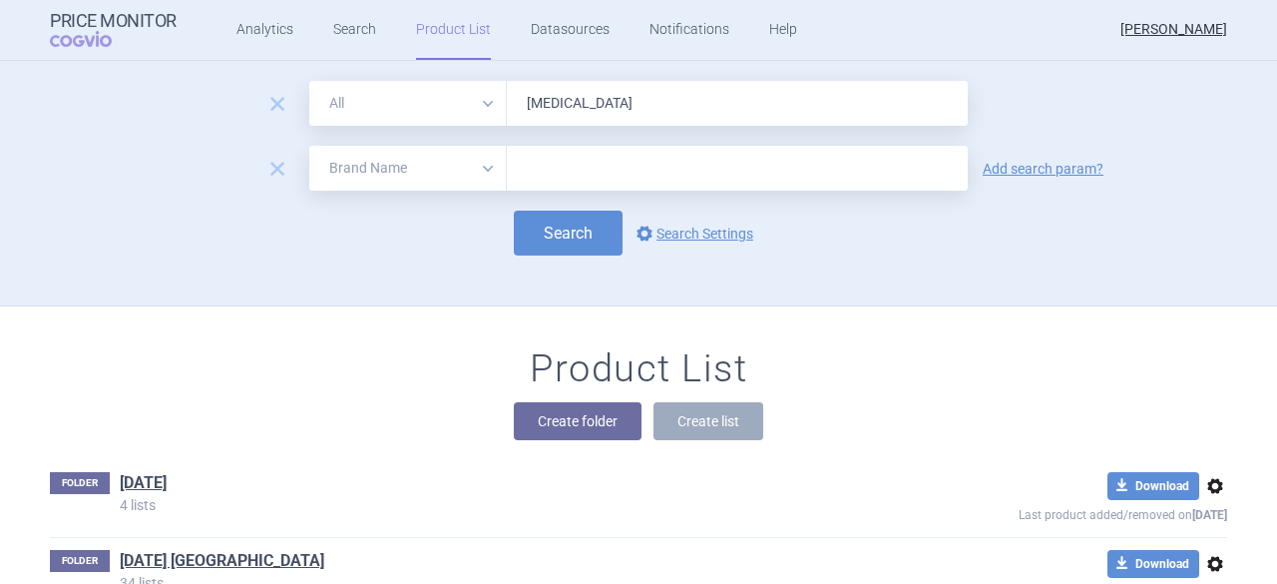
click at [481, 166] on select "All Brand Name ATC Company Active Substance Country Newer than" at bounding box center [408, 168] width 198 height 45
click at [309, 146] on select "All Brand Name ATC Company Active Substance Country Newer than" at bounding box center [408, 168] width 198 height 45
click at [541, 157] on input "text" at bounding box center [737, 168] width 461 height 45
click at [572, 178] on input "text" at bounding box center [737, 168] width 461 height 45
click at [481, 169] on select "All Brand Name ATC Company Active Substance Country Newer than" at bounding box center [408, 168] width 198 height 45
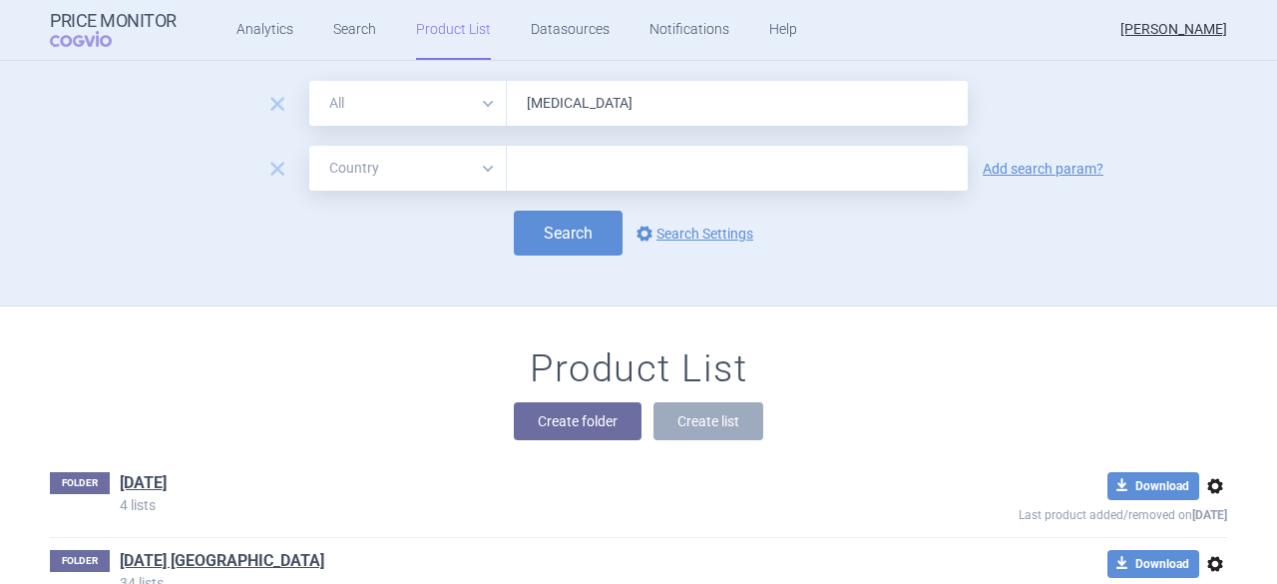
click at [309, 146] on select "All Brand Name ATC Company Active Substance Country Newer than" at bounding box center [408, 168] width 198 height 45
click at [540, 173] on input "text" at bounding box center [737, 169] width 441 height 26
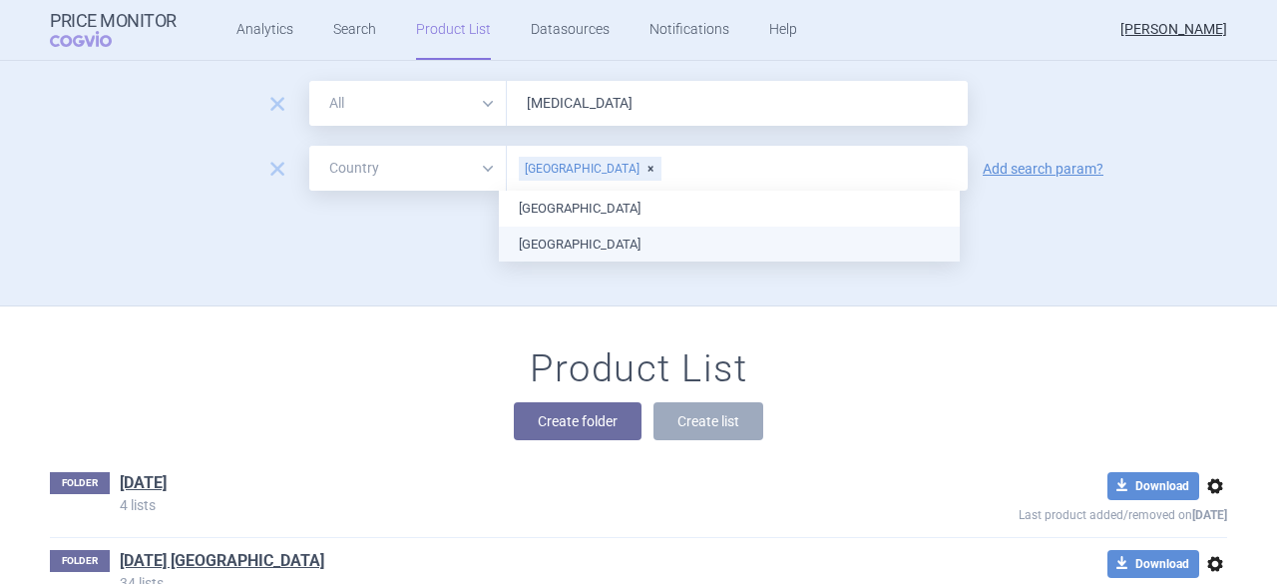
click at [563, 246] on ul "[GEOGRAPHIC_DATA] [GEOGRAPHIC_DATA]" at bounding box center [729, 226] width 461 height 71
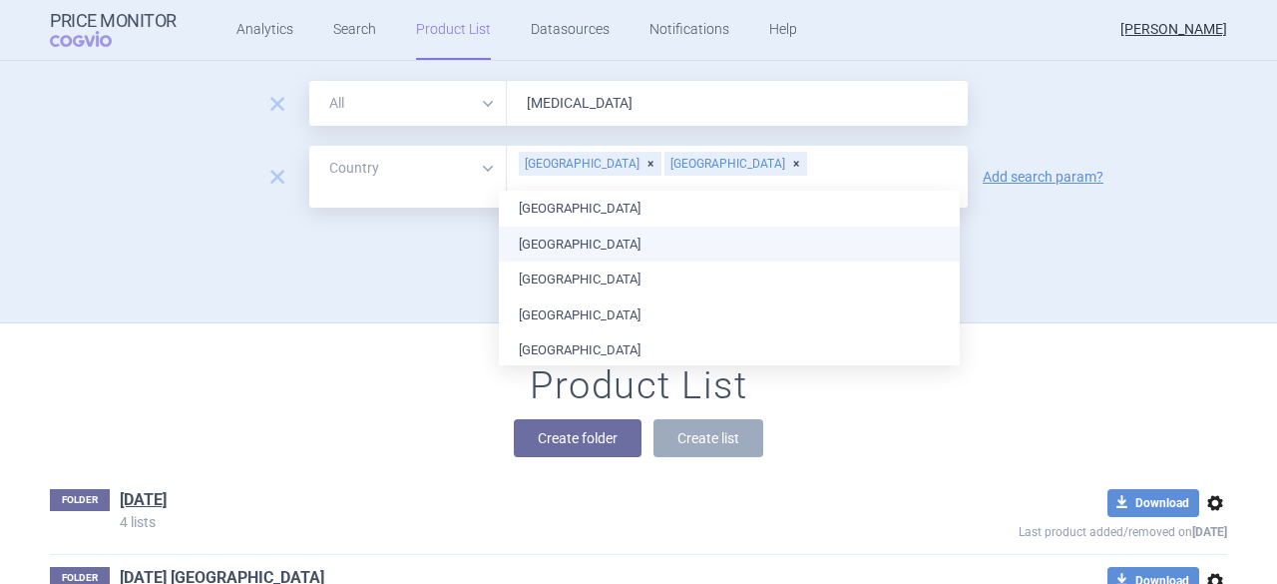
click at [1114, 239] on div "Search options Search Settings" at bounding box center [638, 249] width 1177 height 45
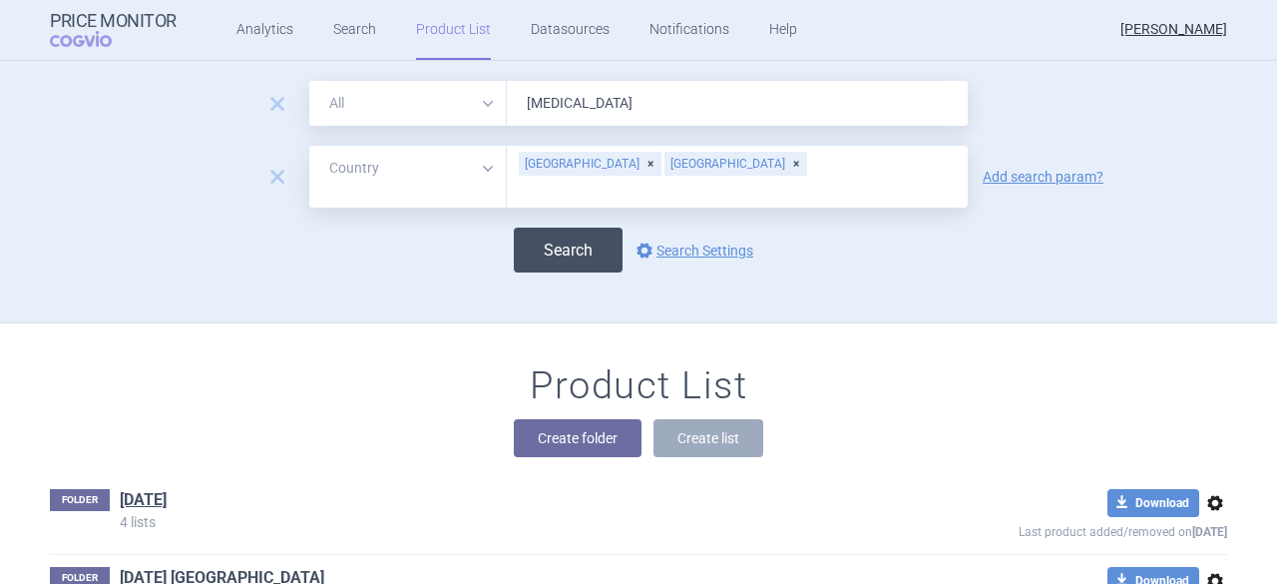
click at [554, 229] on button "Search" at bounding box center [568, 249] width 109 height 45
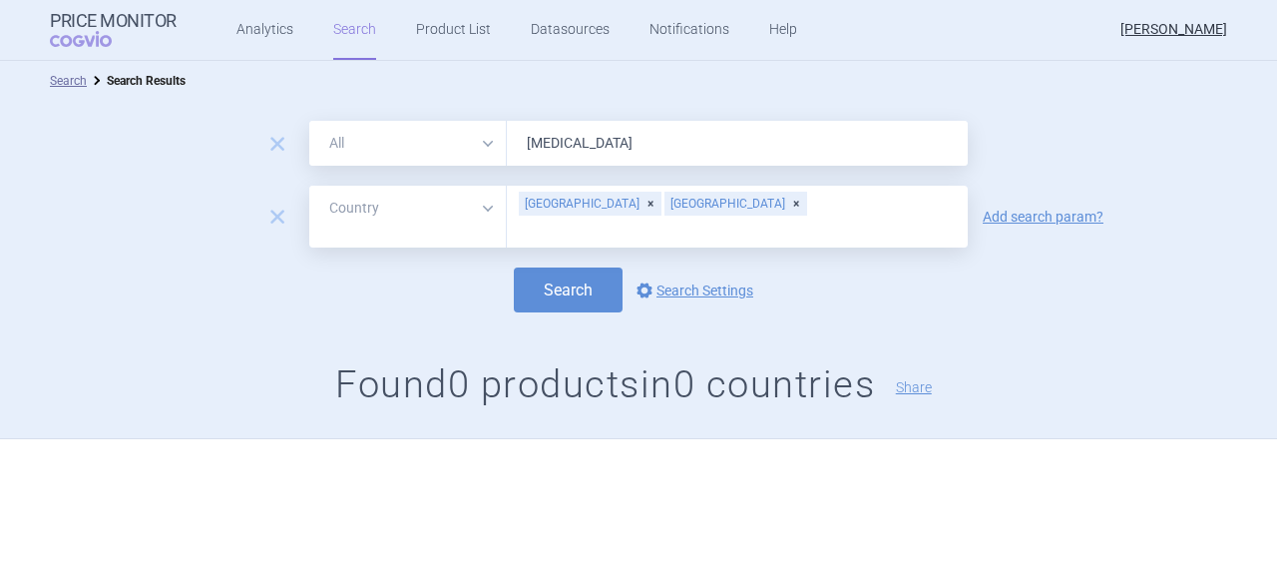
click at [674, 209] on div "[GEOGRAPHIC_DATA]" at bounding box center [735, 204] width 143 height 24
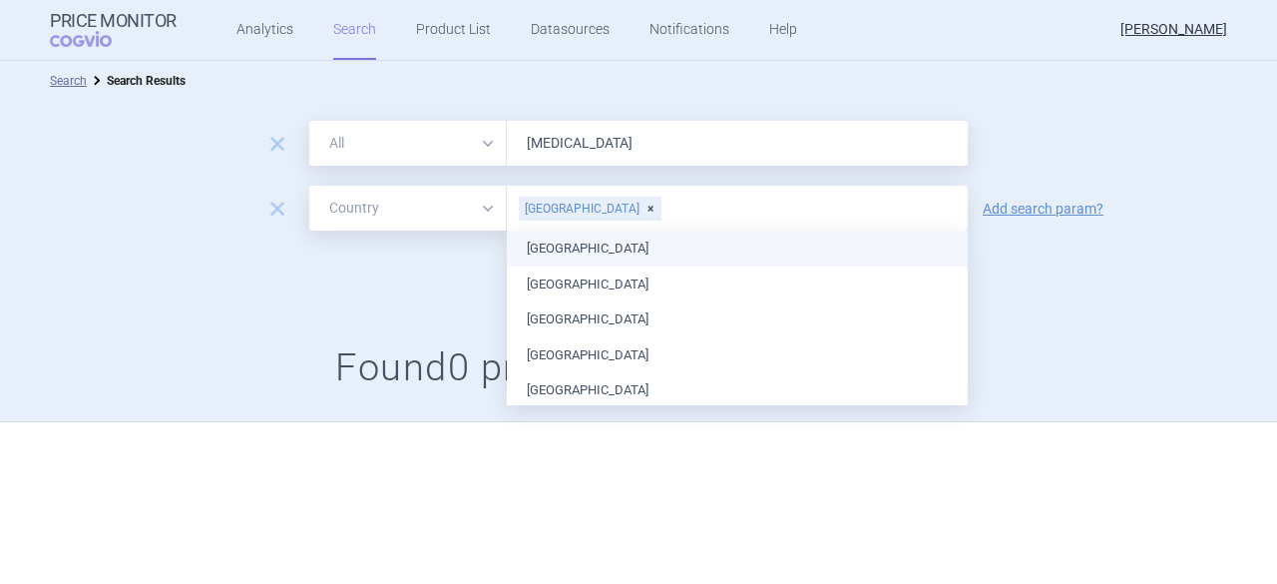
click at [571, 208] on div "[GEOGRAPHIC_DATA]" at bounding box center [590, 209] width 143 height 24
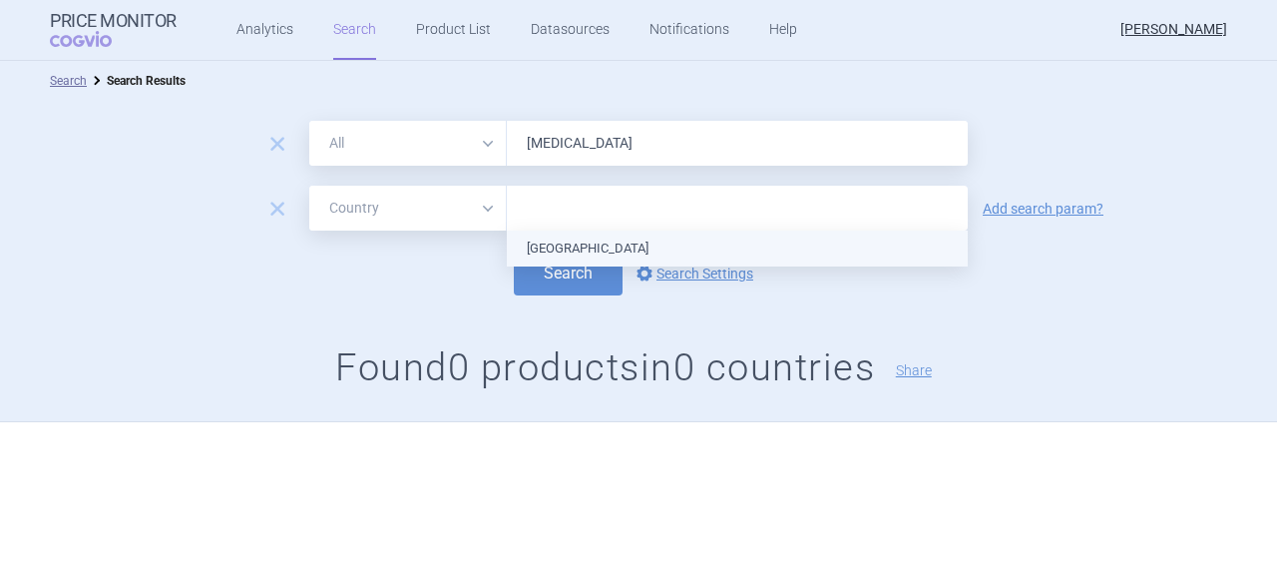
click at [586, 253] on ul "[GEOGRAPHIC_DATA]" at bounding box center [737, 248] width 461 height 36
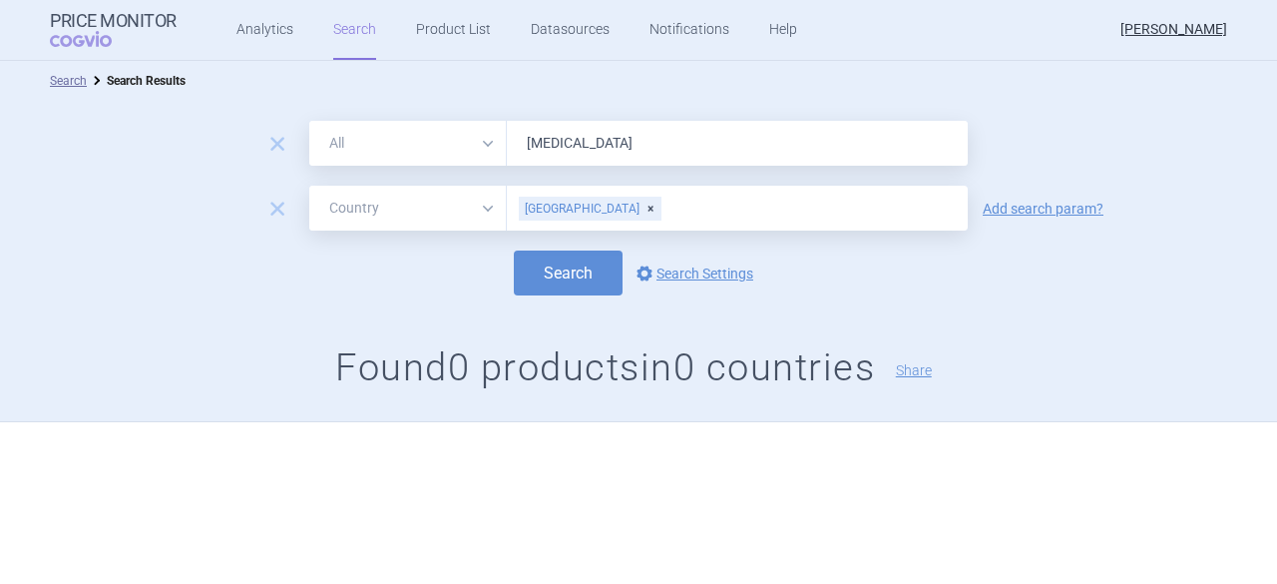
click at [1108, 298] on div "remove All Brand Name ATC Company Active Substance Country Newer than [MEDICAL_…" at bounding box center [638, 261] width 1277 height 321
click at [549, 276] on button "Search" at bounding box center [568, 272] width 109 height 45
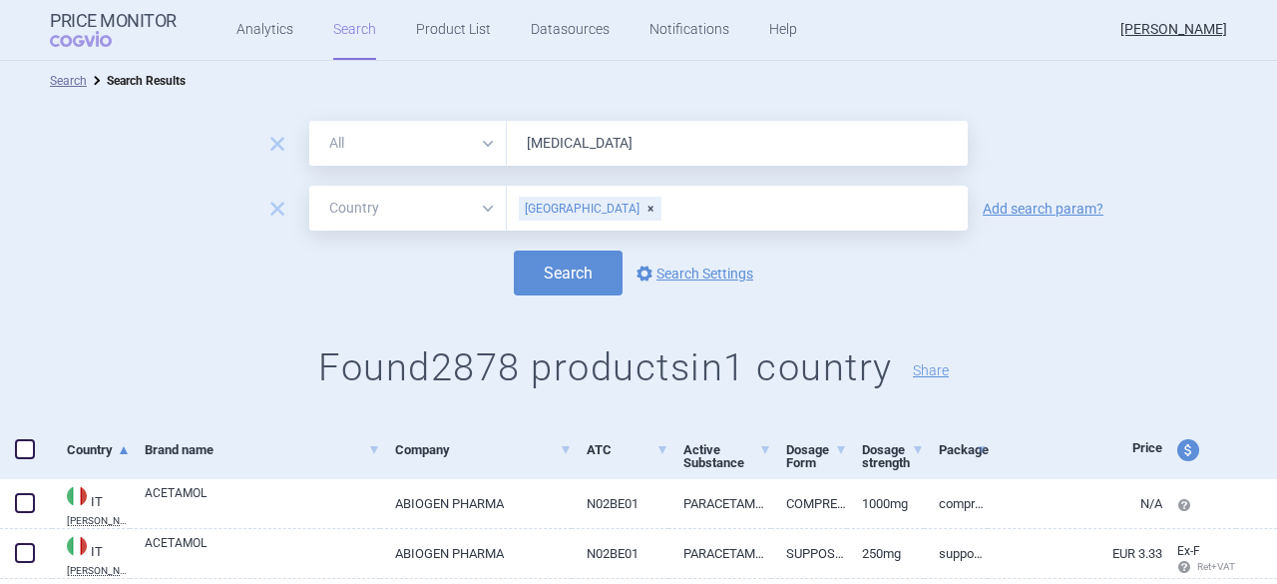
click at [30, 450] on span at bounding box center [25, 449] width 20 height 20
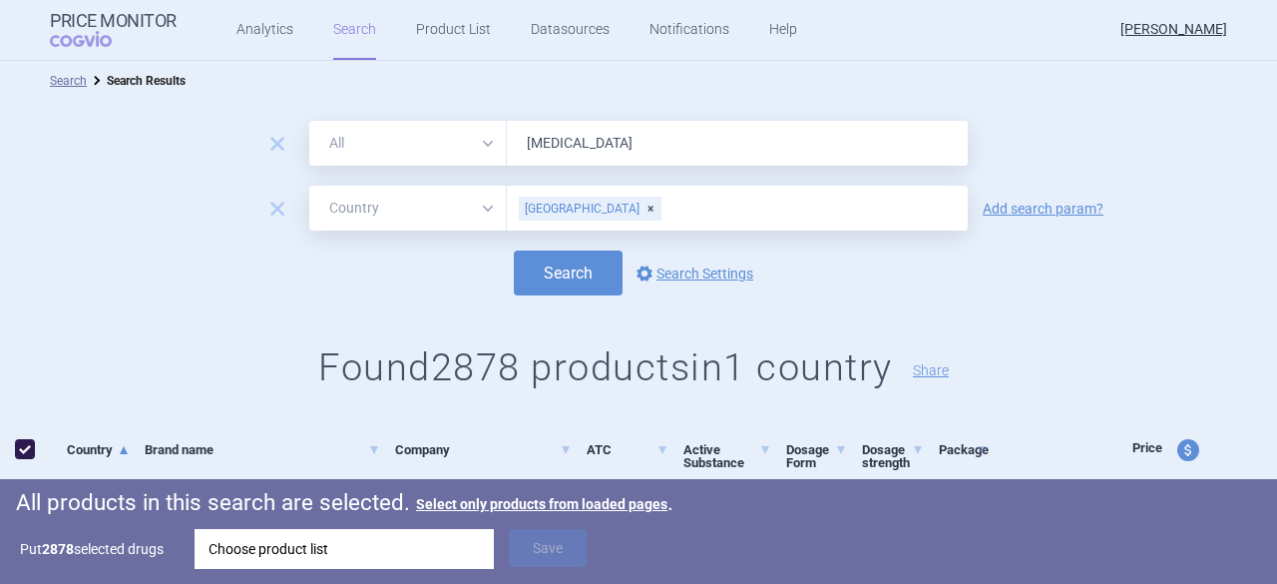
click at [184, 273] on div "Search options Search Settings" at bounding box center [638, 272] width 1277 height 45
click at [16, 449] on span at bounding box center [25, 449] width 20 height 20
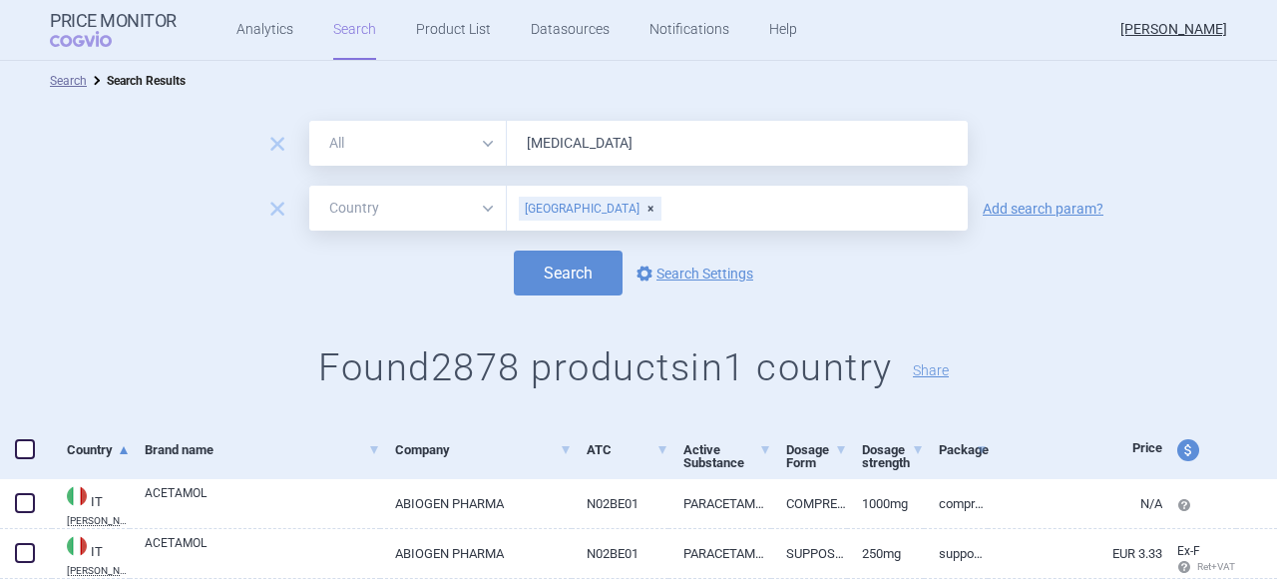
click at [1177, 450] on span "price and currency" at bounding box center [1188, 450] width 22 height 22
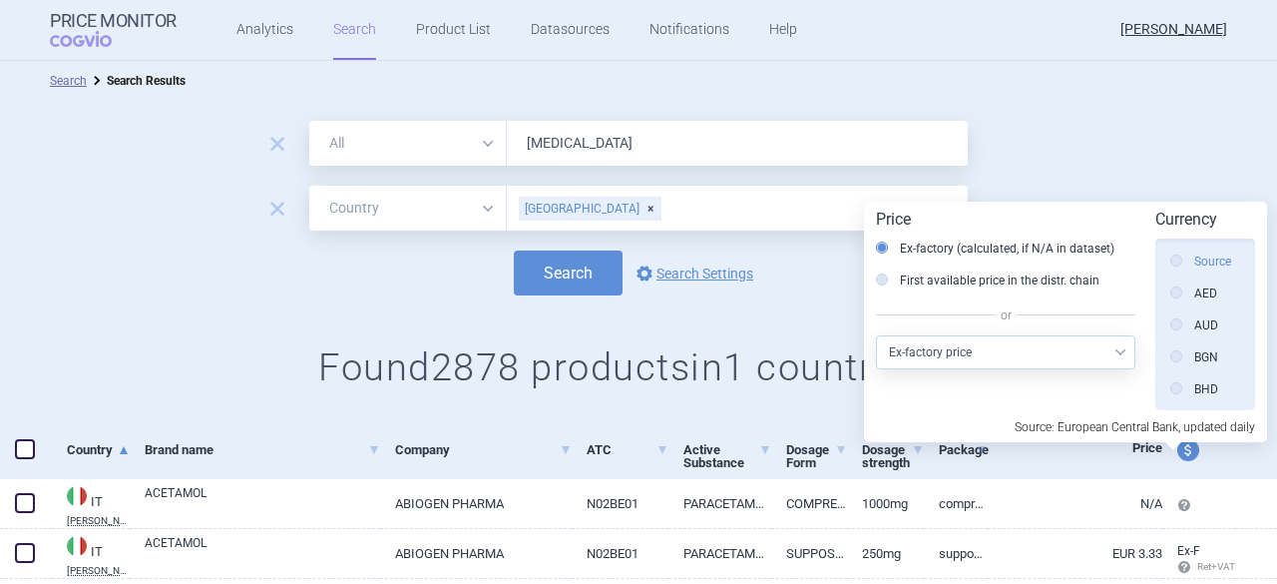
click at [1199, 257] on label "Source" at bounding box center [1200, 261] width 61 height 20
click at [1191, 257] on input "Source" at bounding box center [1181, 262] width 20 height 20
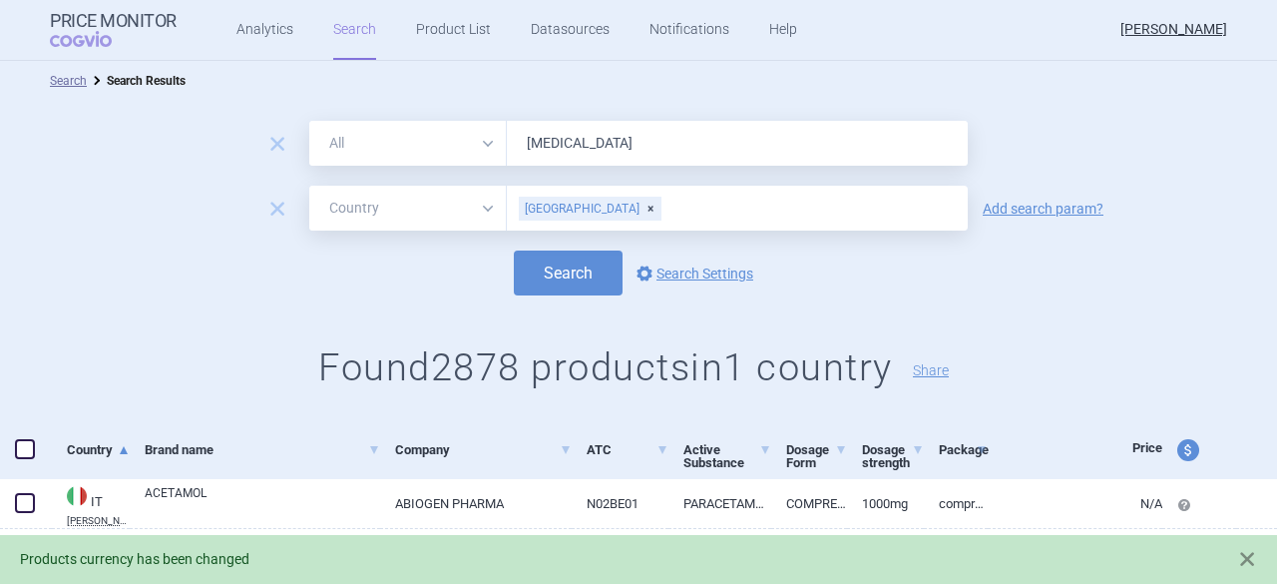
click at [30, 452] on span at bounding box center [25, 449] width 20 height 20
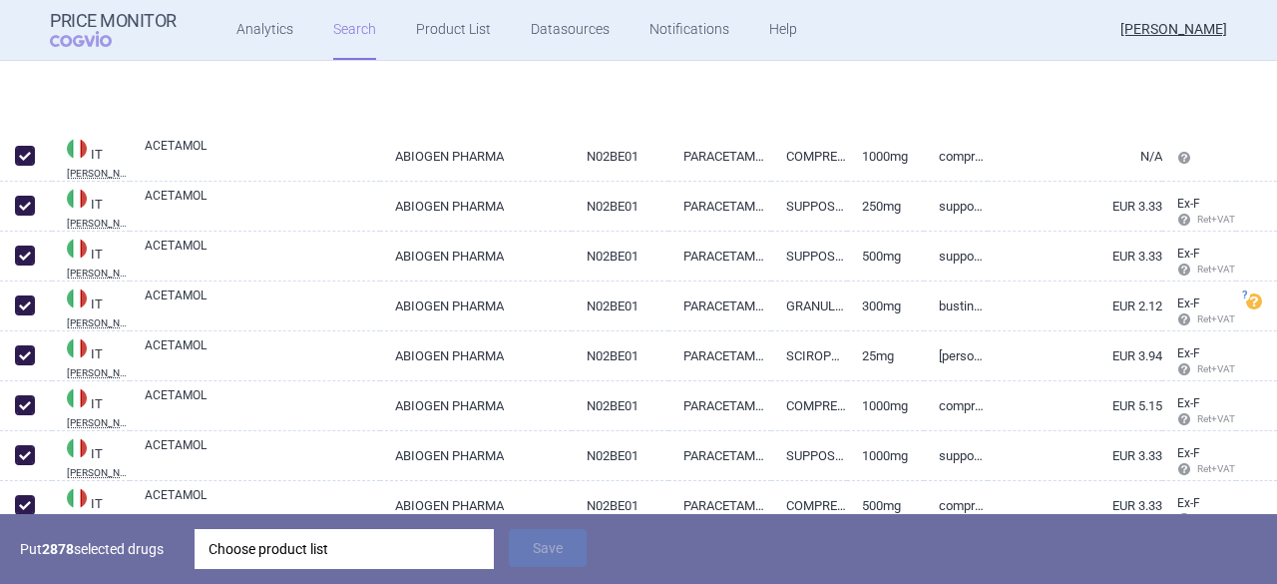
scroll to position [499, 0]
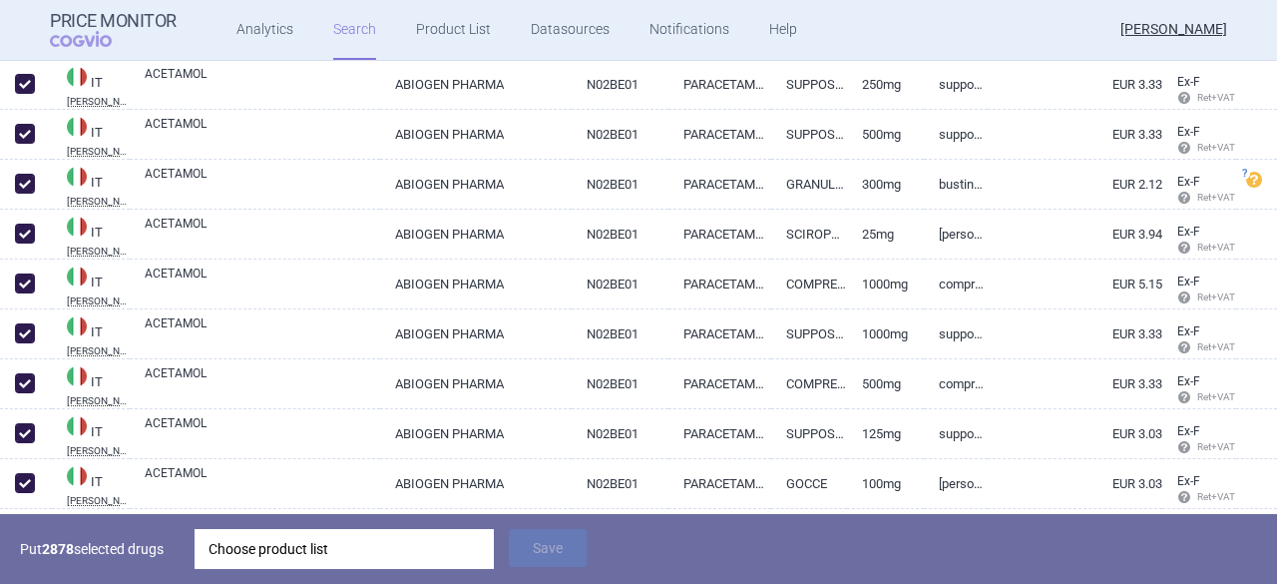
click at [283, 552] on div "Choose product list" at bounding box center [344, 549] width 271 height 40
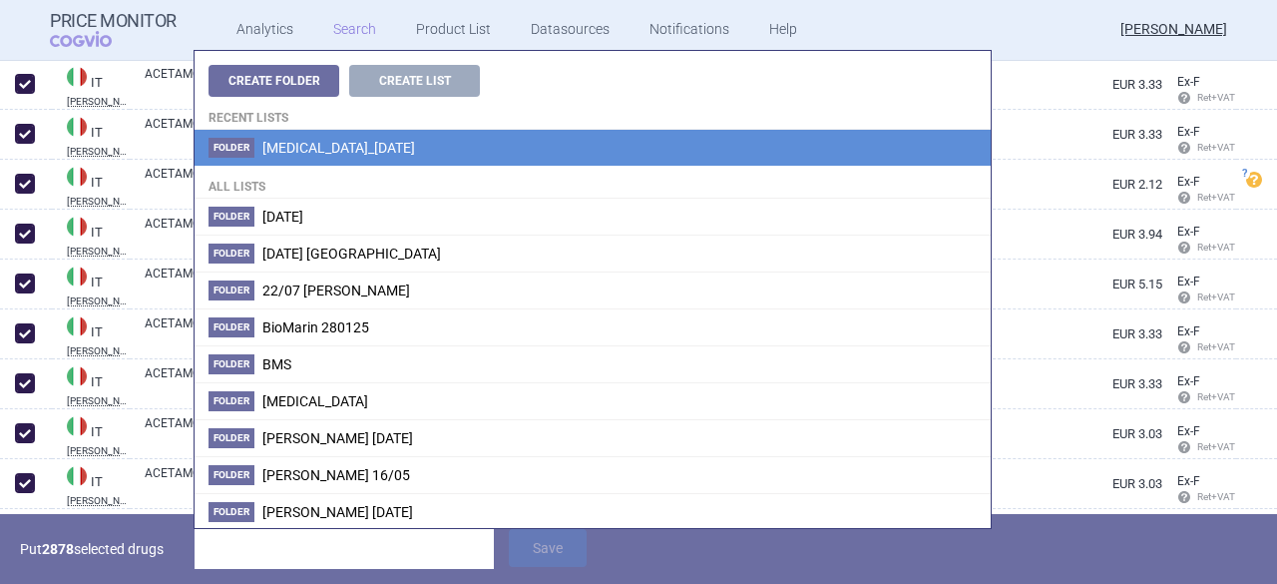
click at [324, 150] on span "[MEDICAL_DATA]_[DATE]" at bounding box center [338, 148] width 153 height 16
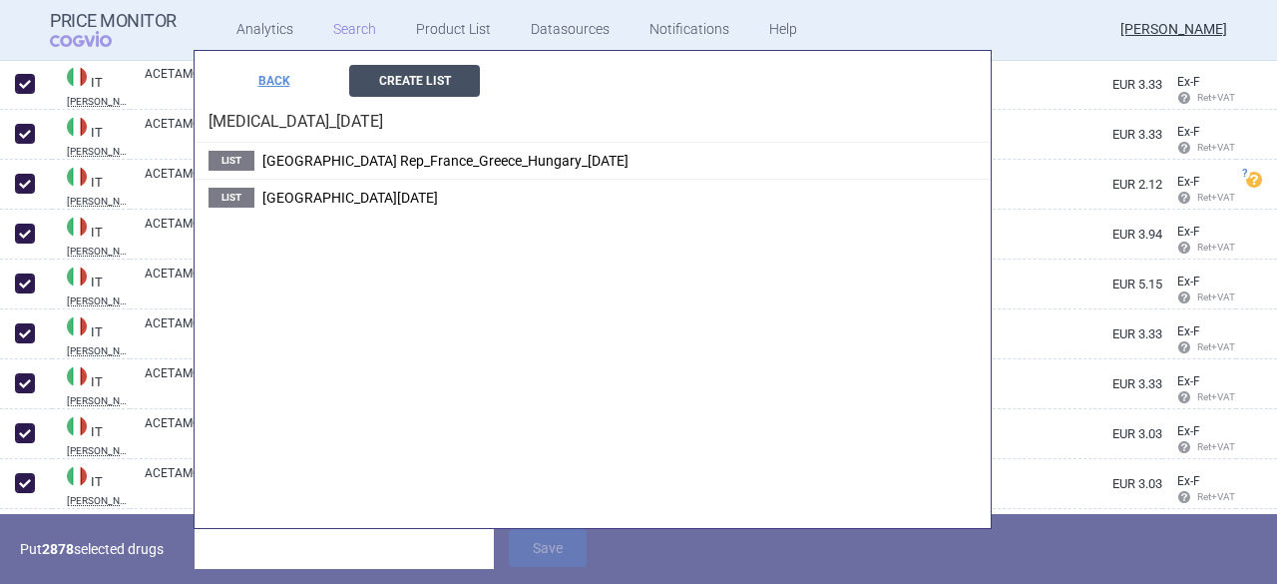
click at [399, 83] on button "Create List" at bounding box center [414, 81] width 131 height 32
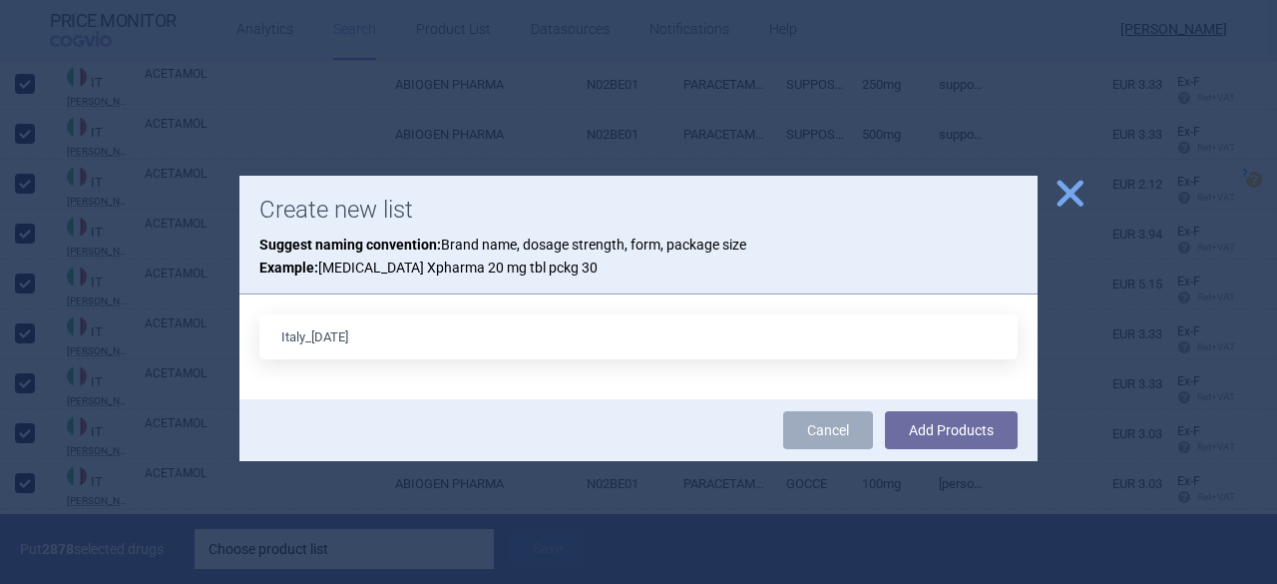
click at [1026, 436] on div "Cancel Add Products" at bounding box center [638, 430] width 798 height 62
click at [986, 434] on button "Add Products" at bounding box center [951, 430] width 133 height 38
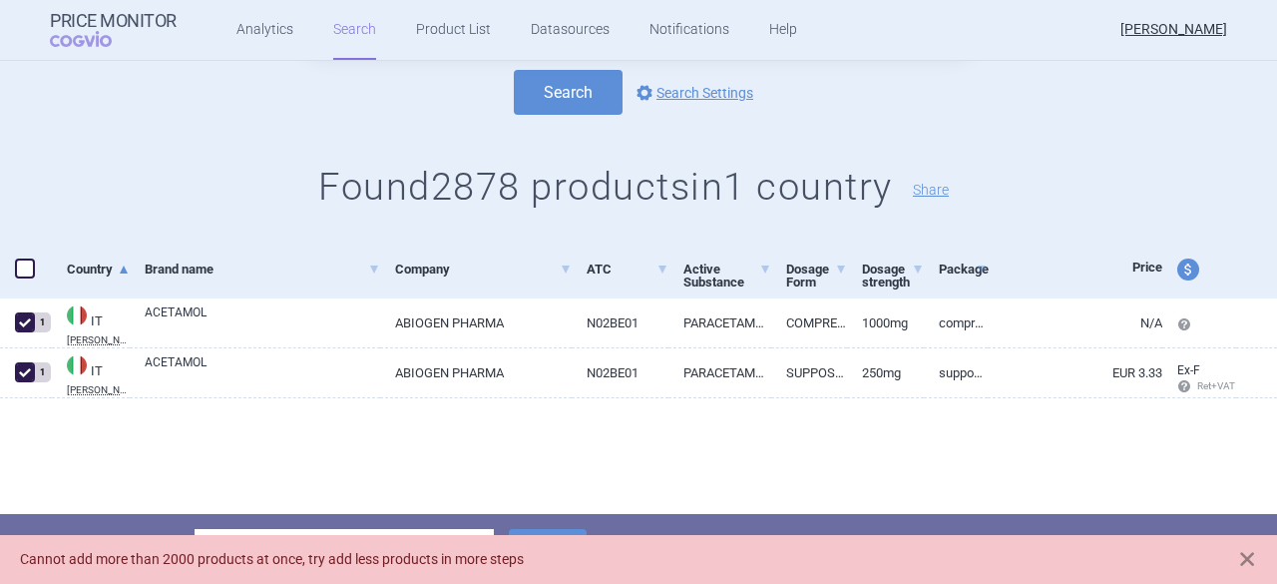
scroll to position [0, 0]
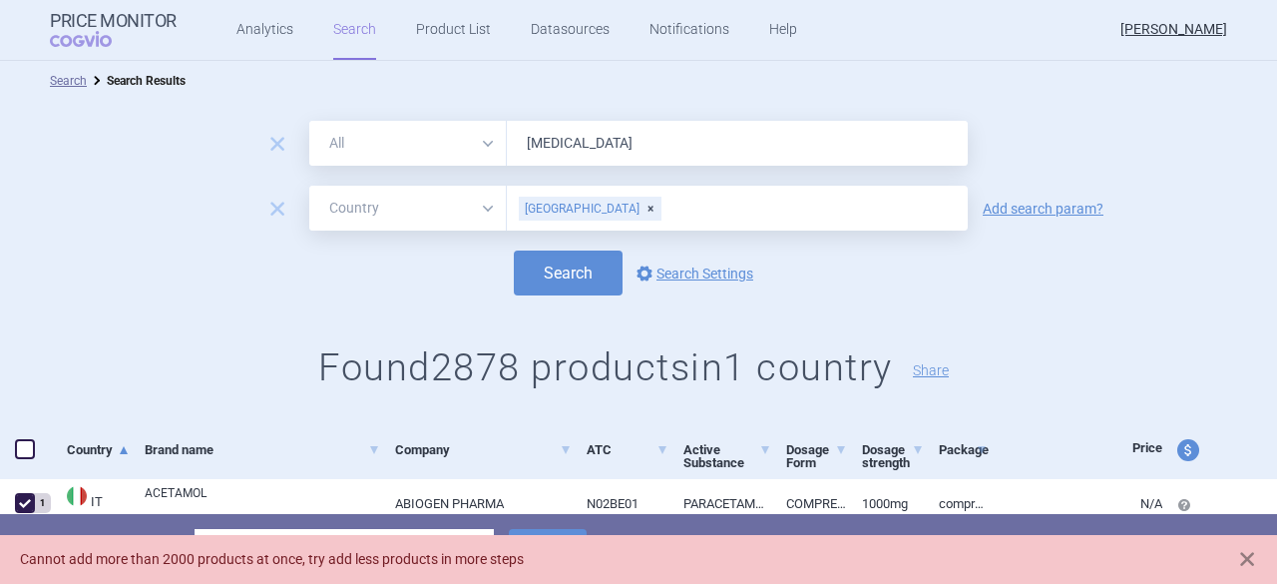
click at [1046, 274] on div "Search options Search Settings" at bounding box center [638, 272] width 1277 height 45
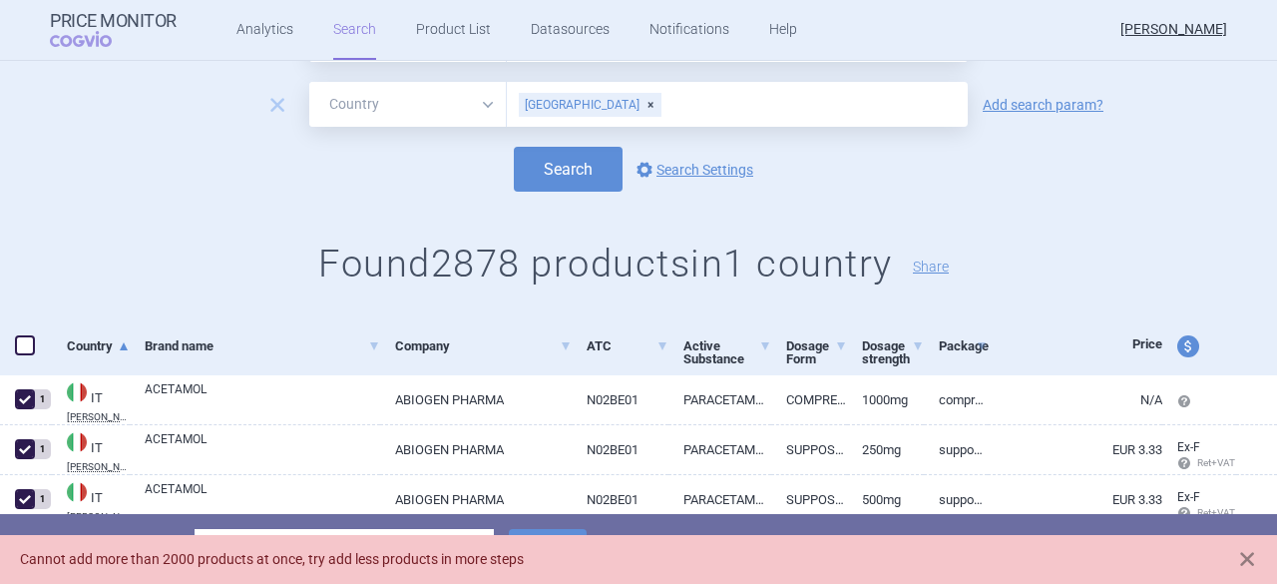
scroll to position [200, 0]
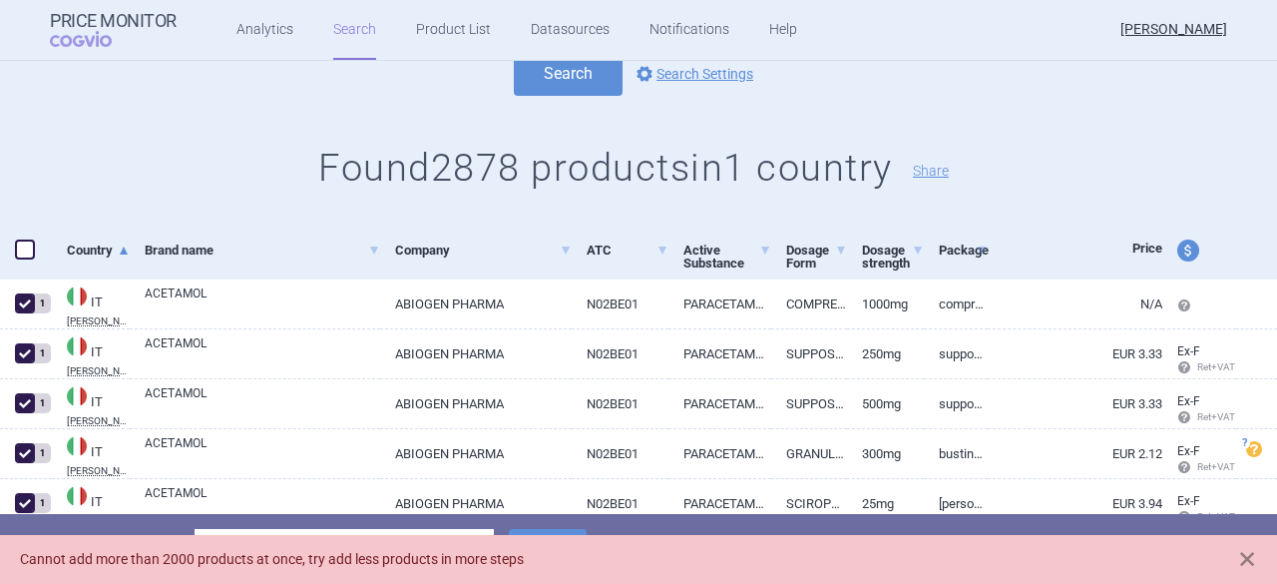
click at [25, 249] on span at bounding box center [25, 249] width 20 height 20
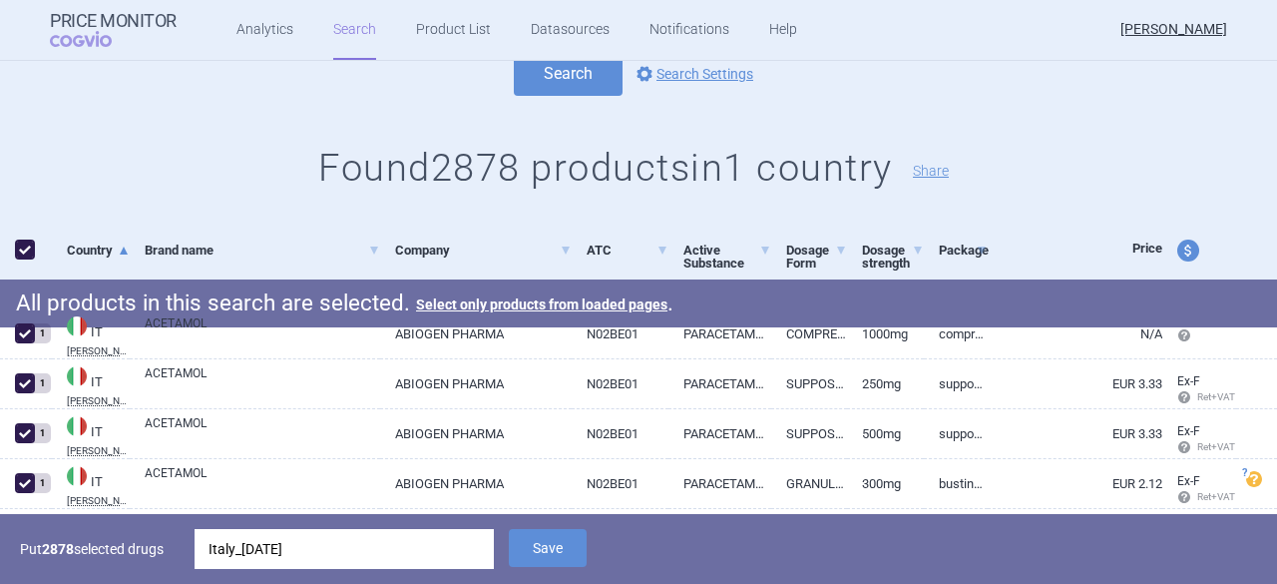
click at [26, 256] on span at bounding box center [25, 249] width 20 height 20
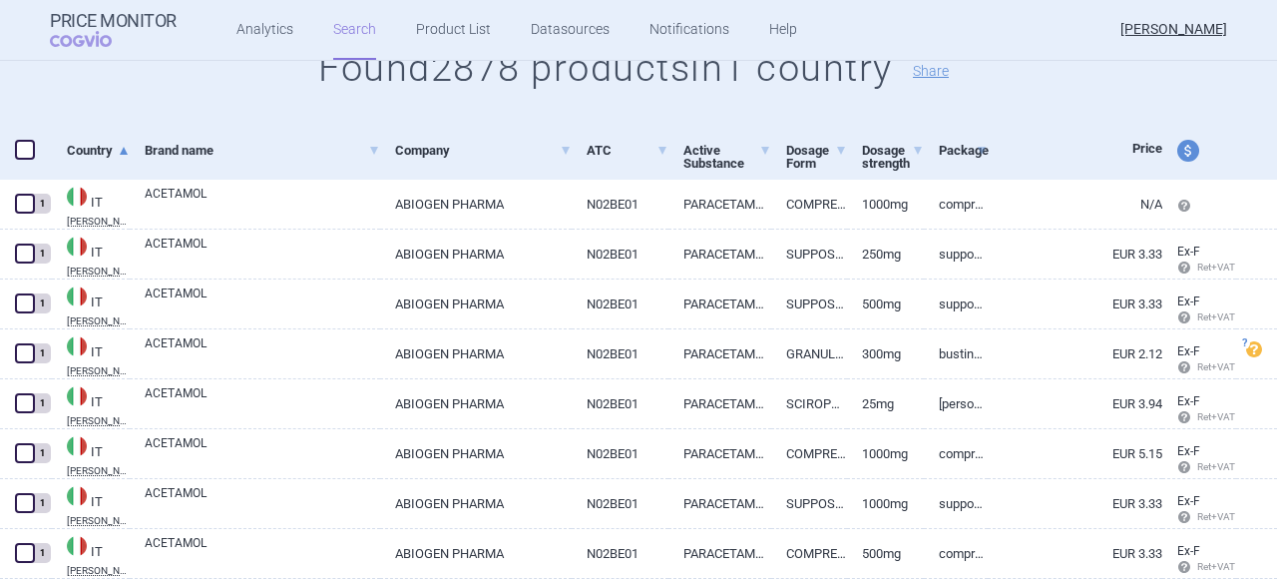
scroll to position [0, 0]
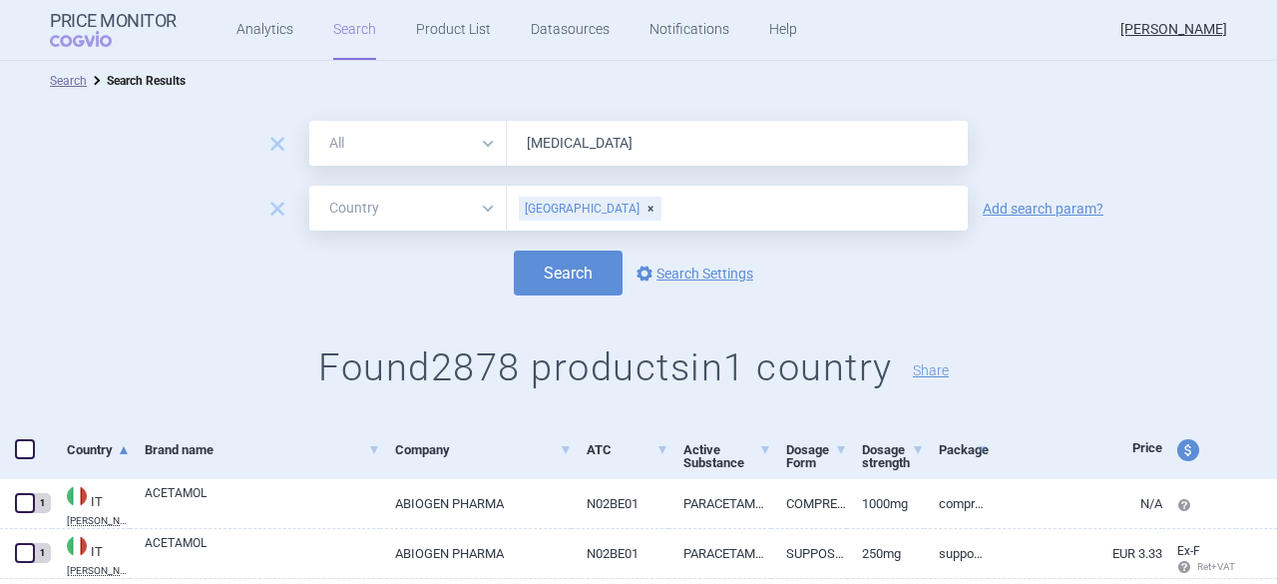
click at [354, 25] on link "Search" at bounding box center [354, 30] width 43 height 60
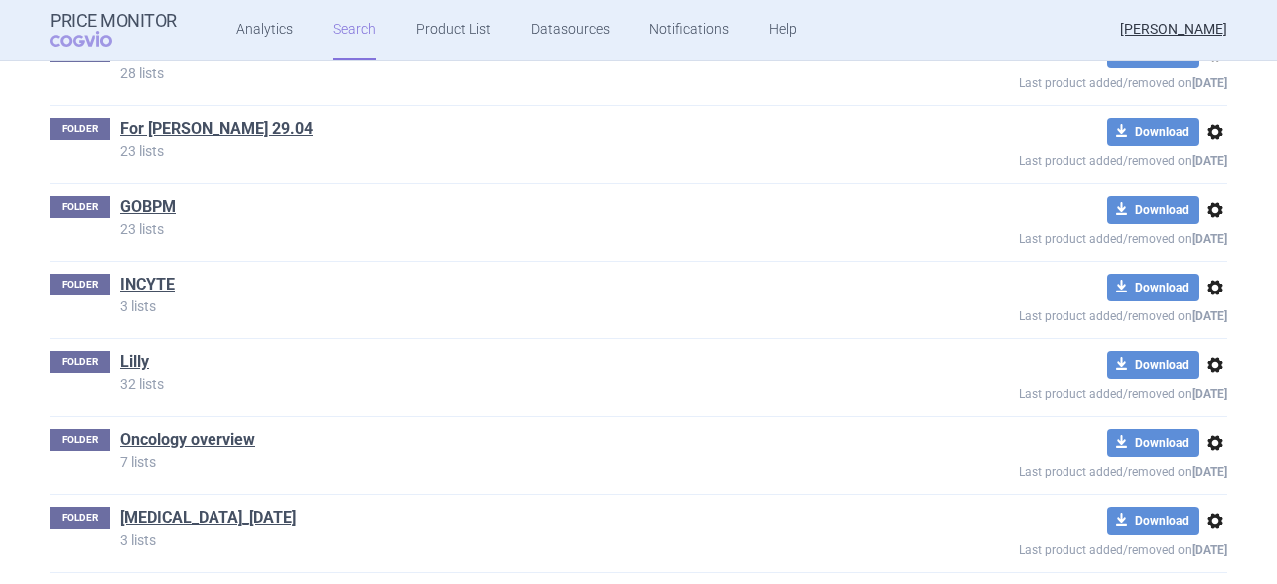
scroll to position [1497, 0]
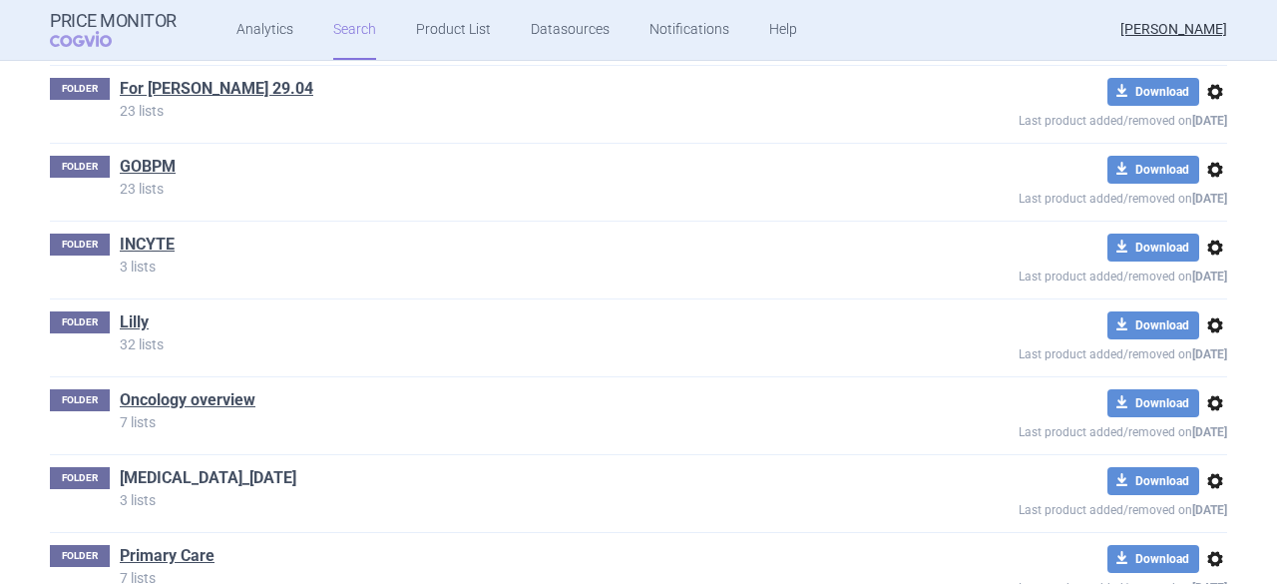
click at [216, 467] on link "[MEDICAL_DATA]_[DATE]" at bounding box center [208, 478] width 177 height 22
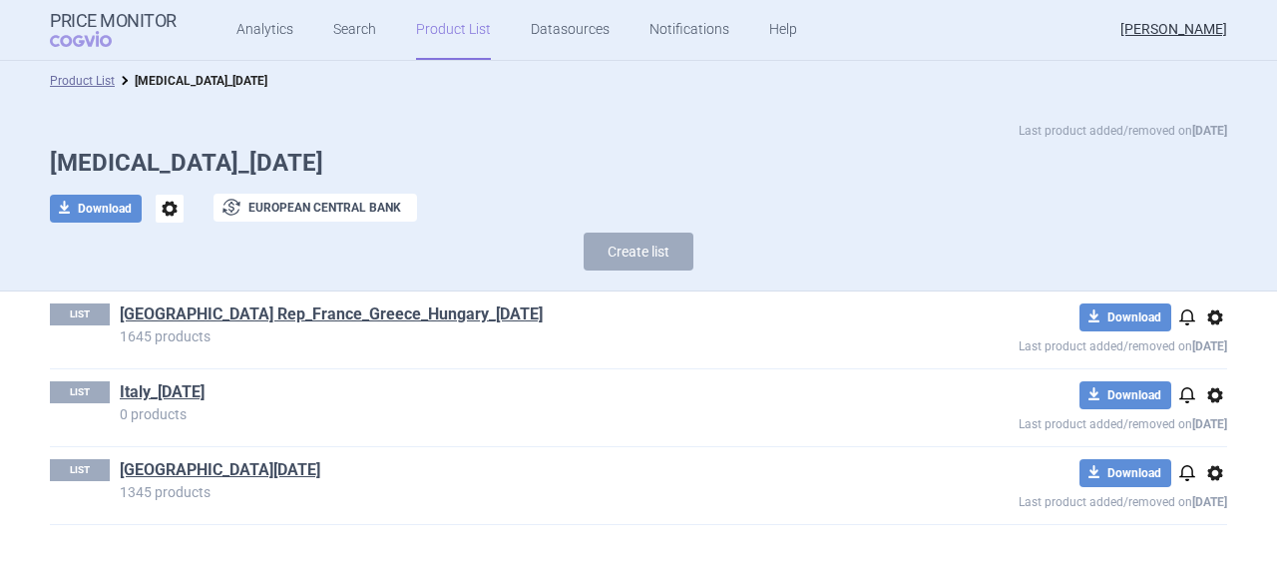
click at [1217, 392] on span "options" at bounding box center [1215, 395] width 24 height 24
click at [1221, 510] on button "Delete" at bounding box center [1215, 511] width 64 height 29
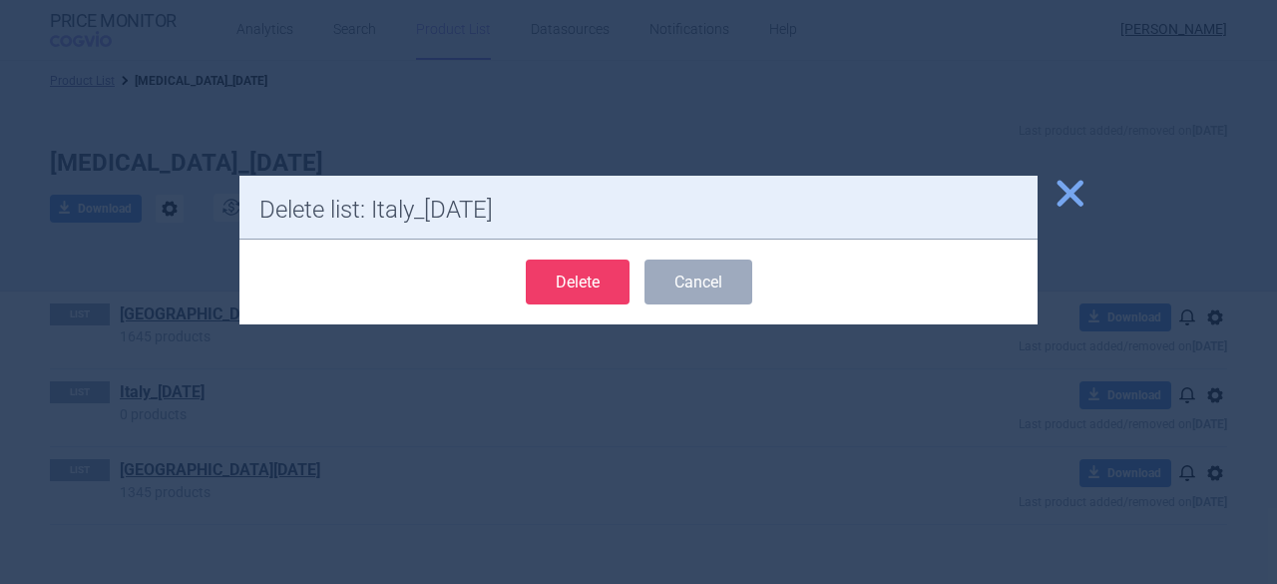
click at [586, 279] on button "Delete" at bounding box center [578, 281] width 104 height 45
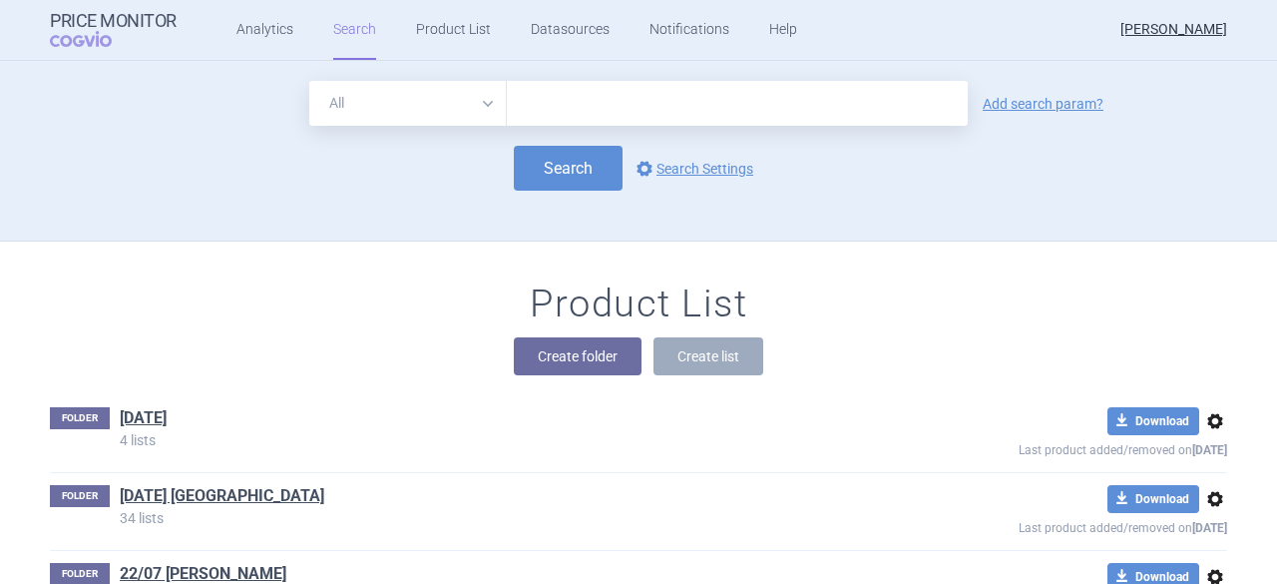
click at [554, 99] on input "text" at bounding box center [737, 103] width 461 height 45
click at [1026, 103] on link "Add search param?" at bounding box center [1043, 104] width 121 height 14
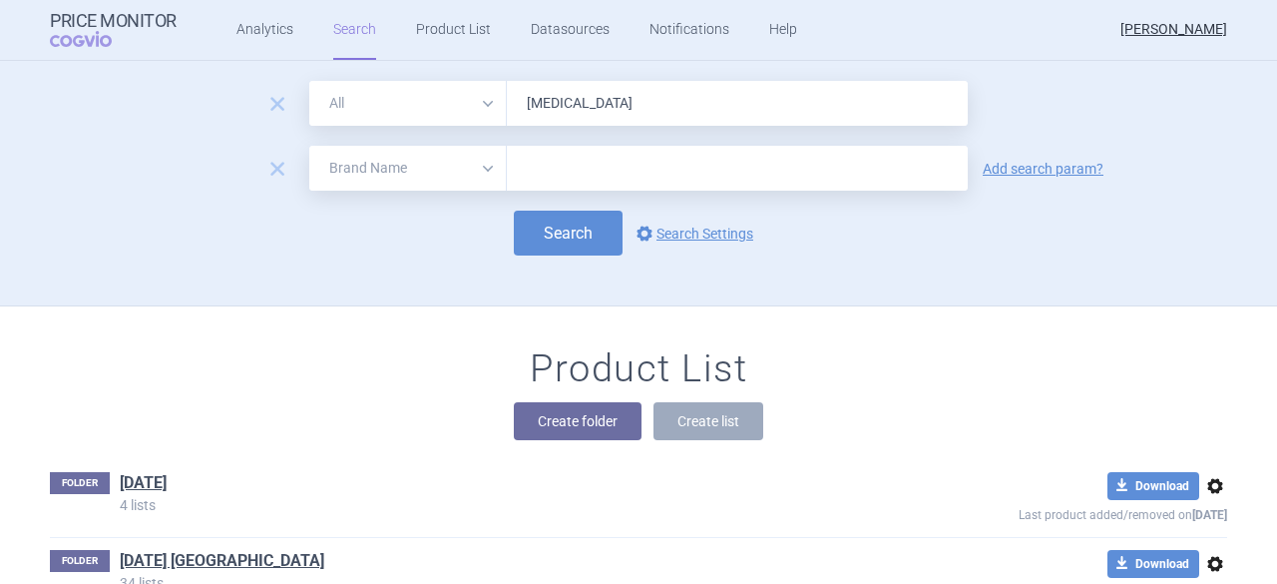
click at [477, 165] on select "All Brand Name ATC Company Active Substance Country Newer than" at bounding box center [408, 168] width 198 height 45
click at [309, 146] on select "All Brand Name ATC Company Active Substance Country Newer than" at bounding box center [408, 168] width 198 height 45
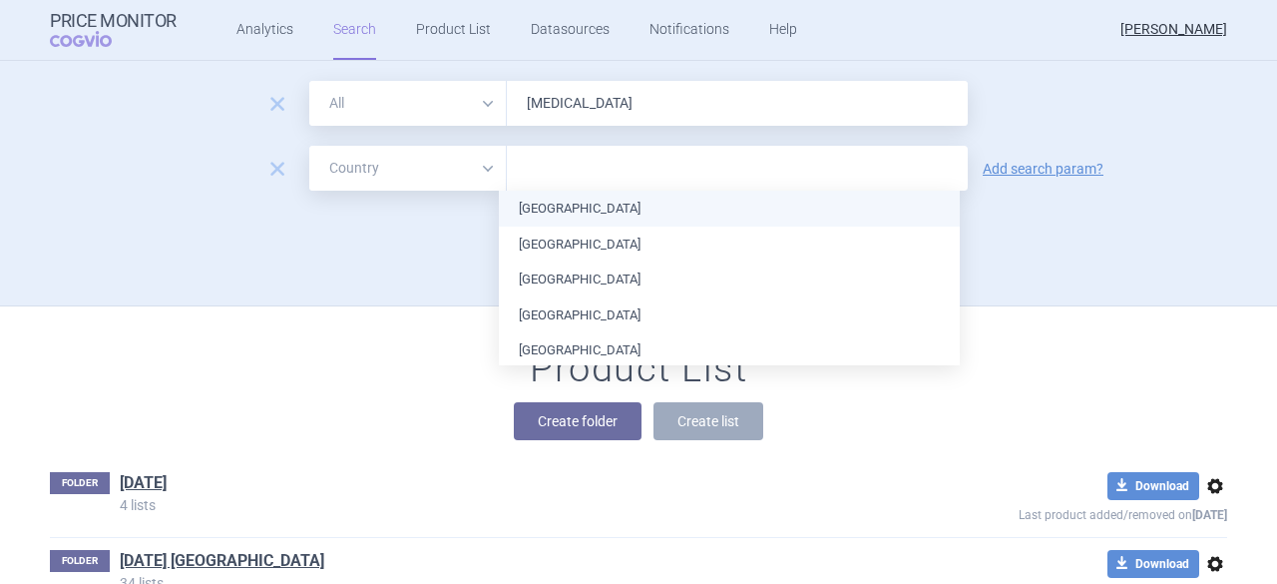
click at [565, 164] on input "text" at bounding box center [737, 169] width 441 height 26
click at [1018, 252] on div "Search options Search Settings" at bounding box center [638, 233] width 1177 height 45
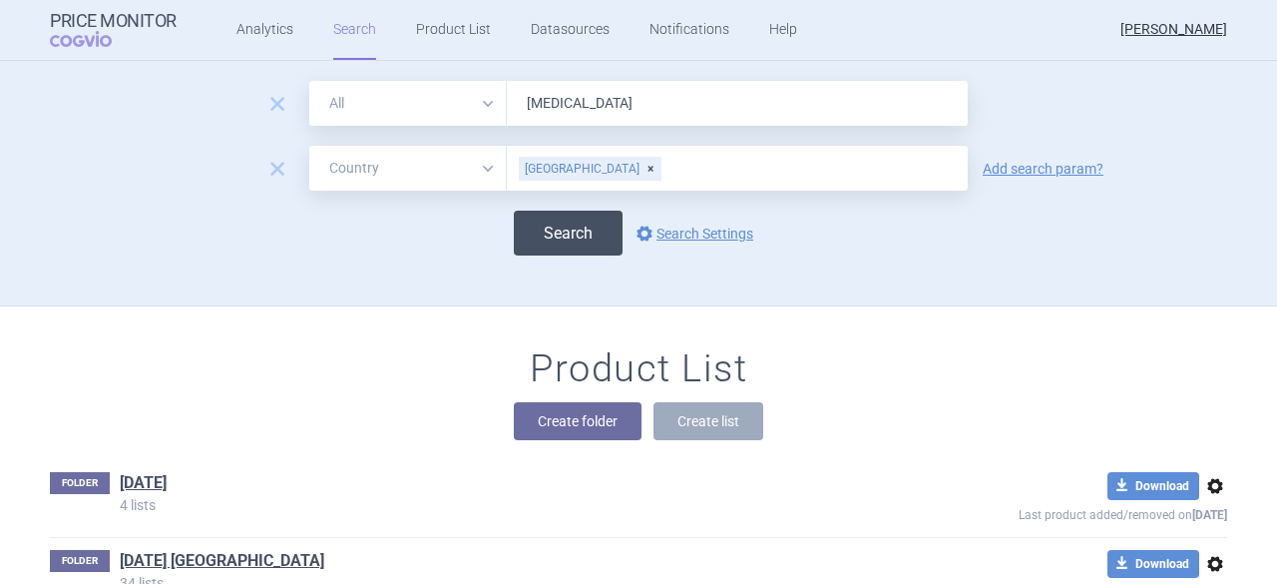
click at [553, 236] on button "Search" at bounding box center [568, 233] width 109 height 45
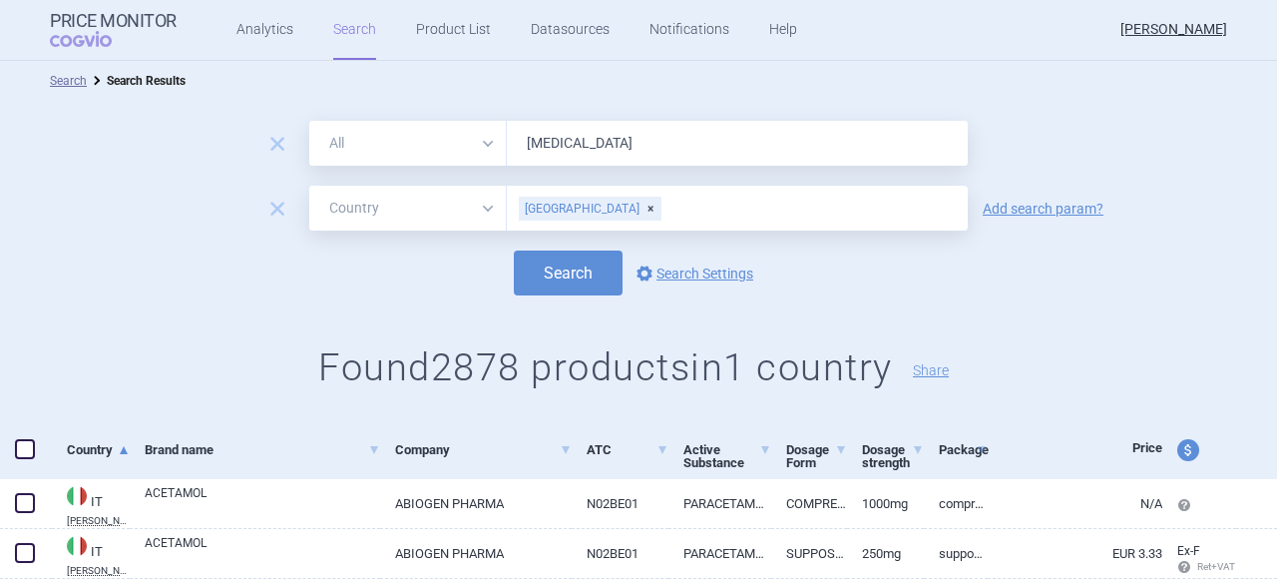
click at [1177, 448] on span "price and currency" at bounding box center [1188, 450] width 22 height 22
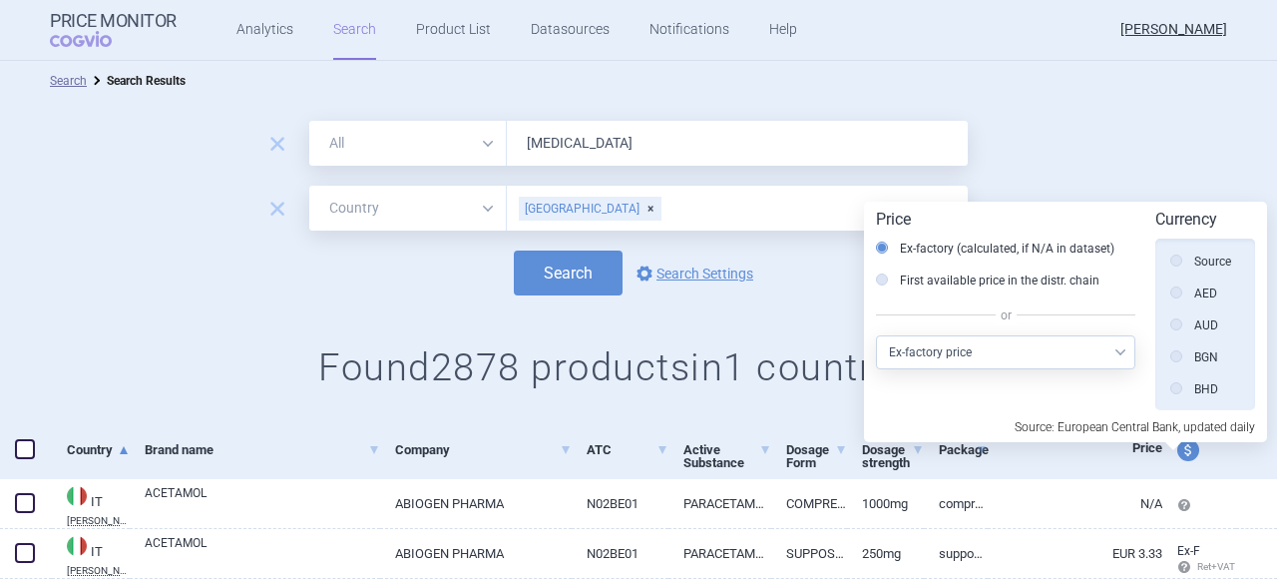
click at [1208, 268] on label "Source" at bounding box center [1200, 261] width 61 height 20
click at [1191, 268] on input "Source" at bounding box center [1181, 262] width 20 height 20
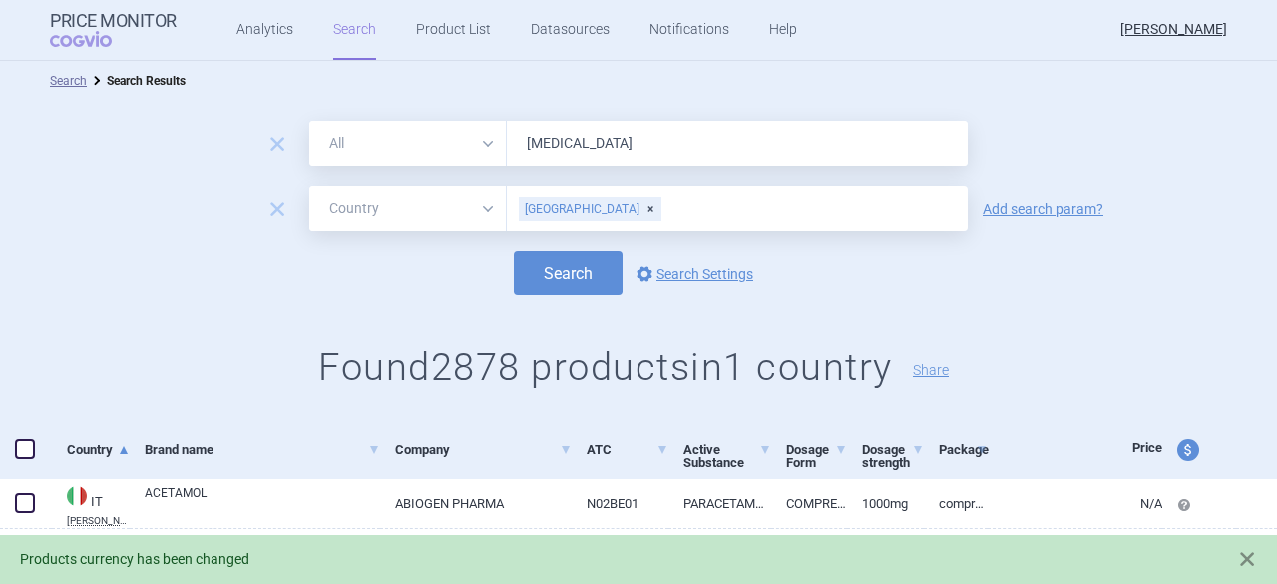
click at [1197, 276] on div "Search options Search Settings" at bounding box center [638, 272] width 1277 height 45
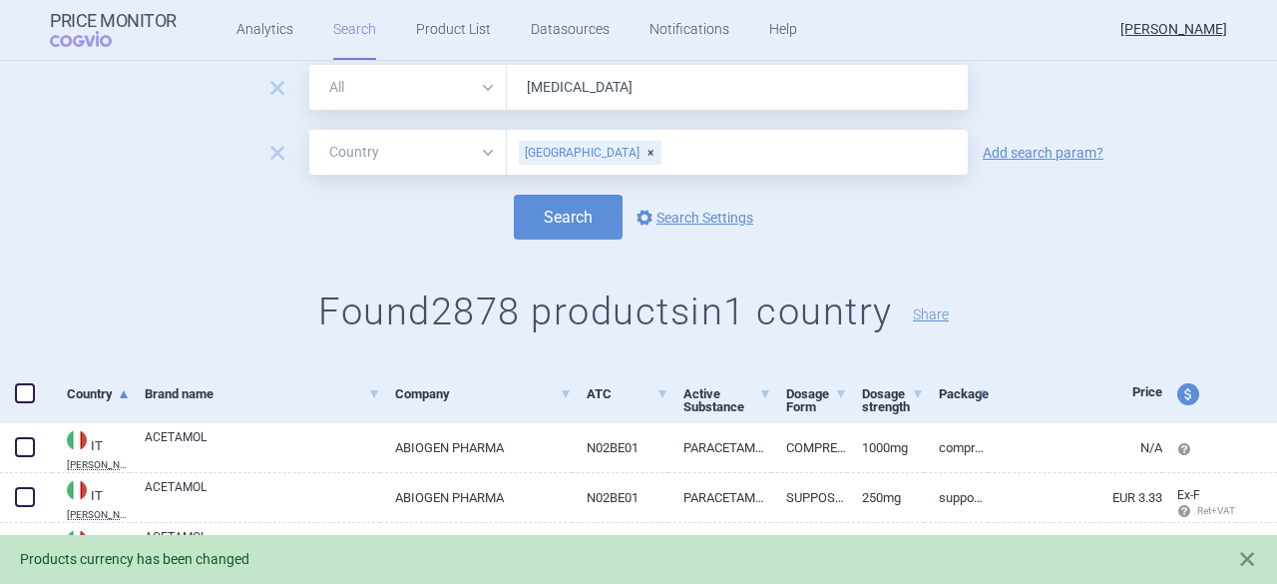
scroll to position [100, 0]
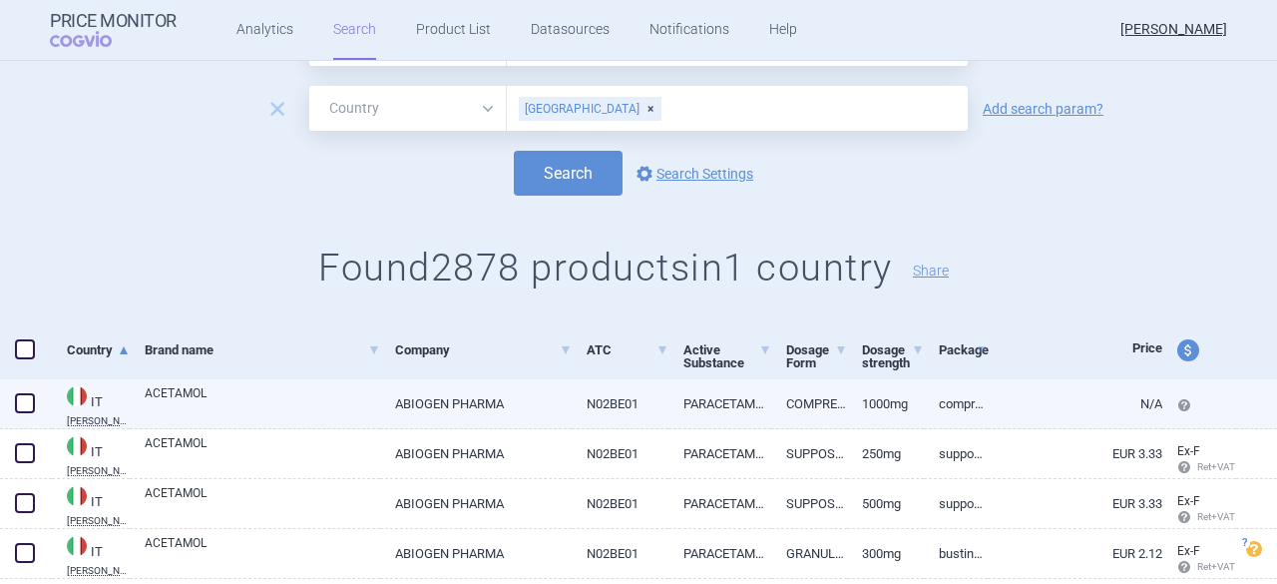
click at [23, 406] on span at bounding box center [25, 403] width 20 height 20
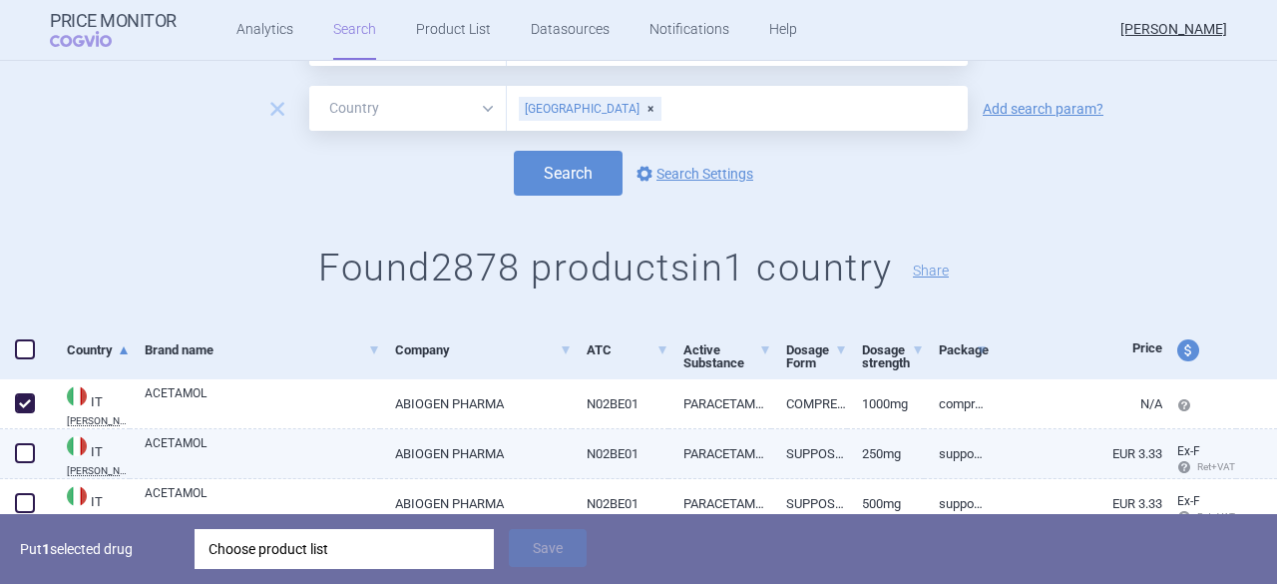
click at [24, 450] on span at bounding box center [25, 453] width 20 height 20
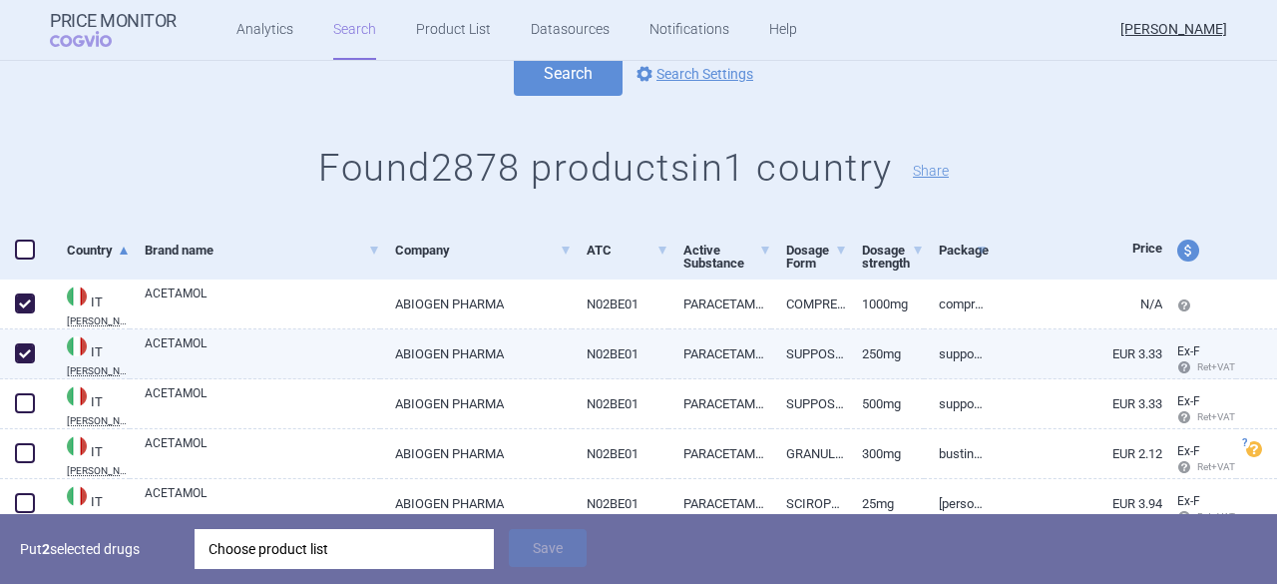
scroll to position [299, 0]
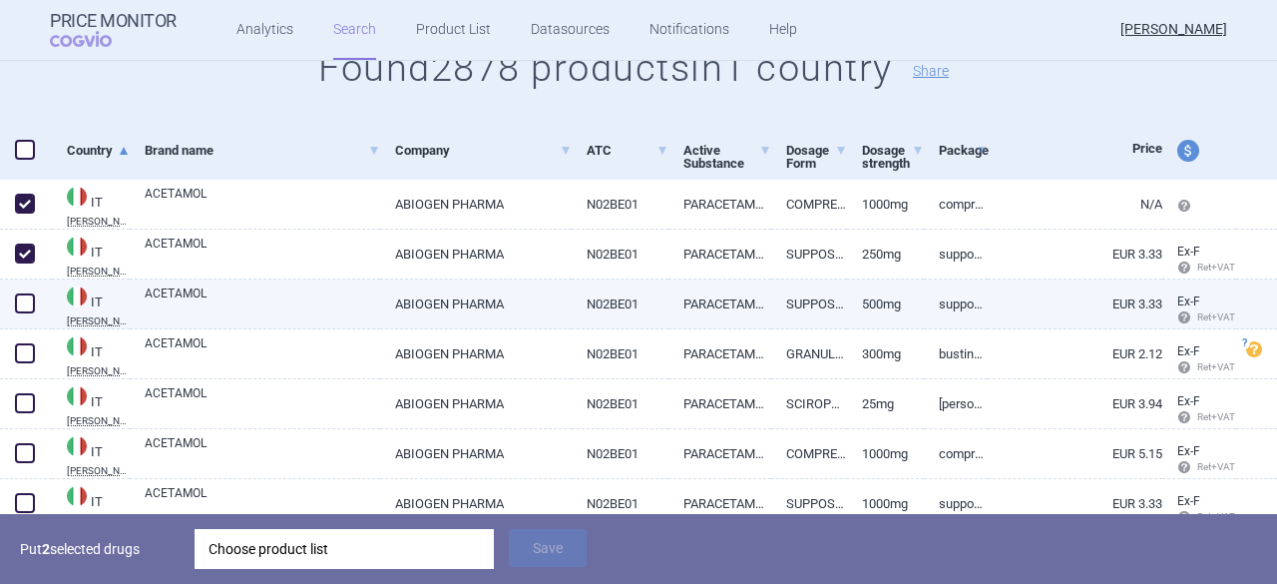
click at [32, 311] on span at bounding box center [25, 303] width 20 height 20
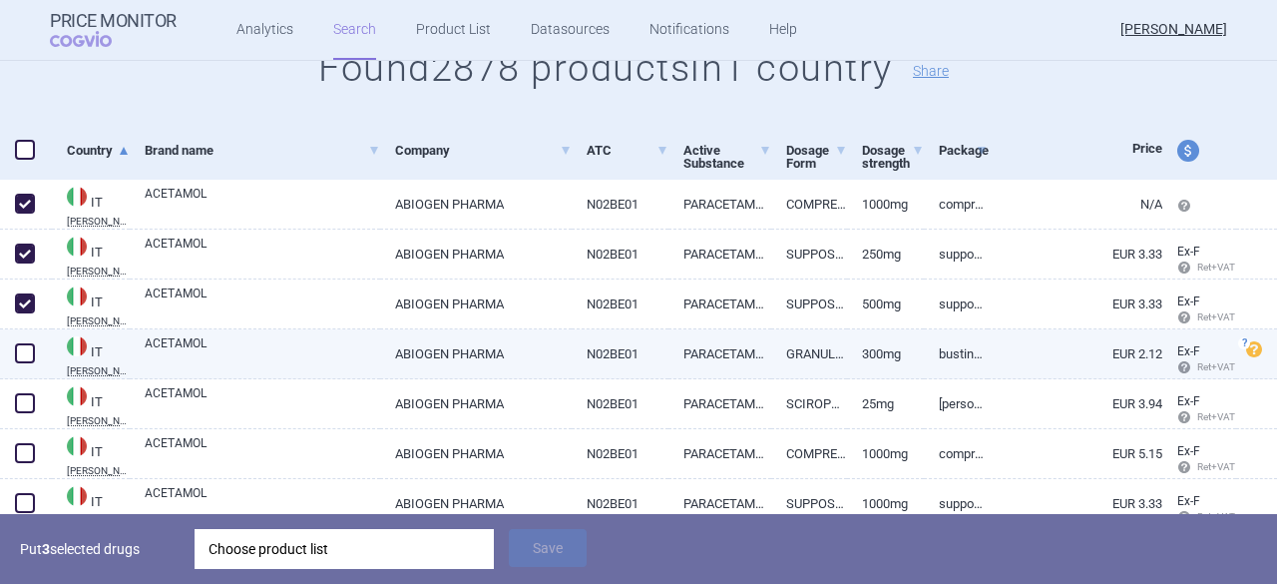
click at [17, 361] on span at bounding box center [25, 353] width 20 height 20
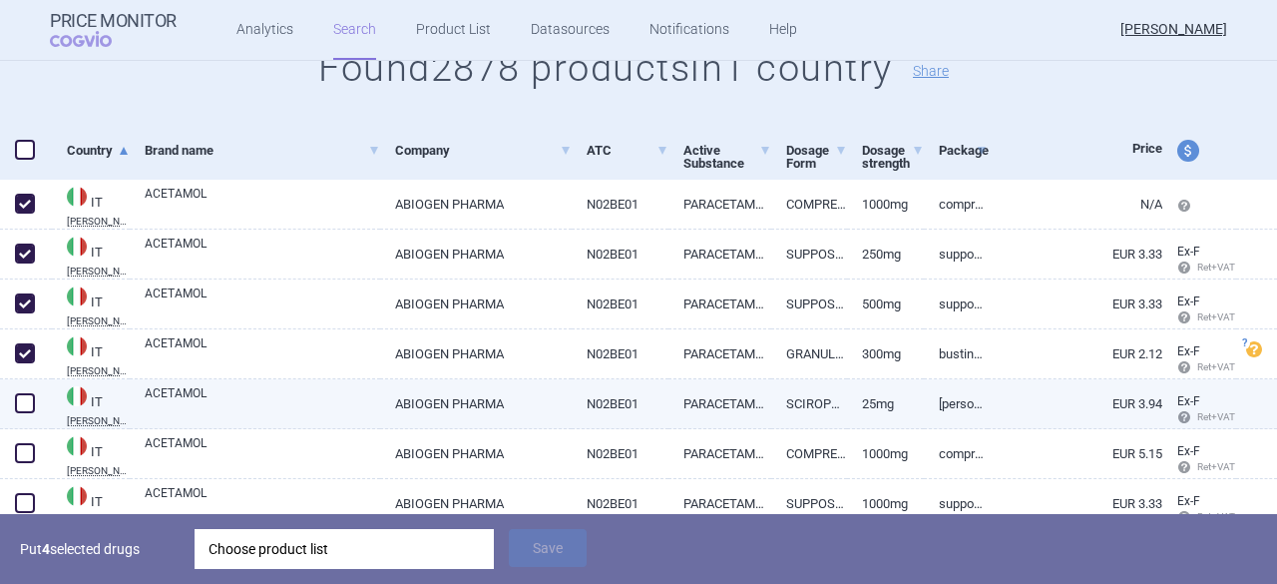
click at [21, 404] on span at bounding box center [25, 403] width 20 height 20
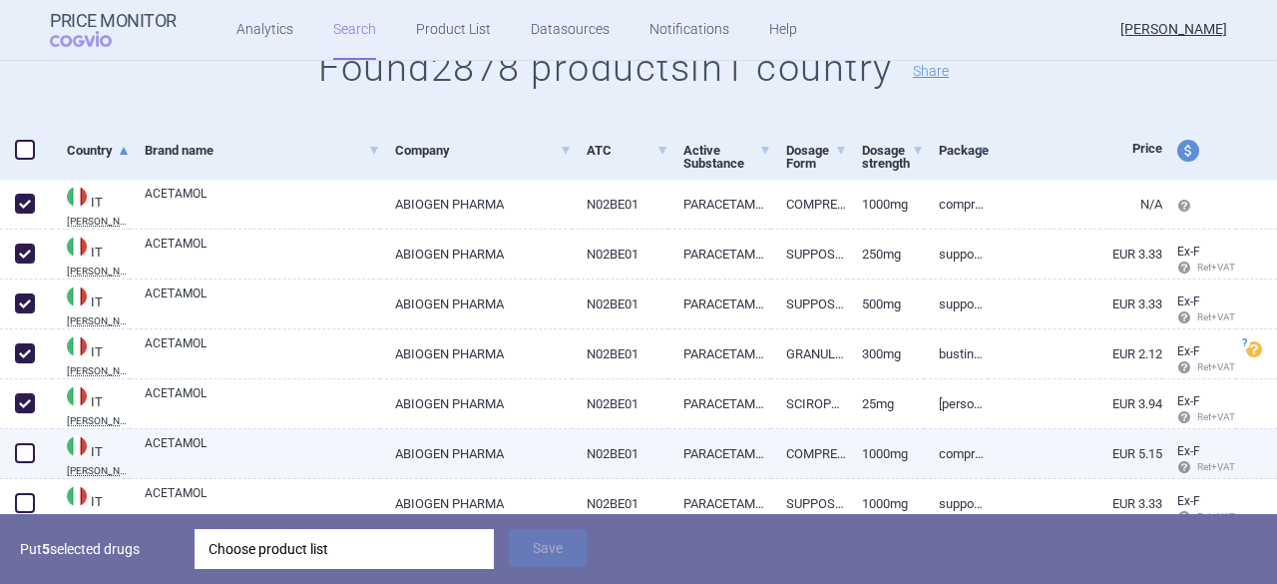
click at [26, 466] on span at bounding box center [25, 453] width 30 height 30
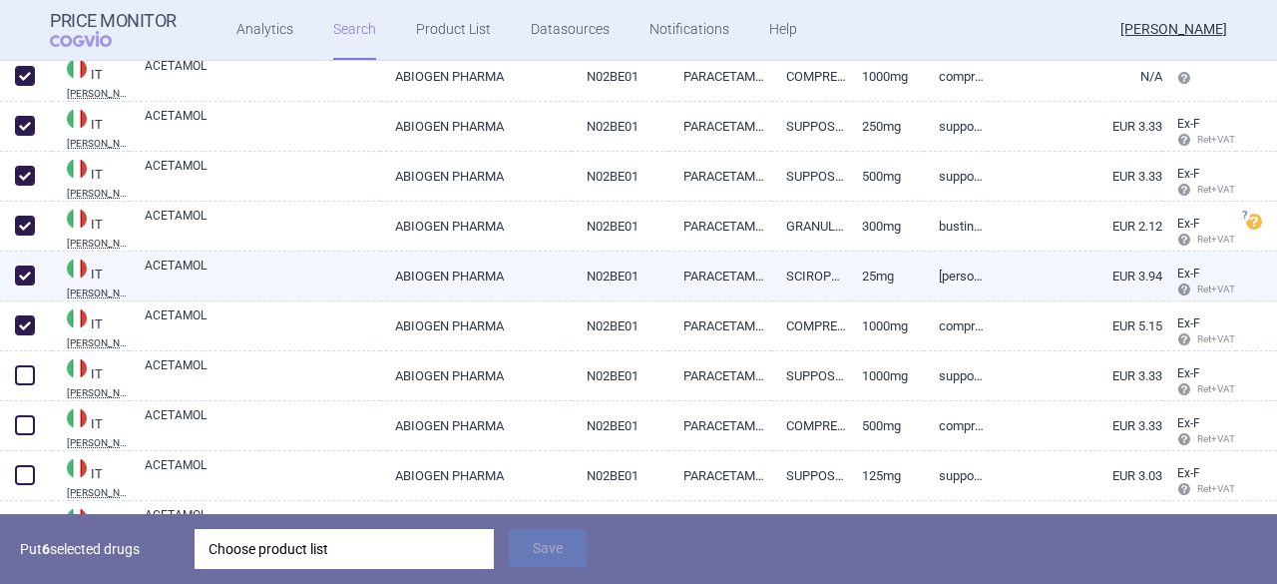
scroll to position [499, 0]
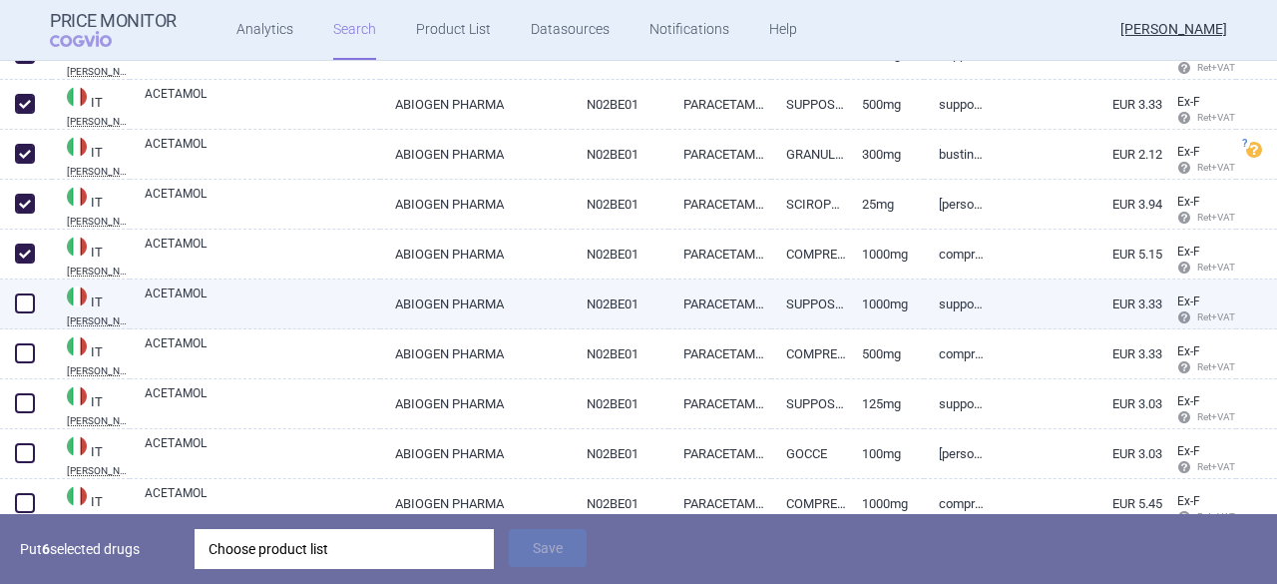
click at [28, 300] on span at bounding box center [25, 303] width 20 height 20
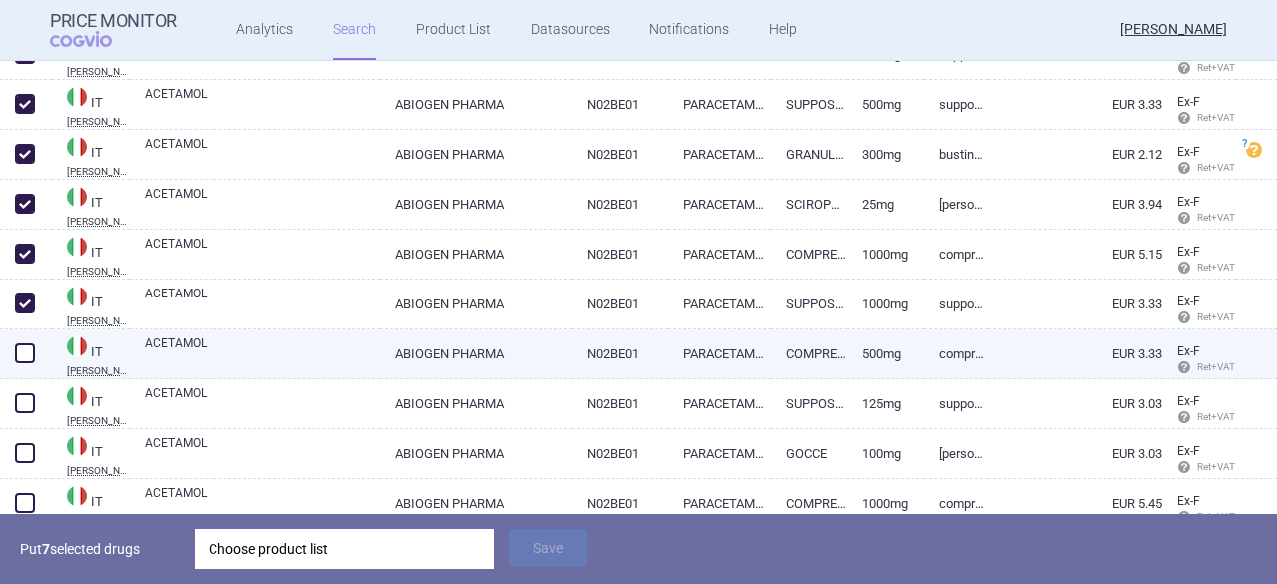
click at [27, 361] on span at bounding box center [25, 353] width 20 height 20
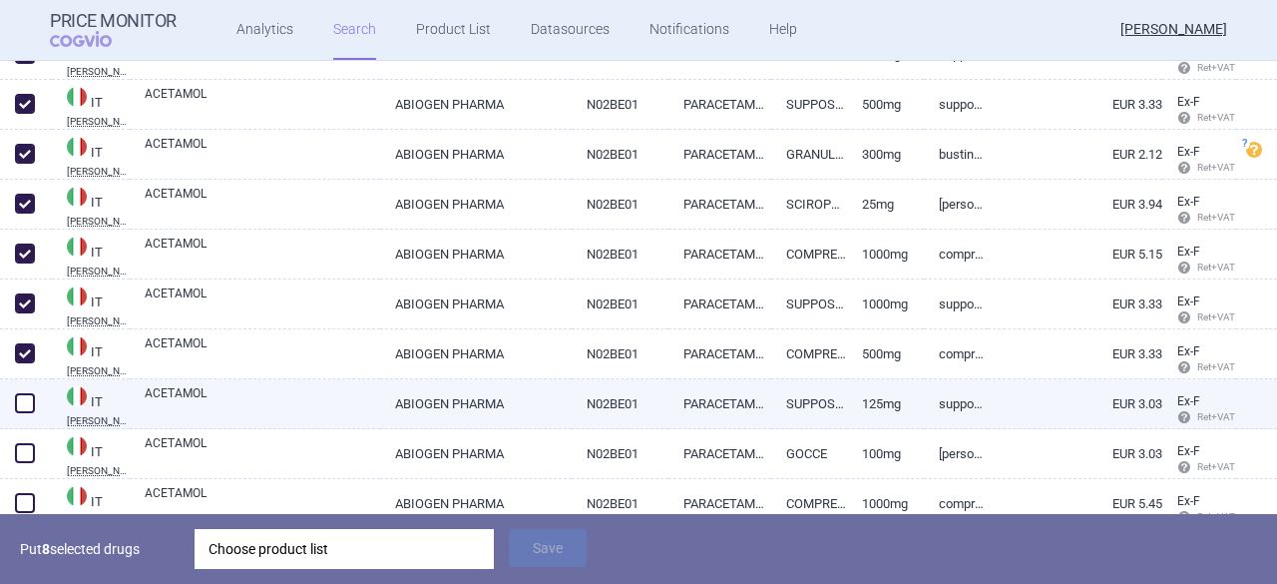
click at [26, 408] on span at bounding box center [25, 403] width 20 height 20
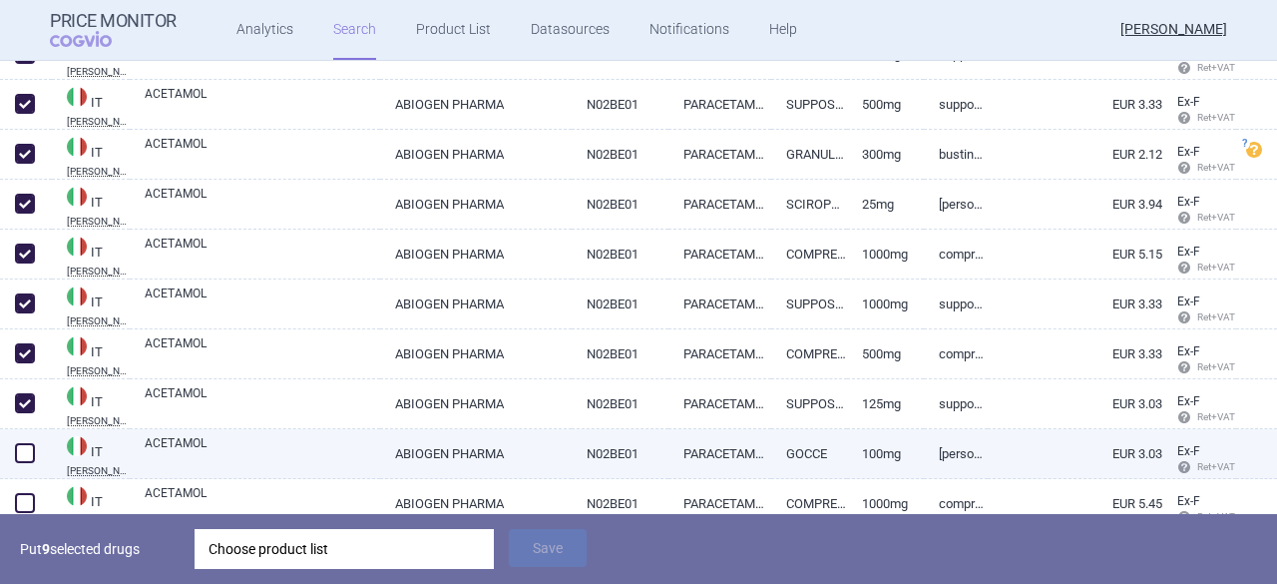
click at [27, 452] on span at bounding box center [25, 453] width 20 height 20
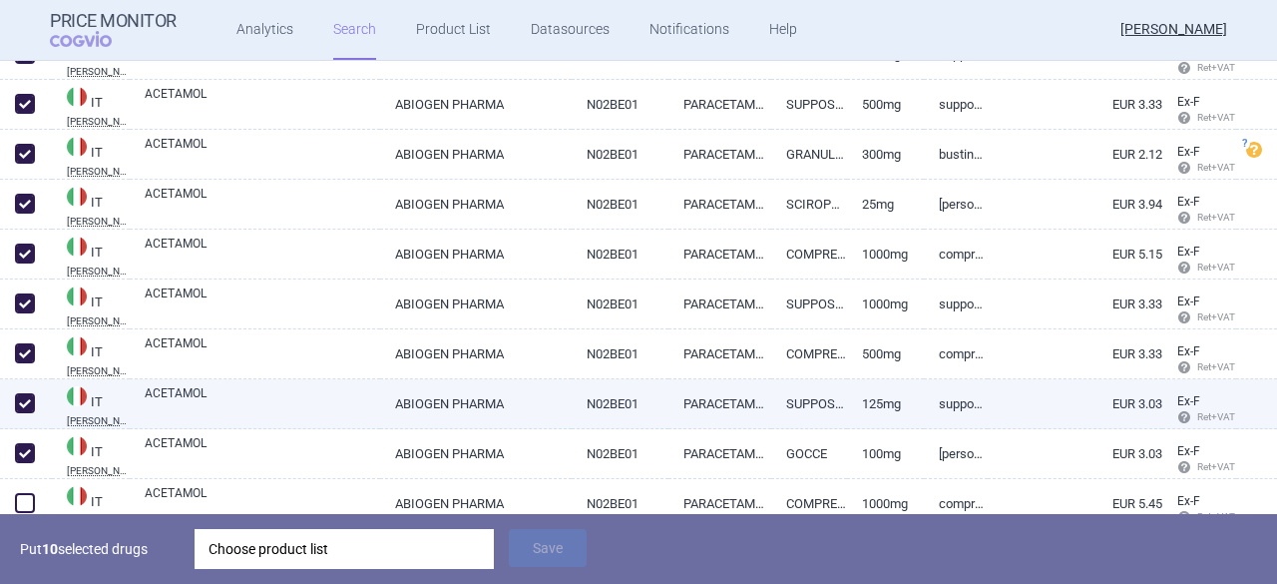
scroll to position [599, 0]
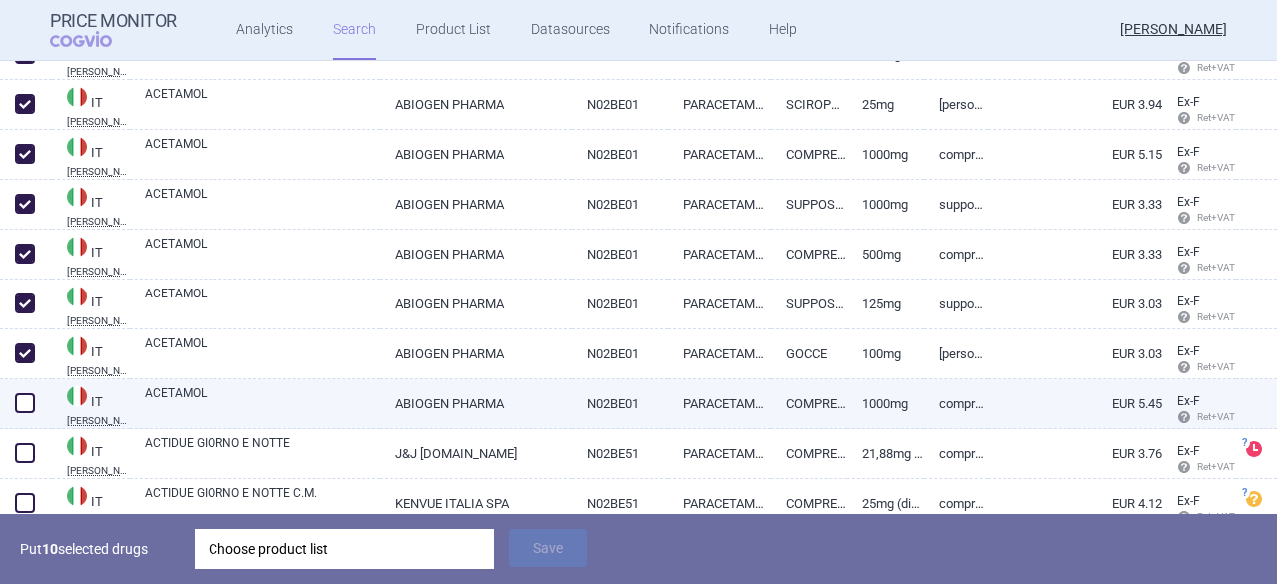
click at [26, 406] on span at bounding box center [25, 403] width 20 height 20
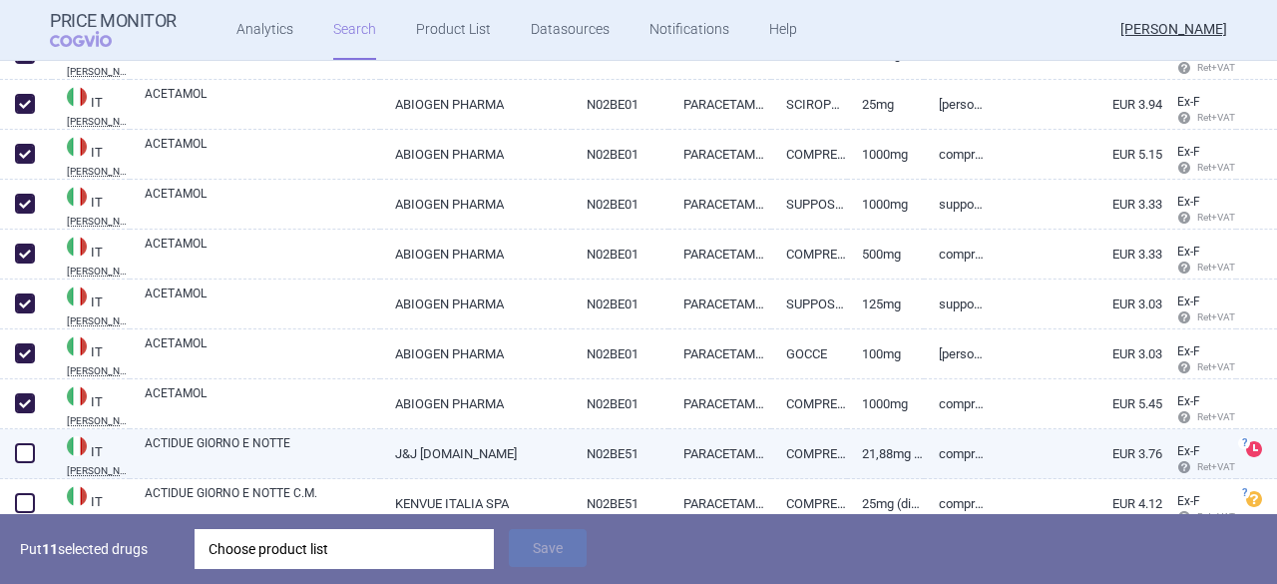
click at [26, 454] on span at bounding box center [25, 453] width 20 height 20
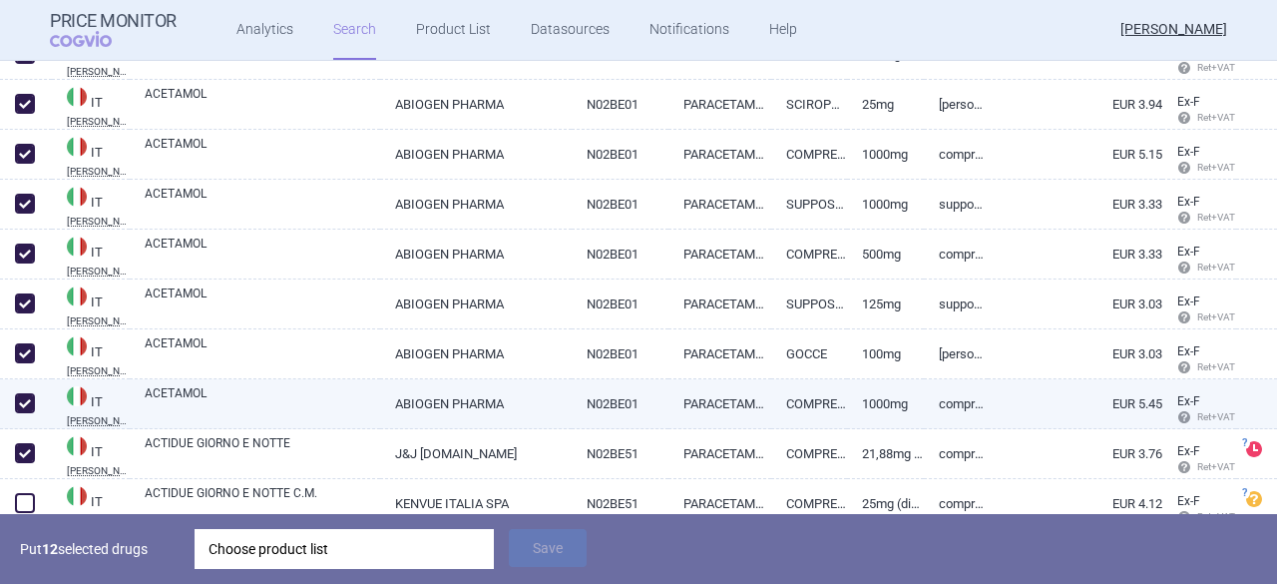
scroll to position [798, 0]
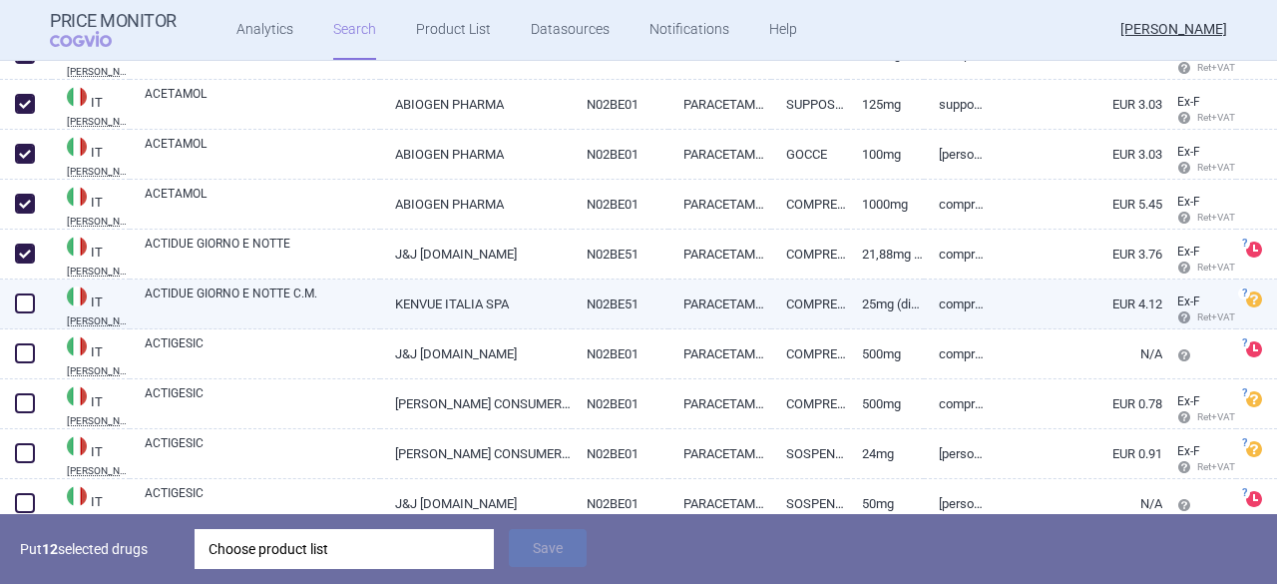
click at [28, 312] on span at bounding box center [25, 303] width 20 height 20
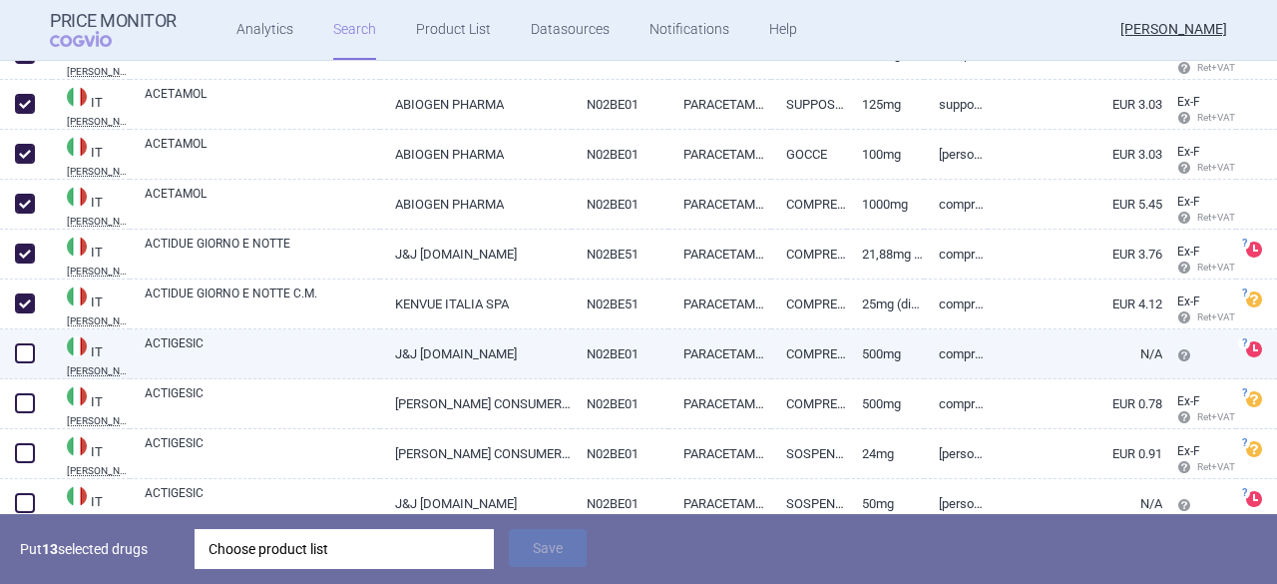
click at [27, 359] on span at bounding box center [25, 353] width 20 height 20
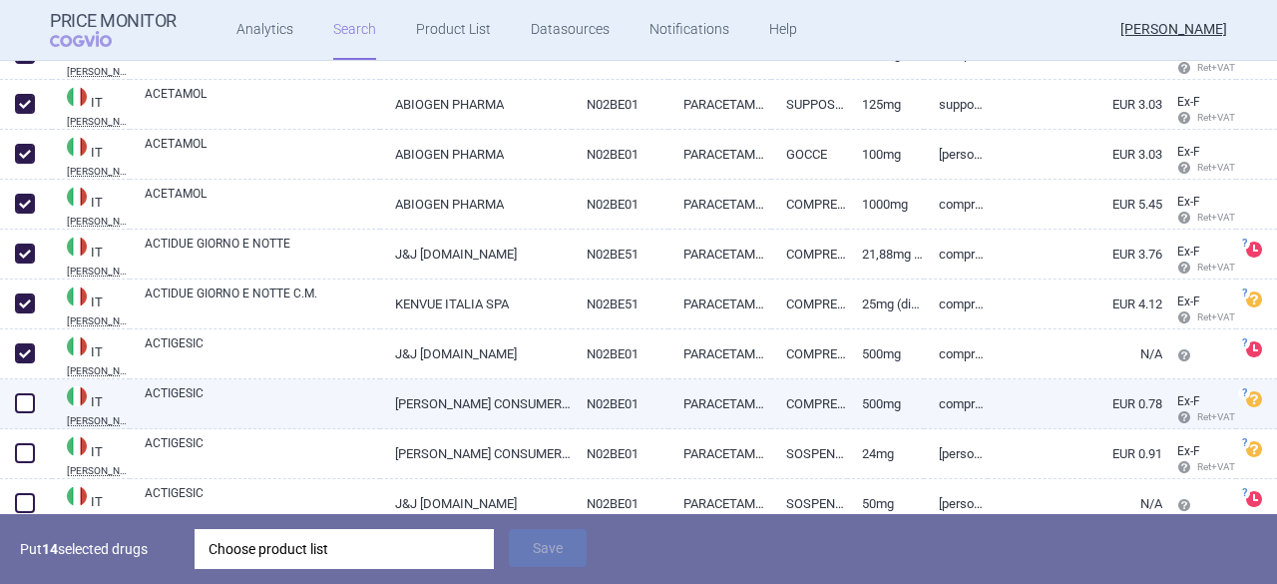
click at [26, 412] on span at bounding box center [25, 403] width 20 height 20
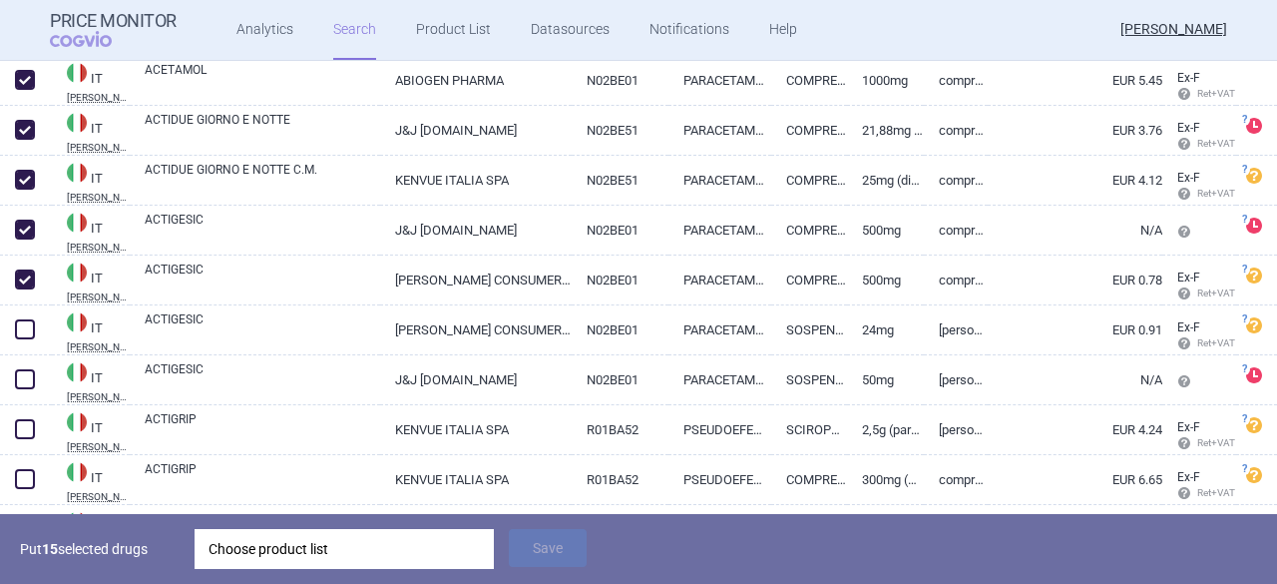
scroll to position [998, 0]
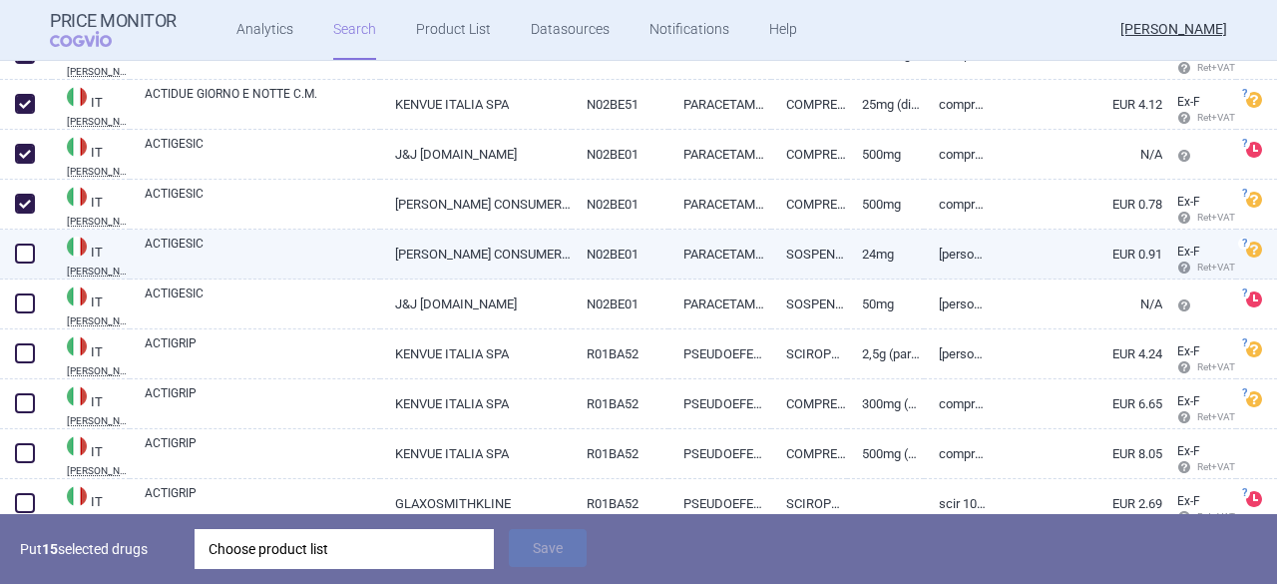
drag, startPoint x: 30, startPoint y: 249, endPoint x: 29, endPoint y: 262, distance: 13.0
click at [29, 251] on span at bounding box center [25, 253] width 20 height 20
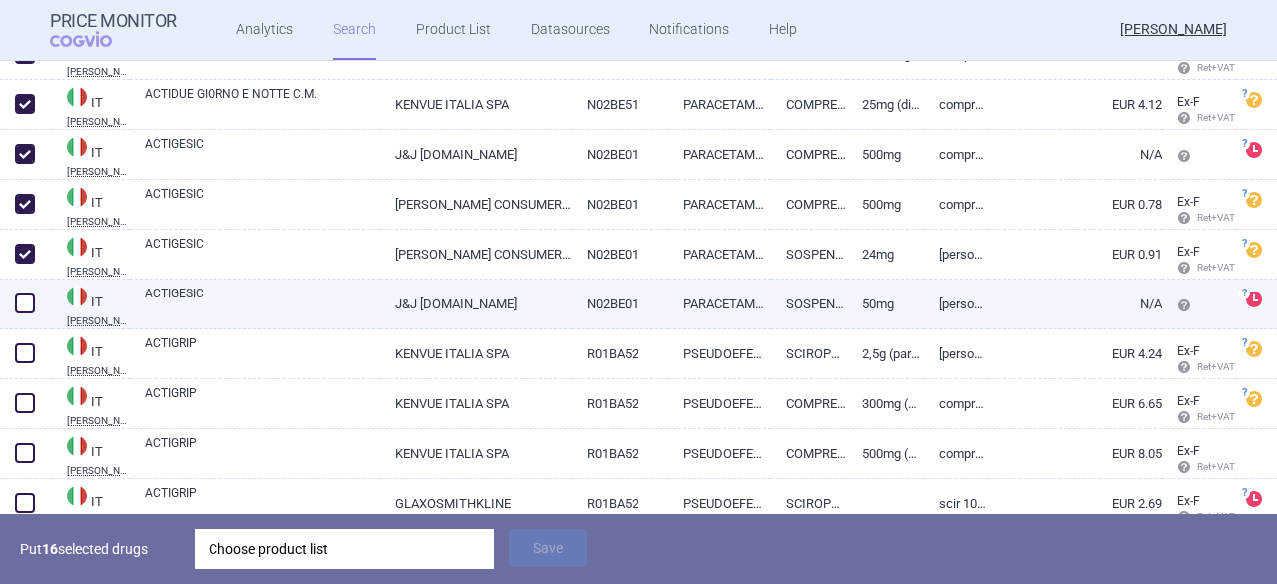
click at [21, 299] on span at bounding box center [25, 303] width 20 height 20
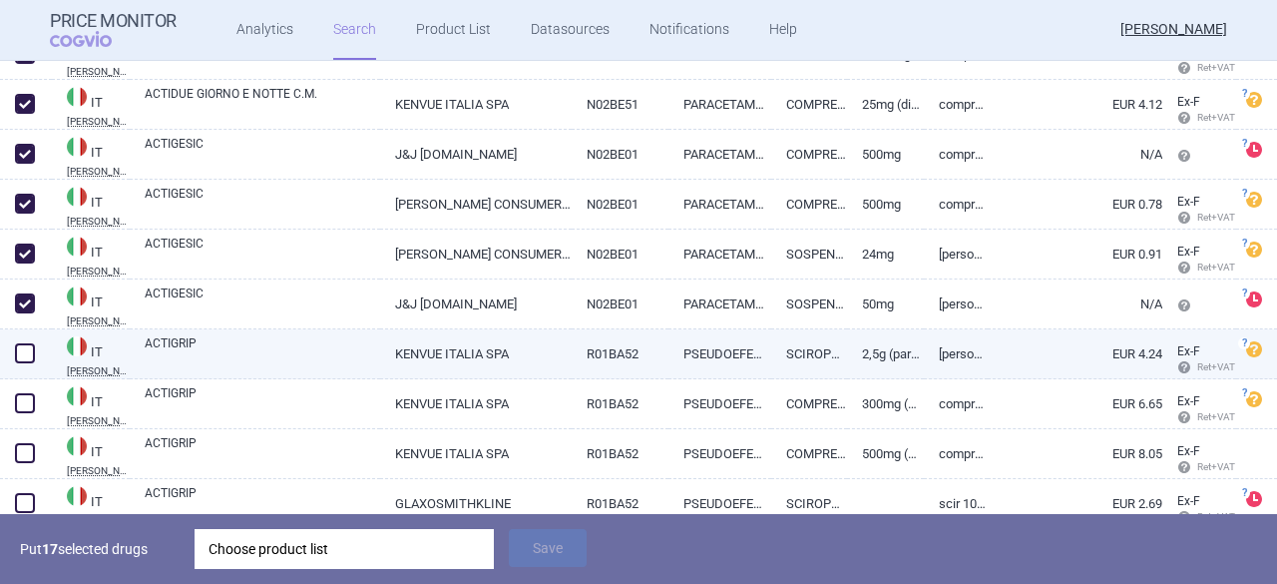
click at [26, 350] on span at bounding box center [25, 353] width 20 height 20
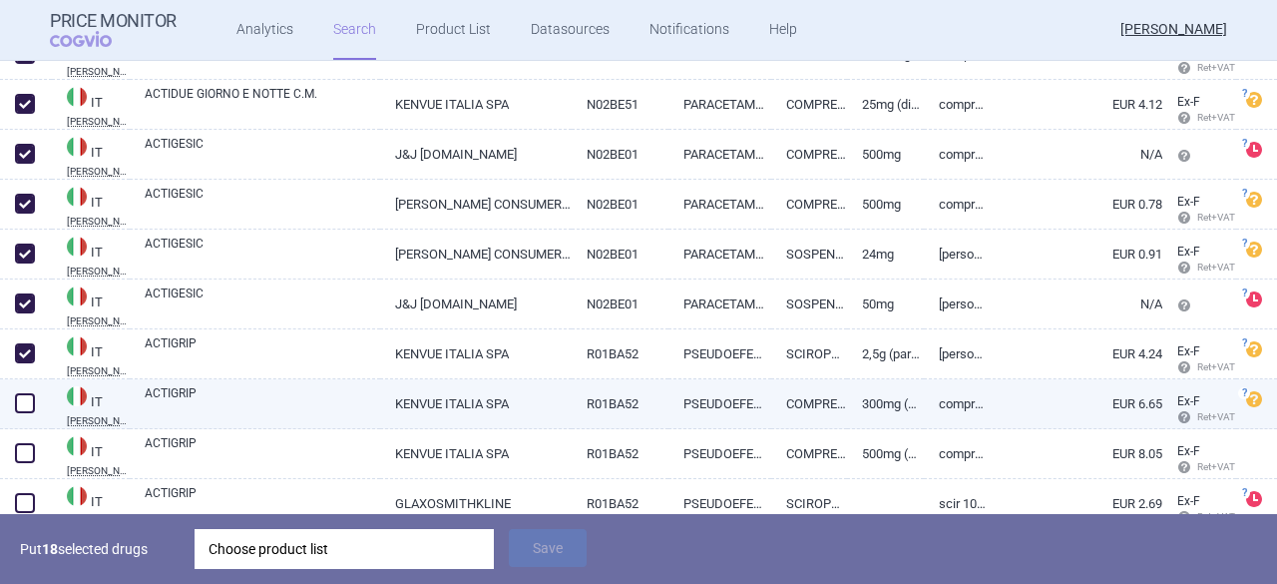
click at [30, 408] on span at bounding box center [25, 403] width 20 height 20
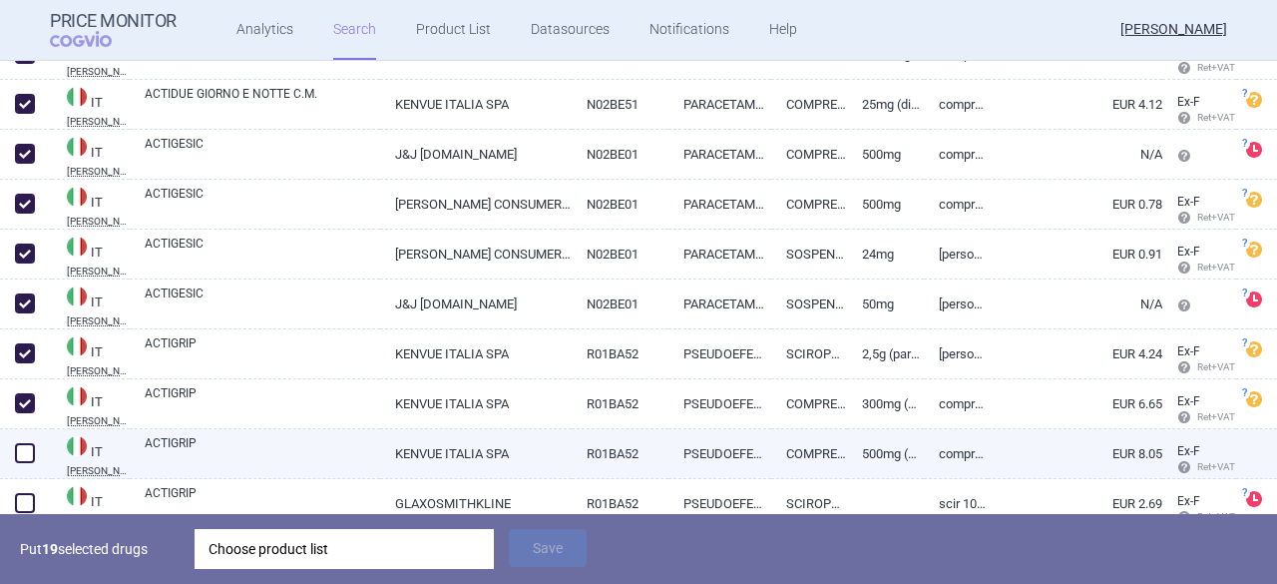
click at [24, 452] on span at bounding box center [25, 453] width 20 height 20
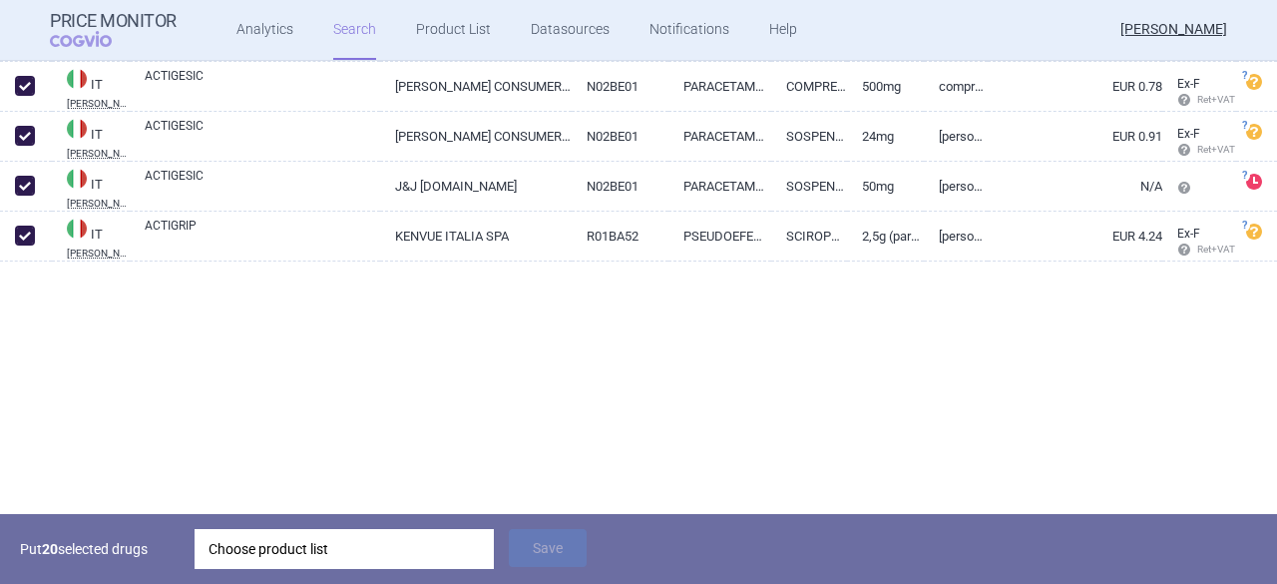
scroll to position [1127, 0]
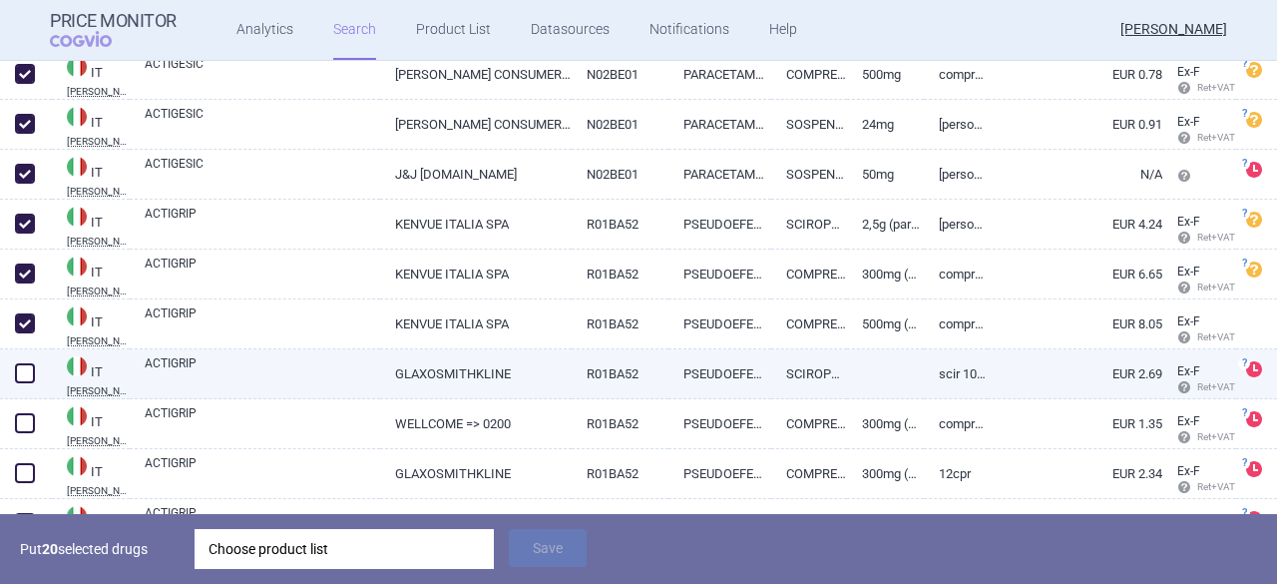
click at [28, 376] on span at bounding box center [25, 373] width 20 height 20
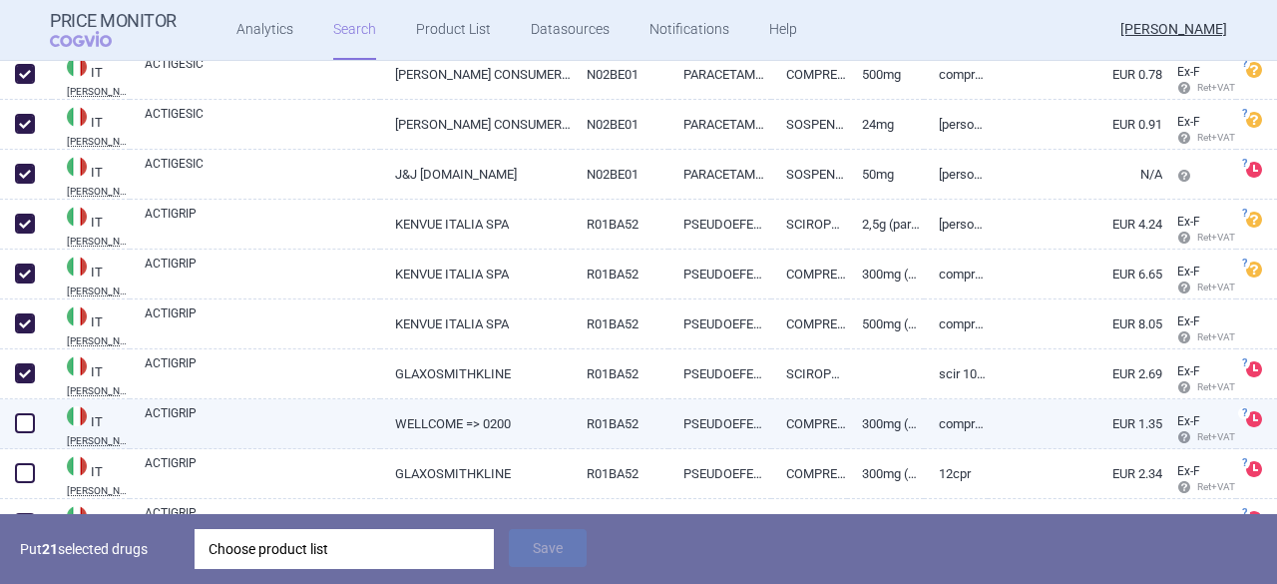
click at [27, 436] on span at bounding box center [25, 423] width 30 height 30
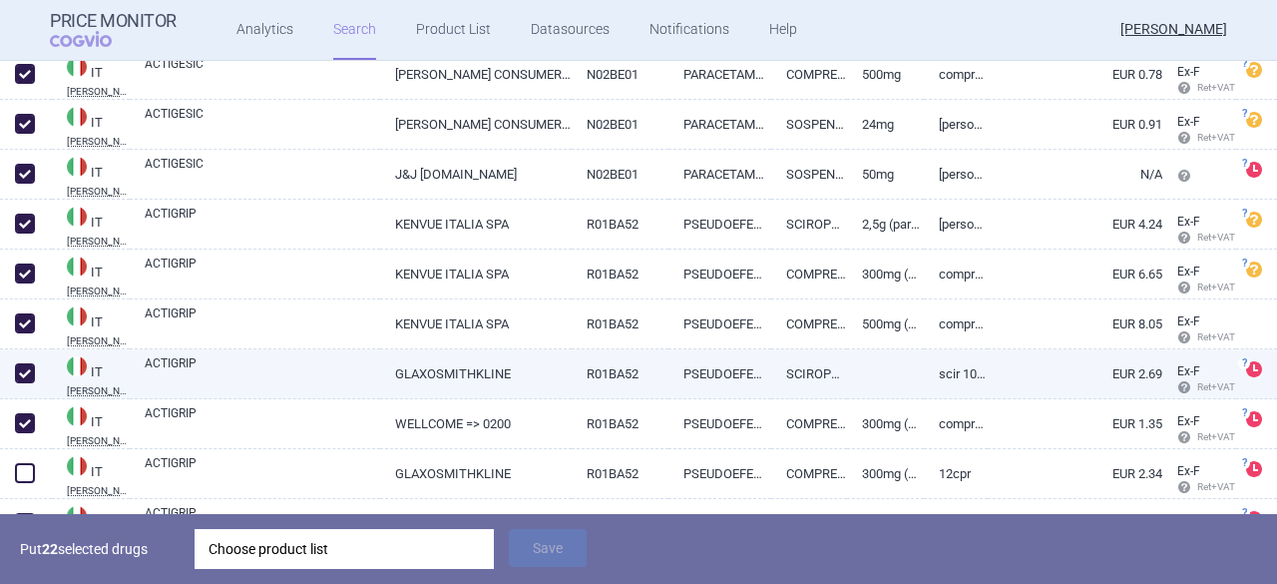
scroll to position [1227, 0]
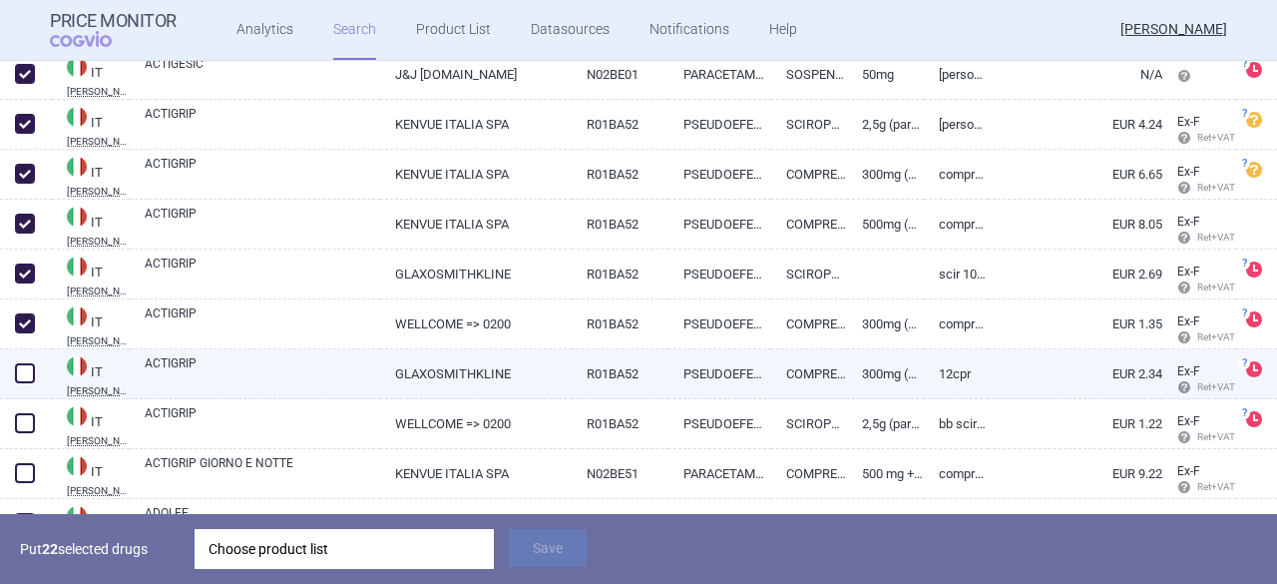
click at [23, 371] on span at bounding box center [25, 373] width 20 height 20
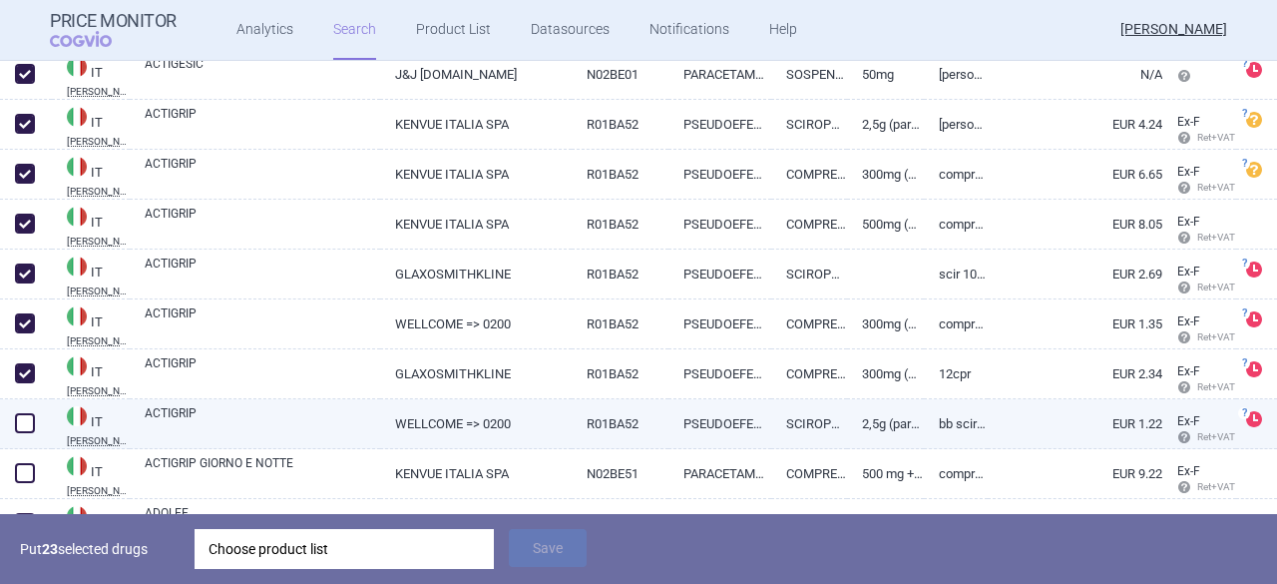
click at [26, 426] on span at bounding box center [25, 423] width 20 height 20
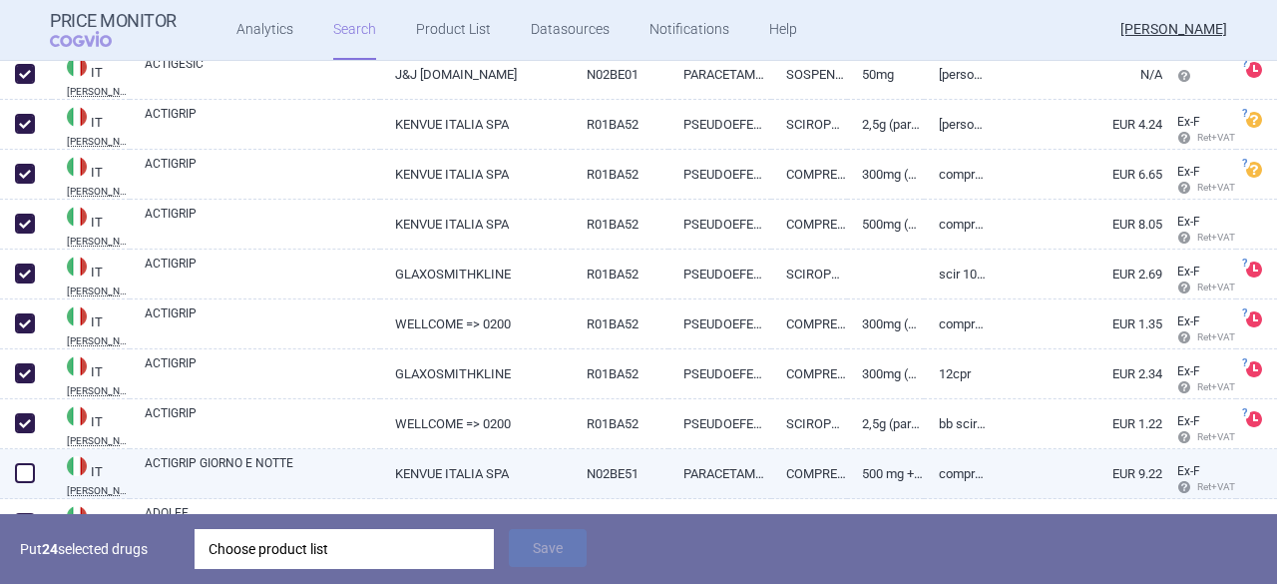
click at [20, 474] on span at bounding box center [25, 473] width 20 height 20
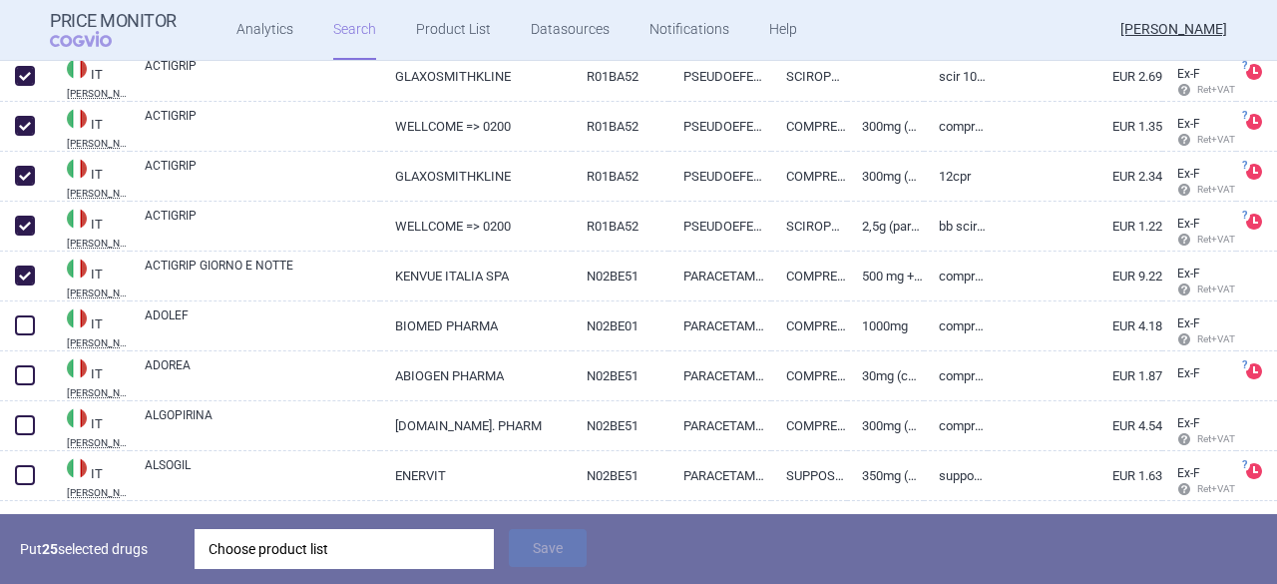
scroll to position [1427, 0]
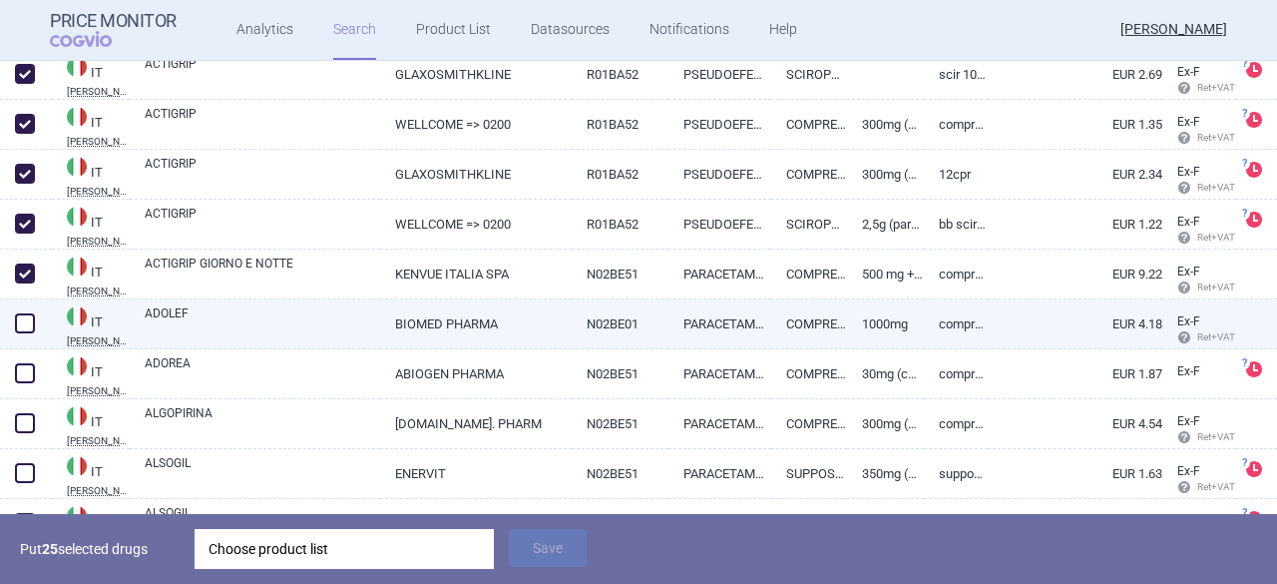
click at [20, 326] on span at bounding box center [25, 323] width 20 height 20
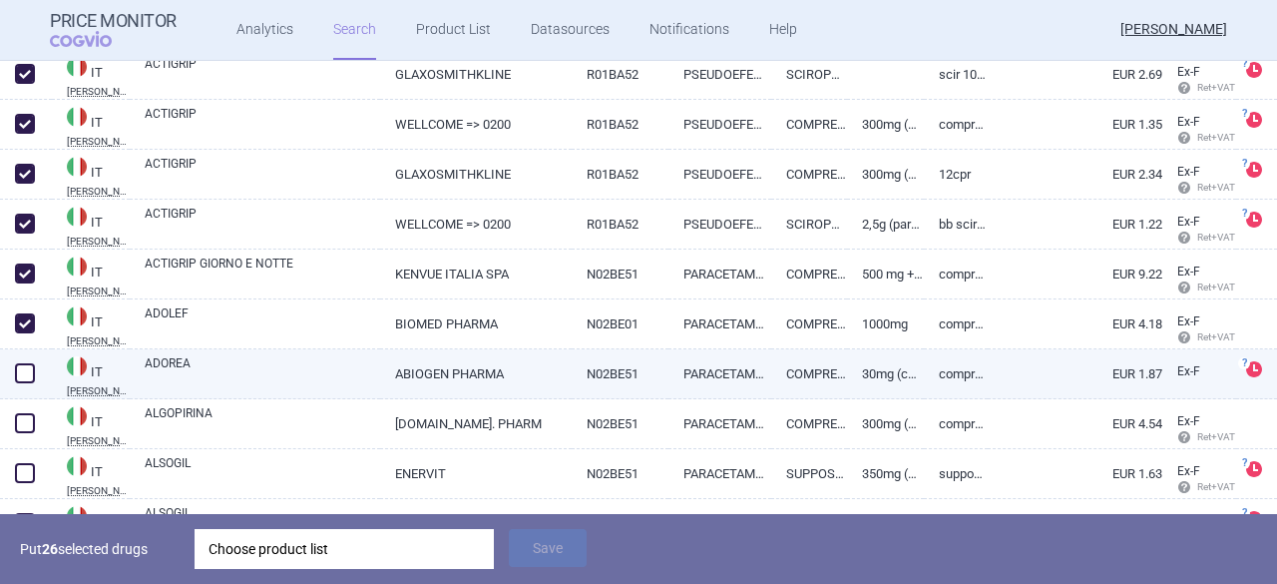
click at [29, 380] on span at bounding box center [25, 373] width 20 height 20
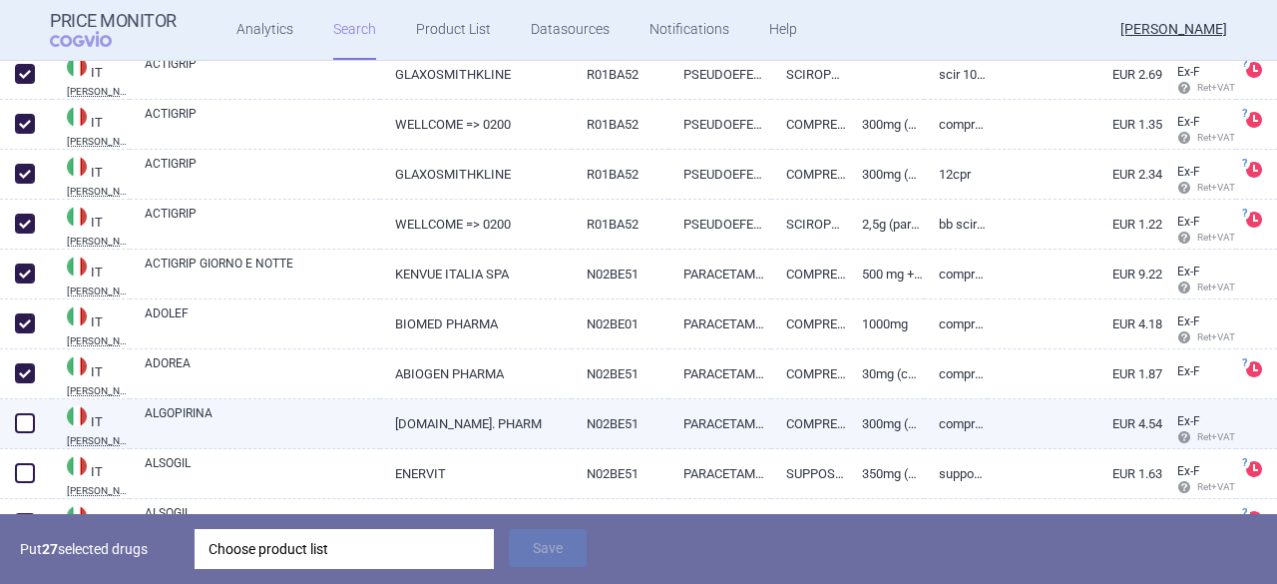
click at [28, 430] on span at bounding box center [25, 423] width 20 height 20
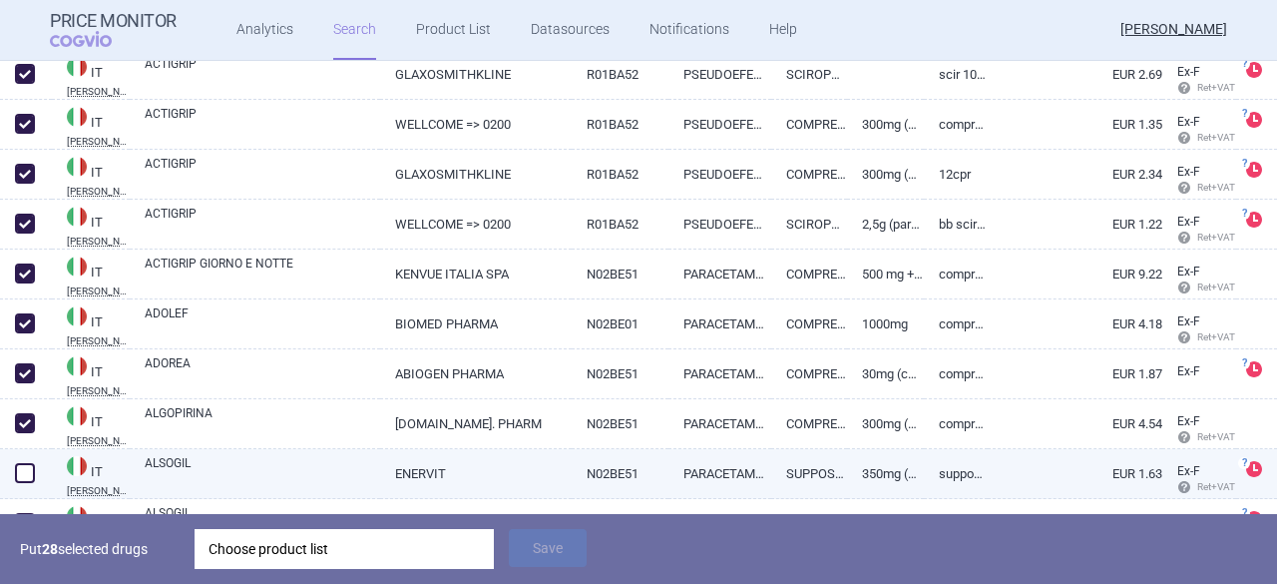
click at [27, 477] on span at bounding box center [25, 473] width 20 height 20
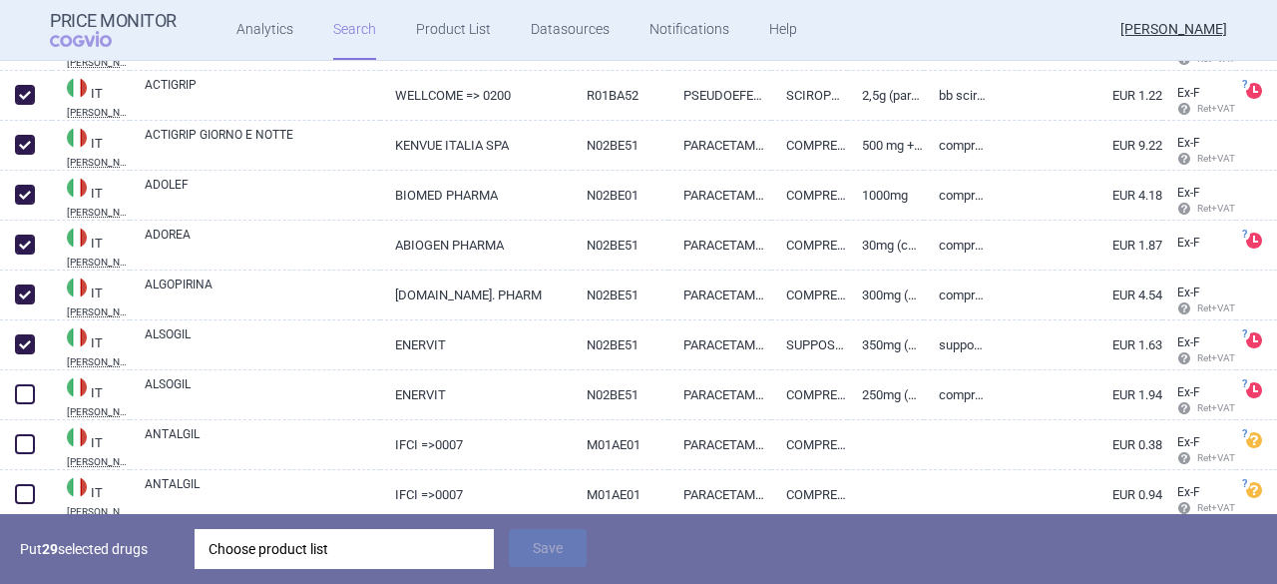
scroll to position [1726, 0]
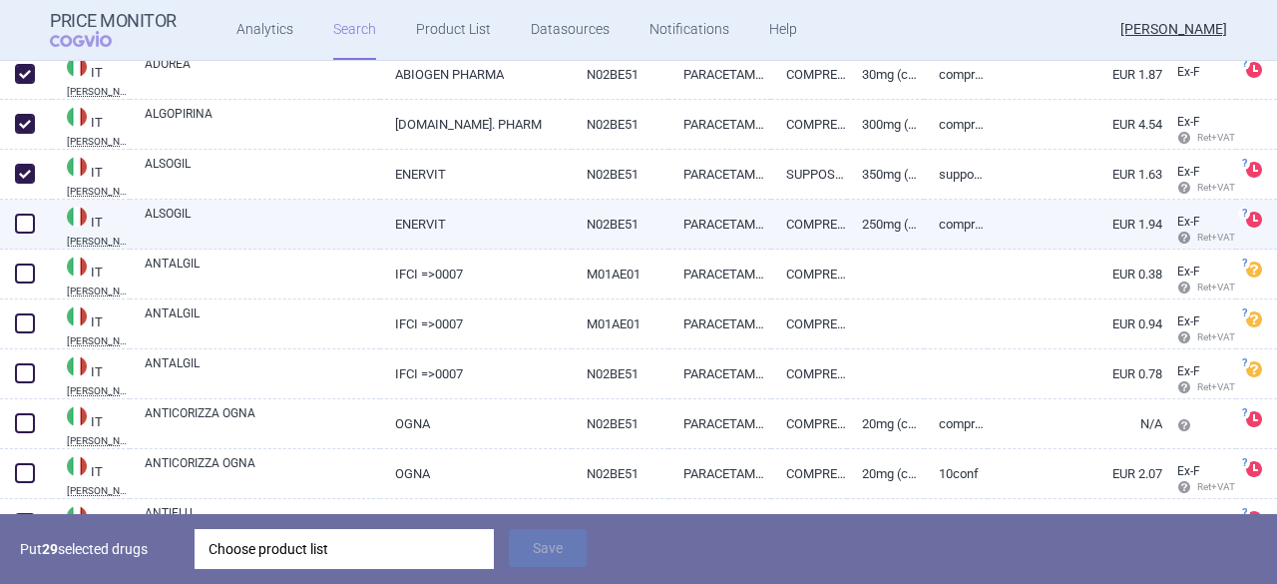
click at [29, 229] on span at bounding box center [25, 224] width 20 height 20
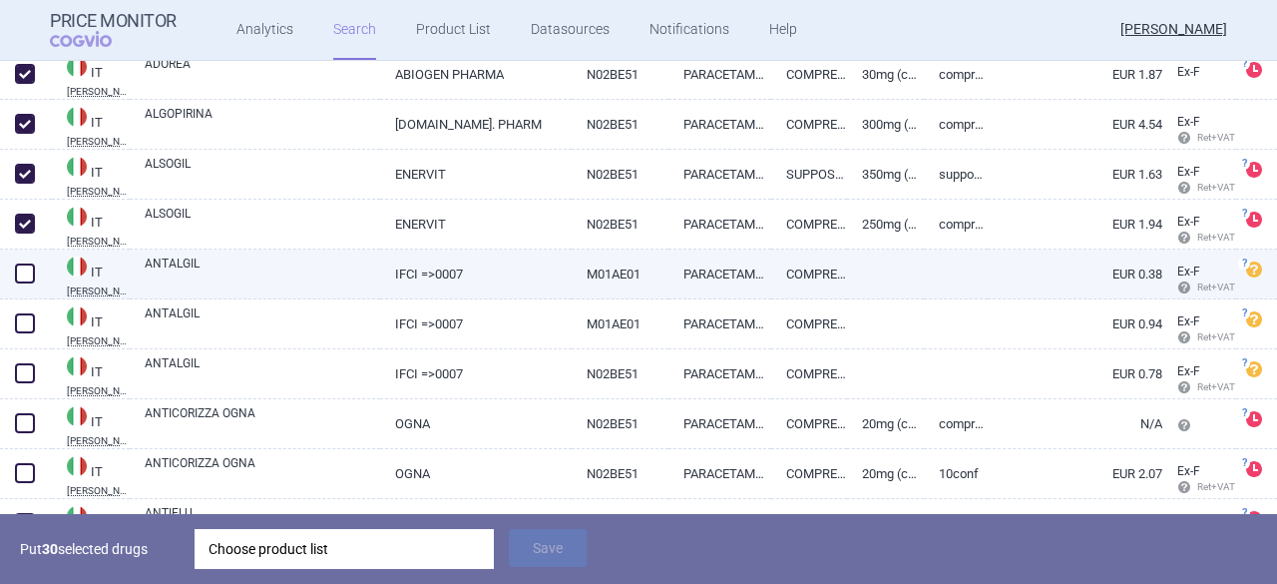
click at [25, 275] on span at bounding box center [25, 273] width 20 height 20
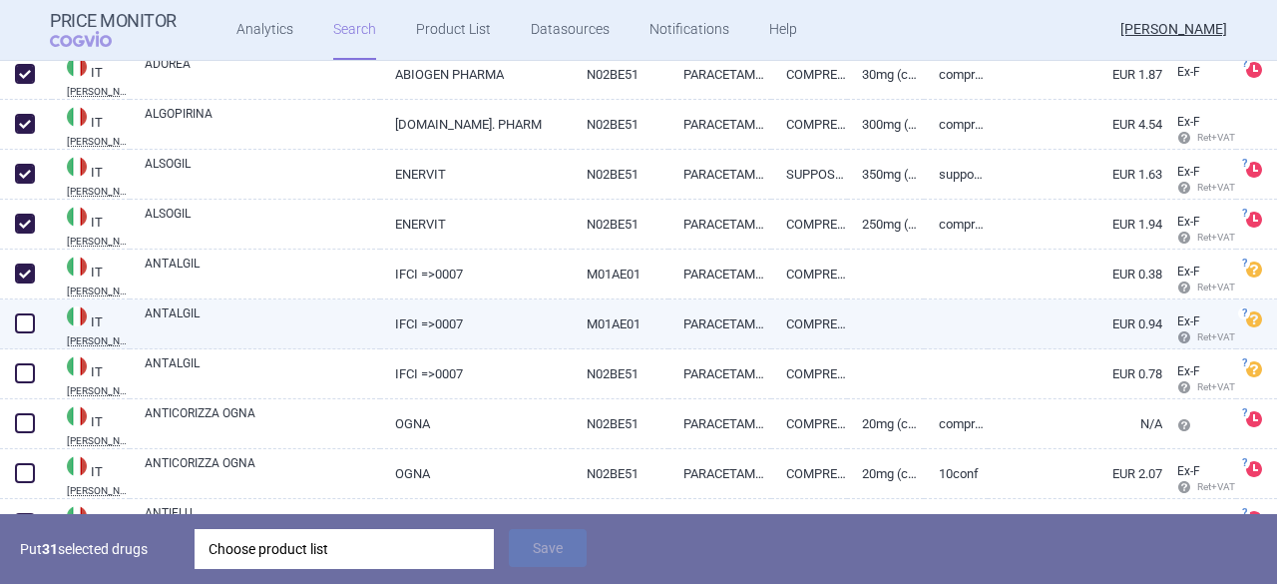
click at [20, 330] on span at bounding box center [25, 323] width 20 height 20
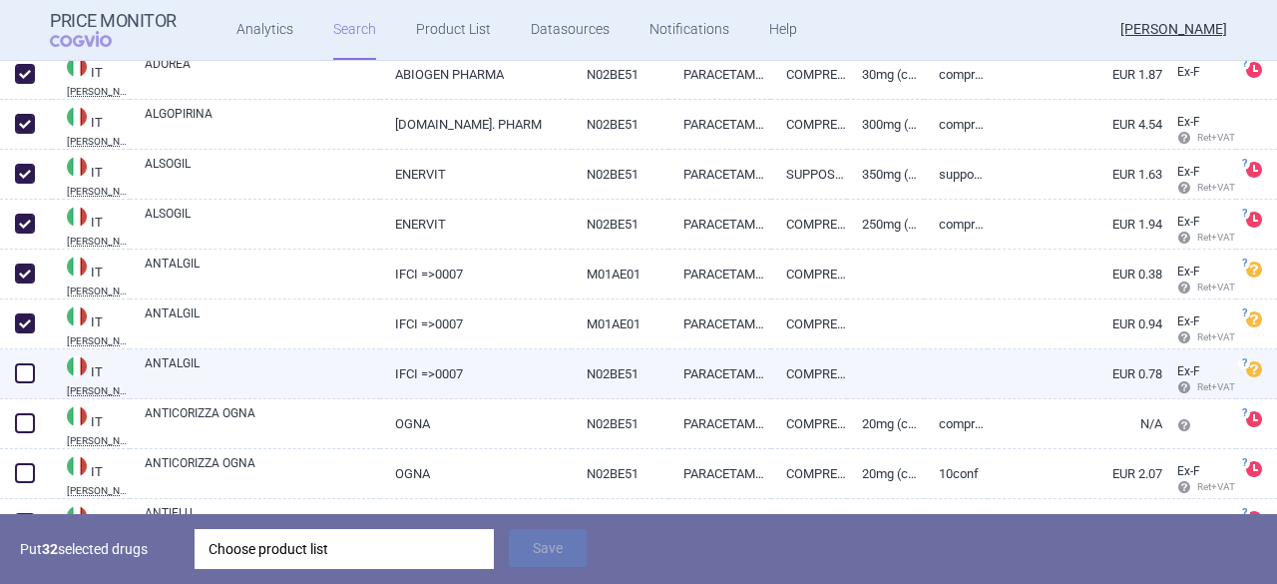
click at [22, 375] on span at bounding box center [25, 373] width 20 height 20
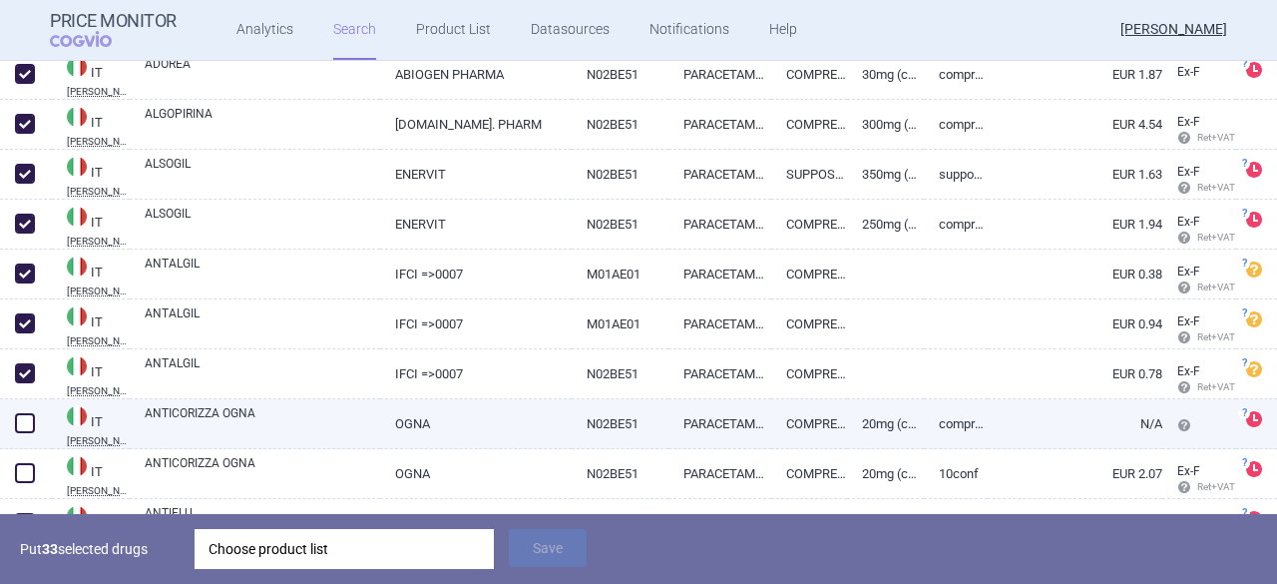
click at [25, 422] on span at bounding box center [25, 423] width 20 height 20
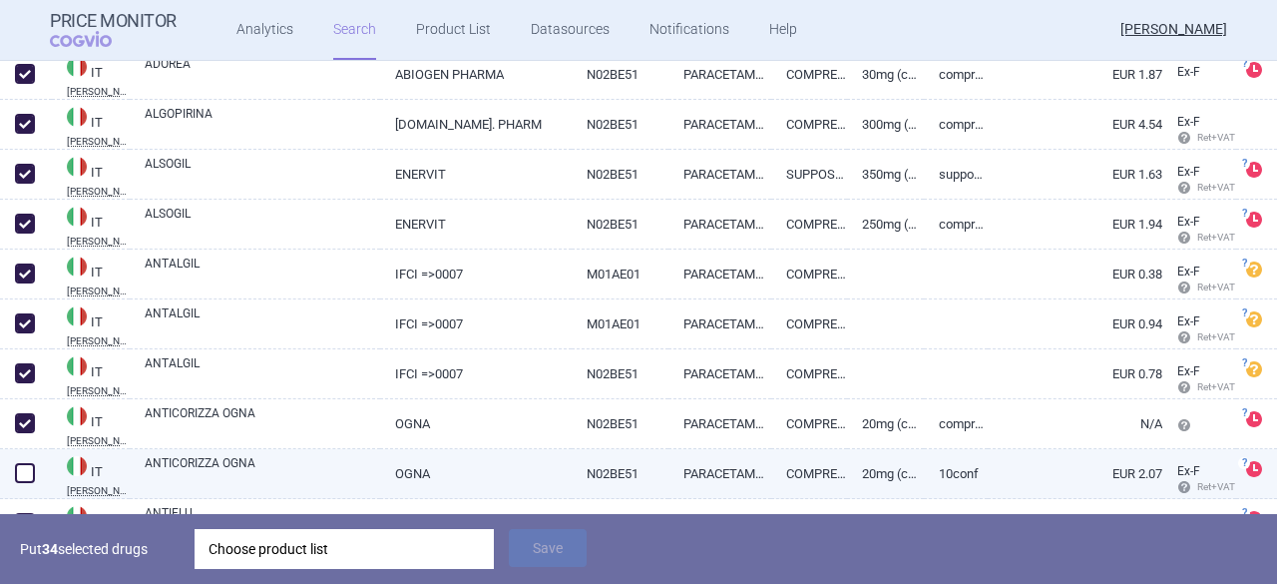
click at [26, 473] on span at bounding box center [25, 473] width 20 height 20
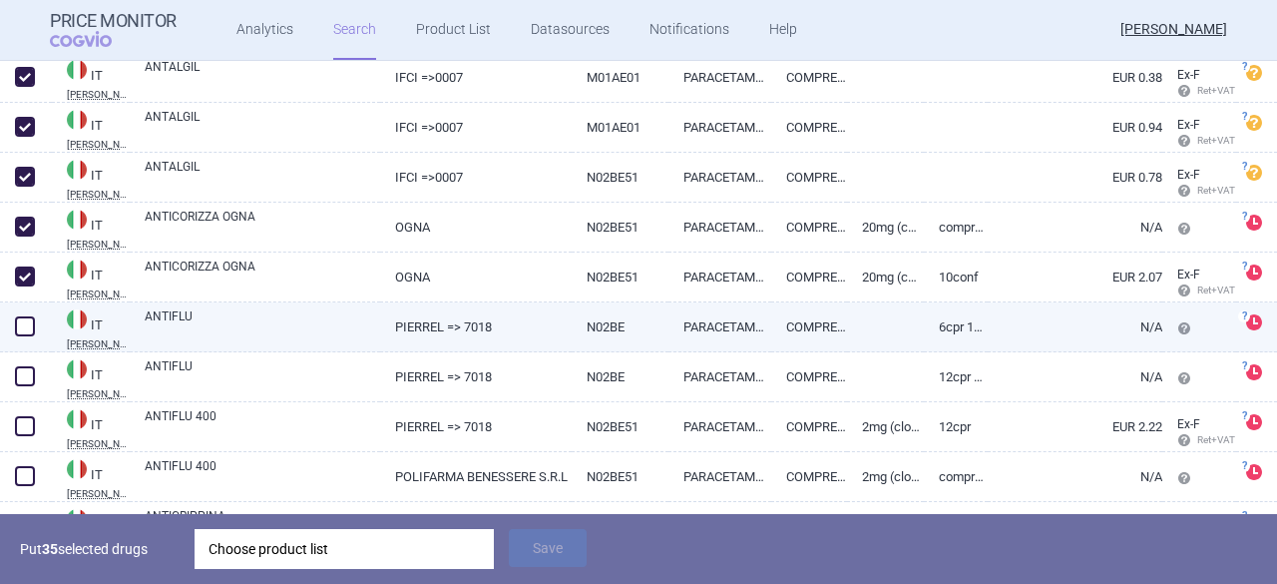
scroll to position [1926, 0]
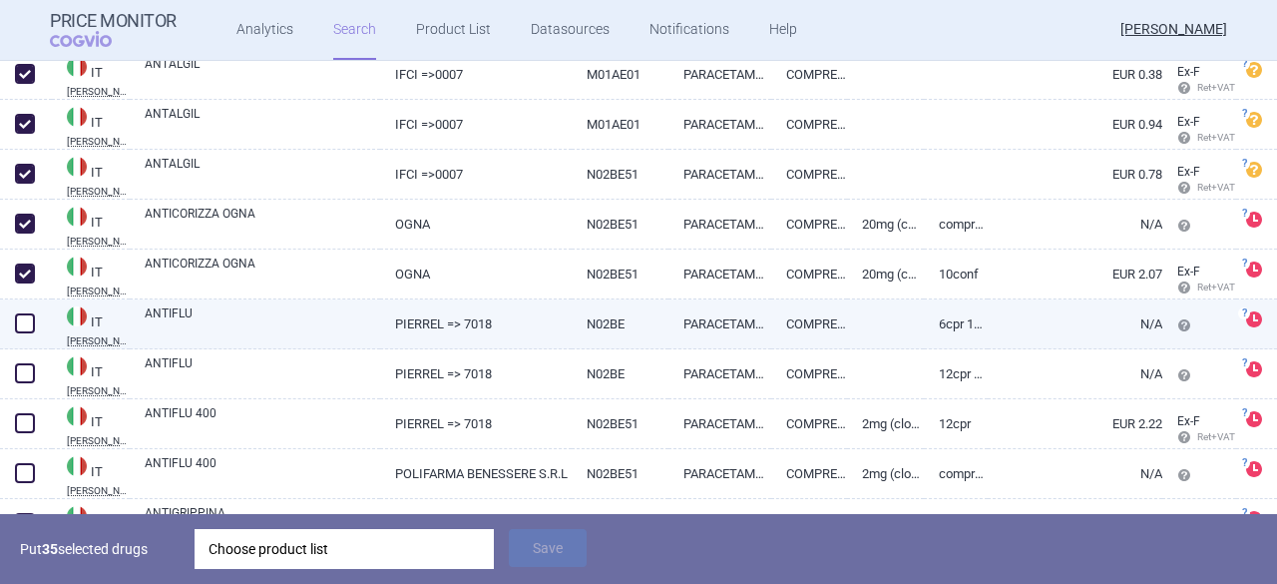
click at [99, 318] on link "IT [PERSON_NAME] CODIFA" at bounding box center [91, 325] width 78 height 42
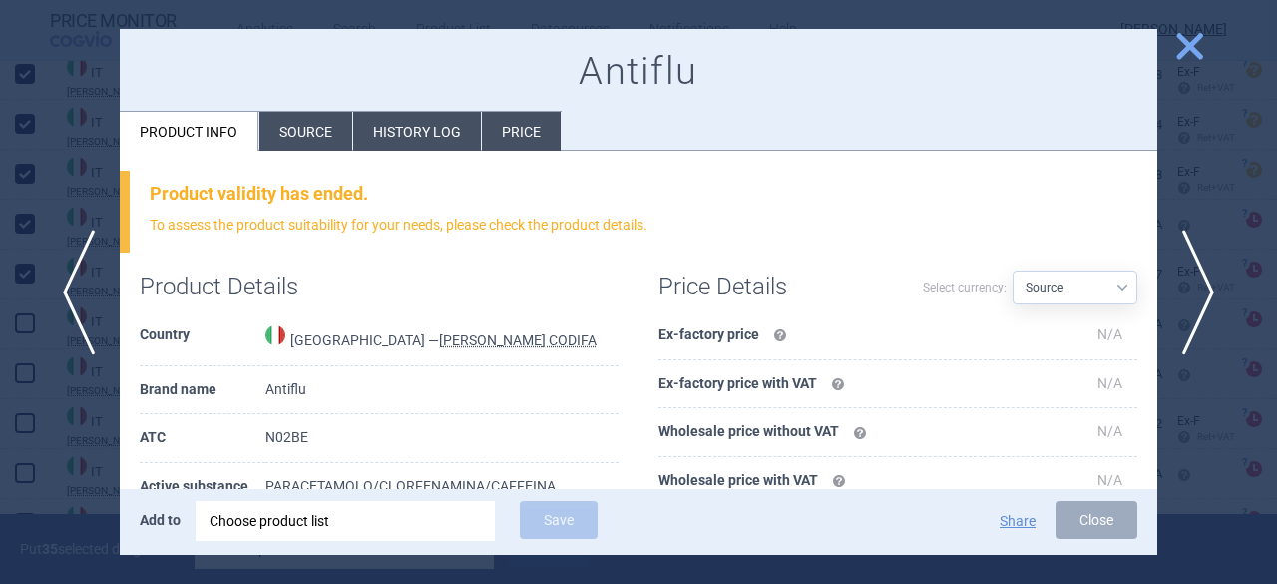
click at [1193, 47] on span "close" at bounding box center [1189, 46] width 35 height 35
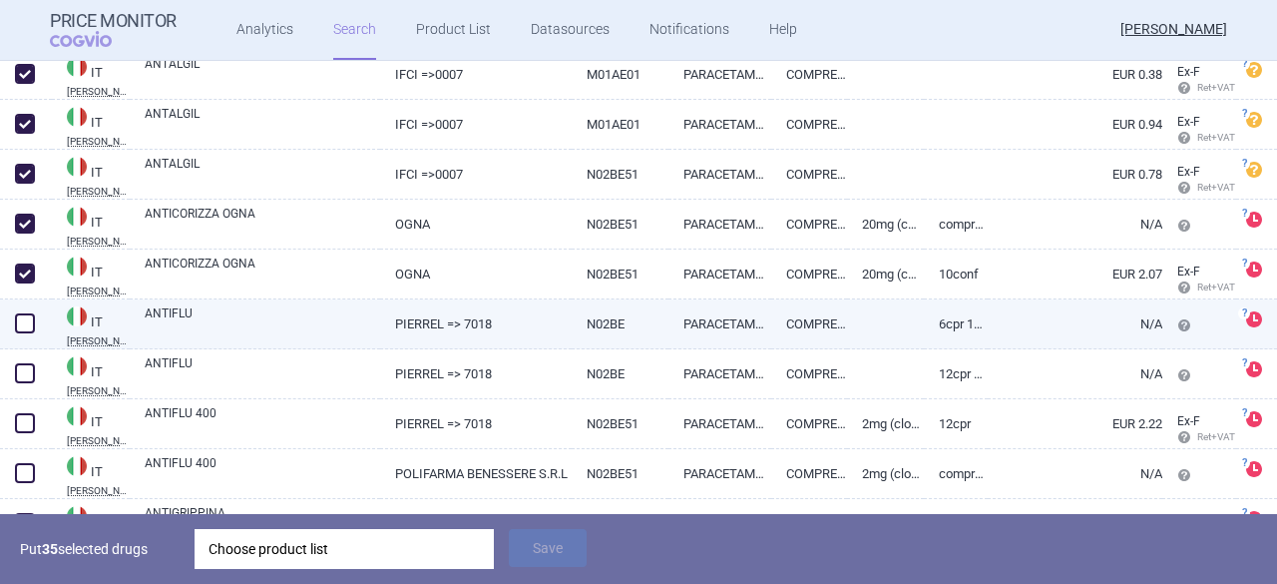
click at [27, 329] on span at bounding box center [25, 323] width 20 height 20
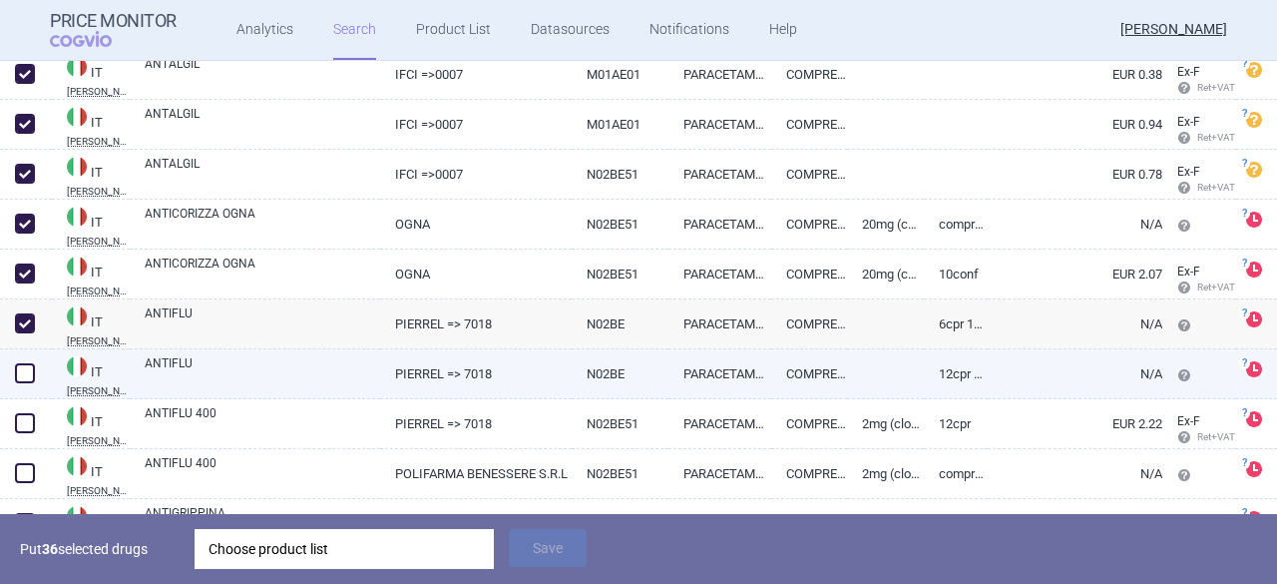
click at [29, 376] on span at bounding box center [25, 373] width 20 height 20
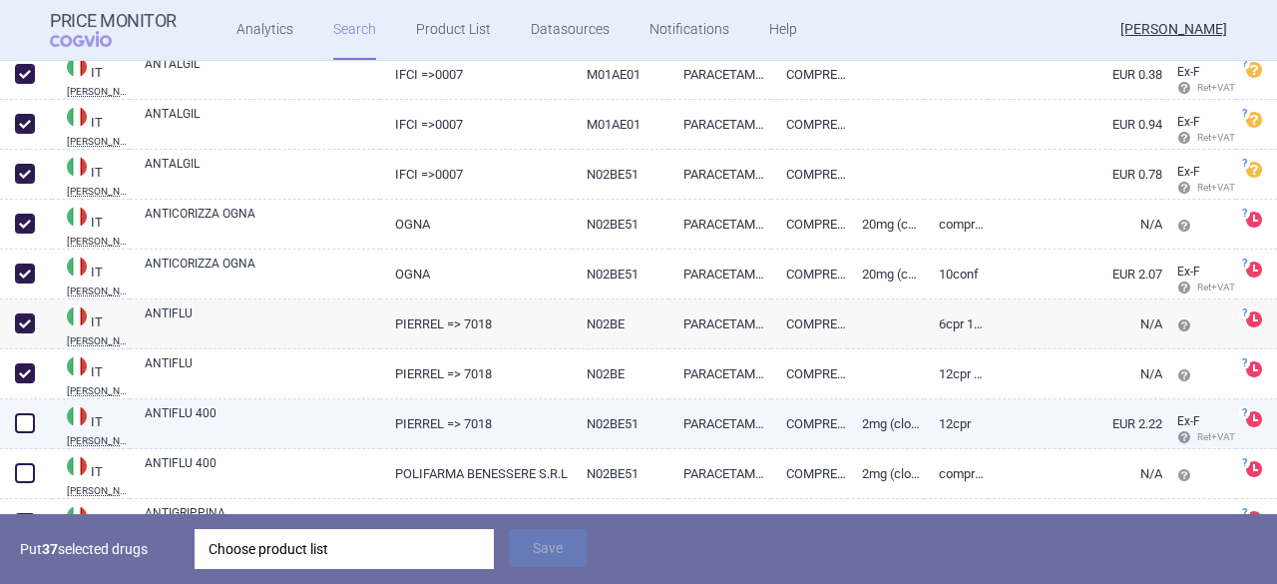
click at [25, 427] on span at bounding box center [25, 423] width 20 height 20
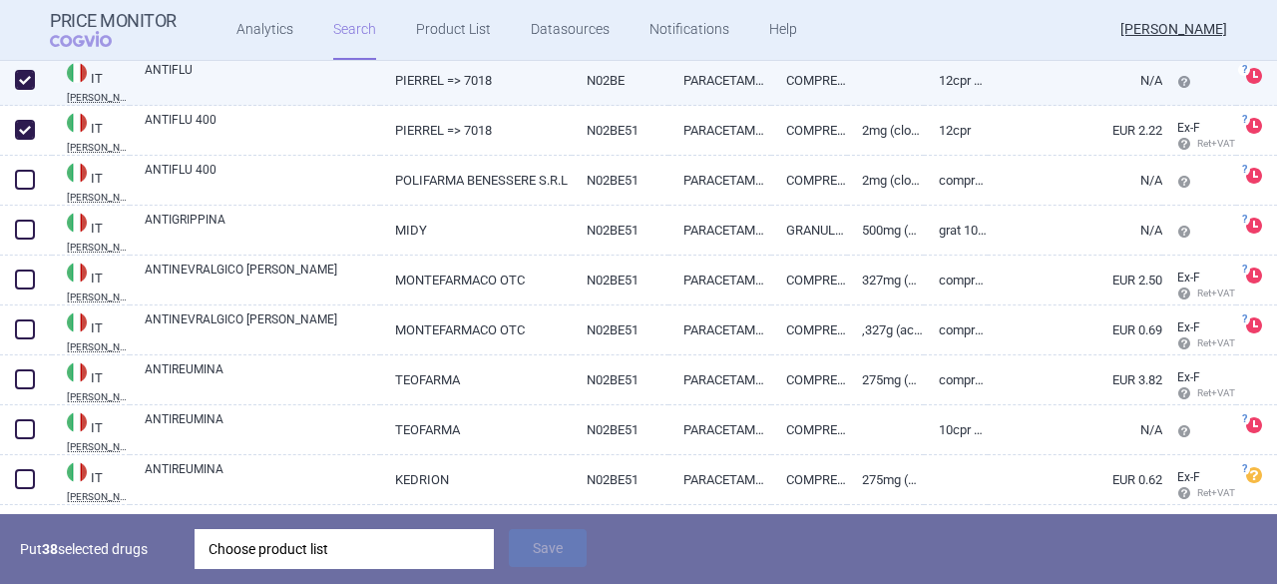
scroll to position [2225, 0]
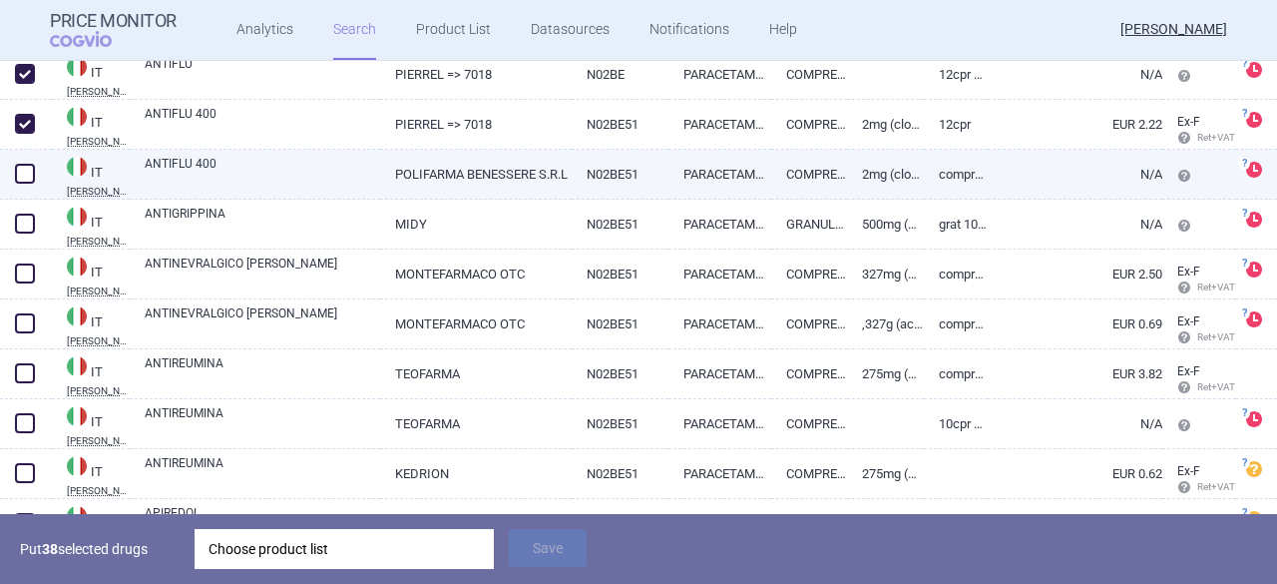
click at [22, 183] on span at bounding box center [25, 174] width 20 height 20
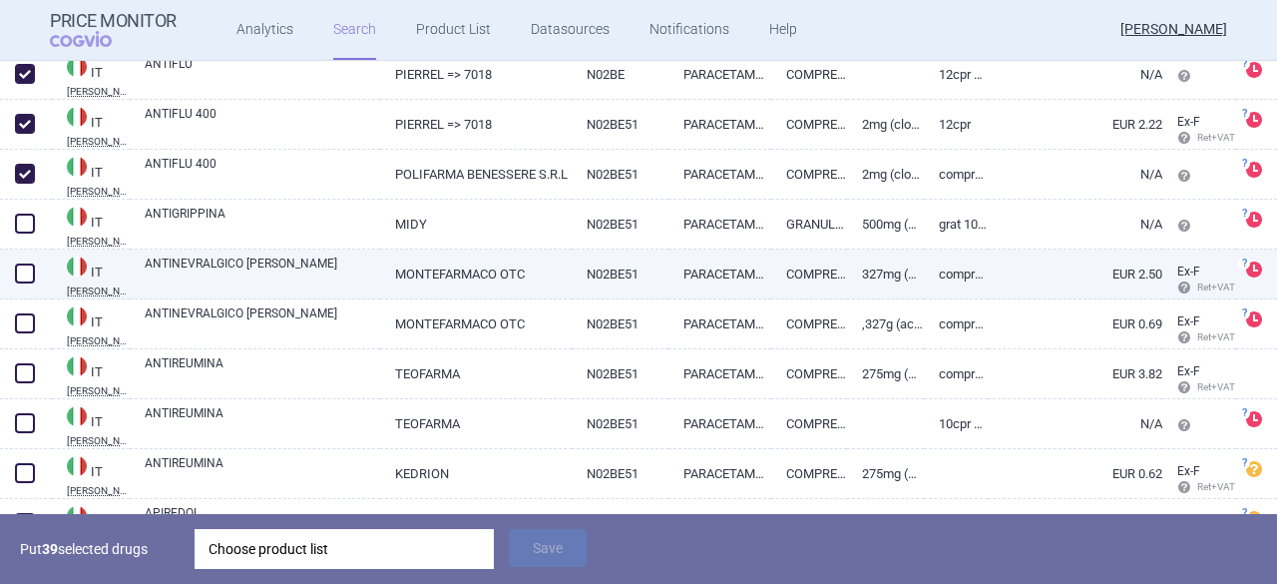
drag, startPoint x: 33, startPoint y: 228, endPoint x: 55, endPoint y: 287, distance: 62.8
click at [32, 228] on span at bounding box center [25, 224] width 20 height 20
click at [25, 272] on span at bounding box center [25, 273] width 20 height 20
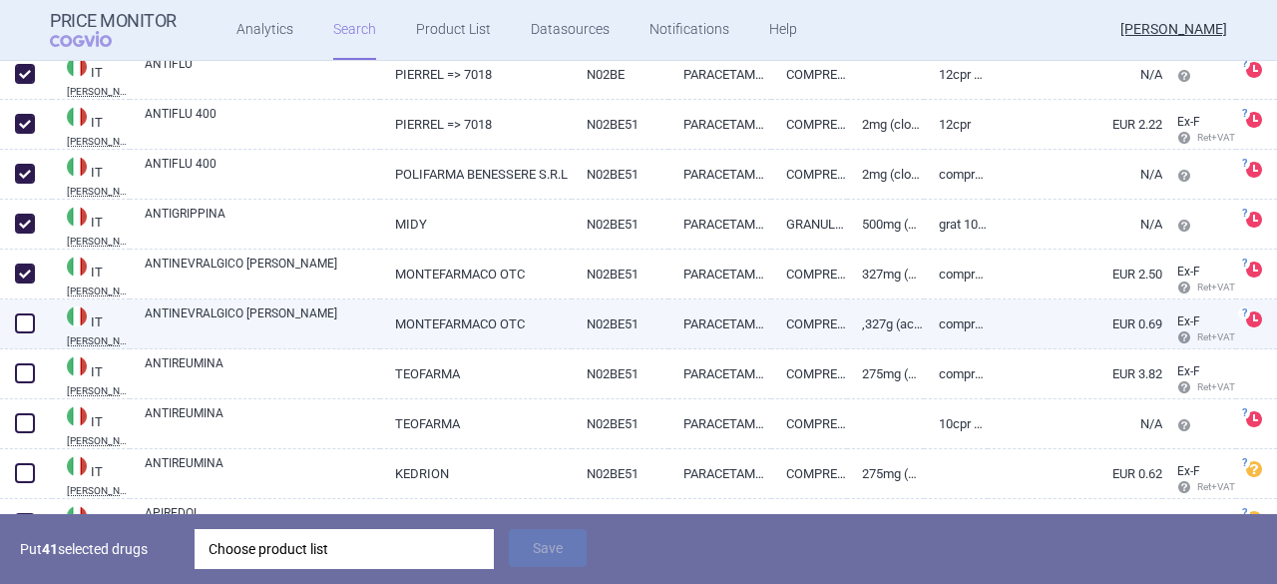
click at [21, 322] on span at bounding box center [25, 323] width 20 height 20
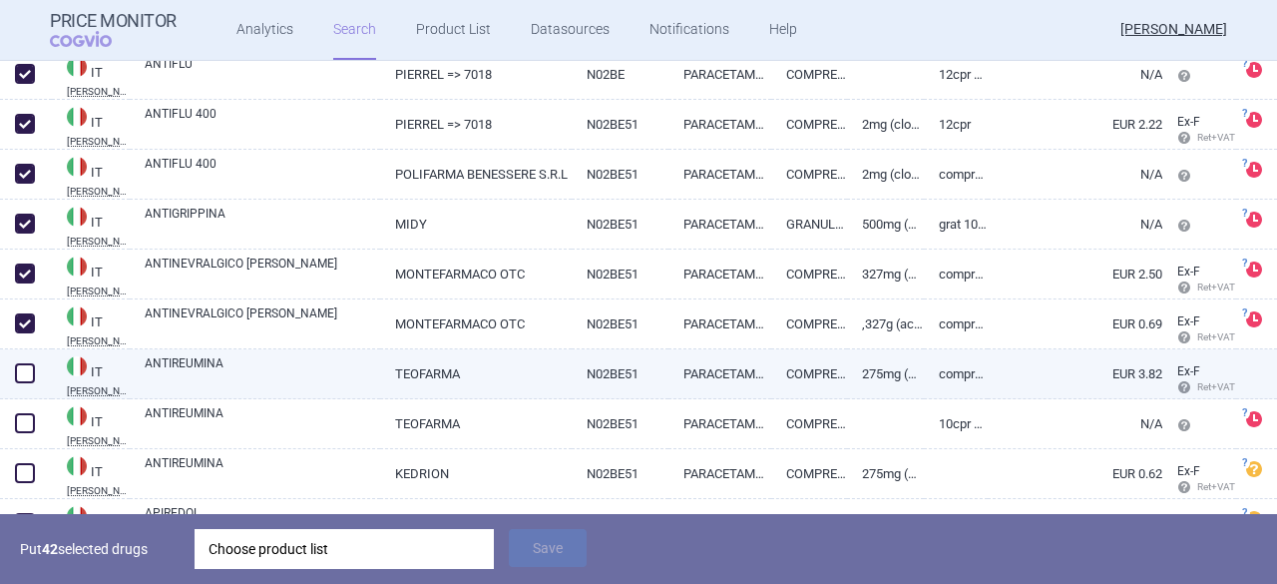
click at [18, 376] on span at bounding box center [25, 373] width 20 height 20
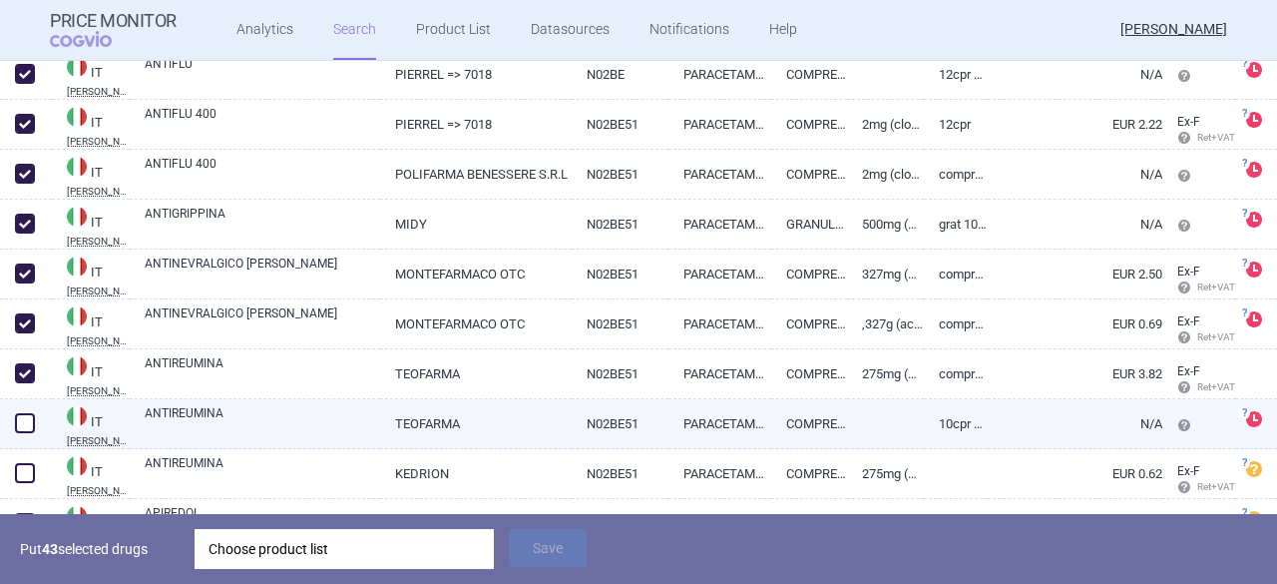
click at [25, 420] on span at bounding box center [25, 423] width 20 height 20
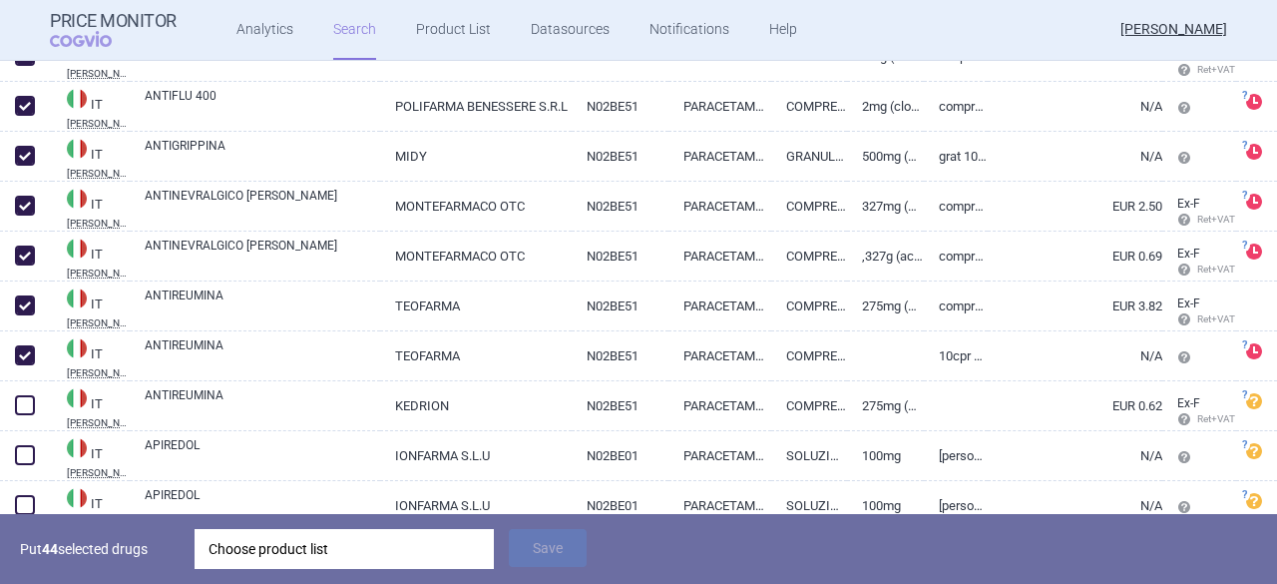
scroll to position [2325, 0]
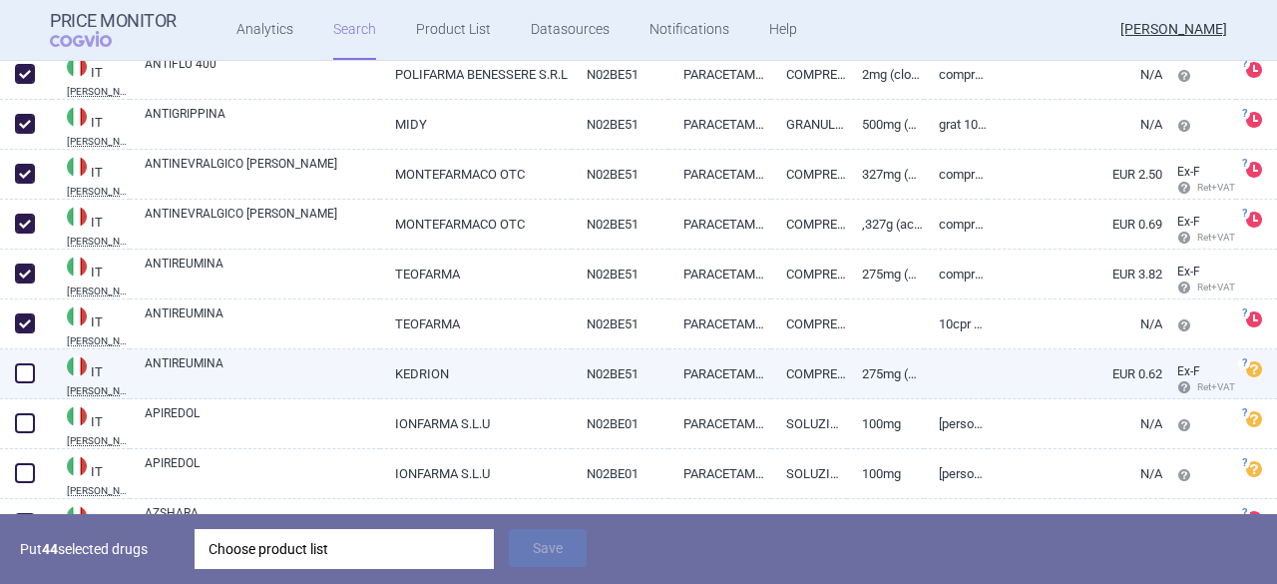
click at [20, 374] on span at bounding box center [25, 373] width 20 height 20
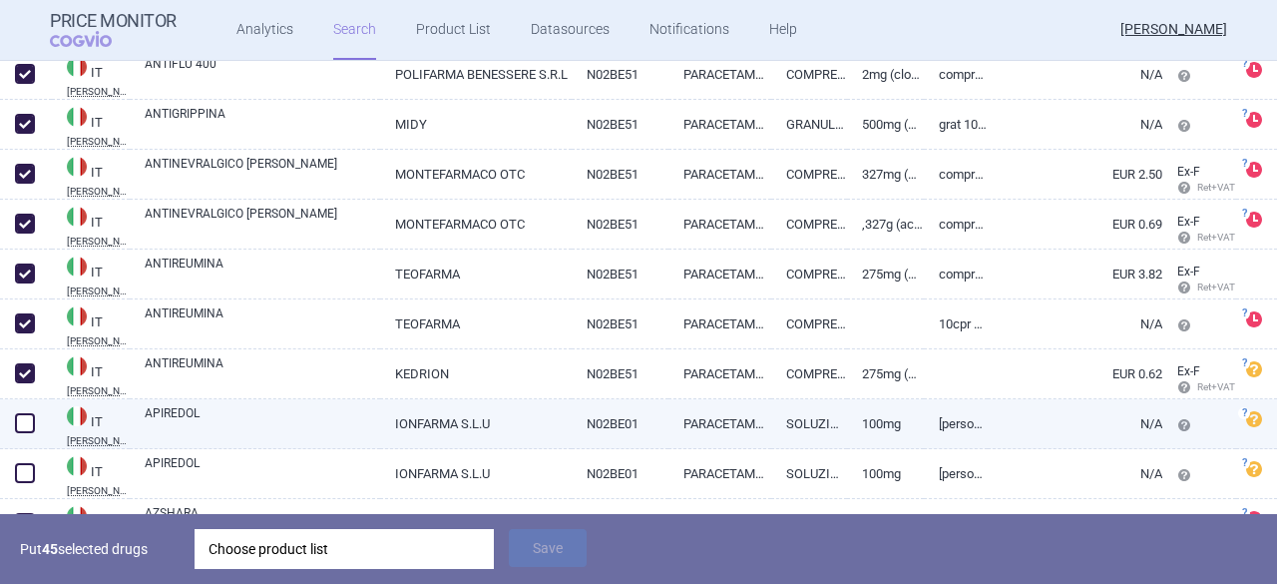
click at [23, 429] on span at bounding box center [25, 423] width 20 height 20
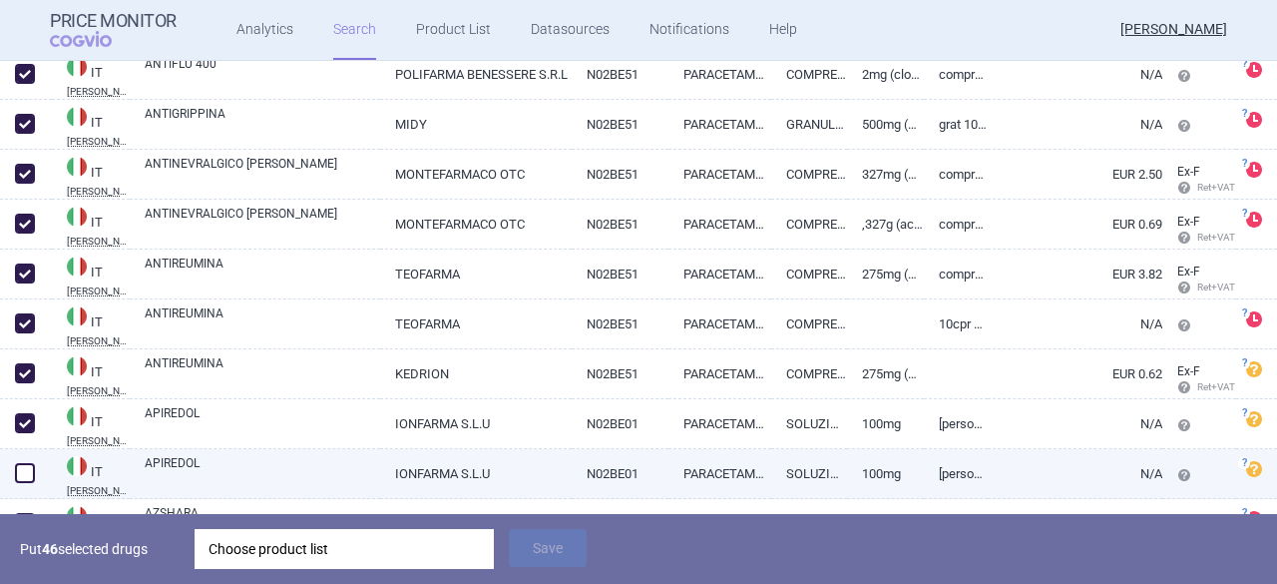
click at [31, 474] on span at bounding box center [25, 473] width 20 height 20
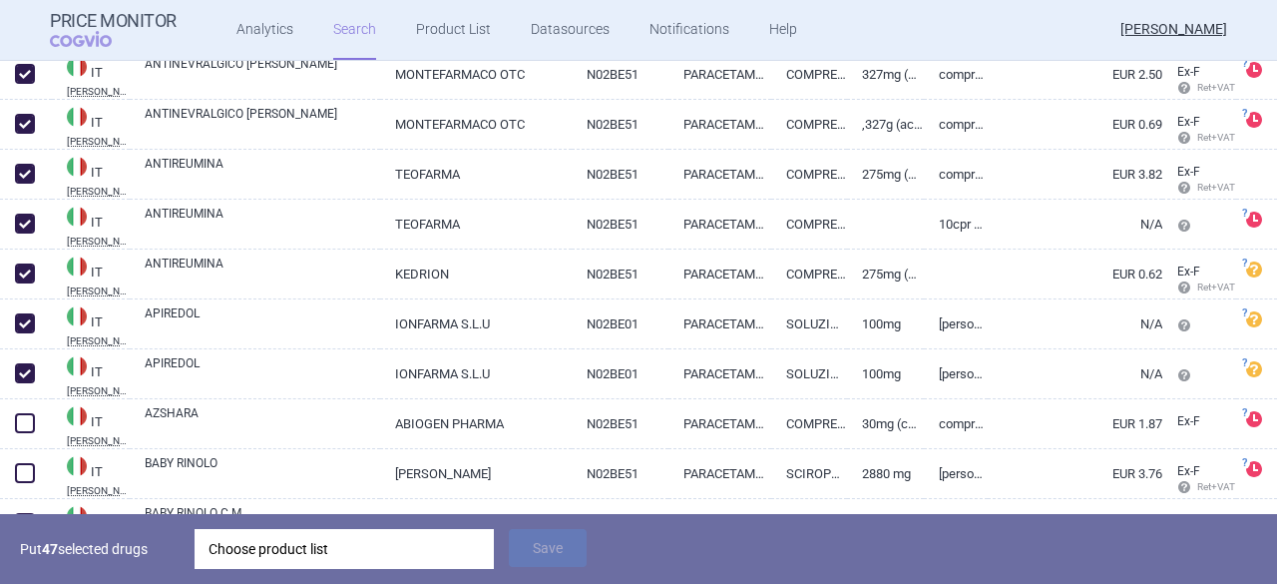
scroll to position [2524, 0]
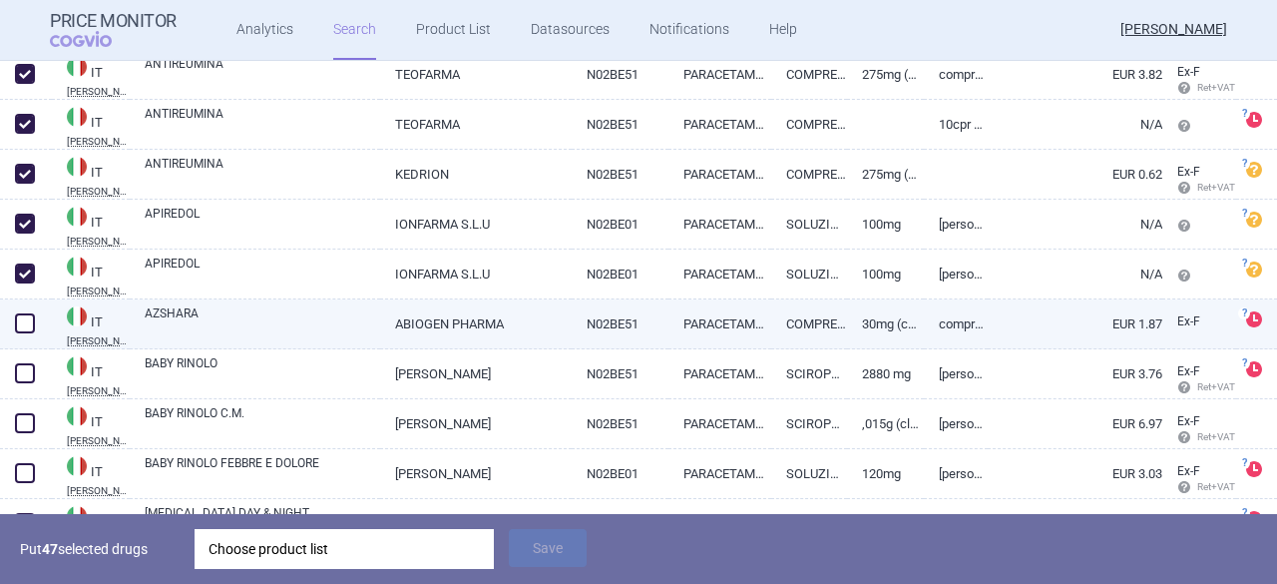
click at [26, 330] on span at bounding box center [25, 323] width 20 height 20
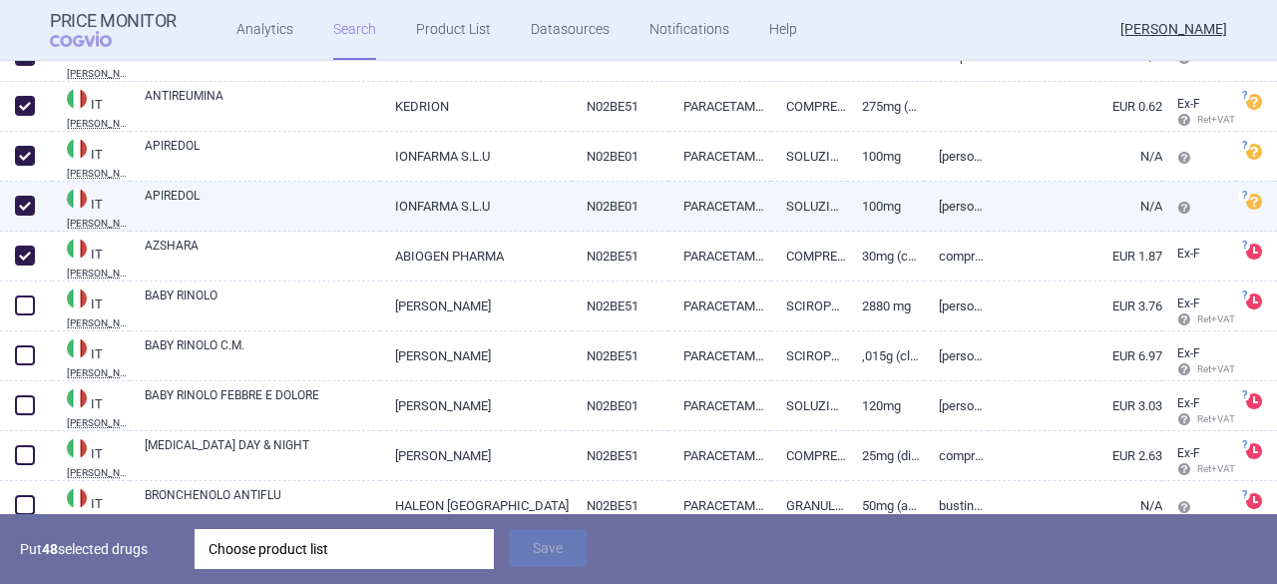
scroll to position [2624, 0]
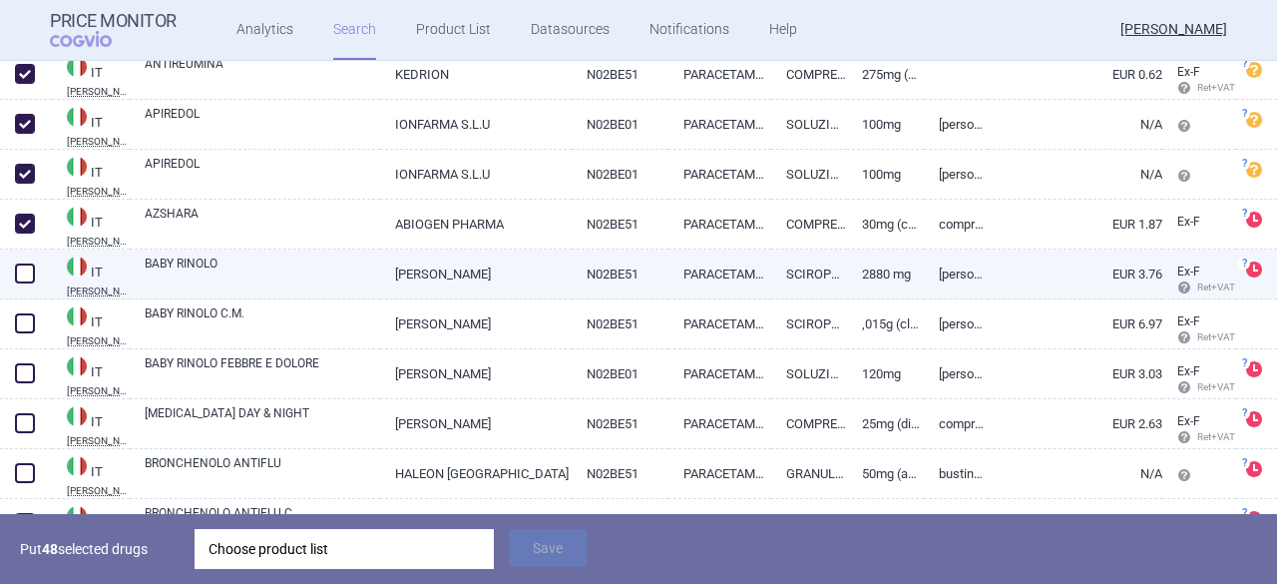
click at [22, 277] on span at bounding box center [25, 273] width 20 height 20
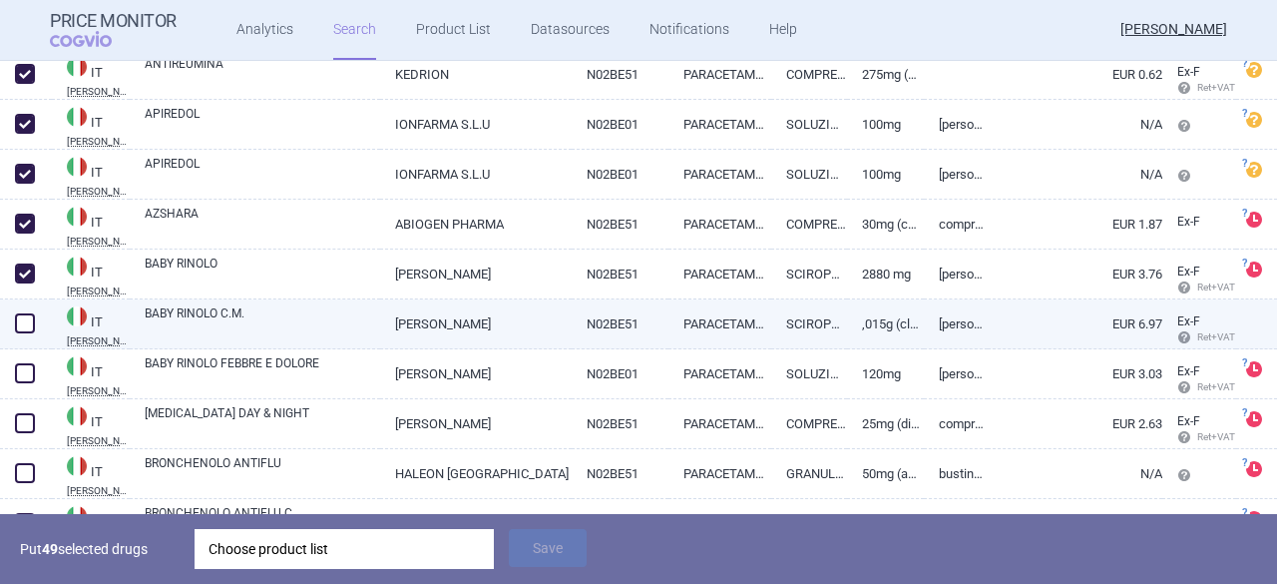
click at [35, 323] on span at bounding box center [25, 323] width 30 height 30
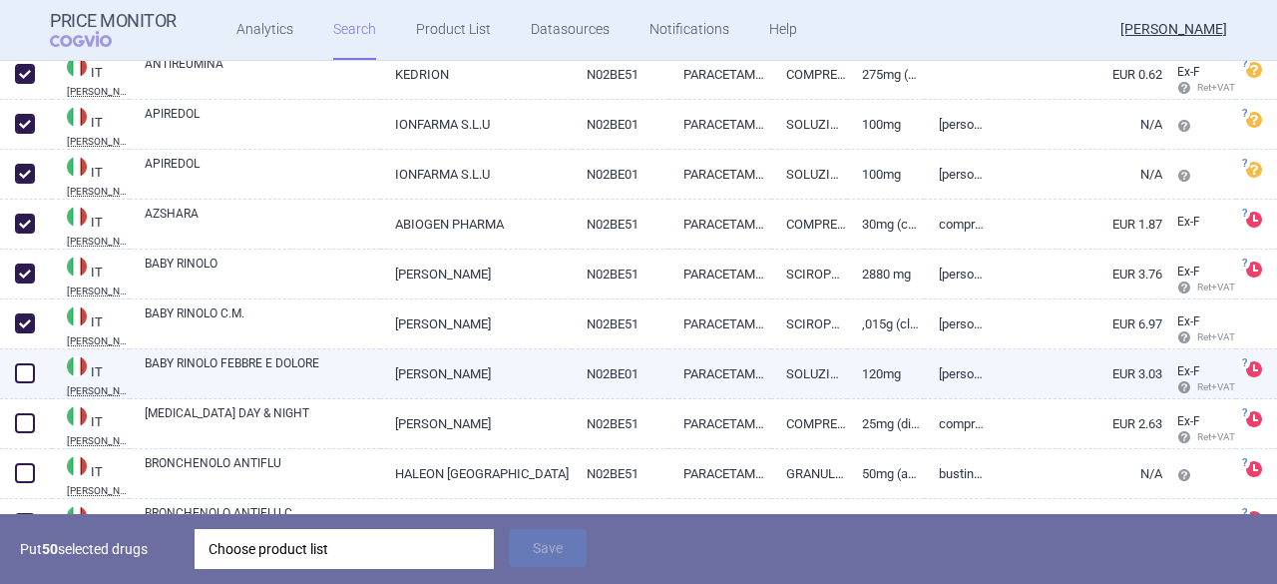
click at [23, 386] on span at bounding box center [25, 373] width 30 height 30
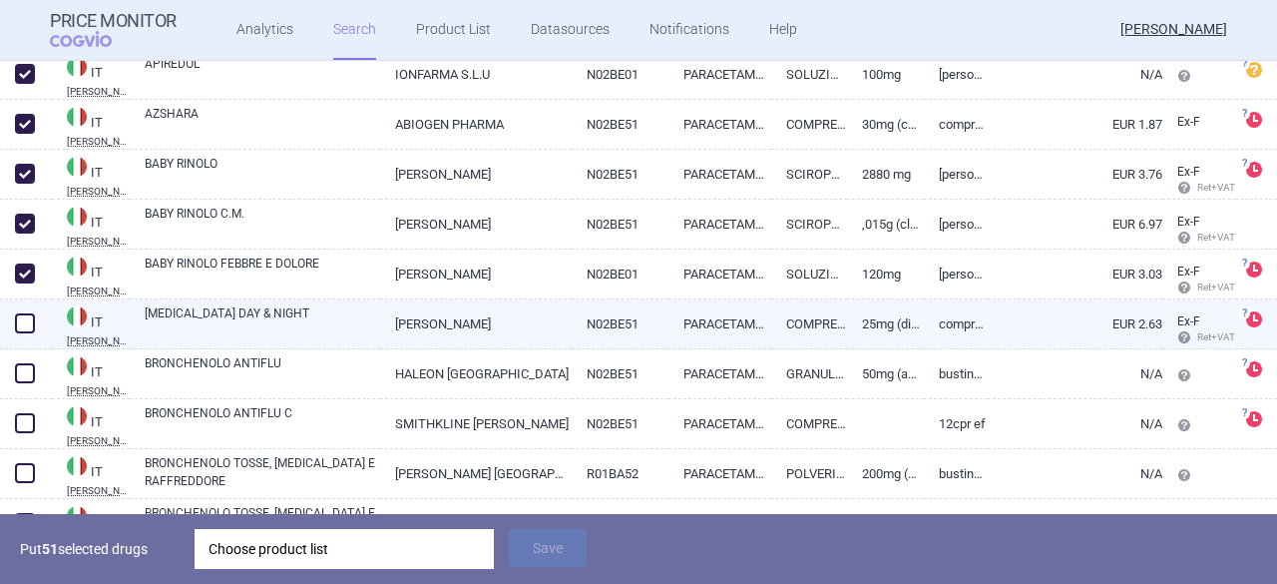
click at [20, 322] on span at bounding box center [25, 323] width 20 height 20
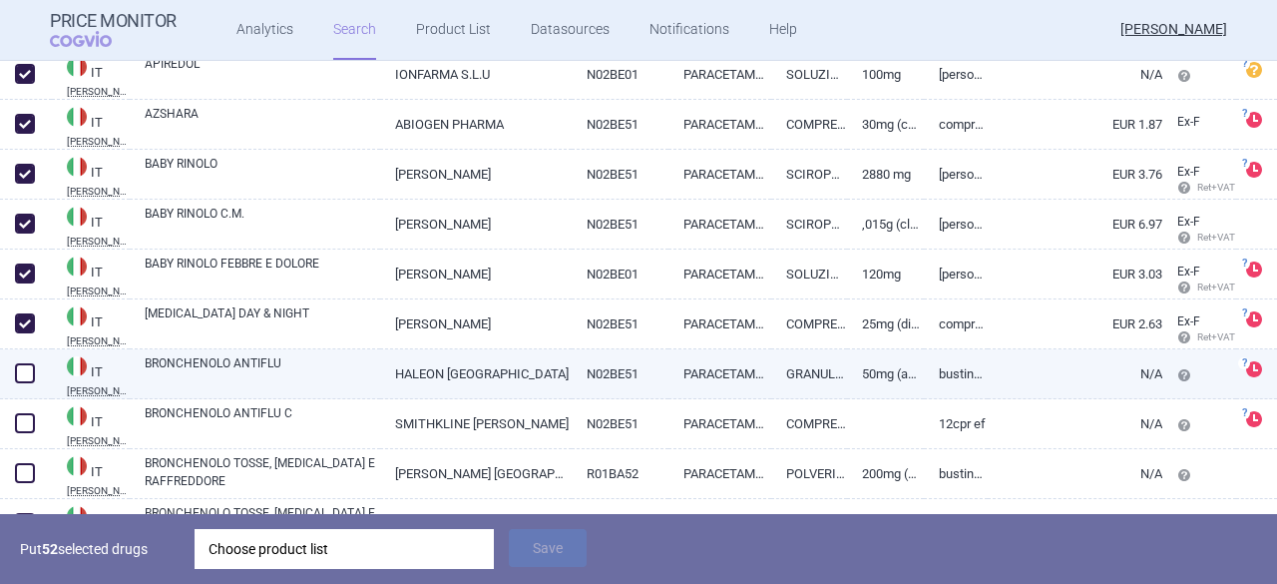
click at [30, 374] on span at bounding box center [25, 373] width 20 height 20
drag, startPoint x: 27, startPoint y: 425, endPoint x: 223, endPoint y: 364, distance: 205.8
click at [27, 423] on span at bounding box center [25, 423] width 20 height 20
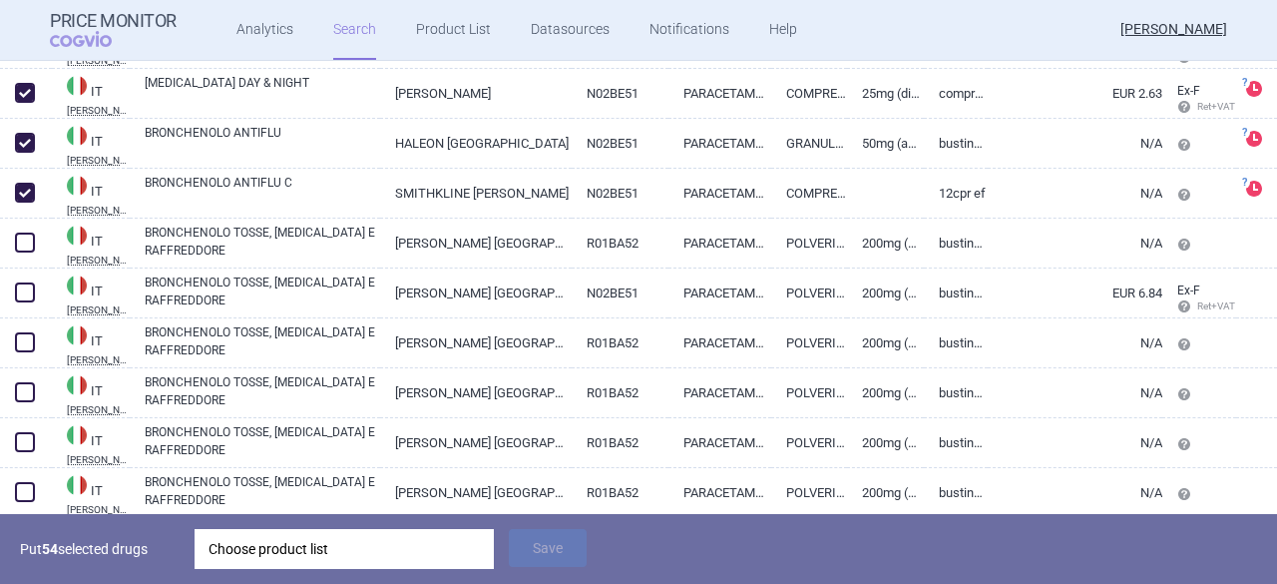
scroll to position [3023, 0]
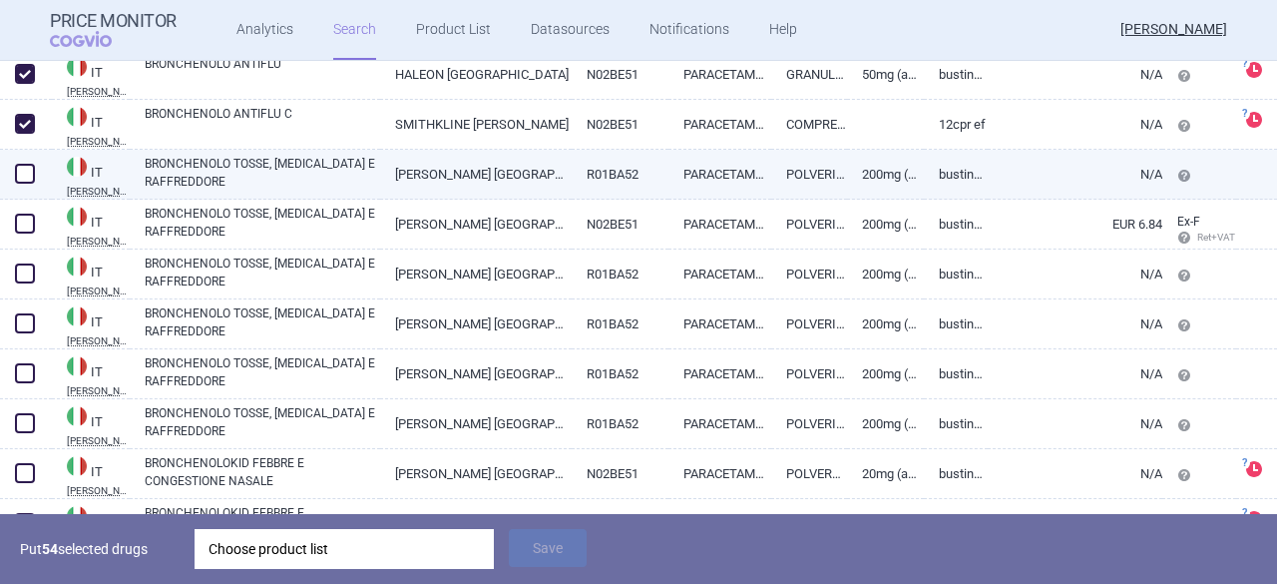
click at [23, 181] on span at bounding box center [25, 174] width 20 height 20
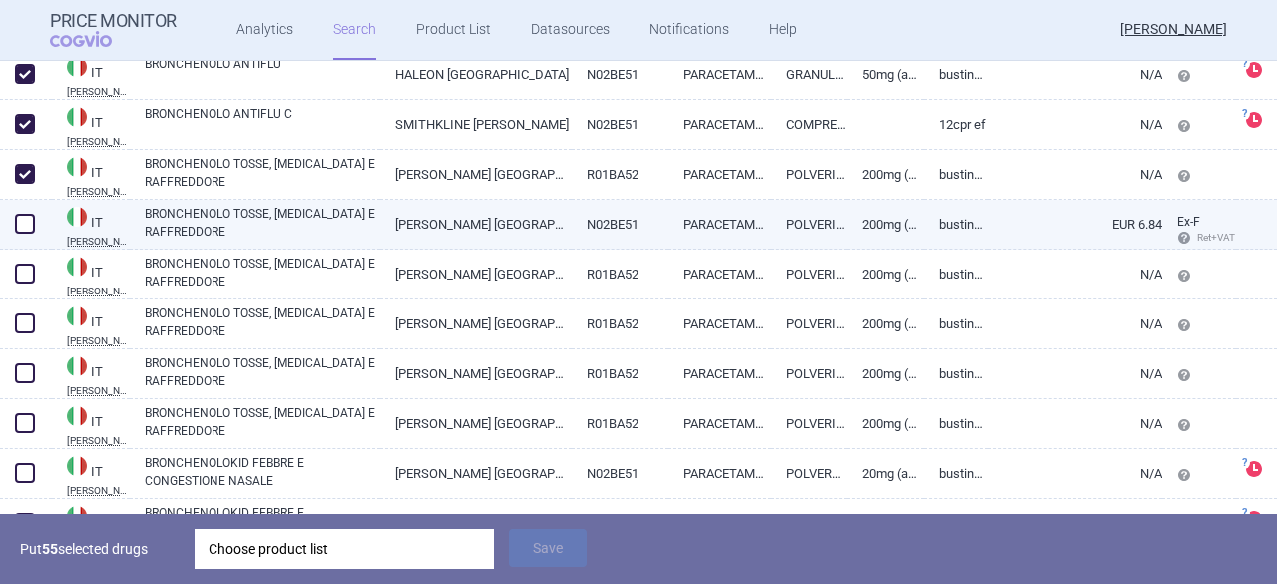
click at [32, 224] on span at bounding box center [25, 224] width 20 height 20
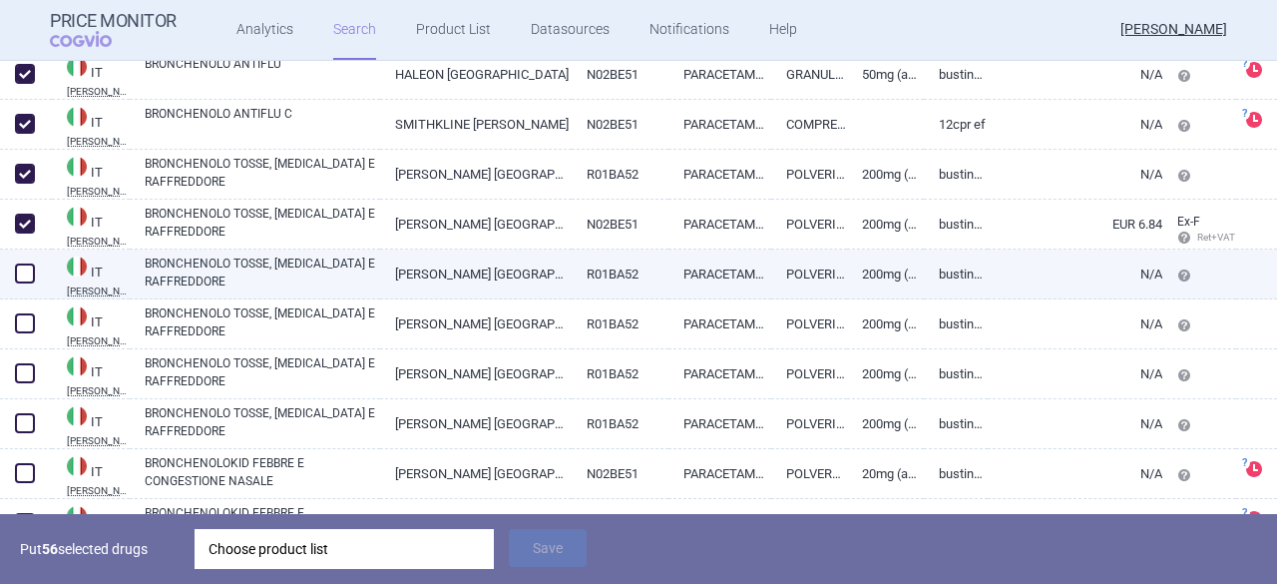
click at [28, 278] on span at bounding box center [25, 273] width 20 height 20
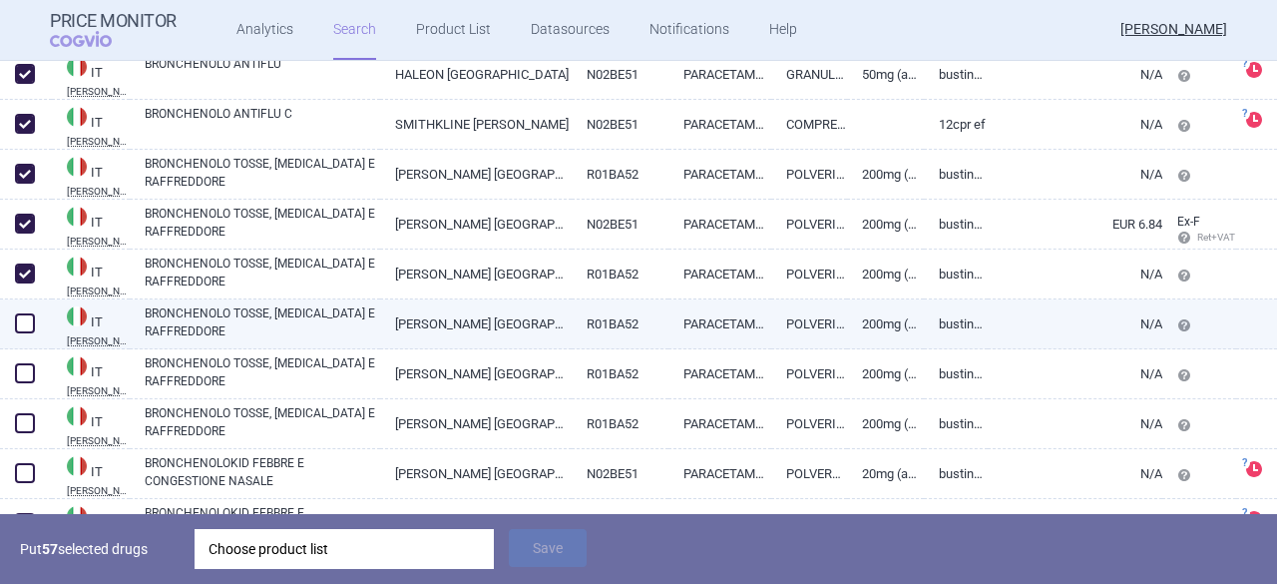
click at [32, 324] on span at bounding box center [25, 323] width 20 height 20
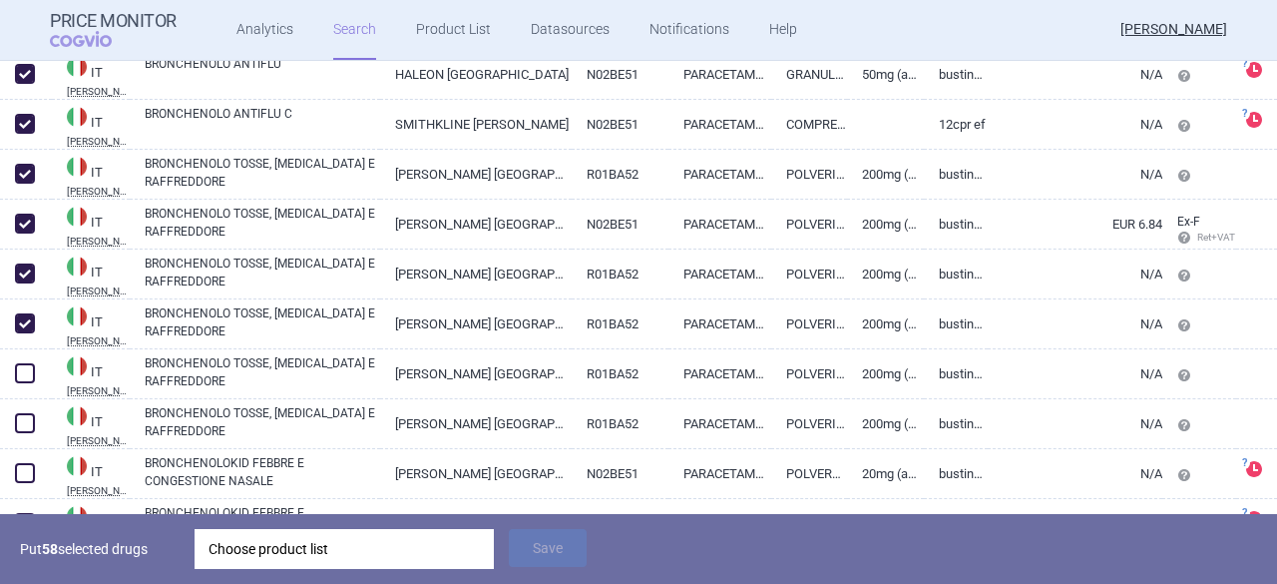
scroll to position [3123, 0]
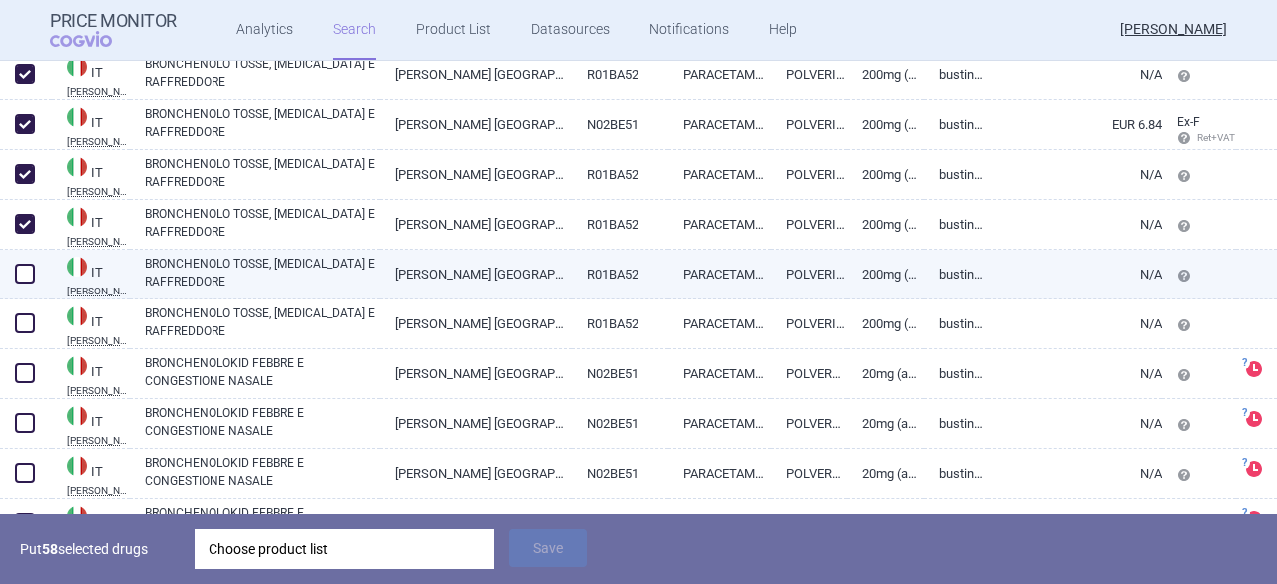
click at [22, 274] on span at bounding box center [25, 273] width 20 height 20
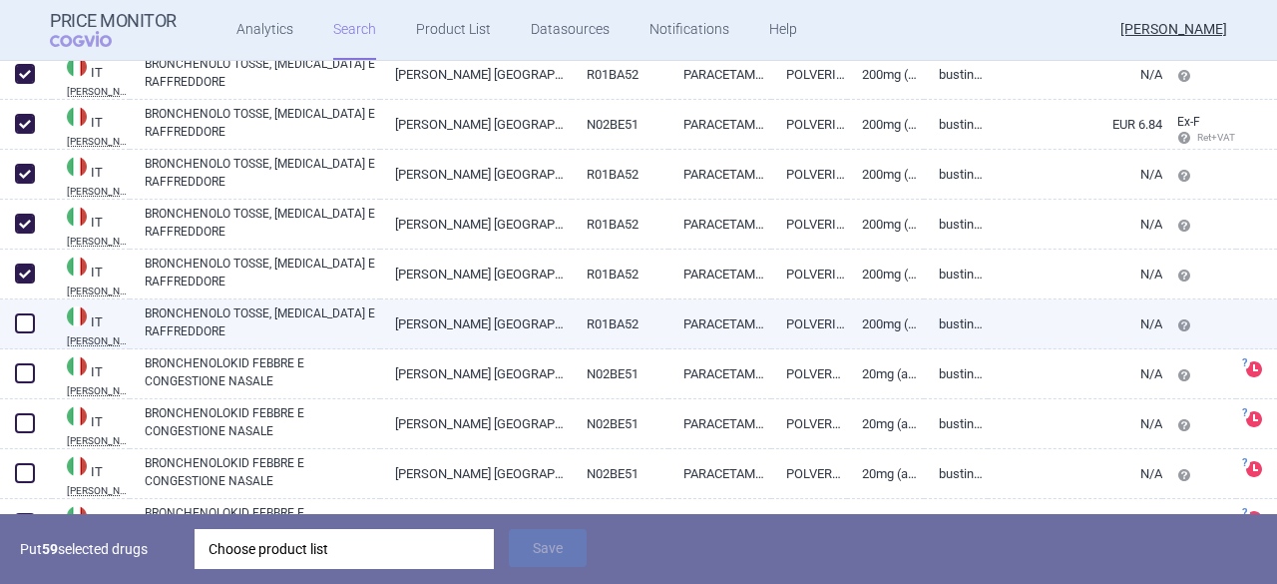
click at [20, 315] on span at bounding box center [25, 323] width 20 height 20
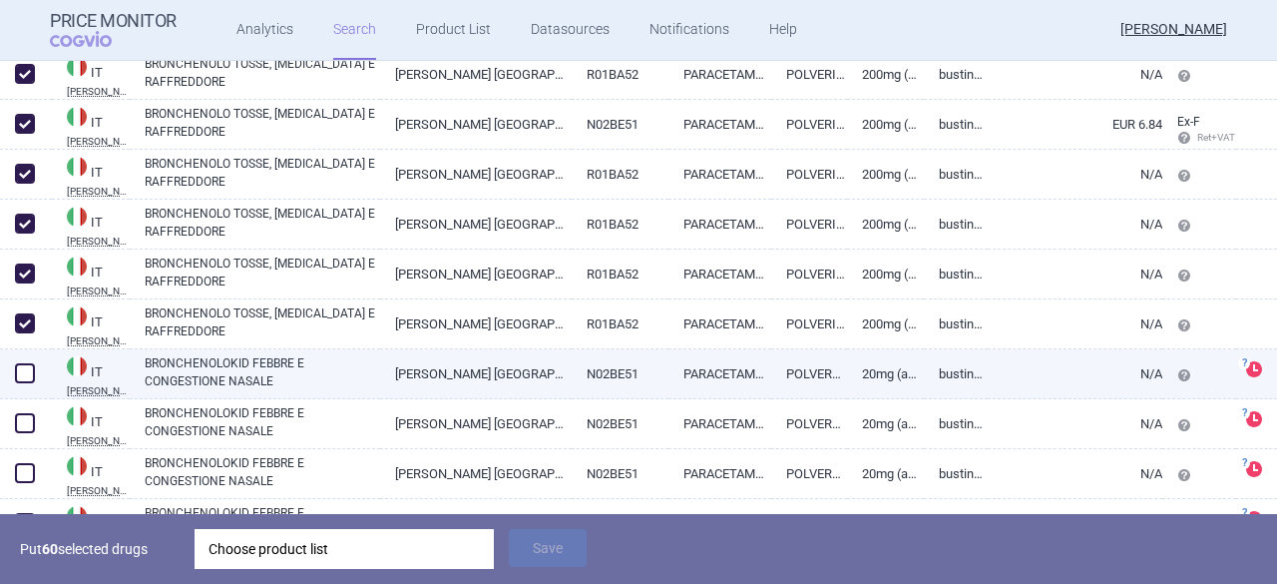
click at [25, 370] on span at bounding box center [25, 373] width 20 height 20
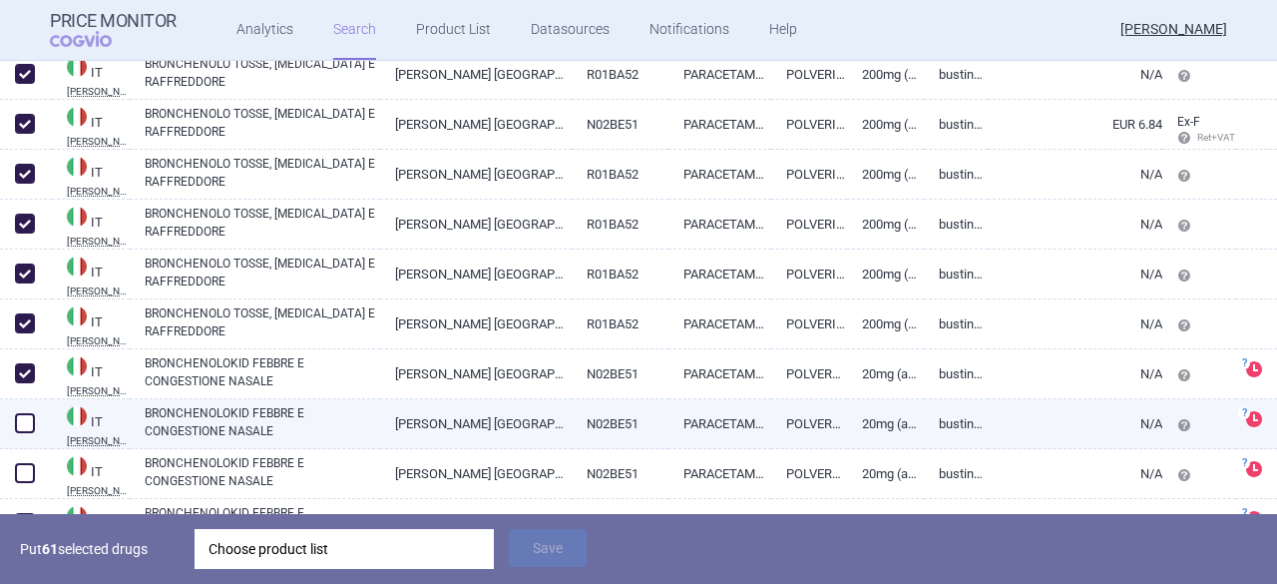
click at [24, 422] on span at bounding box center [25, 423] width 20 height 20
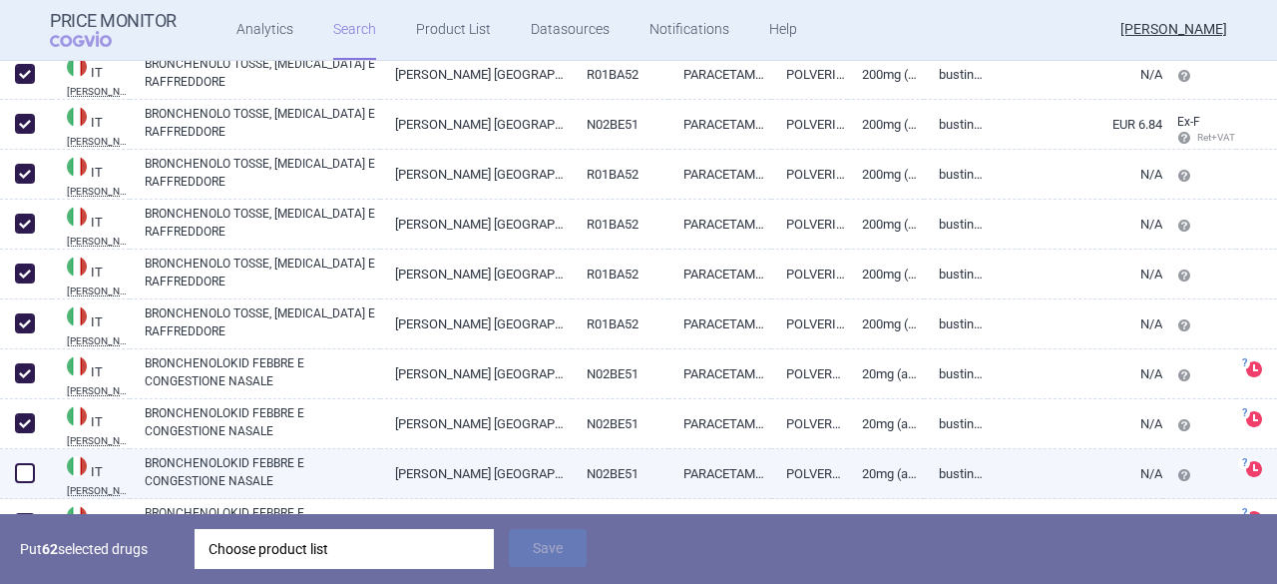
click at [22, 474] on span at bounding box center [25, 473] width 20 height 20
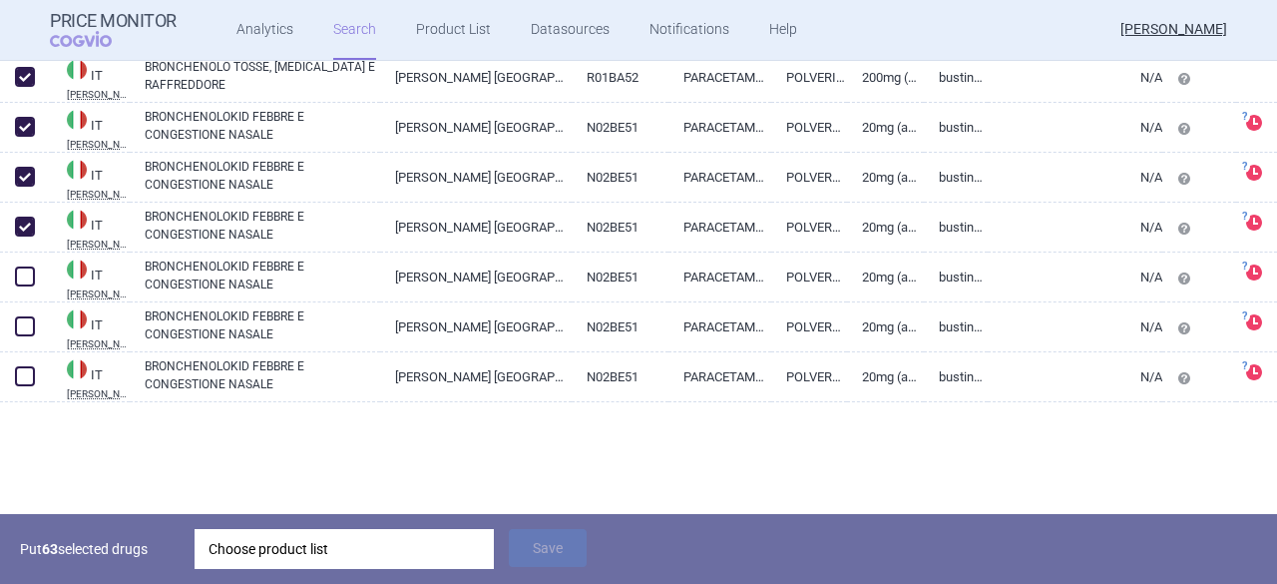
scroll to position [3422, 0]
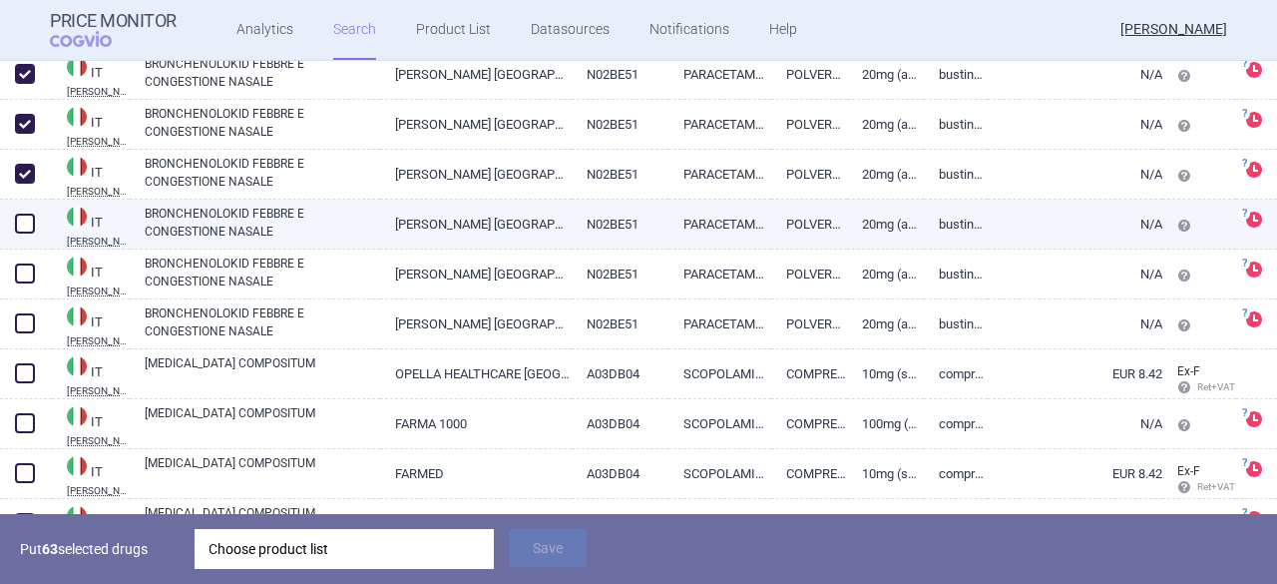
click at [24, 224] on span at bounding box center [25, 224] width 20 height 20
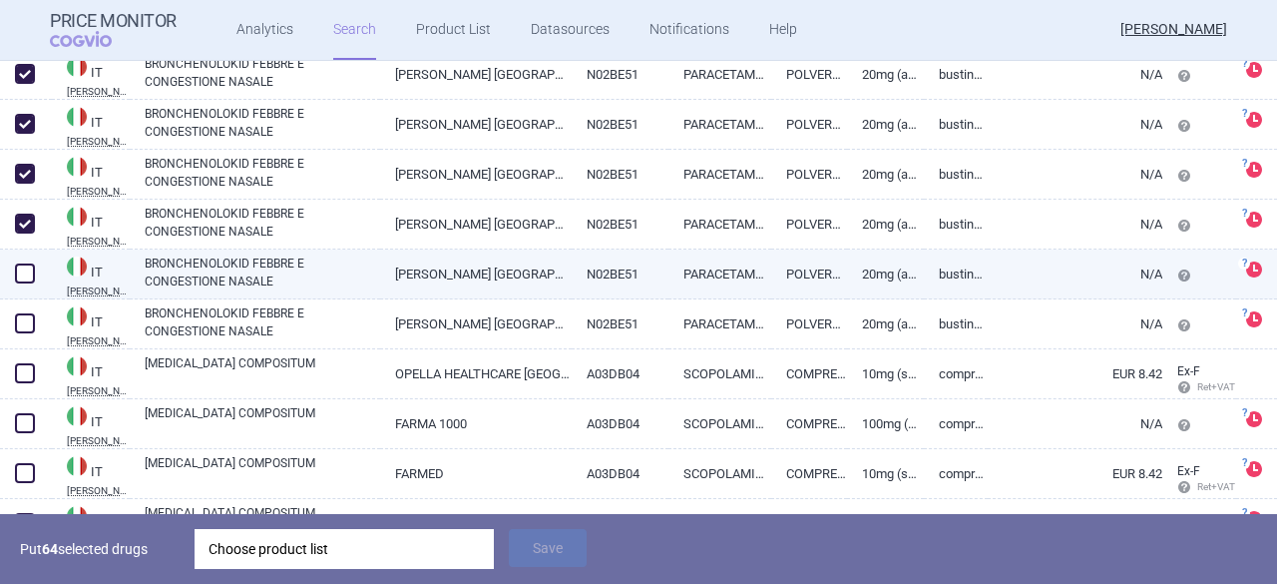
click at [31, 283] on span at bounding box center [25, 273] width 20 height 20
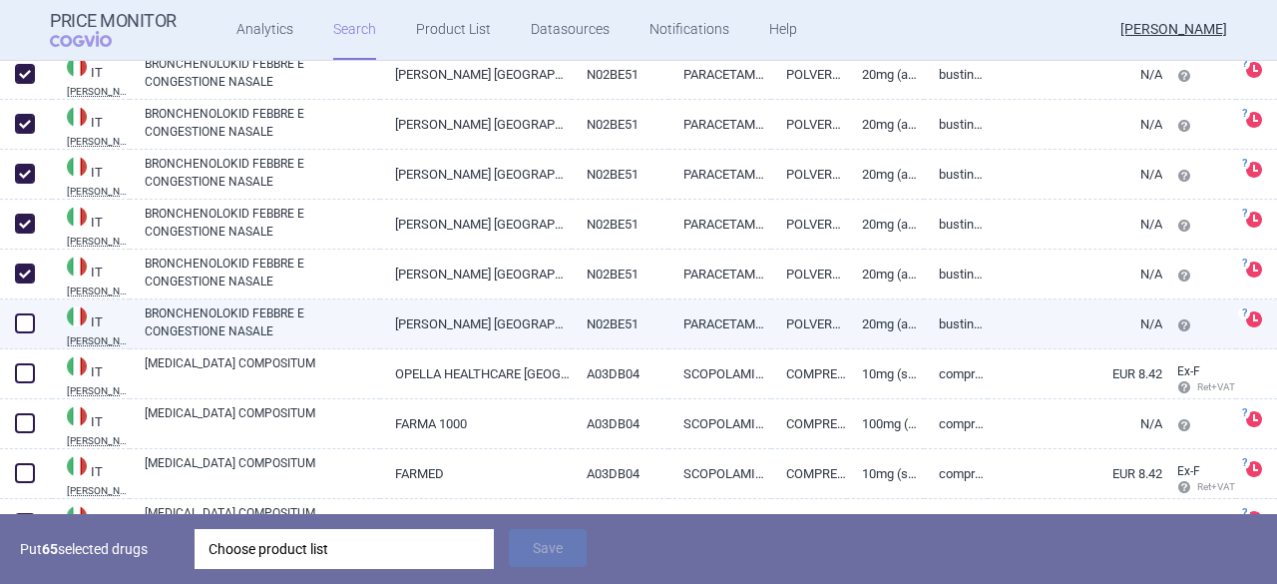
click at [28, 326] on span at bounding box center [25, 323] width 20 height 20
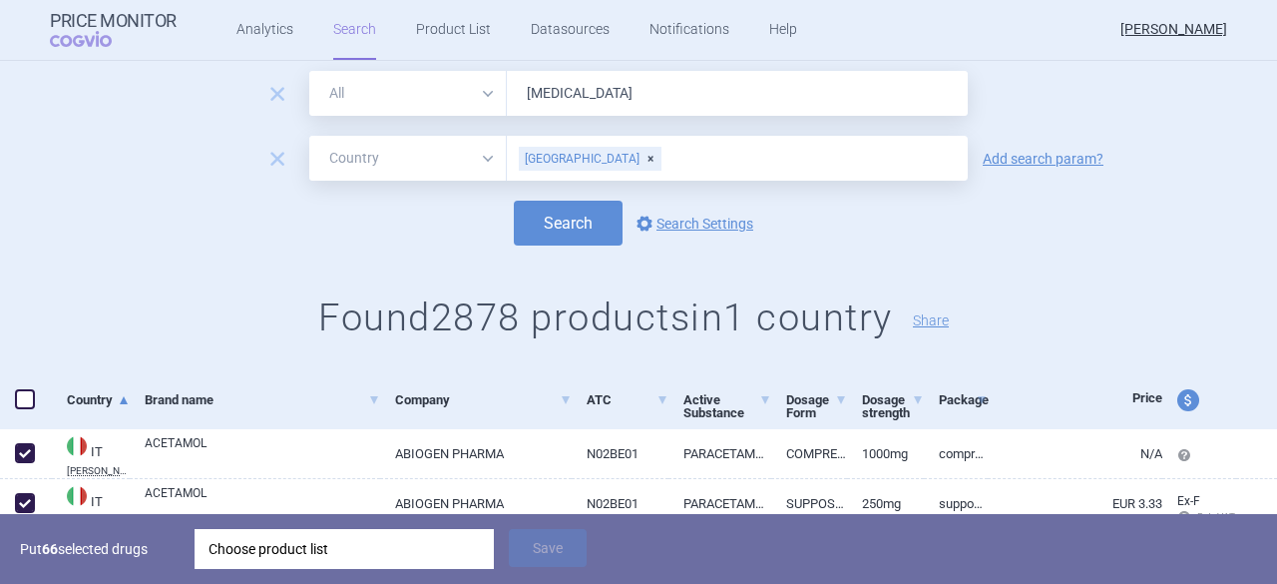
scroll to position [0, 0]
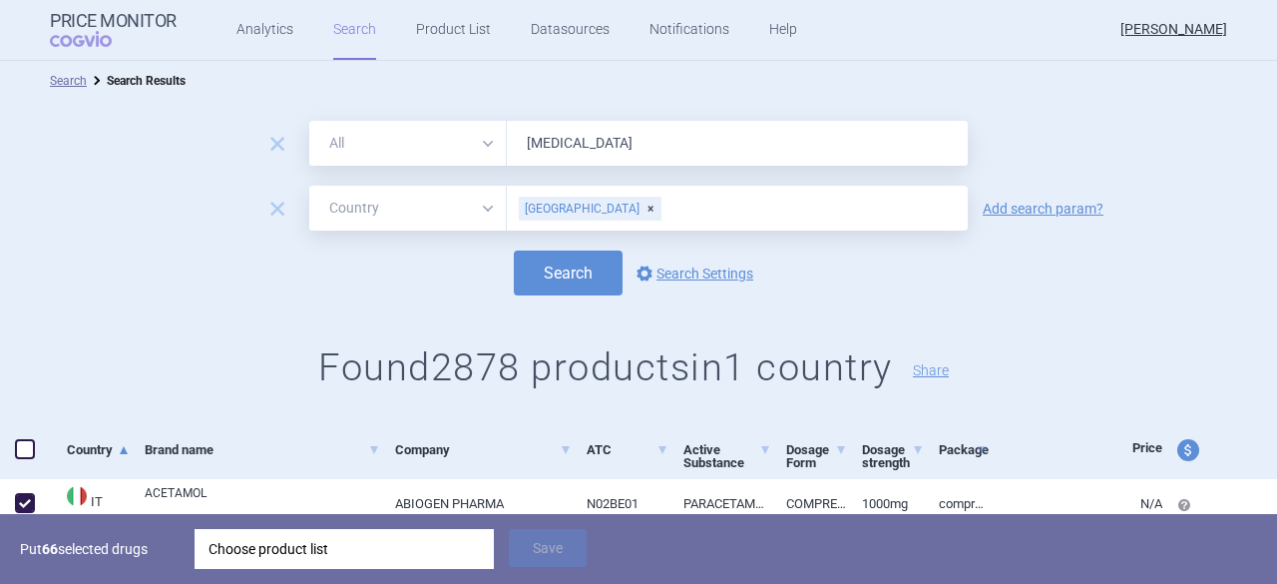
click at [30, 451] on span at bounding box center [25, 449] width 20 height 20
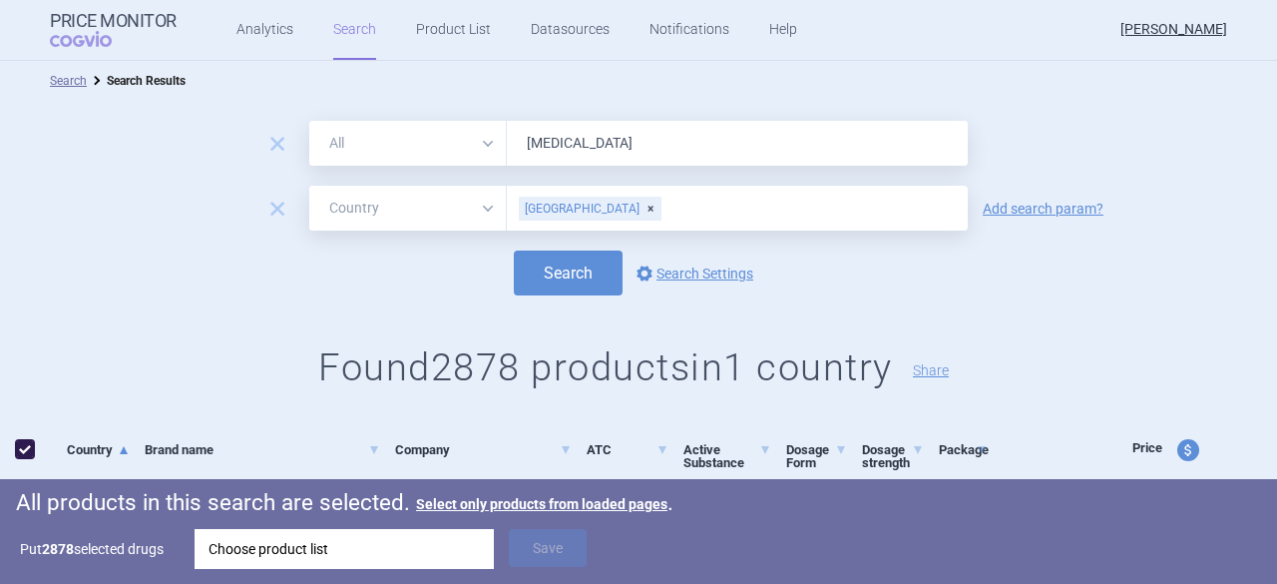
click at [26, 458] on span at bounding box center [25, 449] width 20 height 20
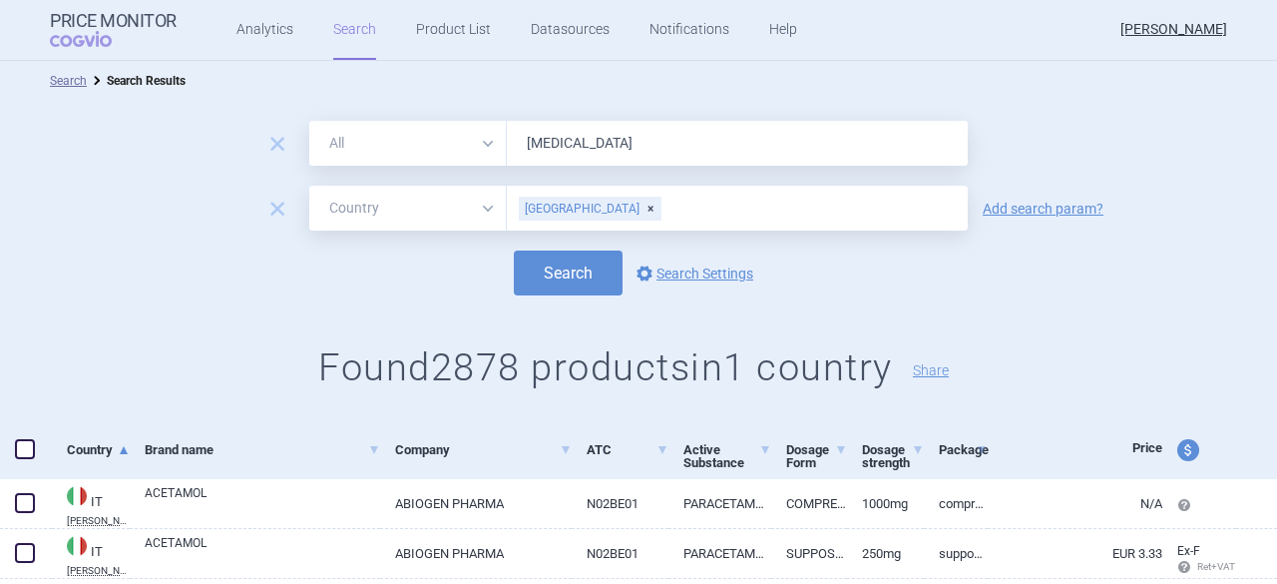
click at [550, 207] on div "[GEOGRAPHIC_DATA]" at bounding box center [590, 209] width 143 height 24
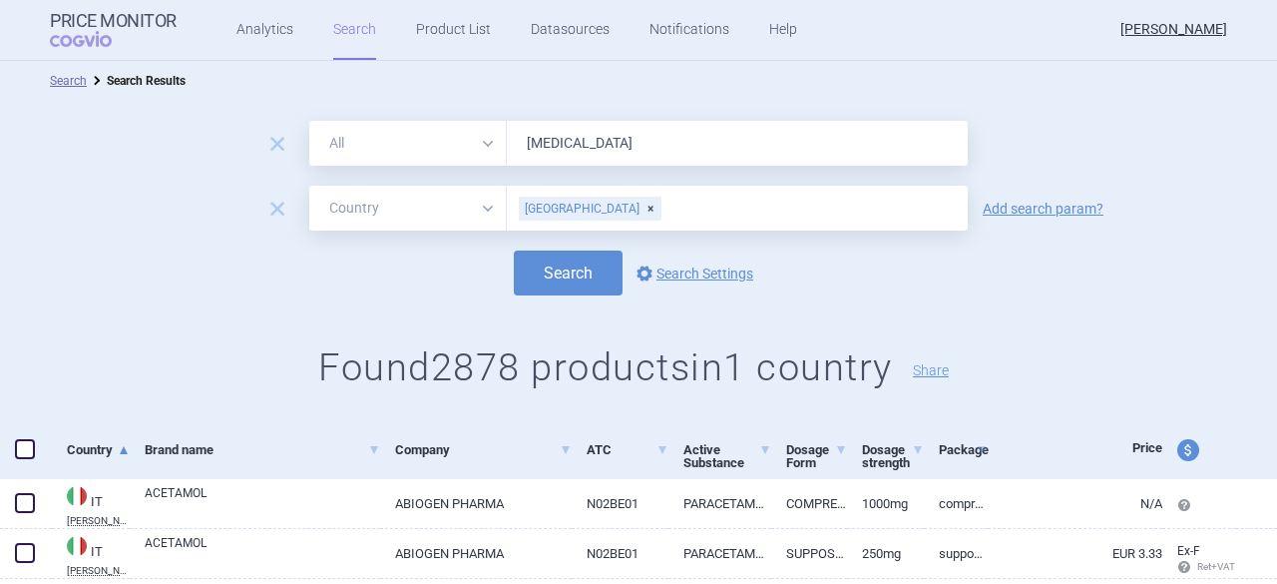
click at [1062, 300] on div "remove All Brand Name ATC Company Active Substance Country Newer than [MEDICAL_…" at bounding box center [638, 261] width 1277 height 321
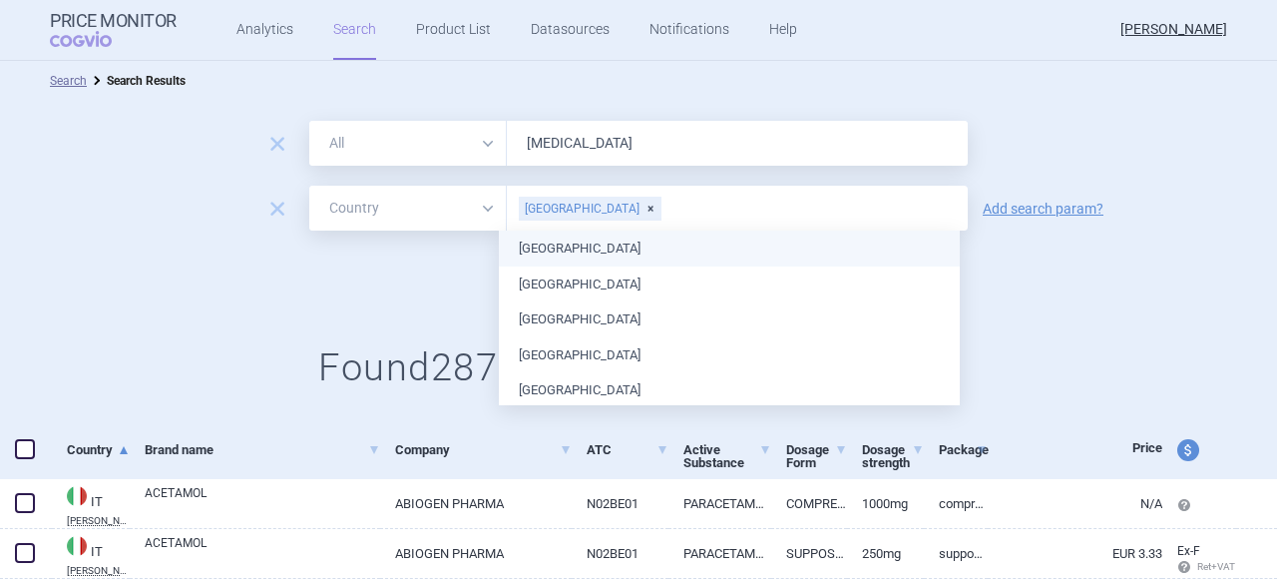
click at [662, 211] on input "text" at bounding box center [809, 209] width 295 height 26
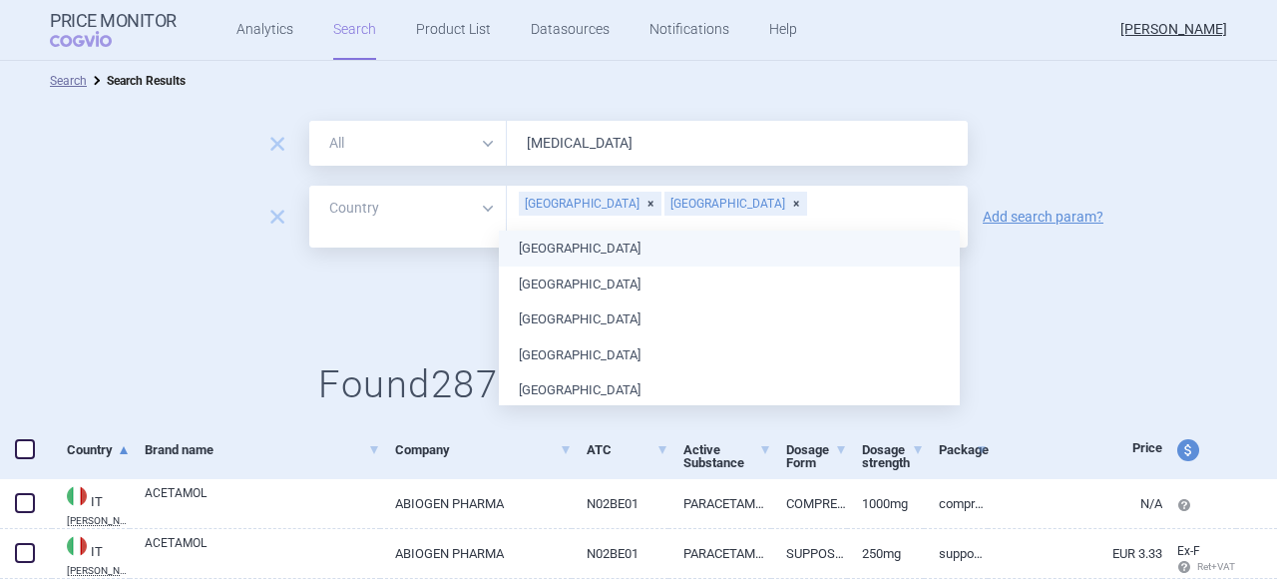
click at [1087, 310] on div "remove All Brand Name ATC Company Active Substance Country Newer than [MEDICAL_…" at bounding box center [638, 270] width 1277 height 338
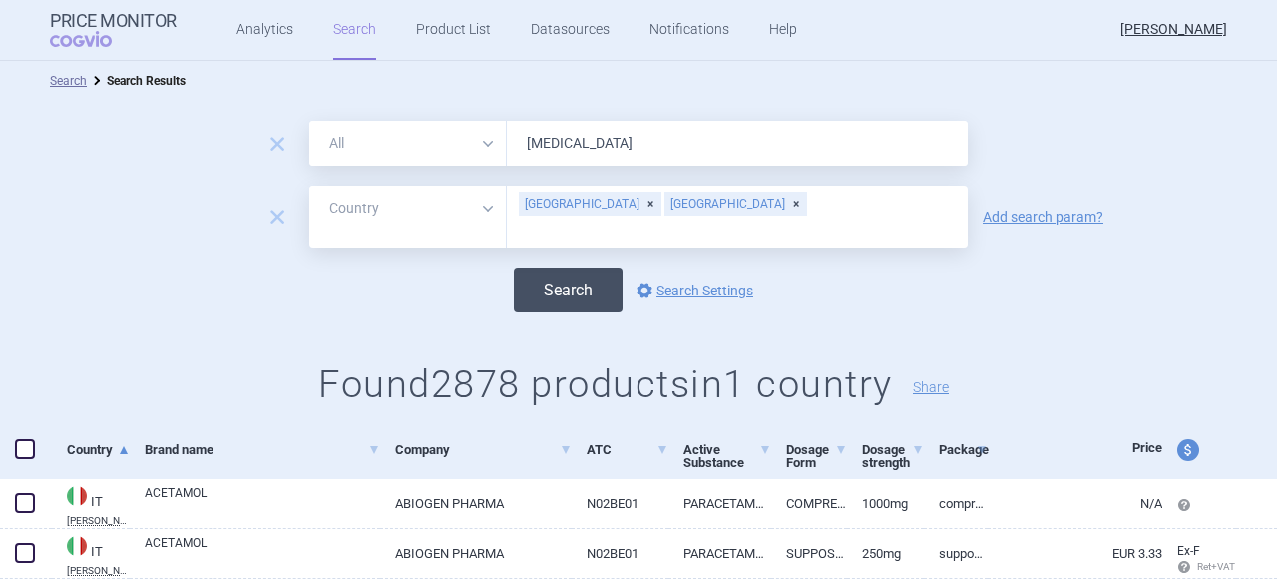
click at [551, 273] on button "Search" at bounding box center [568, 289] width 109 height 45
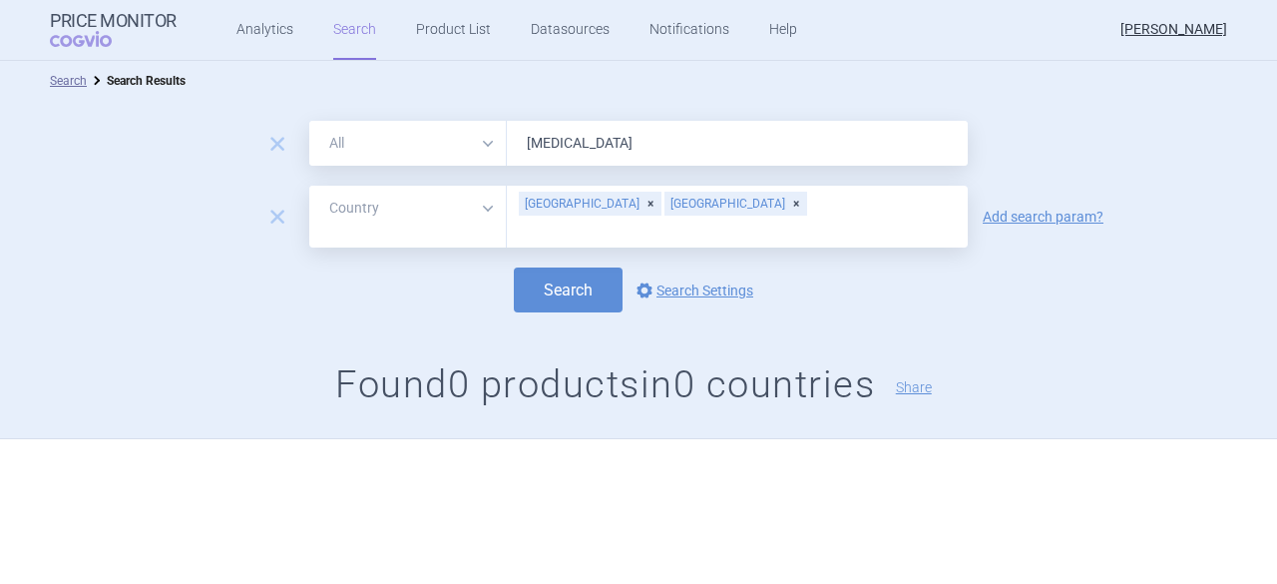
click at [670, 205] on div "[GEOGRAPHIC_DATA]" at bounding box center [735, 204] width 143 height 24
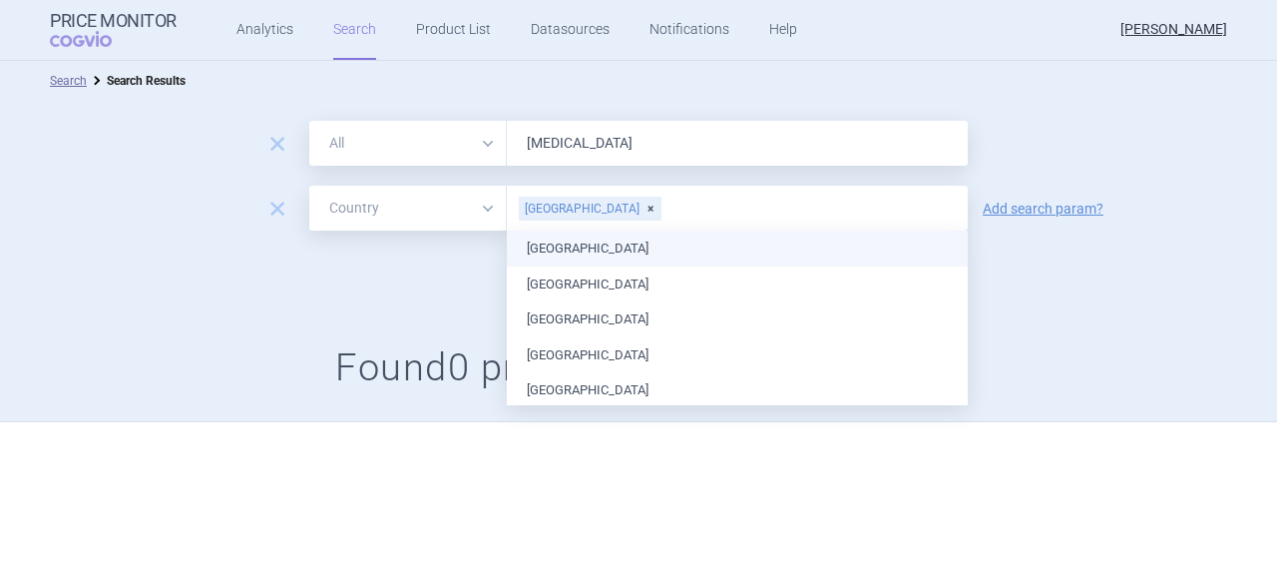
click at [566, 210] on div "[GEOGRAPHIC_DATA]" at bounding box center [590, 209] width 143 height 24
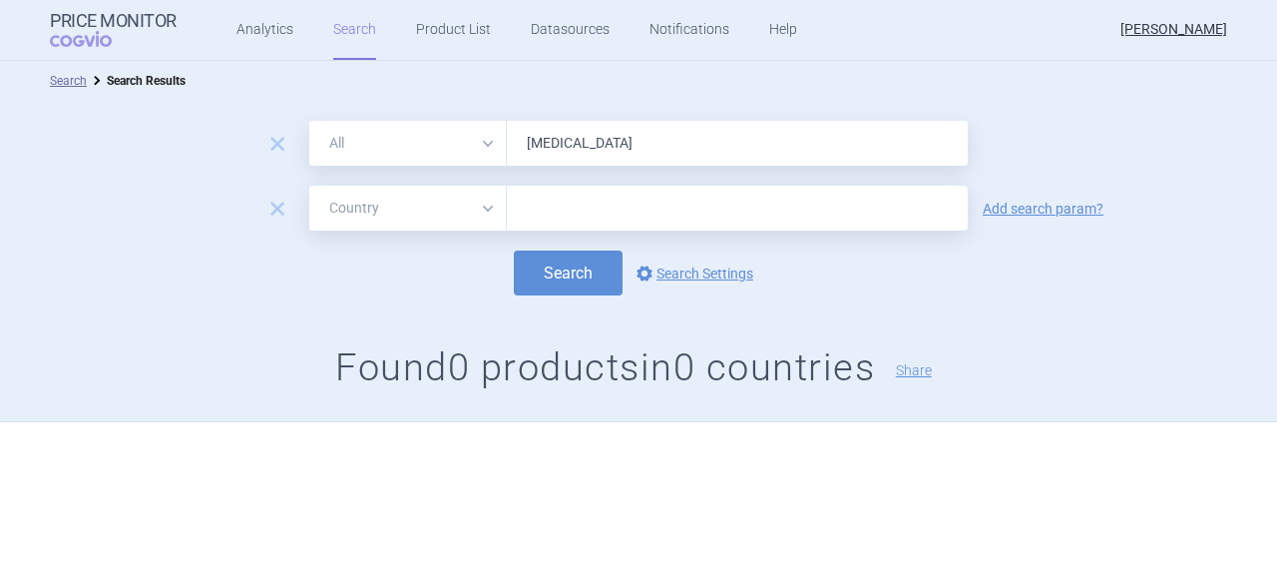
click at [1005, 278] on div "Search options Search Settings" at bounding box center [638, 272] width 1277 height 45
click at [1135, 142] on div "remove All Brand Name ATC Company Active Substance Country Newer than [MEDICAL_…" at bounding box center [638, 143] width 1277 height 45
click at [1103, 133] on div "remove All Brand Name ATC Company Active Substance Country Newer than [MEDICAL_…" at bounding box center [638, 143] width 1277 height 45
click at [1126, 134] on div "remove All Brand Name ATC Company Active Substance Country Newer than [MEDICAL_…" at bounding box center [638, 143] width 1277 height 45
click at [786, 83] on ul "Search Search Results" at bounding box center [638, 81] width 1177 height 20
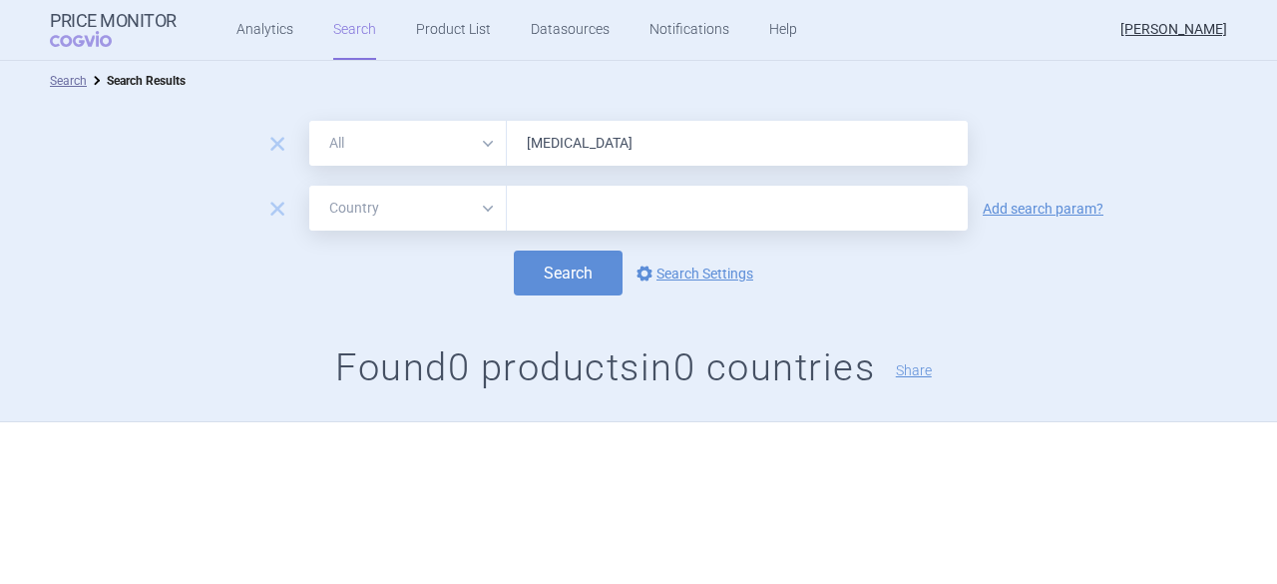
click at [1135, 148] on div "remove All Brand Name ATC Company Active Substance Country Newer than [MEDICAL_…" at bounding box center [638, 143] width 1277 height 45
click at [1061, 340] on div "remove All Brand Name ATC Company Active Substance Country Newer than [MEDICAL_…" at bounding box center [638, 261] width 1277 height 321
click at [587, 215] on input "text" at bounding box center [737, 209] width 441 height 26
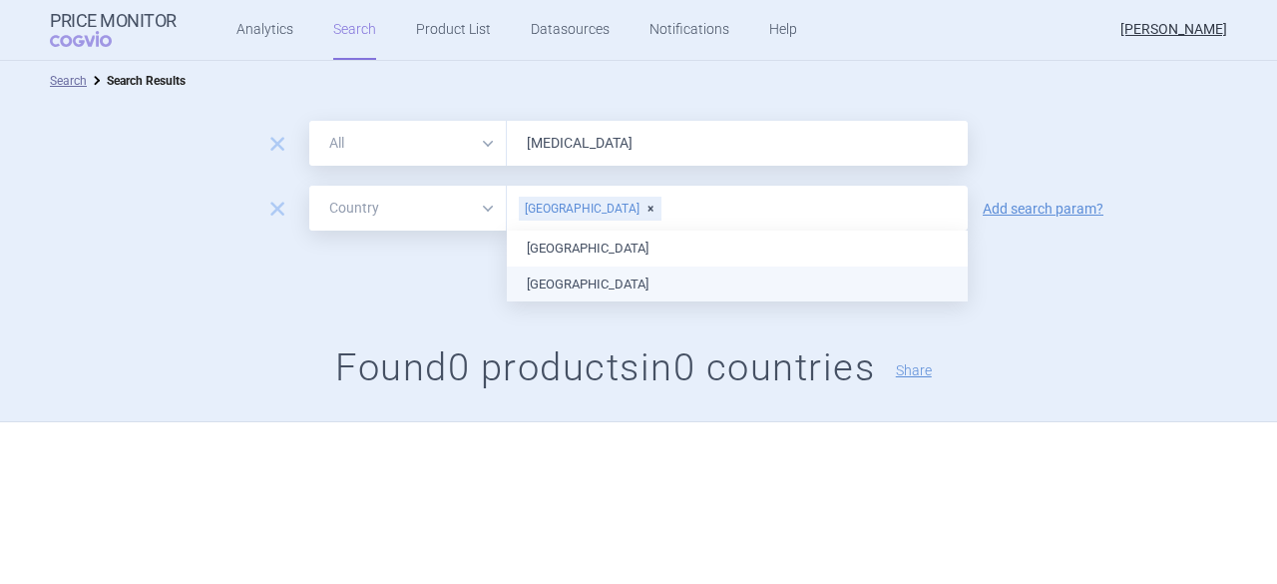
click at [615, 278] on ul "[GEOGRAPHIC_DATA] [GEOGRAPHIC_DATA]" at bounding box center [737, 265] width 461 height 71
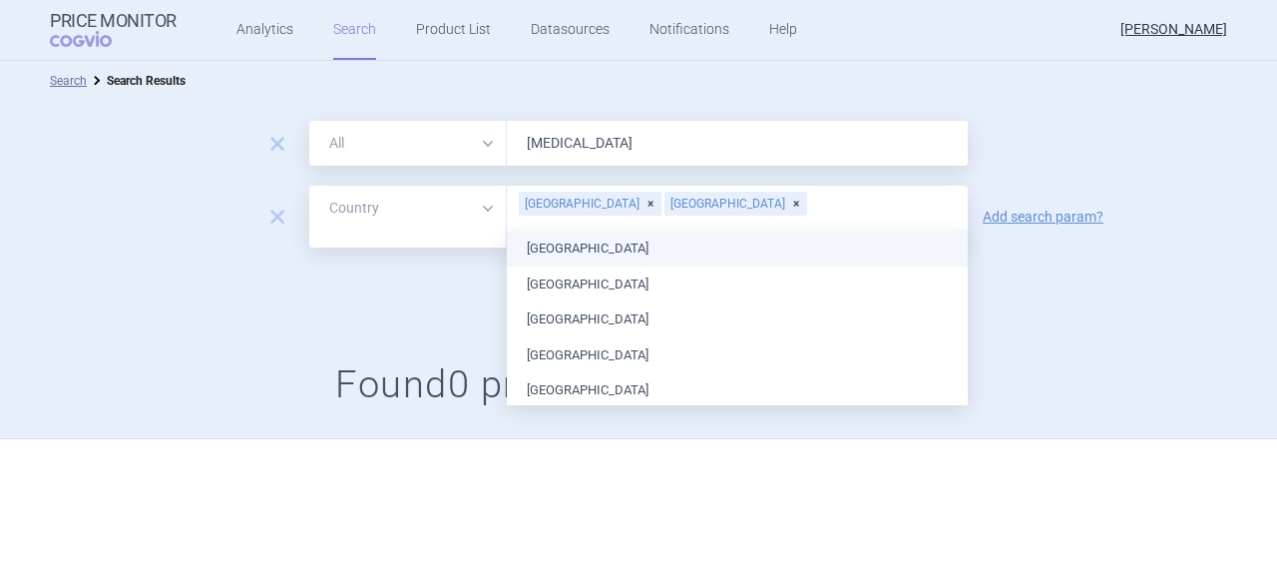
click at [1092, 297] on div "remove All Brand Name ATC Company Active Substance Country Newer than [MEDICAL_…" at bounding box center [638, 270] width 1277 height 338
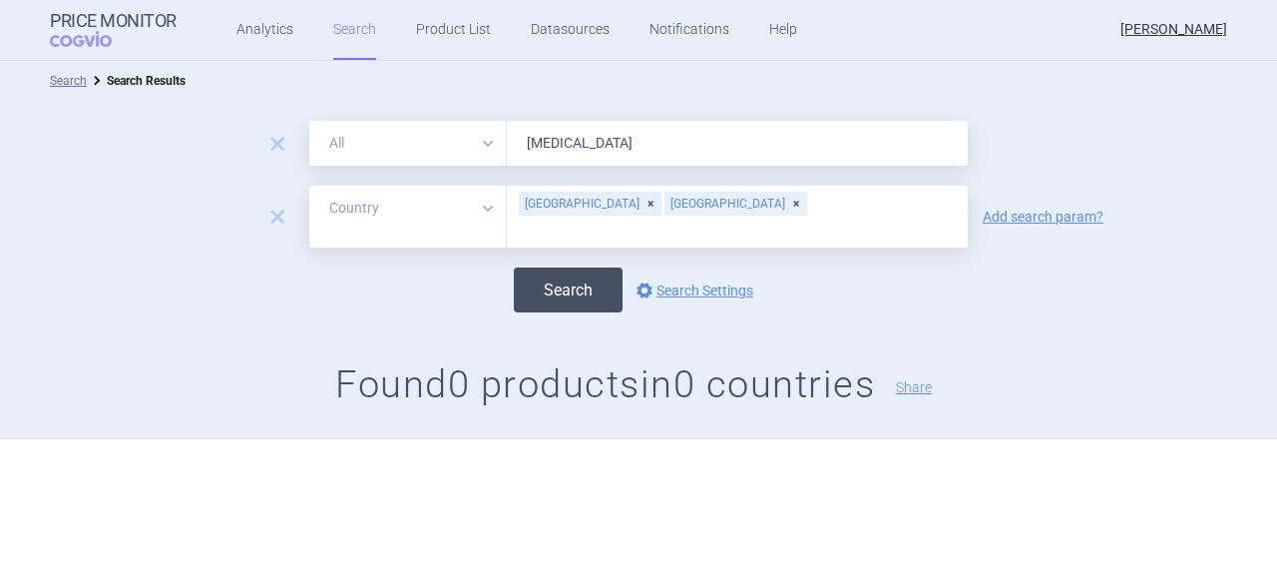
click at [549, 280] on button "Search" at bounding box center [568, 289] width 109 height 45
click at [541, 280] on button "Search" at bounding box center [568, 289] width 109 height 45
click at [670, 206] on div "[GEOGRAPHIC_DATA]" at bounding box center [735, 204] width 143 height 24
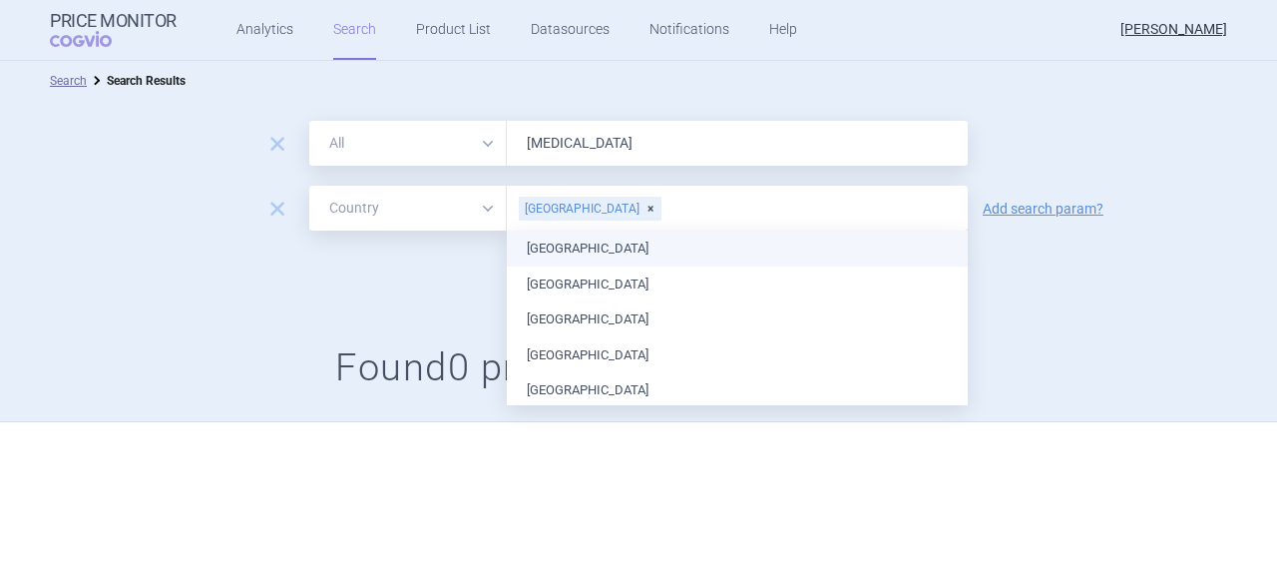
click at [1060, 284] on div "Search options Search Settings" at bounding box center [638, 272] width 1277 height 45
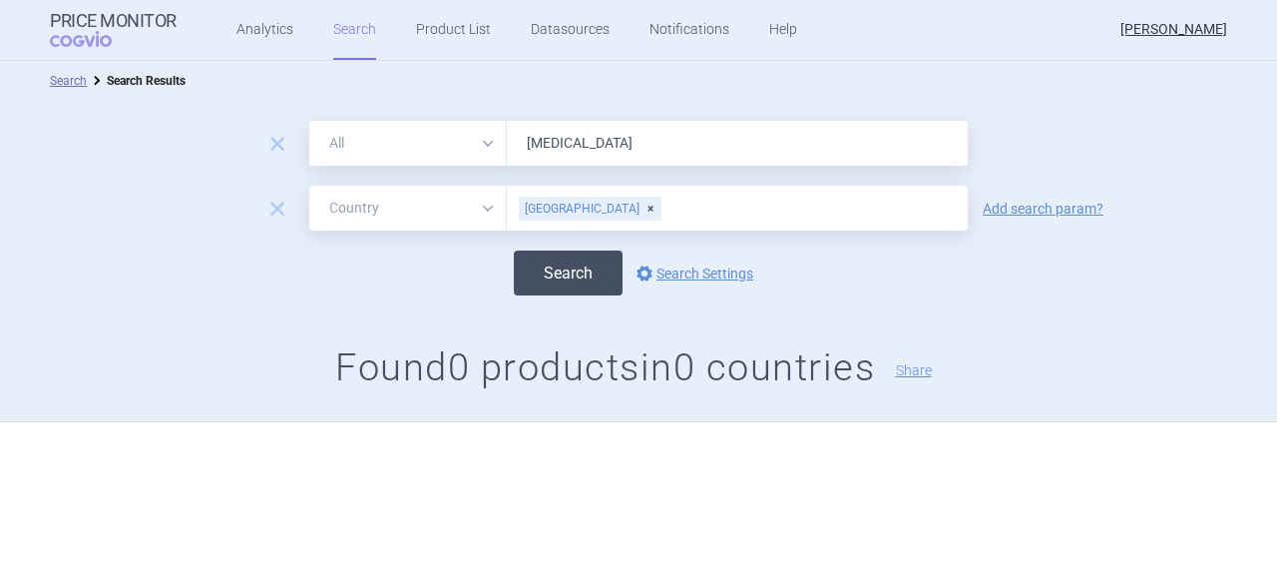
click at [561, 264] on button "Search" at bounding box center [568, 272] width 109 height 45
drag, startPoint x: 648, startPoint y: 140, endPoint x: 458, endPoint y: 117, distance: 191.0
click at [458, 117] on div "remove All Brand Name ATC Company Active Substance Country Newer than [MEDICAL_…" at bounding box center [638, 261] width 1277 height 321
click at [485, 141] on select "All Brand Name ATC Company Active Substance Country Newer than" at bounding box center [408, 143] width 198 height 45
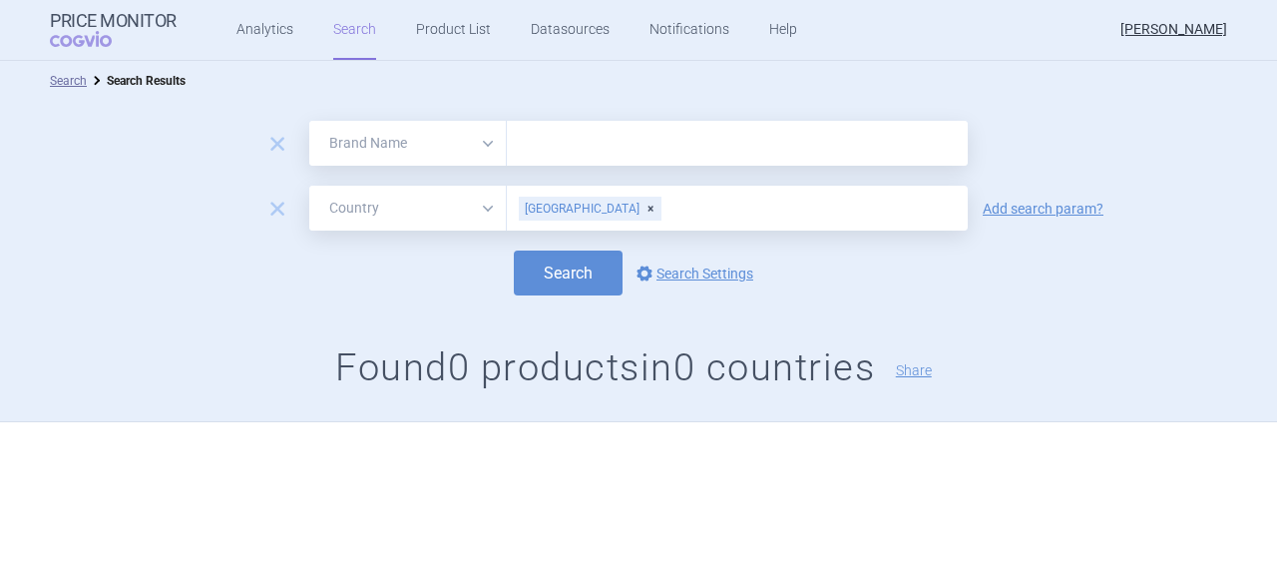
click at [309, 121] on select "All Brand Name ATC Company Active Substance Country Newer than" at bounding box center [408, 143] width 198 height 45
click at [535, 137] on input "text" at bounding box center [737, 143] width 461 height 45
click at [558, 279] on button "Search" at bounding box center [568, 272] width 109 height 45
drag, startPoint x: 623, startPoint y: 143, endPoint x: 527, endPoint y: 129, distance: 96.8
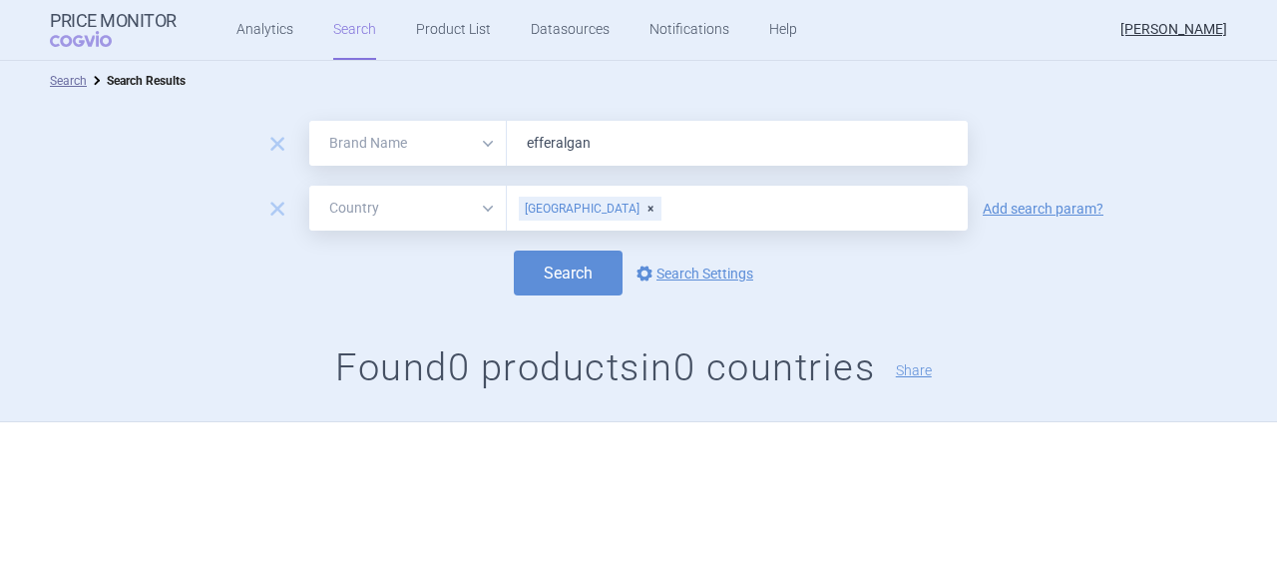
click at [527, 129] on input "efferalgan" at bounding box center [737, 143] width 461 height 45
